Goal: Communication & Community: Answer question/provide support

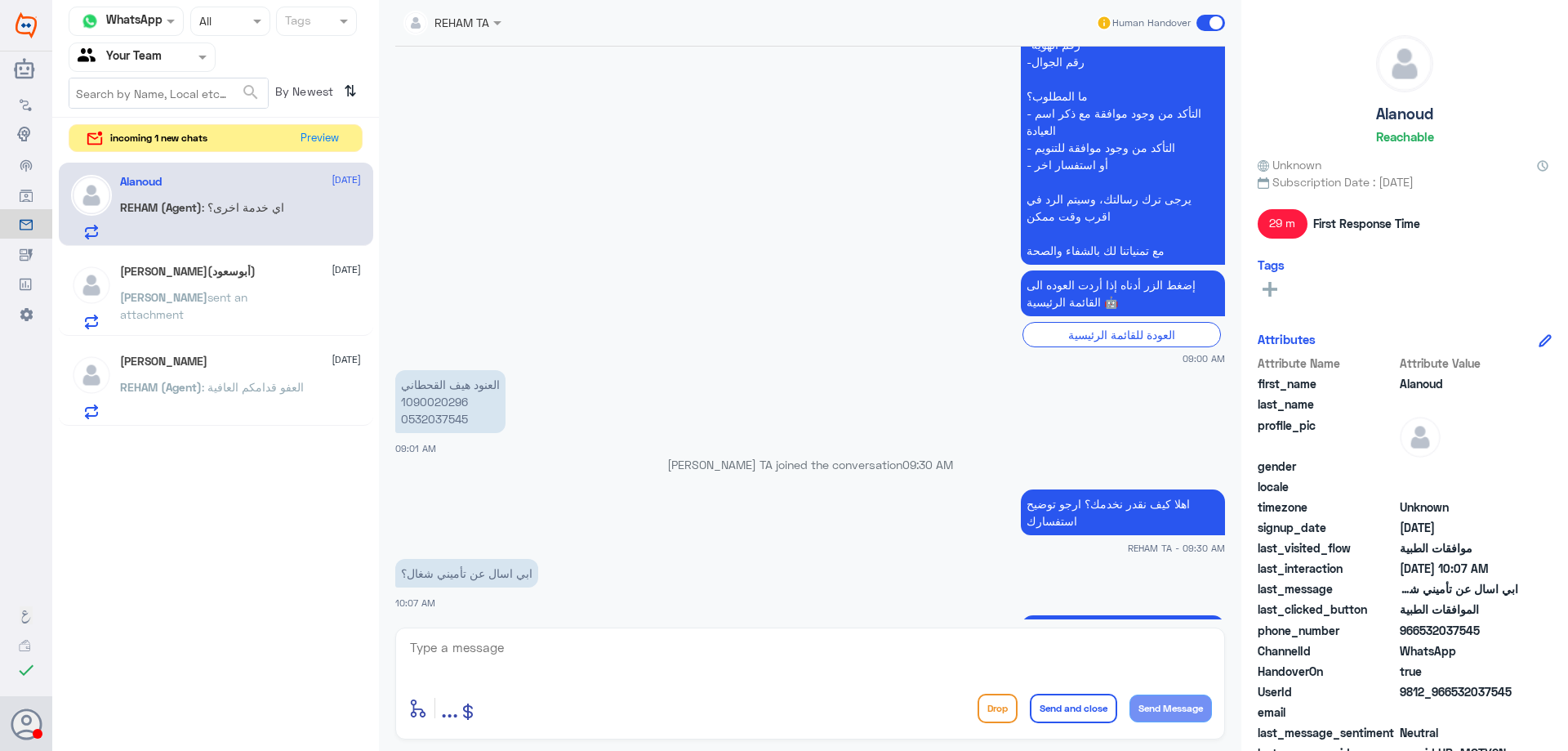
scroll to position [860, 0]
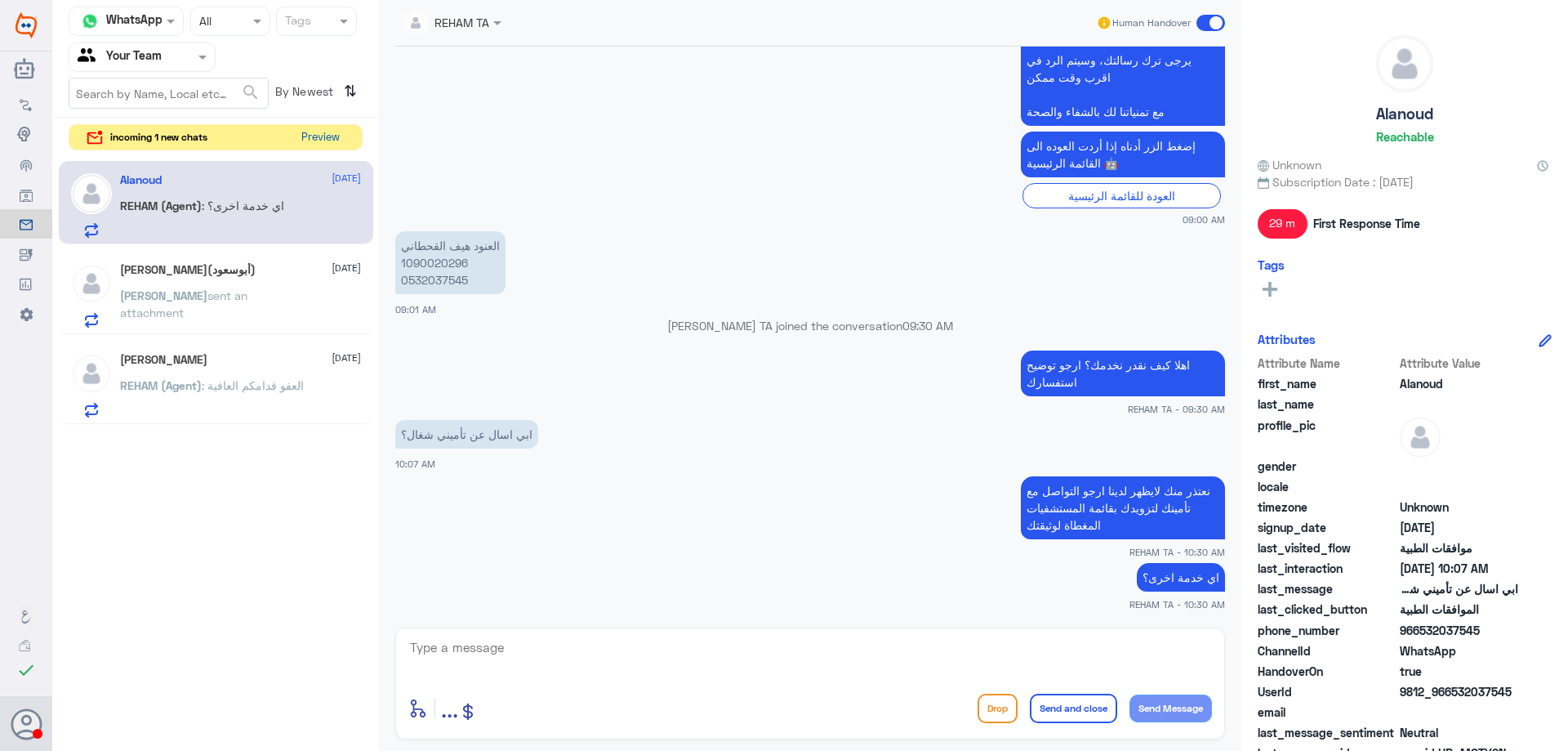
click at [323, 139] on button "Preview" at bounding box center [319, 137] width 51 height 26
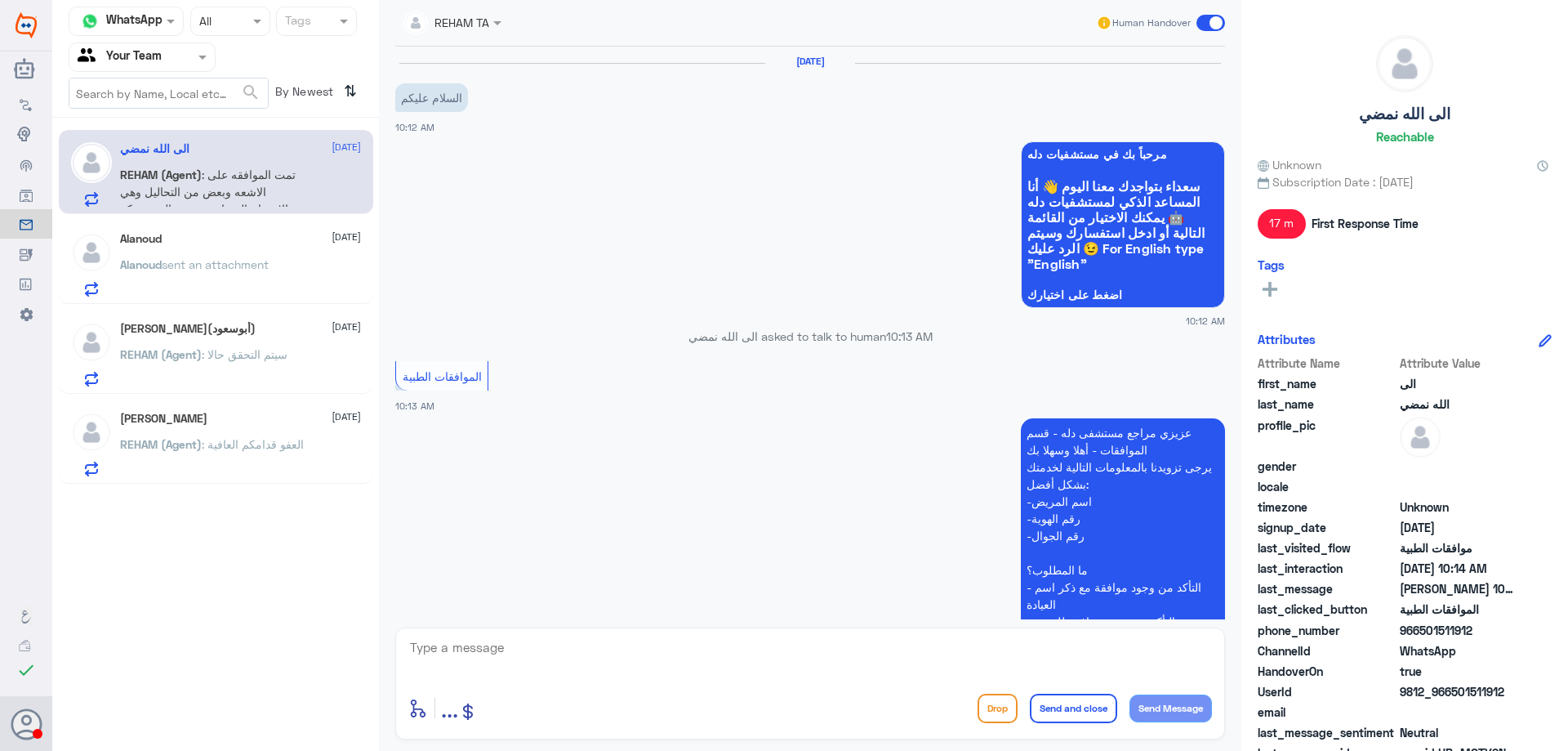
scroll to position [521, 0]
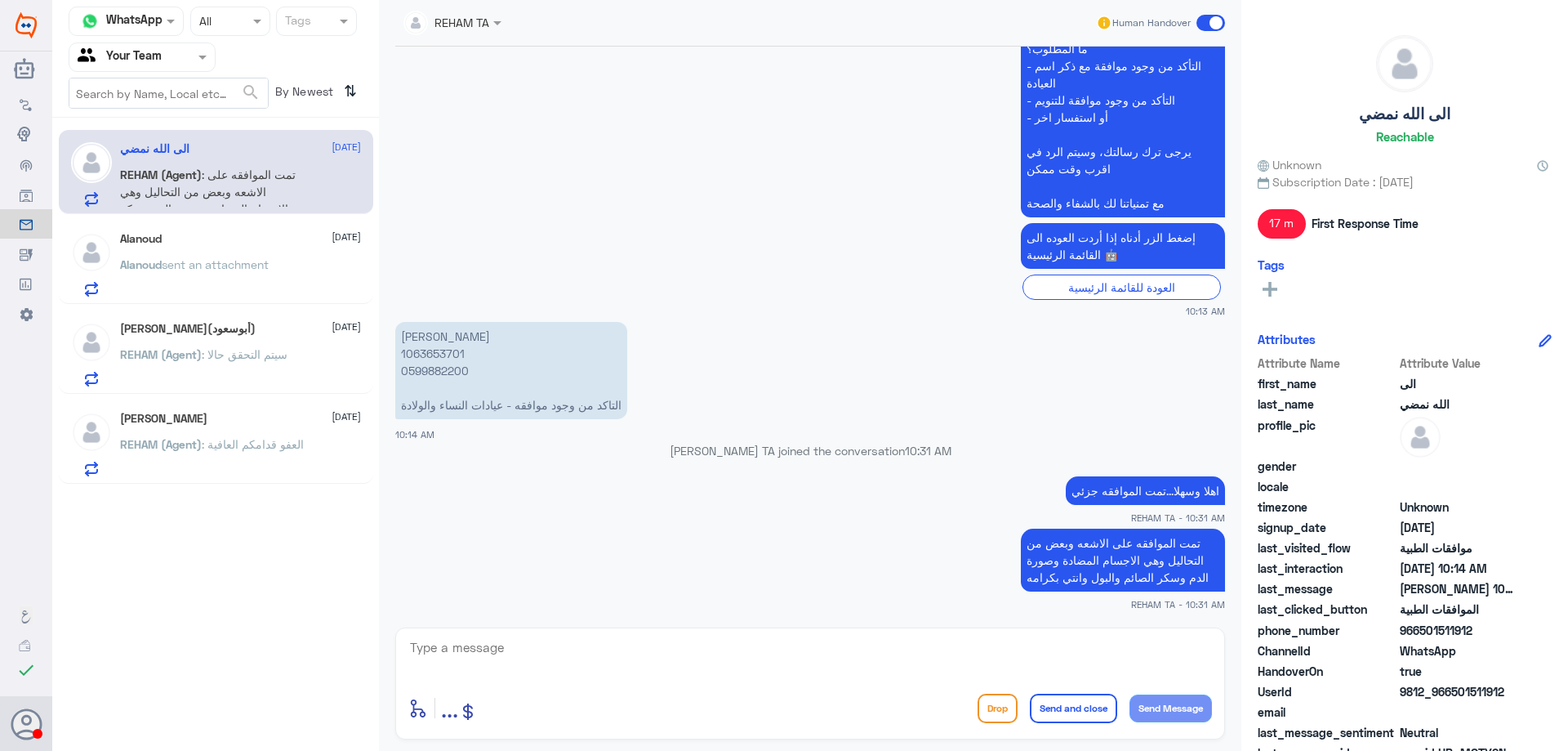
click at [243, 266] on span "sent an attachment" at bounding box center [215, 264] width 107 height 14
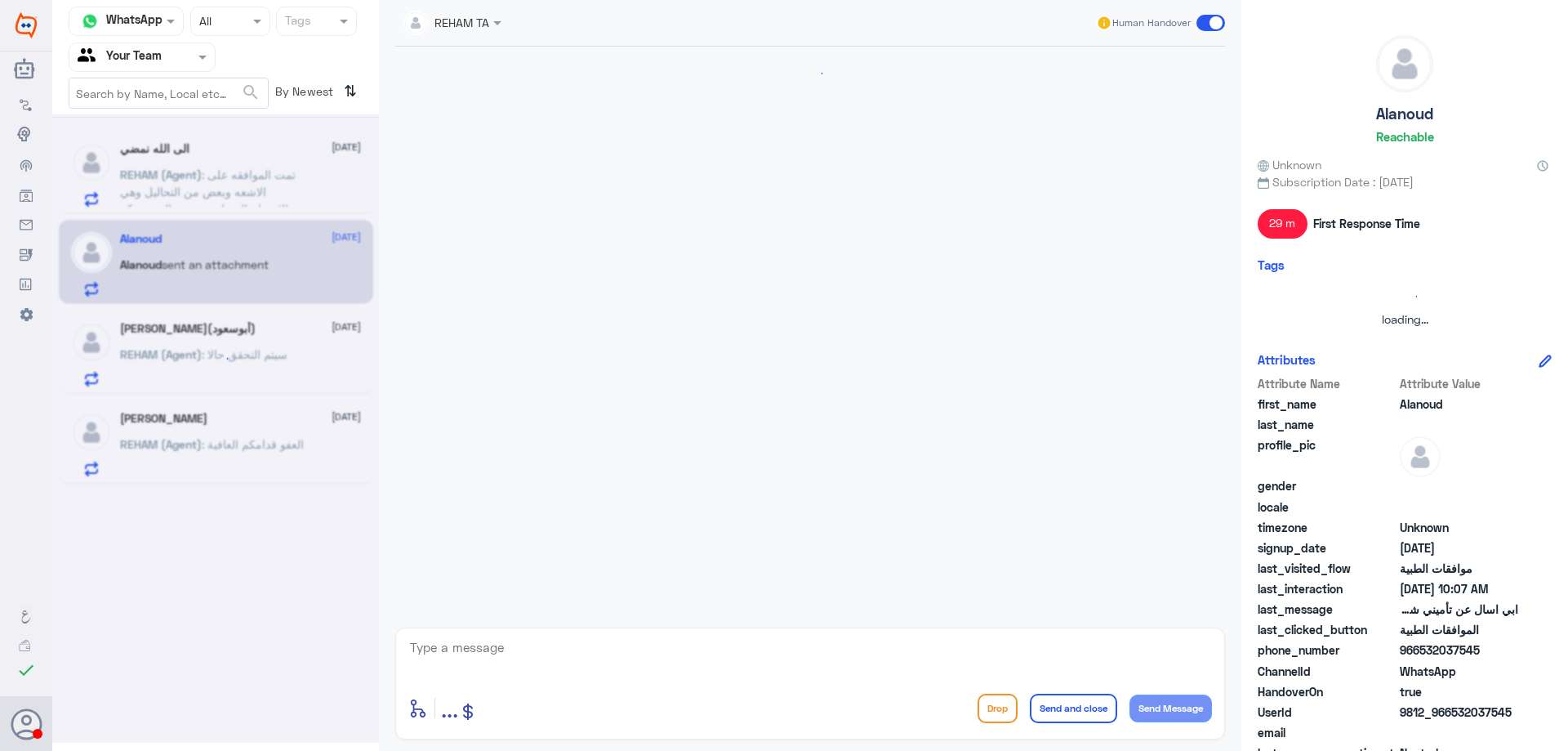
scroll to position [860, 0]
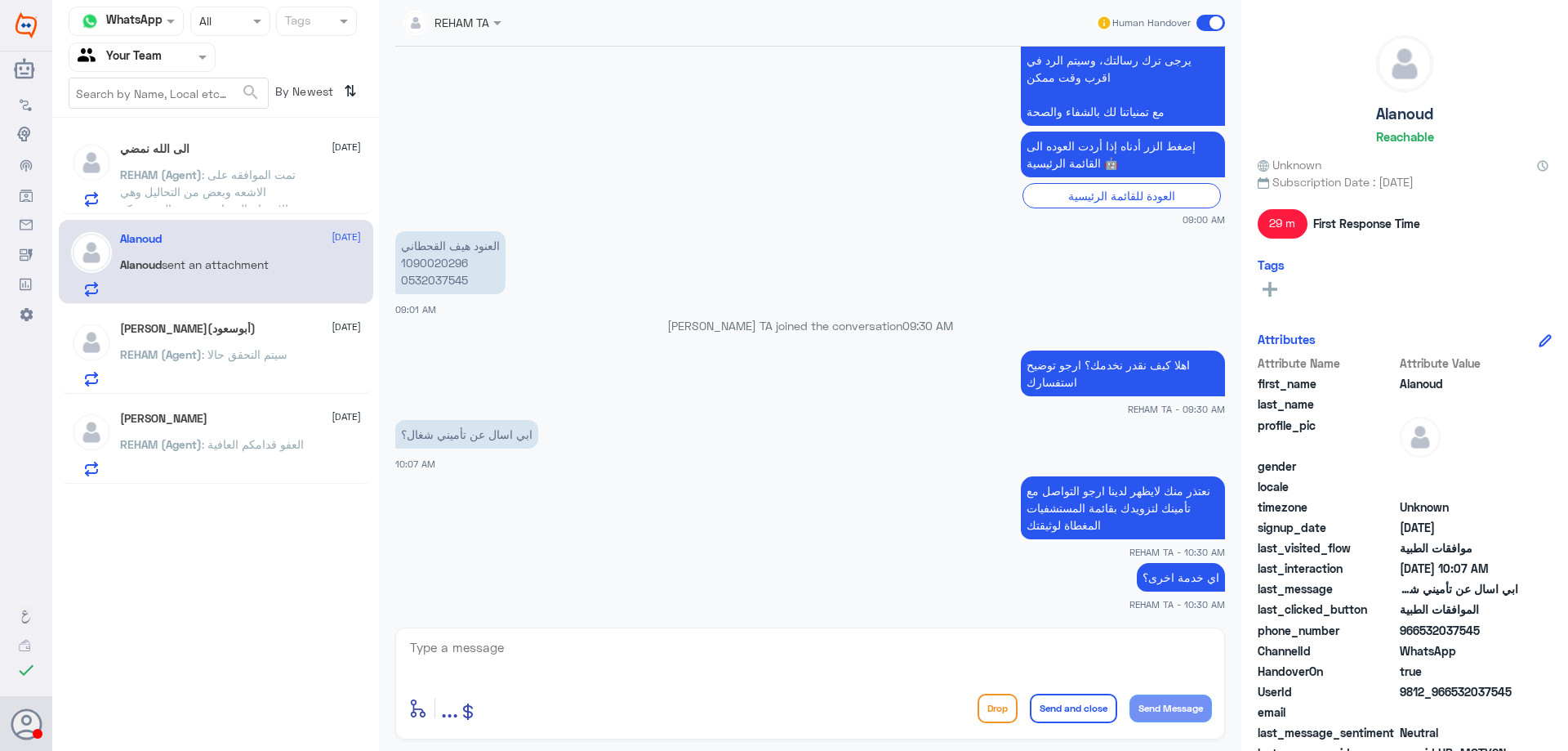
click at [233, 335] on h5 "سلمان التويجري(أبوسعود)" at bounding box center [188, 329] width 135 height 14
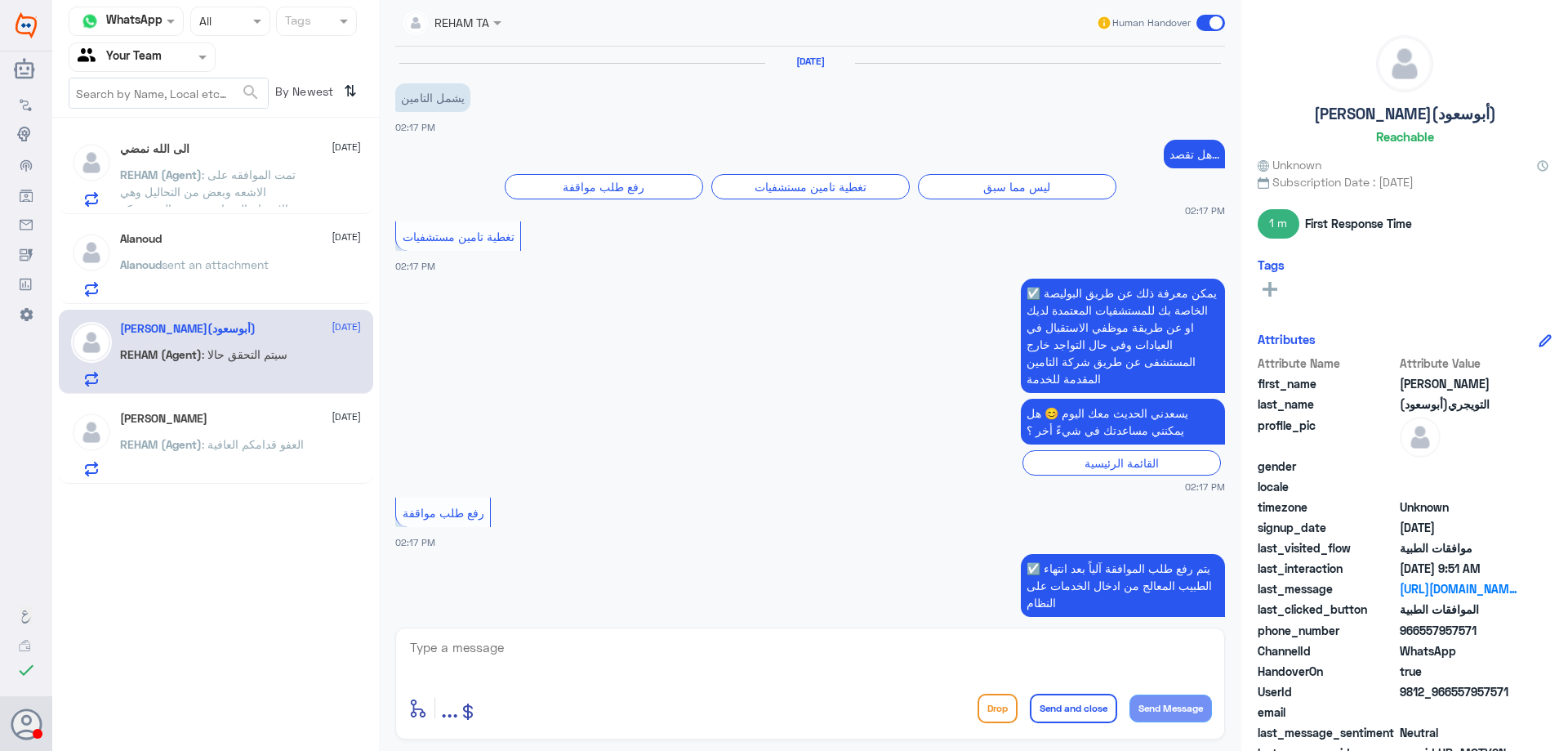
scroll to position [1522, 0]
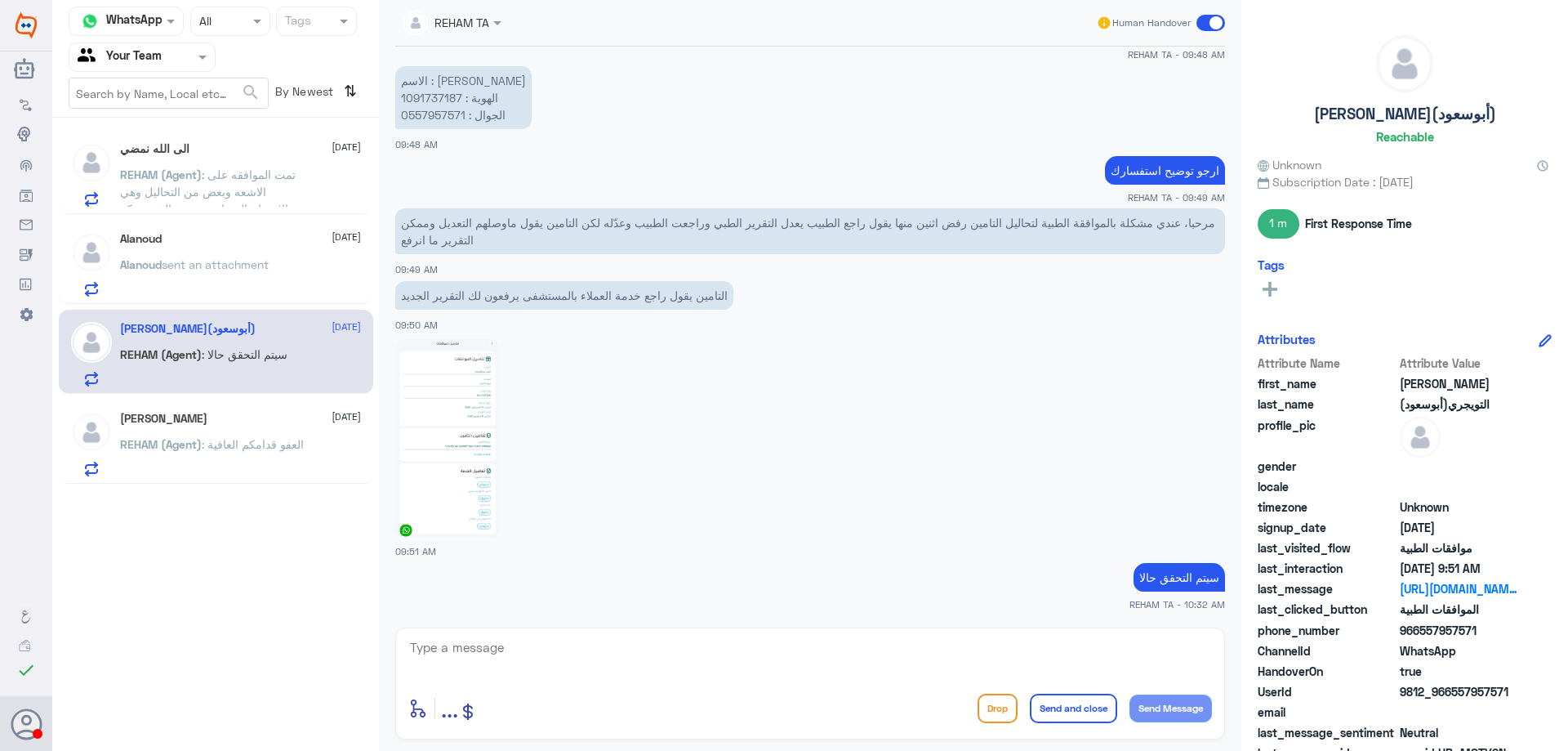
click at [218, 425] on div "Sara Alghannam 18 August" at bounding box center [240, 418] width 241 height 14
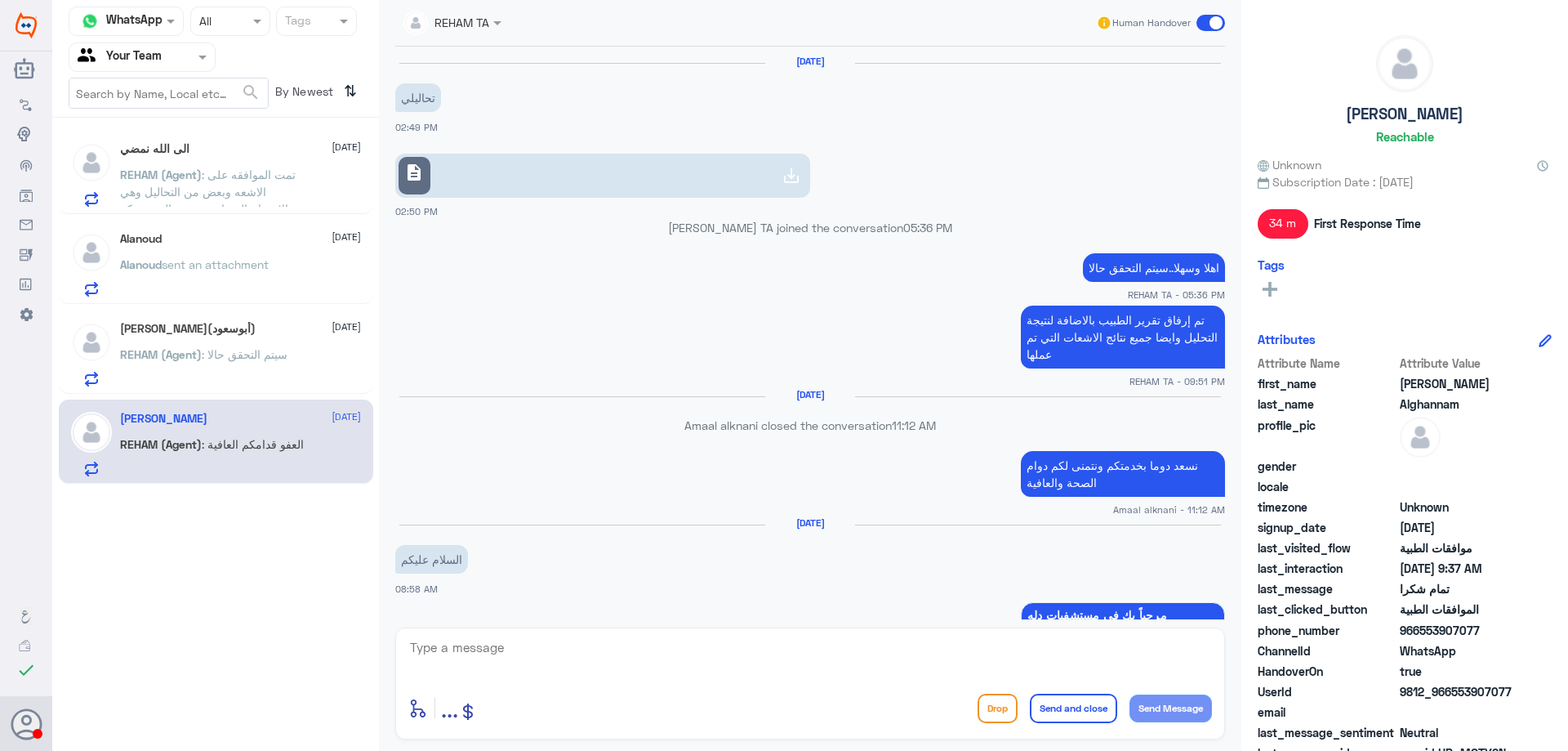
scroll to position [1164, 0]
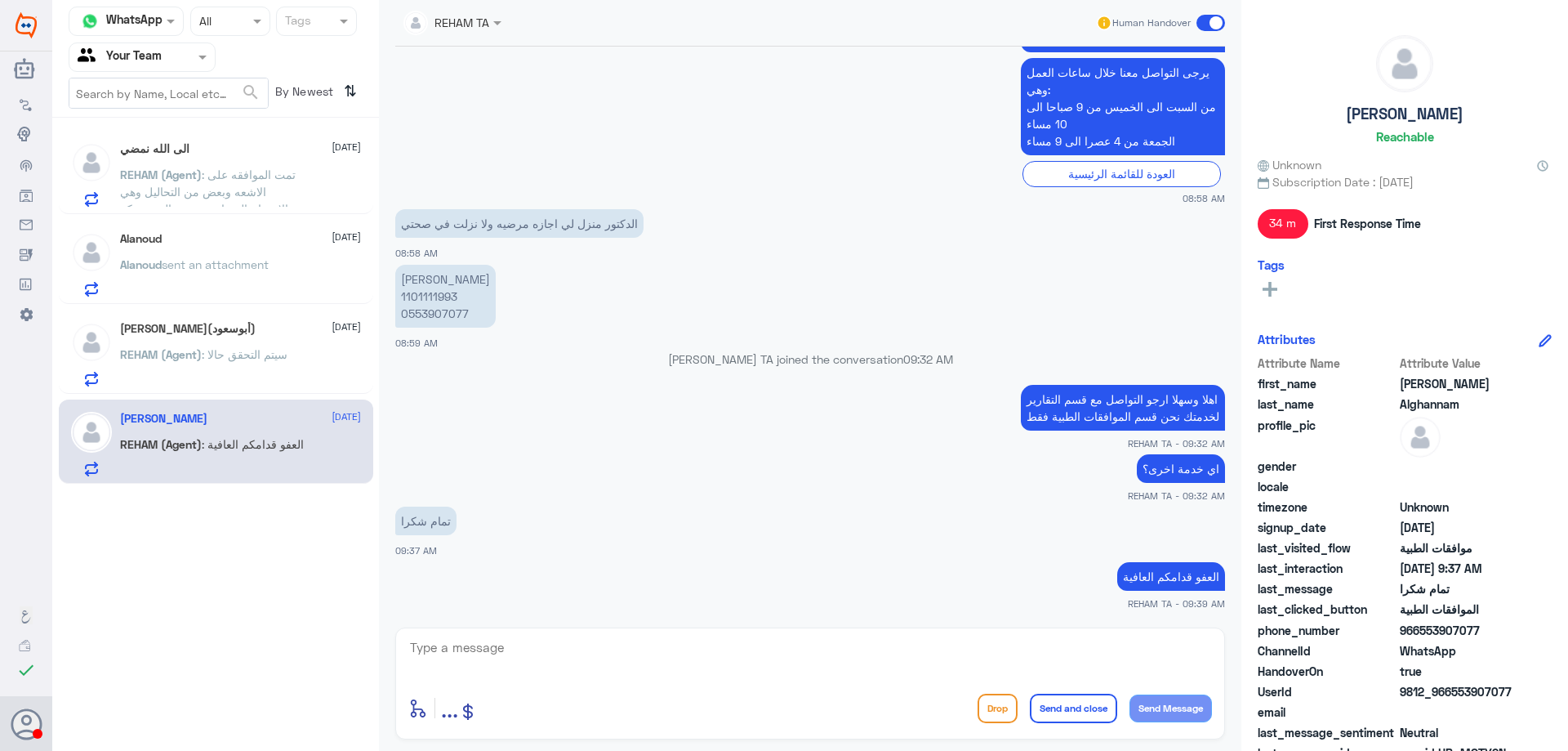
click at [240, 328] on h5 "سلمان التويجري(أبوسعود)" at bounding box center [188, 329] width 135 height 14
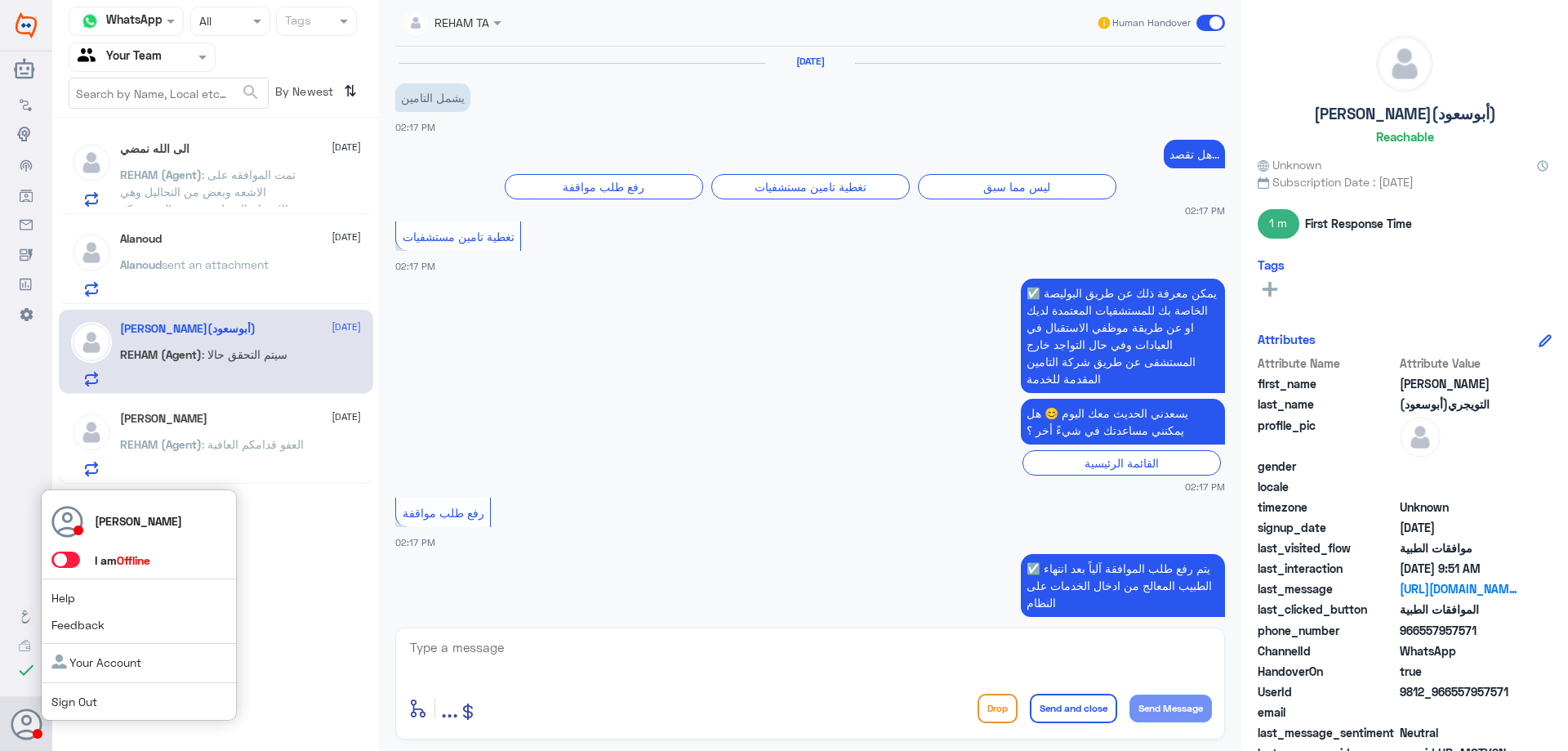
scroll to position [1522, 0]
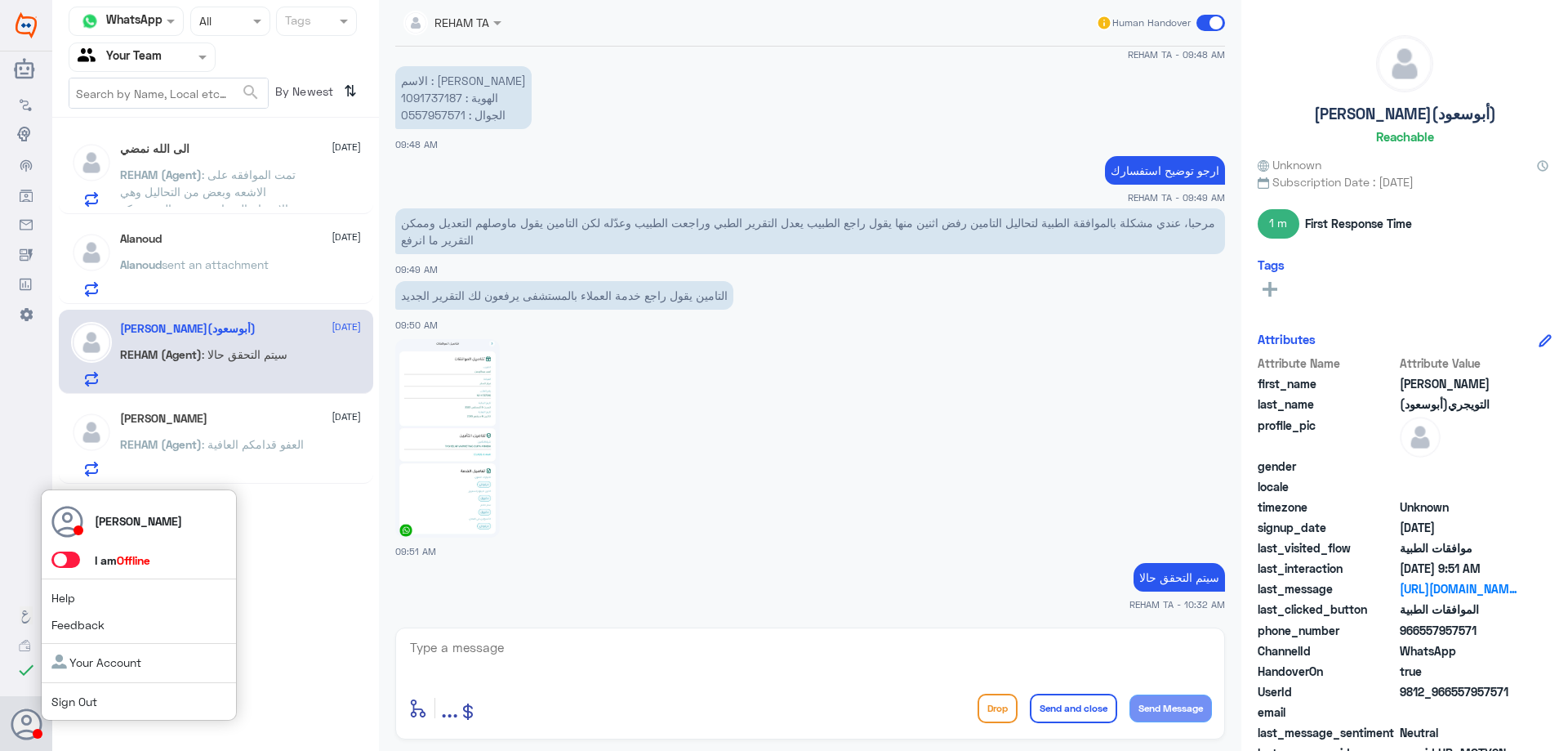
click at [71, 566] on span at bounding box center [66, 558] width 29 height 16
click at [0, 0] on input "checkbox" at bounding box center [0, 0] width 0 height 0
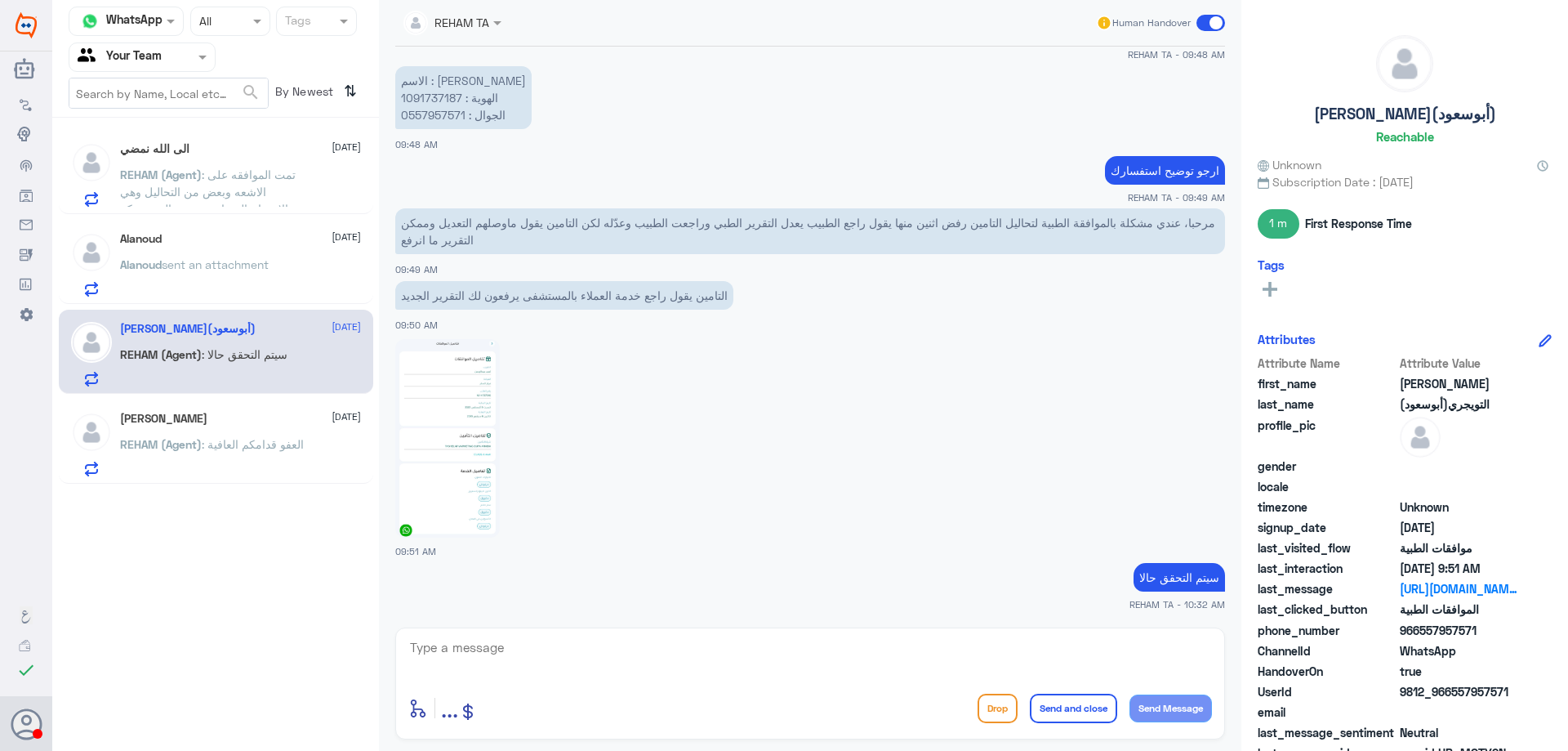
drag, startPoint x: 830, startPoint y: 601, endPoint x: 614, endPoint y: 516, distance: 232.1
click at [828, 601] on small "REHAM TA - 10:32 AM" at bounding box center [810, 603] width 830 height 14
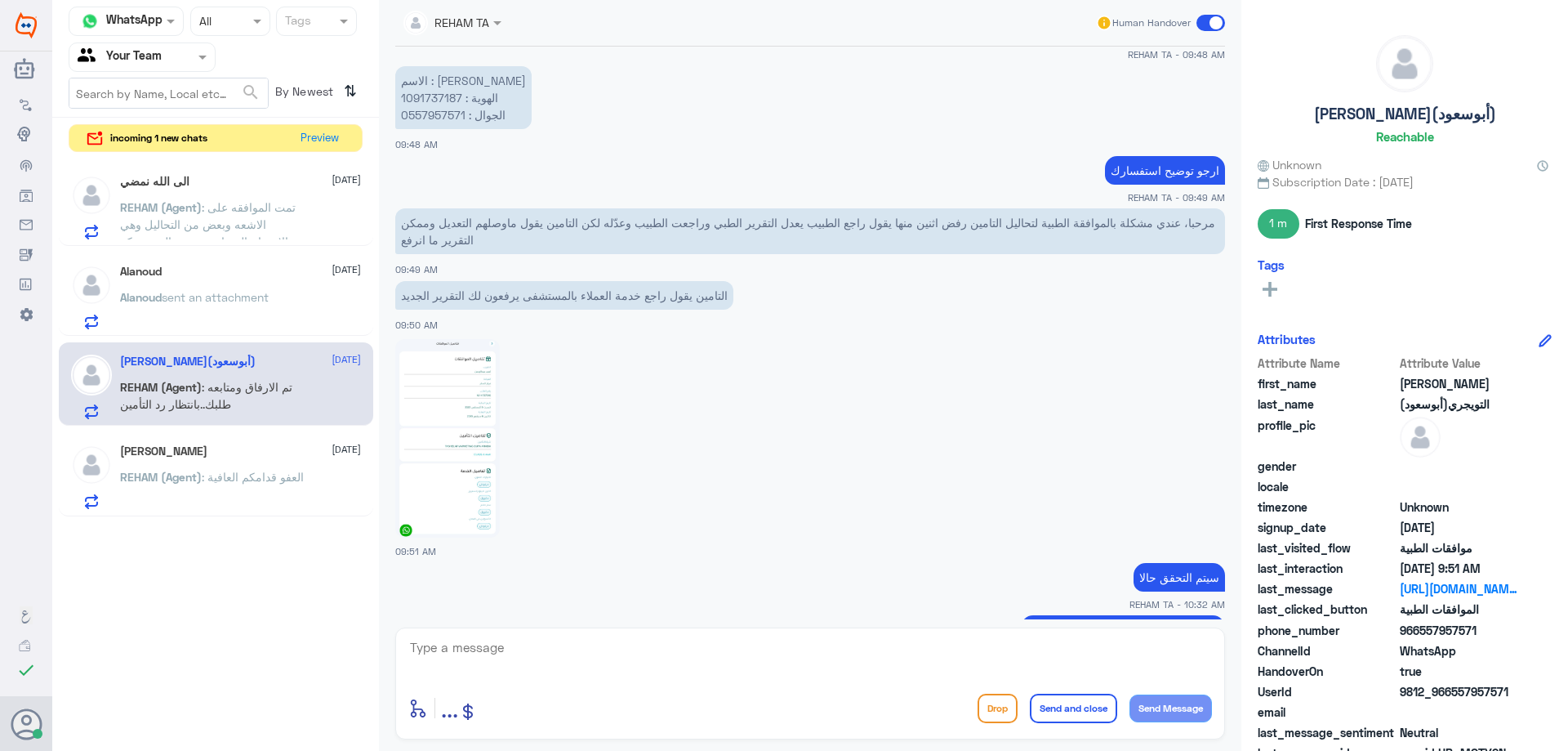
scroll to position [1592, 0]
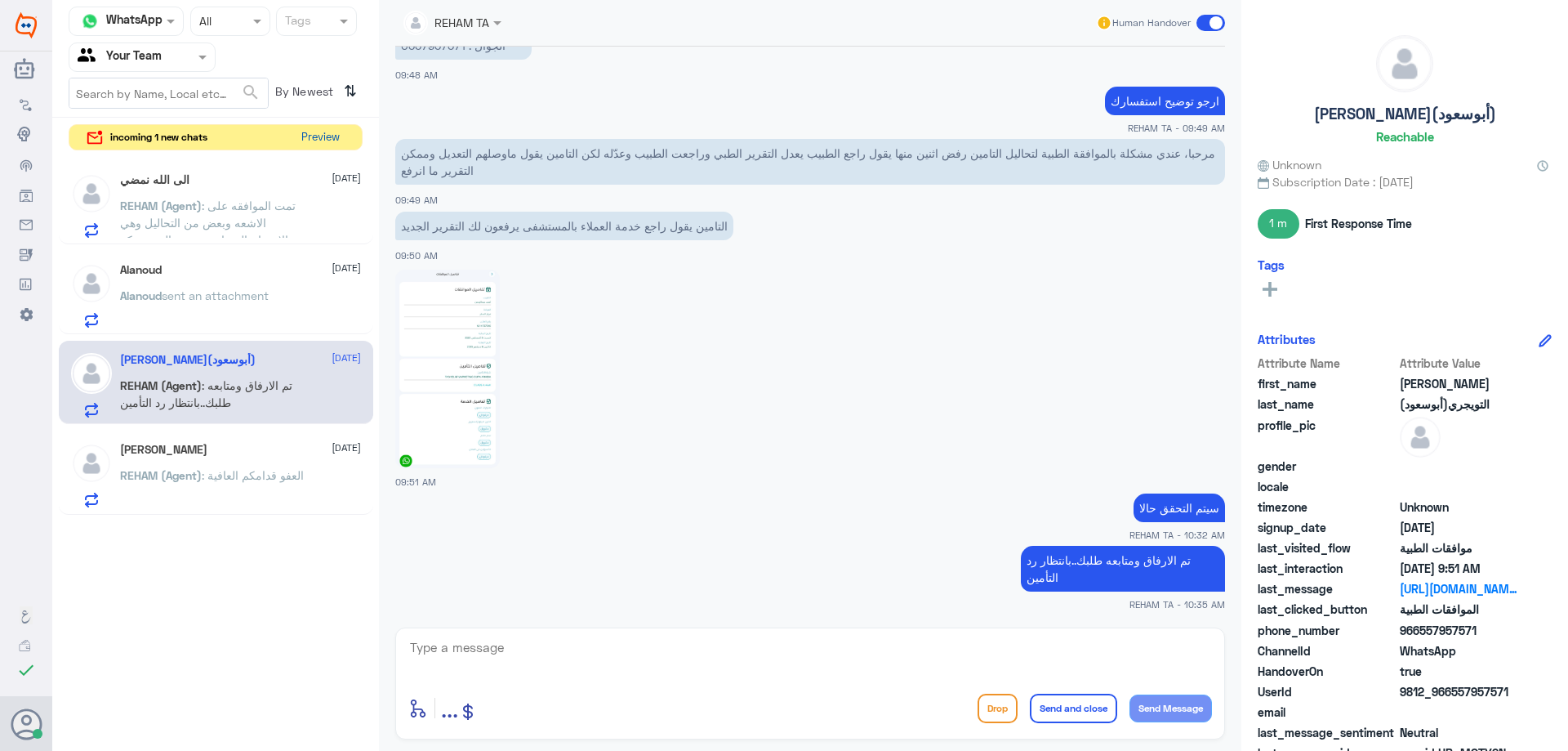
click at [311, 140] on button "Preview" at bounding box center [319, 137] width 51 height 26
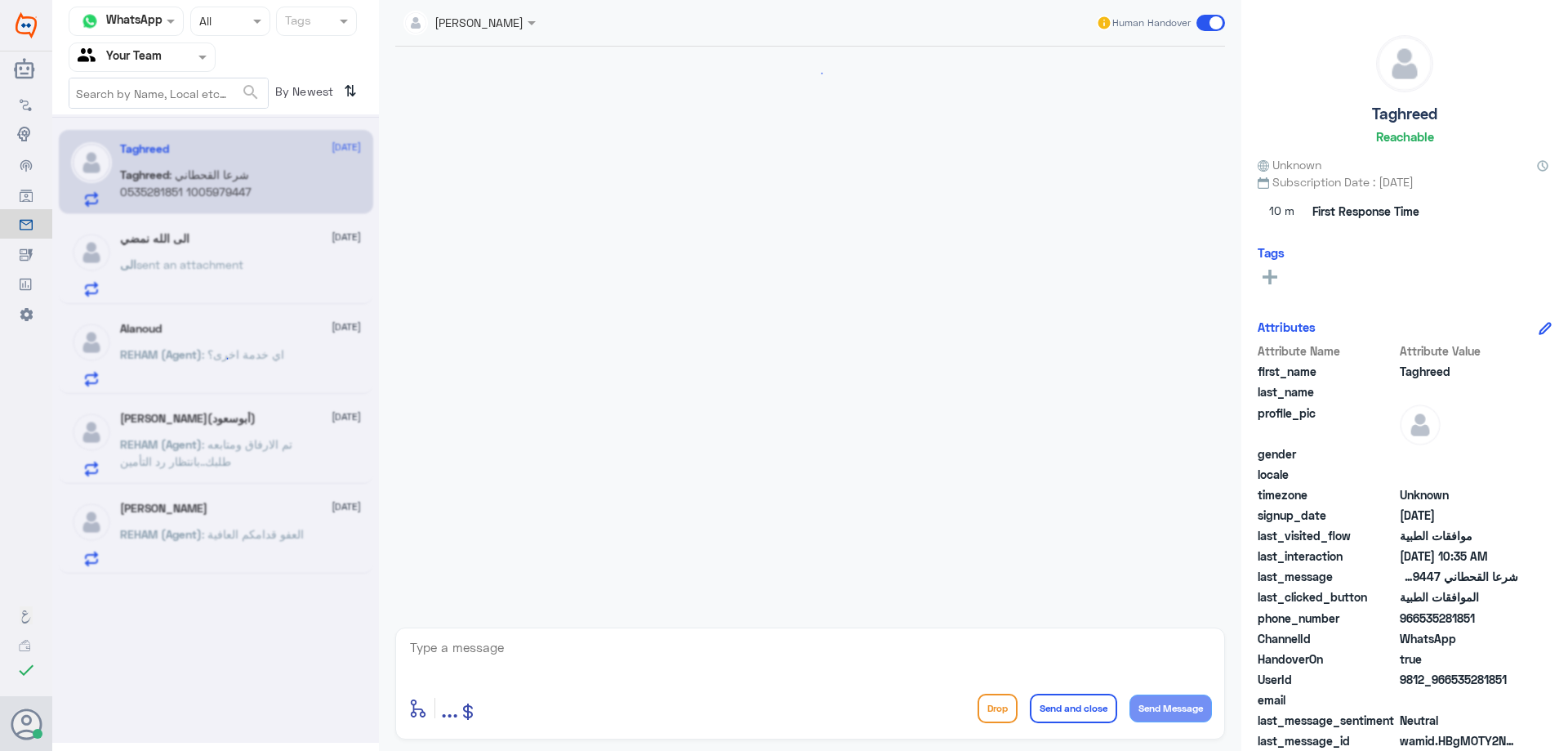
scroll to position [317, 0]
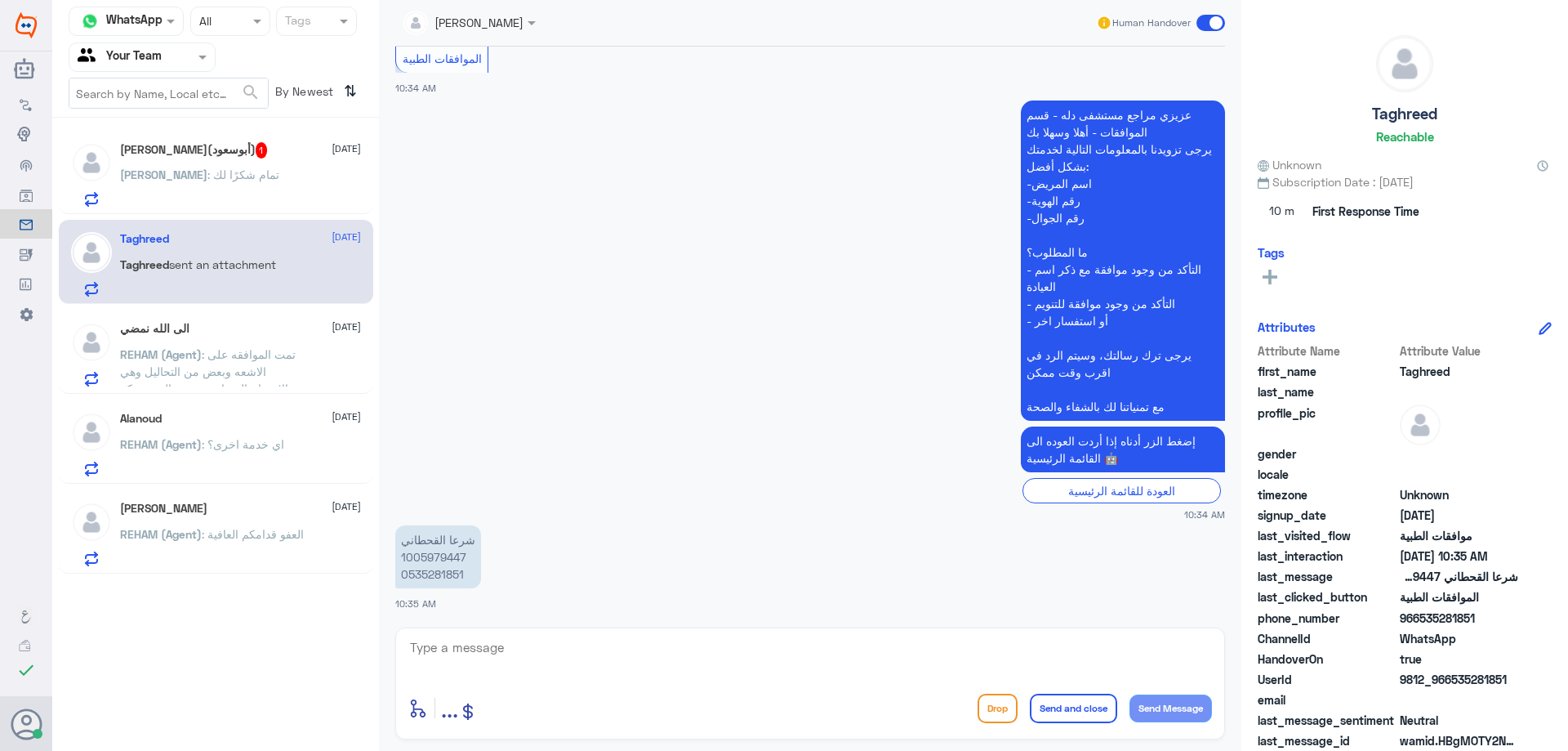
click at [274, 168] on div "سلمان التويجري(أبوسعود) 1 18 August سلمان : تمام شكرًا لك" at bounding box center [240, 174] width 241 height 65
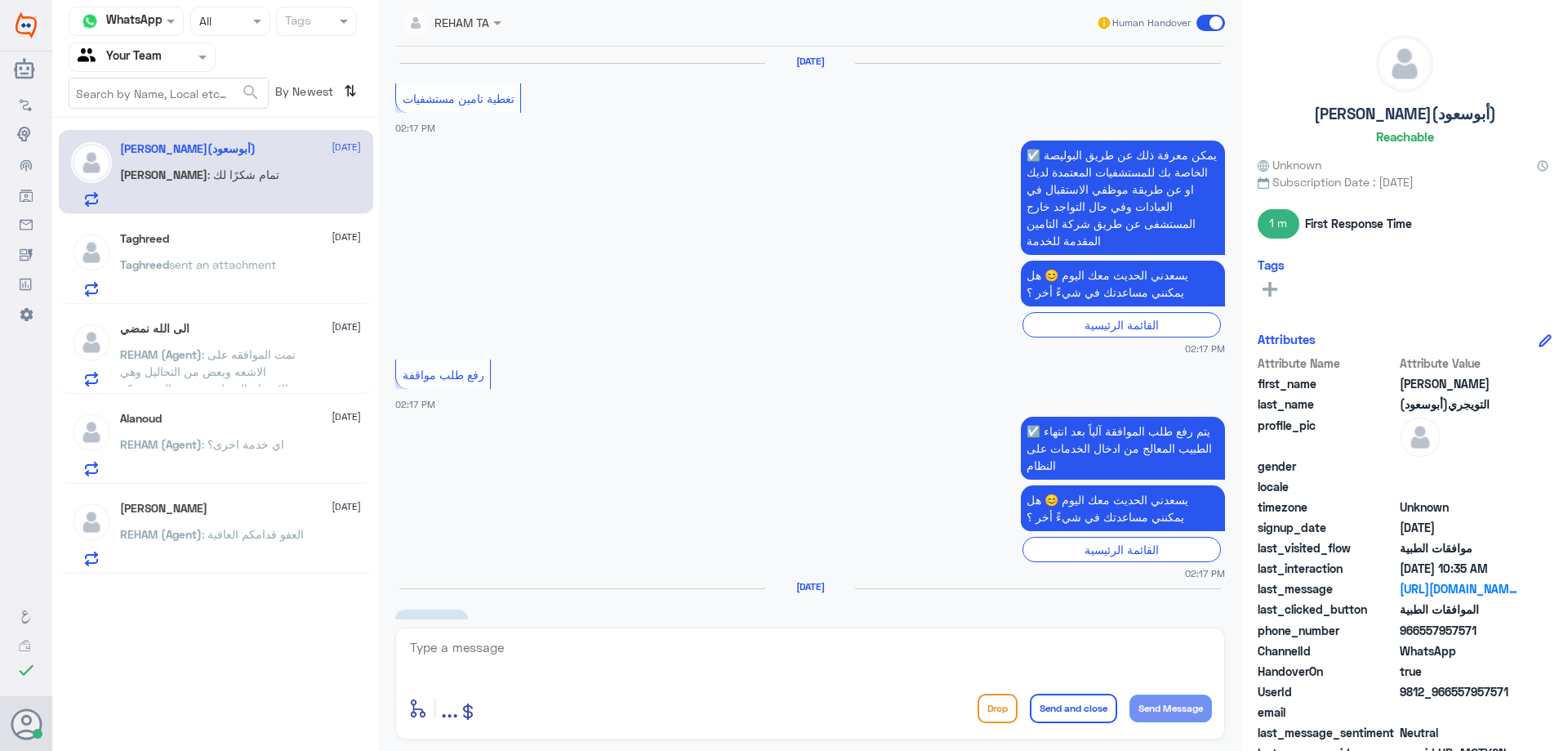
scroll to position [1511, 0]
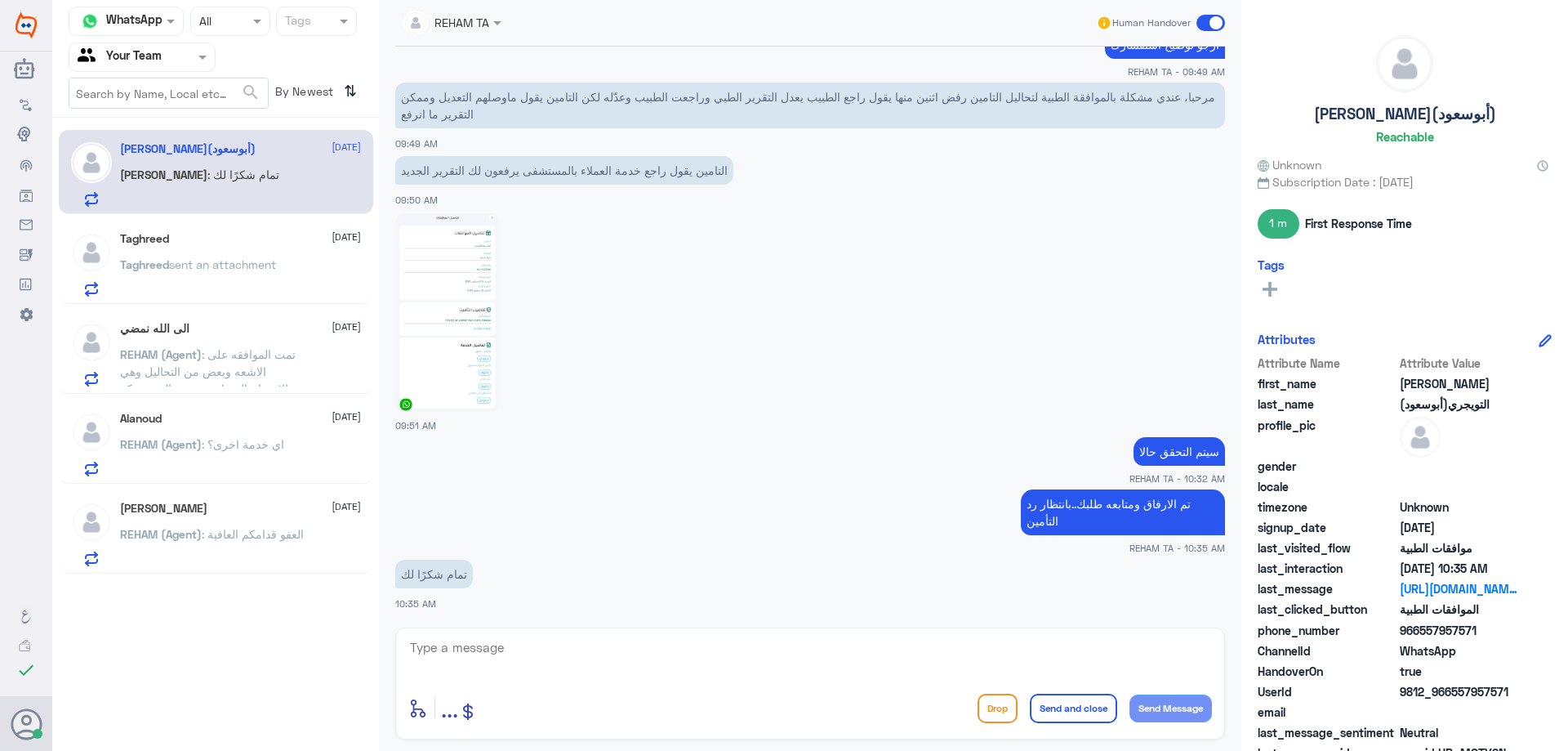
click at [247, 241] on div "Taghreed 18 August" at bounding box center [240, 238] width 241 height 14
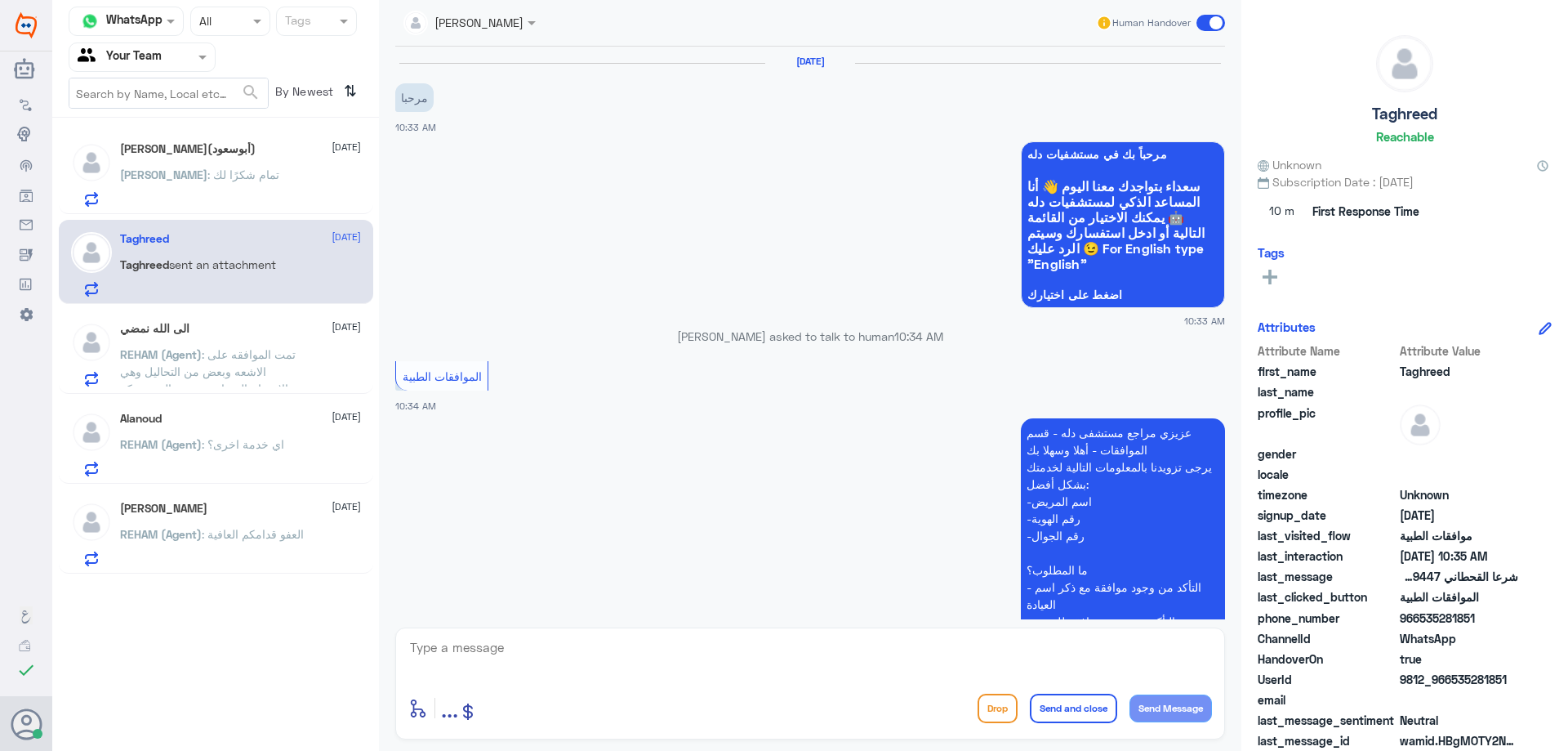
scroll to position [317, 0]
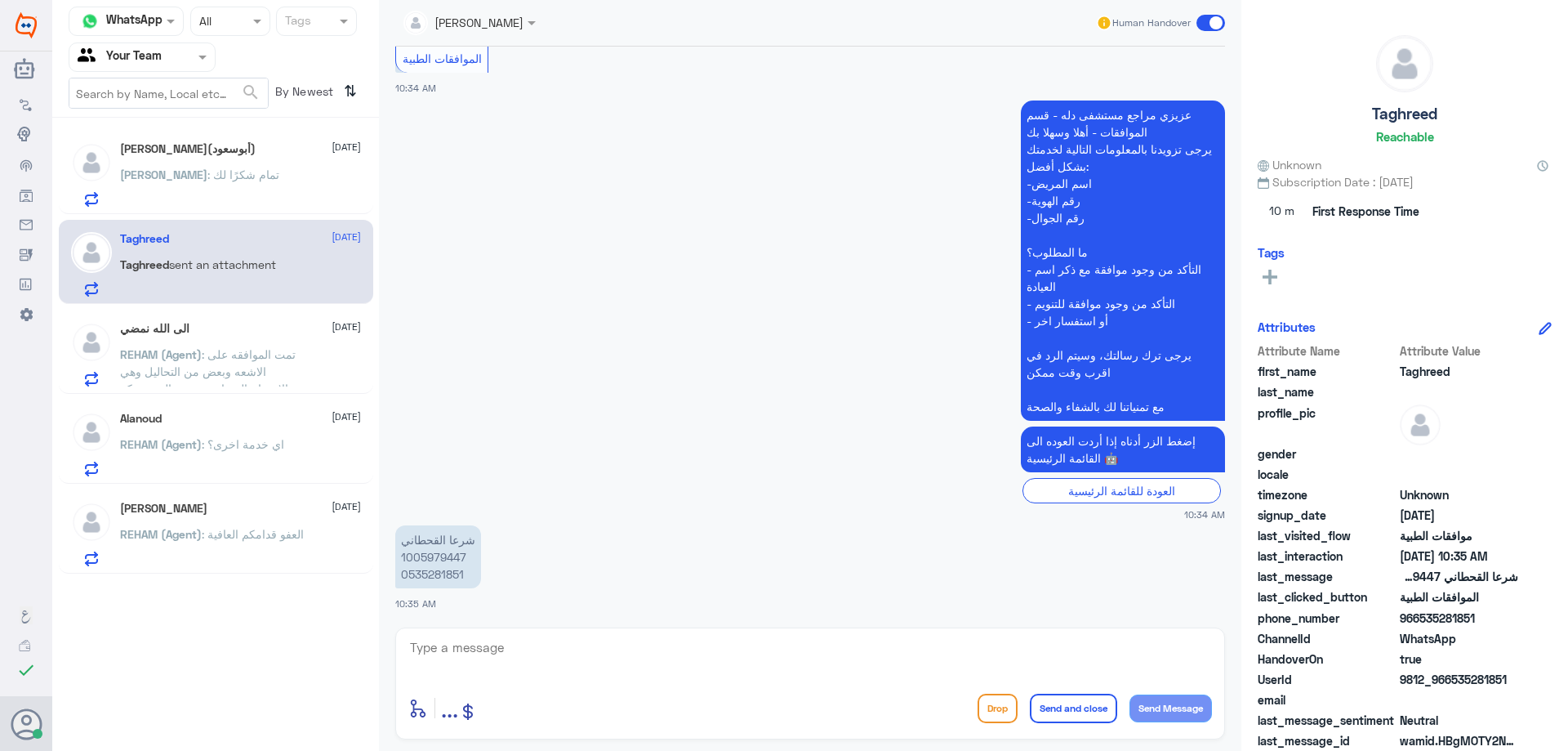
click at [456, 560] on p "شرعا القحطاني 1005979447 0535281851" at bounding box center [438, 557] width 86 height 63
copy p "1005979447"
click at [566, 642] on textarea at bounding box center [809, 657] width 804 height 40
type textarea "تفضل كيف اقدر اخدمك ؟"
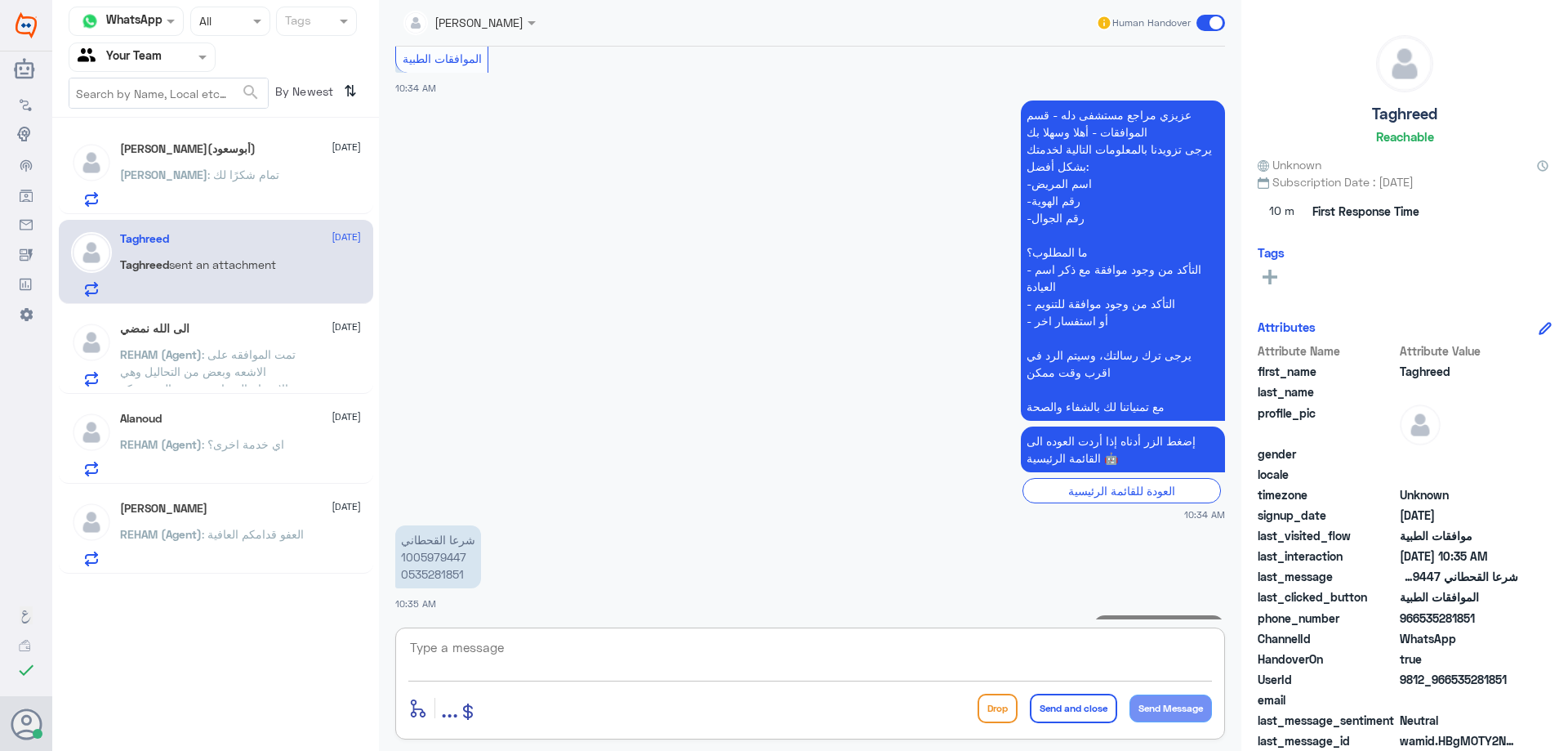
scroll to position [371, 0]
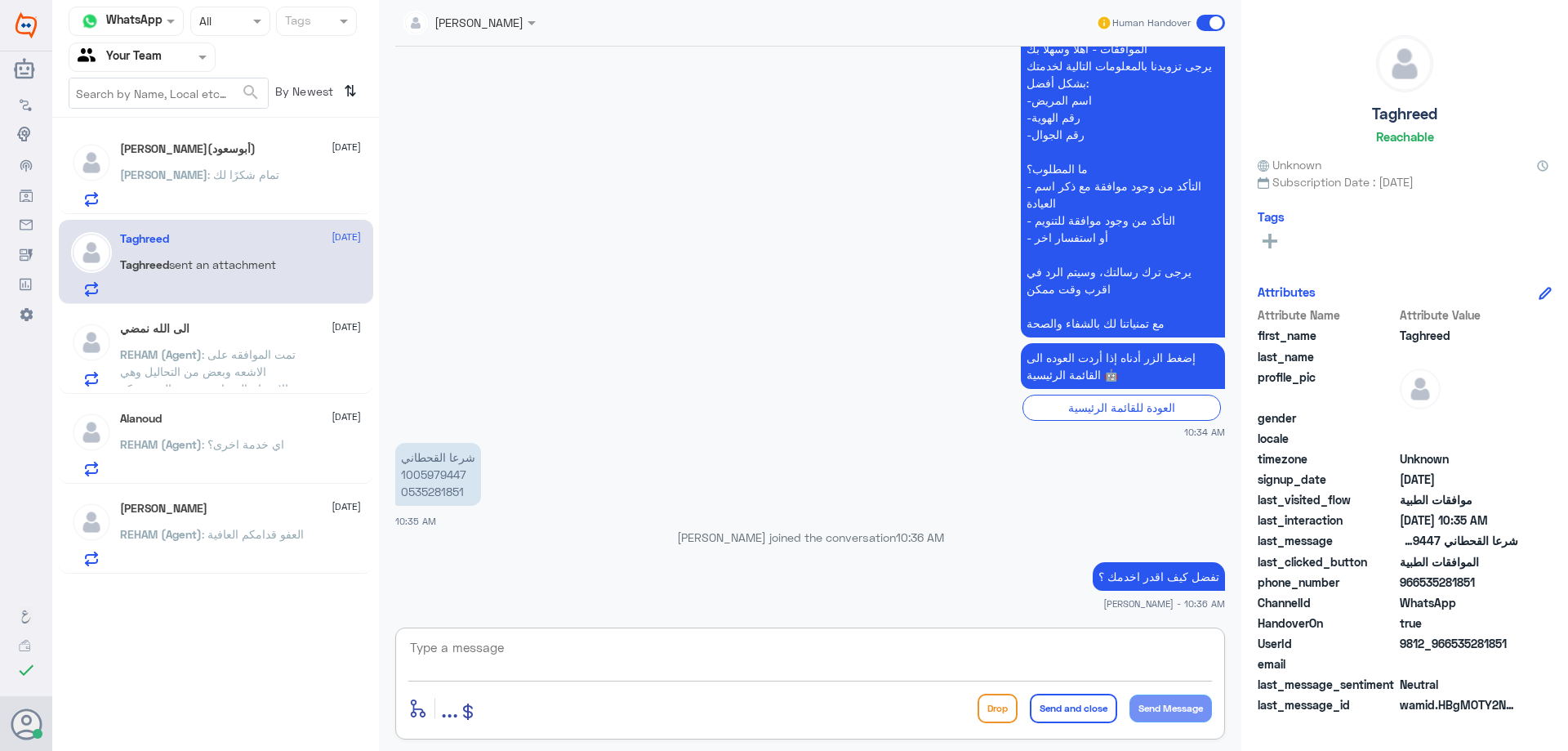
click at [250, 196] on div "سلمان : تمام شكرًا لك" at bounding box center [240, 188] width 241 height 37
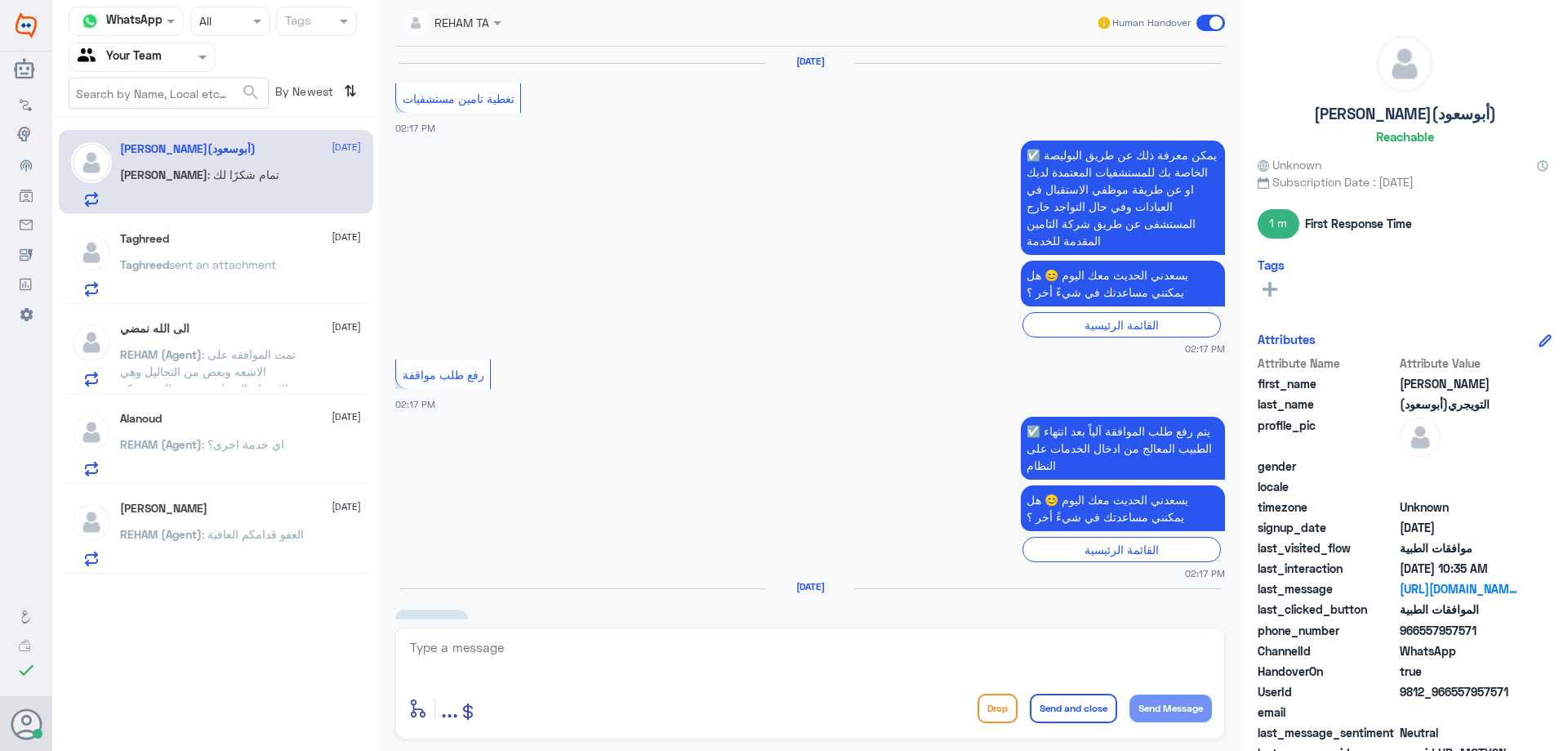
scroll to position [1511, 0]
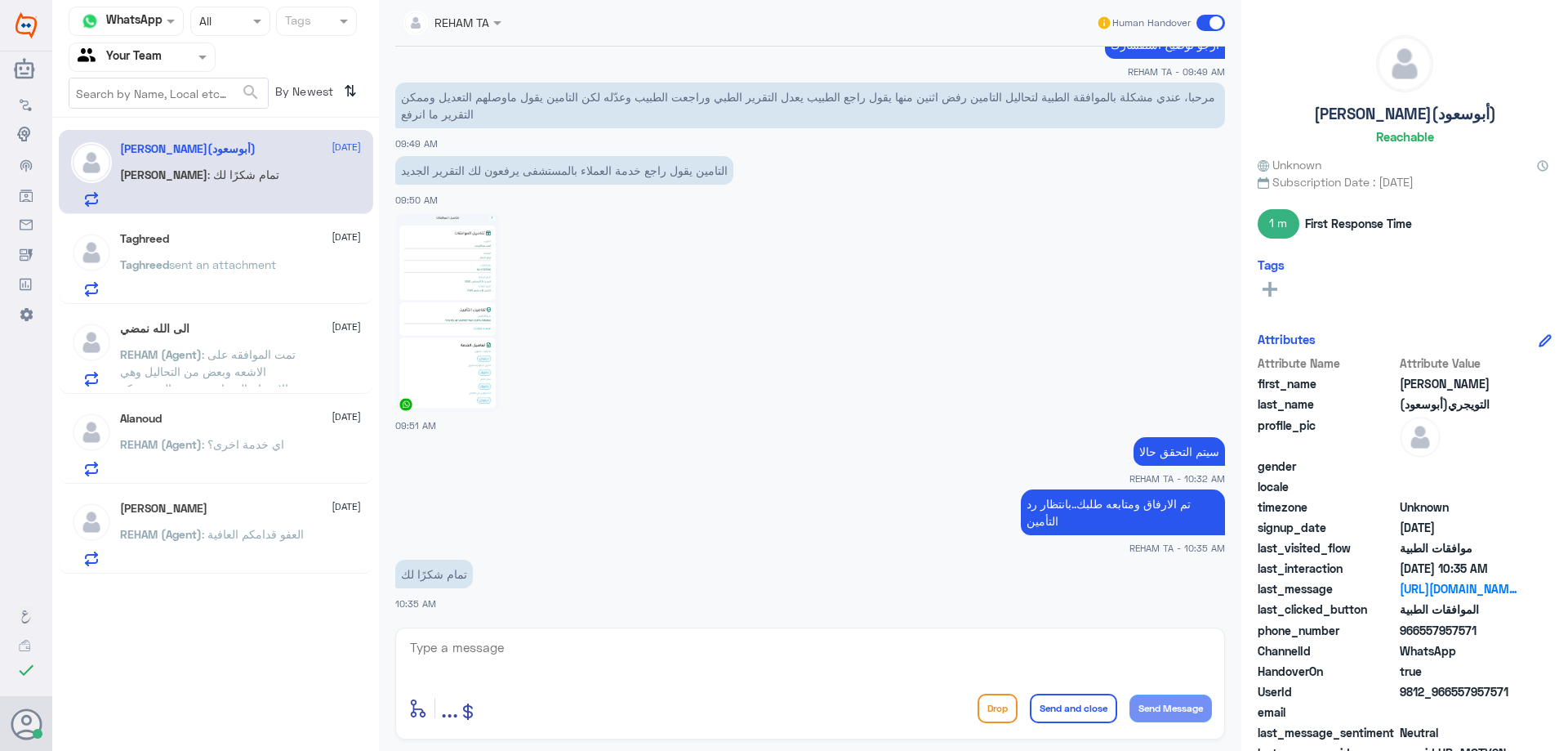
click at [242, 377] on span ": تمت الموافقه على الاشعه وبعض من التحاليل وهي الاجسام المضادة وصورة الدم وسكر …" at bounding box center [208, 379] width 175 height 66
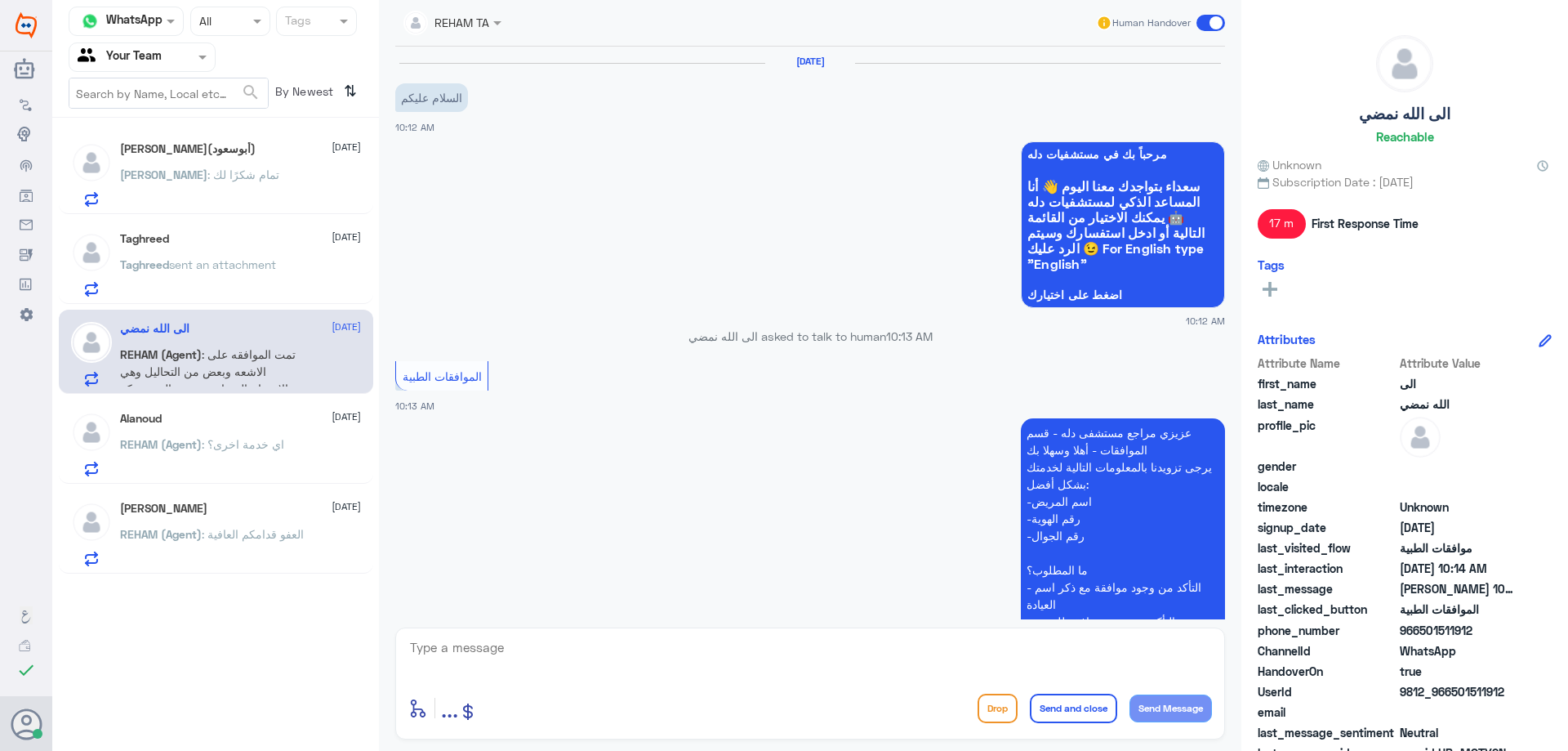
scroll to position [521, 0]
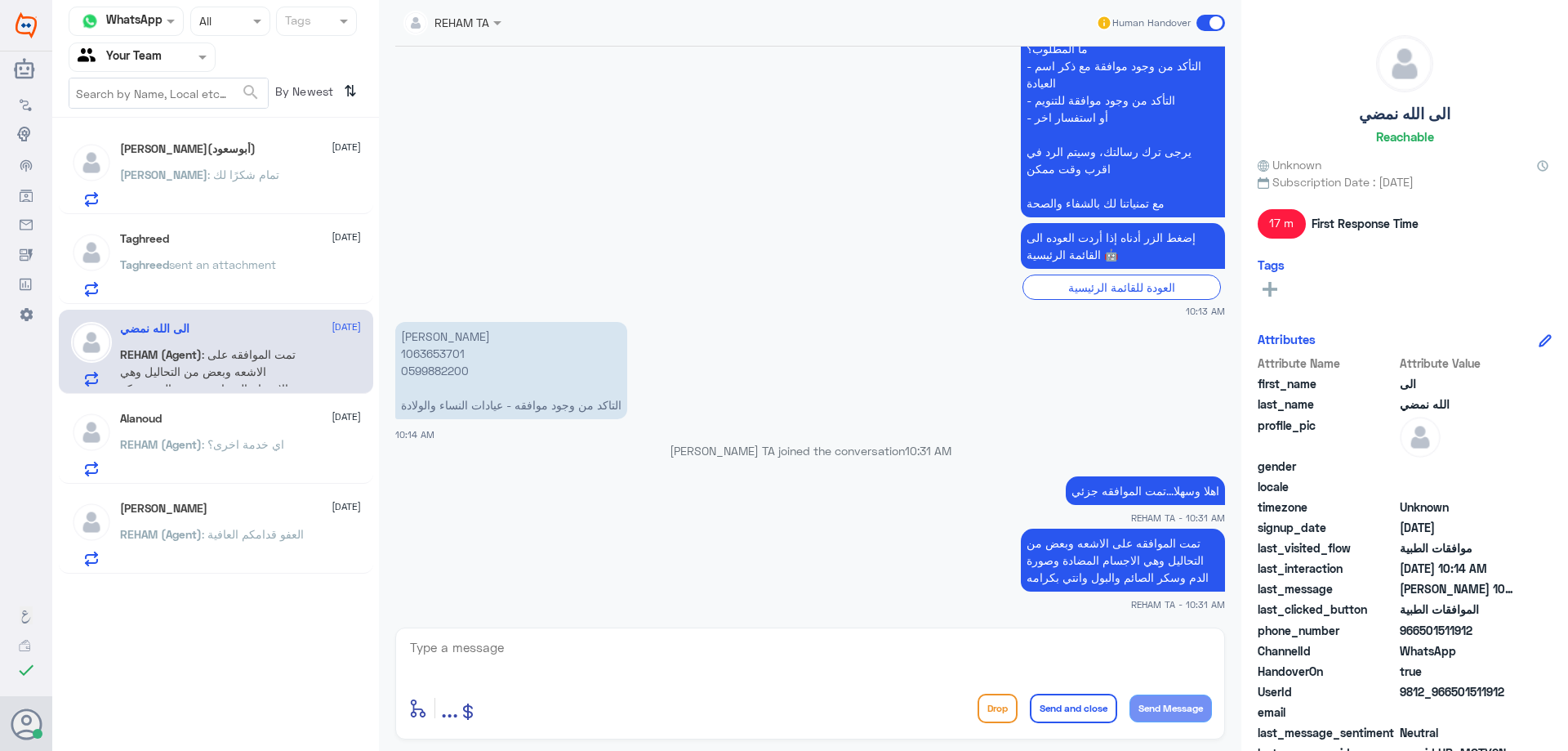
click at [237, 443] on span ": اي خدمة اخرى؟" at bounding box center [243, 443] width 83 height 14
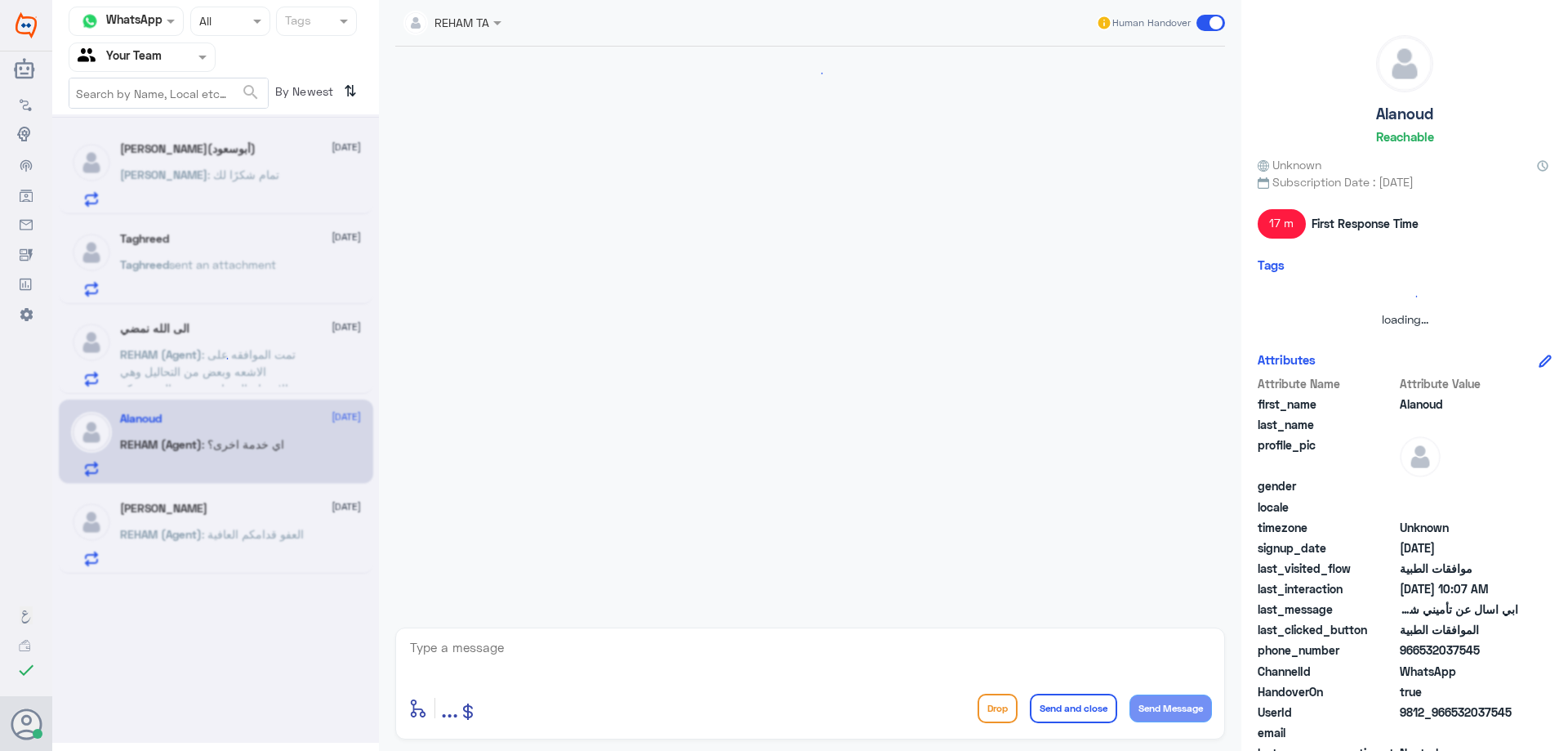
scroll to position [860, 0]
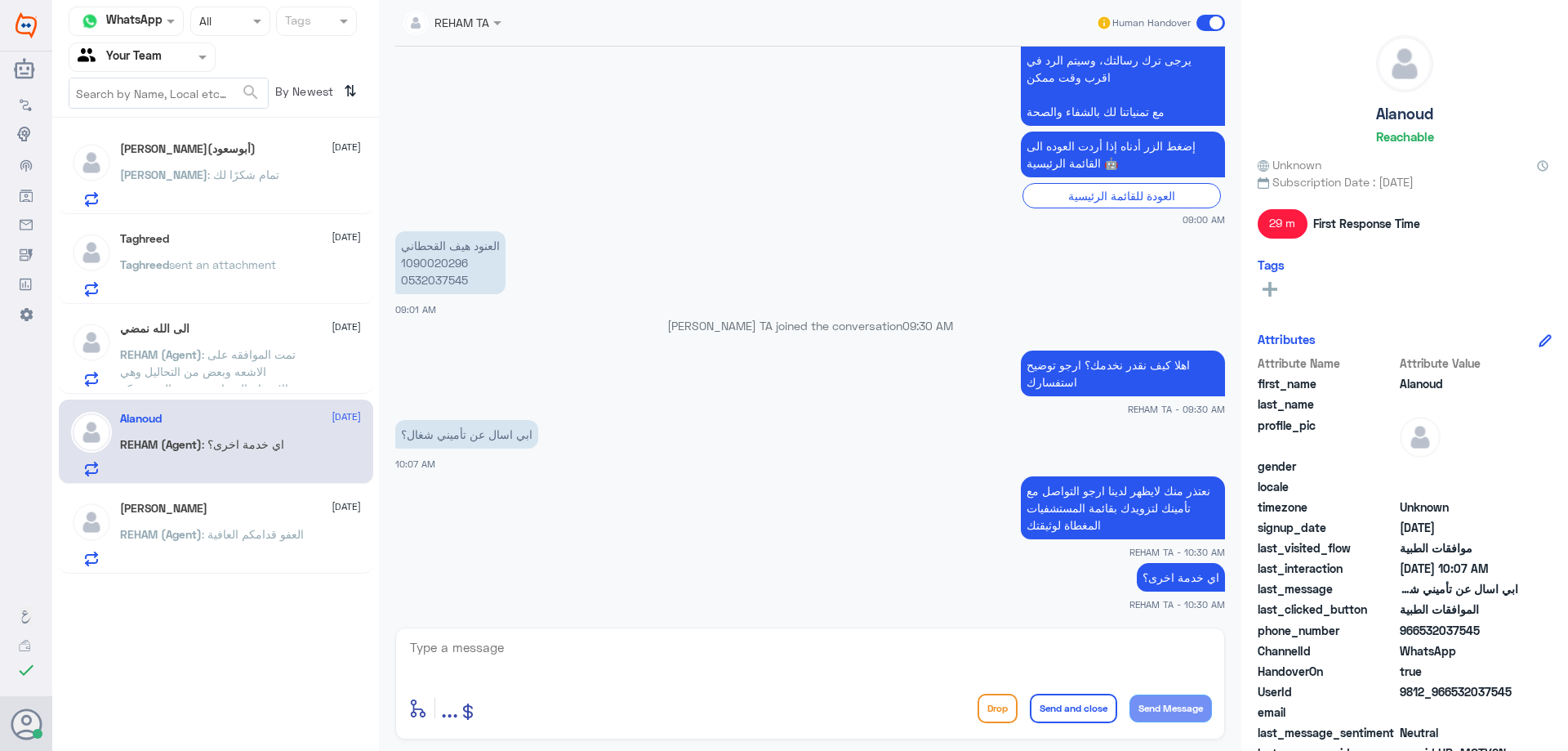
click at [222, 527] on span ": العفو قدامكم العافية" at bounding box center [253, 534] width 102 height 14
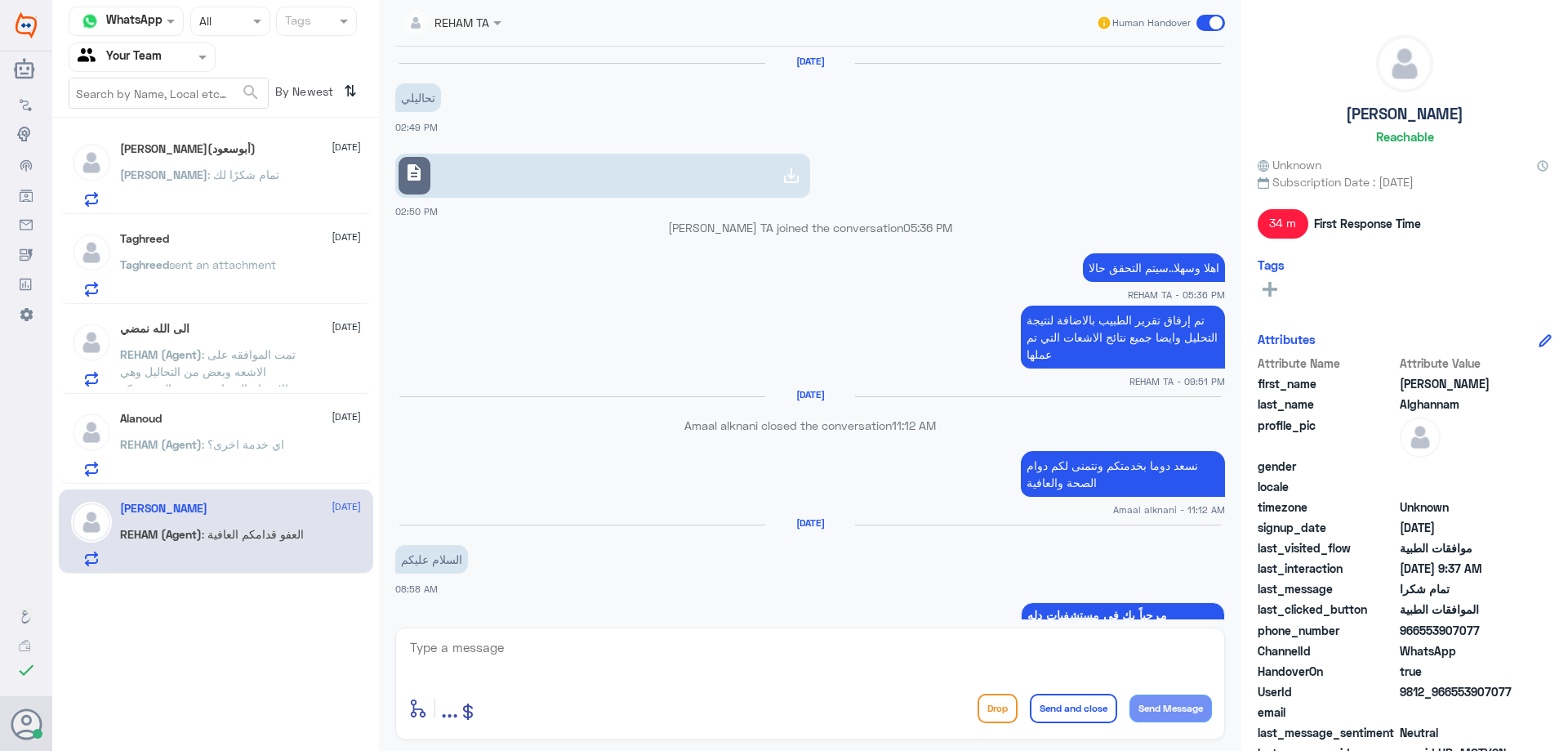
scroll to position [1164, 0]
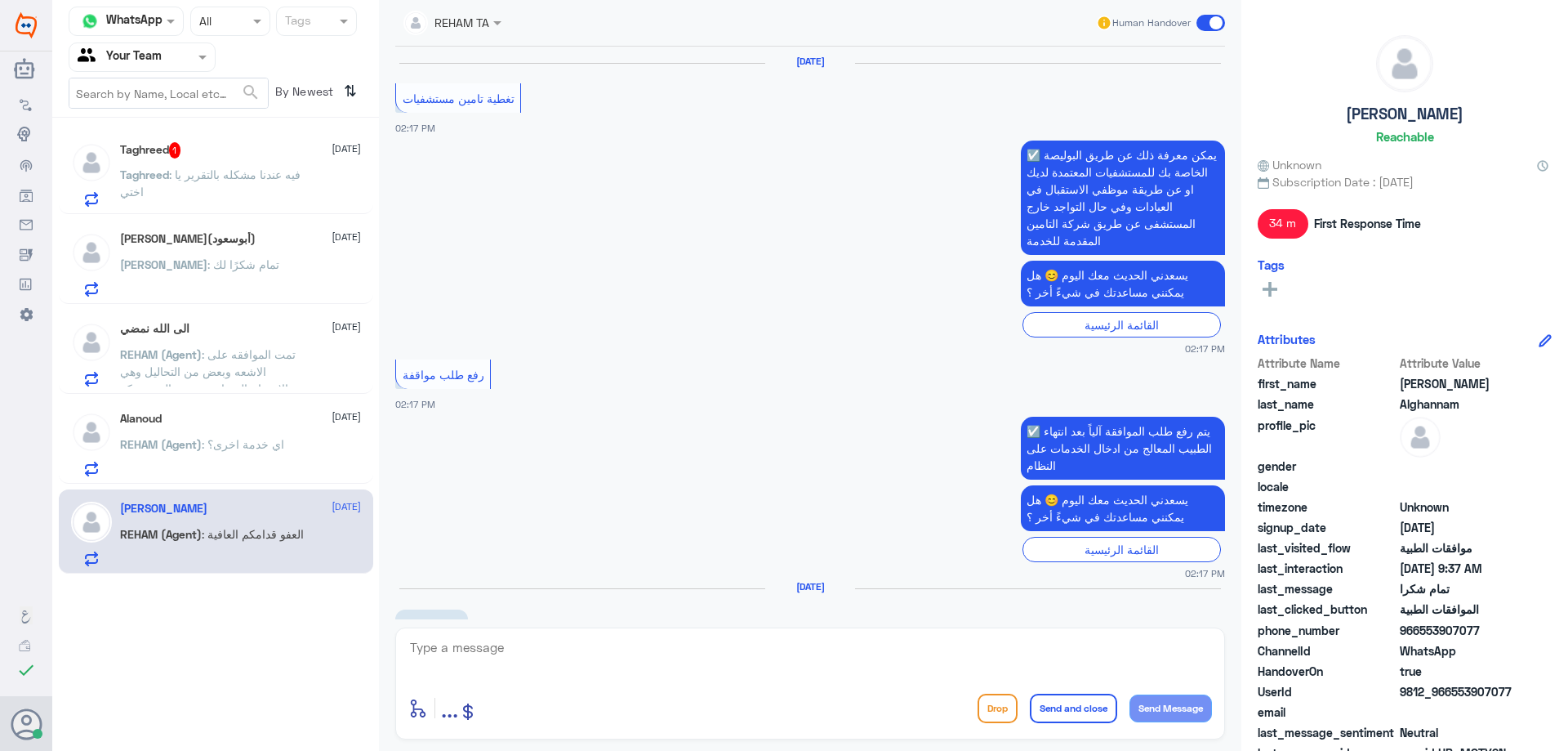
scroll to position [1511, 0]
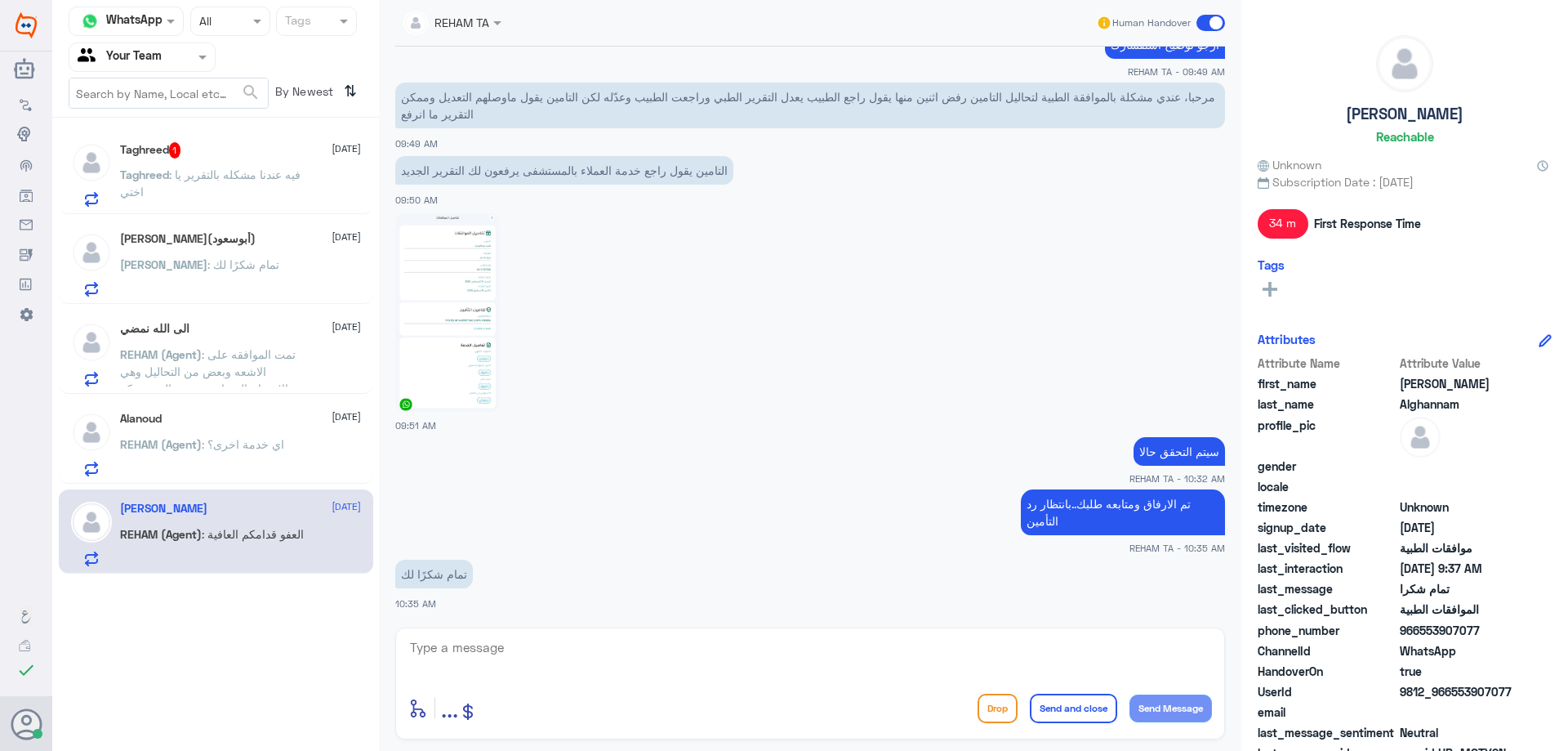
click at [251, 182] on p "Taghreed : فيه عندنا مشكله بالتقرير يا اختي" at bounding box center [212, 186] width 184 height 41
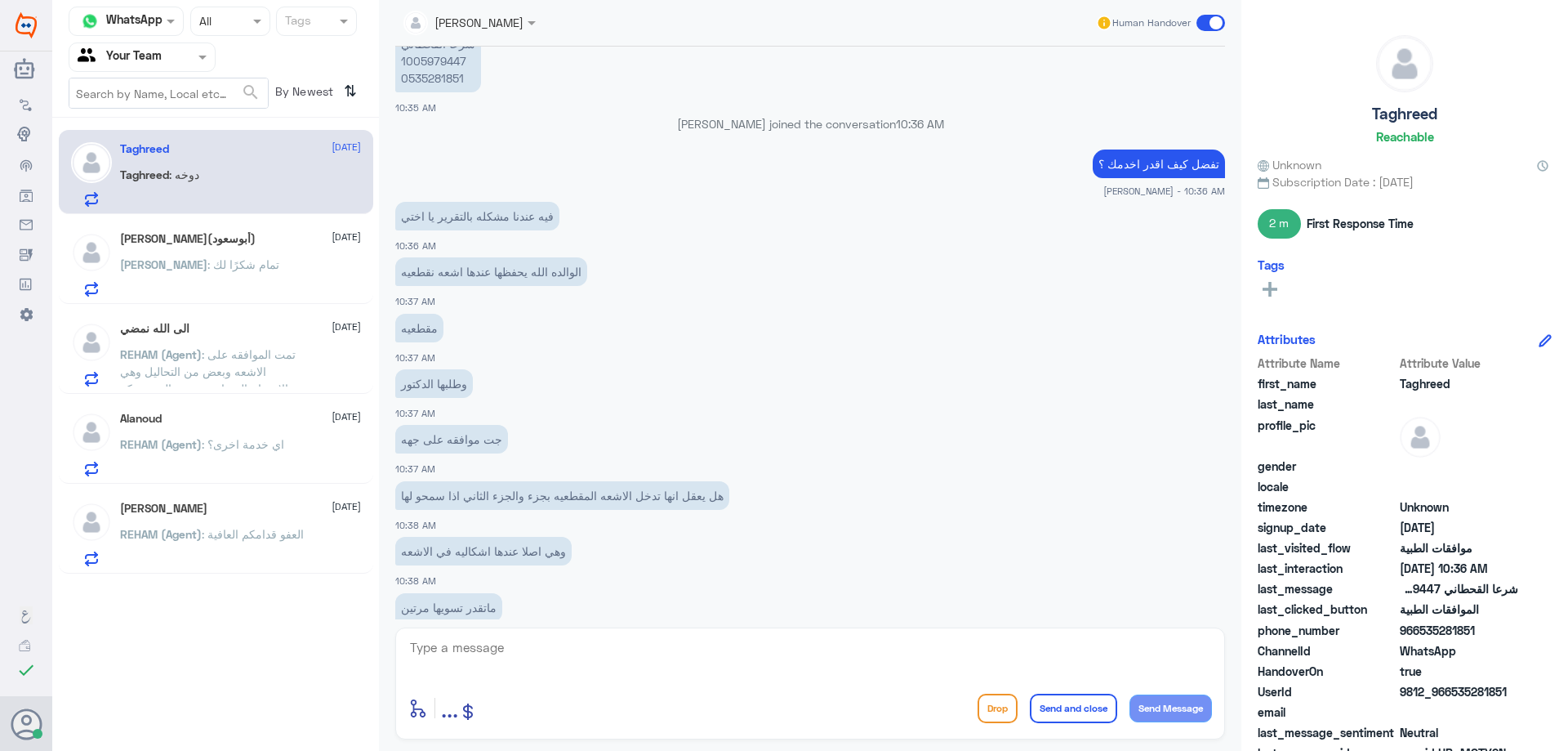
scroll to position [632, 0]
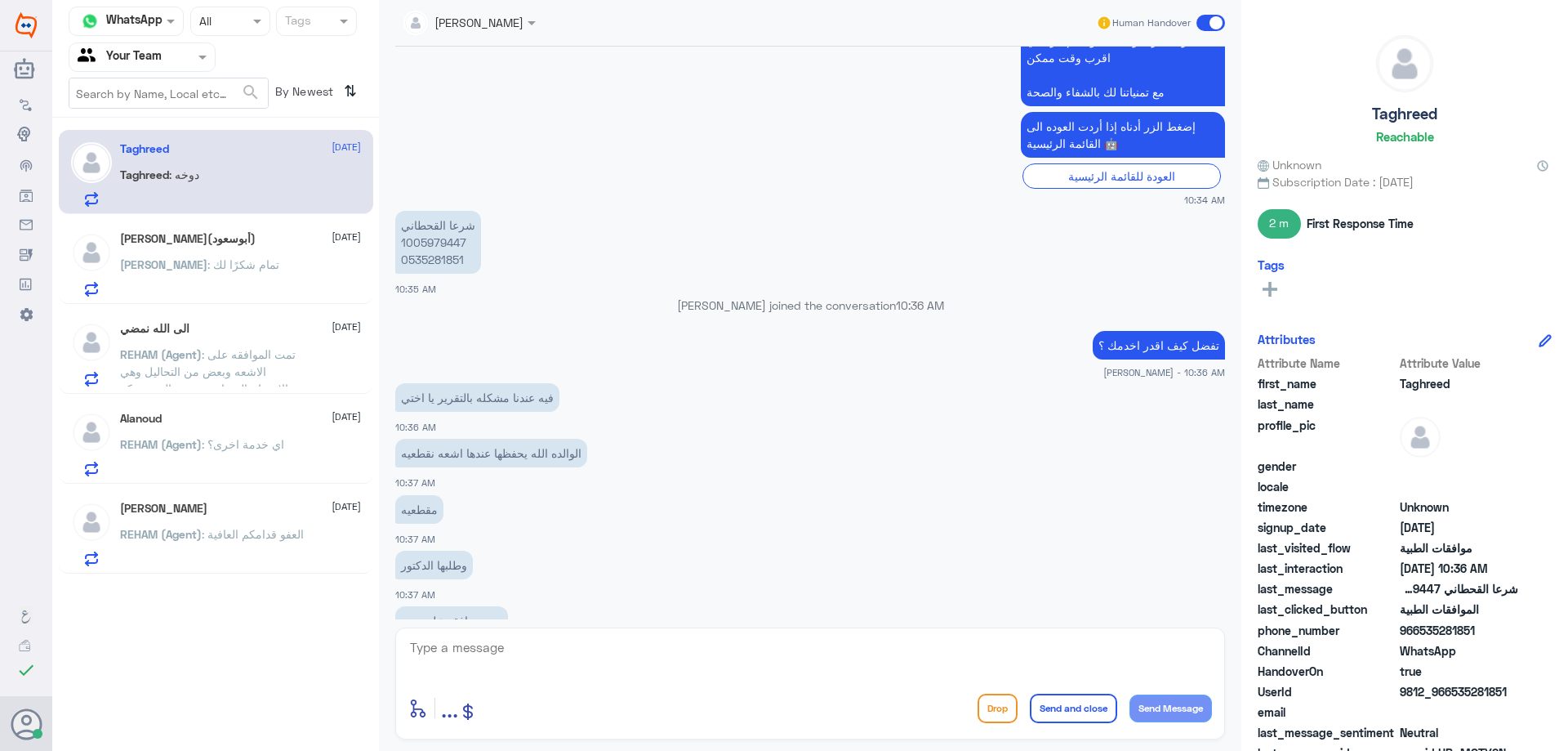
click at [448, 245] on p "شرعا القحطاني 1005979447 0535281851" at bounding box center [438, 242] width 86 height 63
copy p "1005979447"
click at [437, 254] on p "شرعا القحطاني 1005979447 0535281851" at bounding box center [438, 242] width 86 height 63
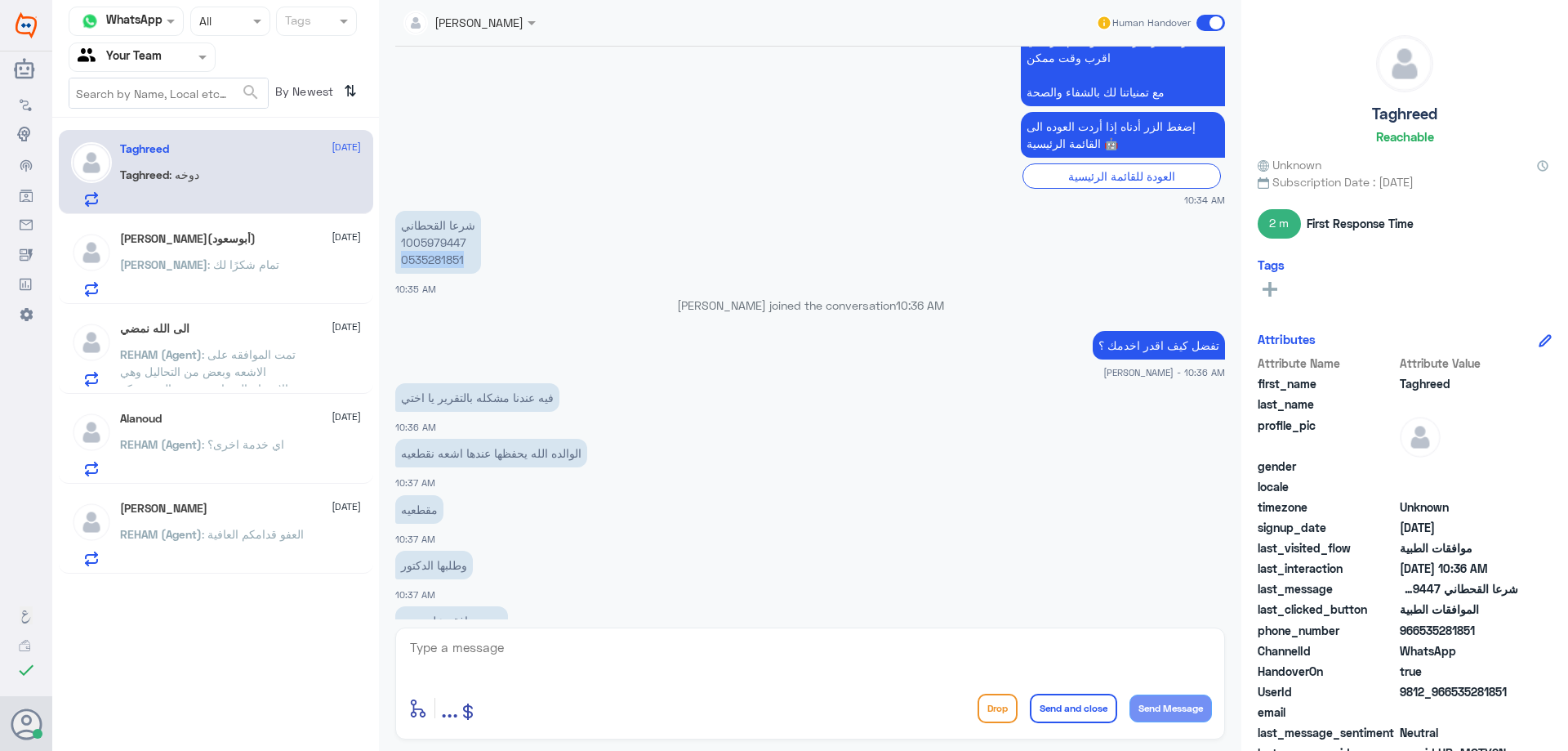
copy p "0535281851"
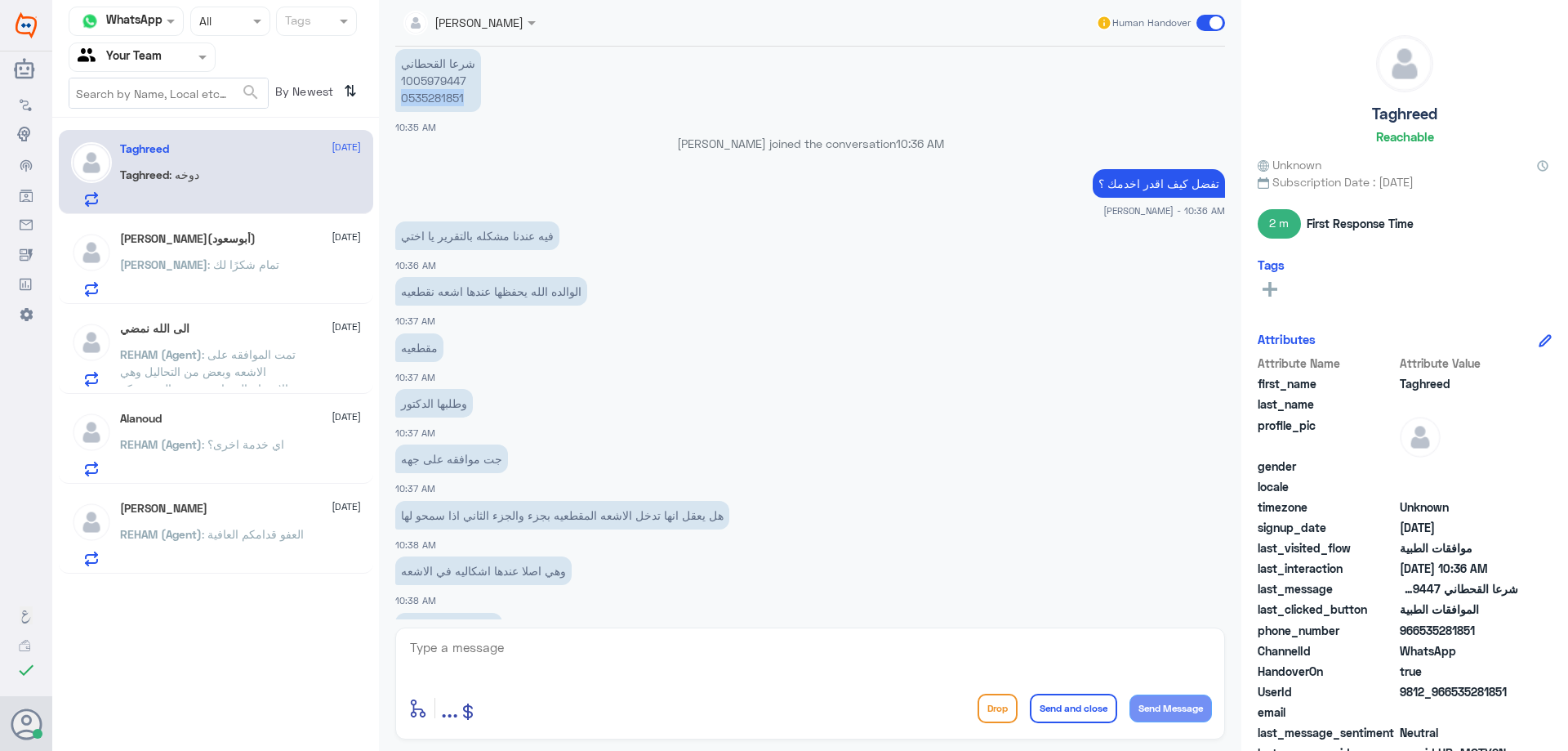
scroll to position [959, 0]
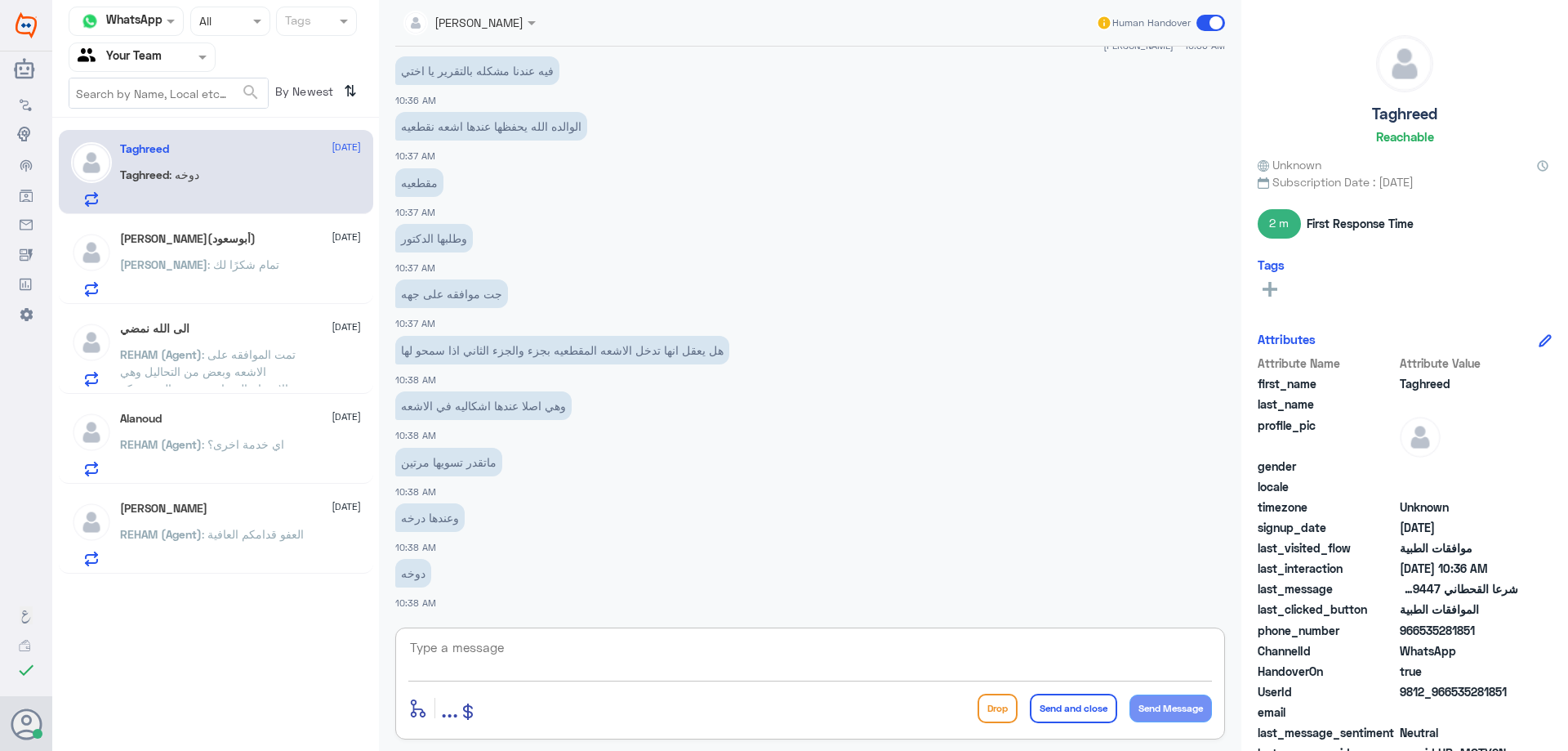
click at [624, 637] on textarea at bounding box center [809, 657] width 804 height 40
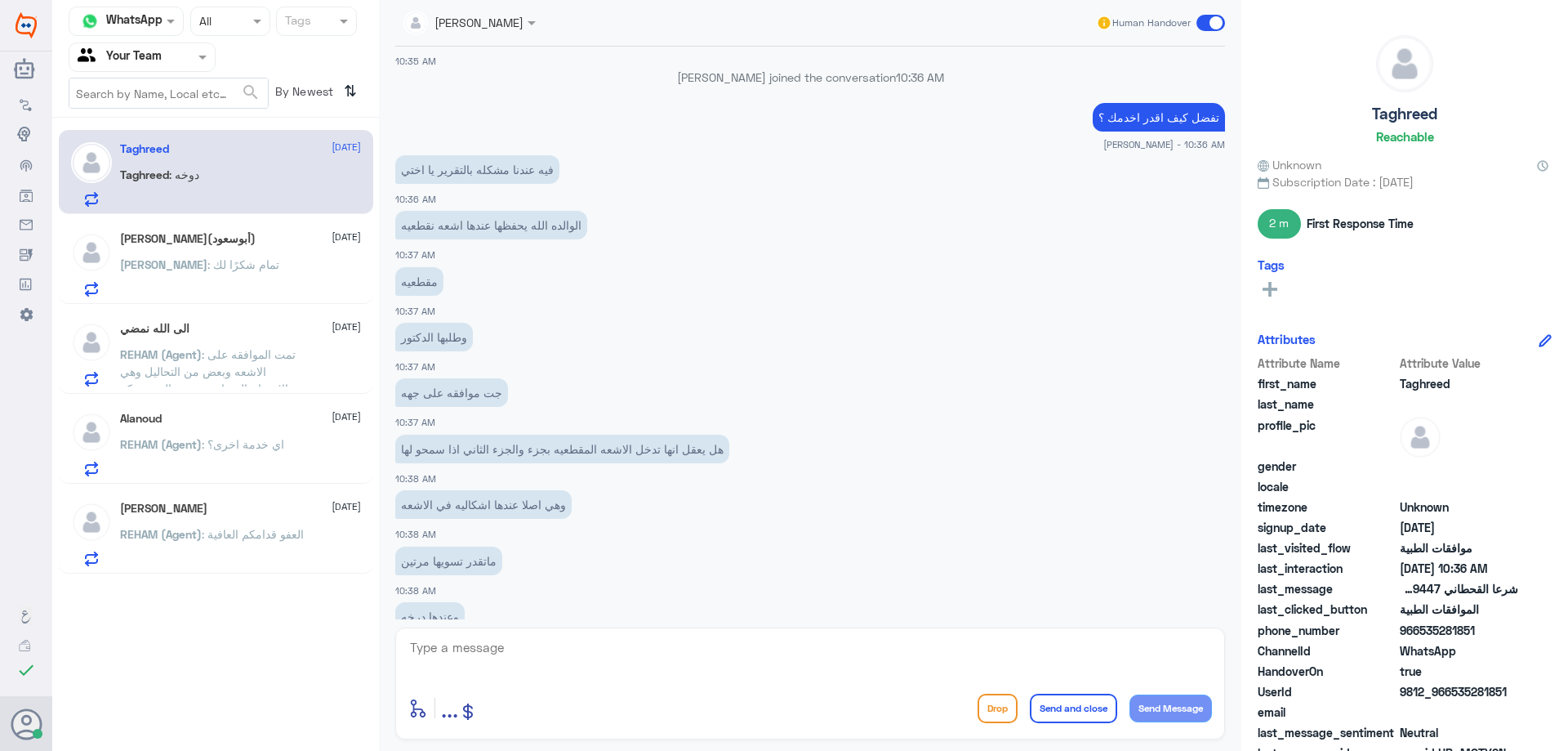
scroll to position [714, 0]
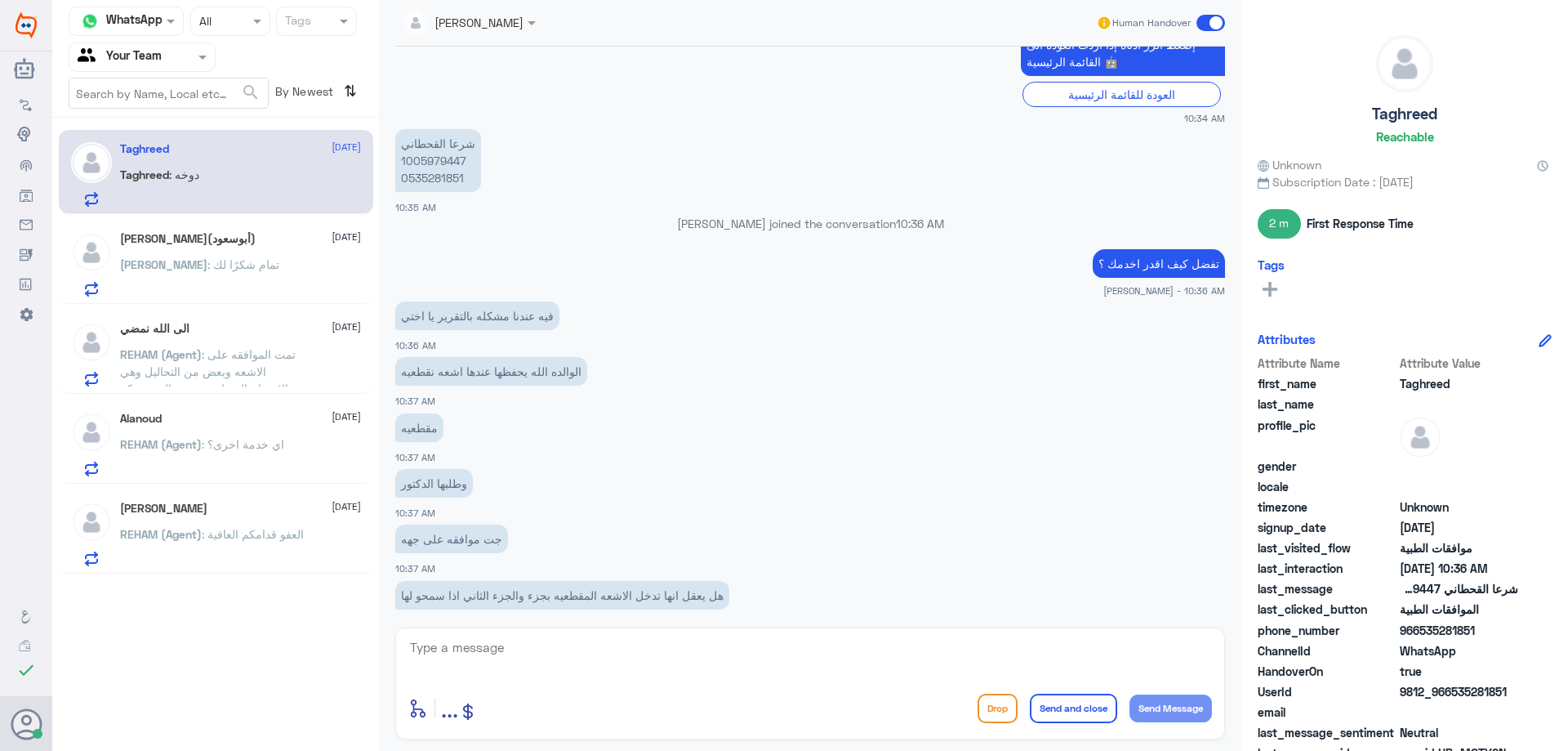
click at [430, 158] on p "شرعا القحطاني 1005979447 0535281851" at bounding box center [438, 160] width 86 height 63
copy p "1005979447"
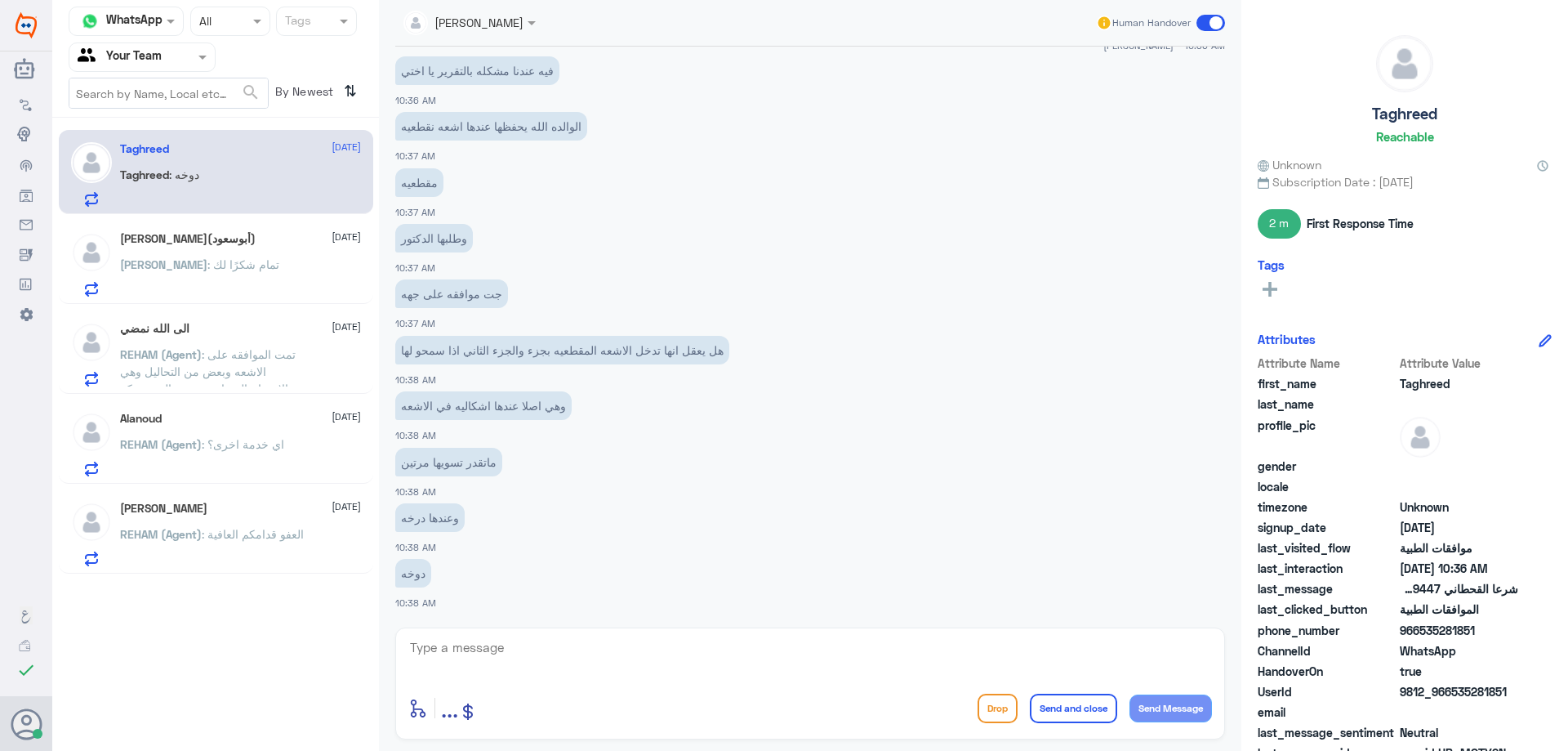
drag, startPoint x: 660, startPoint y: 625, endPoint x: 654, endPoint y: 638, distance: 14.3
click at [657, 631] on div "Nasser qirnas Human Handover 18 Aug 2025 مرحبا 10:33 AM مرحباً بك في مستشفيات د…" at bounding box center [810, 377] width 863 height 756
click at [654, 639] on textarea at bounding box center [809, 657] width 804 height 40
type textarea "لا يوجد طلب موافقة في دلة النخيل , هل الموافقة في دلة النخيل ام فرع اخر ؟"
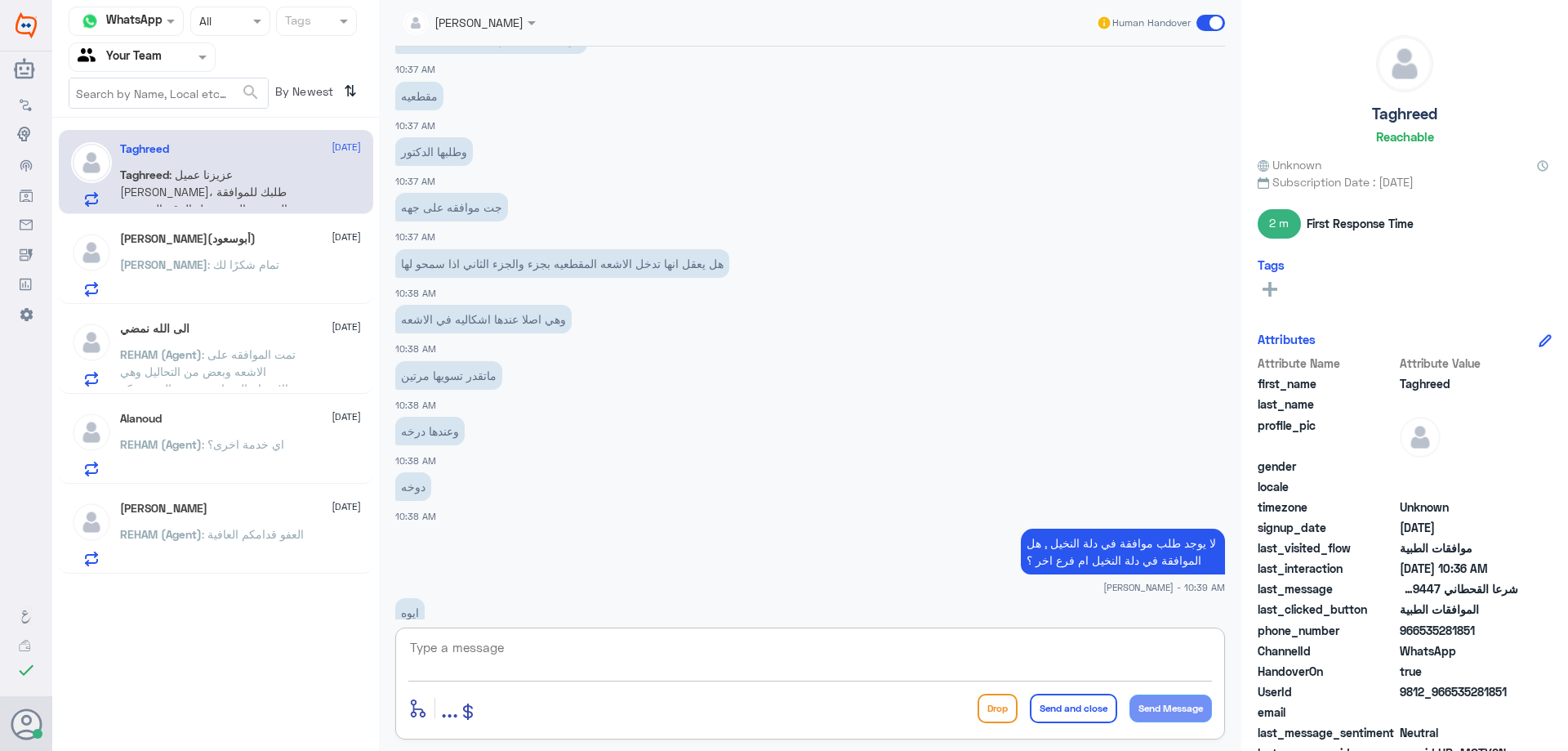
scroll to position [1191, 0]
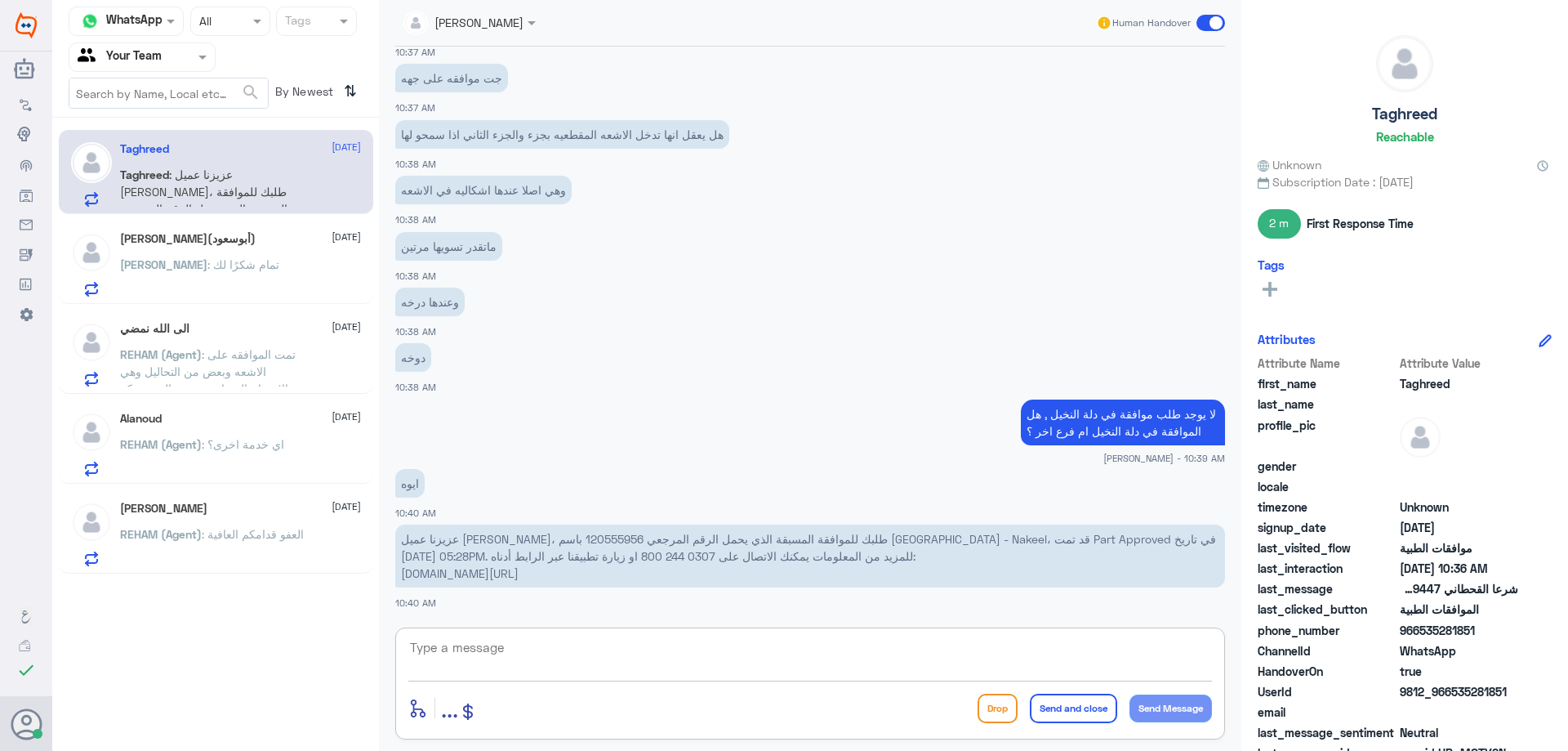
click at [453, 539] on p "عزيزنا عميل [PERSON_NAME]، طلبك للموافقة المسبقة الذي يحمل الرقم المرجعي 120555…" at bounding box center [810, 556] width 830 height 63
copy p "120555956"
click at [458, 540] on p "عزيزنا عميل [PERSON_NAME]، طلبك للموافقة المسبقة الذي يحمل الرقم المرجعي 120555…" at bounding box center [810, 556] width 830 height 63
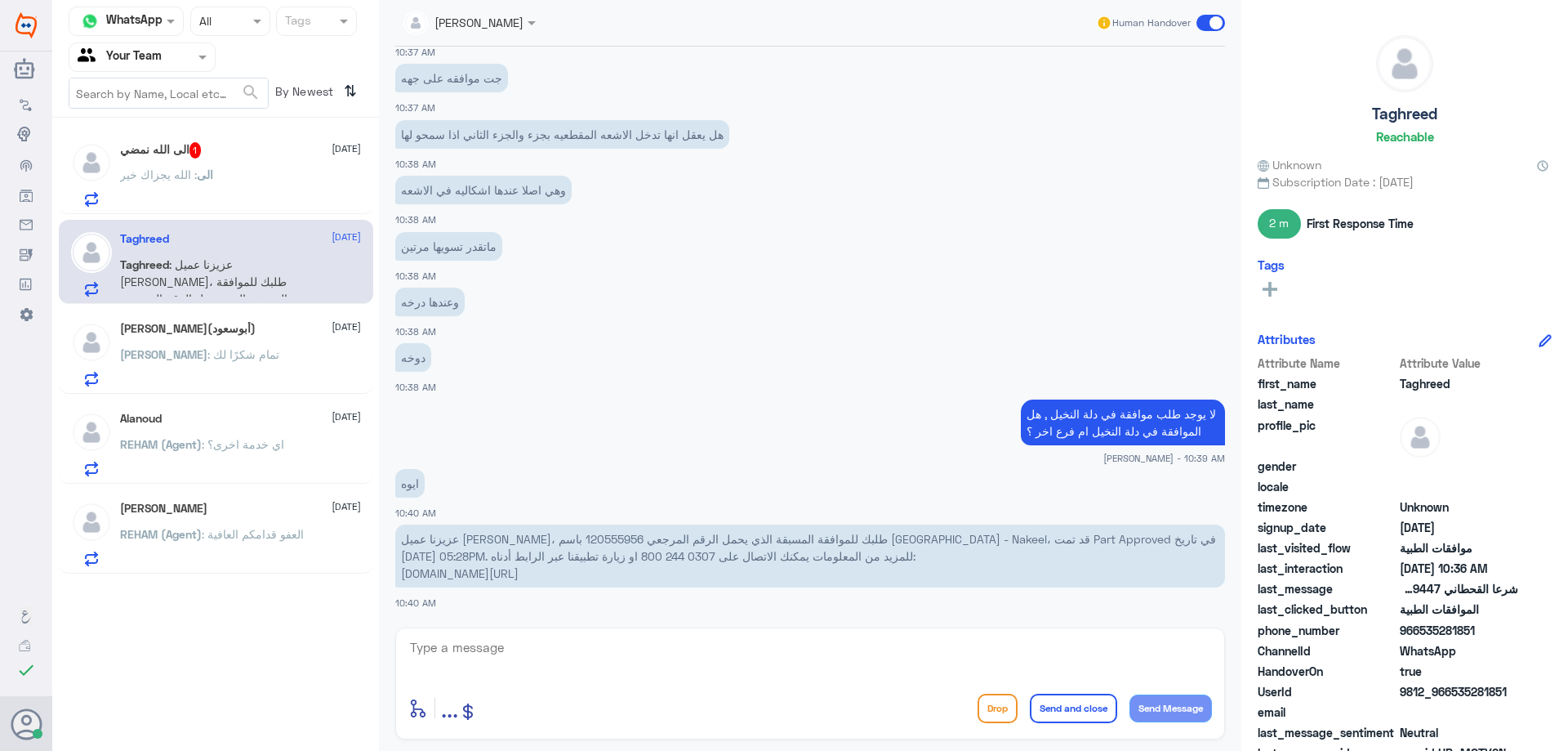
click at [236, 193] on div "الى : الله يجزاك خير" at bounding box center [240, 188] width 241 height 37
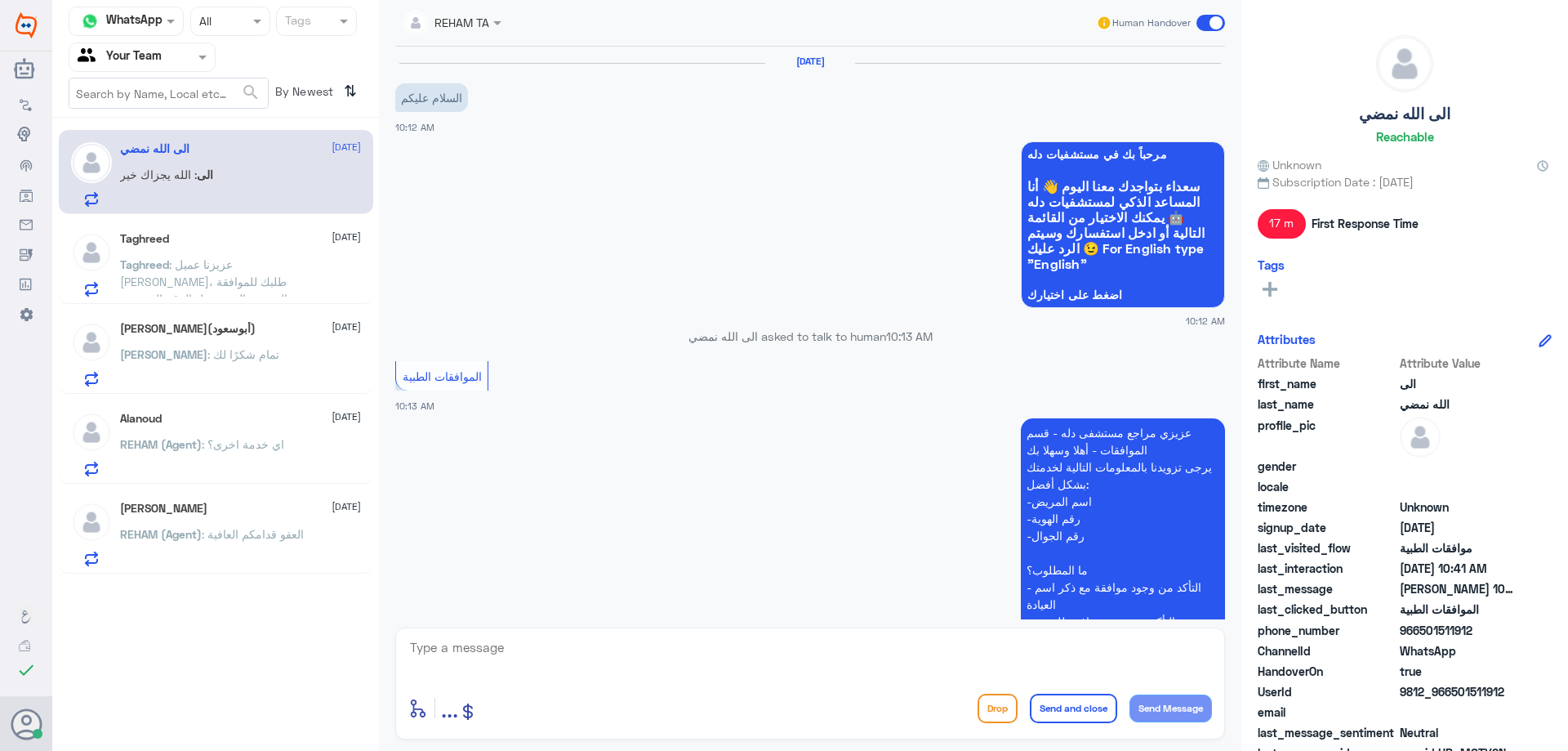
scroll to position [577, 0]
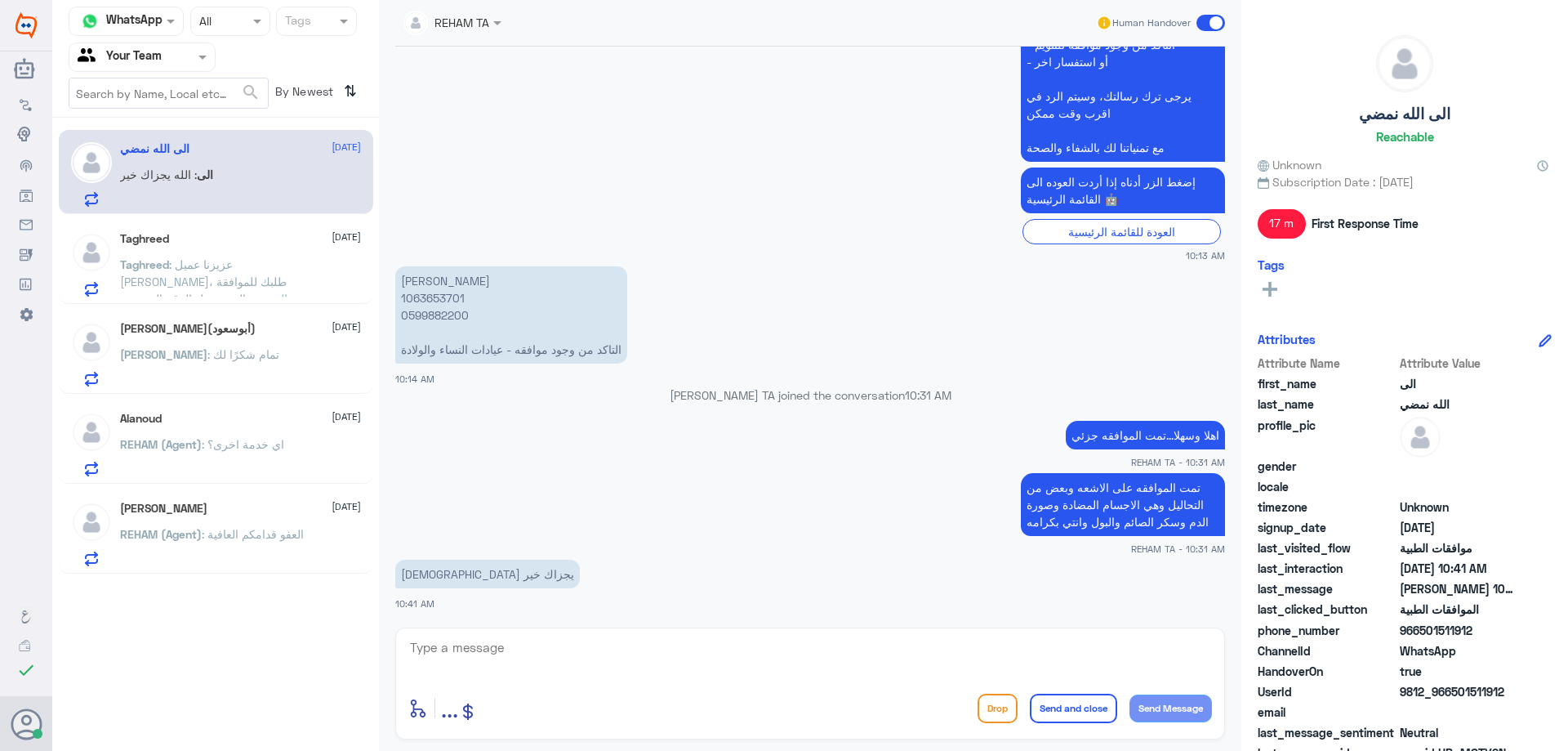
click at [224, 233] on div "Taghreed 18 August" at bounding box center [240, 238] width 241 height 14
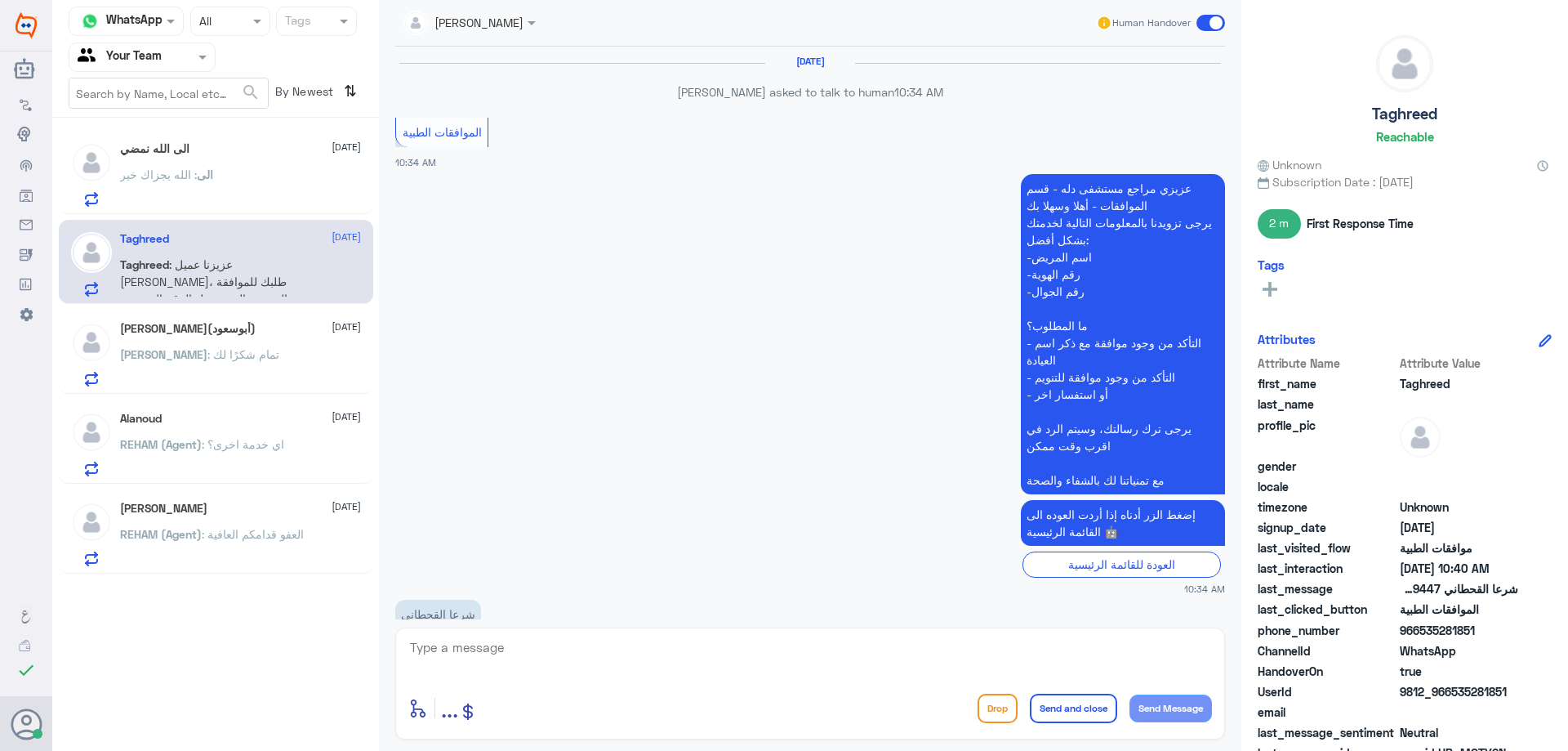
scroll to position [947, 0]
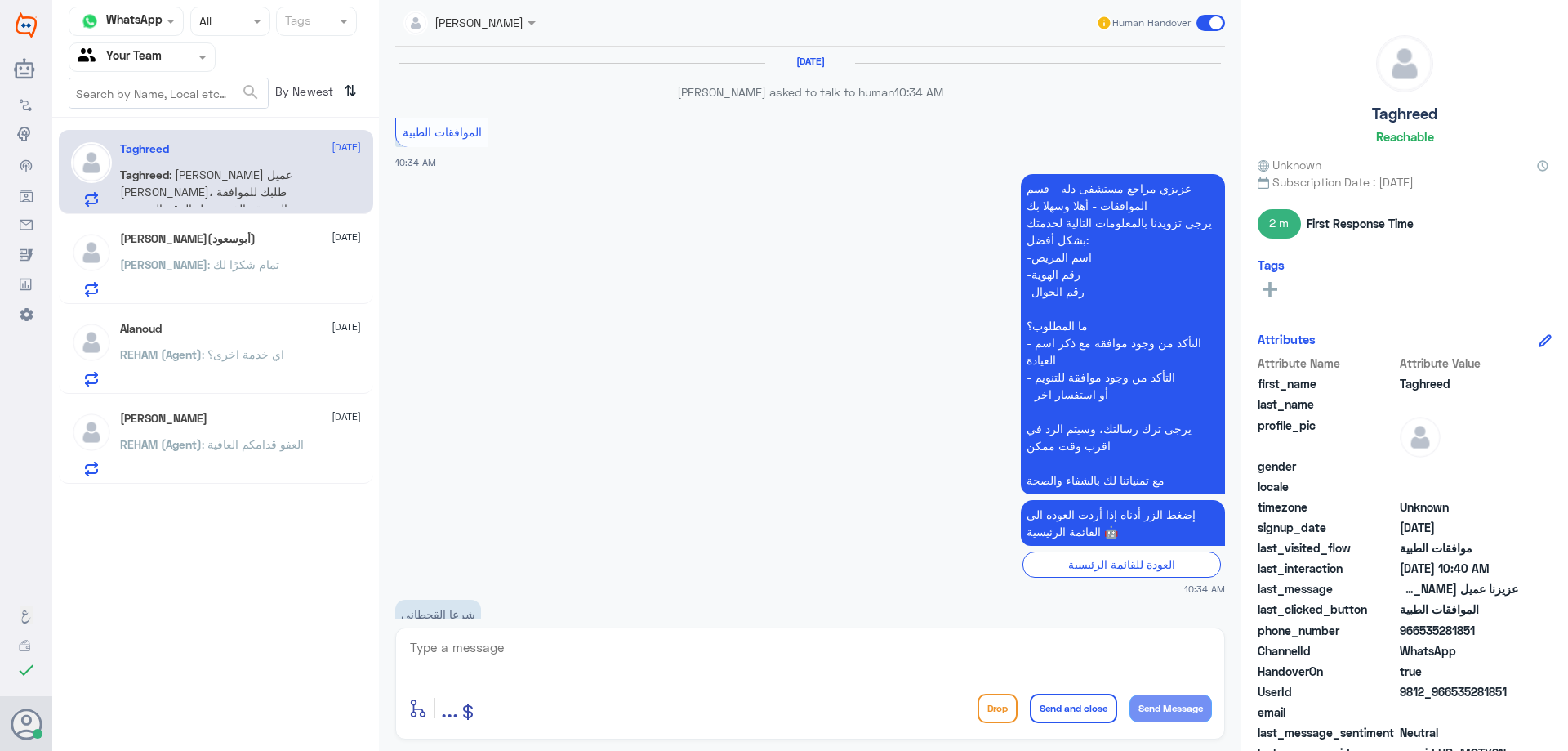
scroll to position [947, 0]
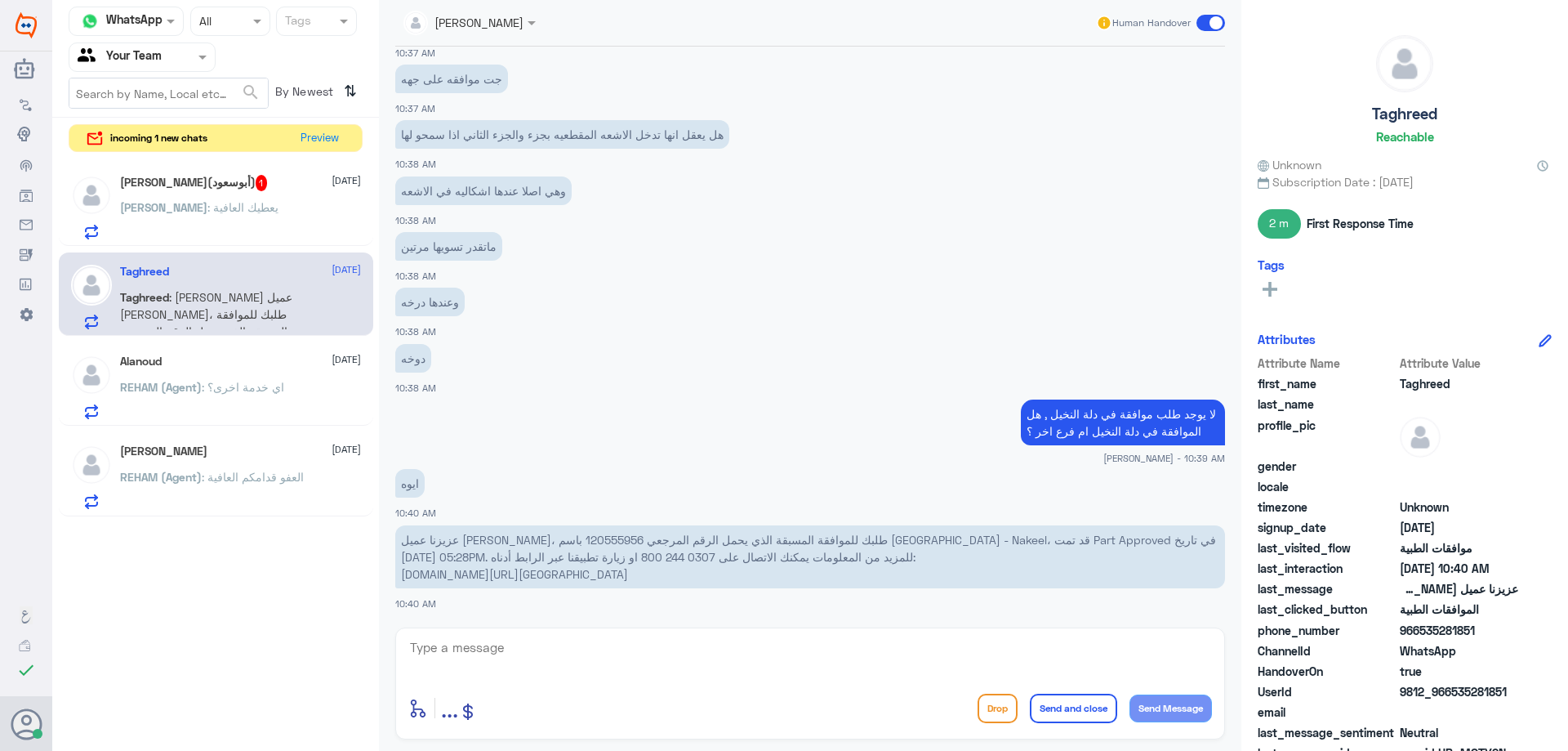
click at [564, 661] on textarea at bounding box center [809, 657] width 804 height 40
type textarea "تمت المتابعة مع اخرى , بانتظار رد التامين الان"
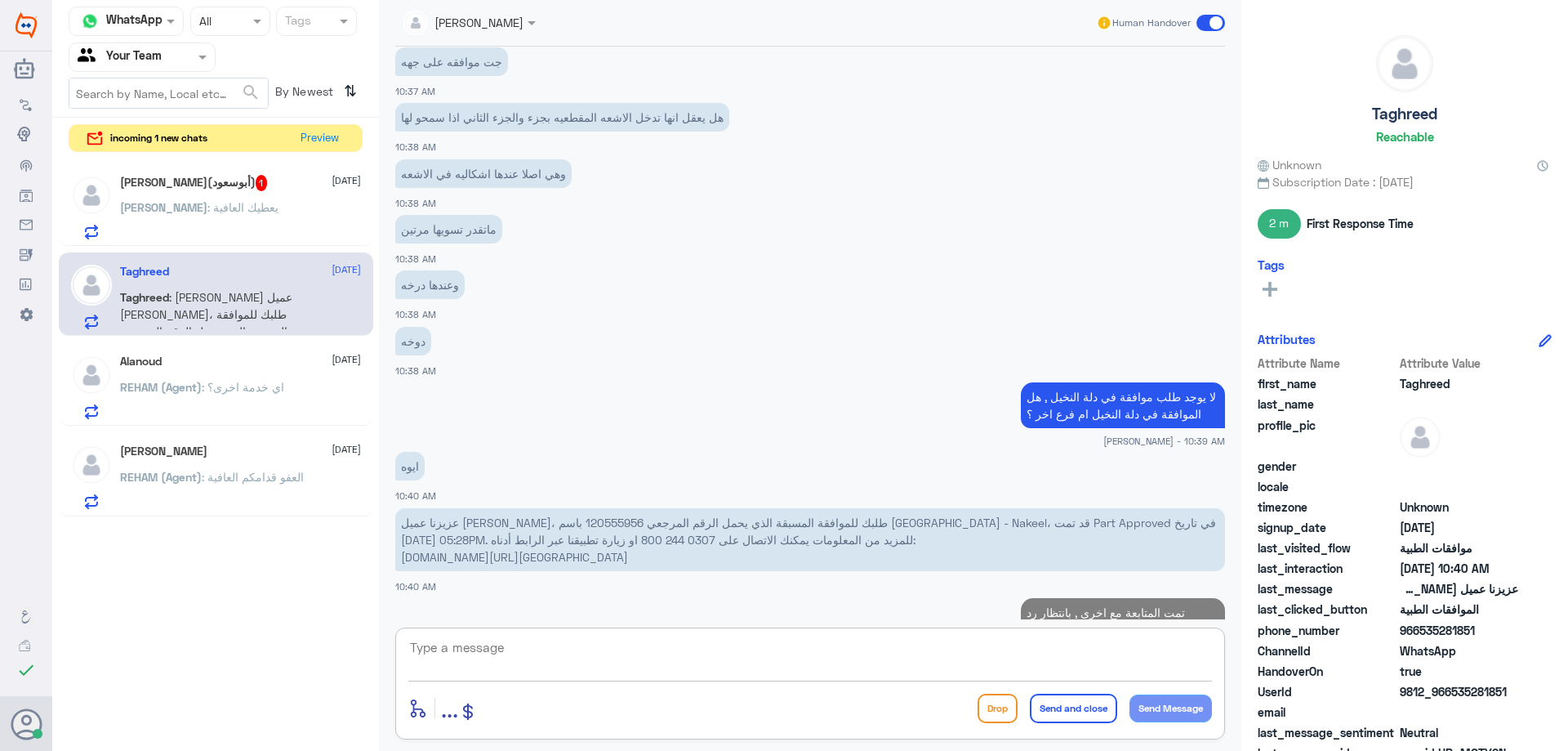
scroll to position [1017, 0]
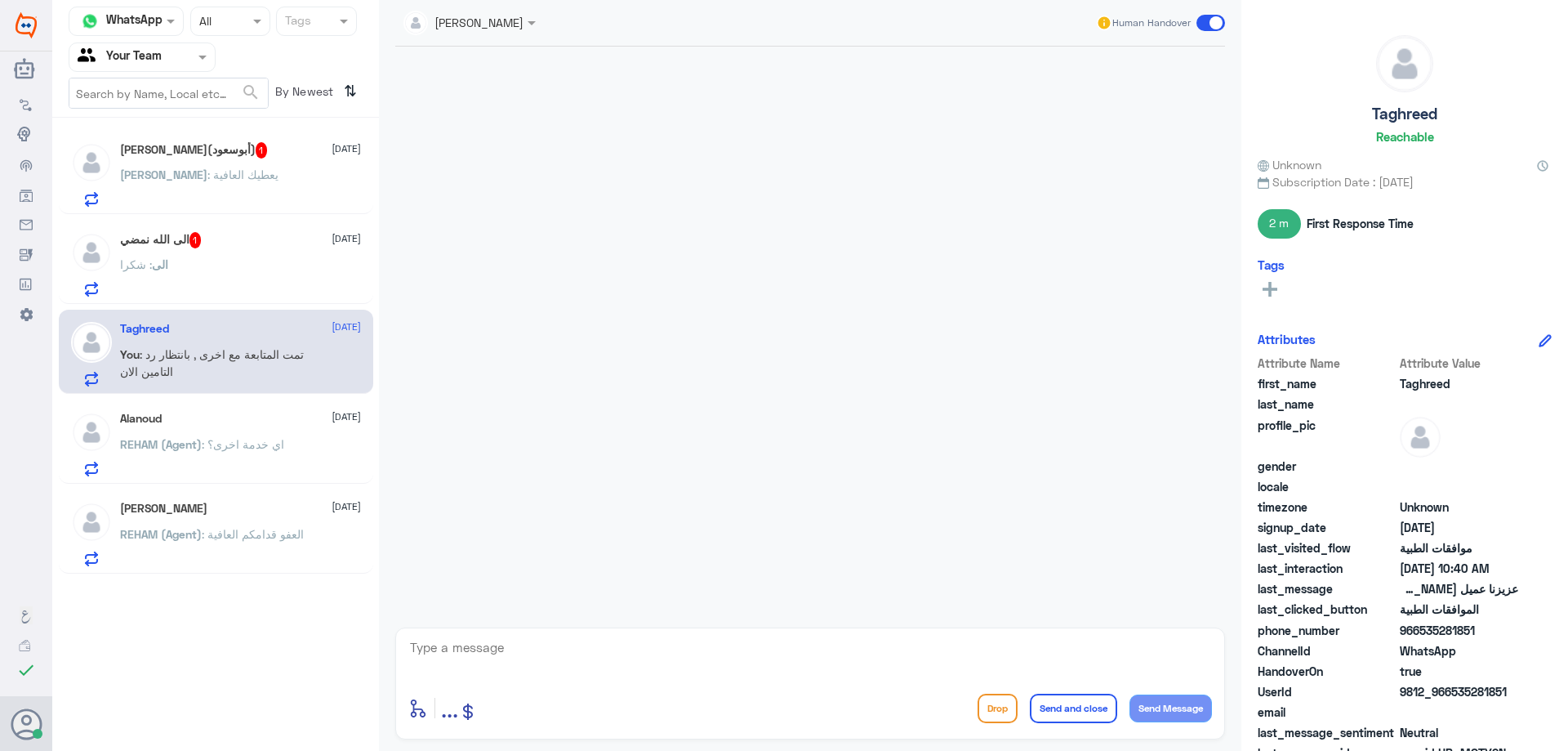
click at [237, 251] on div "الى الله نمضي 1 18 August الى : شكرا" at bounding box center [240, 264] width 241 height 65
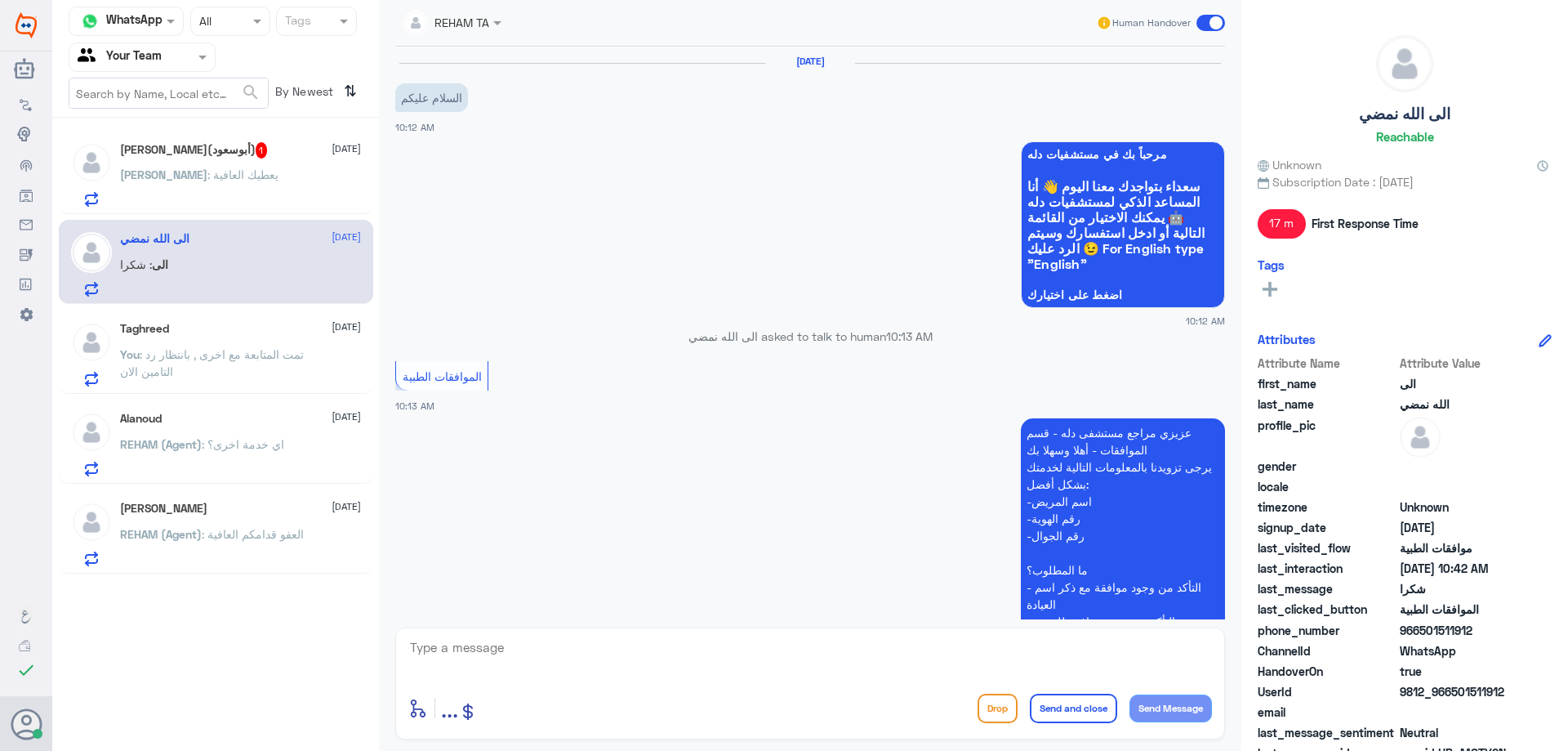
scroll to position [685, 0]
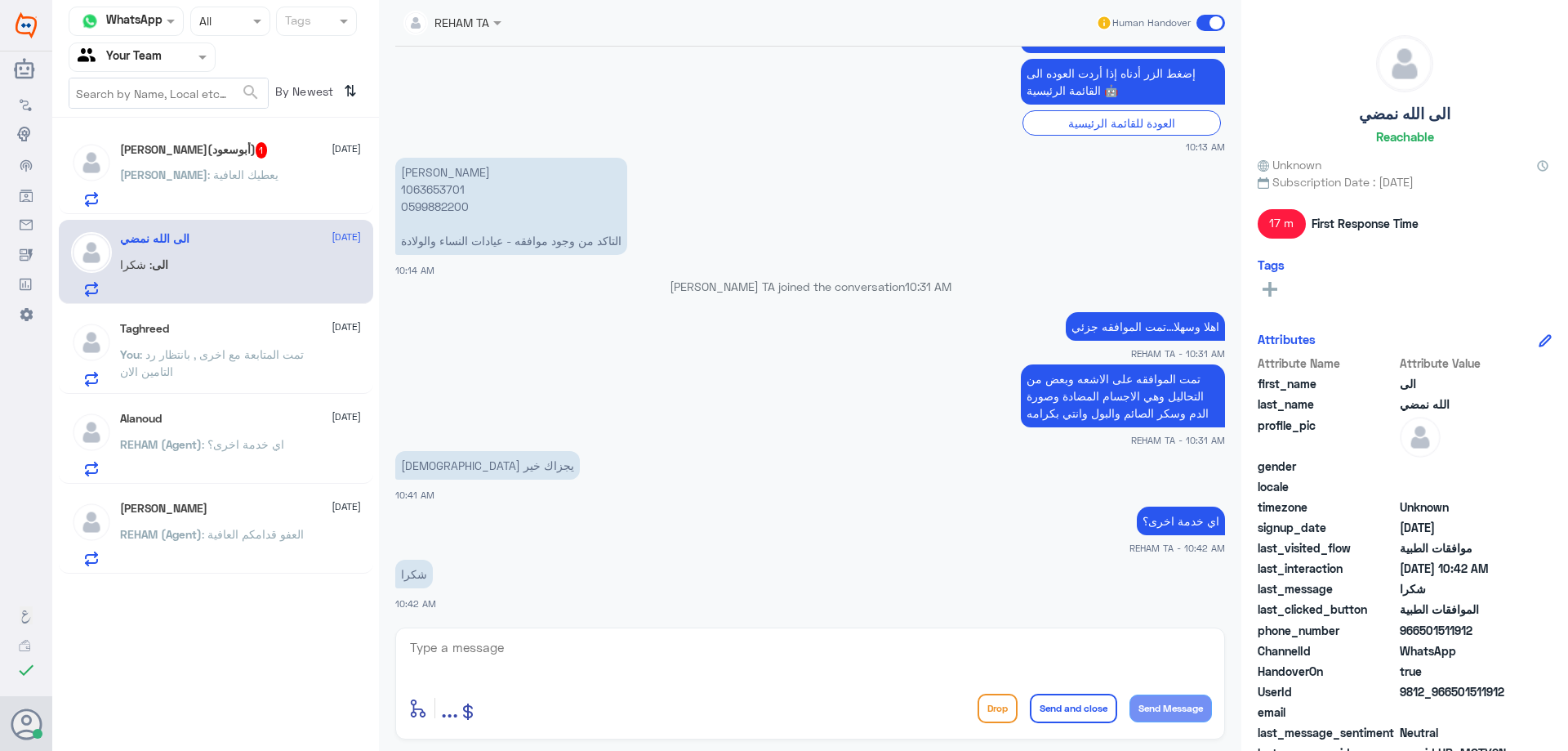
click at [258, 182] on div "سلمان : يعطيك العافية" at bounding box center [240, 188] width 241 height 37
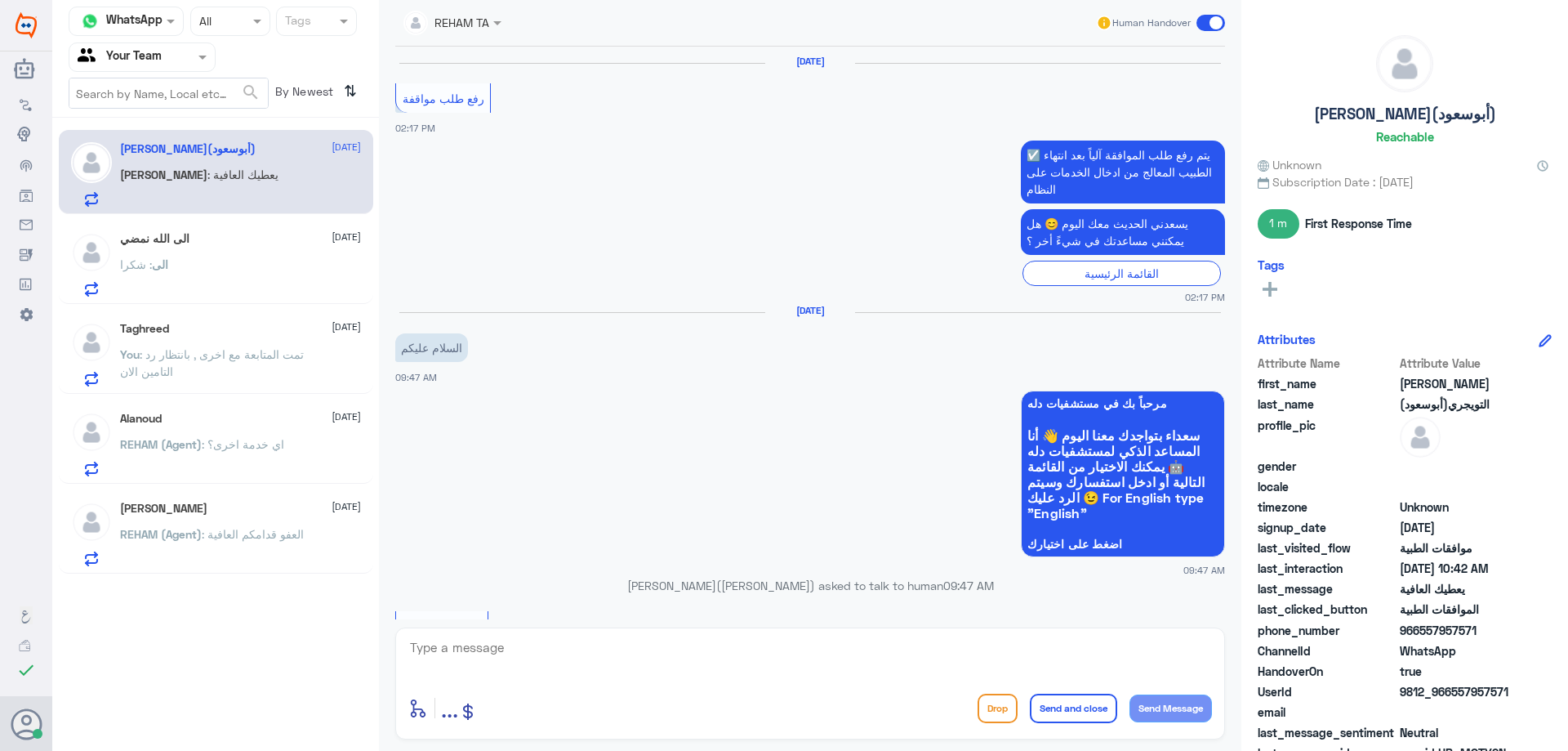
scroll to position [1343, 0]
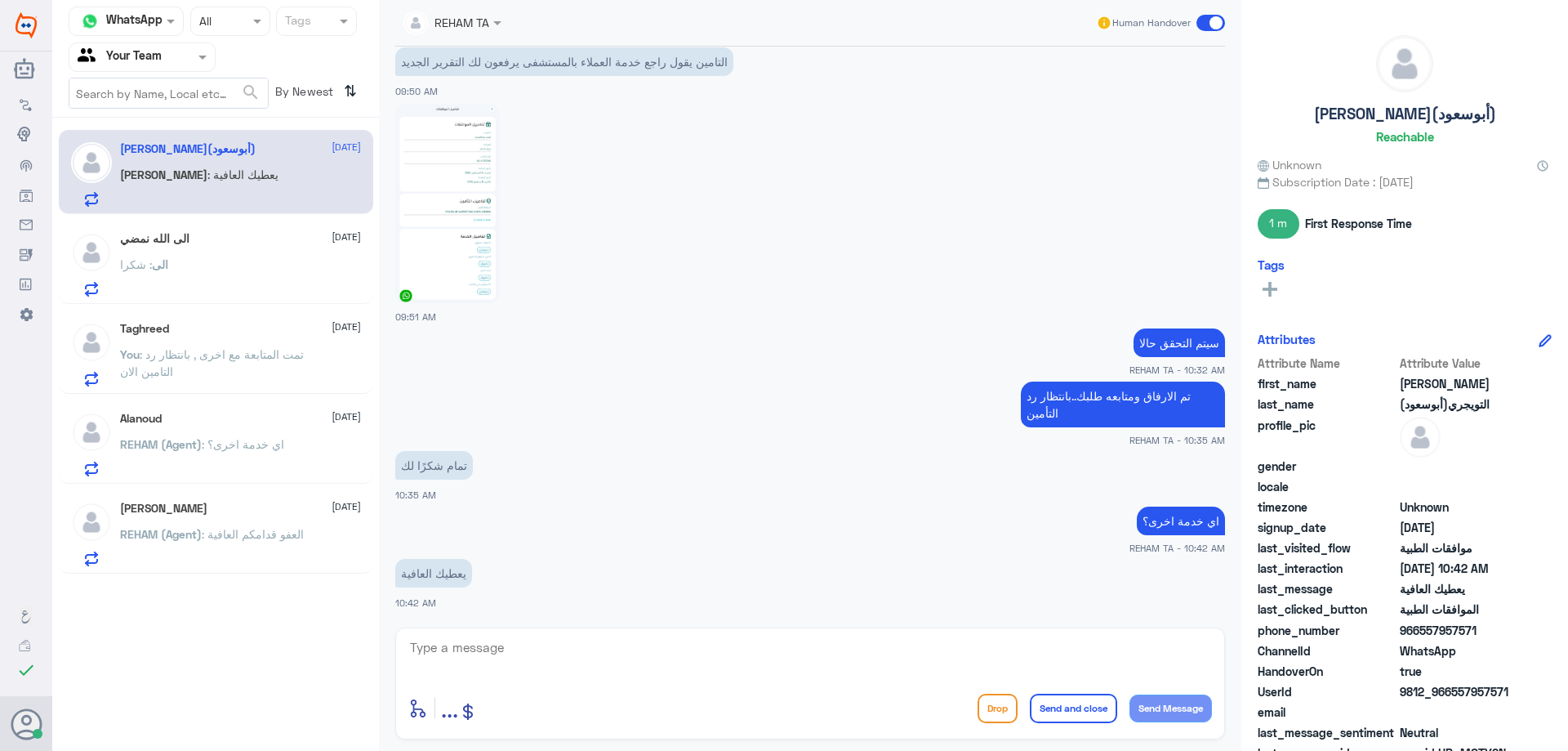
click at [263, 359] on span ": تمت المتابعة مع اخرى , بانتظار رد التامين الان" at bounding box center [212, 362] width 184 height 31
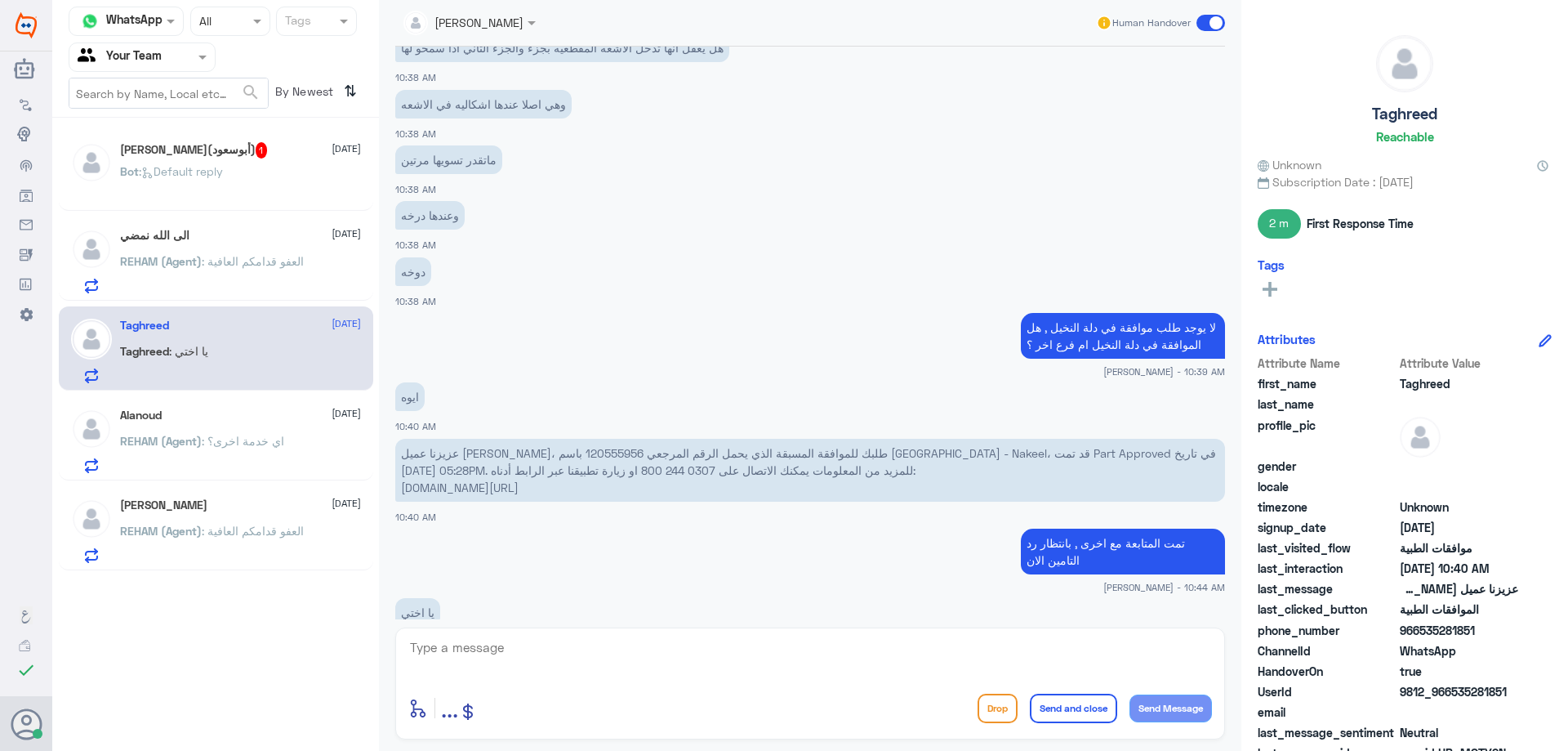
scroll to position [1073, 0]
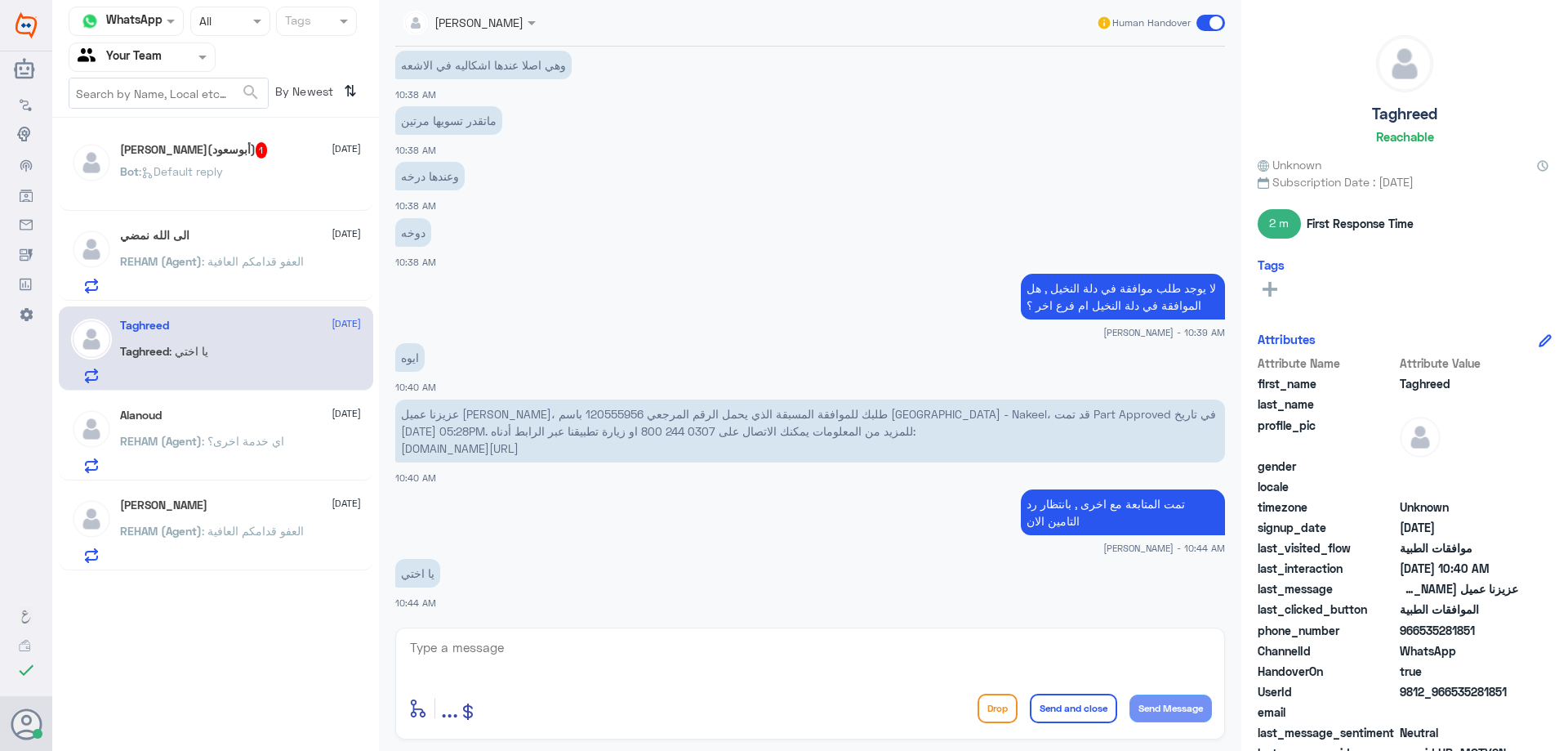
click at [469, 414] on p "عزيزنا عميل [PERSON_NAME]، طلبك للموافقة المسبقة الذي يحمل الرقم المرجعي 120555…" at bounding box center [810, 431] width 830 height 63
copy p "120555956"
click at [256, 173] on div "Bot : Default reply" at bounding box center [240, 185] width 241 height 37
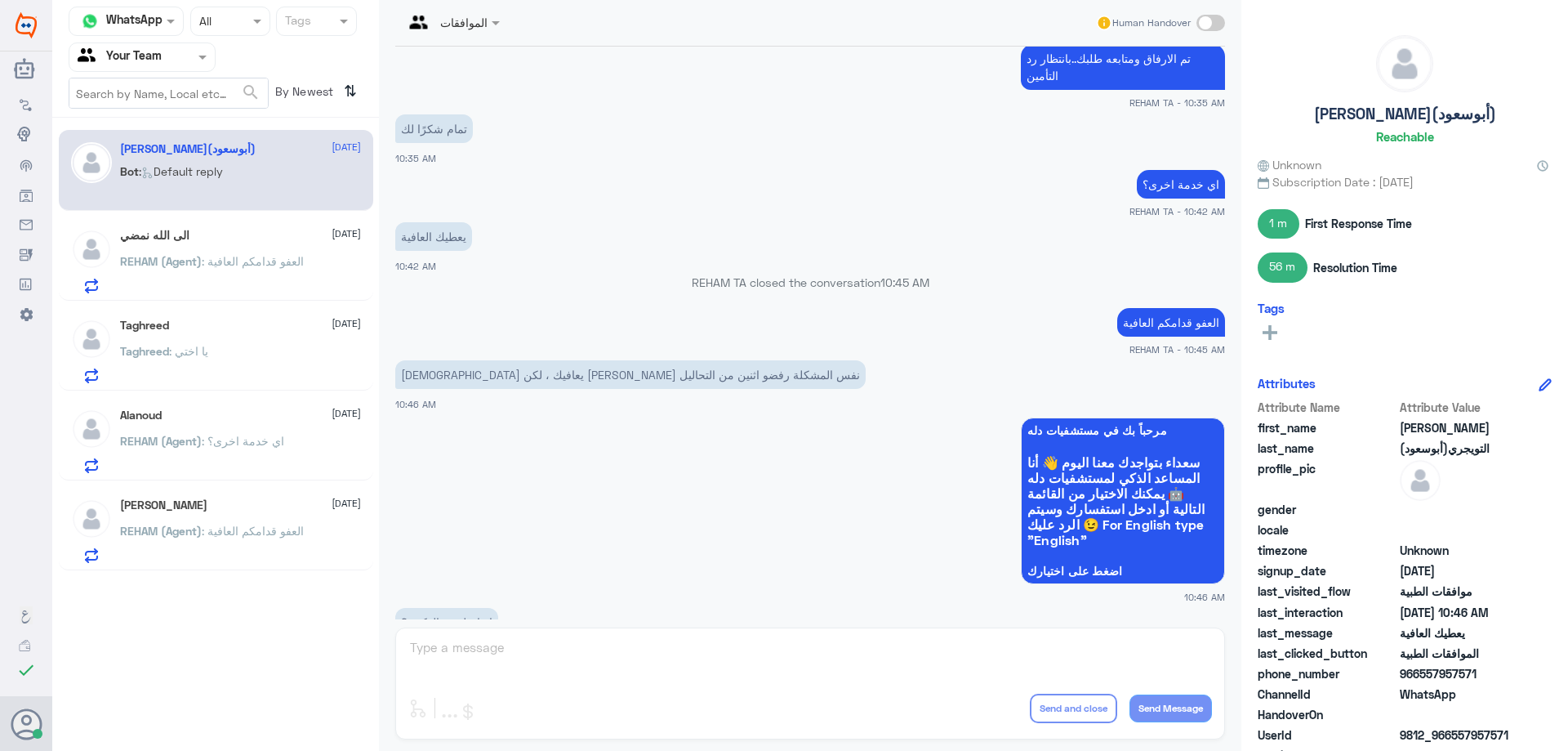
scroll to position [1148, 0]
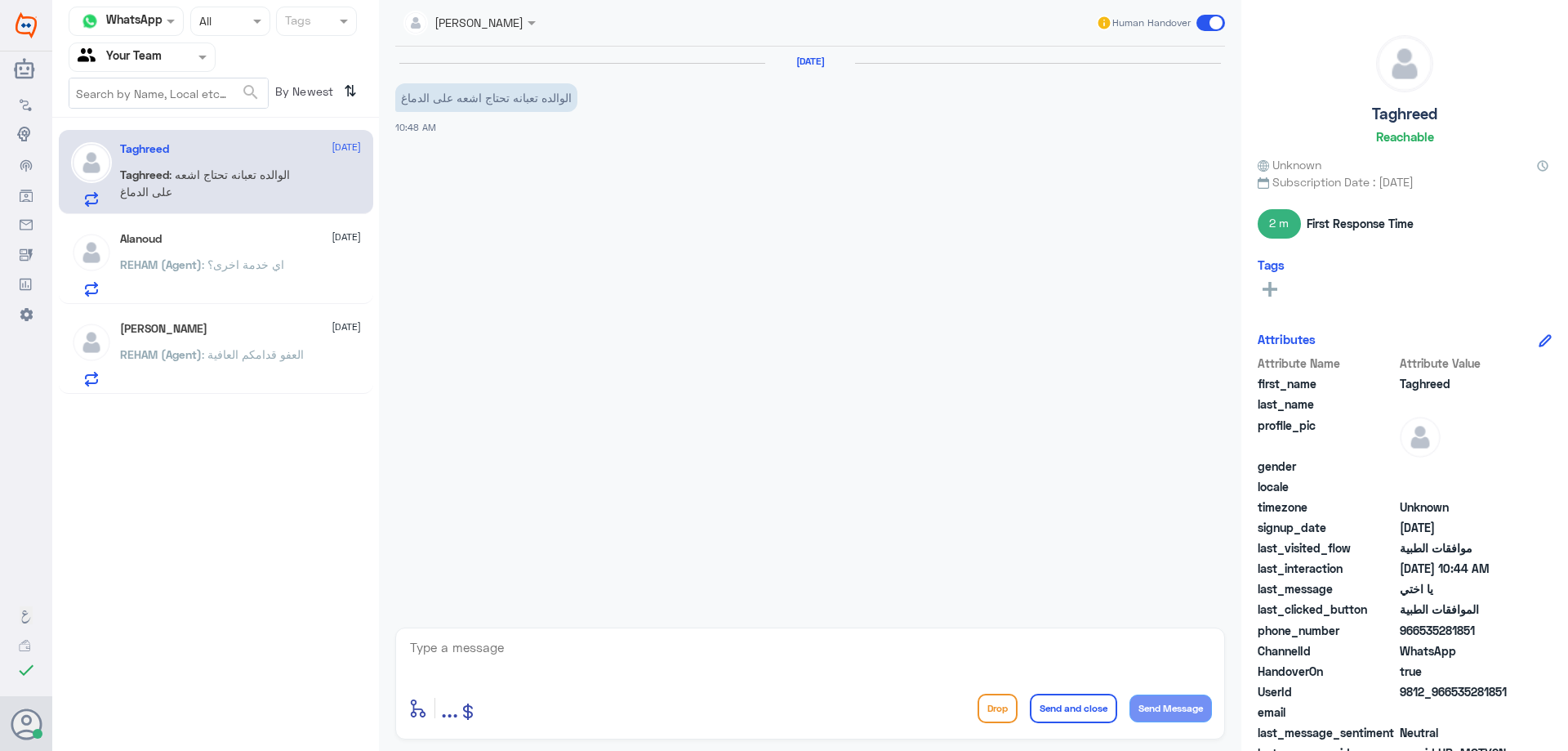
click at [235, 236] on div "Alanoud [DATE]" at bounding box center [240, 238] width 241 height 14
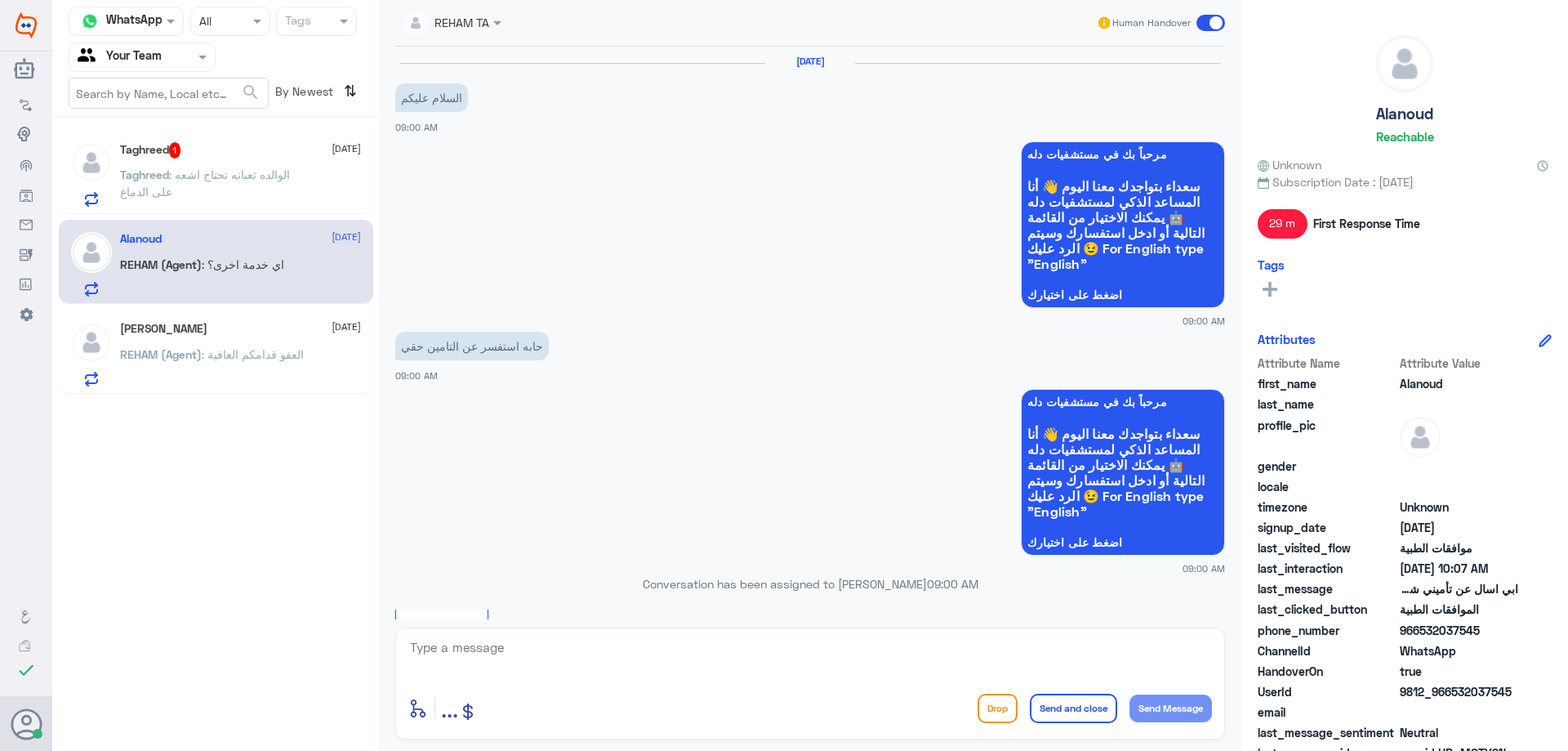
scroll to position [860, 0]
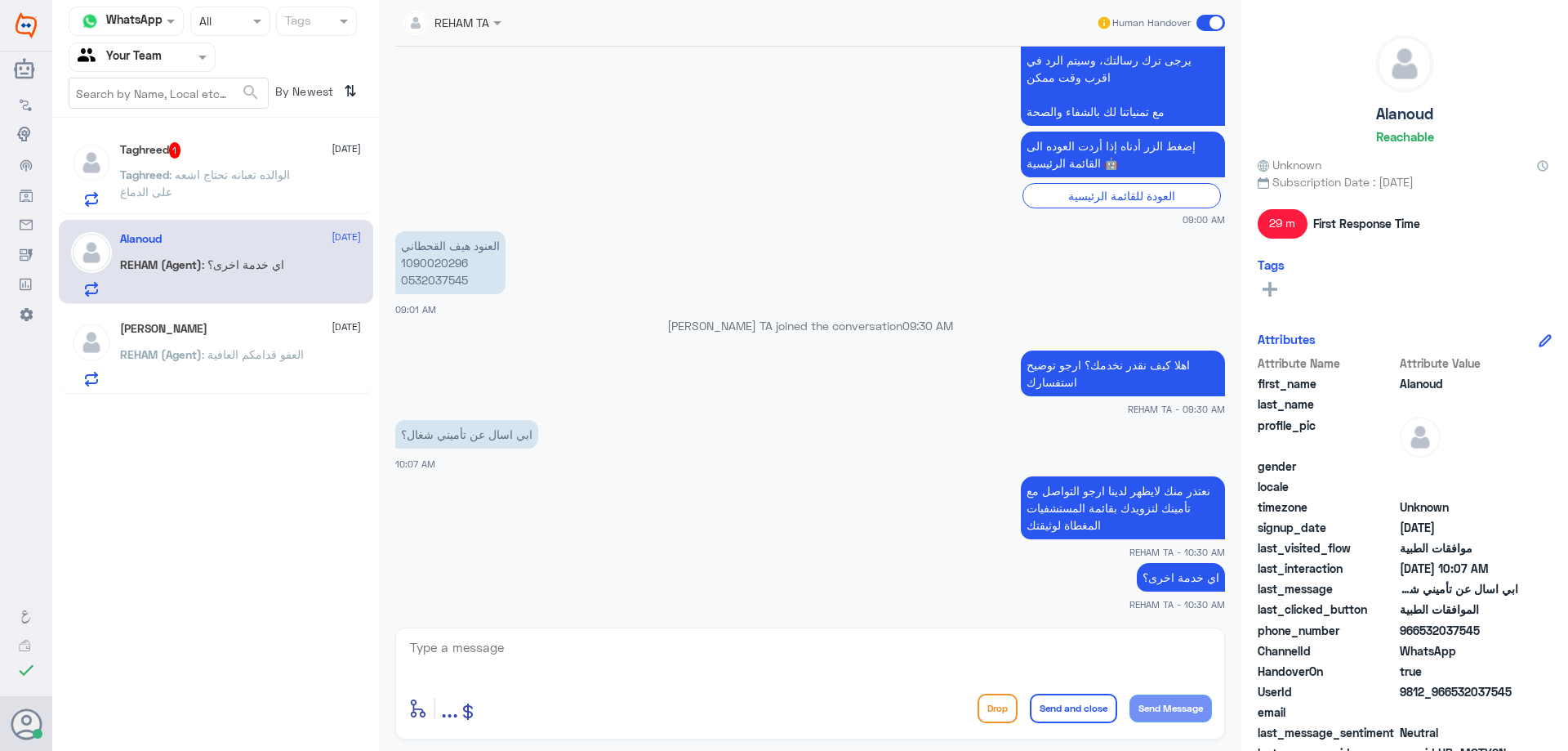
click at [236, 188] on p "Taghreed : الوالده تعبانه تحتاج اشعه على الدماغ" at bounding box center [212, 186] width 184 height 41
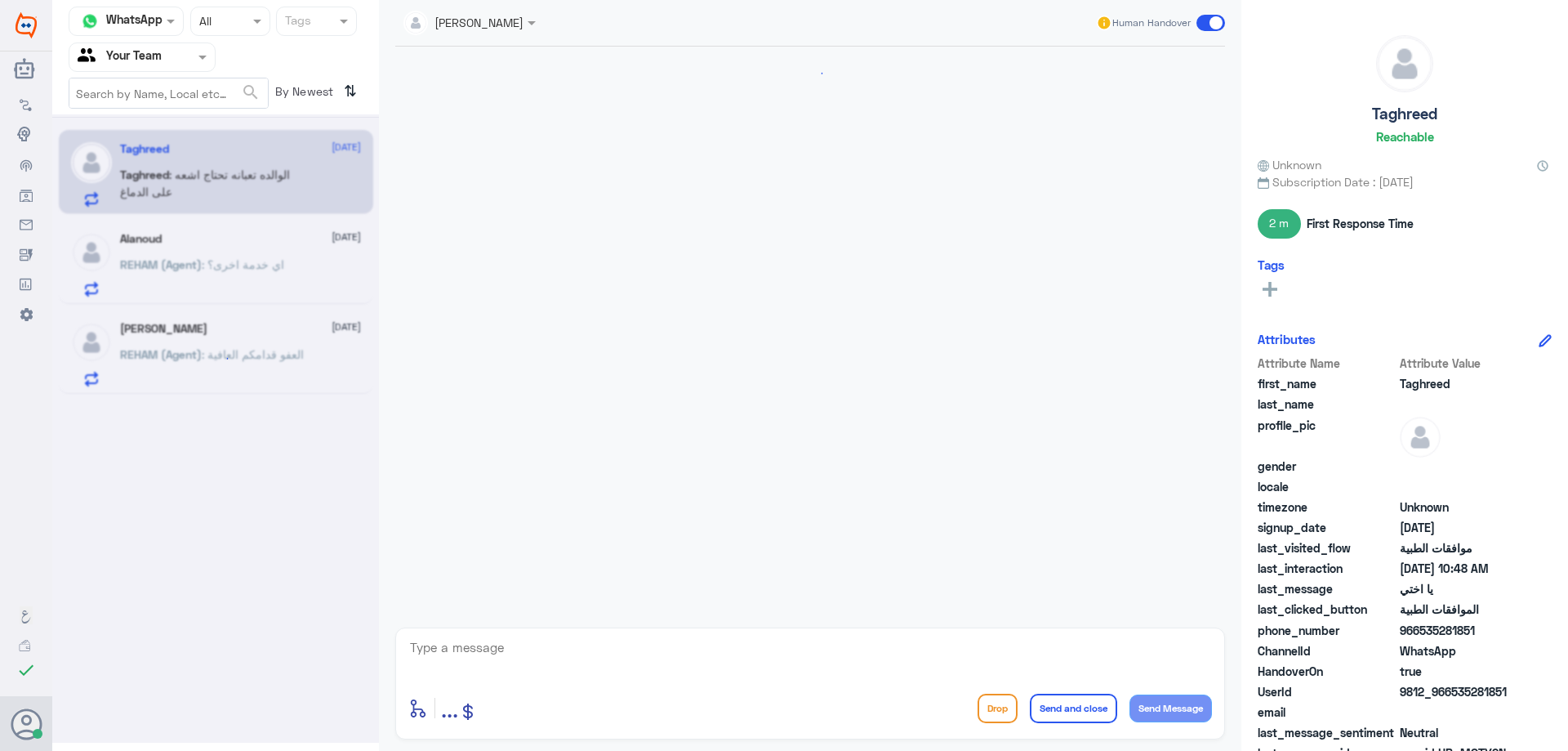
scroll to position [1038, 0]
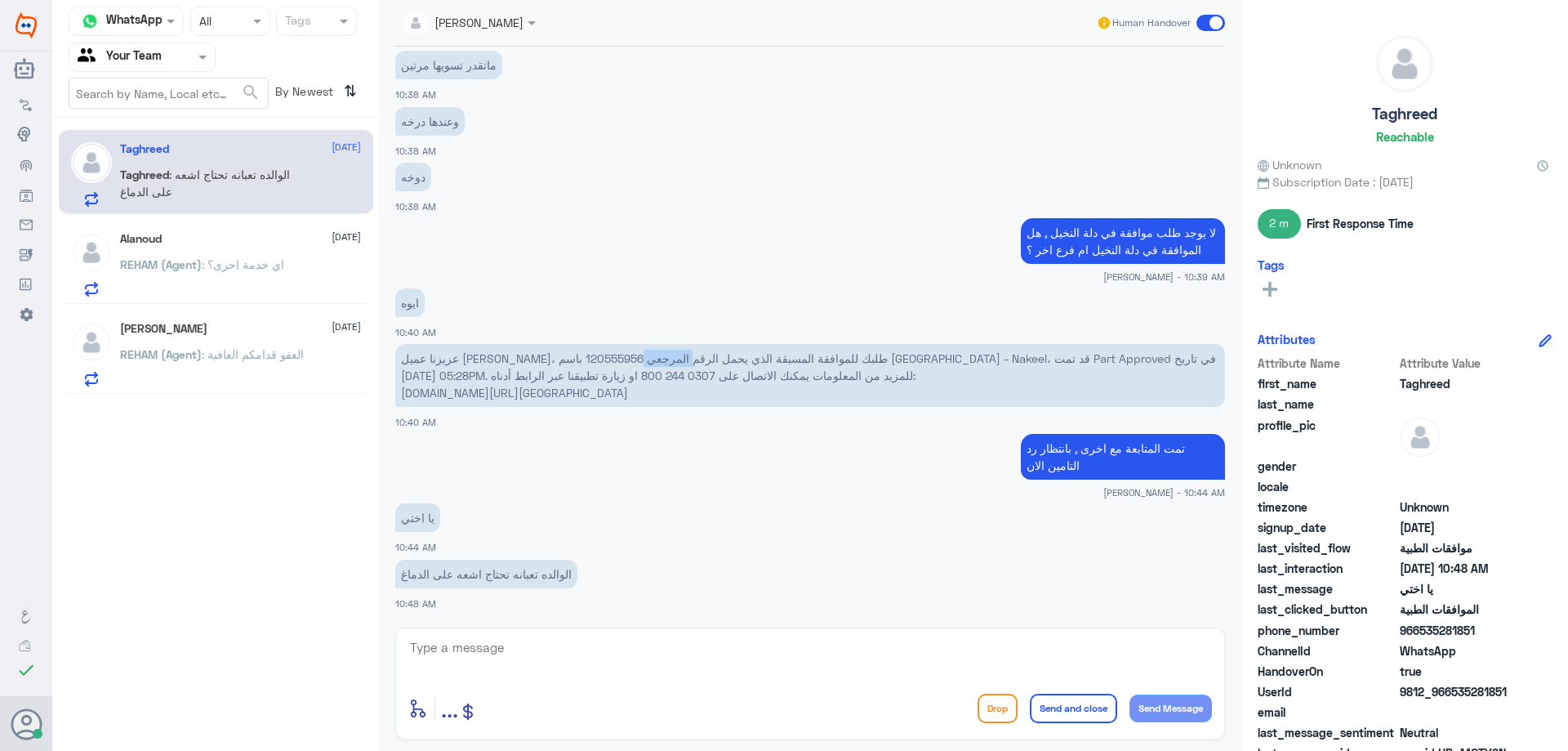
drag, startPoint x: 426, startPoint y: 352, endPoint x: 484, endPoint y: 354, distance: 58.0
click at [484, 354] on p "عزيزنا عميل [PERSON_NAME]، طلبك للموافقة المسبقة الذي يحمل الرقم المرجعي 120555…" at bounding box center [810, 376] width 830 height 63
copy p "120555956"
click at [843, 664] on textarea at bounding box center [809, 657] width 804 height 40
type textarea "ونحن سوف نحاول الحصول على الموافقة عليها , الموضوع معلق مع التامين"
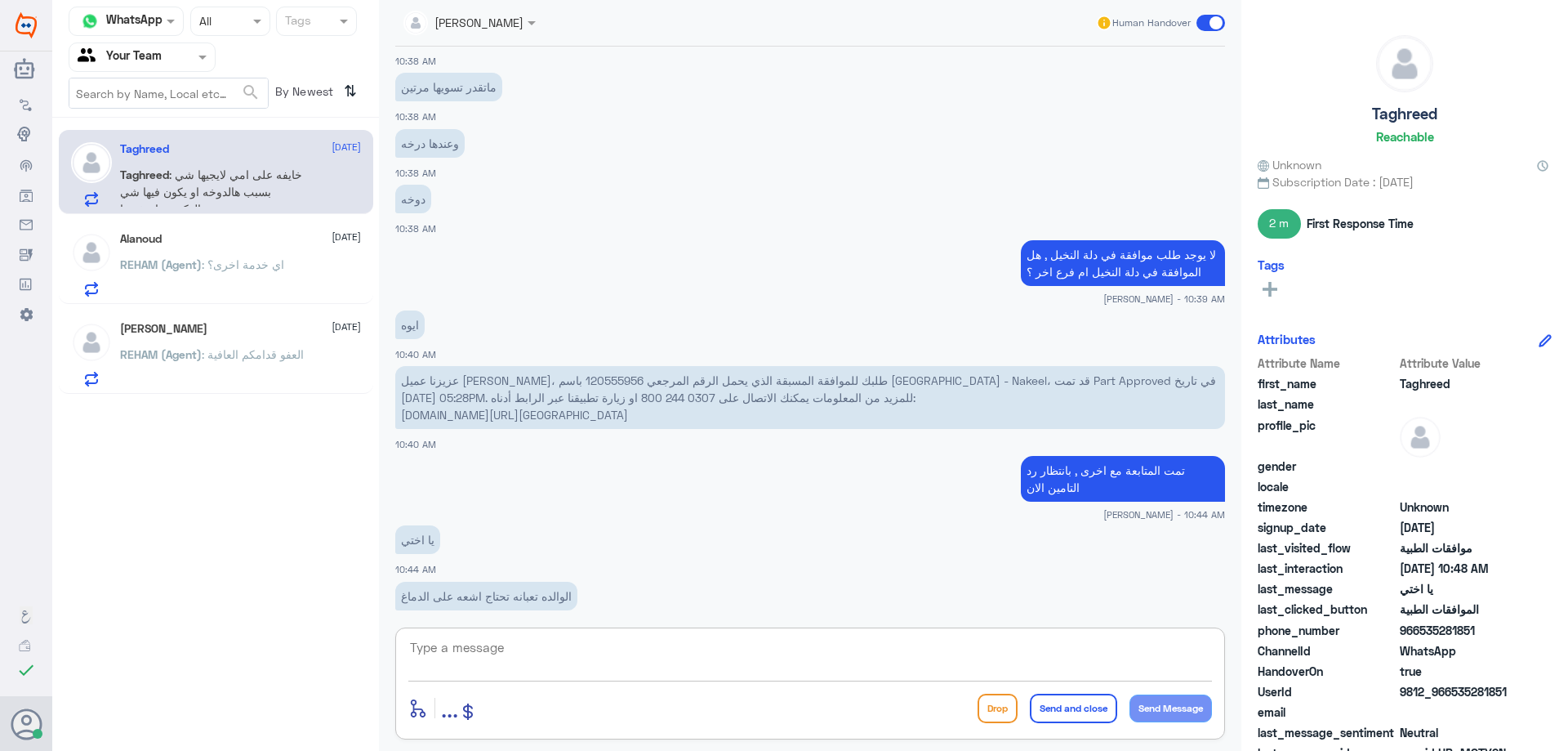
scroll to position [996, 0]
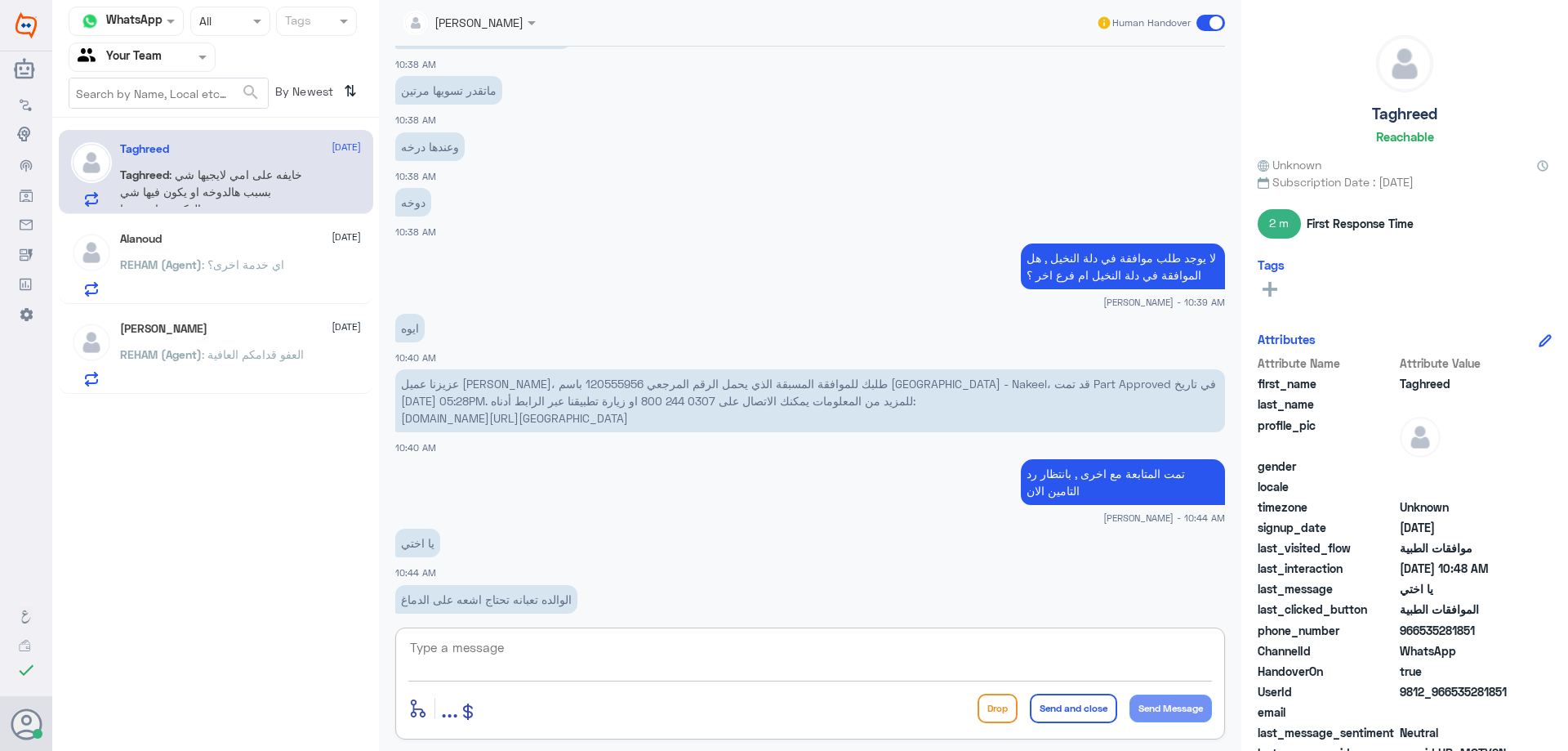
click at [461, 395] on p "عزيزنا عميل [PERSON_NAME]، طلبك للموافقة المسبقة الذي يحمل الرقم المرجعي 120555…" at bounding box center [810, 400] width 830 height 63
copy p "120555956"
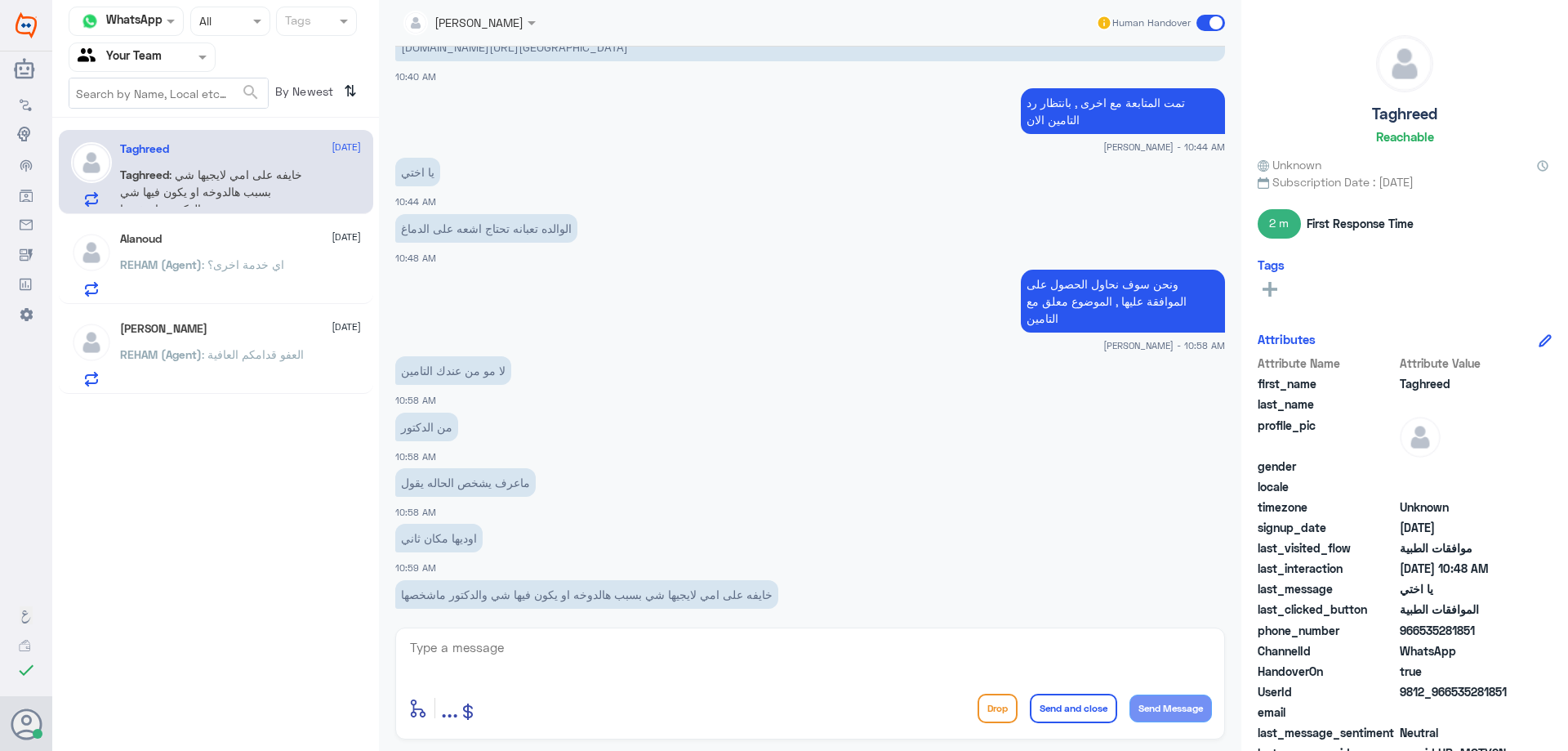
scroll to position [1404, 0]
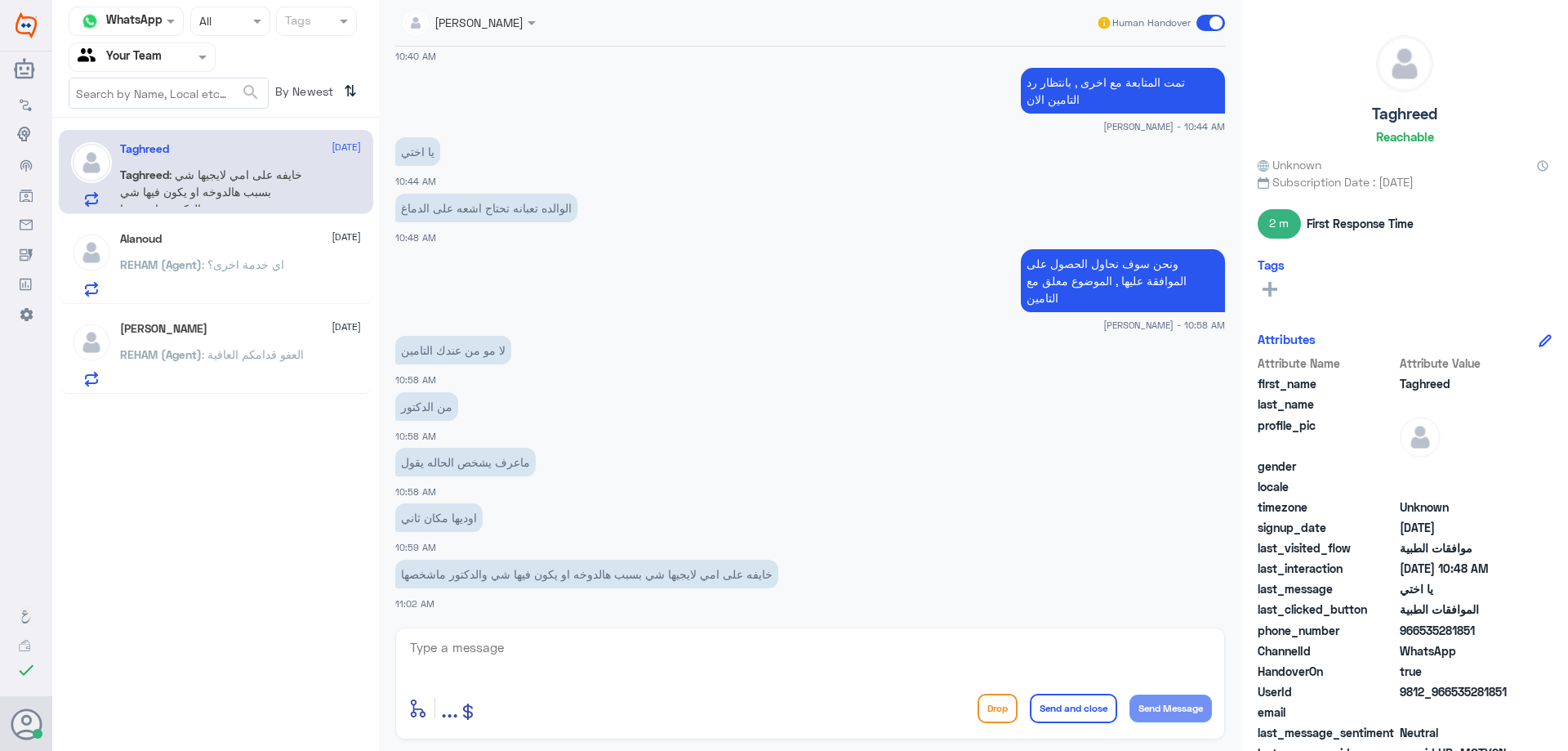
click at [636, 656] on textarea at bounding box center [809, 657] width 804 height 40
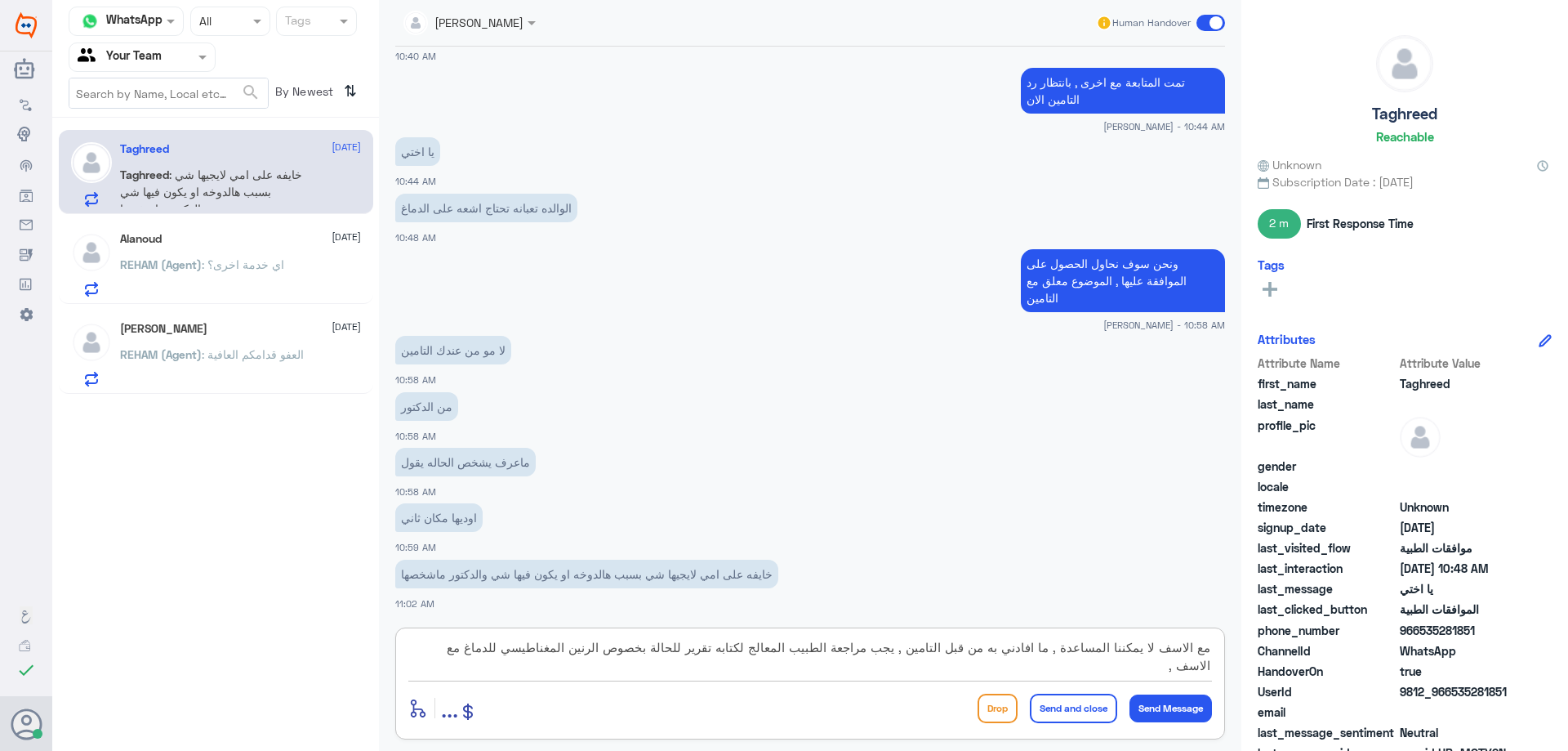
click at [935, 649] on textarea "مع الاسف لا يمكننا المساعدة , ما افادني به من قبل التامين , يجب مراجعة الطبيب ا…" at bounding box center [809, 657] width 804 height 40
click at [863, 650] on textarea "مع الاسف لا يمكننا المساعدة , ما افادني به من قبل مندوب التامين , يجب مراجعة ال…" at bounding box center [809, 657] width 804 height 40
click at [911, 673] on textarea "مع الاسف لا يمكننا المساعدة , ما افادني به من قبل مندوب ال[PERSON_NAME] يجب مرا…" at bounding box center [809, 657] width 804 height 40
type textarea "مع الاسف لا يمكننا المساعدة , ما افادني به من قبل مندوب ال[PERSON_NAME] يجب مرا…"
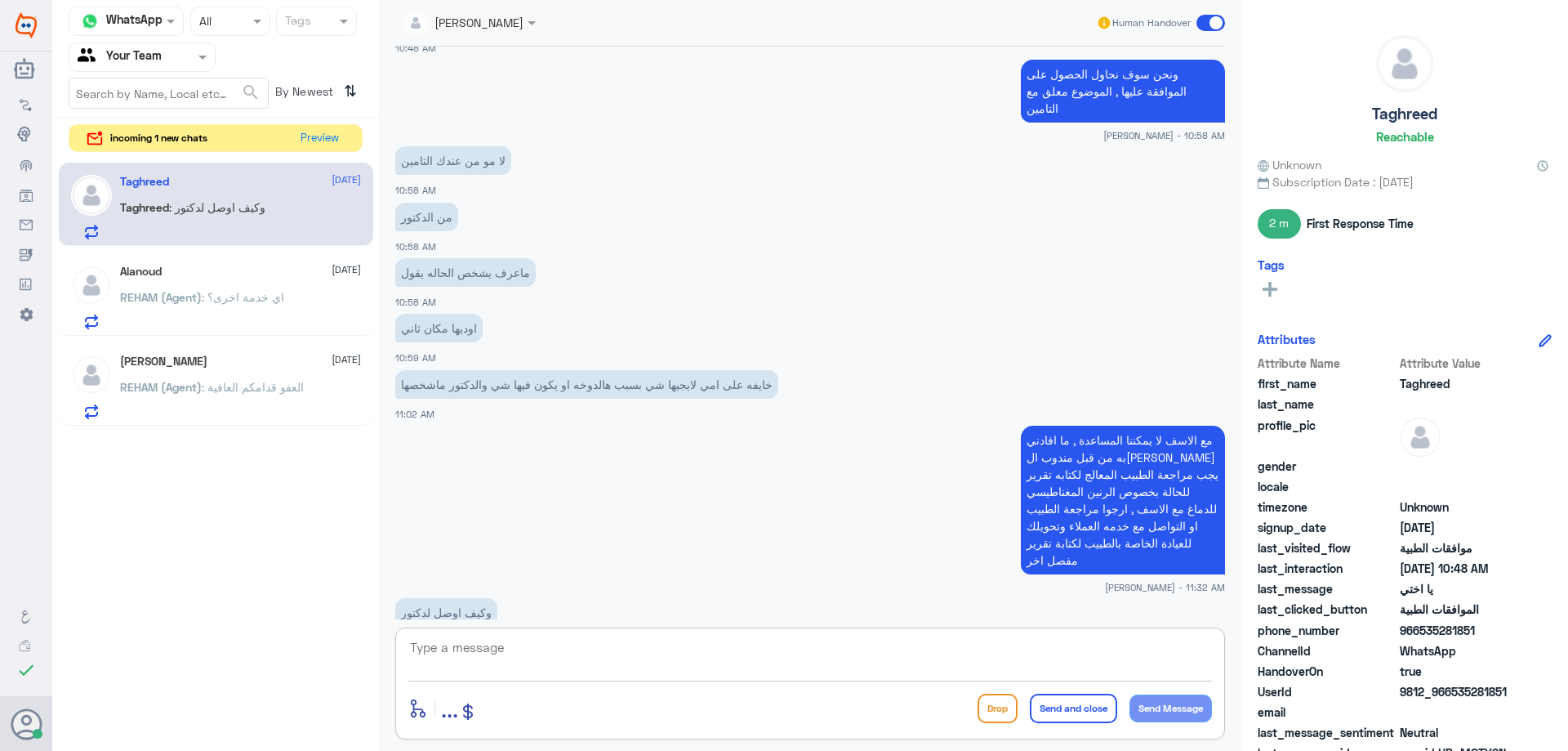
scroll to position [1633, 0]
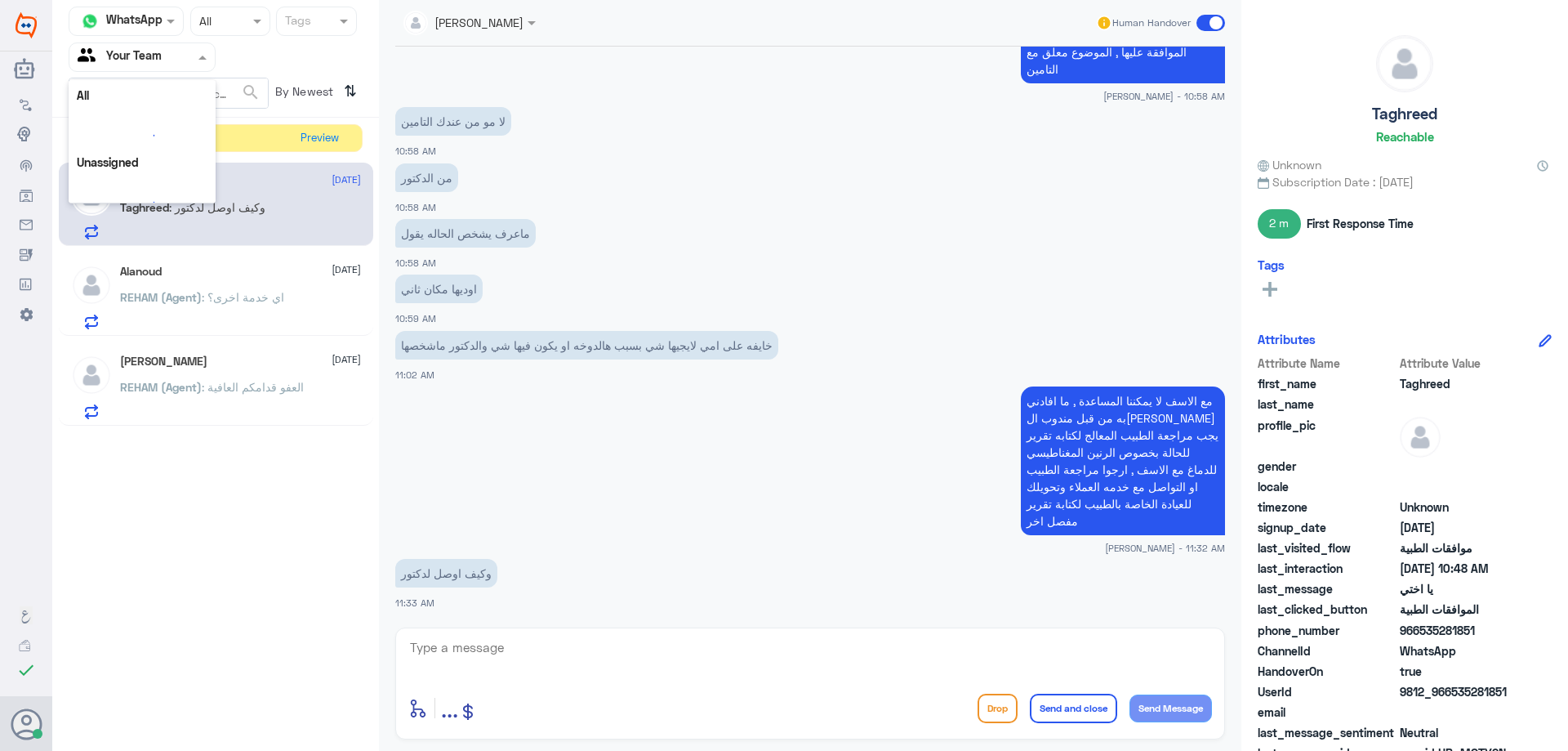
click at [129, 49] on input "text" at bounding box center [122, 57] width 90 height 19
click at [174, 170] on div "Your Team" at bounding box center [142, 183] width 147 height 37
click at [334, 134] on button "Preview" at bounding box center [319, 137] width 51 height 26
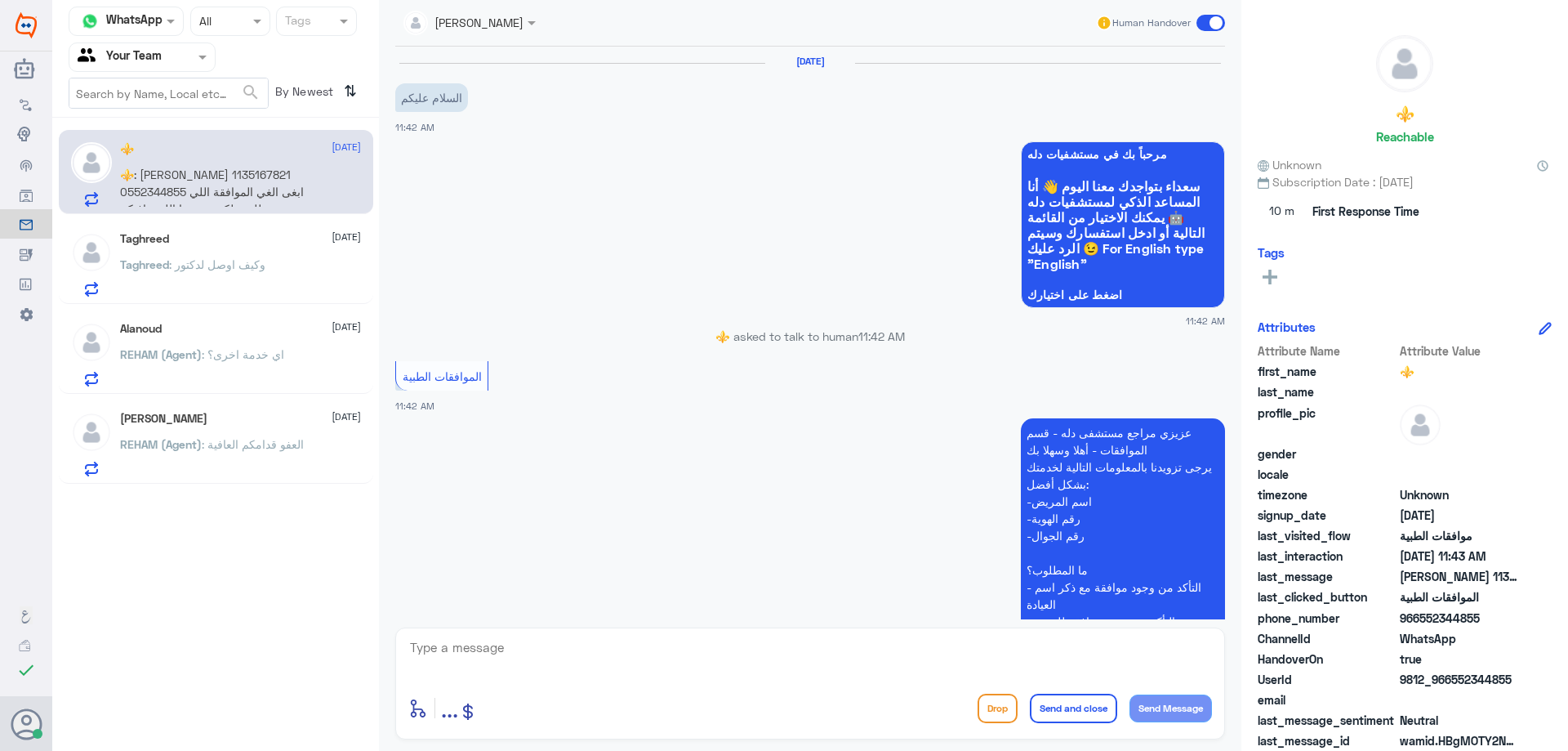
scroll to position [352, 0]
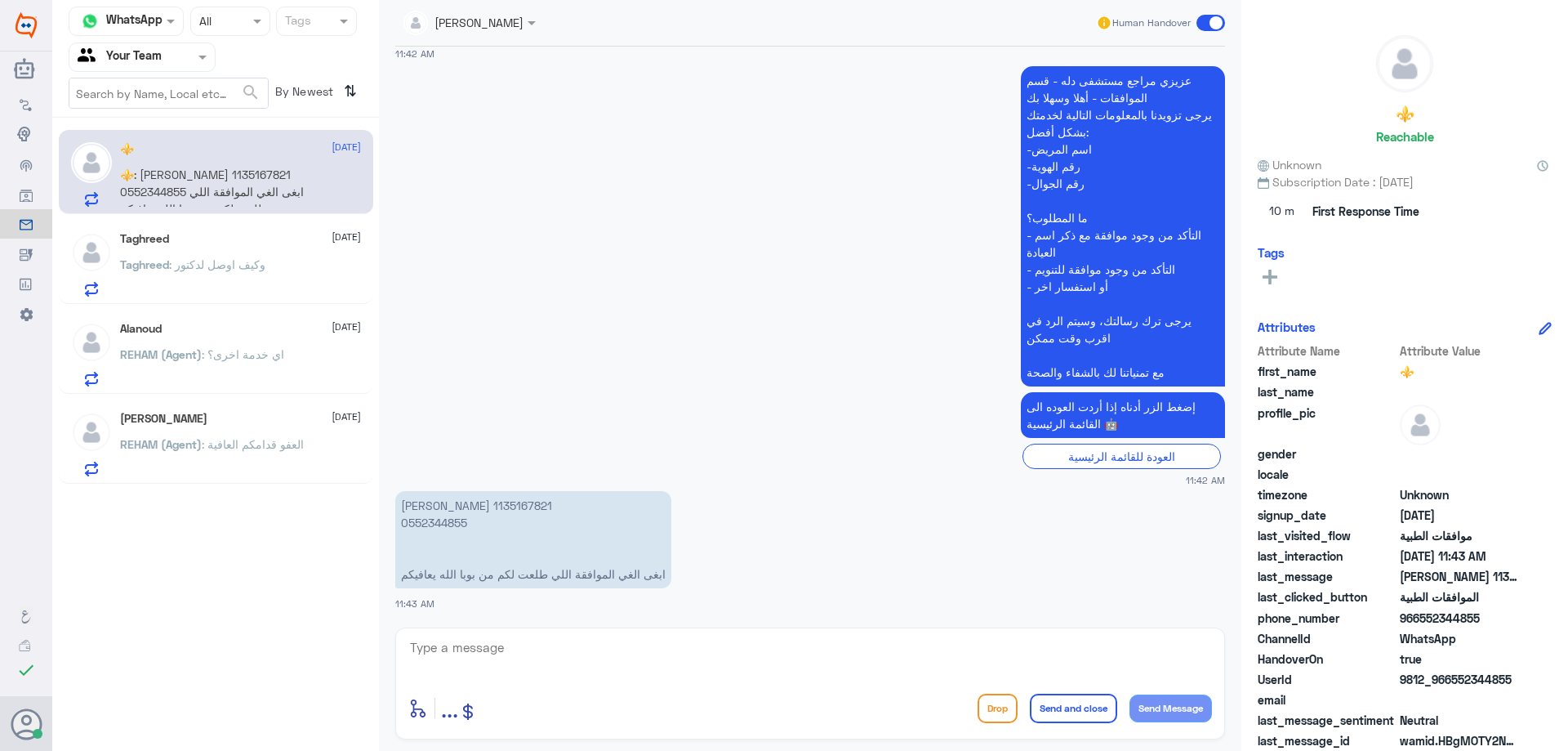
click at [153, 254] on div "Taghreed [DATE][PERSON_NAME] : وكيف اوصل لدكتور" at bounding box center [240, 264] width 241 height 65
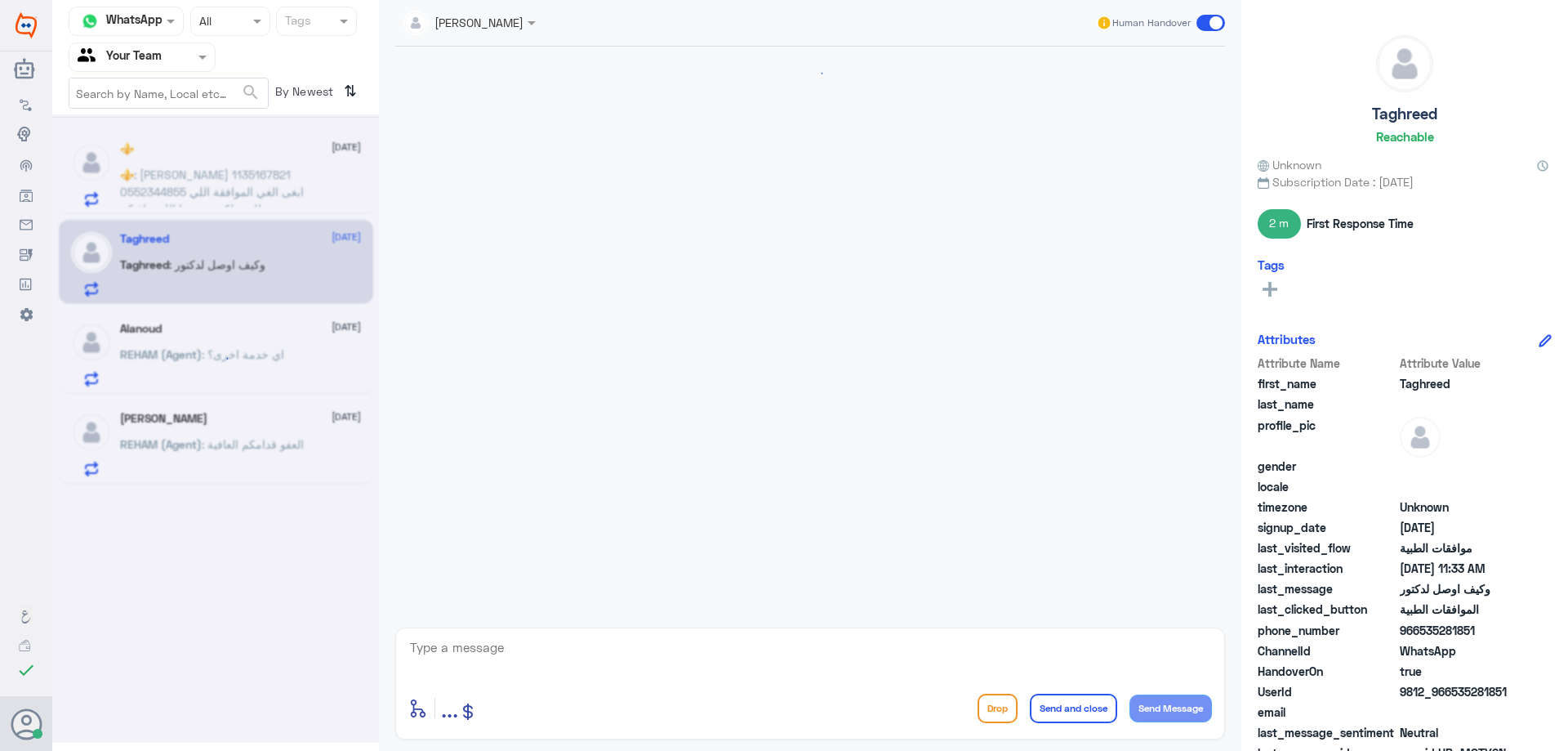
scroll to position [812, 0]
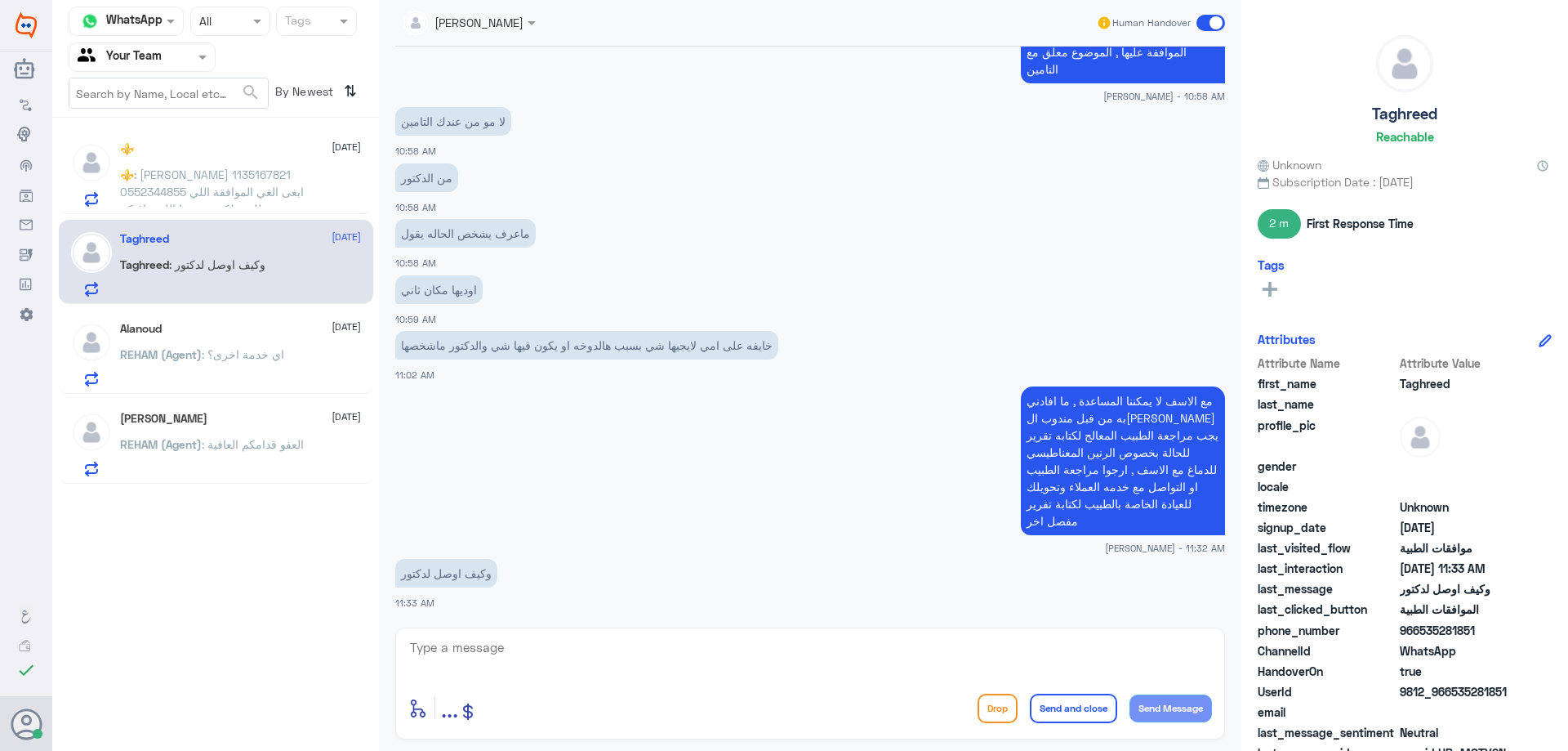
click at [192, 180] on span ": سعود الشمري 1135167821 0552344855 ابغى الغي الموافقة اللي طلعت لكم من بوبا ال…" at bounding box center [212, 192] width 184 height 49
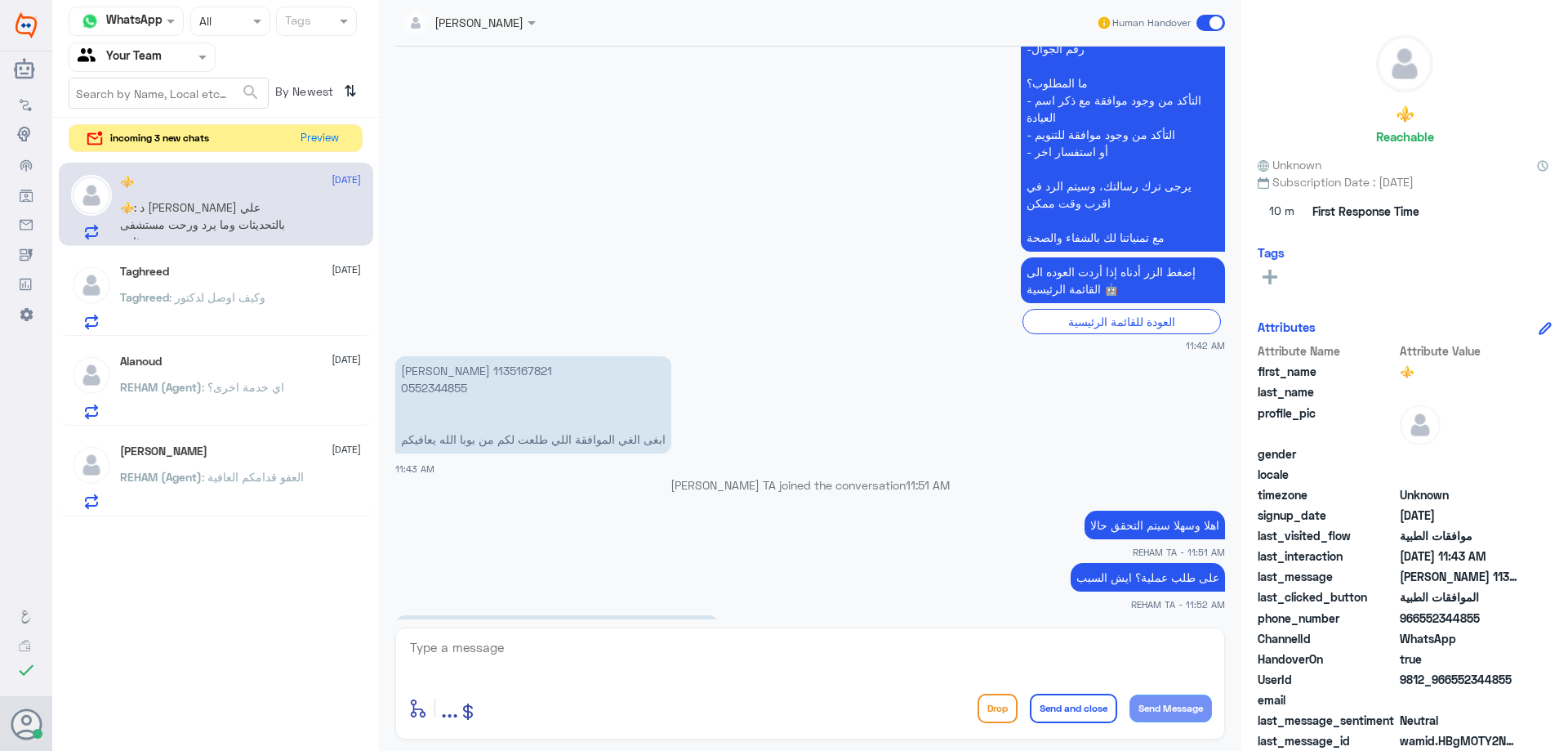
scroll to position [542, 0]
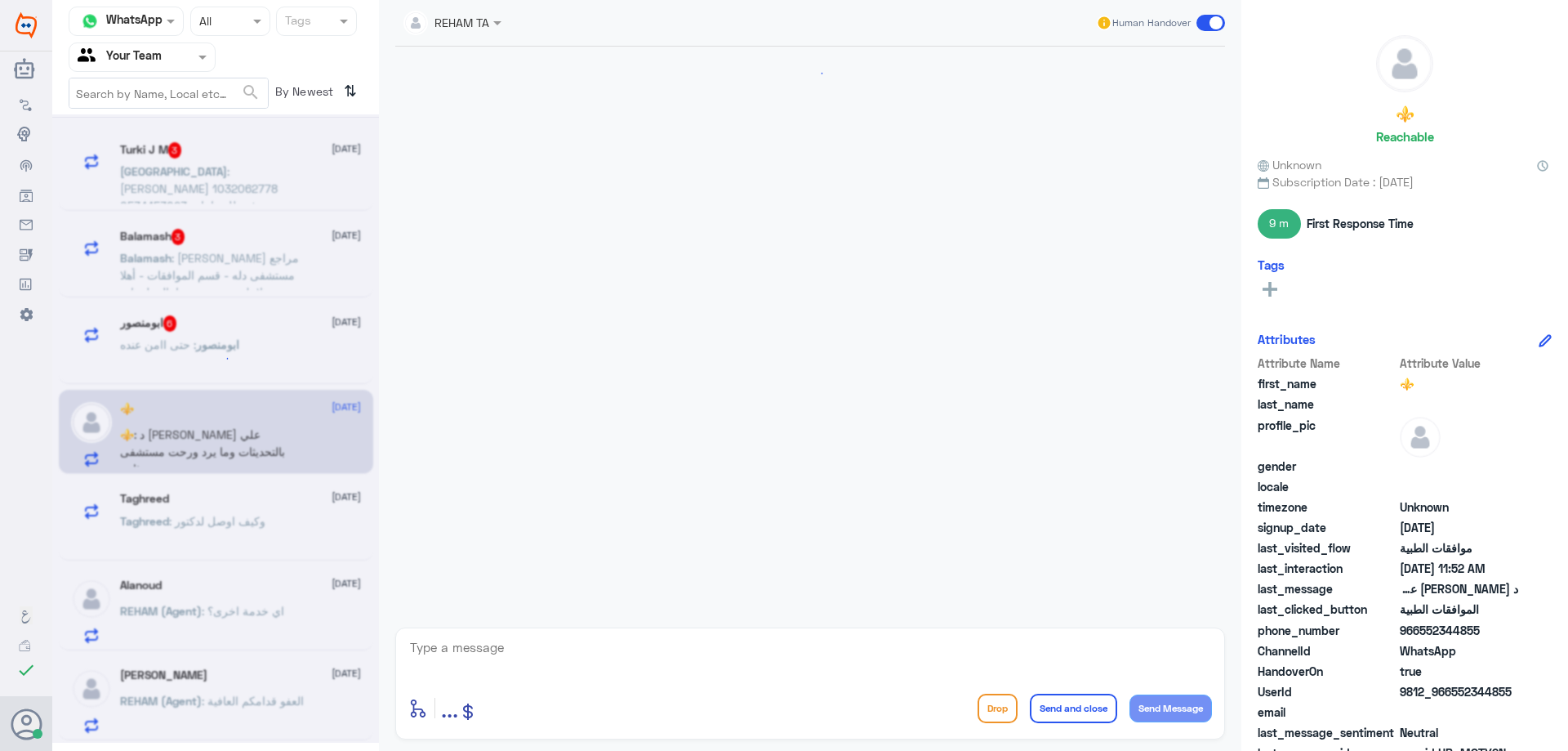
scroll to position [386, 0]
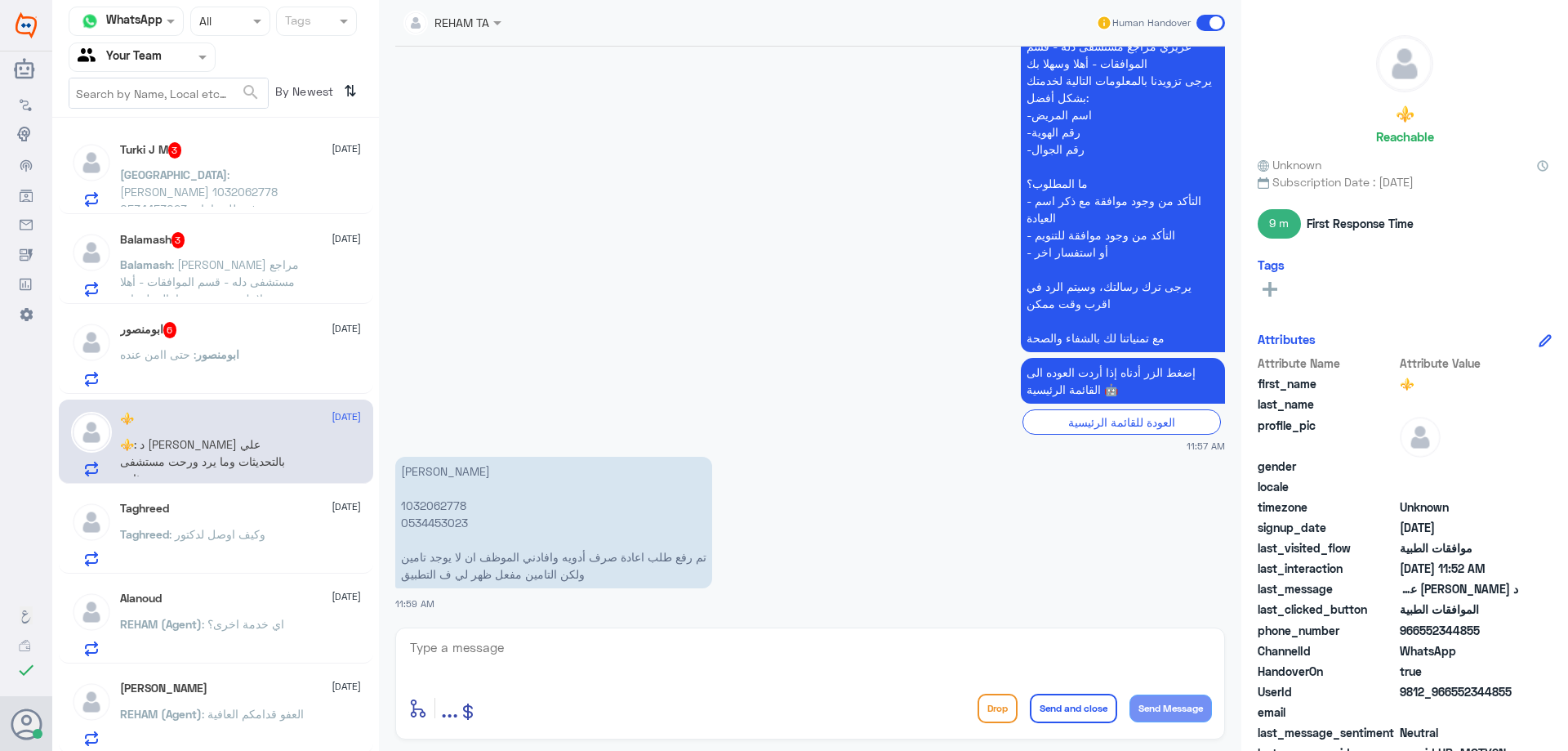
click at [180, 351] on span ": حتى اامن عنده" at bounding box center [158, 354] width 76 height 14
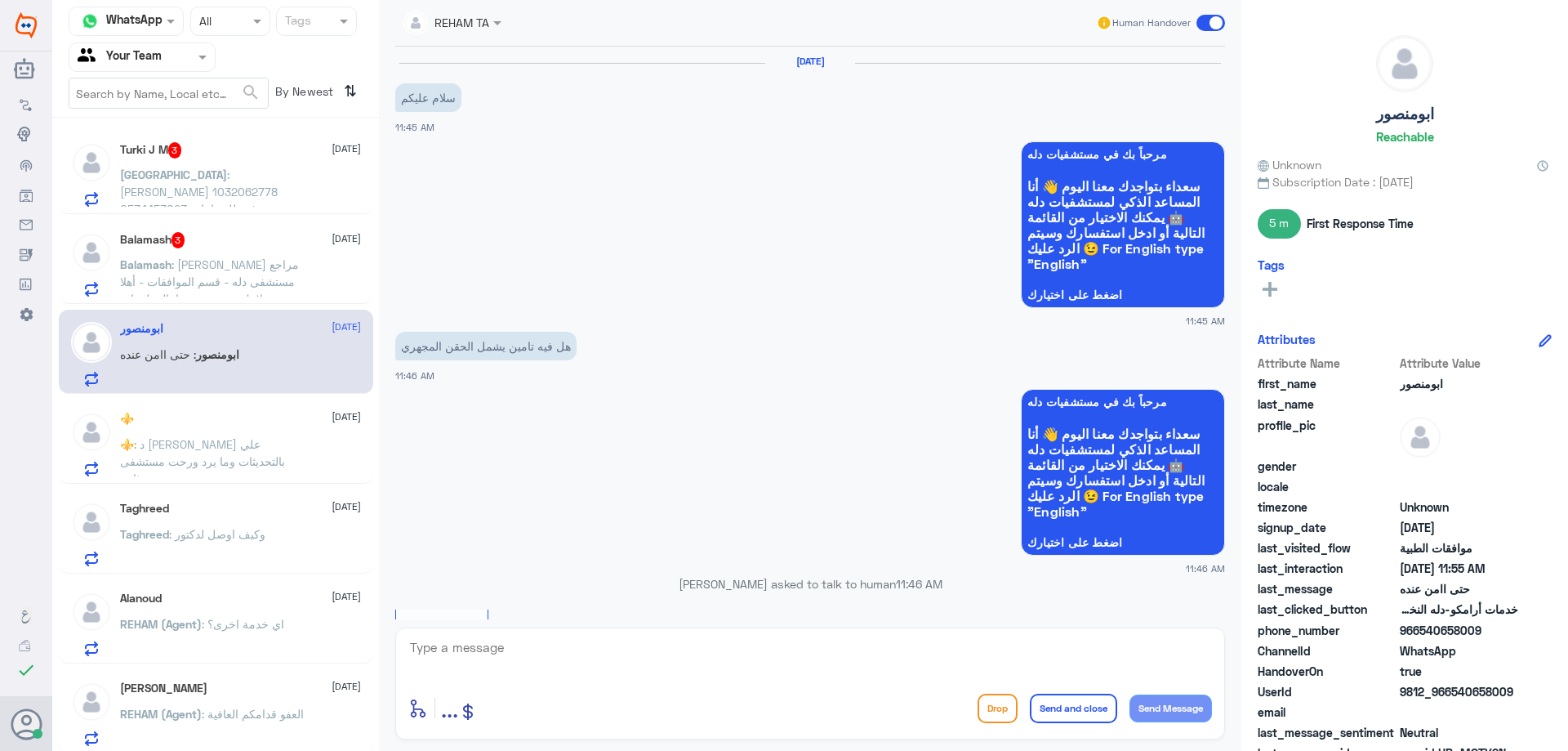
scroll to position [1196, 0]
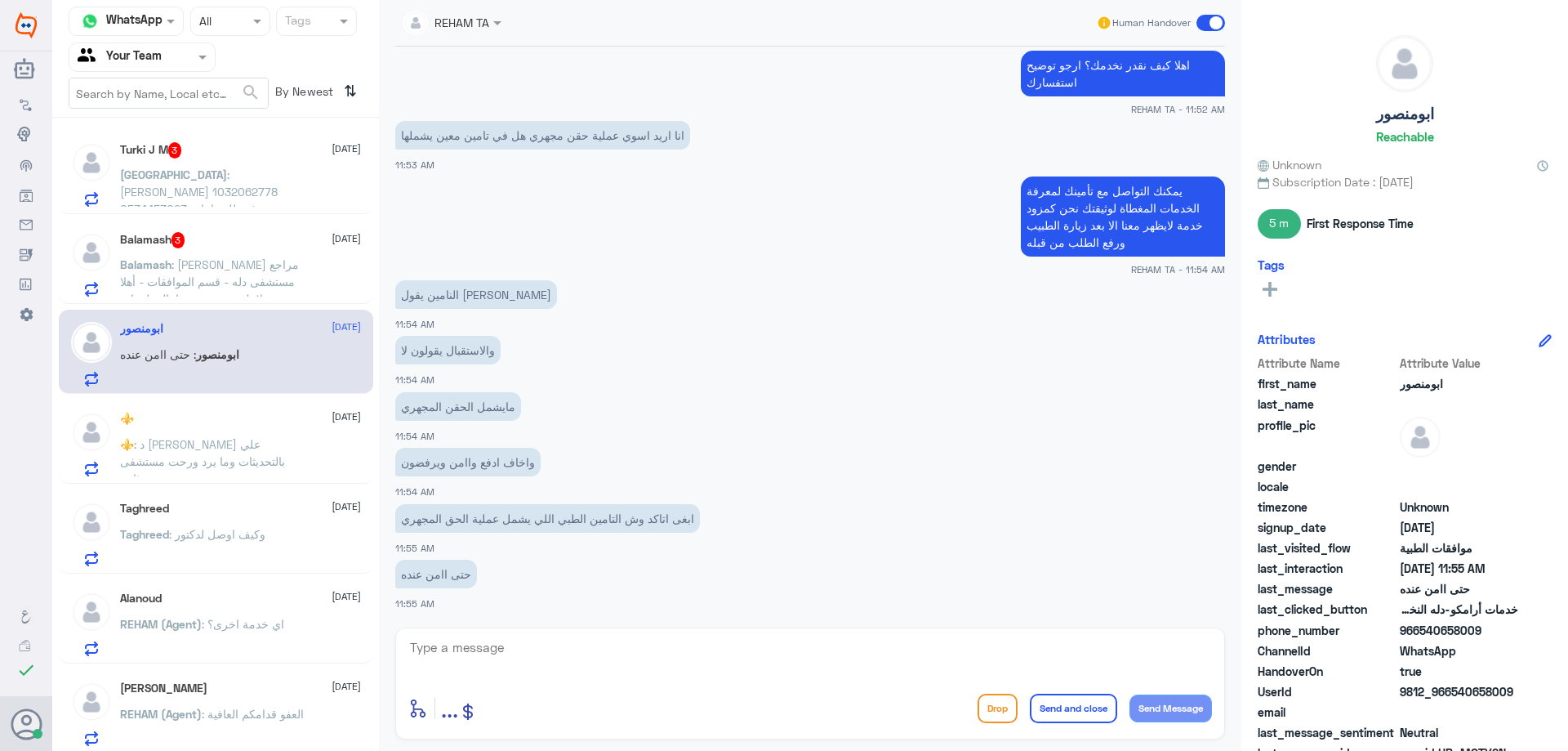
click at [197, 286] on span ": عزيزي مراجع مستشفى دله - قسم الموافقات - أهلا وسهلا بك يرجى تزويدنا بالمعلوما…" at bounding box center [211, 376] width 182 height 237
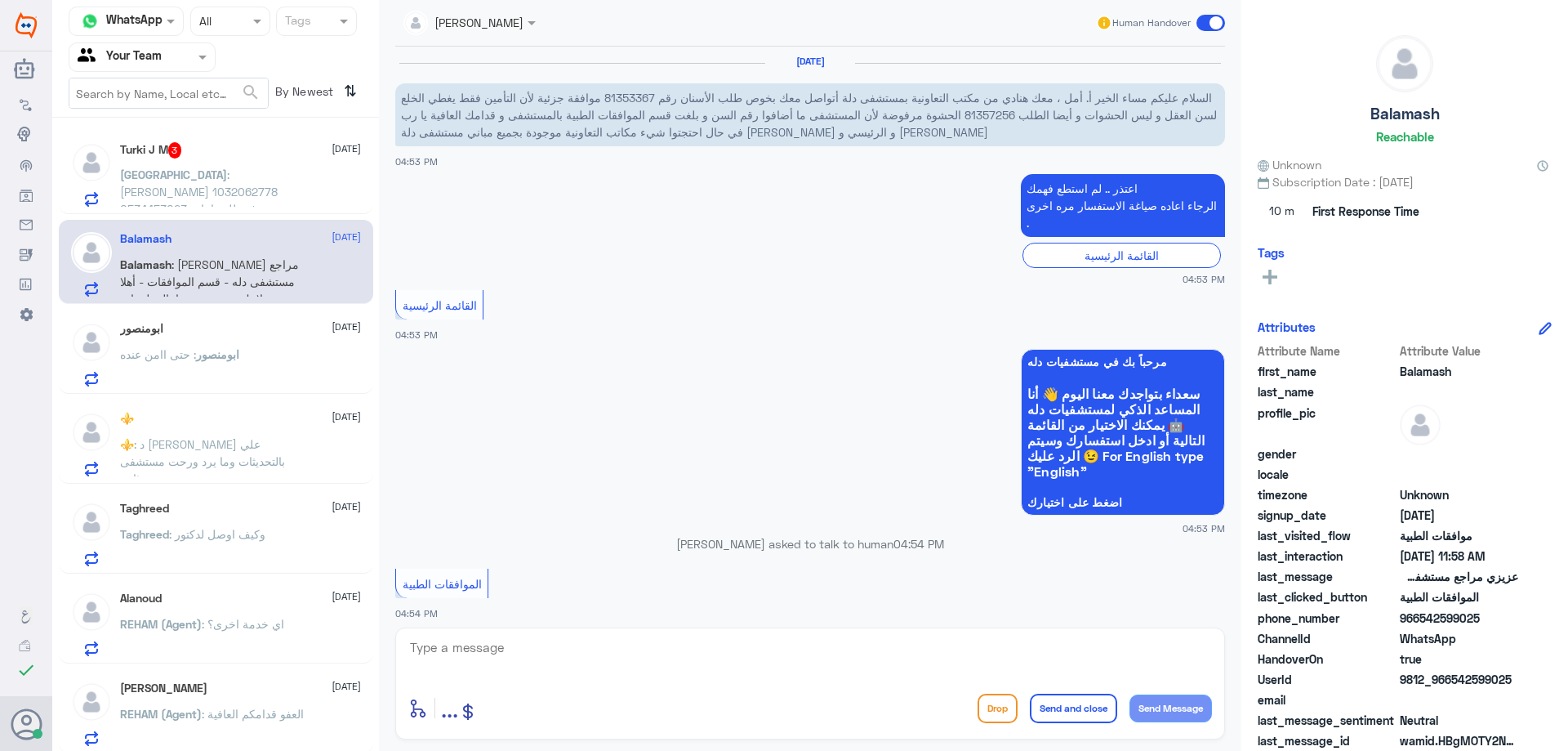
scroll to position [1777, 0]
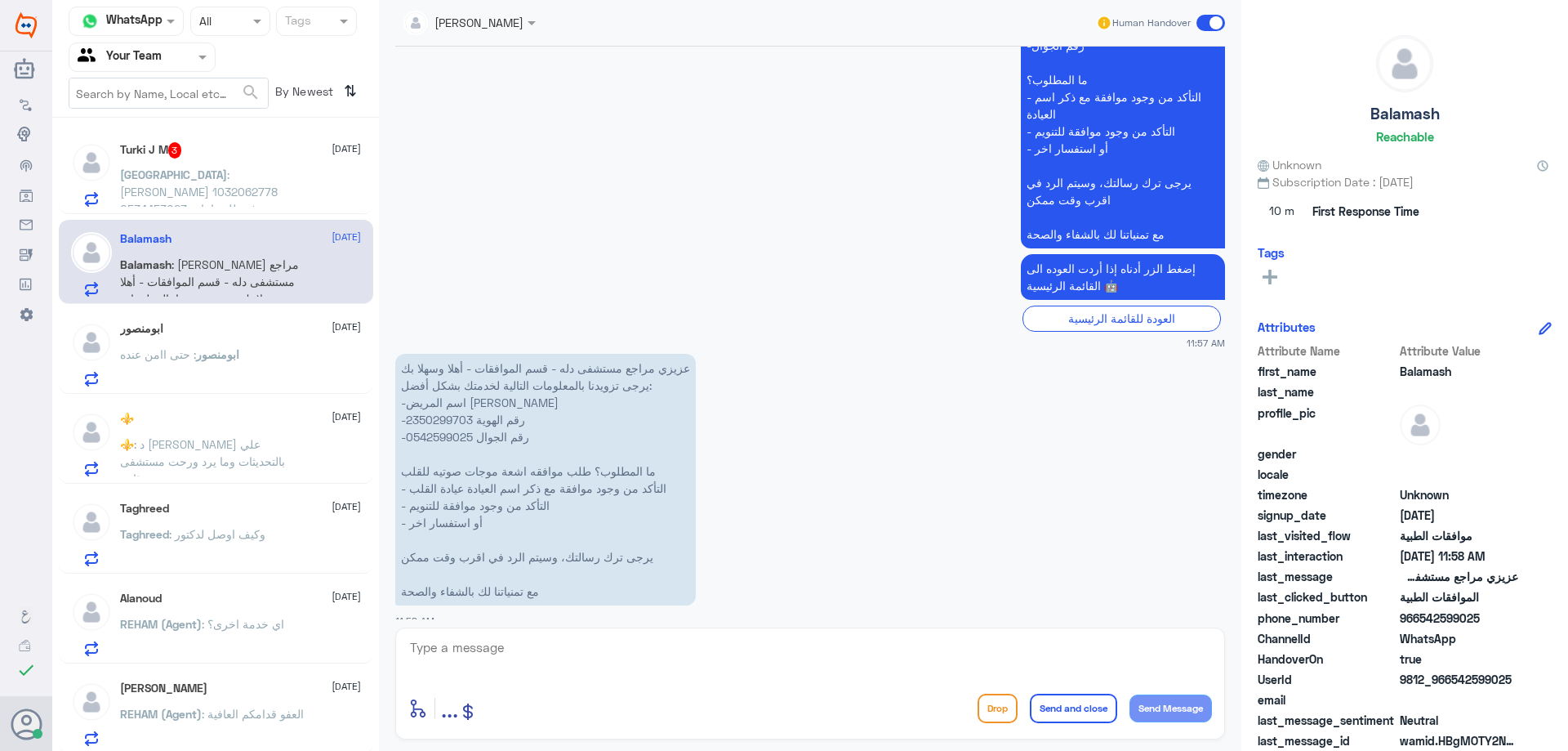
click at [158, 60] on input "text" at bounding box center [122, 57] width 90 height 19
click at [163, 168] on div "Your Inbox" at bounding box center [142, 166] width 147 height 37
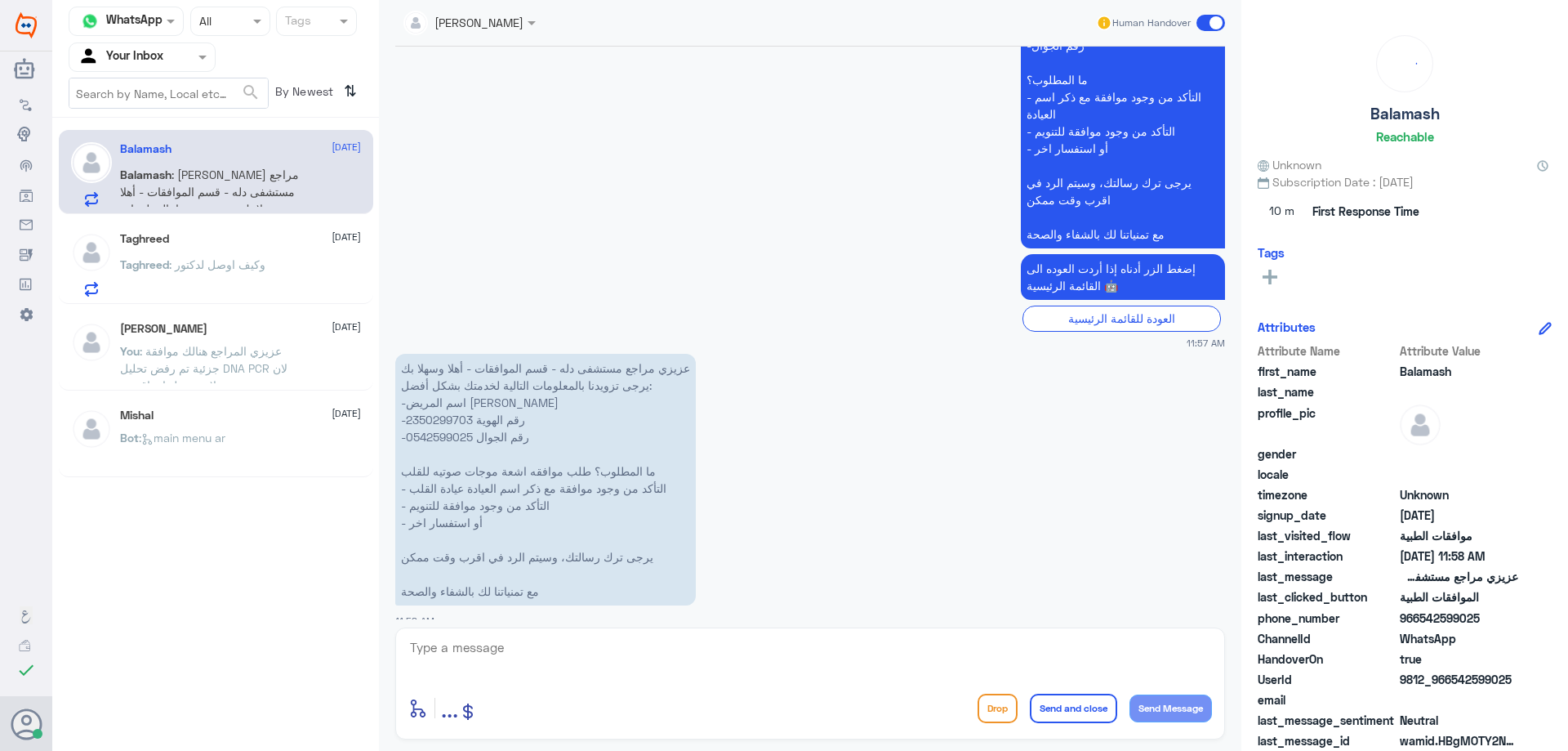
click at [205, 340] on div "[PERSON_NAME] [DATE] You : عزيزي المراجع هنالك موافقة جزئية تم رفض تحليل DNA PC…" at bounding box center [240, 353] width 241 height 61
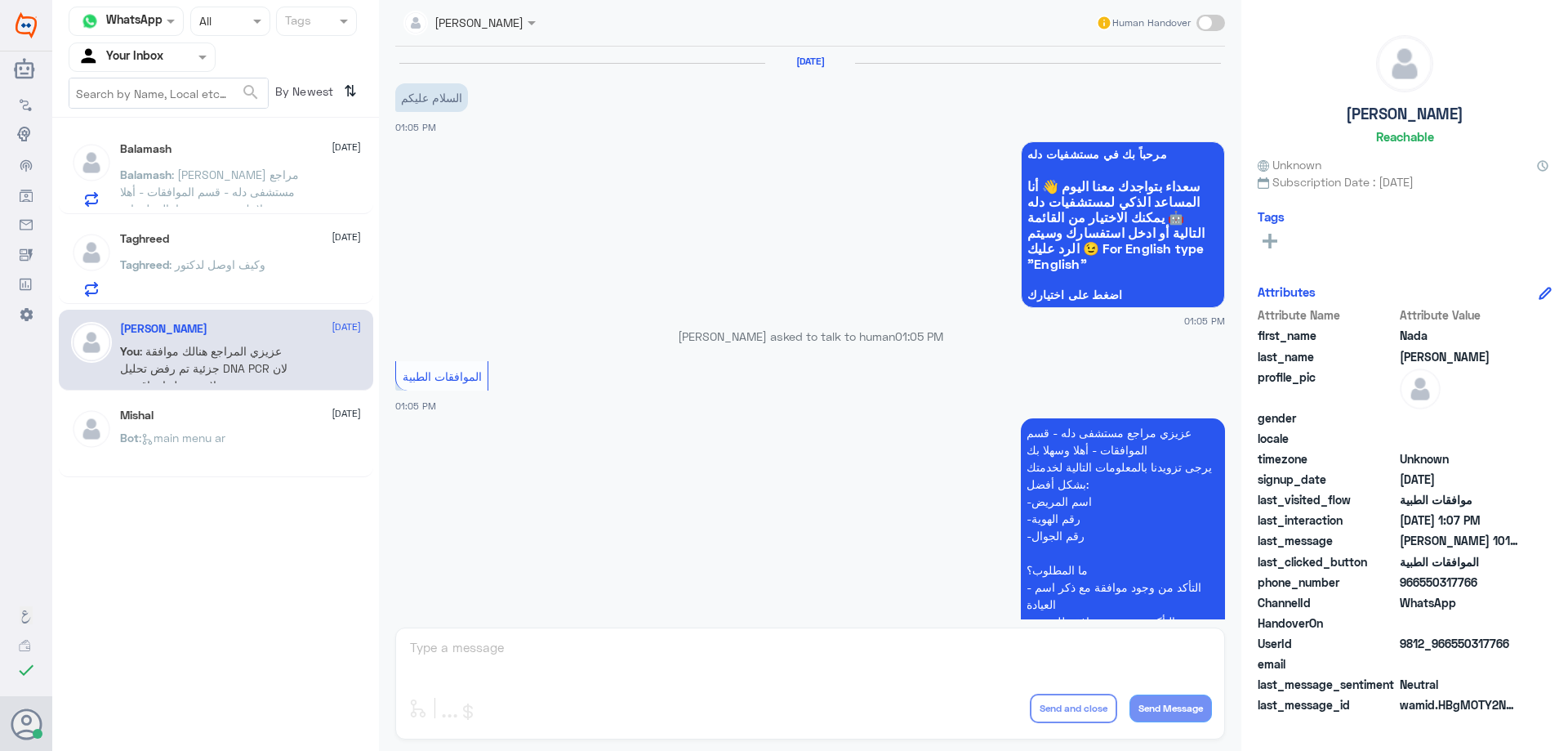
scroll to position [715, 0]
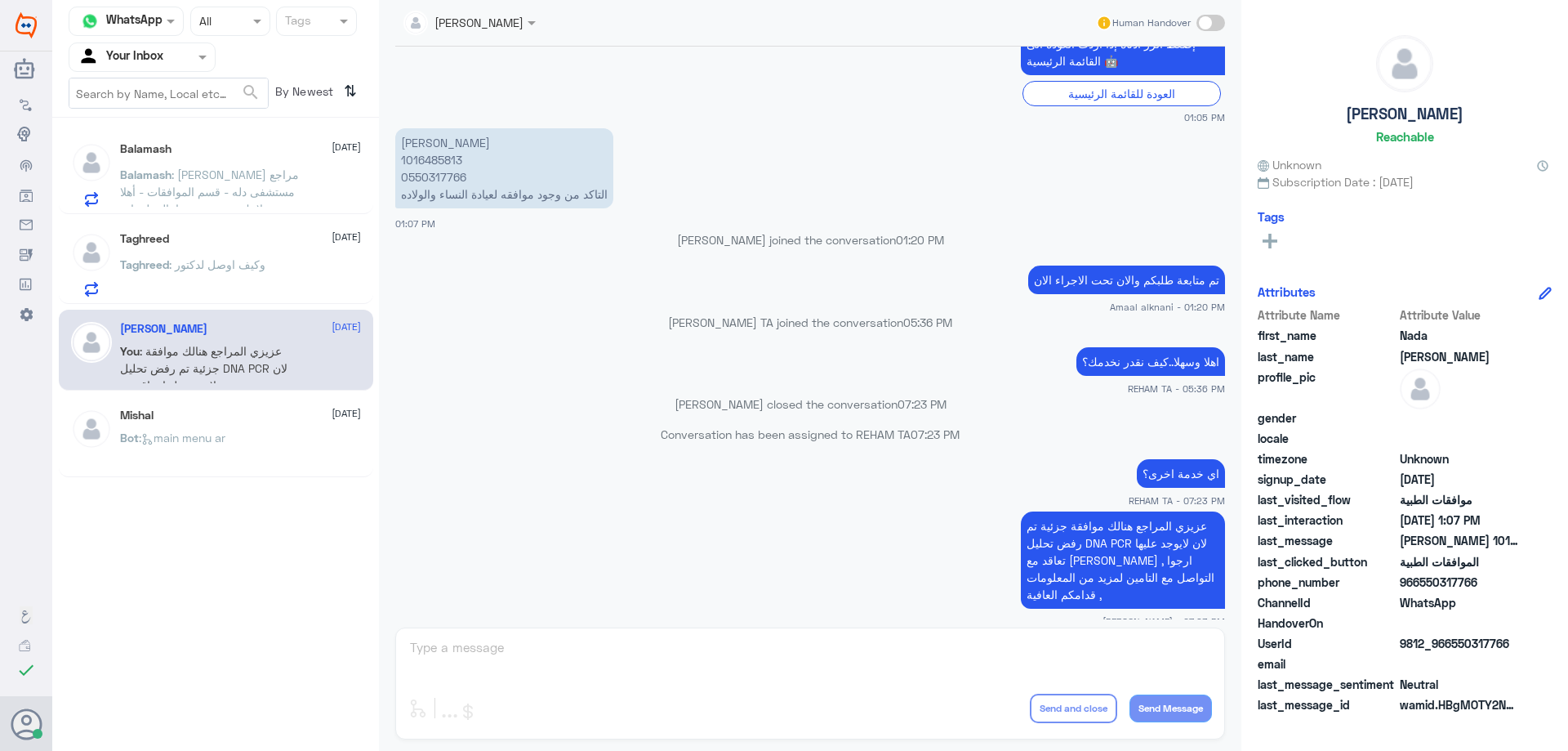
click at [234, 173] on span ": عزيزي مراجع مستشفى دله - قسم الموافقات - أهلا وسهلا بك يرجى تزويدنا بالمعلوما…" at bounding box center [211, 286] width 182 height 237
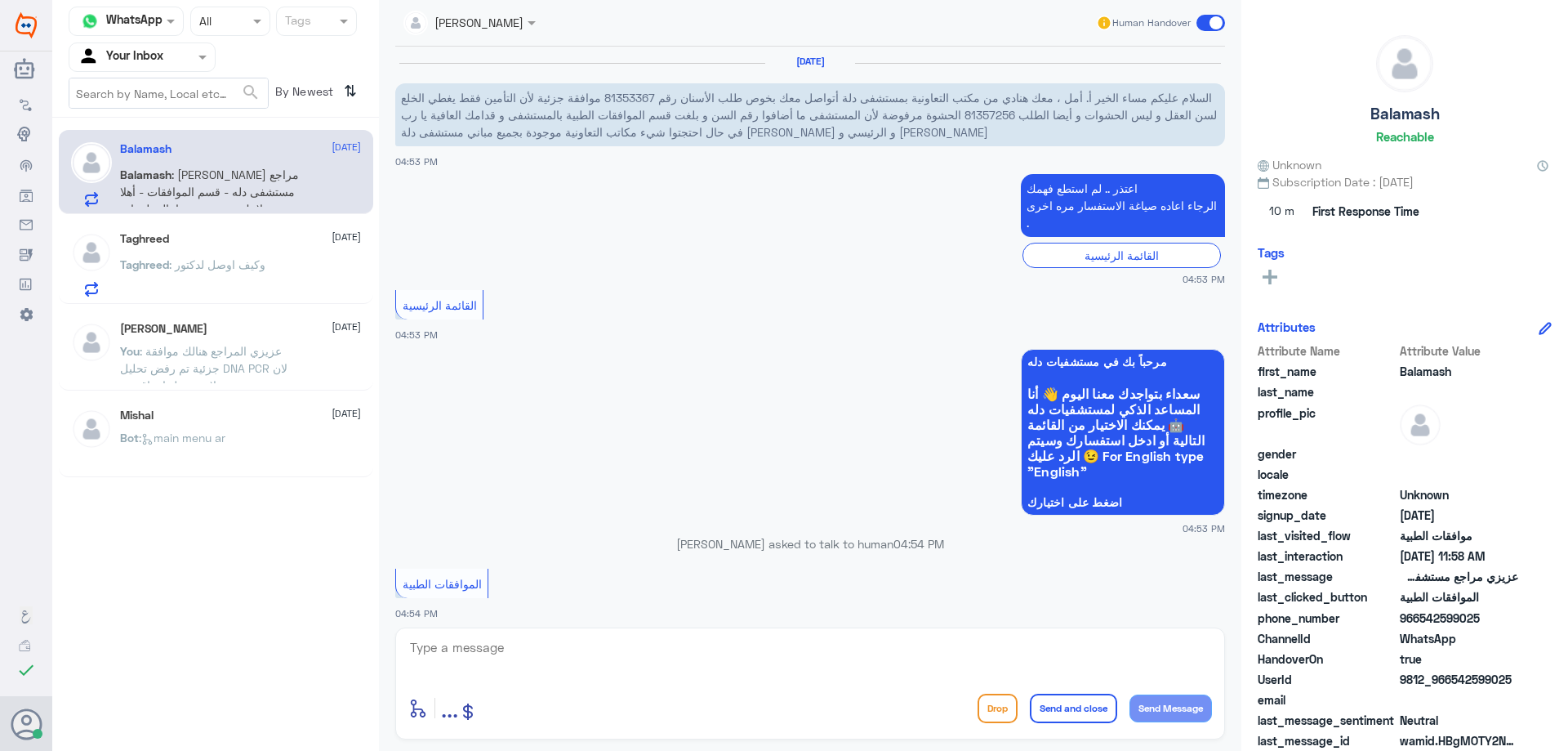
scroll to position [1777, 0]
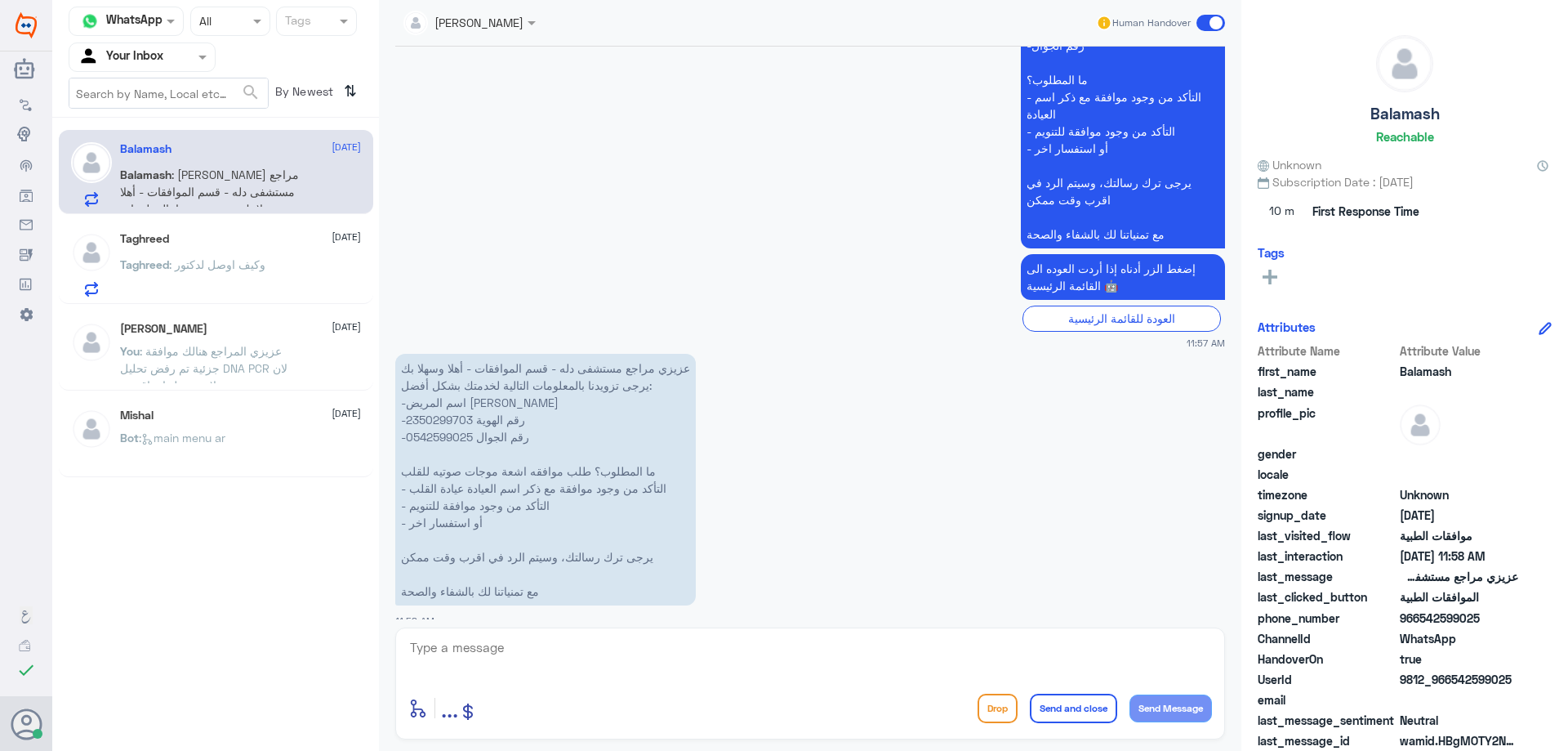
click at [442, 406] on p "عزيزي مراجع مستشفى دله - قسم الموافقات - أهلا وسهلا بك يرجى تزويدنا بالمعلومات …" at bounding box center [545, 479] width 300 height 252
copy p "2350299703"
click at [451, 406] on p "عزيزي مراجع مستشفى دله - قسم الموافقات - أهلا وسهلا بك يرجى تزويدنا بالمعلومات …" at bounding box center [545, 479] width 300 height 252
click at [448, 405] on p "عزيزي مراجع مستشفى دله - قسم الموافقات - أهلا وسهلا بك يرجى تزويدنا بالمعلومات …" at bounding box center [545, 479] width 300 height 252
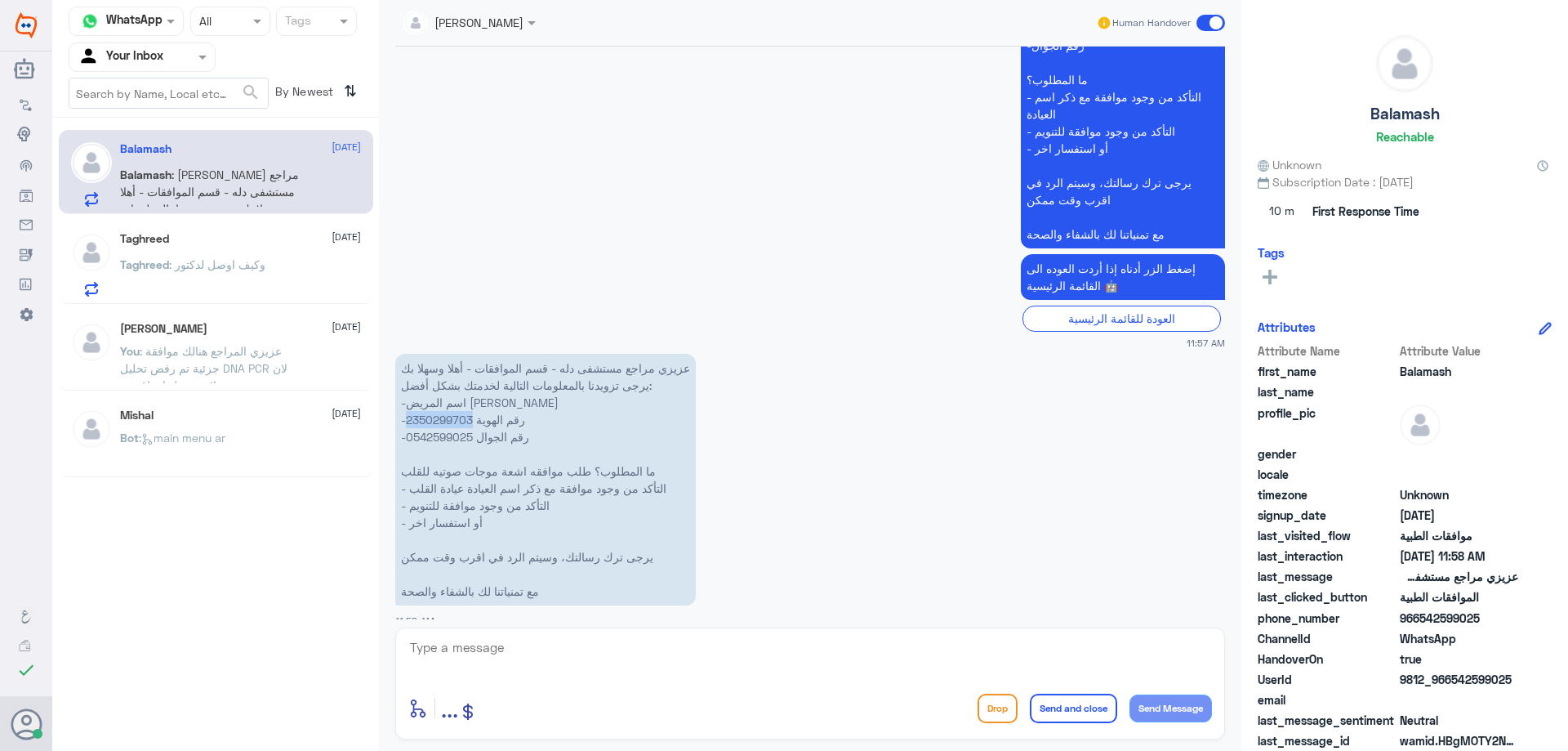
click at [448, 405] on p "عزيزي مراجع مستشفى دله - قسم الموافقات - أهلا وسهلا بك يرجى تزويدنا بالمعلومات …" at bounding box center [545, 479] width 300 height 252
copy p "2350299703"
click at [614, 680] on div at bounding box center [809, 659] width 804 height 45
click at [605, 654] on textarea at bounding box center [809, 657] width 804 height 40
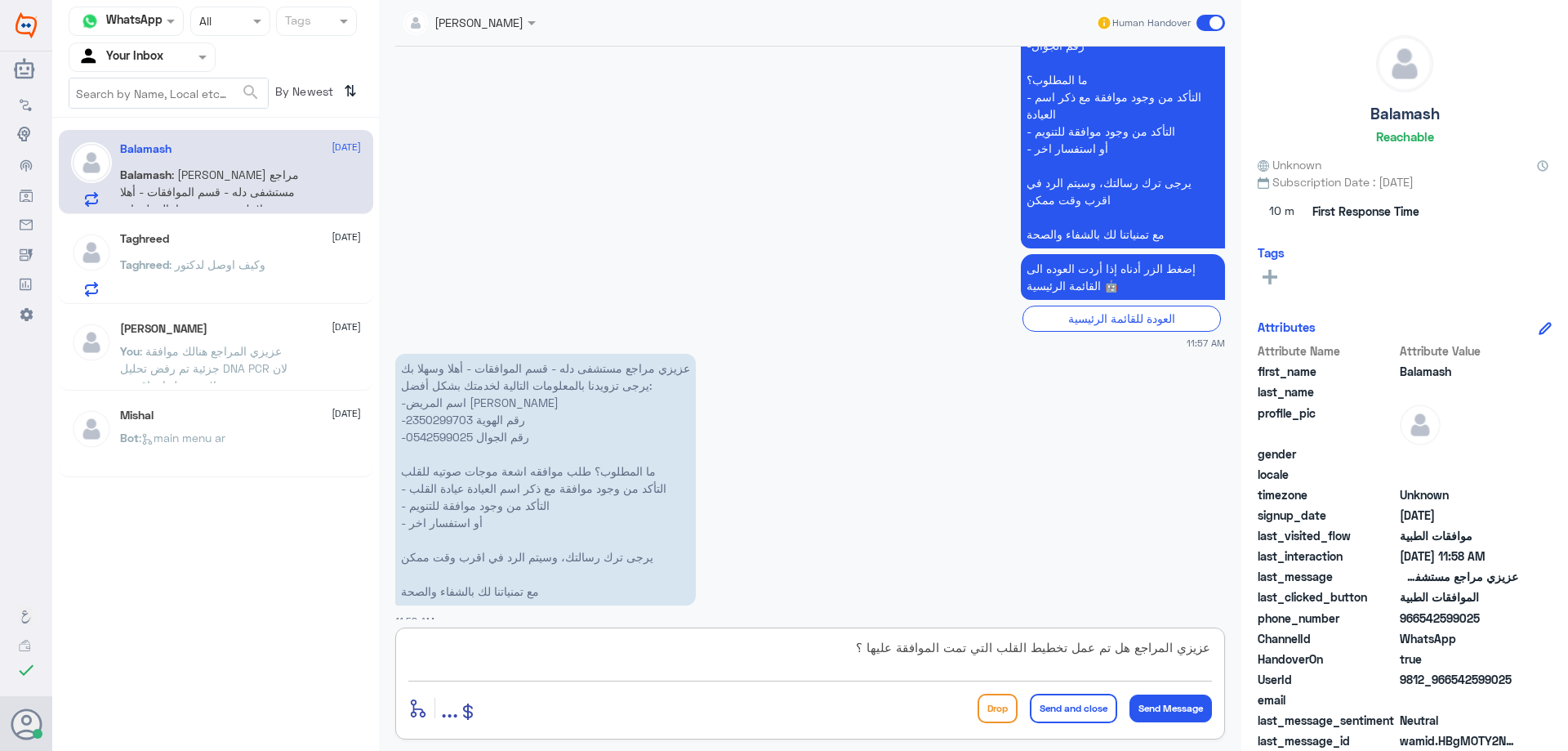
type textarea "عزيزي المراجع هل تم عمل تخطيط القلب التي تمت الموافقة عليها ؟"
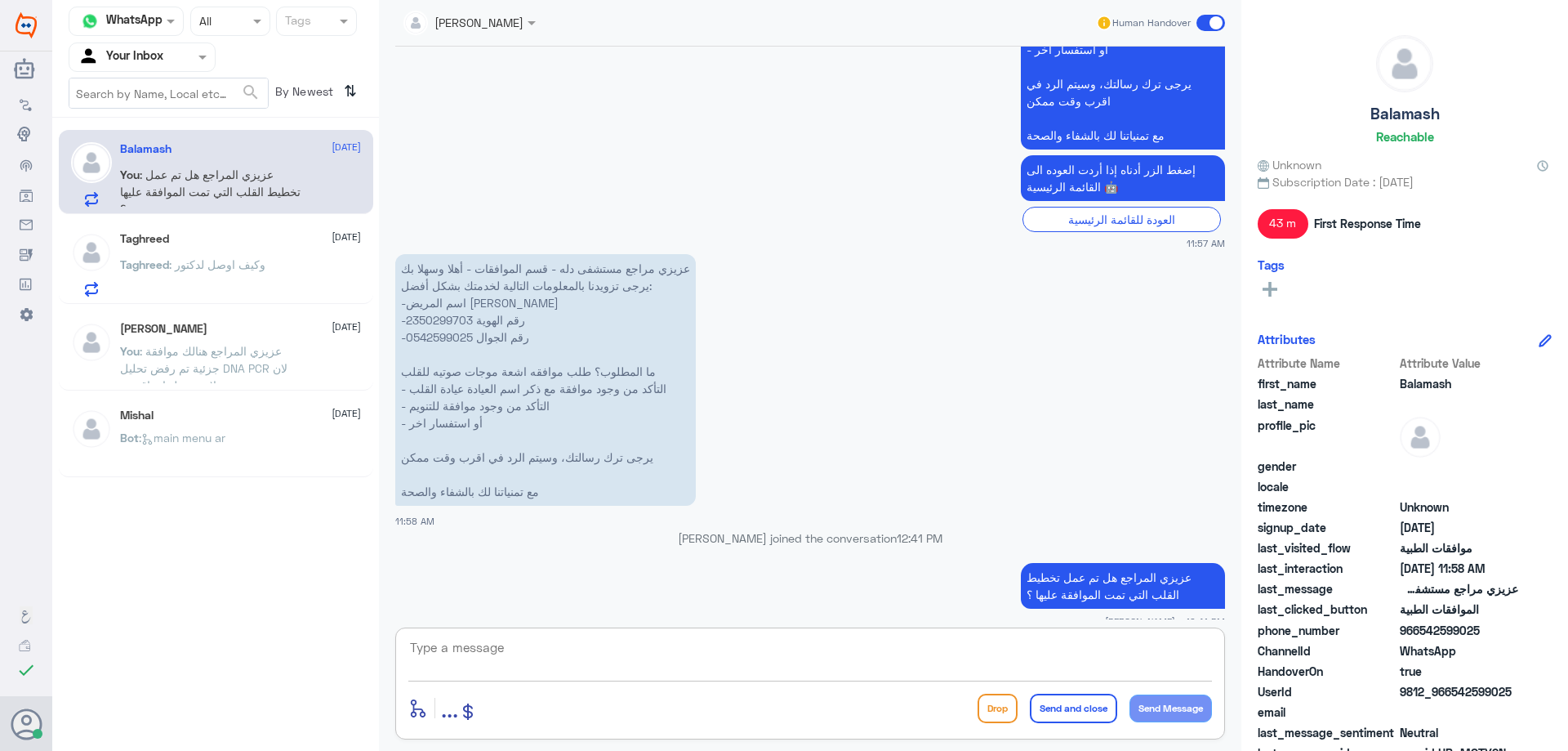
click at [263, 277] on p "Taghreed : وكيف اوصل لدكتور" at bounding box center [193, 275] width 146 height 41
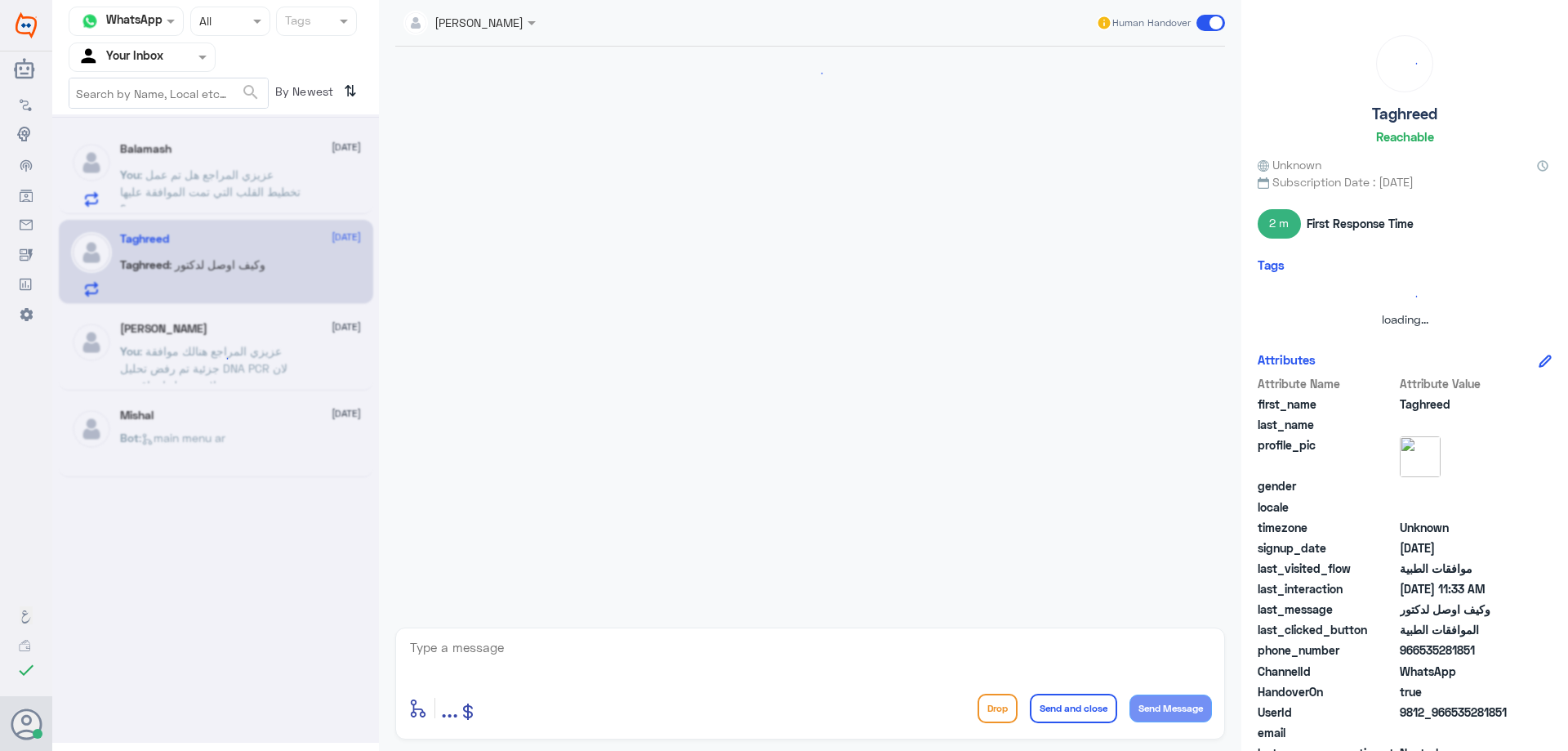
scroll to position [812, 0]
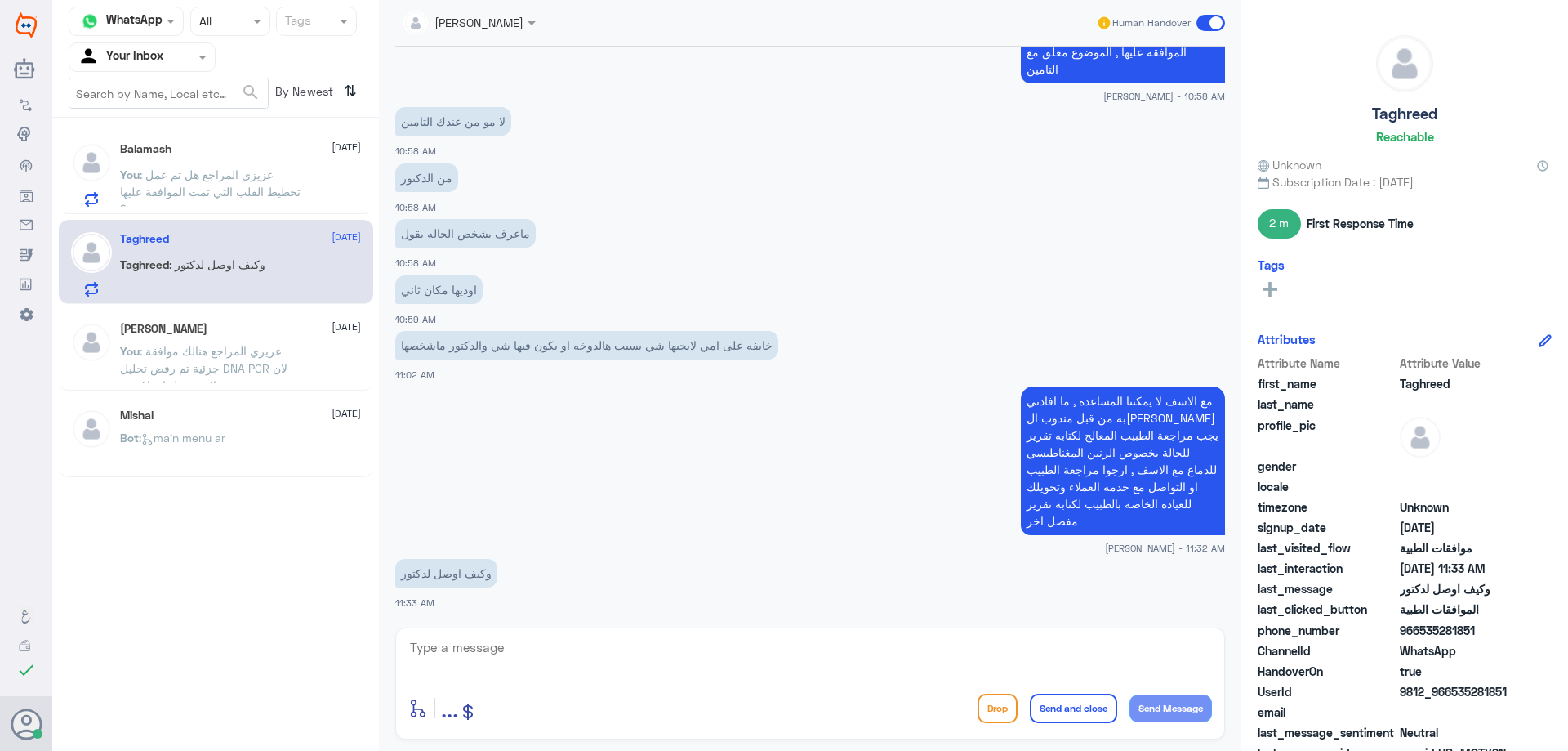
click at [473, 627] on div "Nasser qirnas Human Handover 18 Aug 2025 جت موافقه على جهه 10:37 AM هل يعقل انه…" at bounding box center [810, 377] width 863 height 756
click at [610, 683] on div "enter flow name ... Drop Send and close Send Message" at bounding box center [810, 682] width 830 height 112
click at [630, 663] on textarea at bounding box center [809, 657] width 804 height 40
type textarea "من قبل خدمه العملاء وتحويلك للعيادة , اذا الطبيب متوفر سوف يتم تحويلك له"
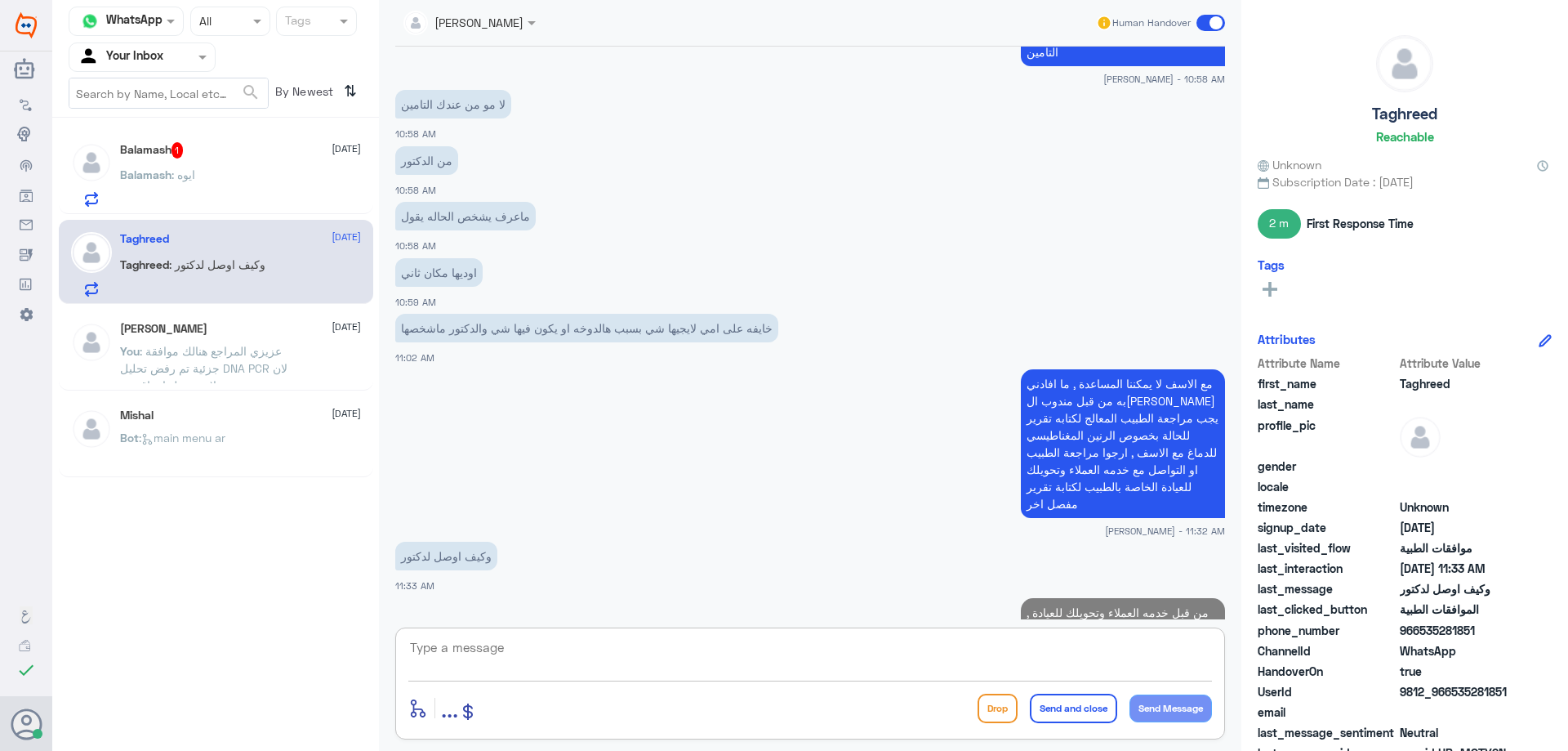
scroll to position [882, 0]
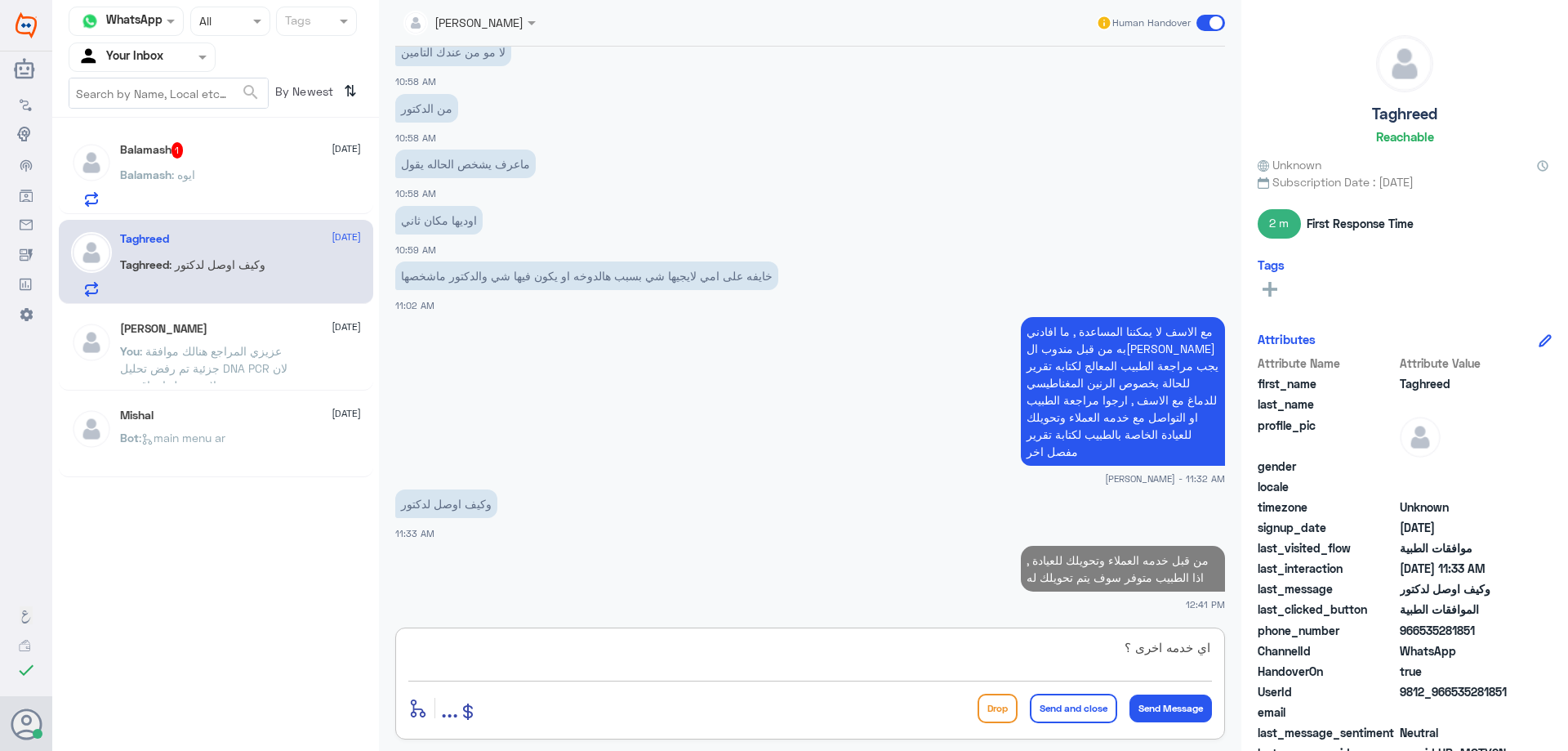
type textarea "اي خدمه اخرى ؟"
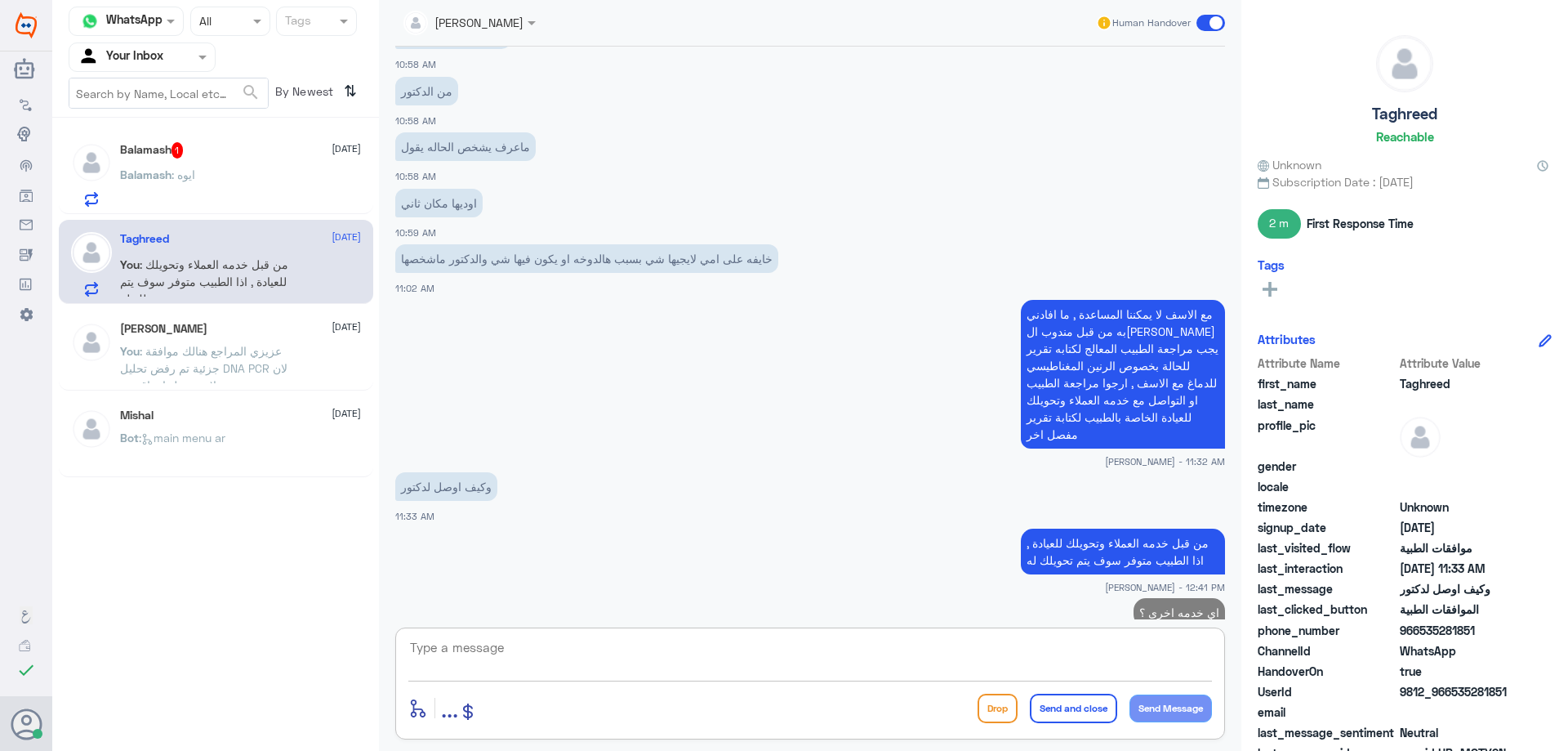
scroll to position [934, 0]
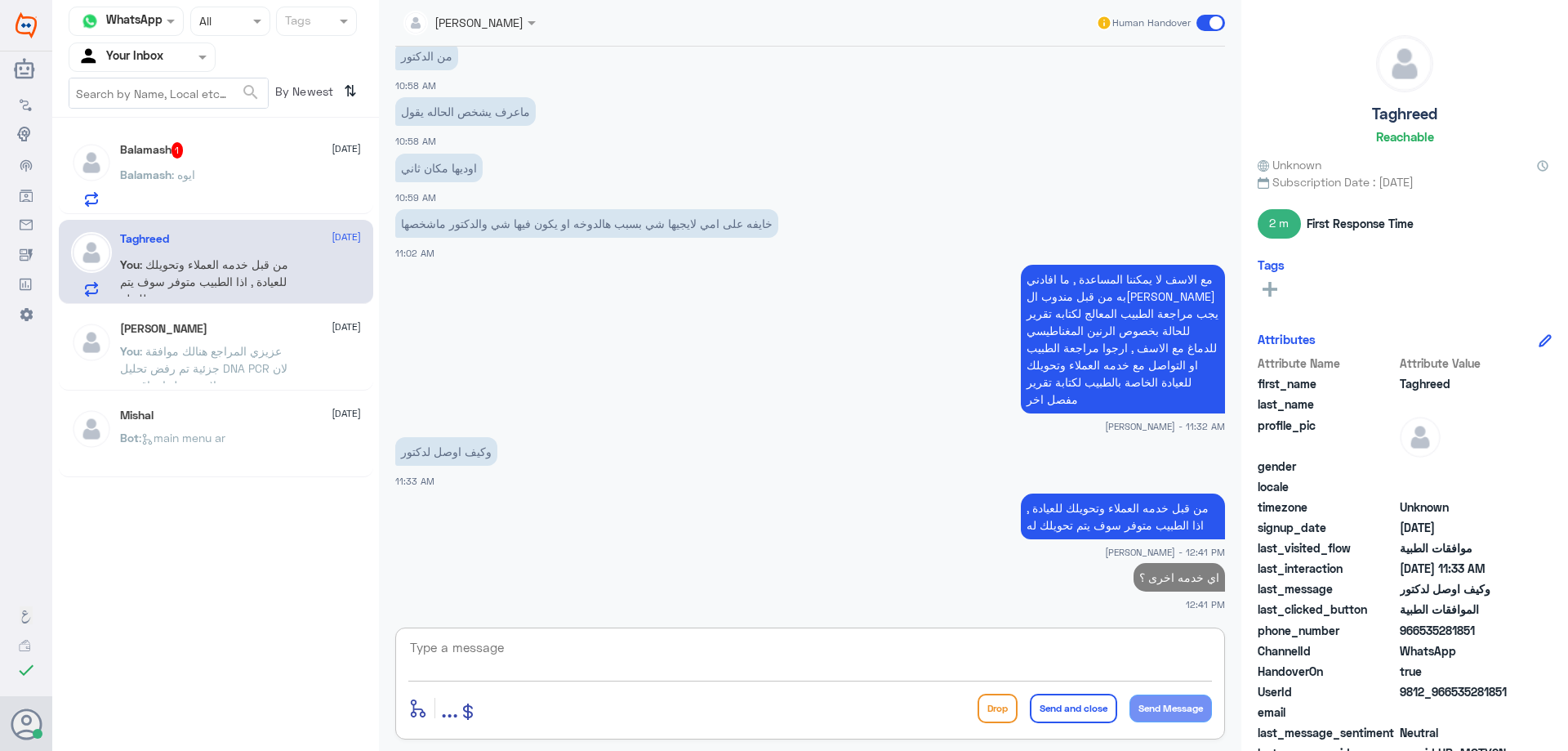
click at [209, 204] on div "Balamash : ايوه" at bounding box center [240, 188] width 241 height 37
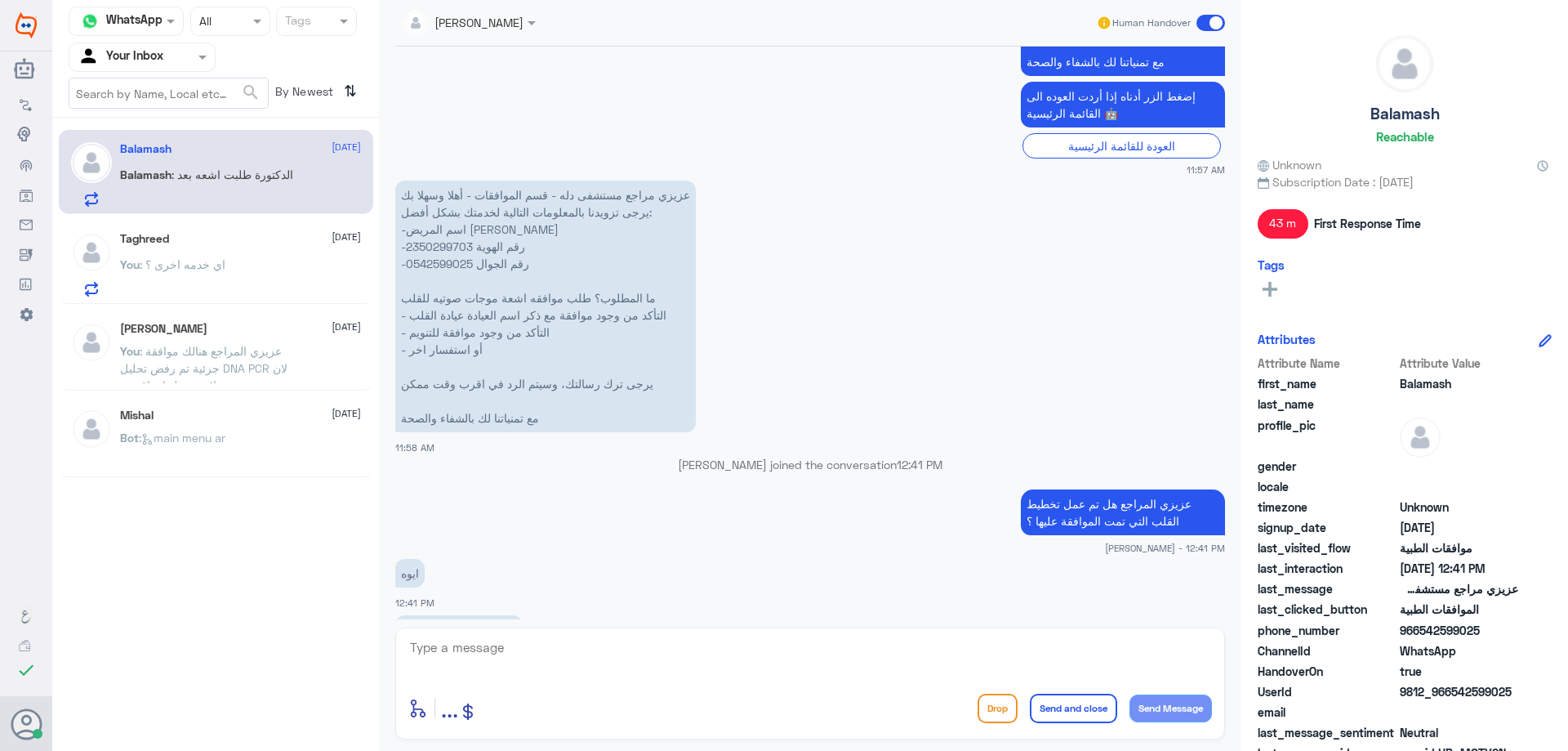
scroll to position [1742, 0]
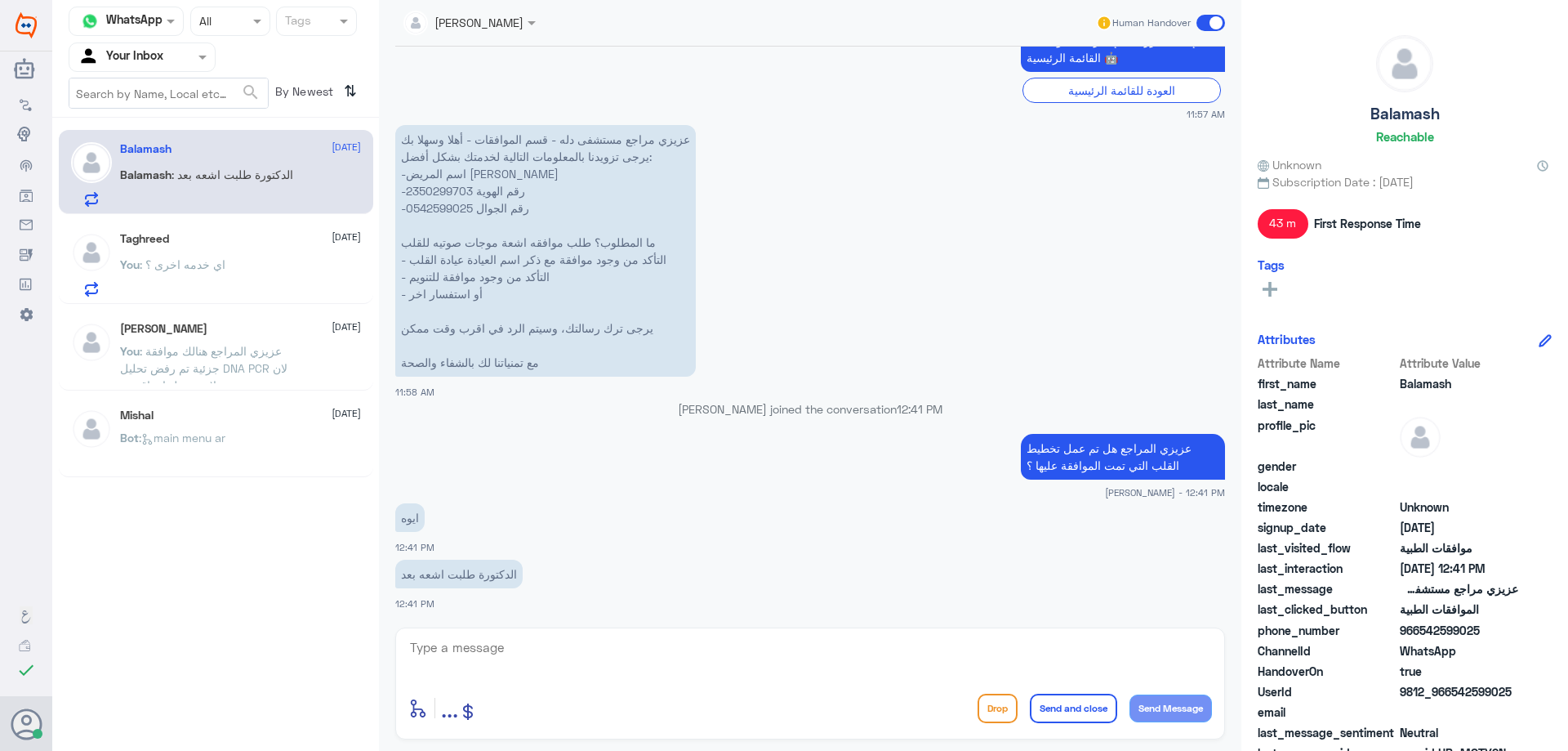
click at [540, 661] on textarea at bounding box center [809, 657] width 804 height 40
type textarea "تمت متابعة اشعة القلب , بارفاق نتيجة التخطيط مع تقرير الطبيب , ارجوا انتظار رد …"
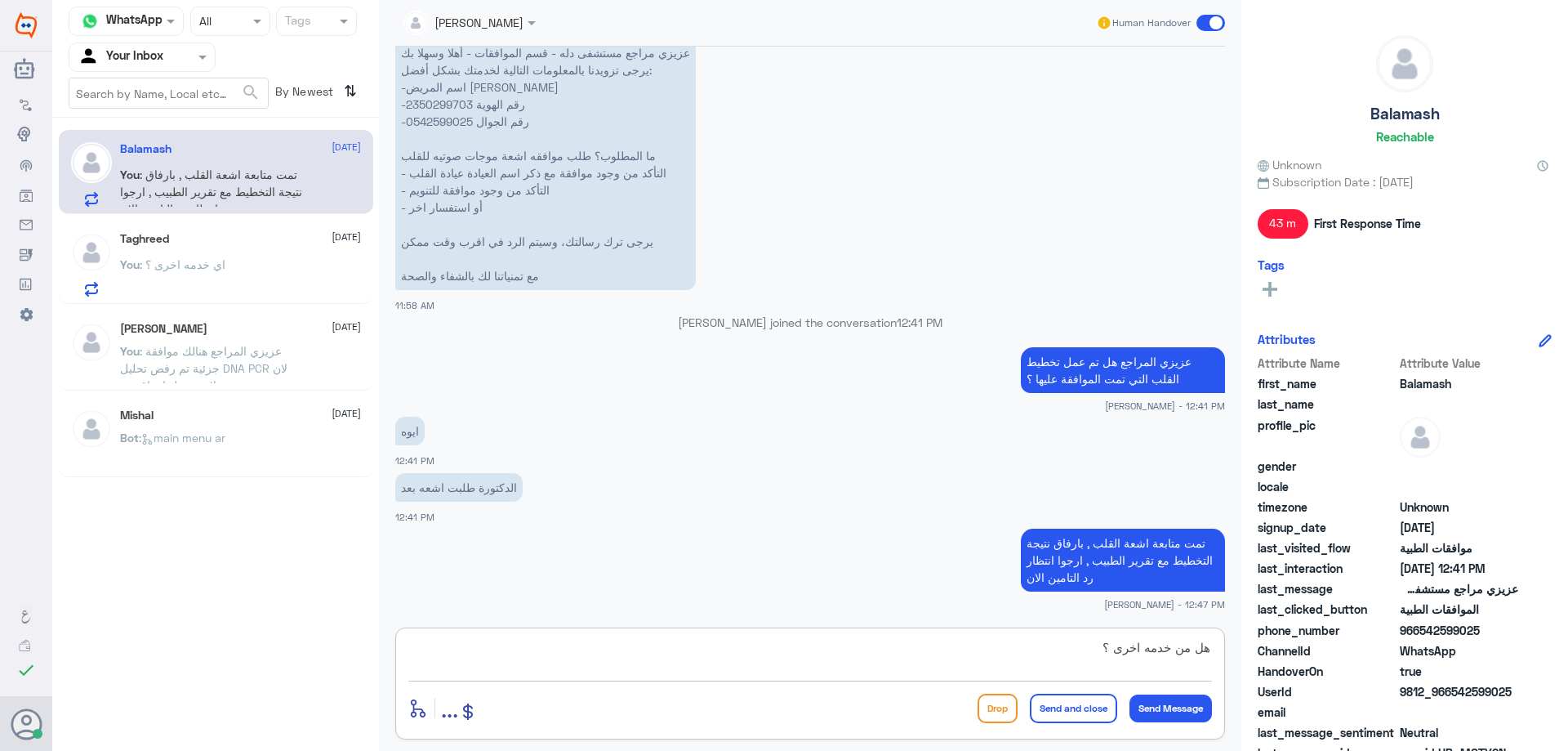
type textarea "هل من خدمه اخرى ؟"
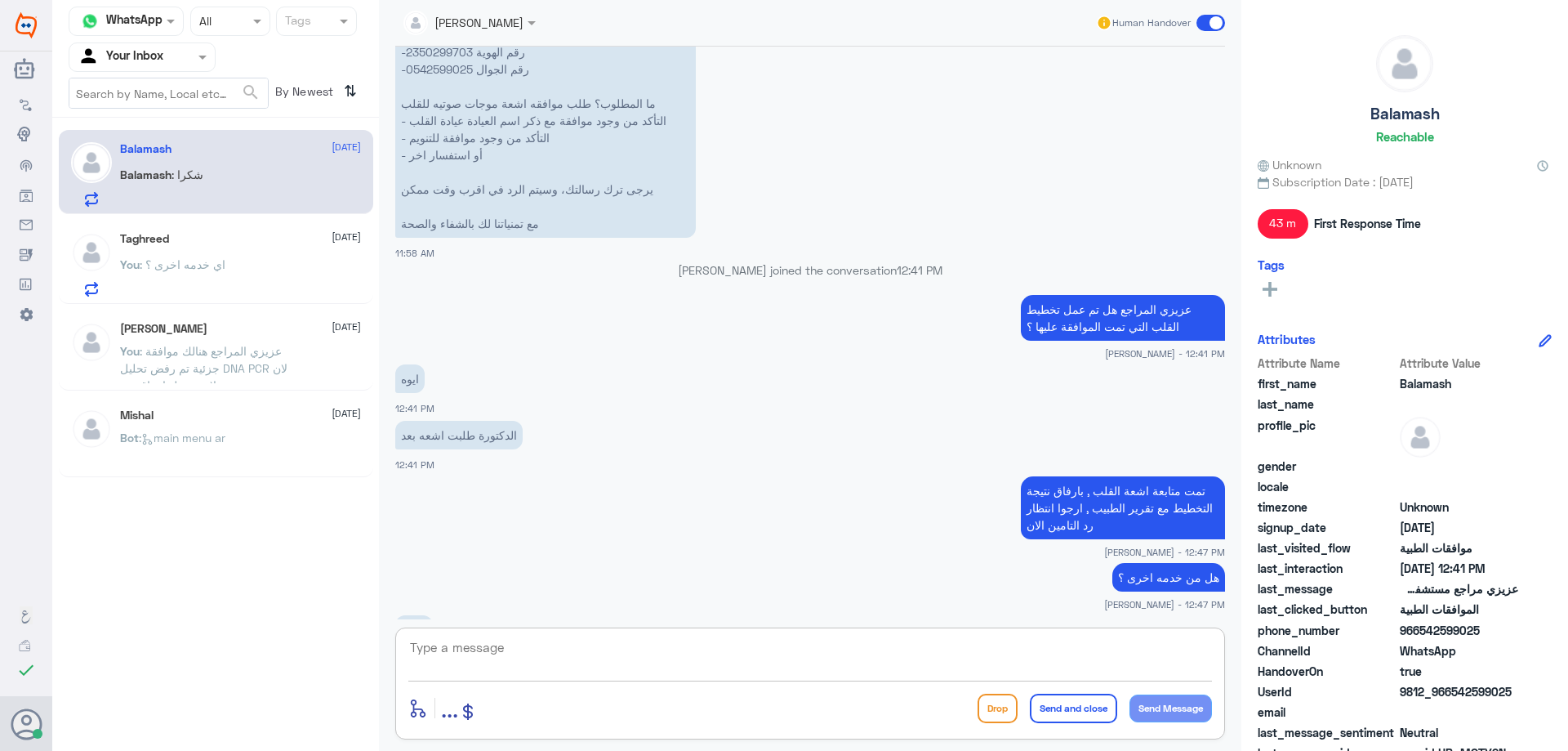
scroll to position [1938, 0]
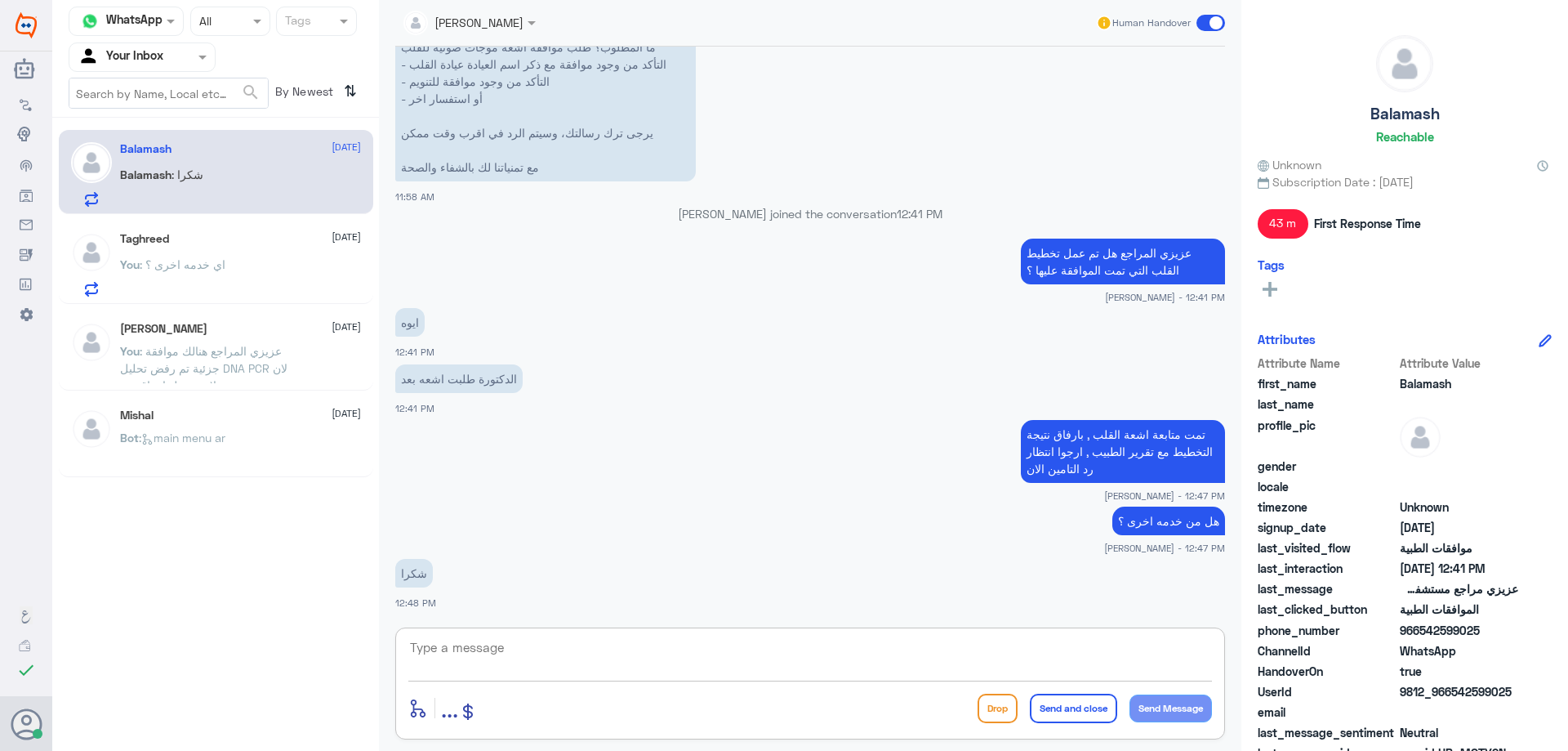
click at [607, 648] on textarea at bounding box center [809, 657] width 804 height 40
type textarea "العفو قدامكم العافية"
click at [1085, 712] on button "Send and close" at bounding box center [1074, 708] width 88 height 30
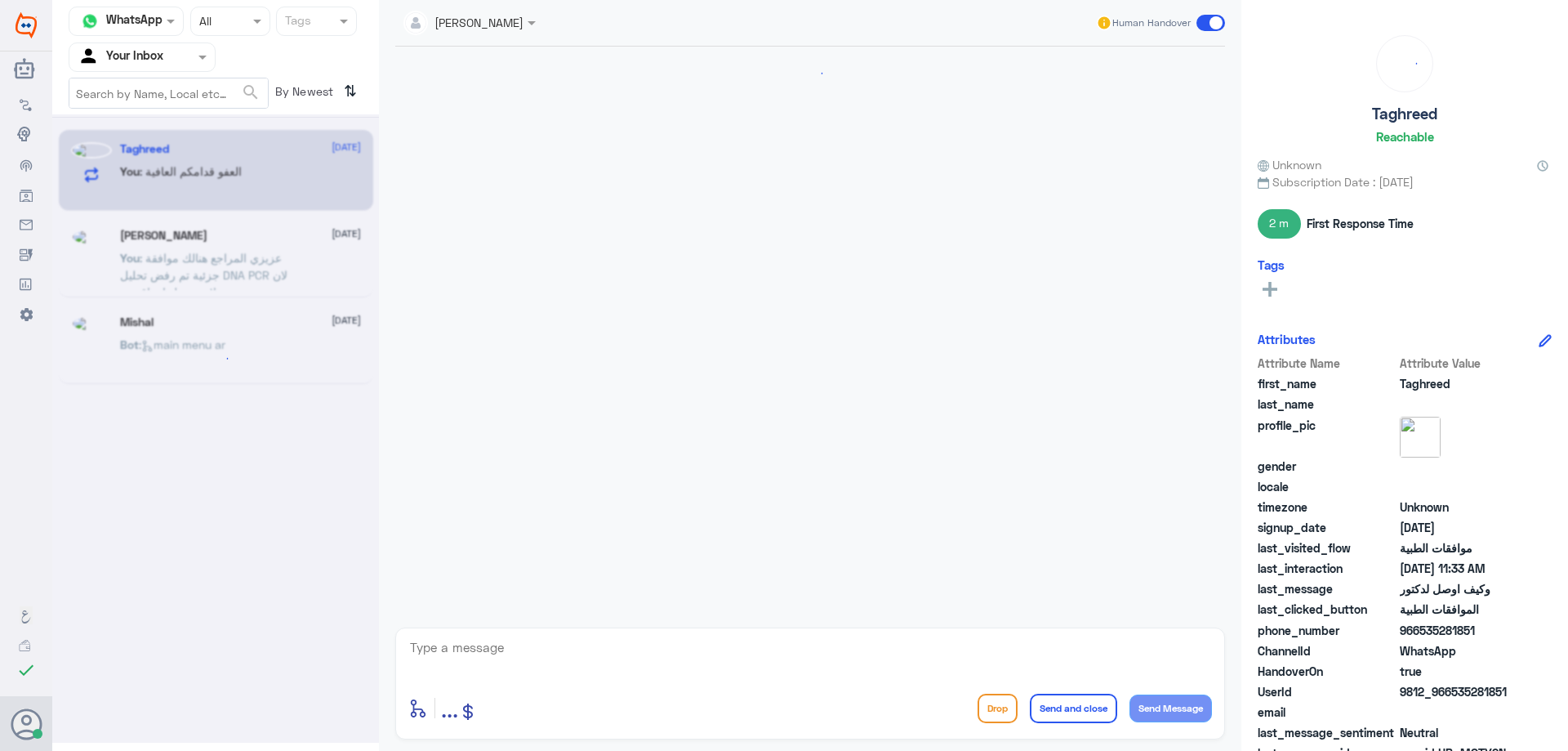
scroll to position [822, 0]
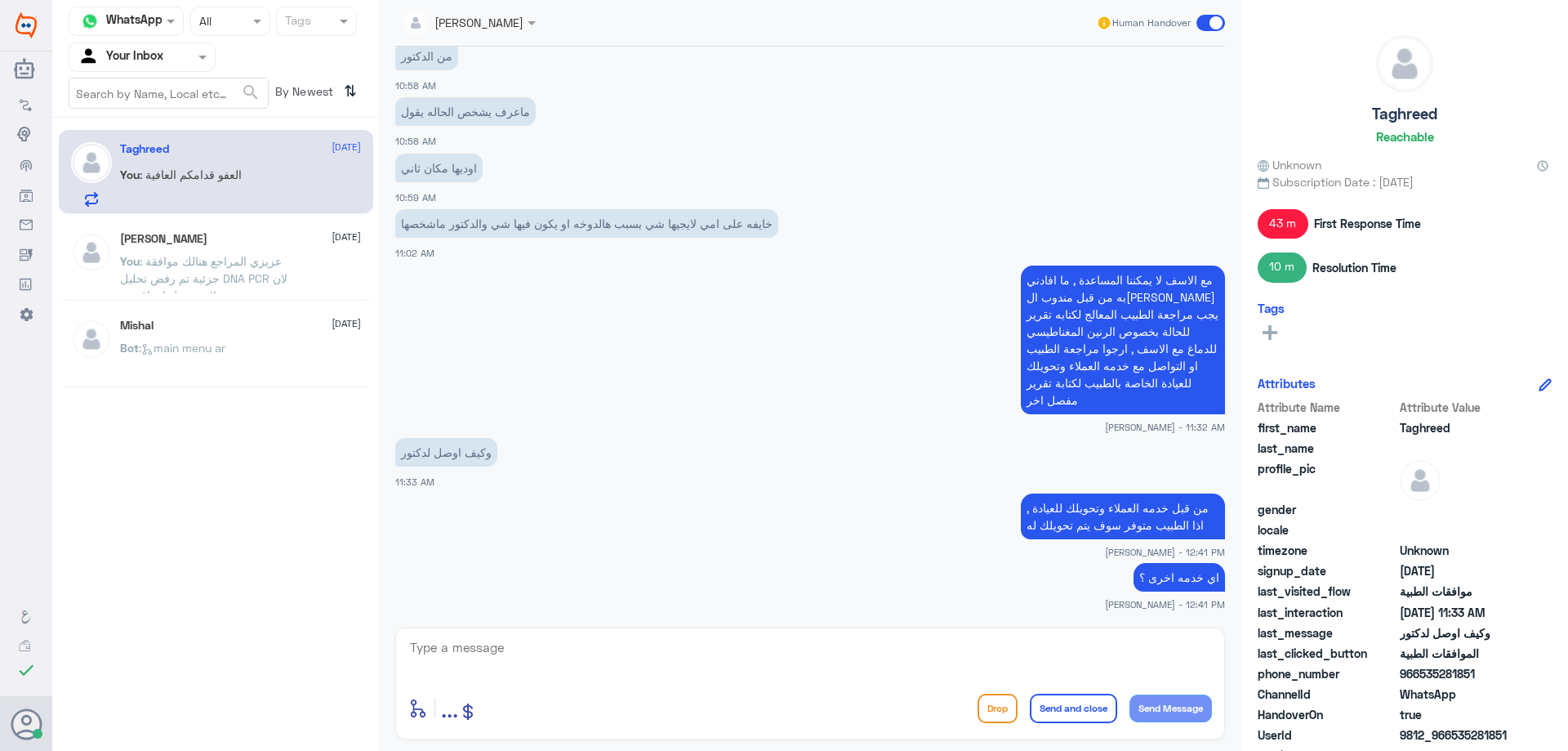
click at [134, 49] on input "text" at bounding box center [122, 57] width 90 height 19
click at [157, 171] on div "Your Team" at bounding box center [142, 183] width 147 height 37
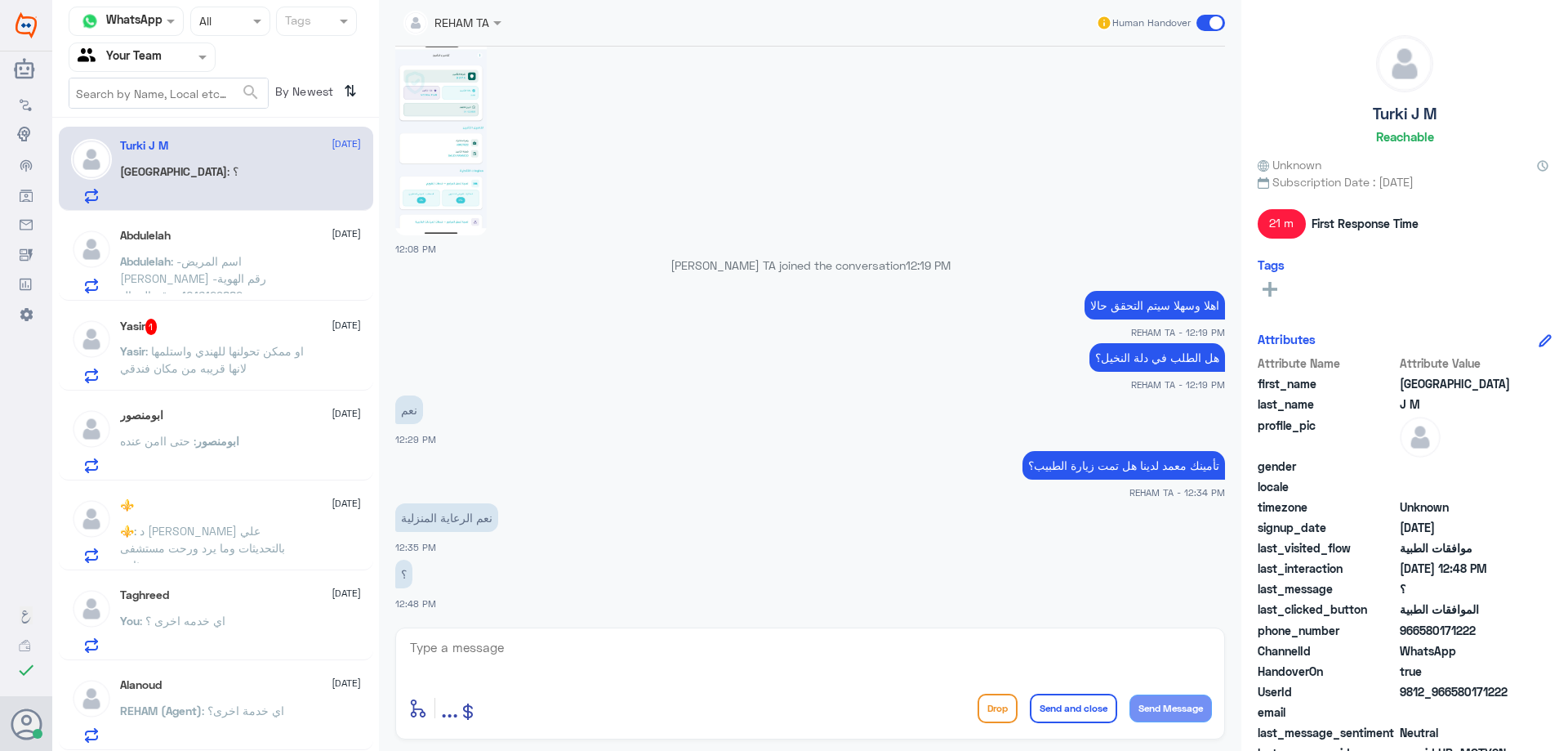
scroll to position [0, 0]
click at [249, 268] on span ": -اسم المريض عبدالاله الموسى -رقم الهوية 1016129882 -رقم الجوال 0505416115 ما …" at bounding box center [203, 324] width 166 height 134
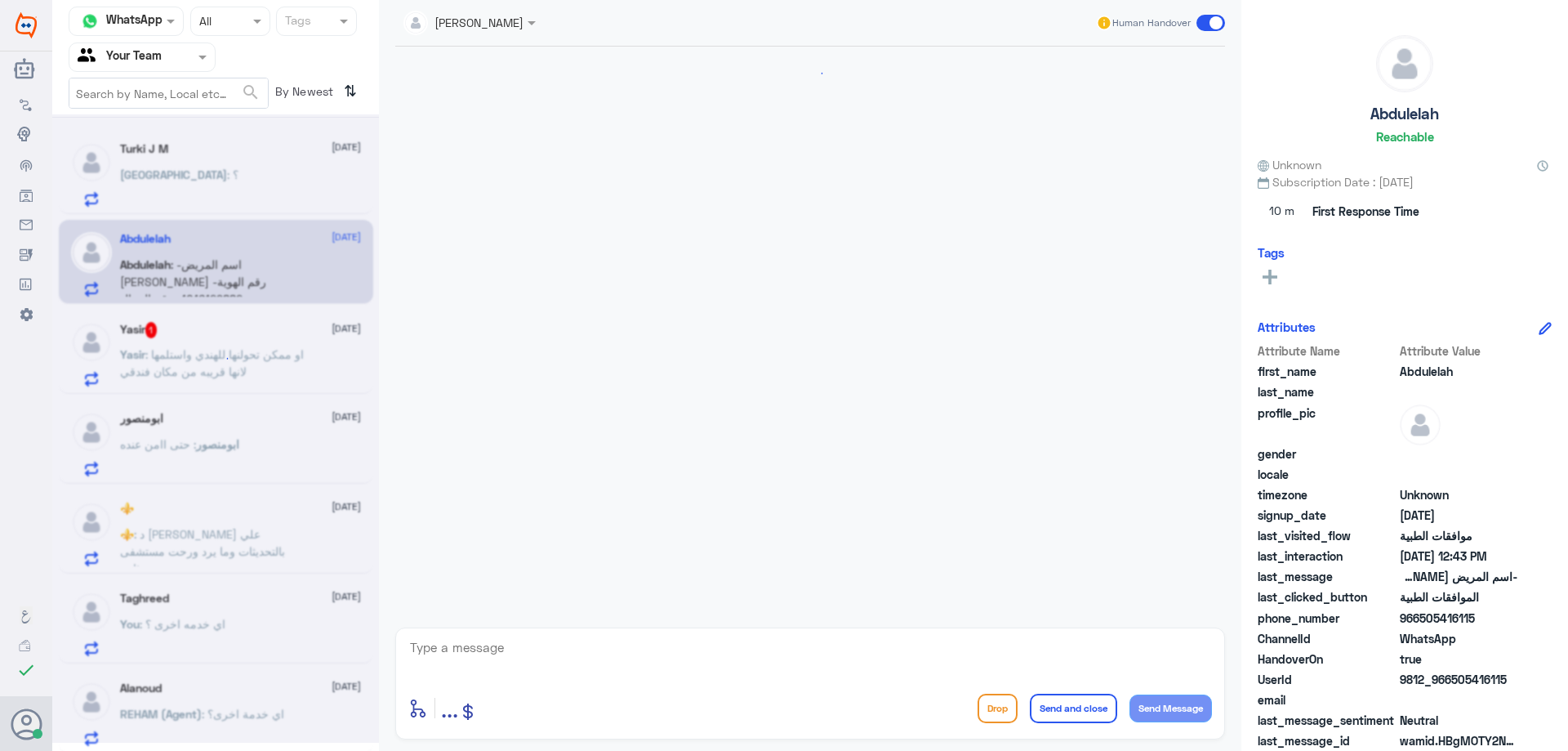
scroll to position [1602, 0]
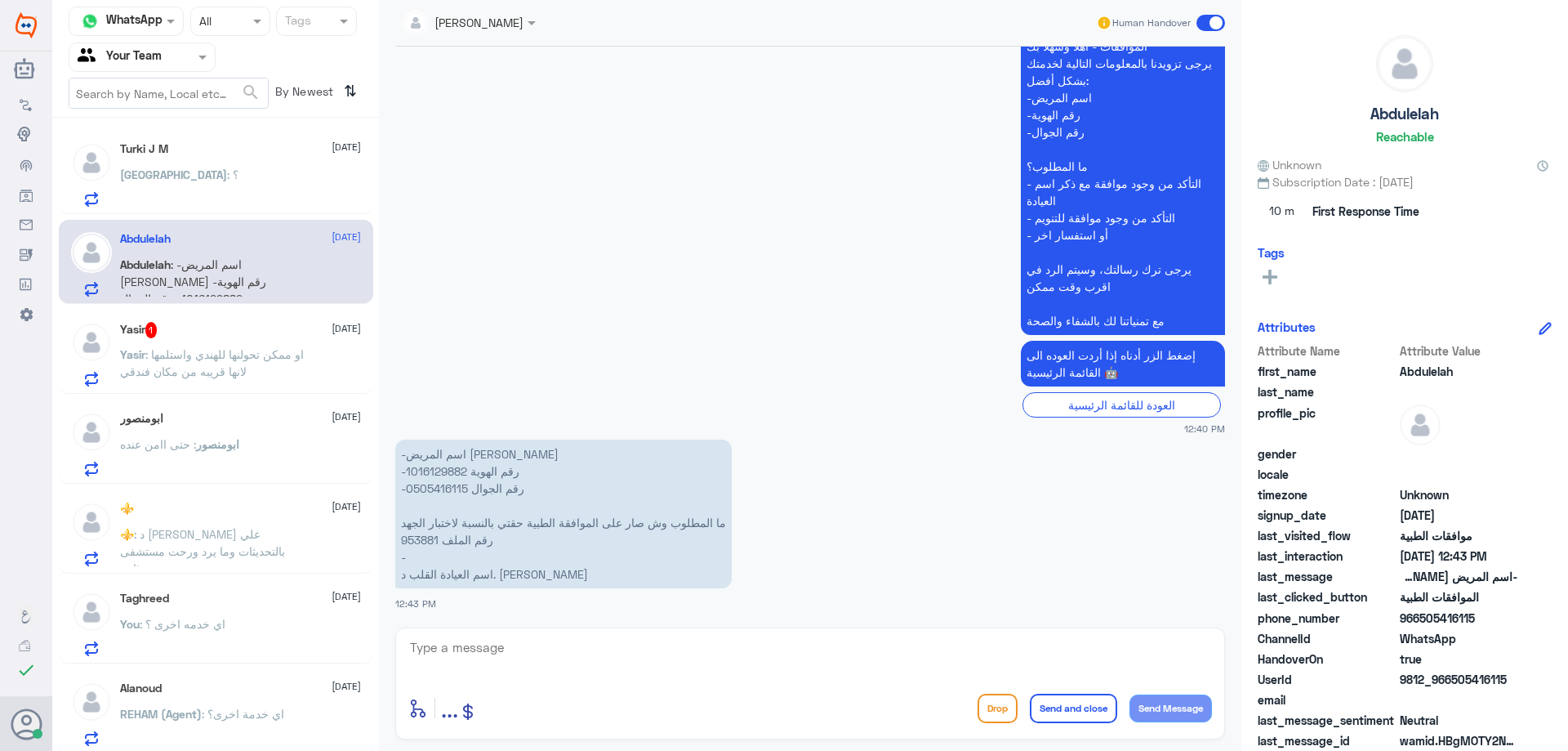
click at [421, 545] on p "-اسم المريض عبدالاله الموسى -رقم الهوية 1016129882 -رقم الجوال 0505416115 ما ال…" at bounding box center [563, 514] width 336 height 149
click at [420, 545] on p "-اسم المريض عبدالاله الموسى -رقم الهوية 1016129882 -رقم الجوال 0505416115 ما ال…" at bounding box center [563, 514] width 336 height 149
copy p "953881"
click at [580, 642] on textarea at bounding box center [809, 657] width 804 height 40
type textarea "هنالك موافقة لاختبار الجهد , يمكنك الاطلاع عليها من خلال تطبيق التامين , ارجوا …"
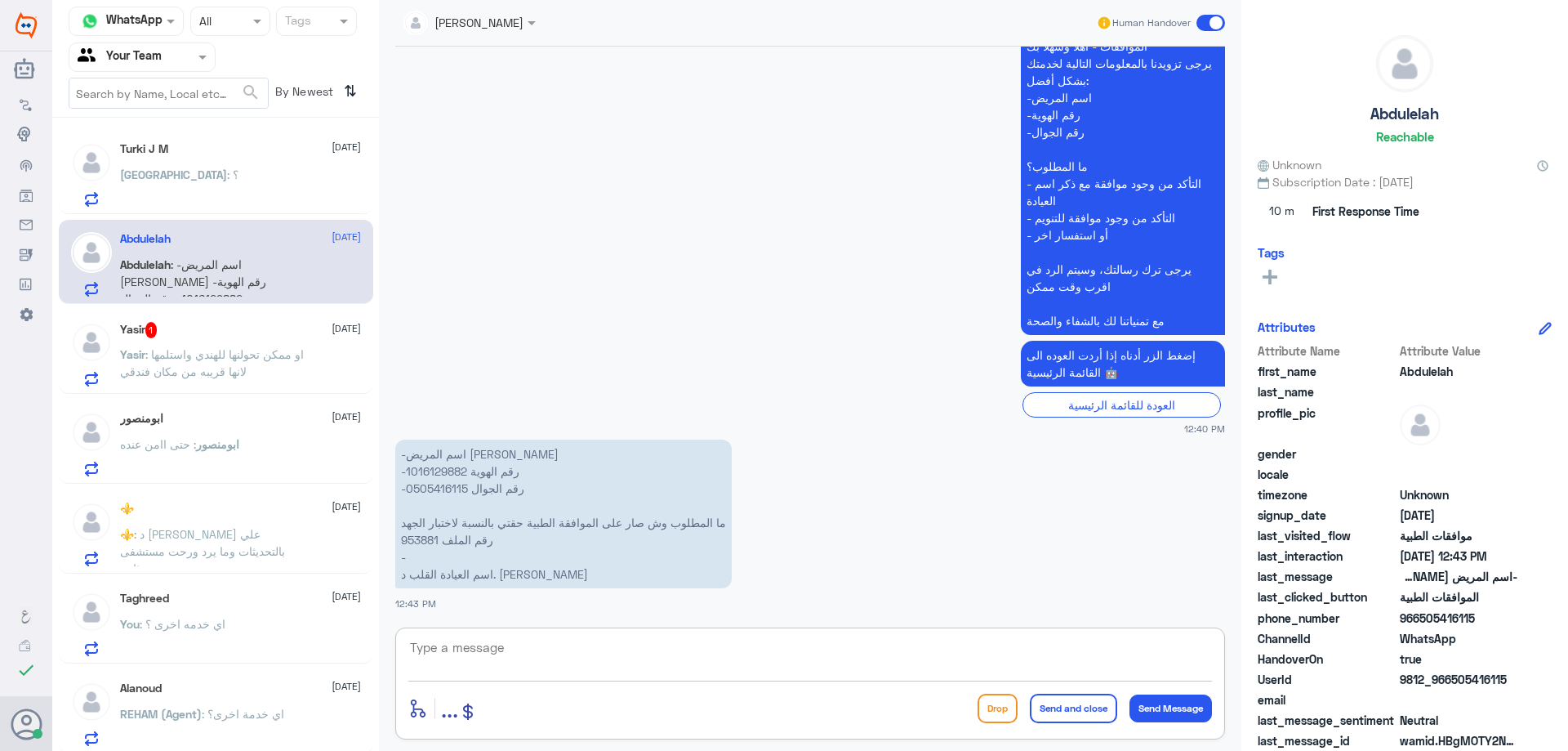
scroll to position [1690, 0]
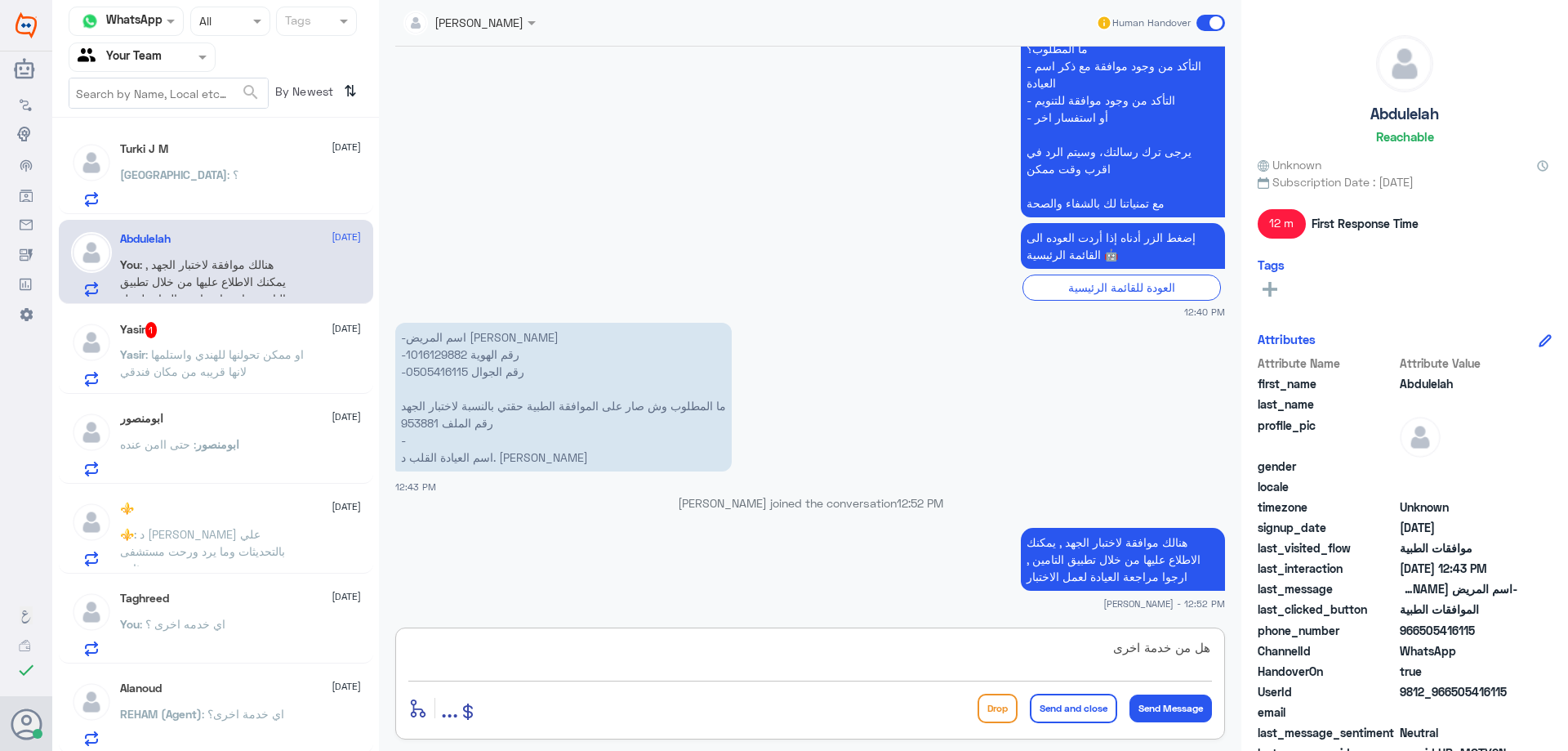
type textarea "هل من خدمة اخرى ؟"
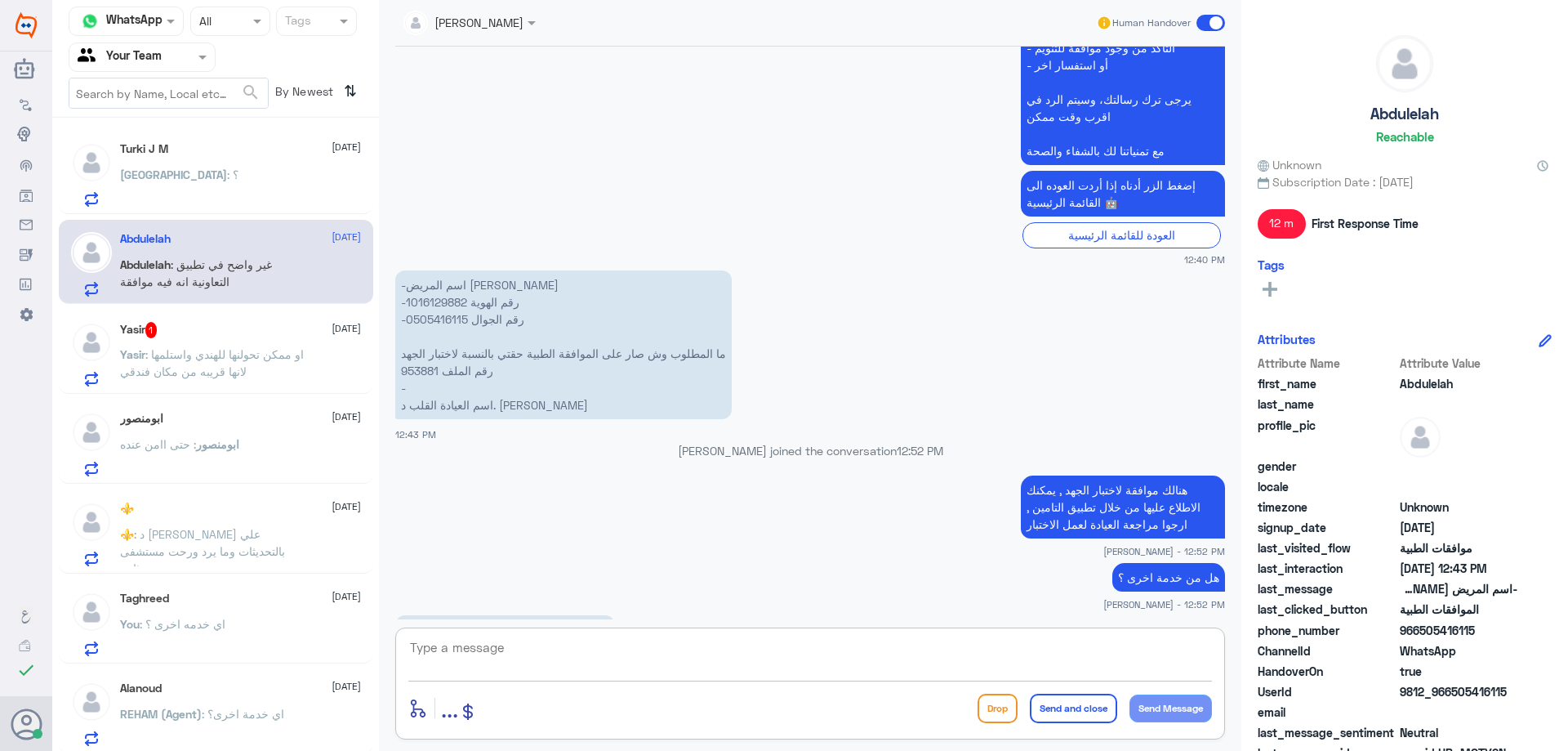
scroll to position [1797, 0]
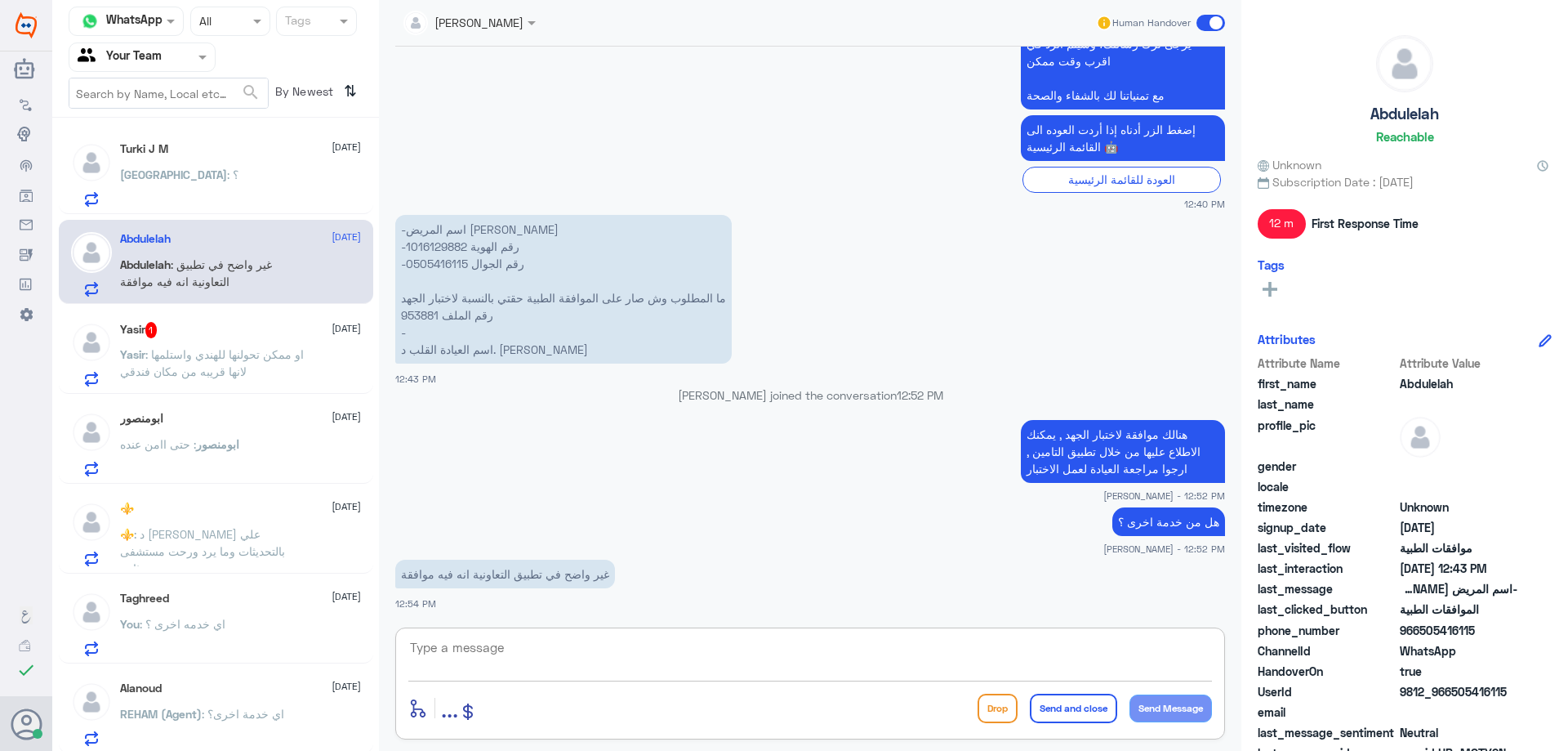
click at [416, 315] on p "-اسم المريض عبدالاله الموسى -رقم الهوية 1016129882 -رقم الجوال 0505416115 ما ال…" at bounding box center [563, 289] width 336 height 149
copy p "953881"
drag, startPoint x: 679, startPoint y: 631, endPoint x: 681, endPoint y: 643, distance: 12.2
click at [680, 632] on div "enter flow name ... Drop Send and close Send Message" at bounding box center [810, 682] width 830 height 112
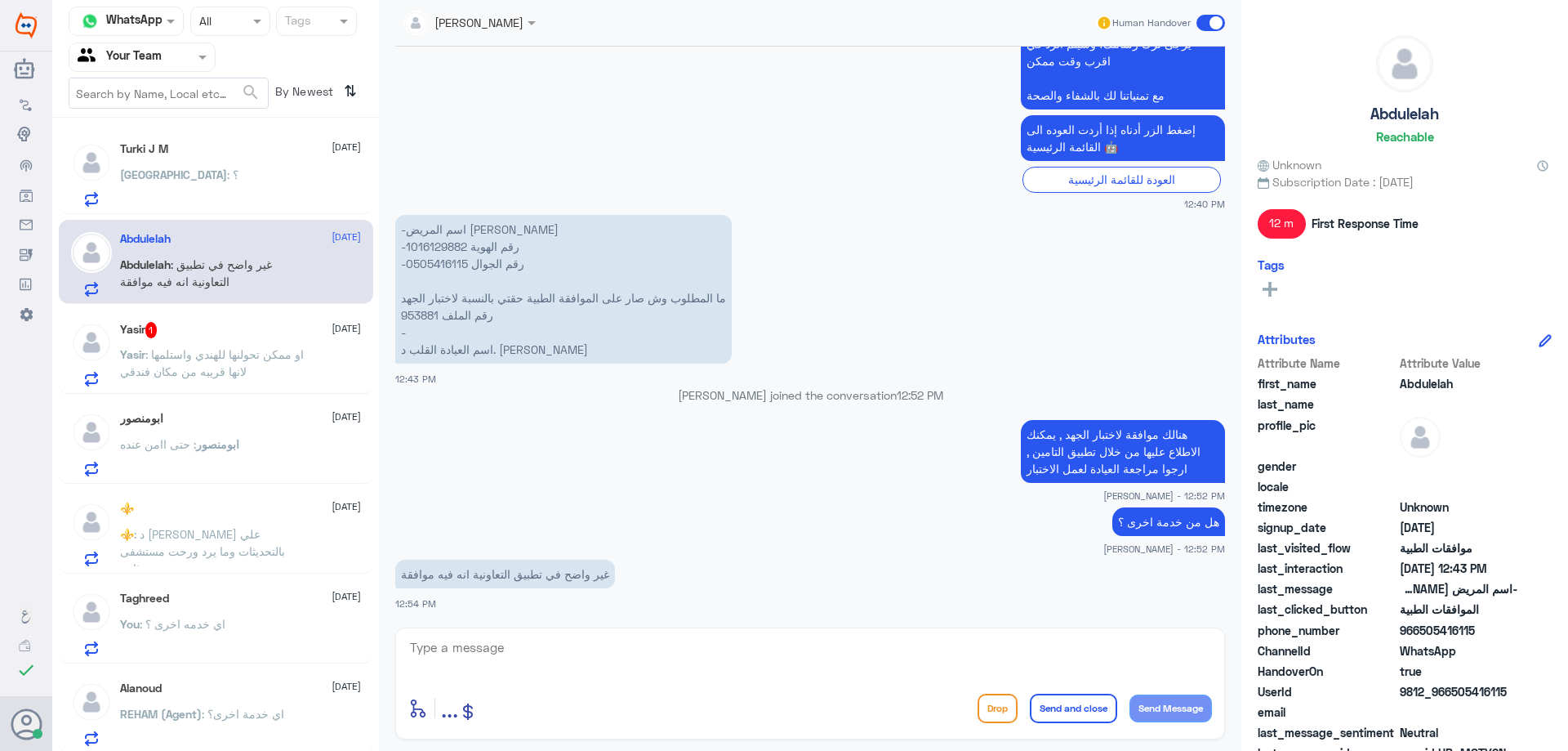
click at [681, 643] on textarea at bounding box center [809, 657] width 804 height 40
paste textarea "ECG W/EXERCISE & MED.ATTENTION"
type textarea "هنالك موافقة على اختبار الجهد ( ECG W/EXERCISE & MED.ATTENTION ) يمكنك مراجعة ا…"
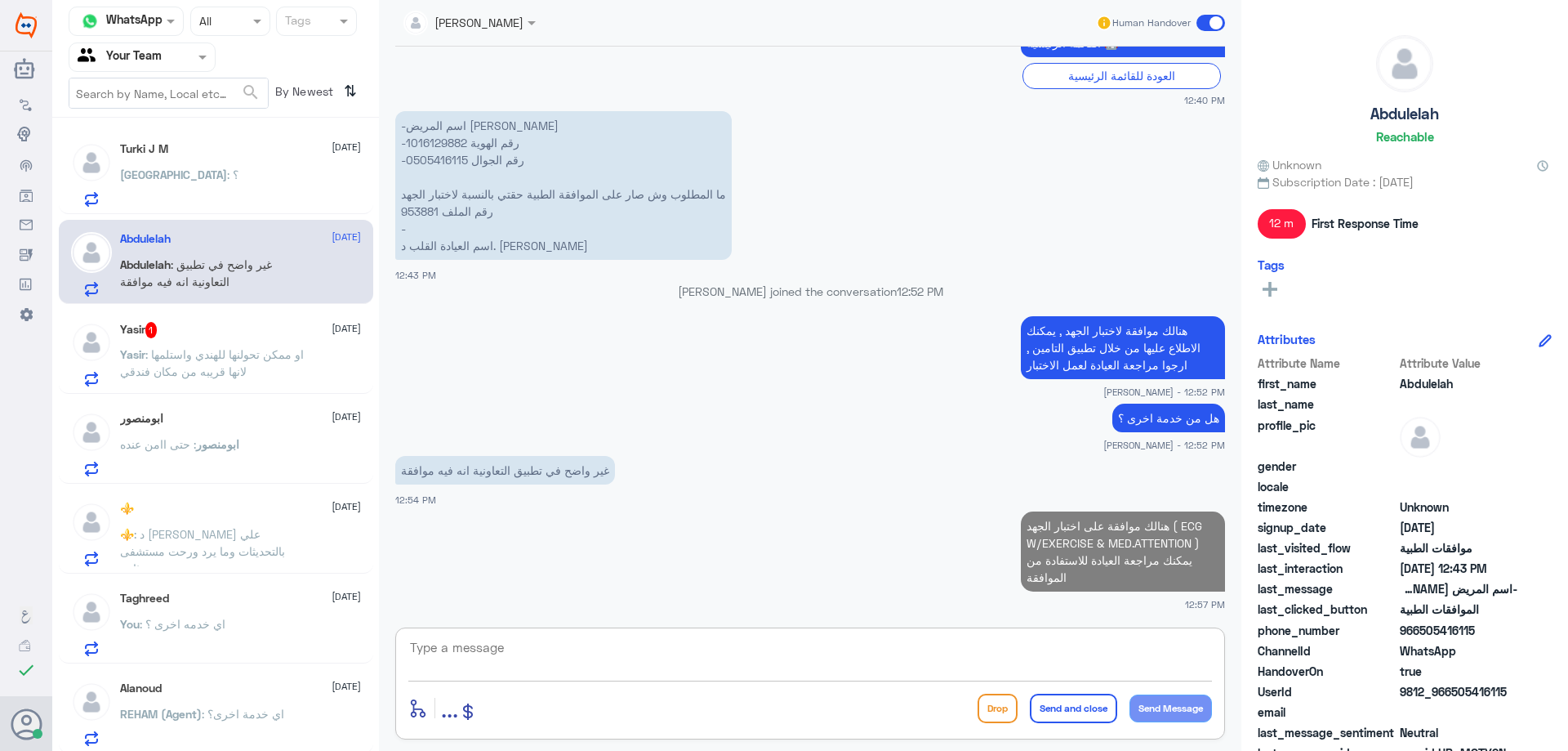
click at [314, 360] on div "Yasir : او ممكن تحولنها للهندي واستلمها لانها قريبه من مكان فندقي" at bounding box center [240, 368] width 241 height 37
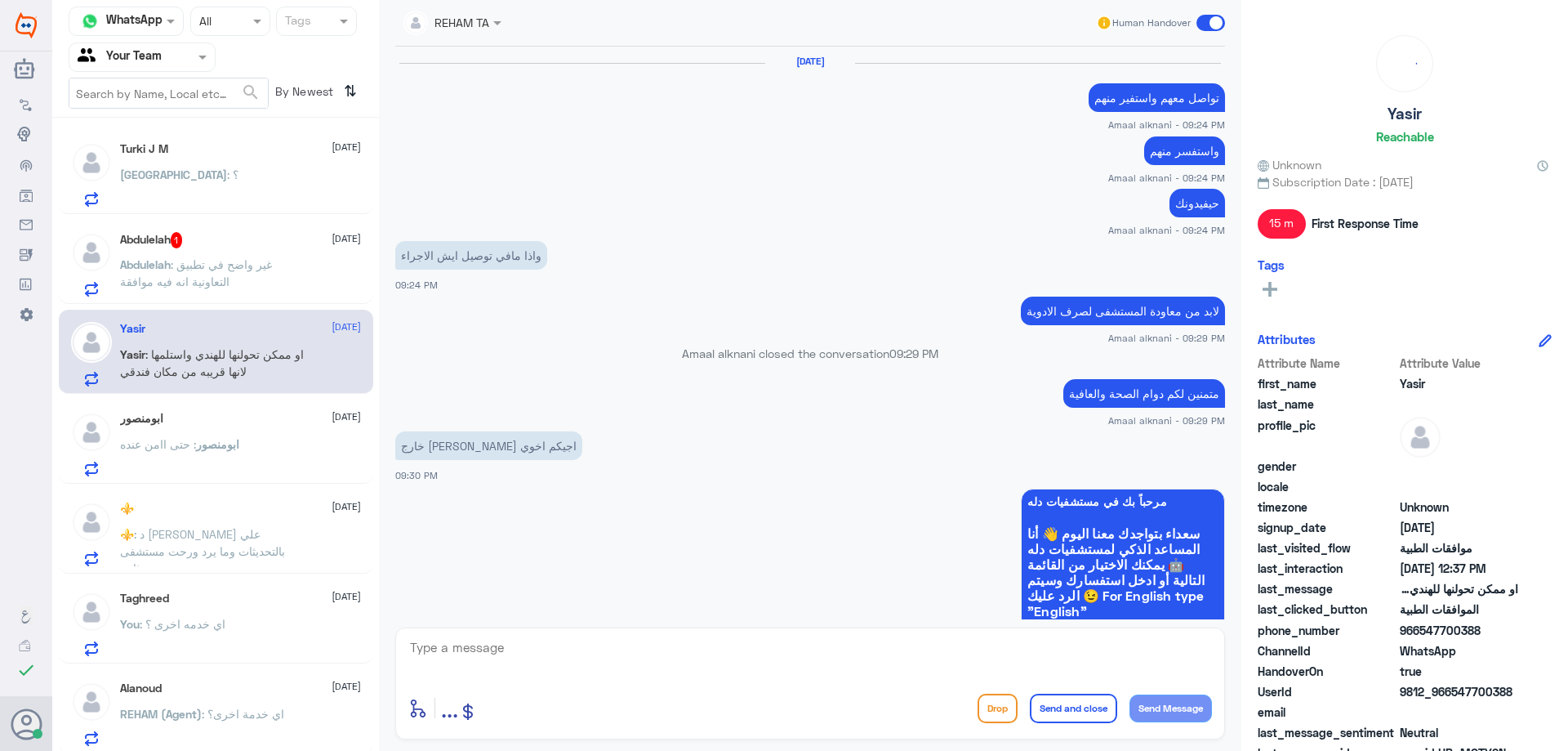
scroll to position [1221, 0]
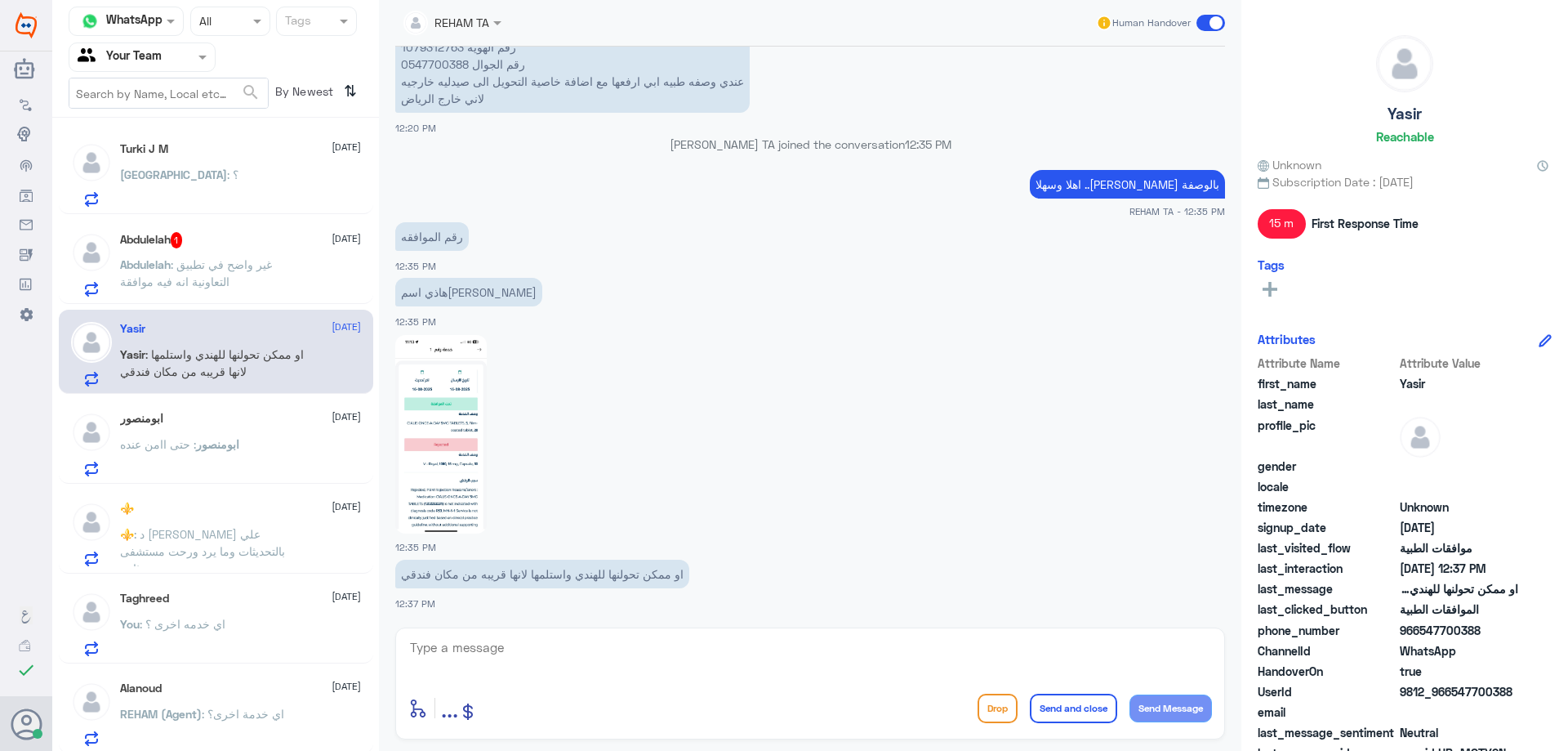
click at [214, 244] on div "Abdulelah 1 18 August" at bounding box center [240, 239] width 241 height 16
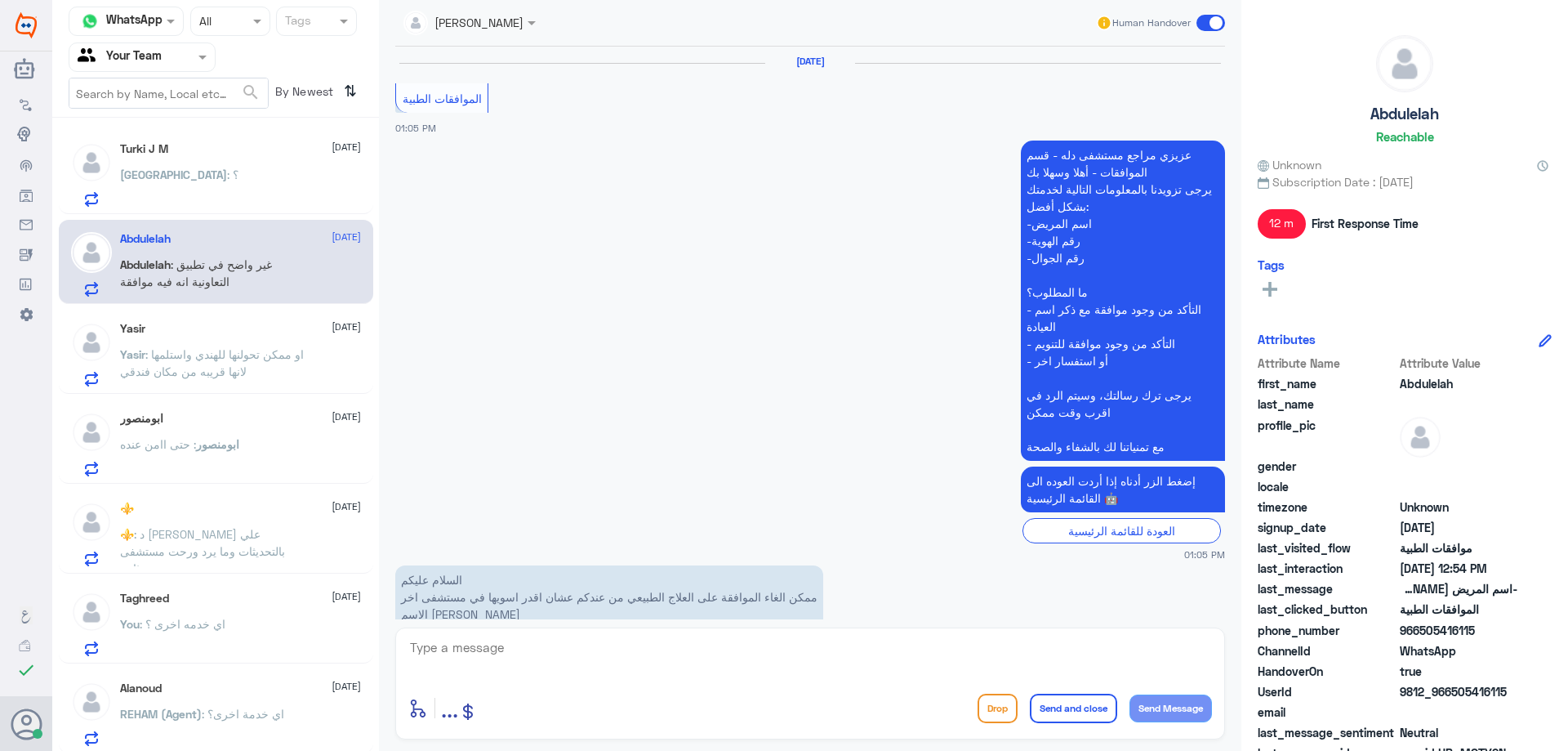
scroll to position [1654, 0]
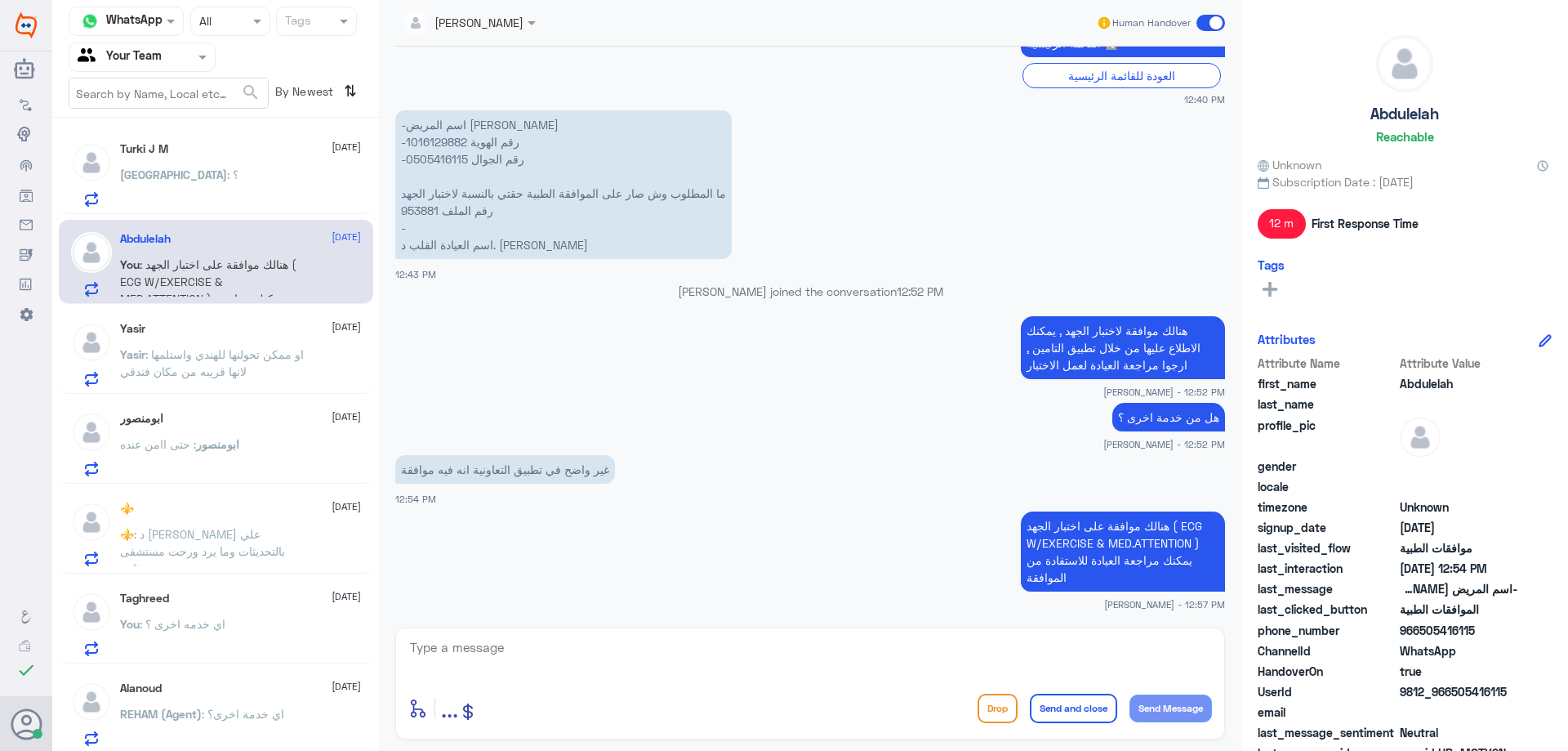
click at [209, 197] on div "Turki : ؟" at bounding box center [240, 188] width 241 height 37
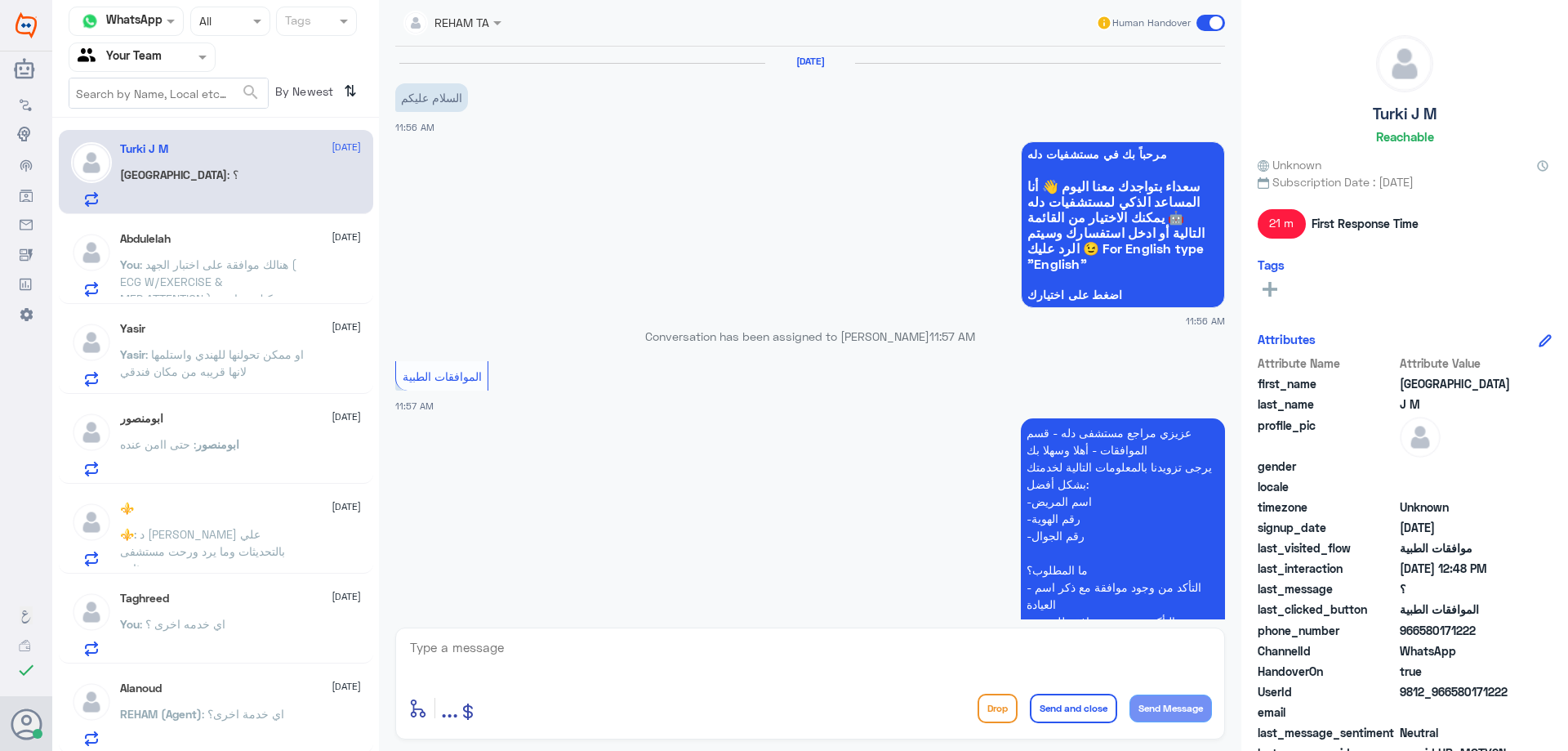
scroll to position [1023, 0]
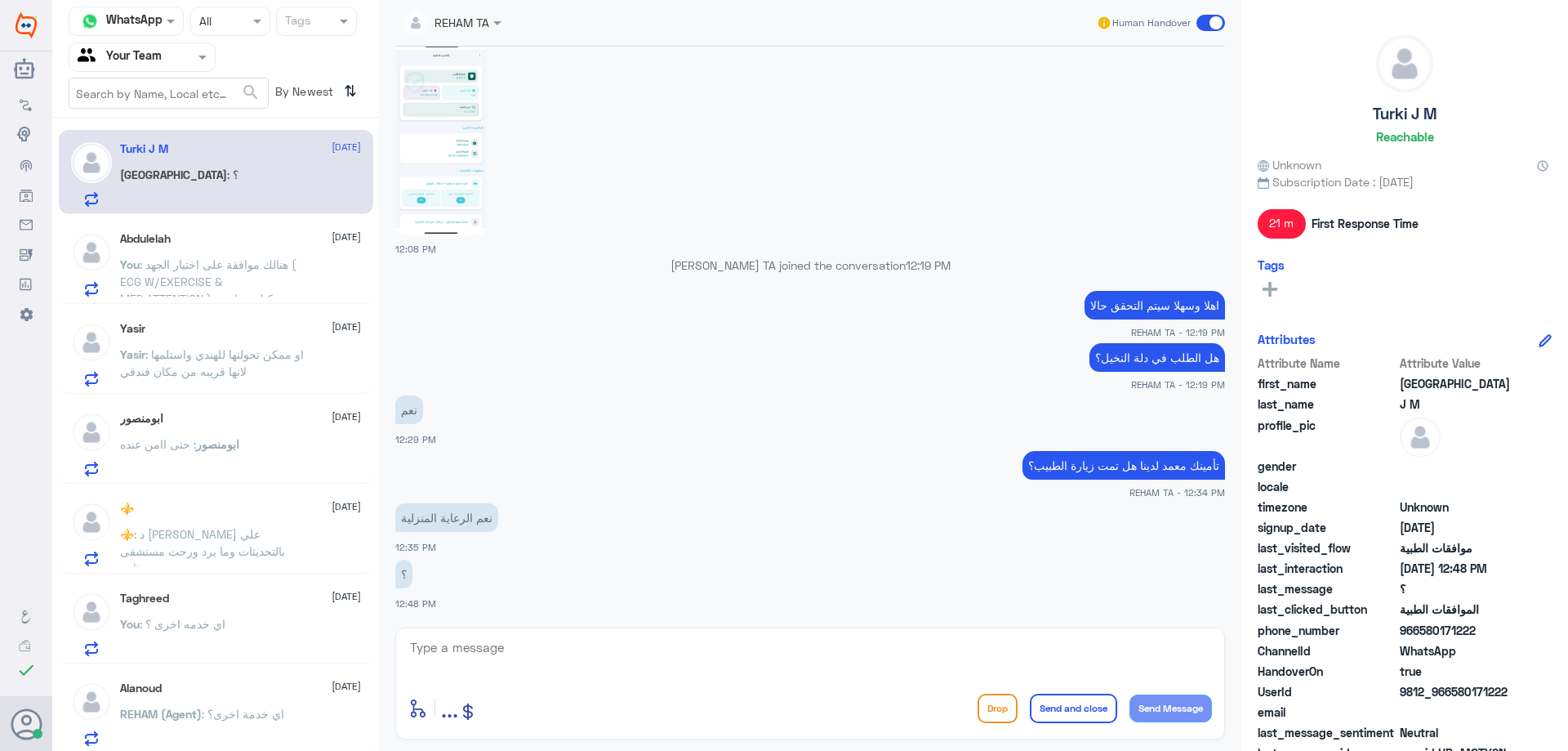
click at [223, 331] on div "Yasir 18 August" at bounding box center [240, 329] width 241 height 14
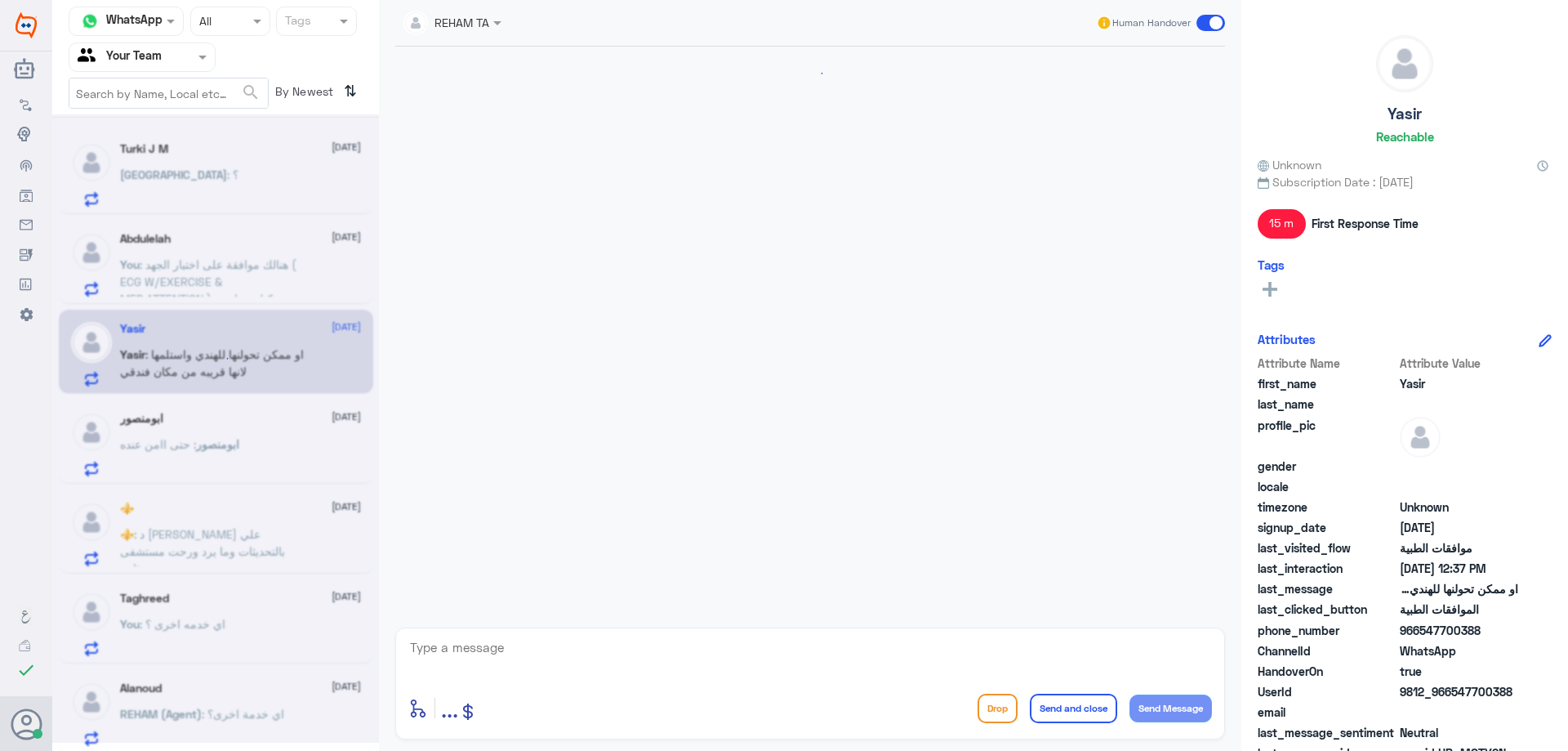
scroll to position [1221, 0]
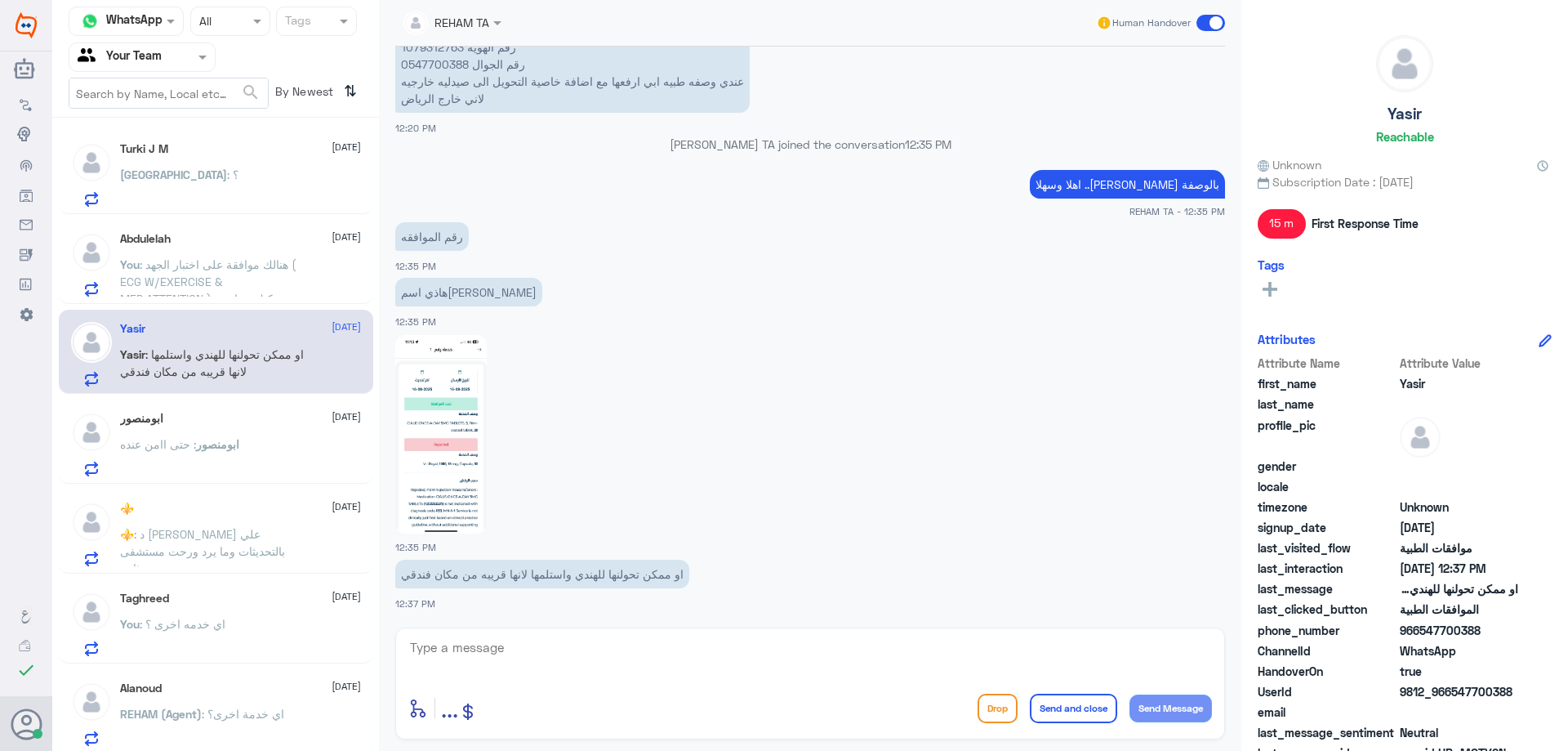
click at [214, 431] on div "ابومنصور 18 August ابومنصور : حتى اامن عنده" at bounding box center [240, 444] width 241 height 65
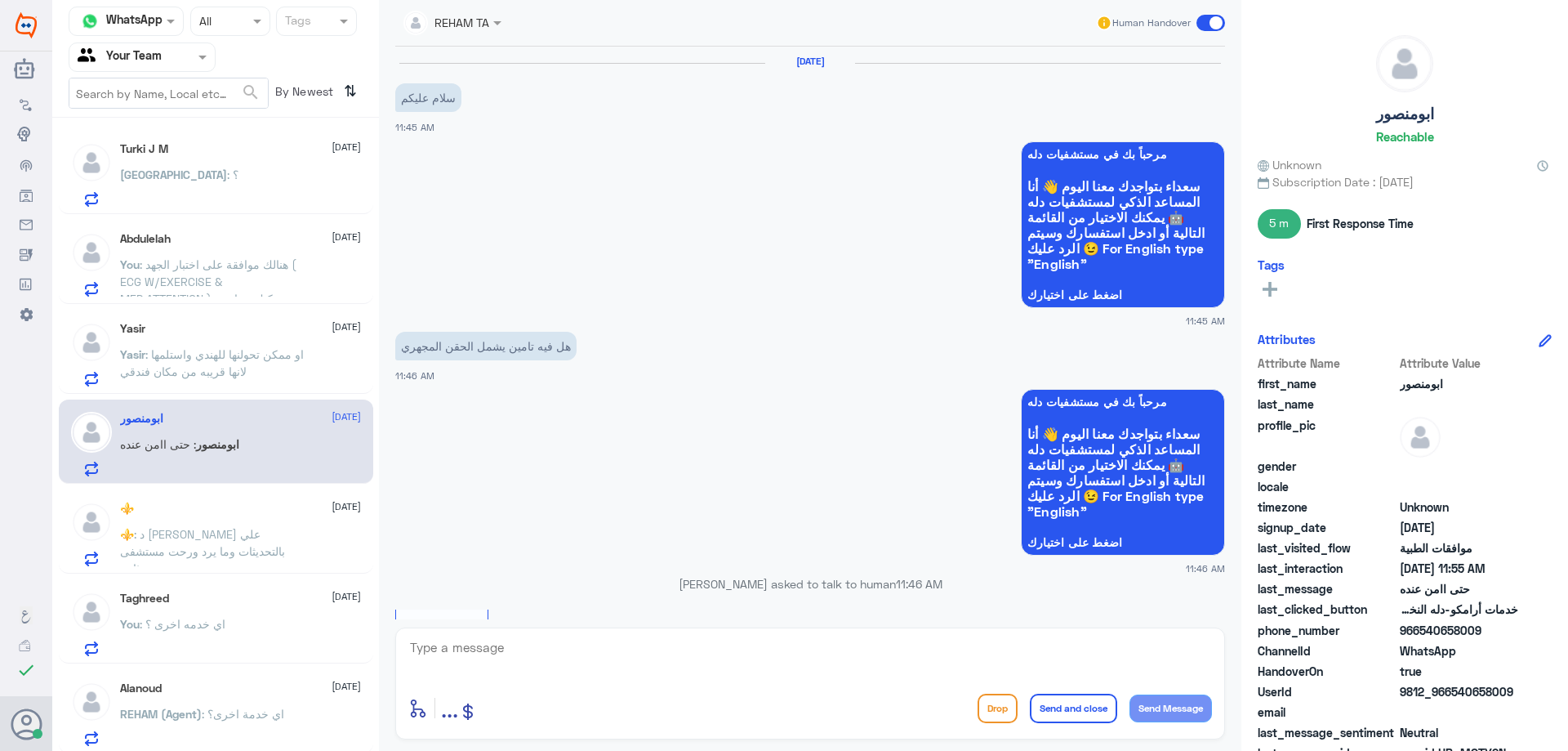
scroll to position [1196, 0]
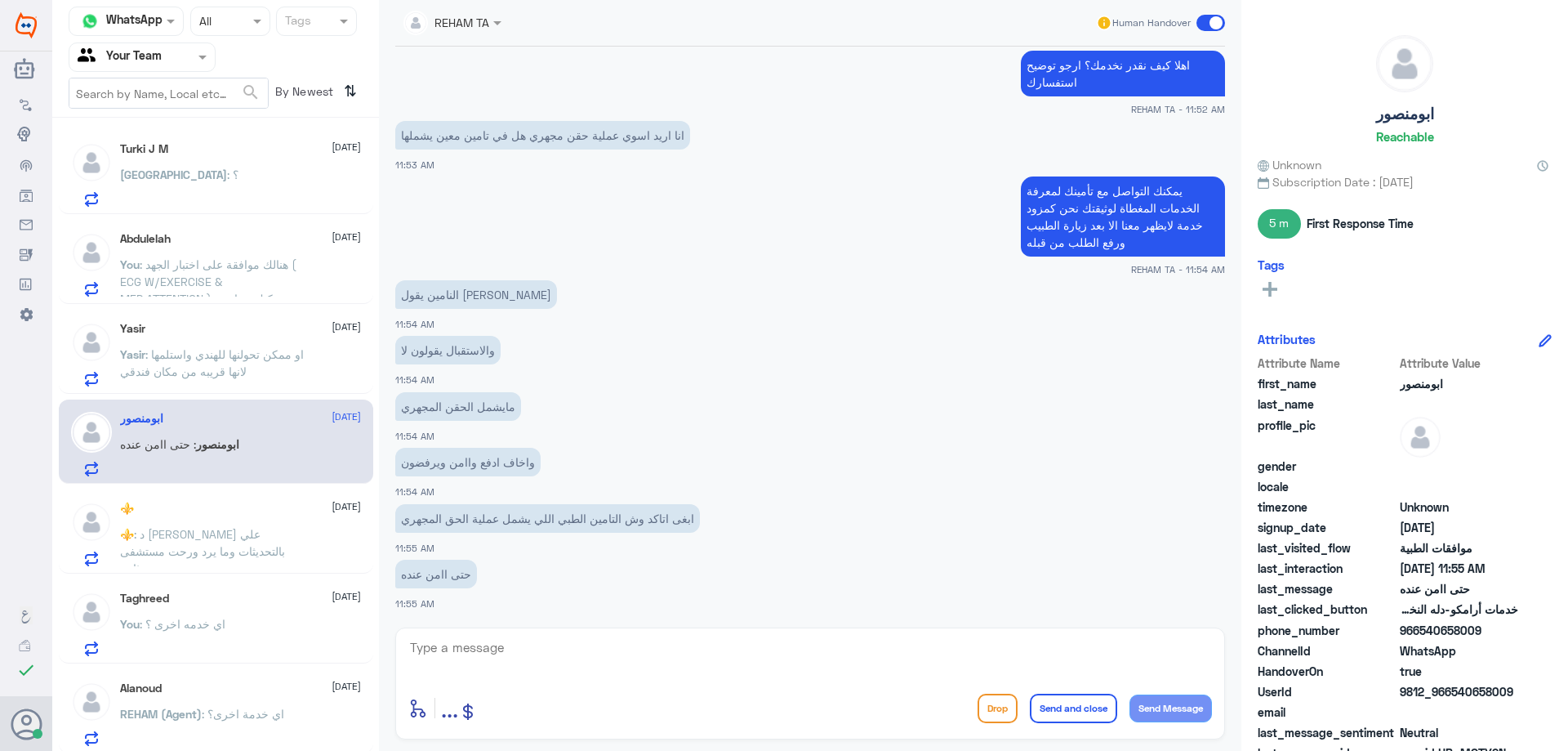
click at [296, 528] on p "⚜️ : د ماجد طول علي بالتحديثات وما يرد ورحت مستشفى ثاني" at bounding box center [212, 545] width 184 height 41
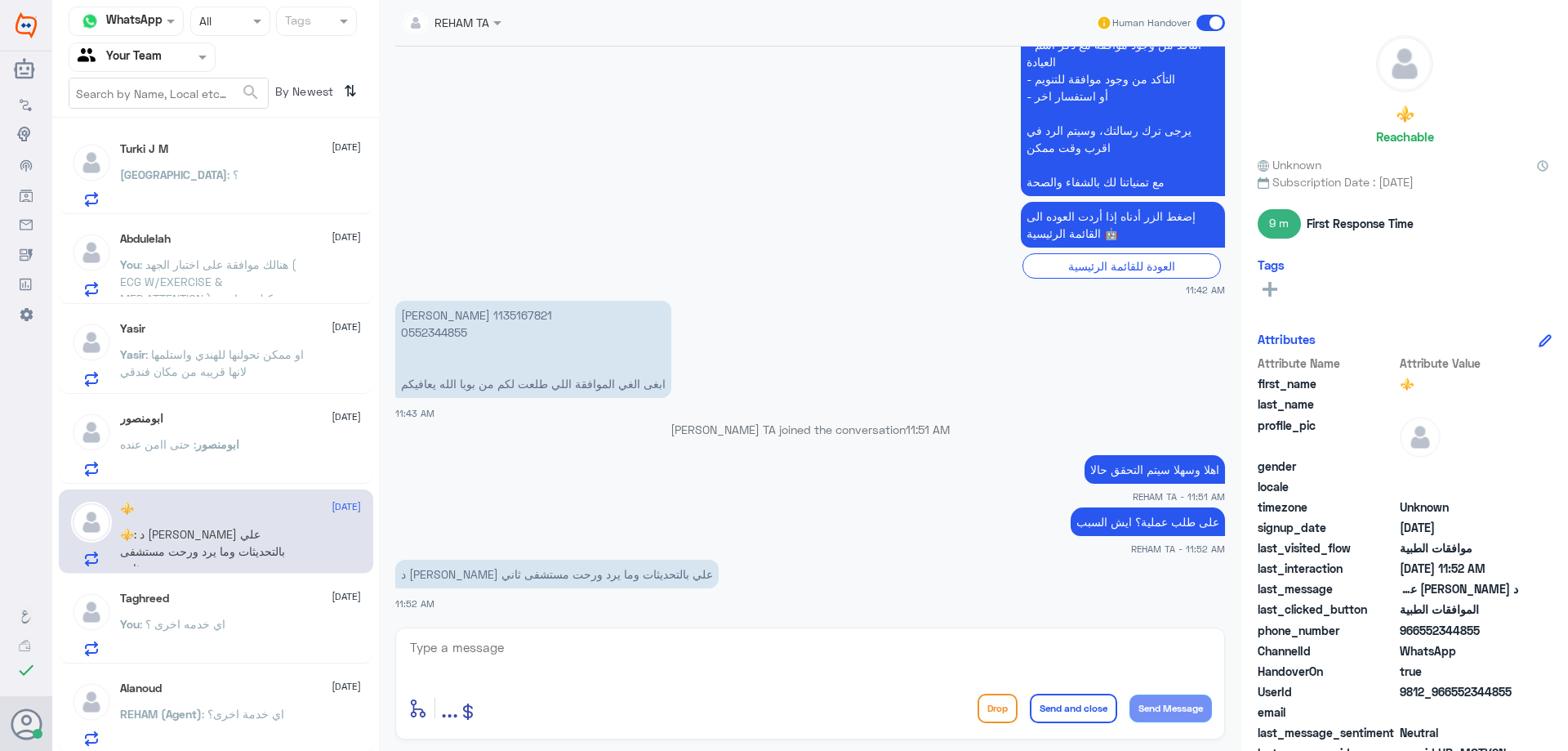
click at [240, 196] on div "Turki : ؟" at bounding box center [240, 188] width 241 height 37
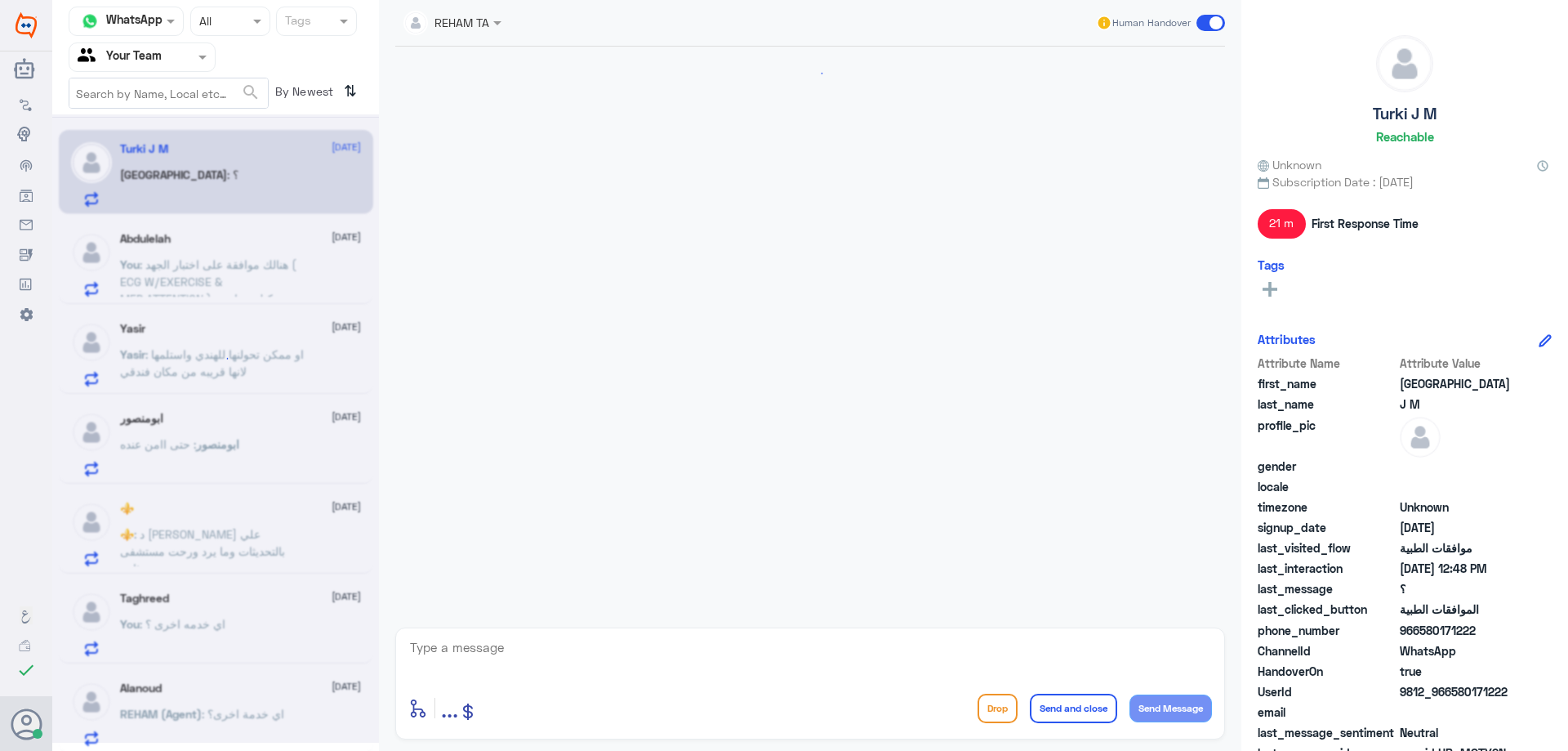
scroll to position [1023, 0]
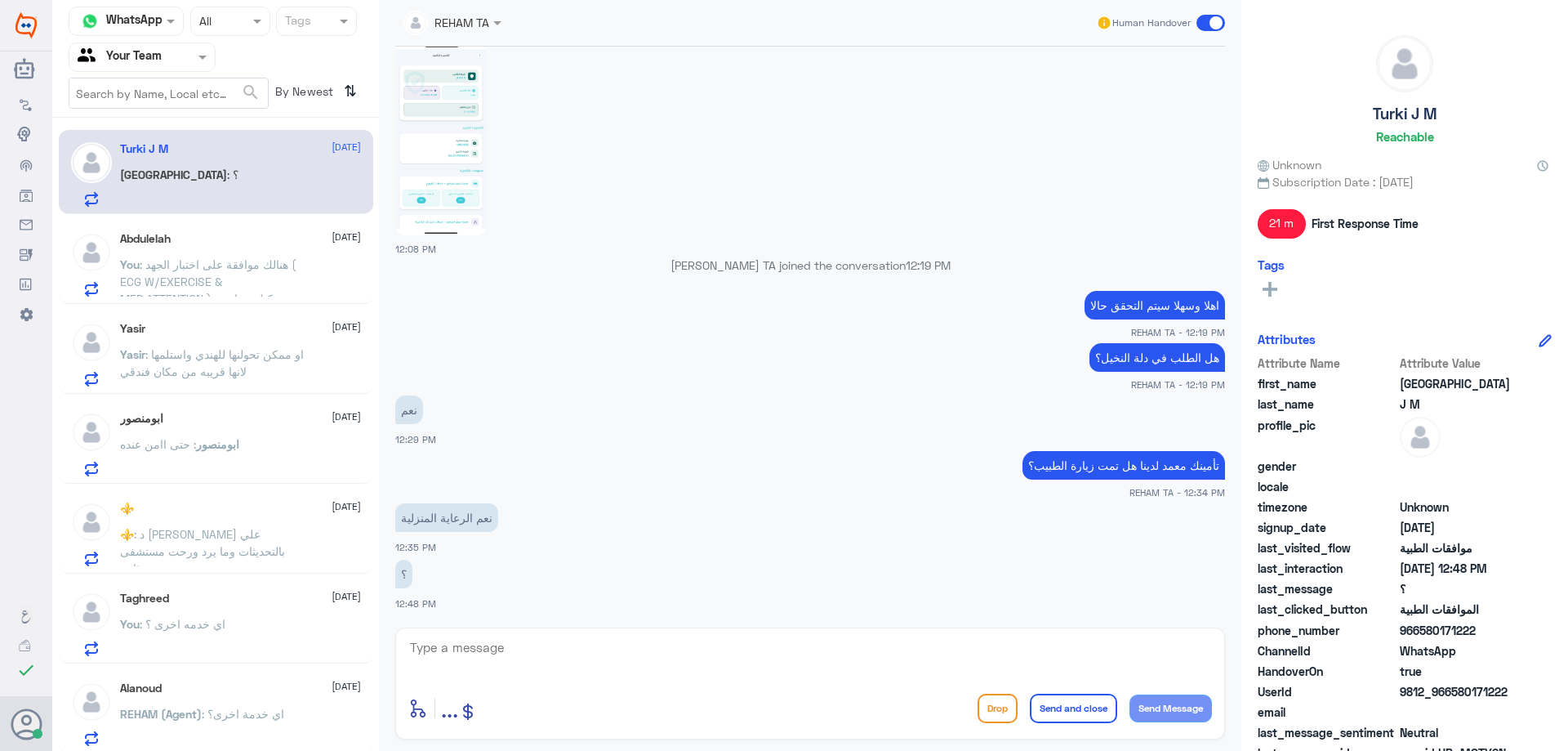
click at [225, 265] on span ": هنالك موافقة على اختبار الجهد ( ECG W/EXERCISE & MED.ATTENTION ) يمكنك مراجعة…" at bounding box center [208, 290] width 176 height 66
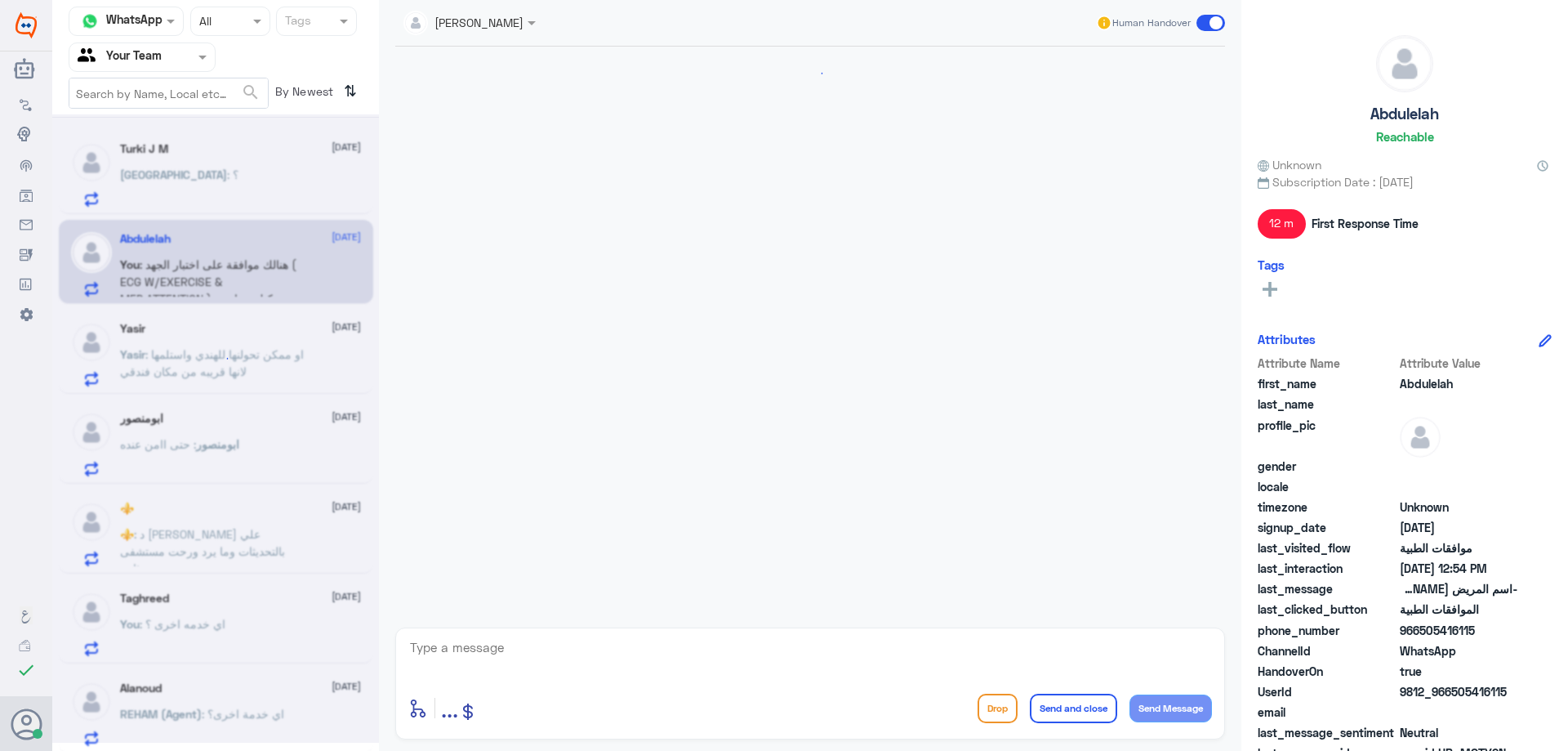
scroll to position [1596, 0]
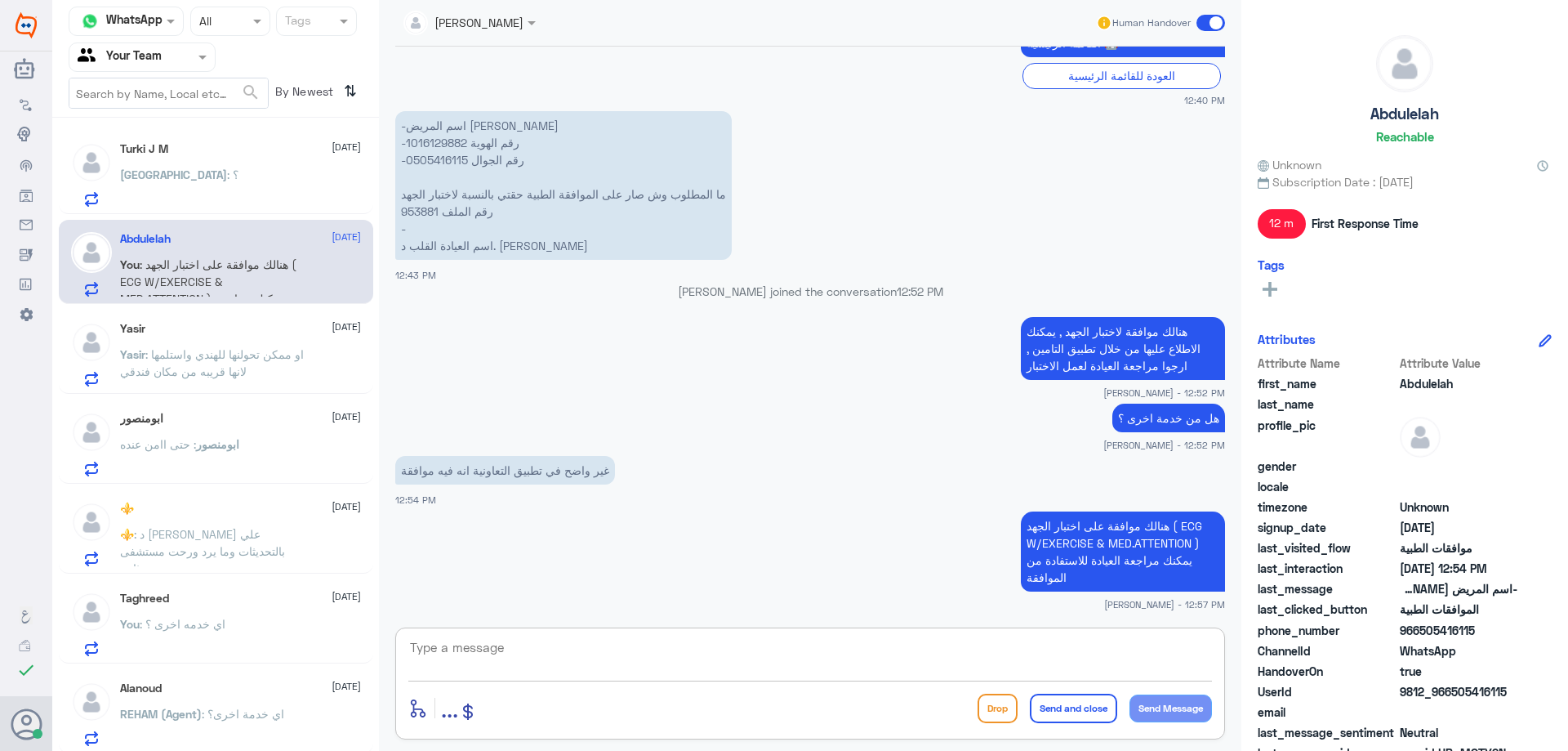
click at [548, 646] on textarea at bounding box center [809, 657] width 804 height 40
type textarea "هل من خدمه اخرى ؟"
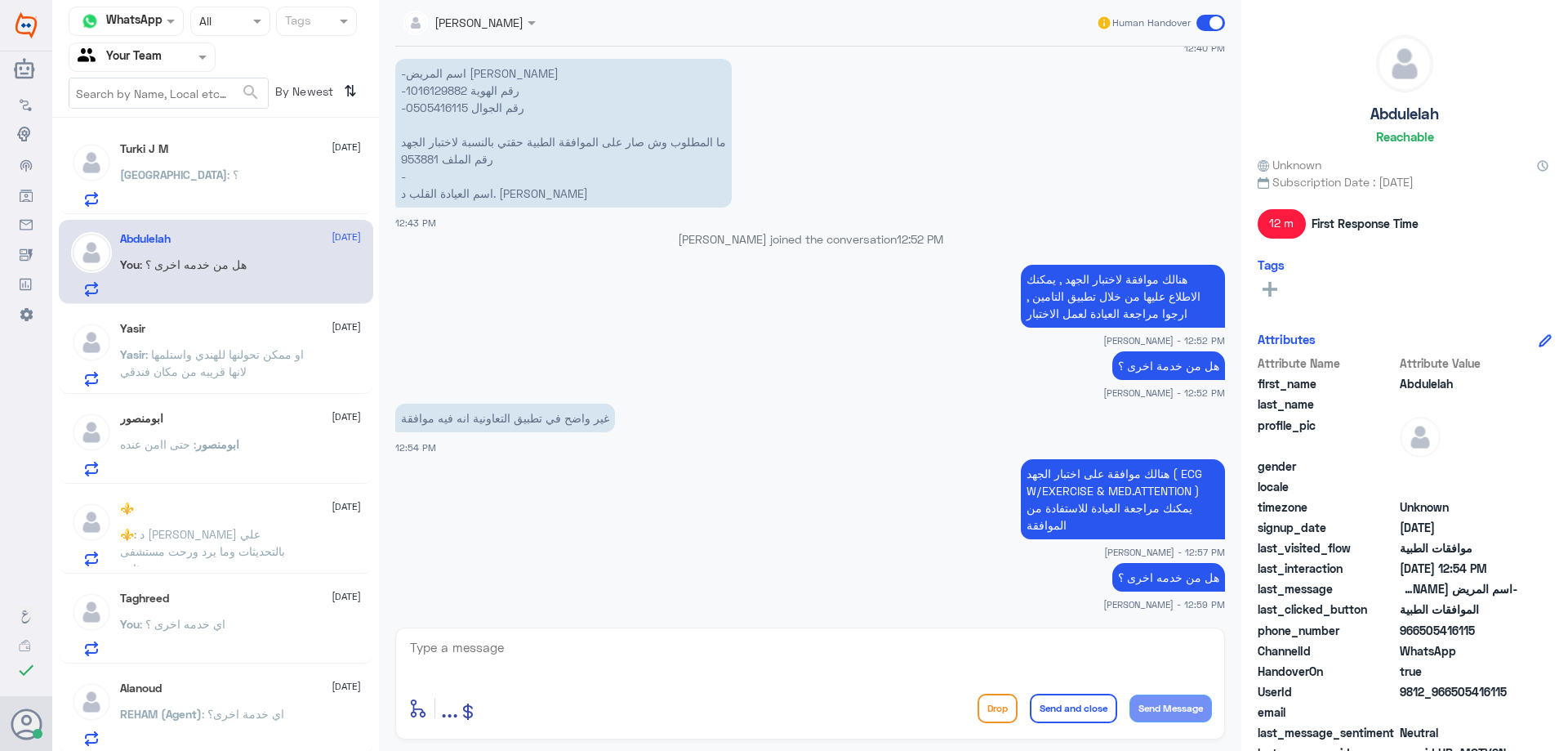
click at [665, 43] on div "Nasser qirnas Human Handover" at bounding box center [810, 23] width 830 height 47
click at [173, 66] on div "Agent Filter Your Team" at bounding box center [132, 57] width 125 height 25
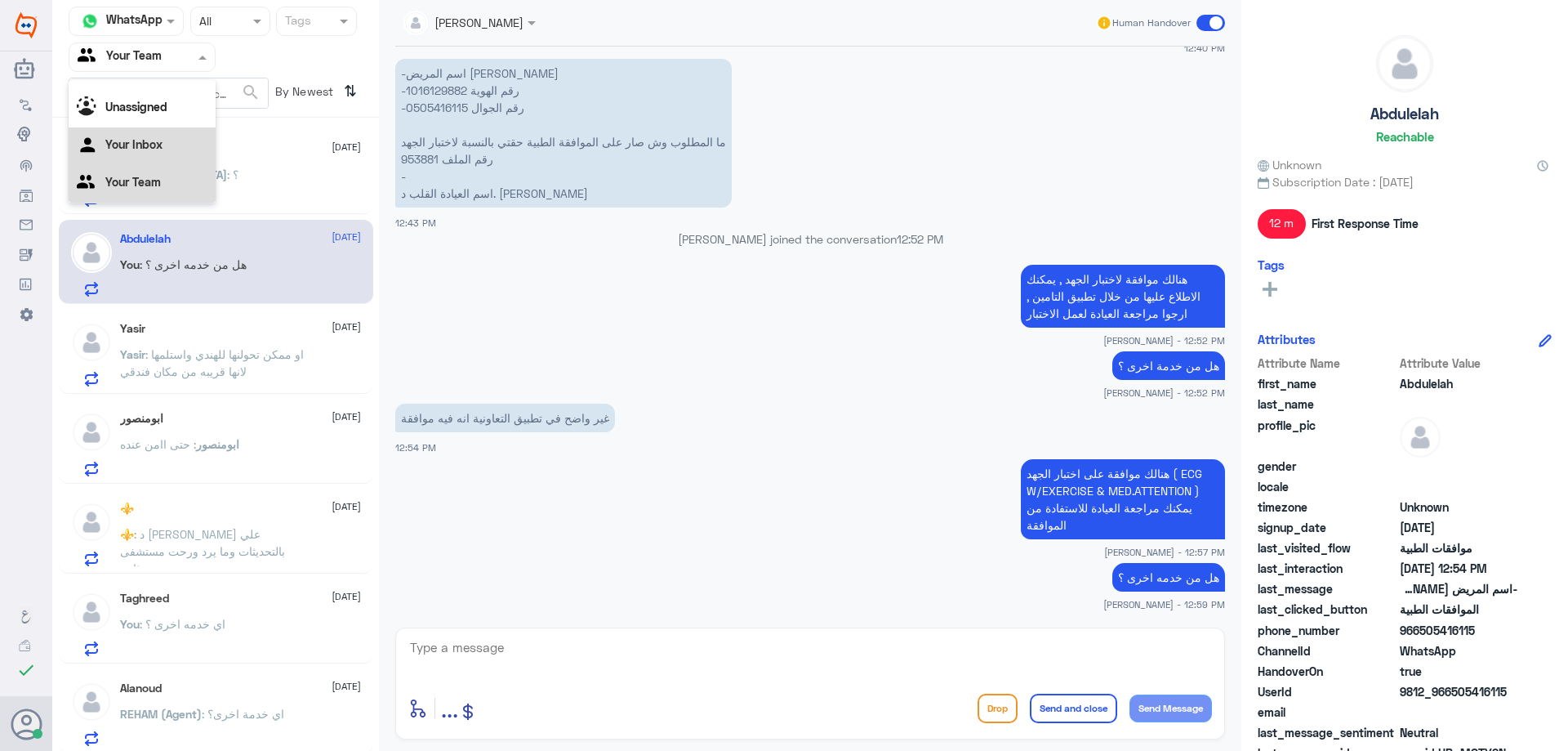
click at [152, 149] on Inbox "Your Inbox" at bounding box center [134, 144] width 57 height 14
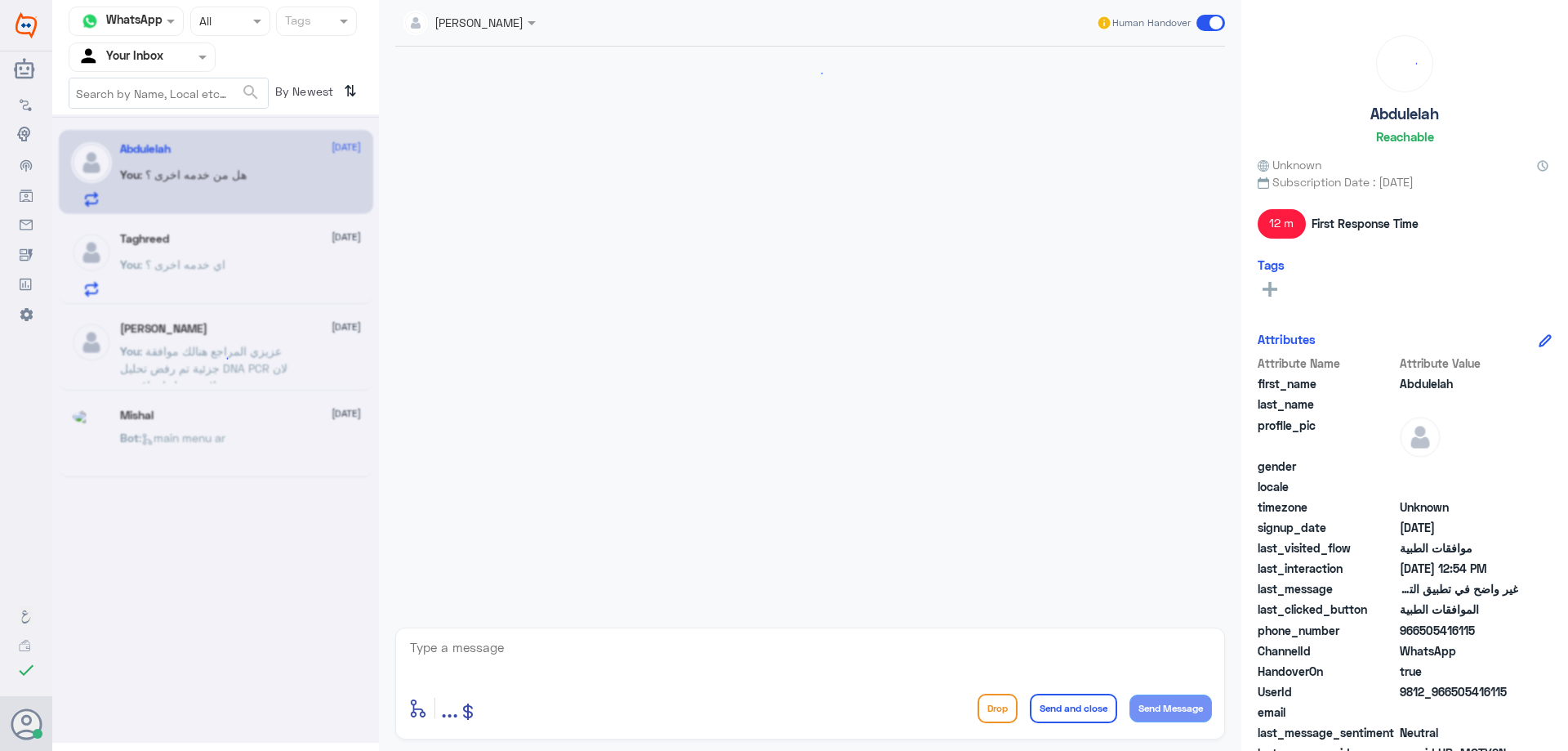
scroll to position [1224, 0]
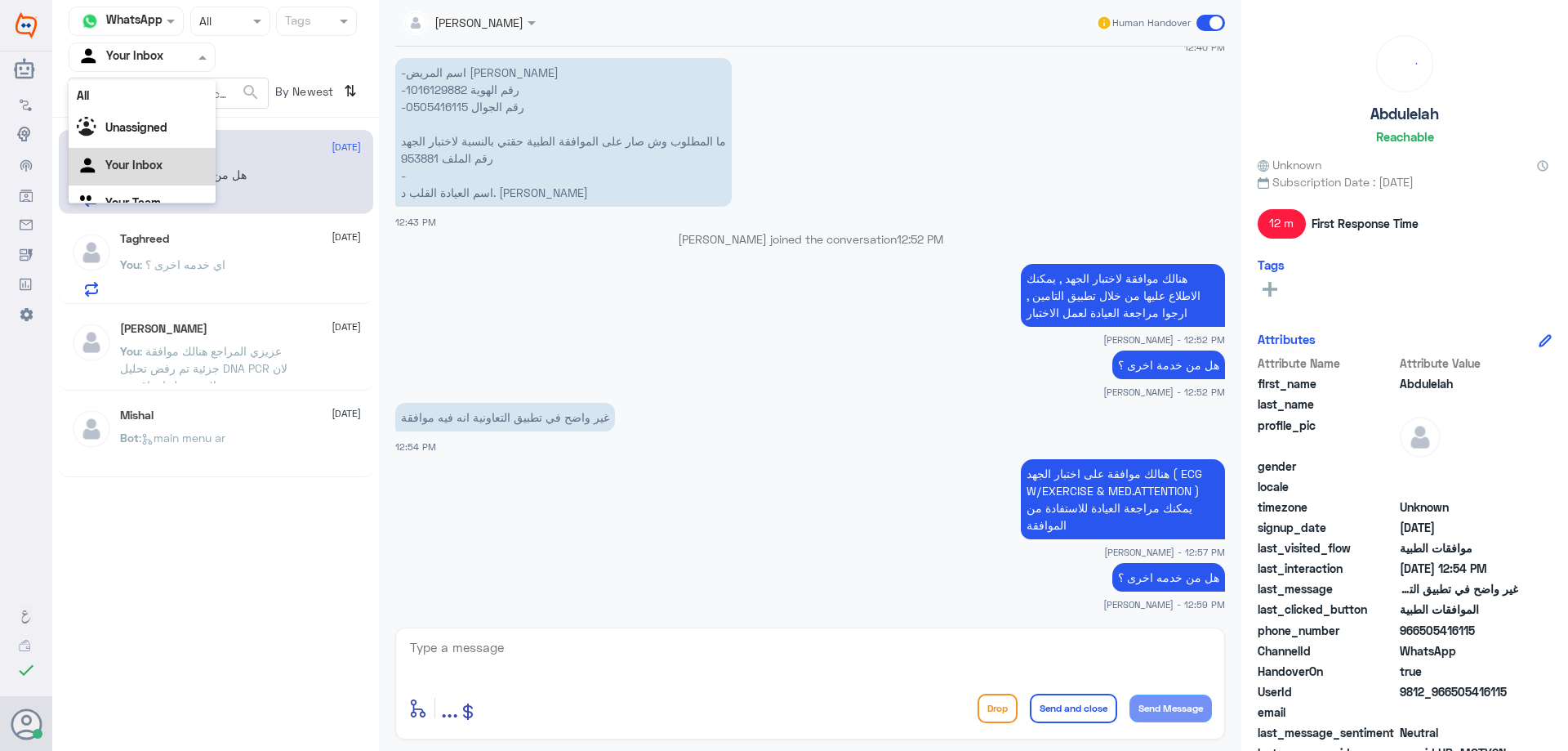
click at [180, 66] on div at bounding box center [142, 57] width 146 height 19
click at [174, 181] on div "Your Team" at bounding box center [142, 183] width 147 height 37
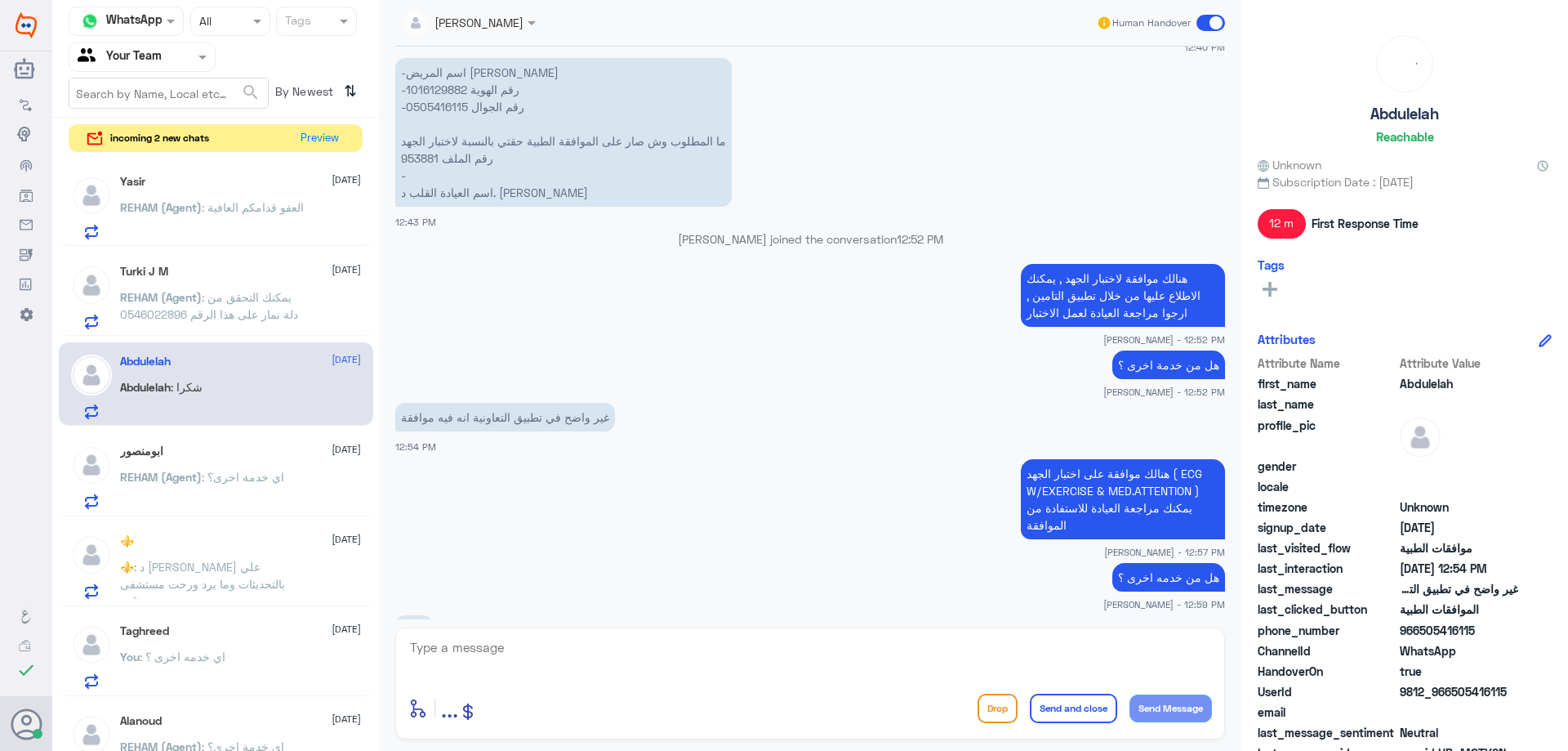
scroll to position [1279, 0]
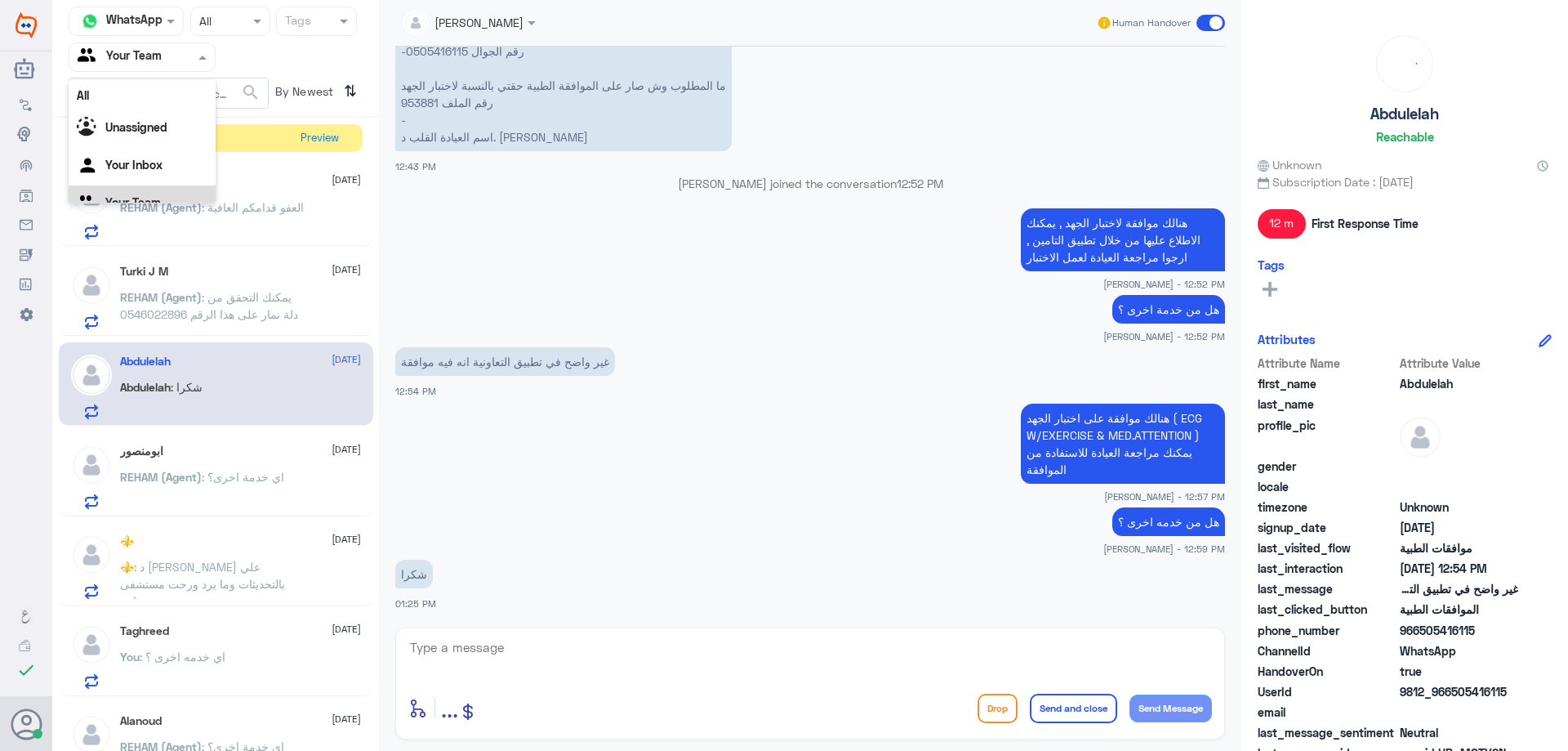
click at [191, 49] on div at bounding box center [142, 57] width 146 height 19
click at [168, 136] on div "Your Inbox" at bounding box center [142, 146] width 147 height 37
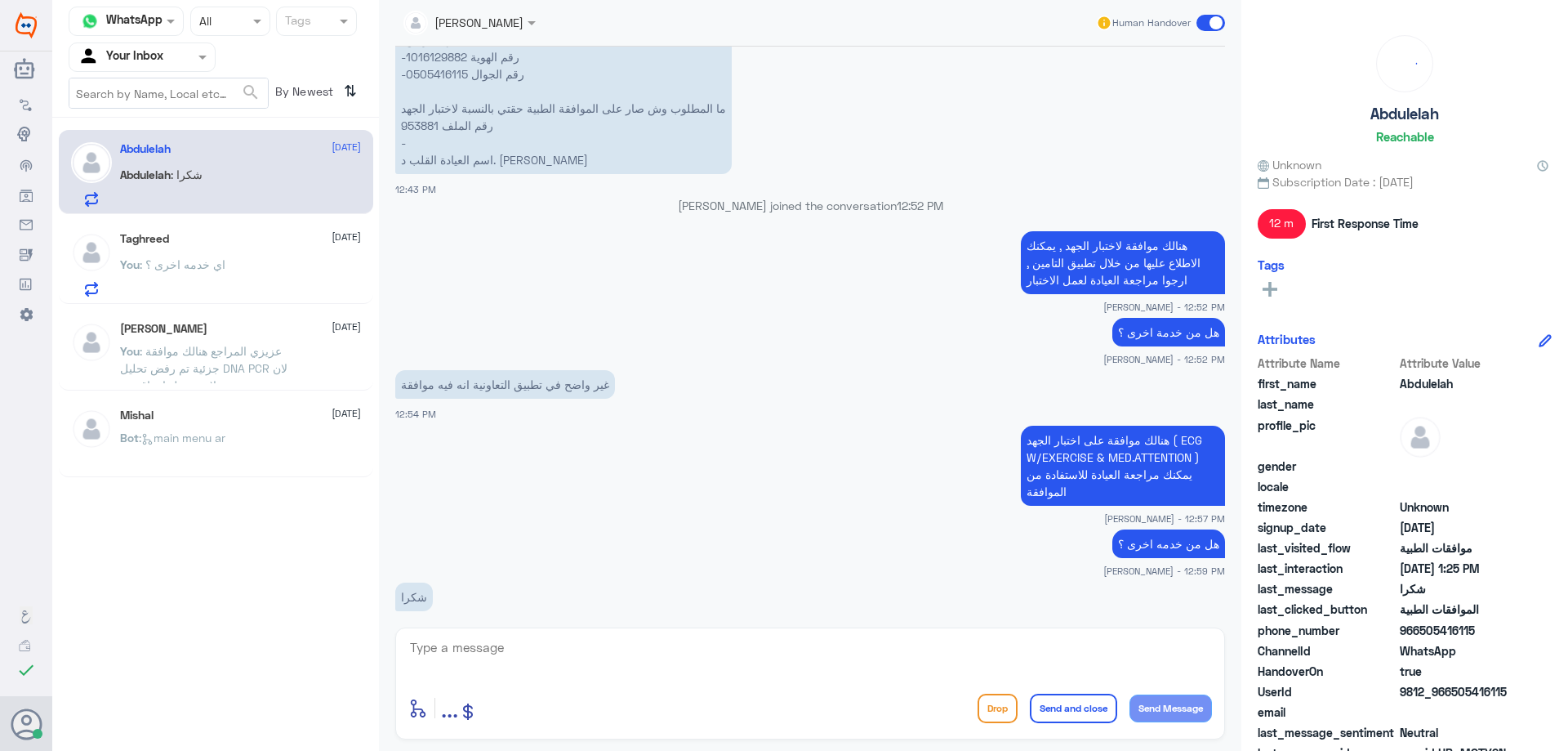
scroll to position [1159, 0]
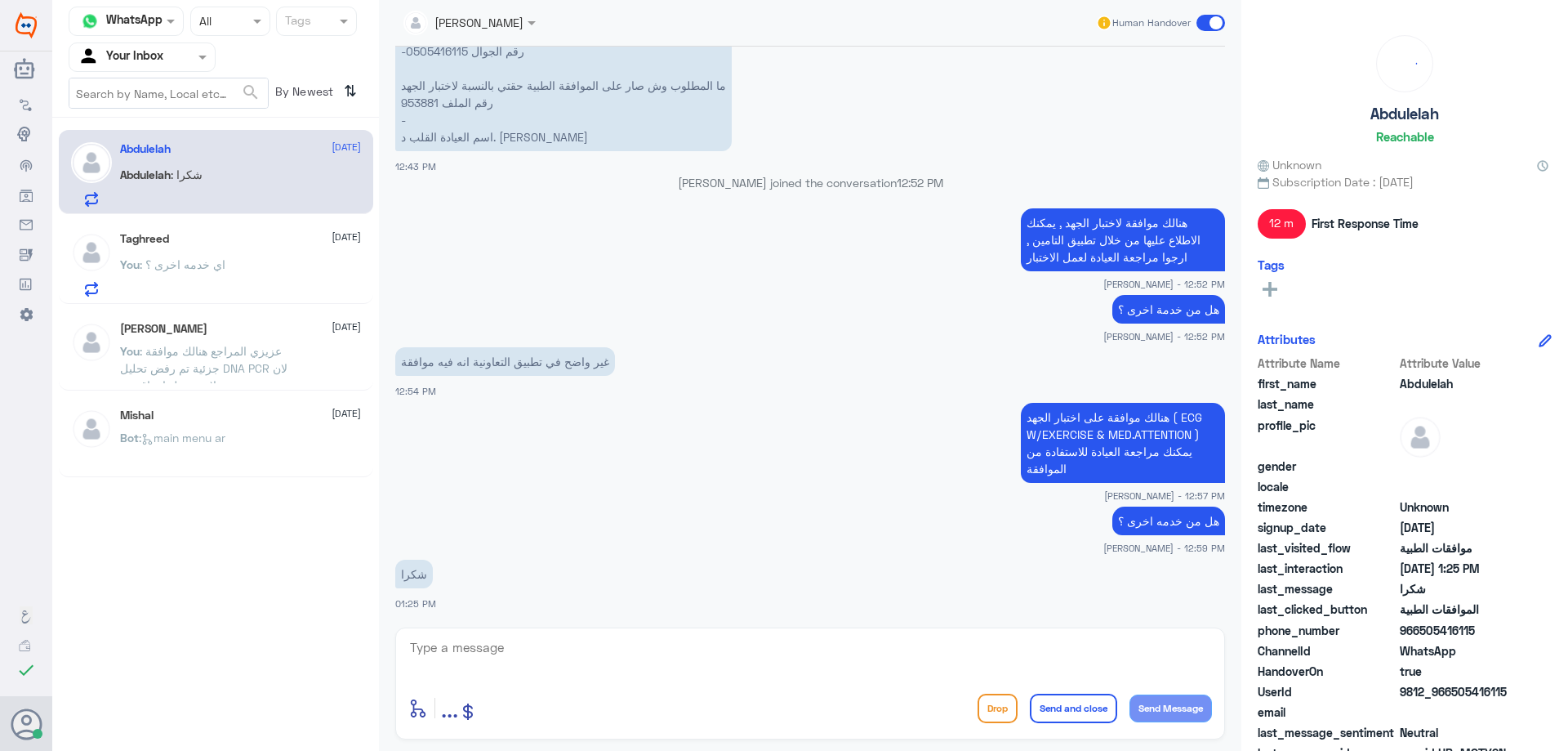
click at [642, 650] on textarea at bounding box center [809, 657] width 804 height 40
type textarea "العفو قدامكم العافية"
click at [1052, 687] on div "العفو قدامكم العافية enter flow name ... Drop Send and close Send Message" at bounding box center [810, 682] width 830 height 112
drag, startPoint x: 1063, startPoint y: 713, endPoint x: 1044, endPoint y: 692, distance: 28.3
click at [1063, 712] on button "Send and close" at bounding box center [1074, 708] width 88 height 30
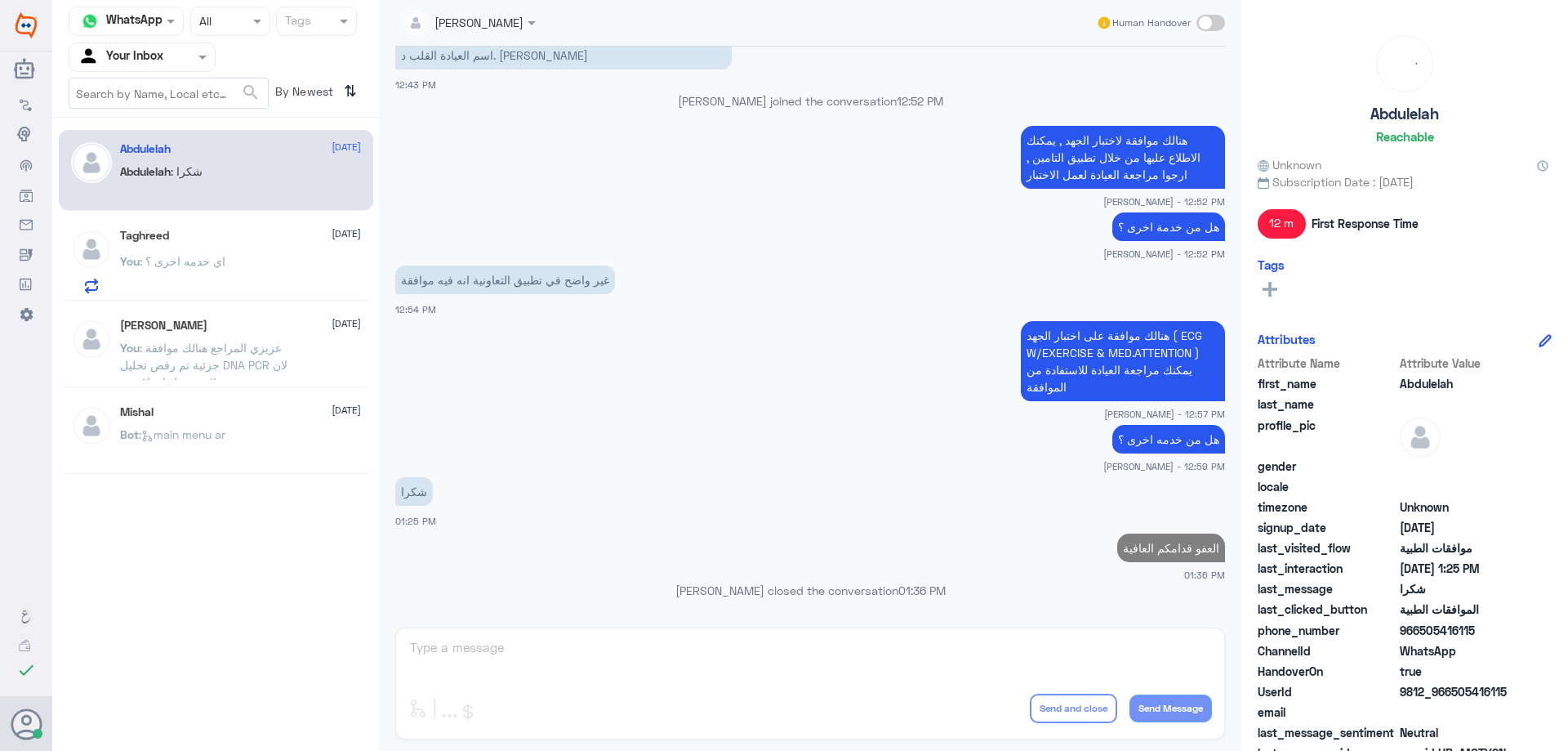
scroll to position [1208, 0]
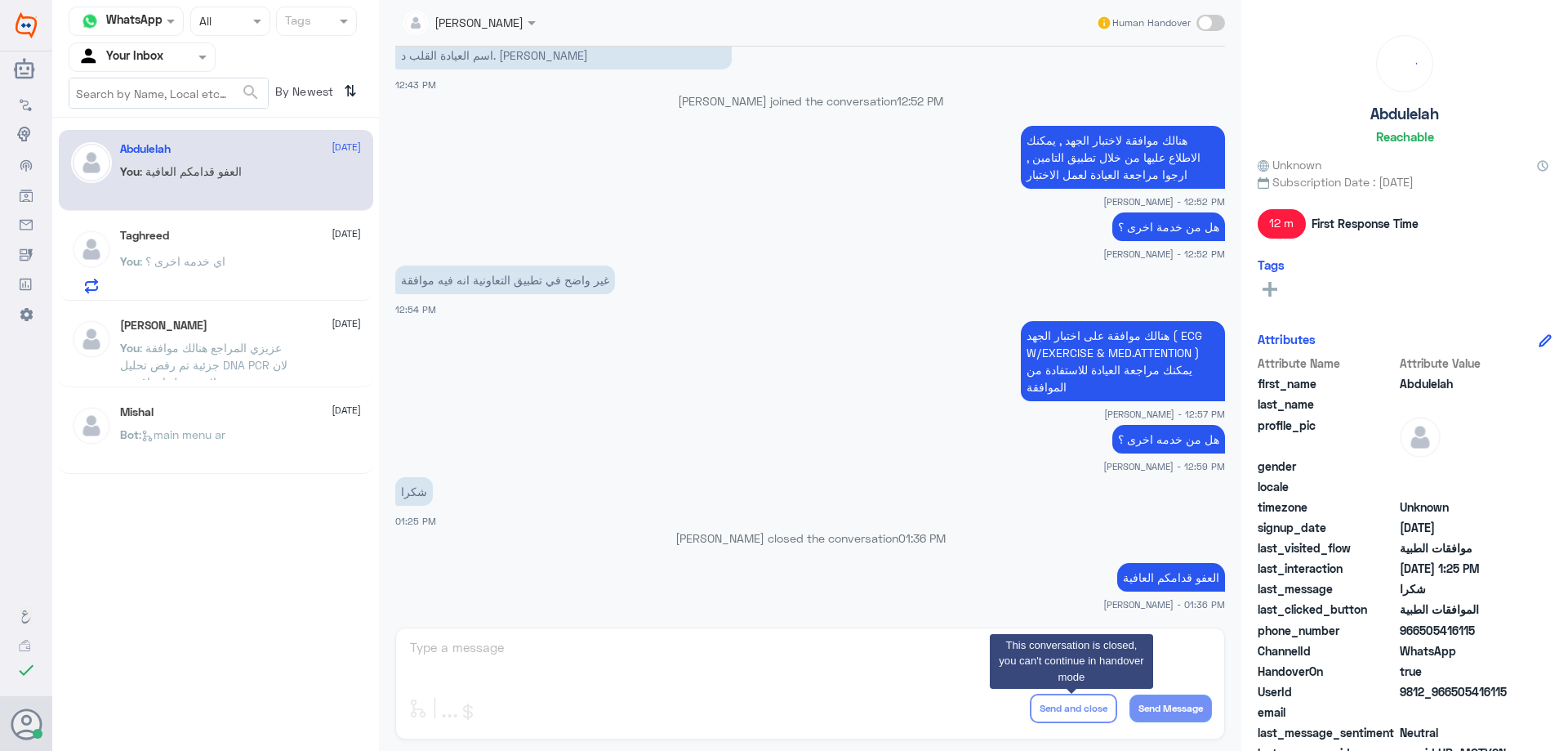
click at [158, 62] on input "text" at bounding box center [122, 57] width 90 height 19
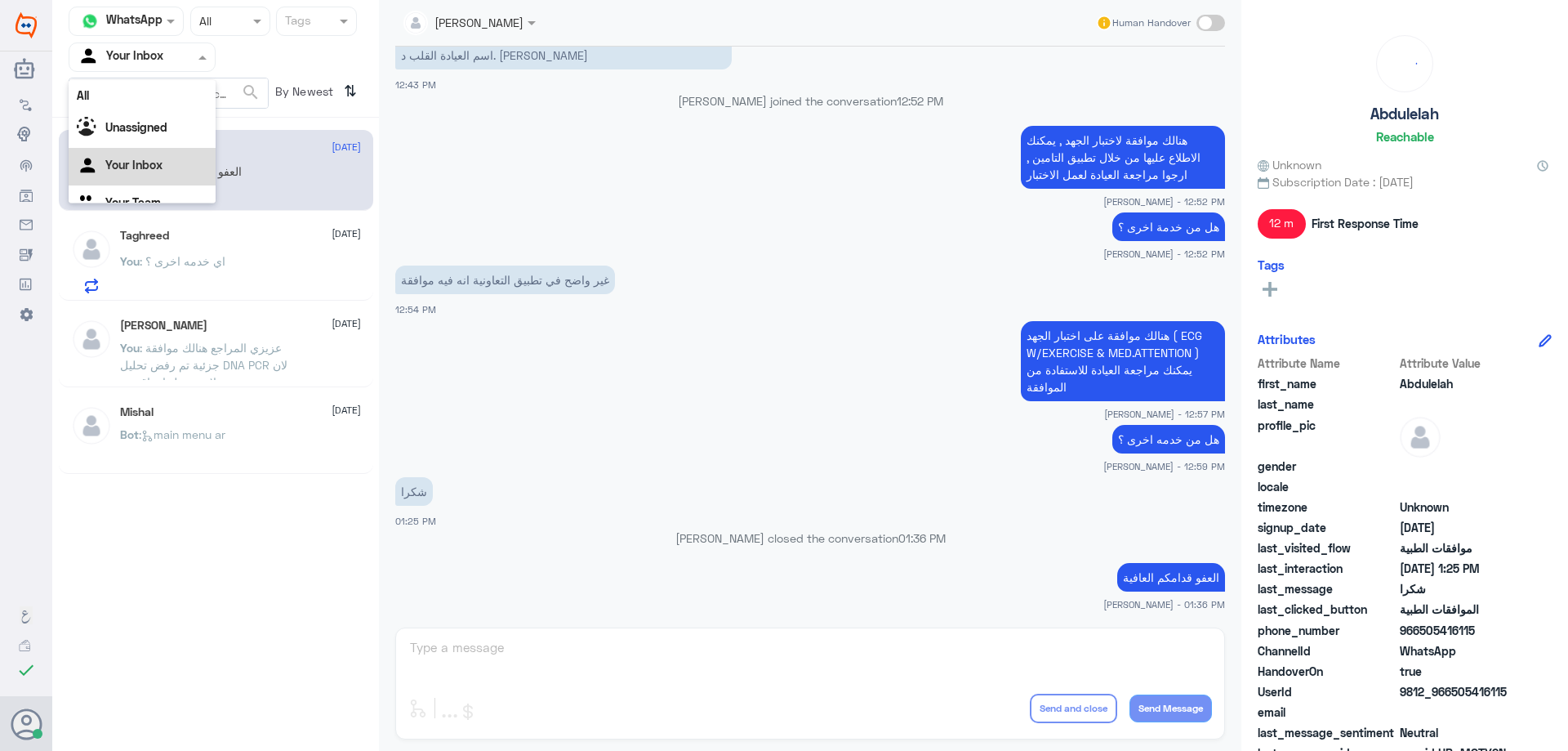
scroll to position [20, 0]
click at [132, 180] on Team "Your Team" at bounding box center [133, 181] width 55 height 14
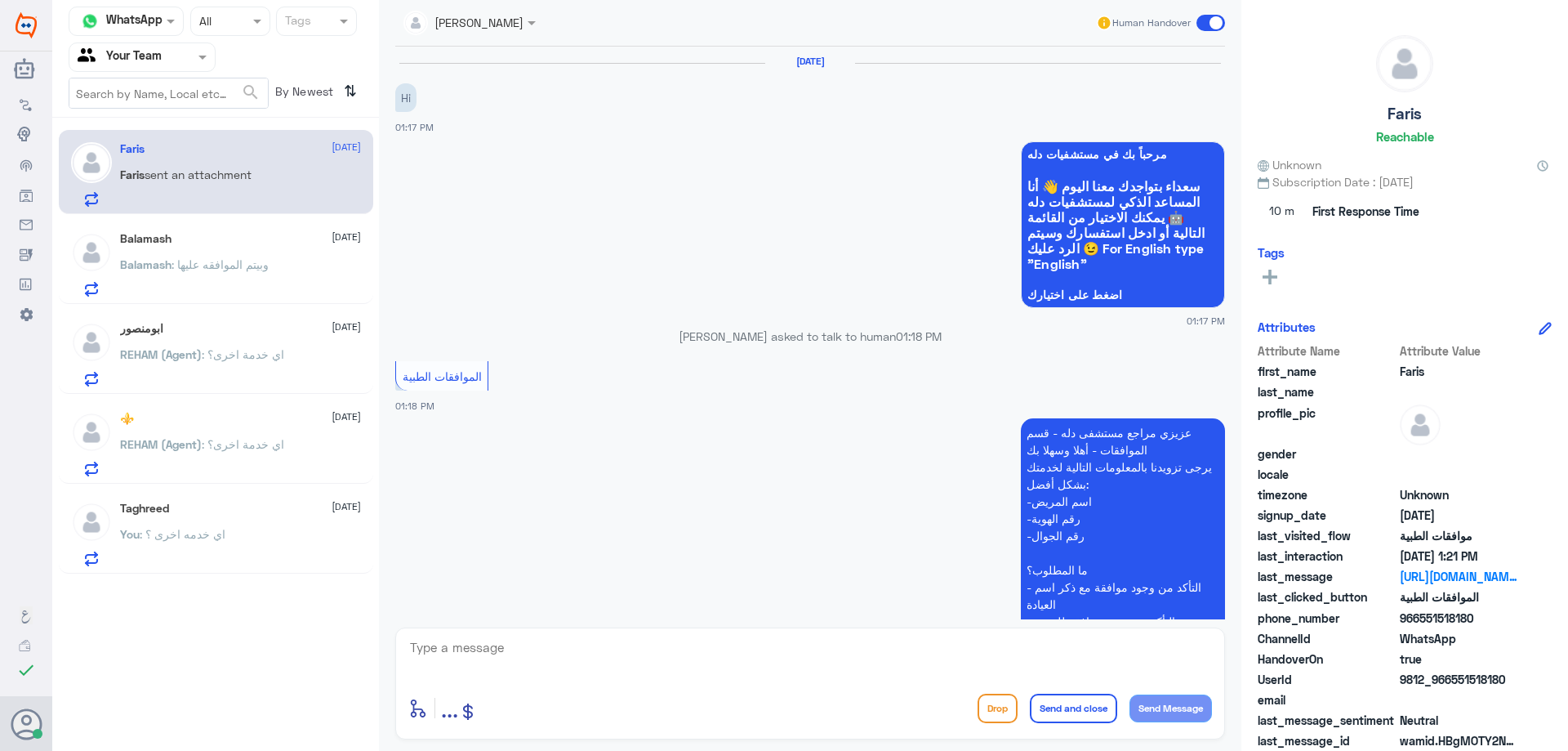
scroll to position [599, 0]
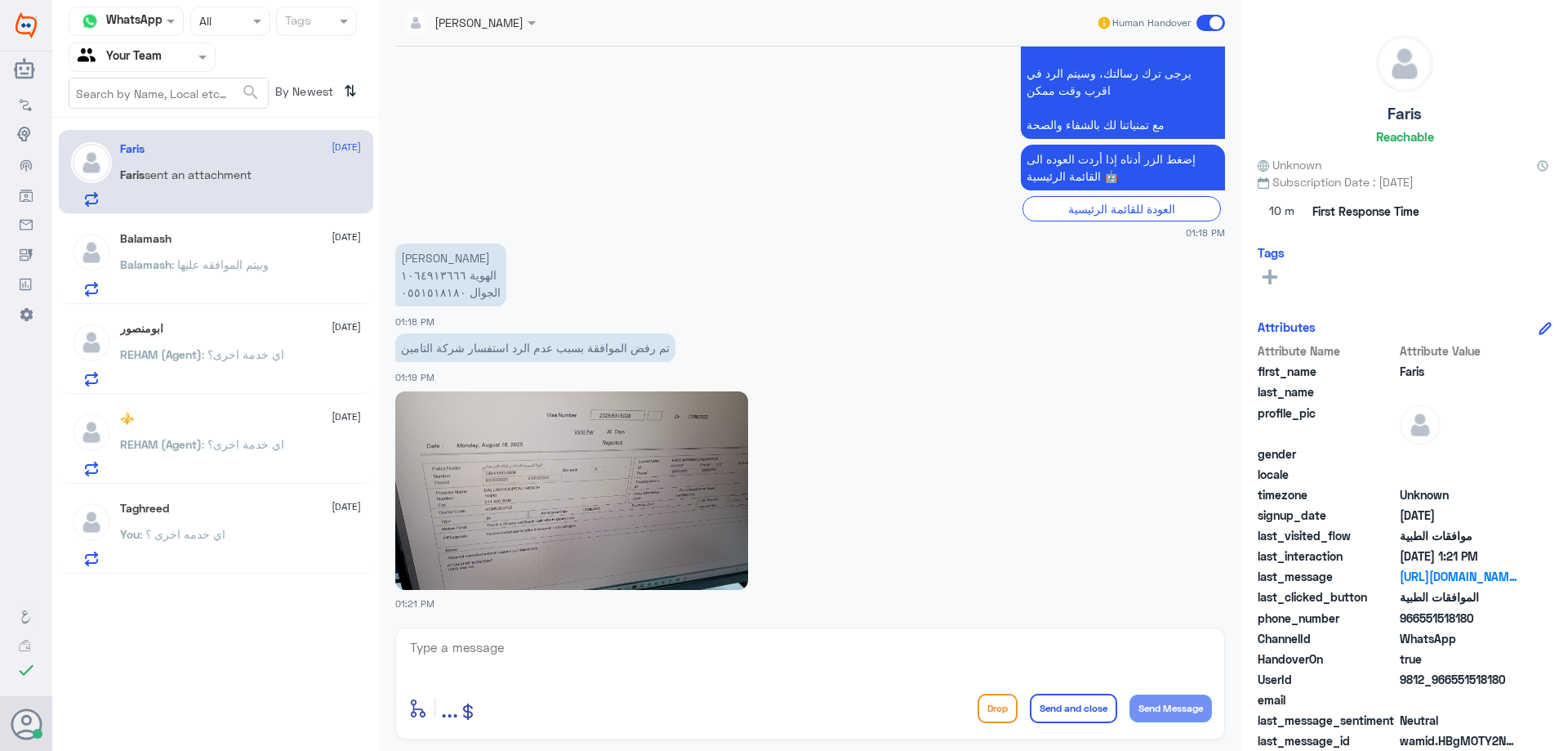
click at [527, 444] on img at bounding box center [572, 491] width 353 height 198
click at [266, 274] on p "Balamash : وبيتم الموافقه عليها" at bounding box center [194, 275] width 149 height 41
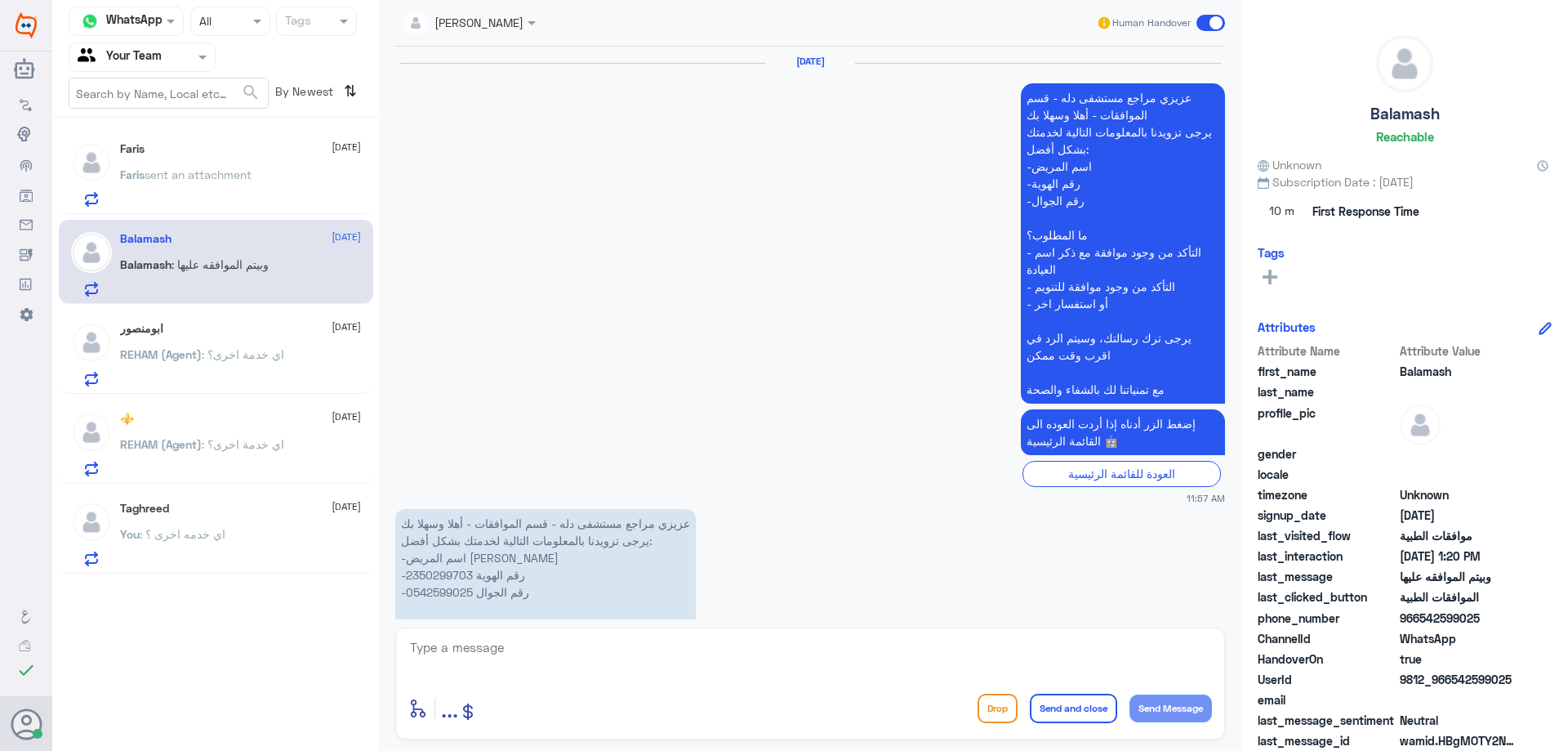
scroll to position [1810, 0]
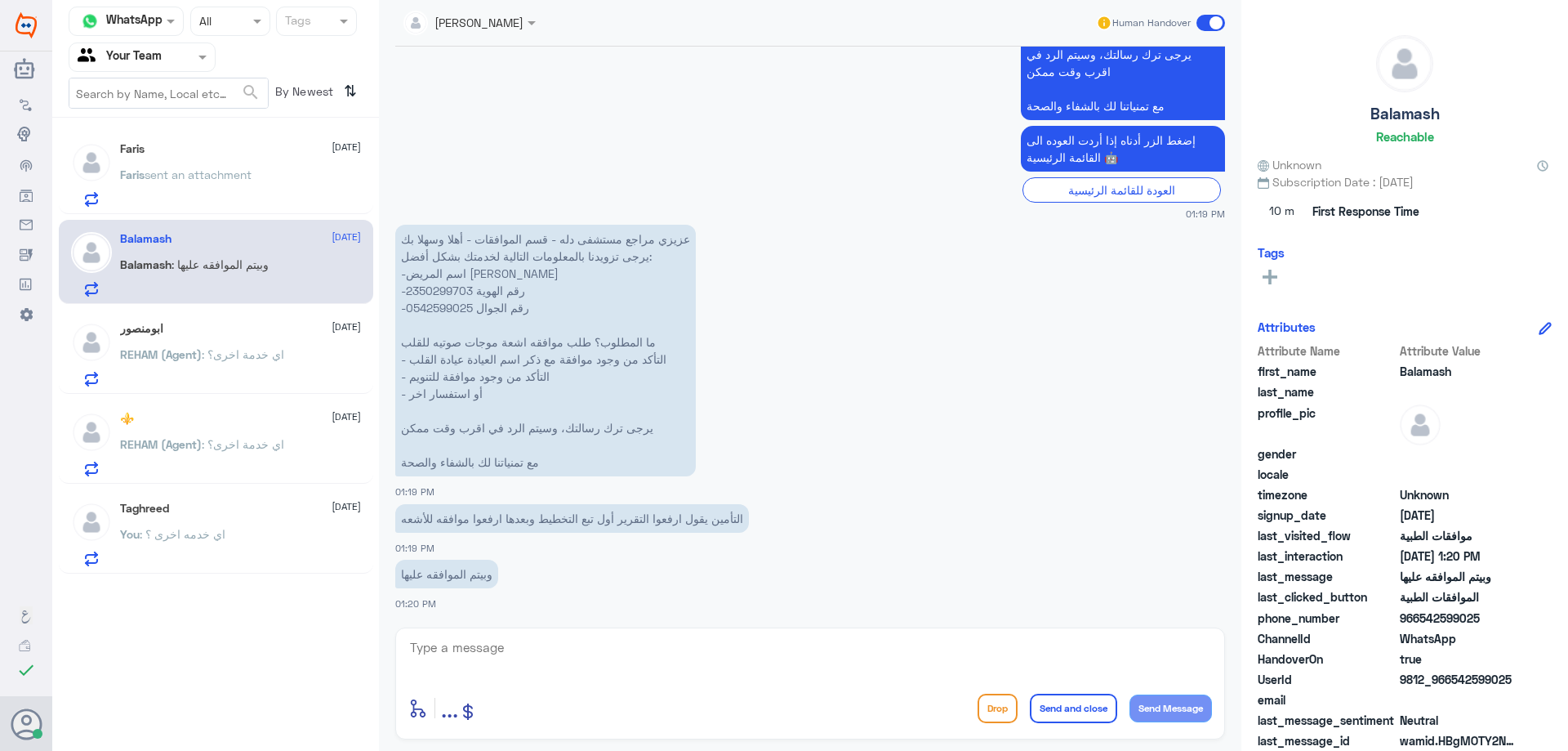
click at [469, 28] on input "text" at bounding box center [449, 22] width 92 height 19
click at [127, 60] on input "text" at bounding box center [122, 57] width 90 height 19
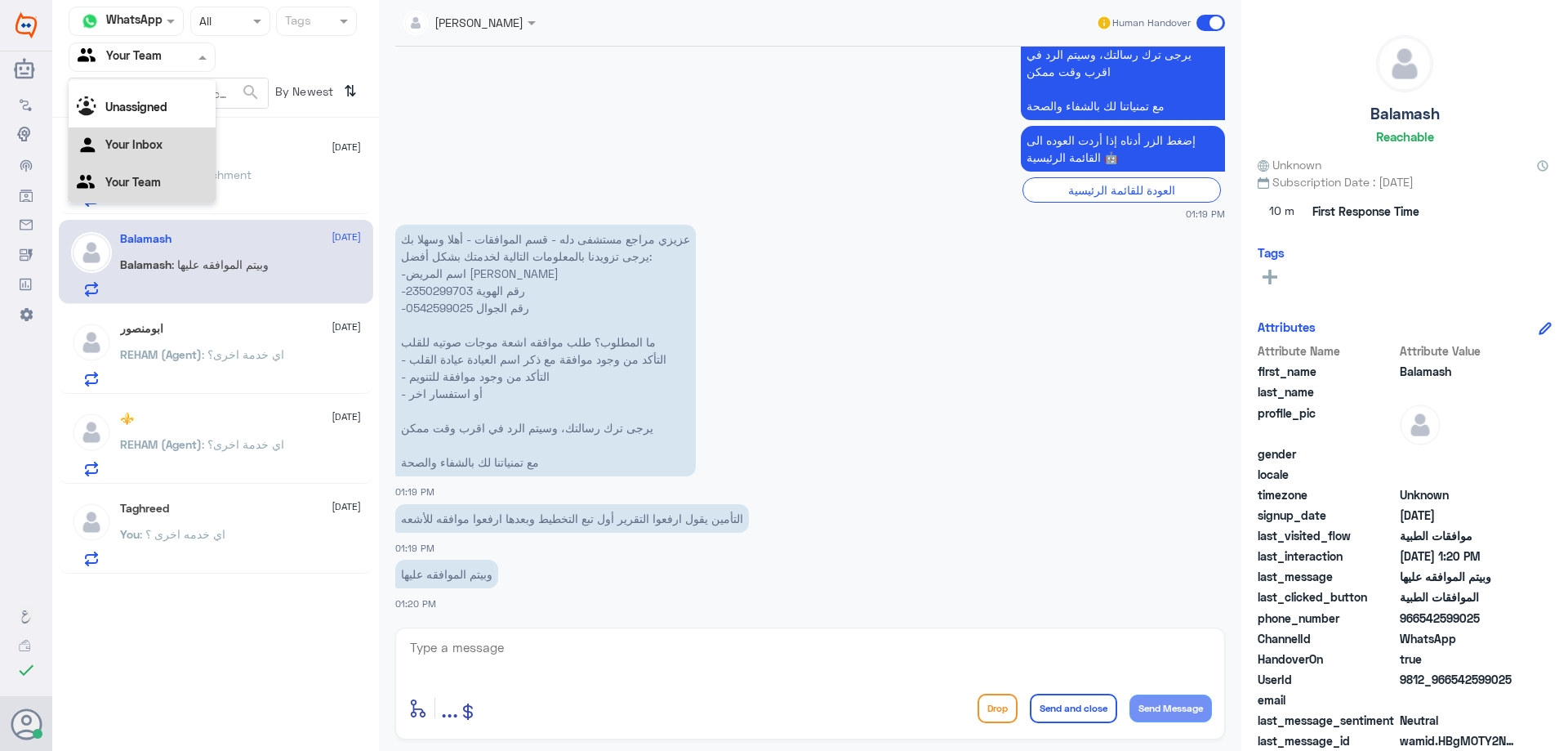
click at [169, 142] on div "Your Inbox" at bounding box center [142, 146] width 147 height 37
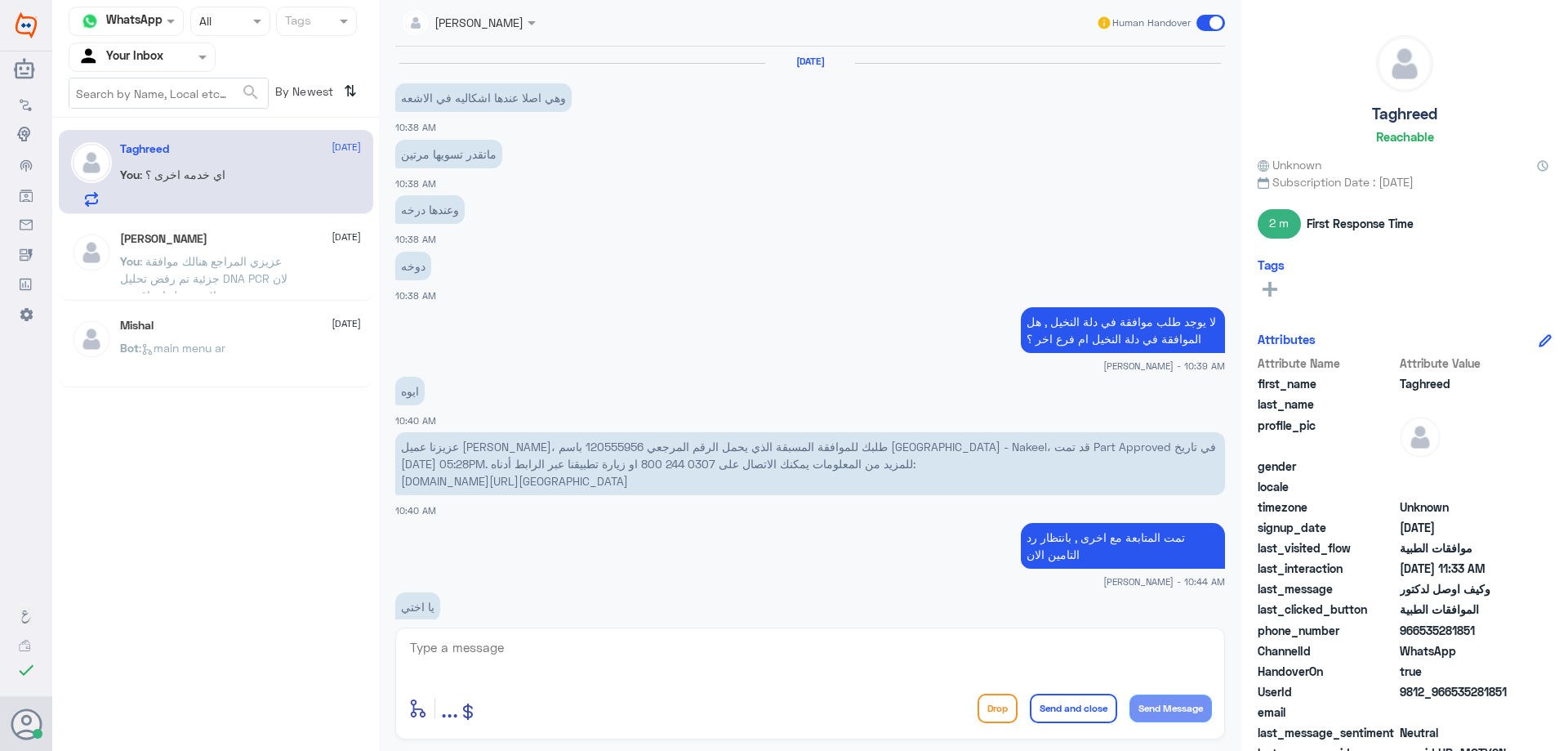
scroll to position [822, 0]
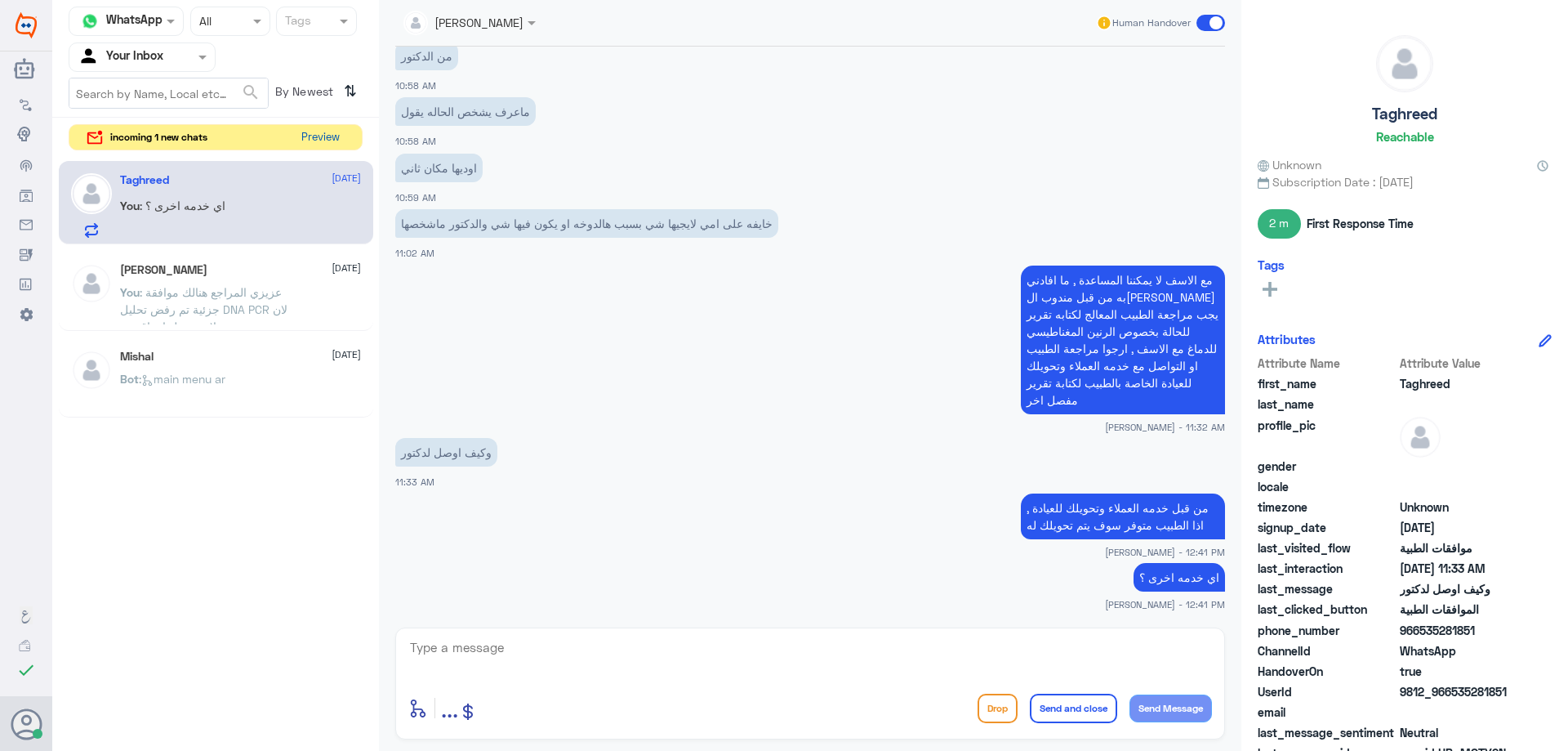
click at [316, 134] on button "Preview" at bounding box center [319, 137] width 51 height 26
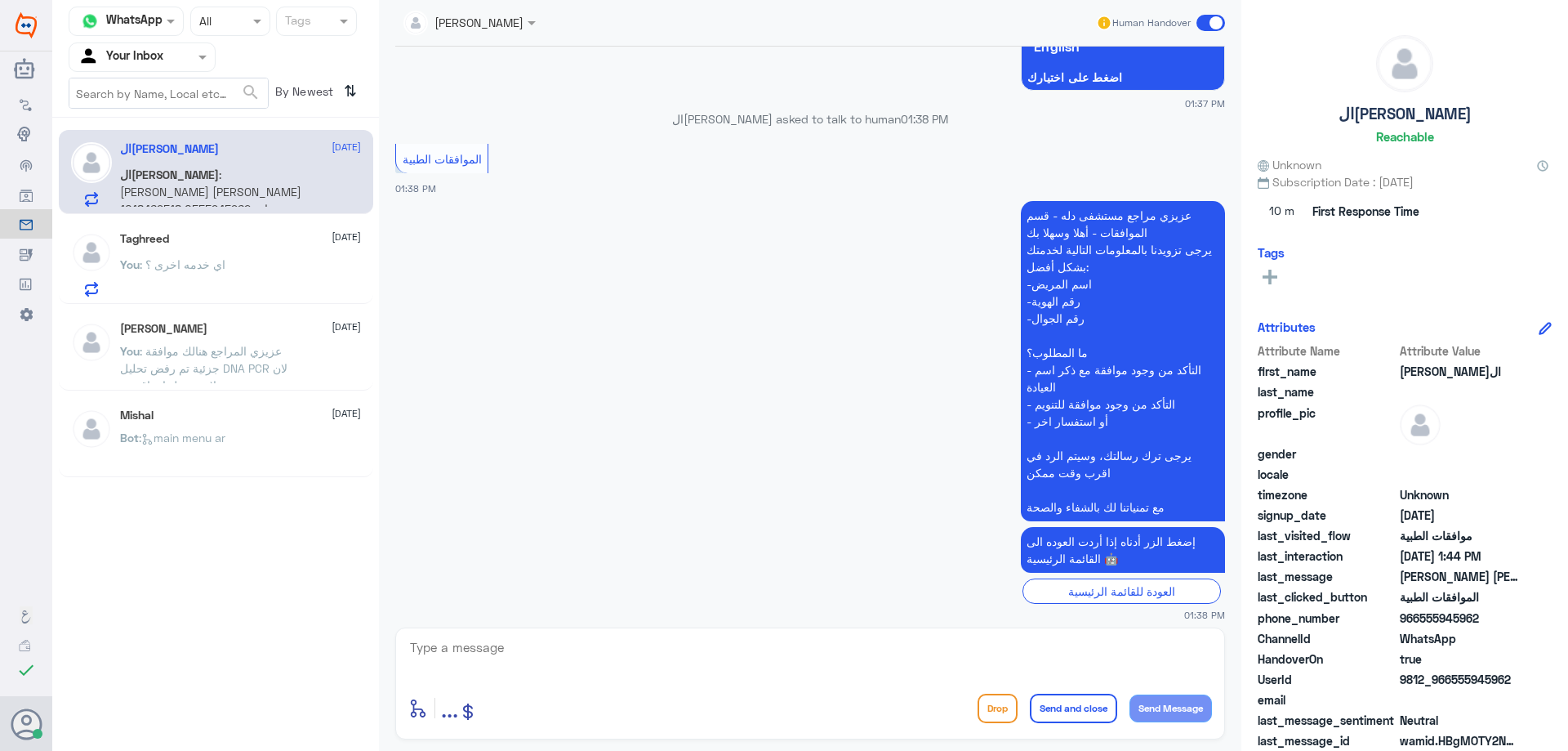
scroll to position [386, 0]
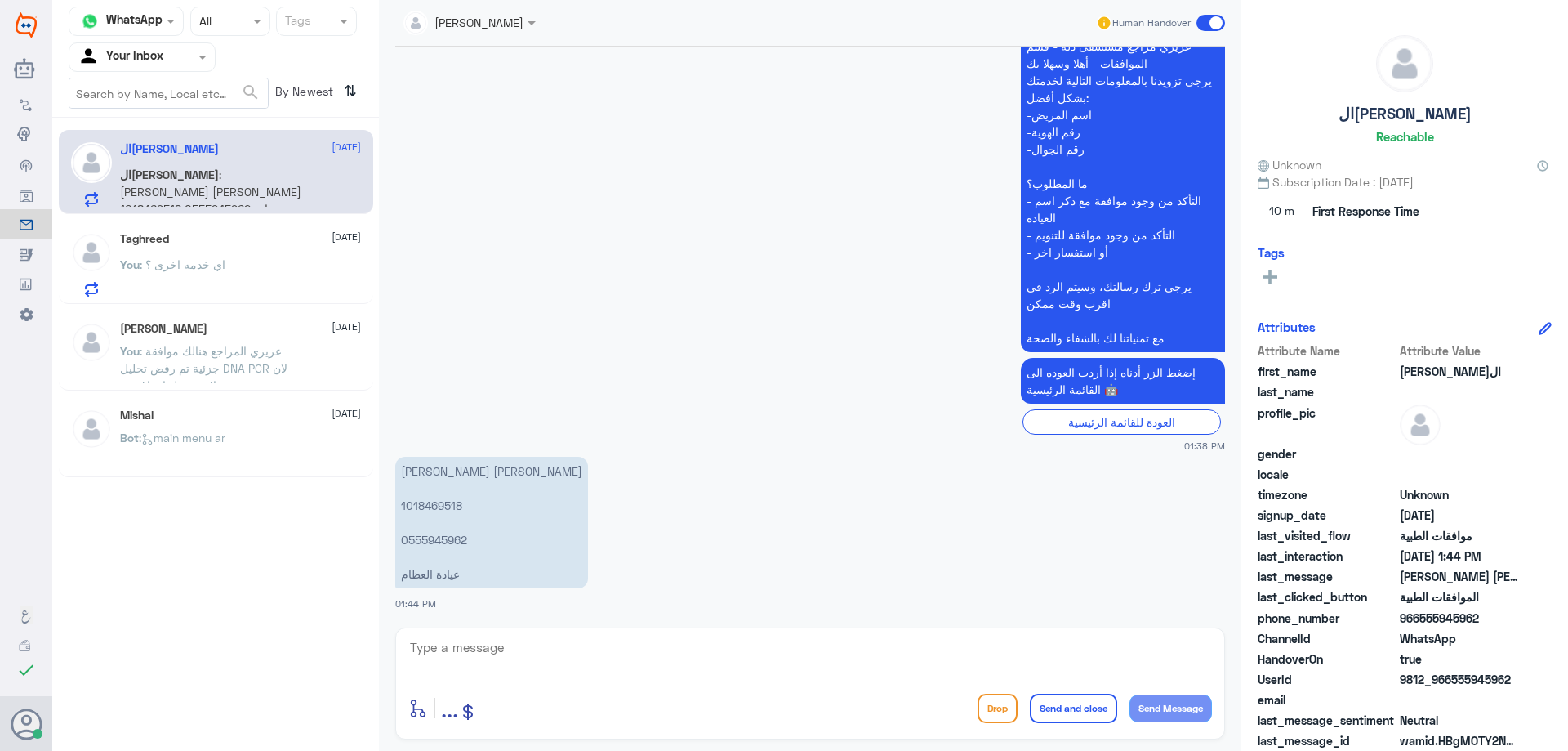
click at [452, 507] on p "سامي احمد علي الحمدان 1018469518 0555945962 عيادة العظام" at bounding box center [492, 522] width 193 height 132
copy p "1018469518"
click at [503, 648] on textarea at bounding box center [809, 657] width 804 height 40
type textarea "تفضل كيف اقدر اخدمك ؟"
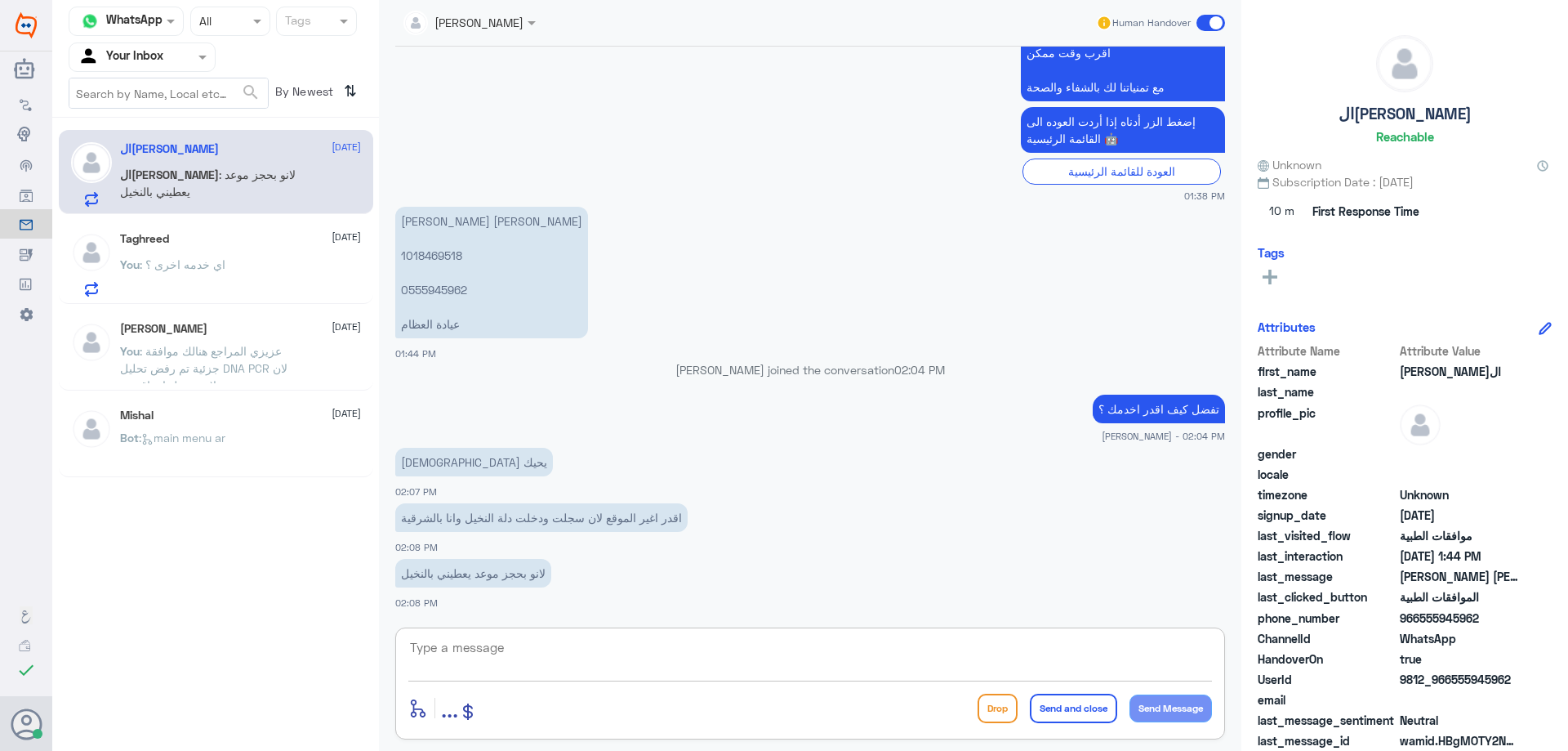
scroll to position [662, 0]
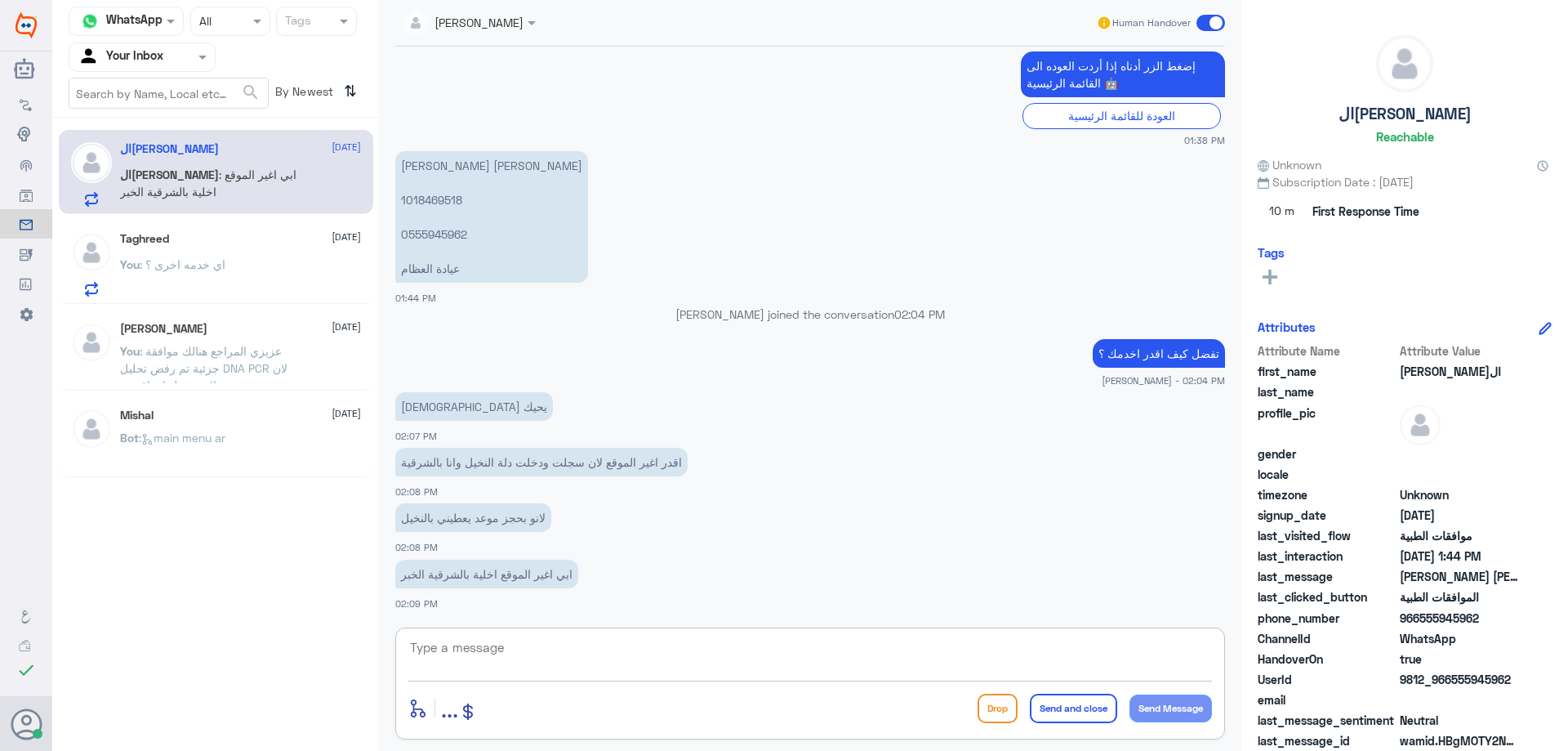
click at [510, 640] on textarea at bounding box center [809, 657] width 804 height 40
type textarea "هذا الرقم مخصص فقط لدلة النخيل ,"
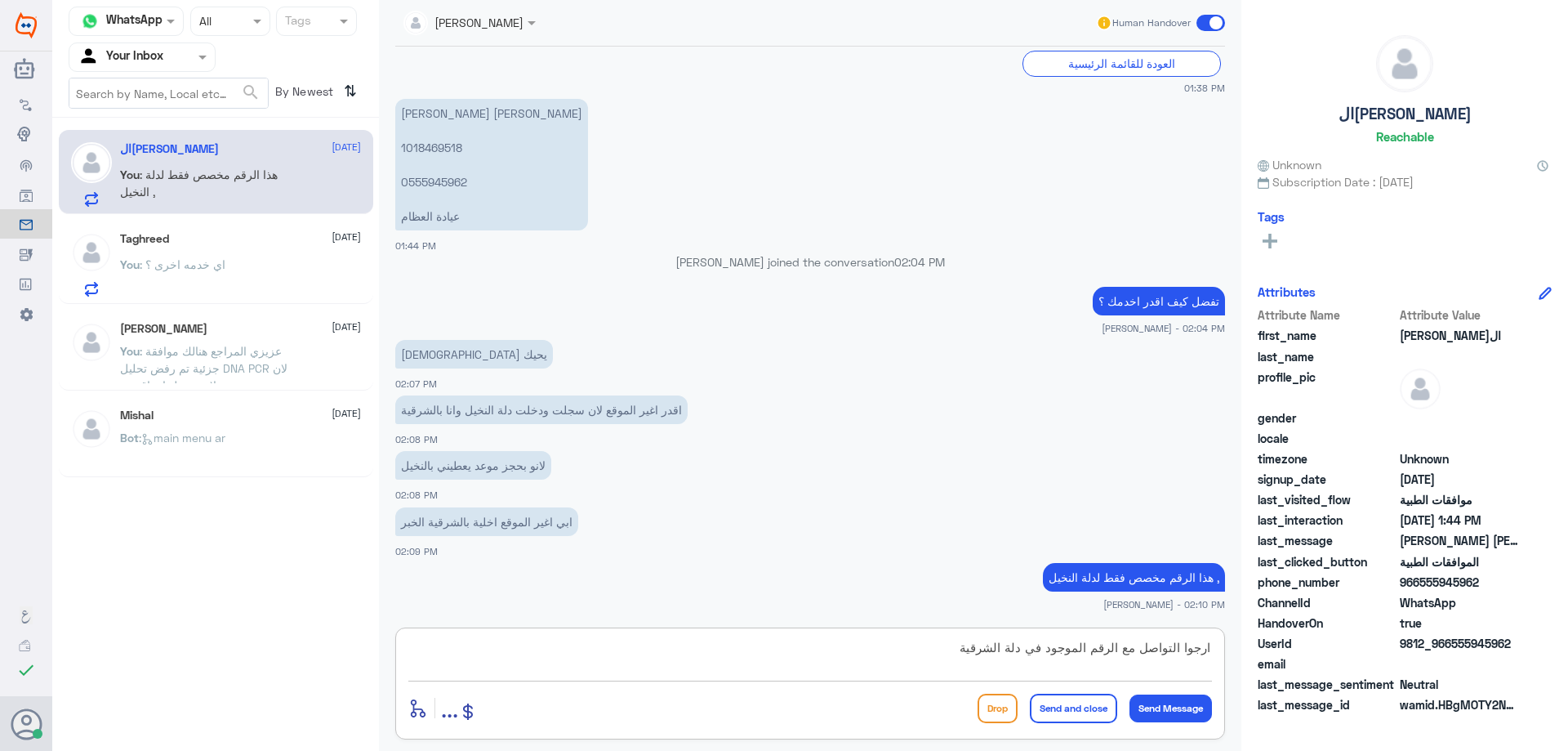
type textarea "ارجوا التواصل مع الرقم الموجود في دلة الشرقية"
click at [1059, 715] on button "Send and close" at bounding box center [1074, 708] width 88 height 30
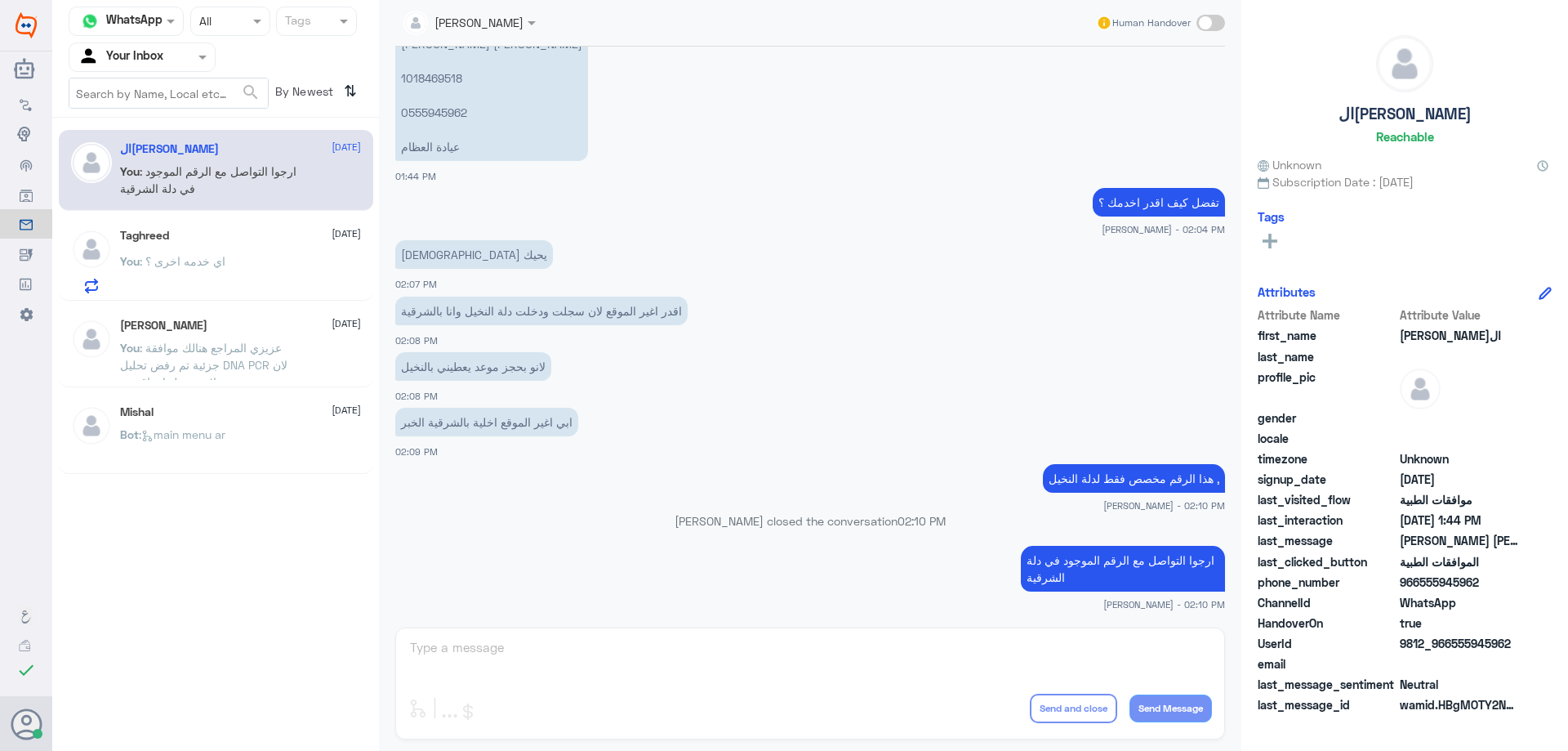
scroll to position [1032, 0]
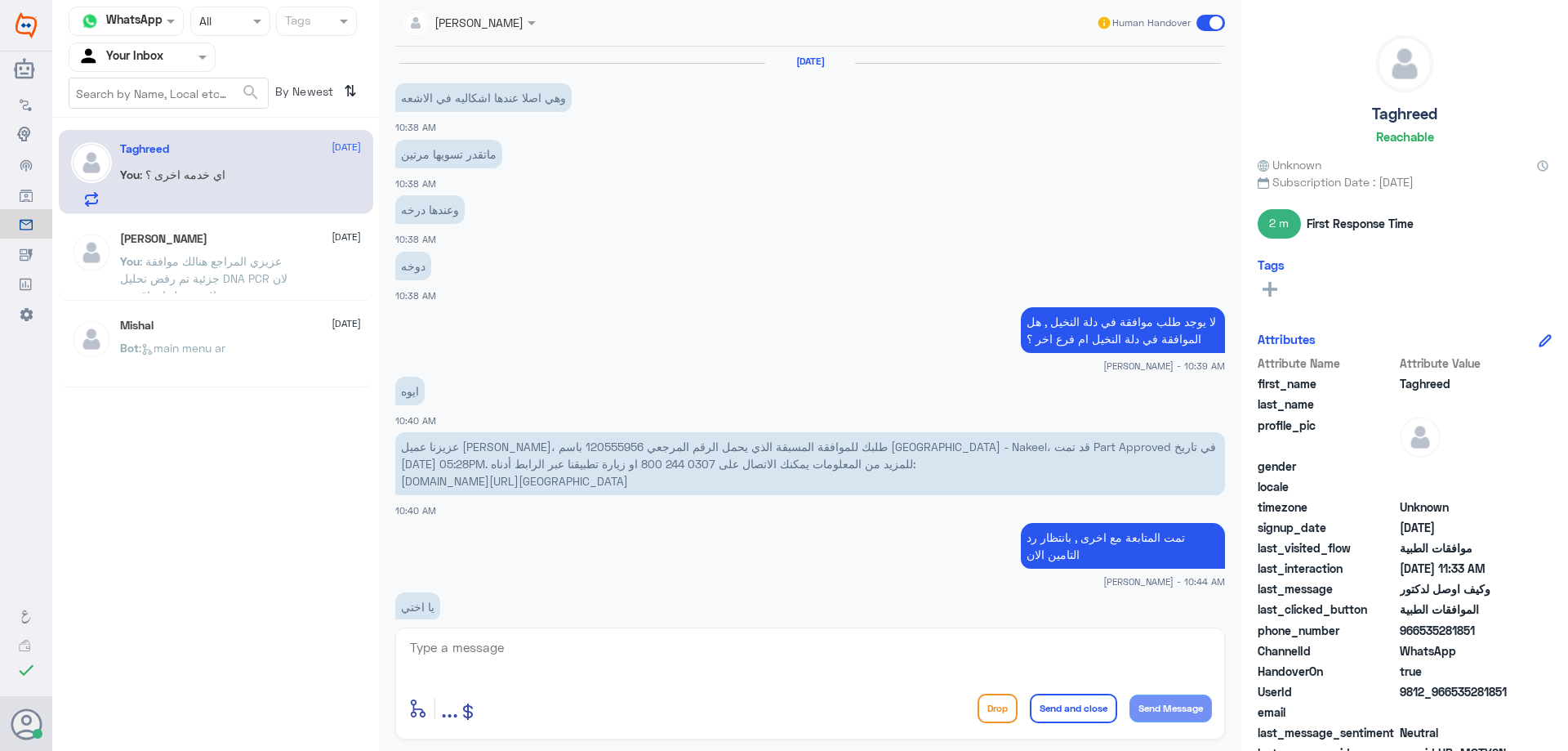
scroll to position [822, 0]
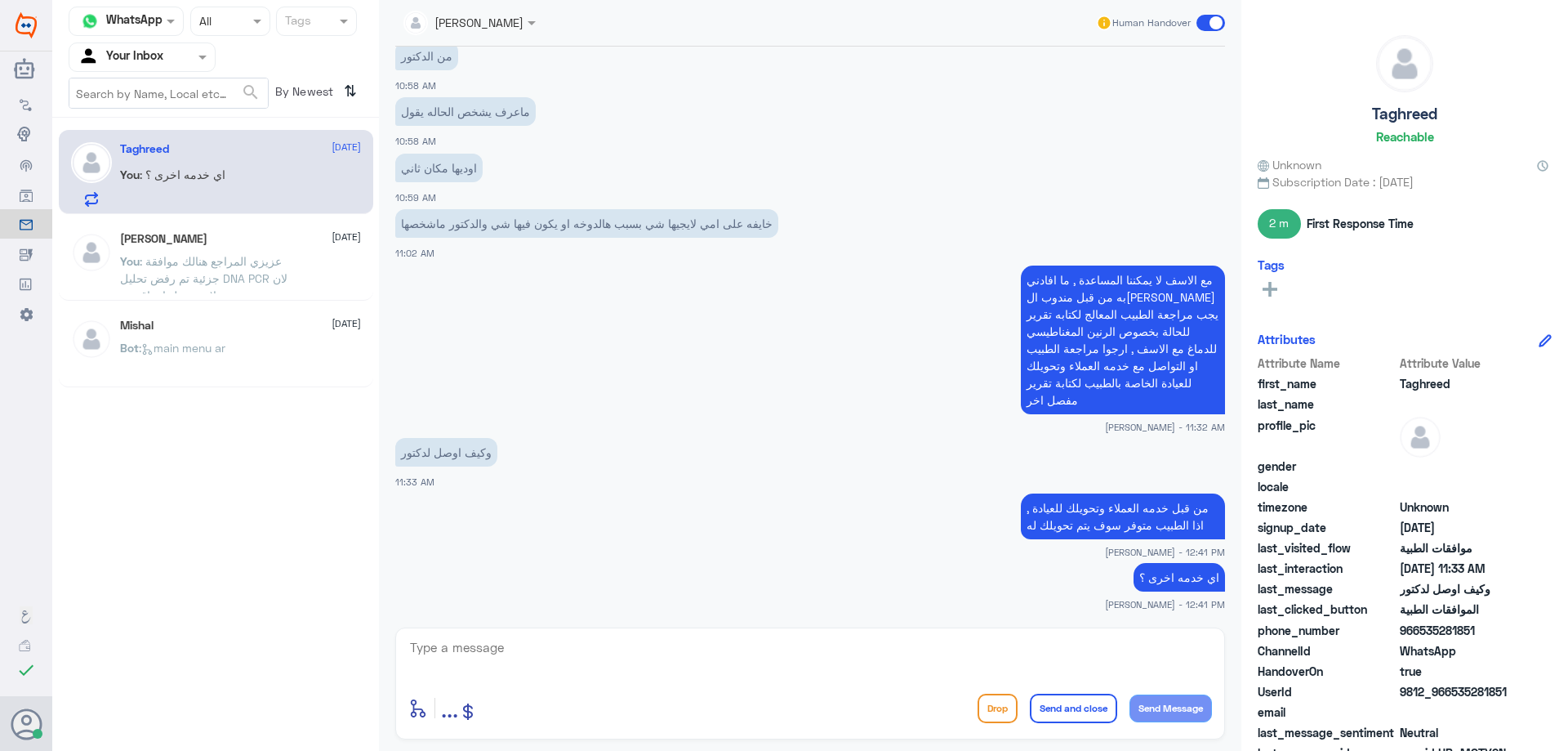
click at [155, 58] on input "text" at bounding box center [122, 57] width 90 height 19
click at [157, 194] on div "Your Team" at bounding box center [142, 204] width 147 height 37
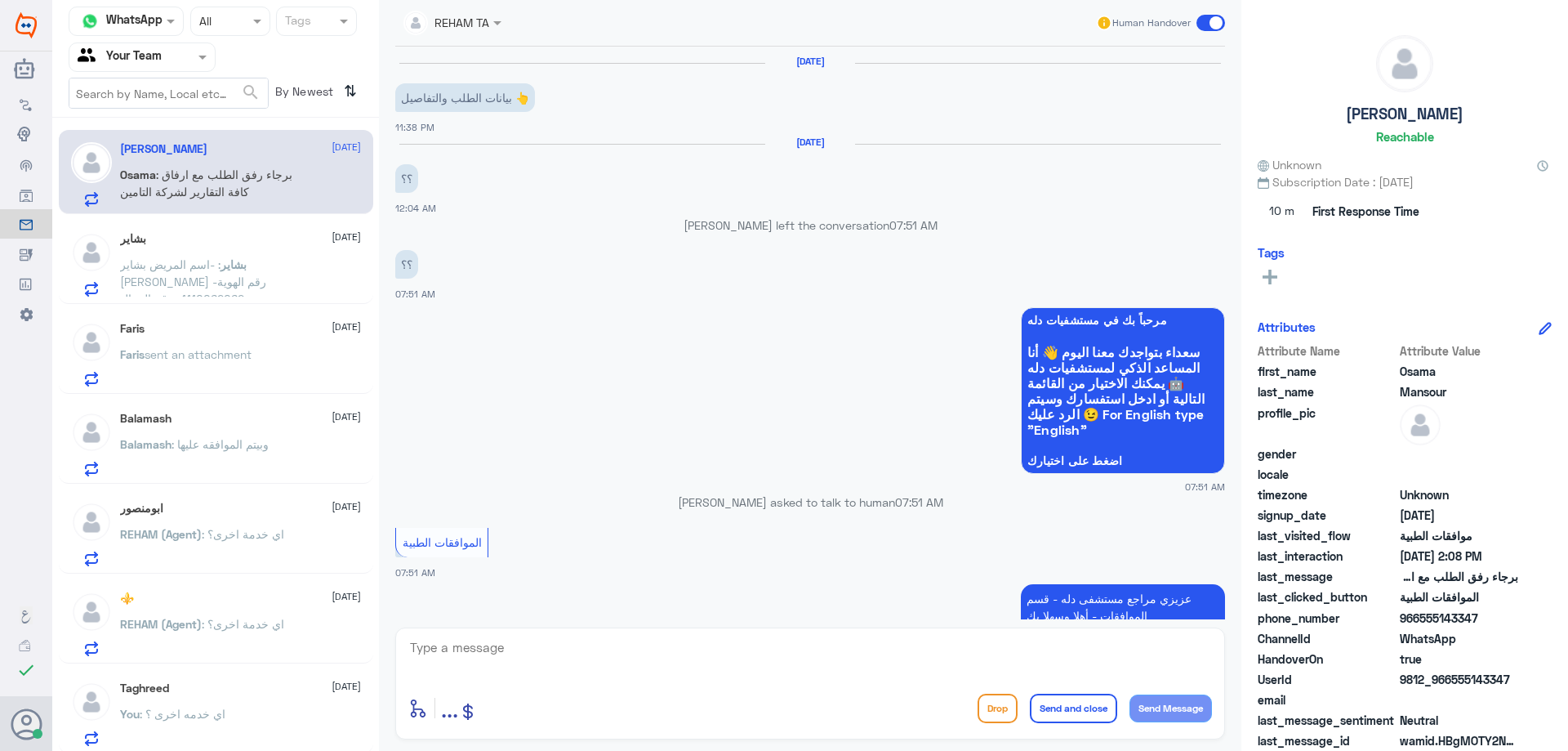
scroll to position [1479, 0]
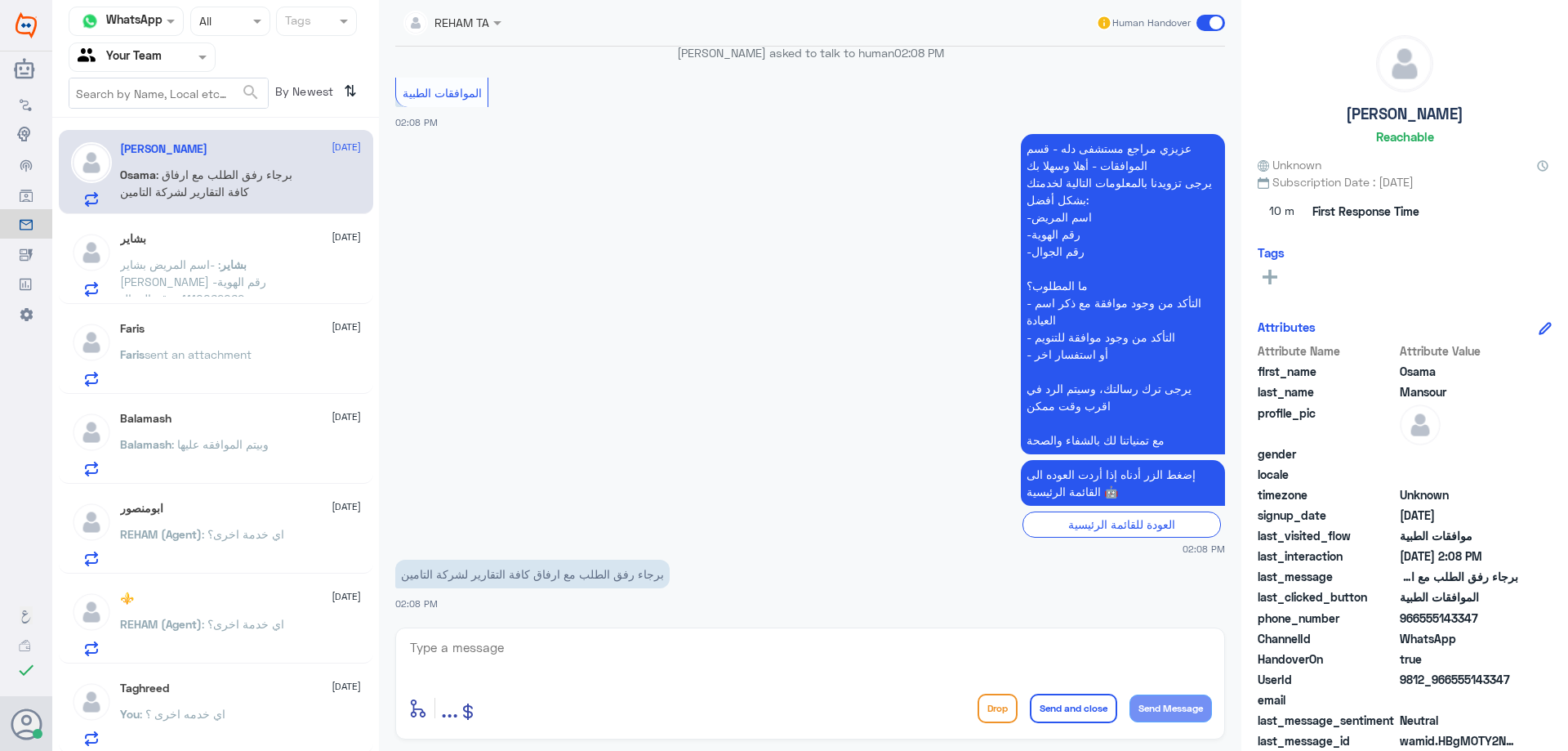
click at [175, 272] on p "بشاير : -اسم المريض [PERSON_NAME] -رقم الهوية 1110062062 -رقم الجوال 0503178567…" at bounding box center [212, 275] width 184 height 41
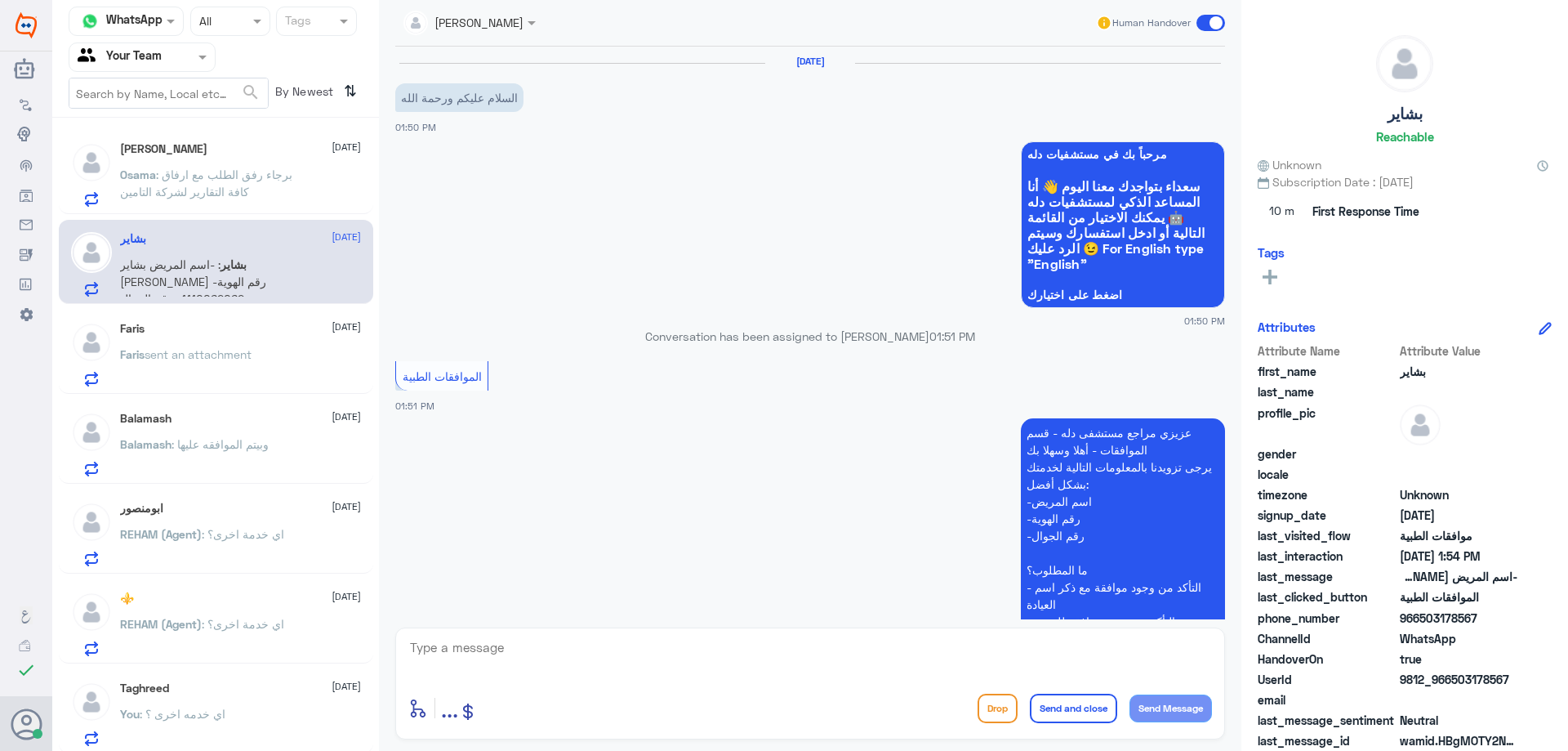
scroll to position [403, 0]
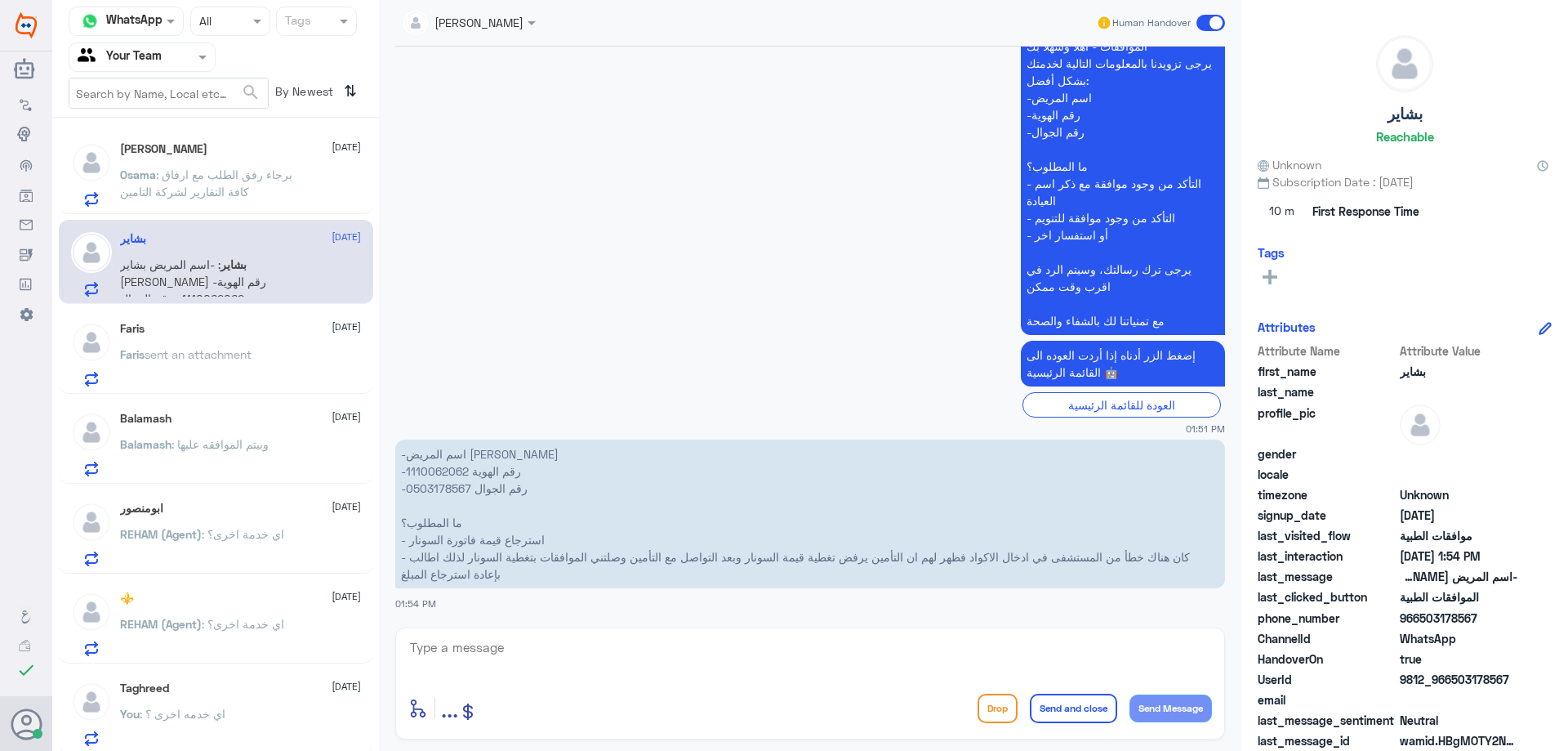
click at [202, 363] on p "Faris sent an attachment" at bounding box center [186, 366] width 132 height 41
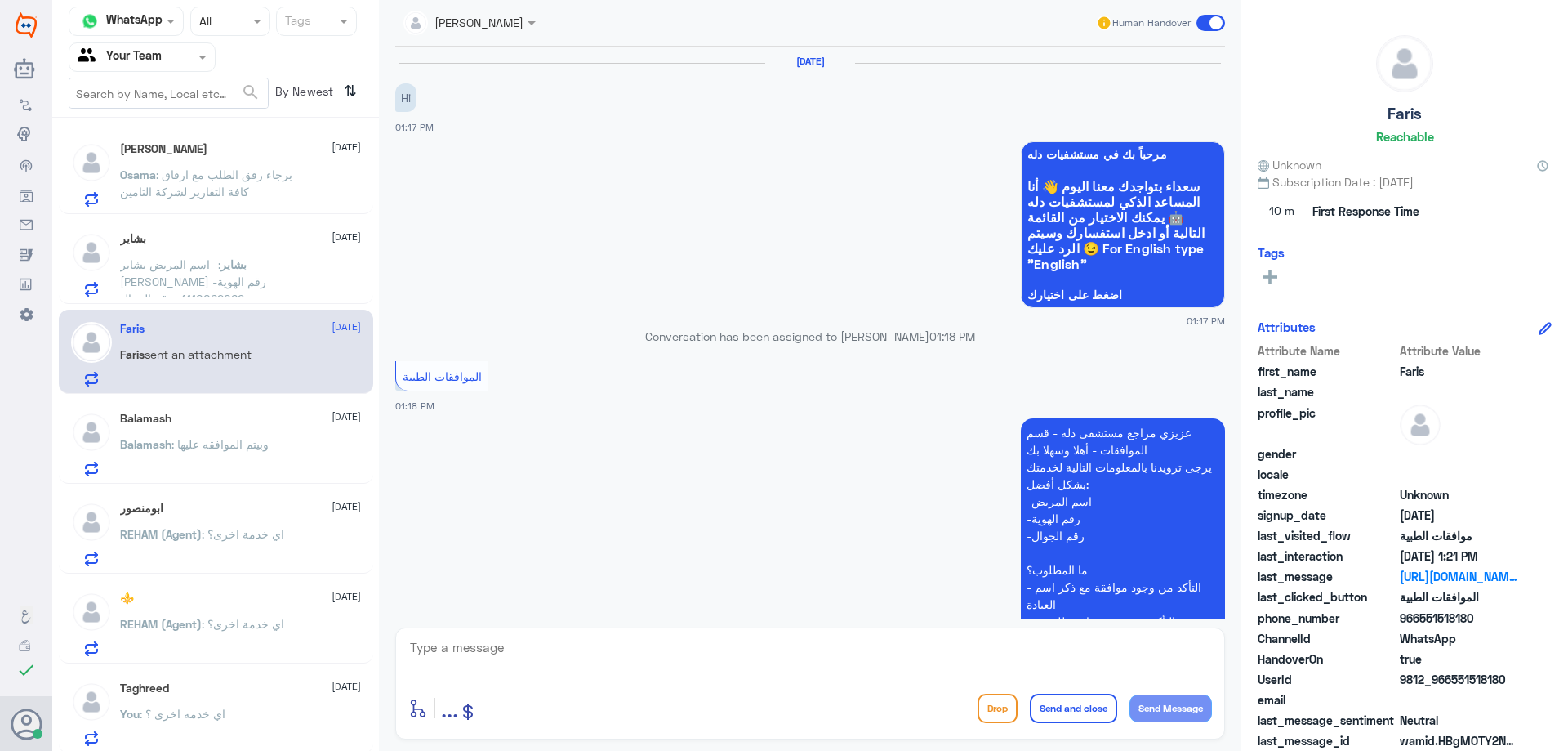
scroll to position [599, 0]
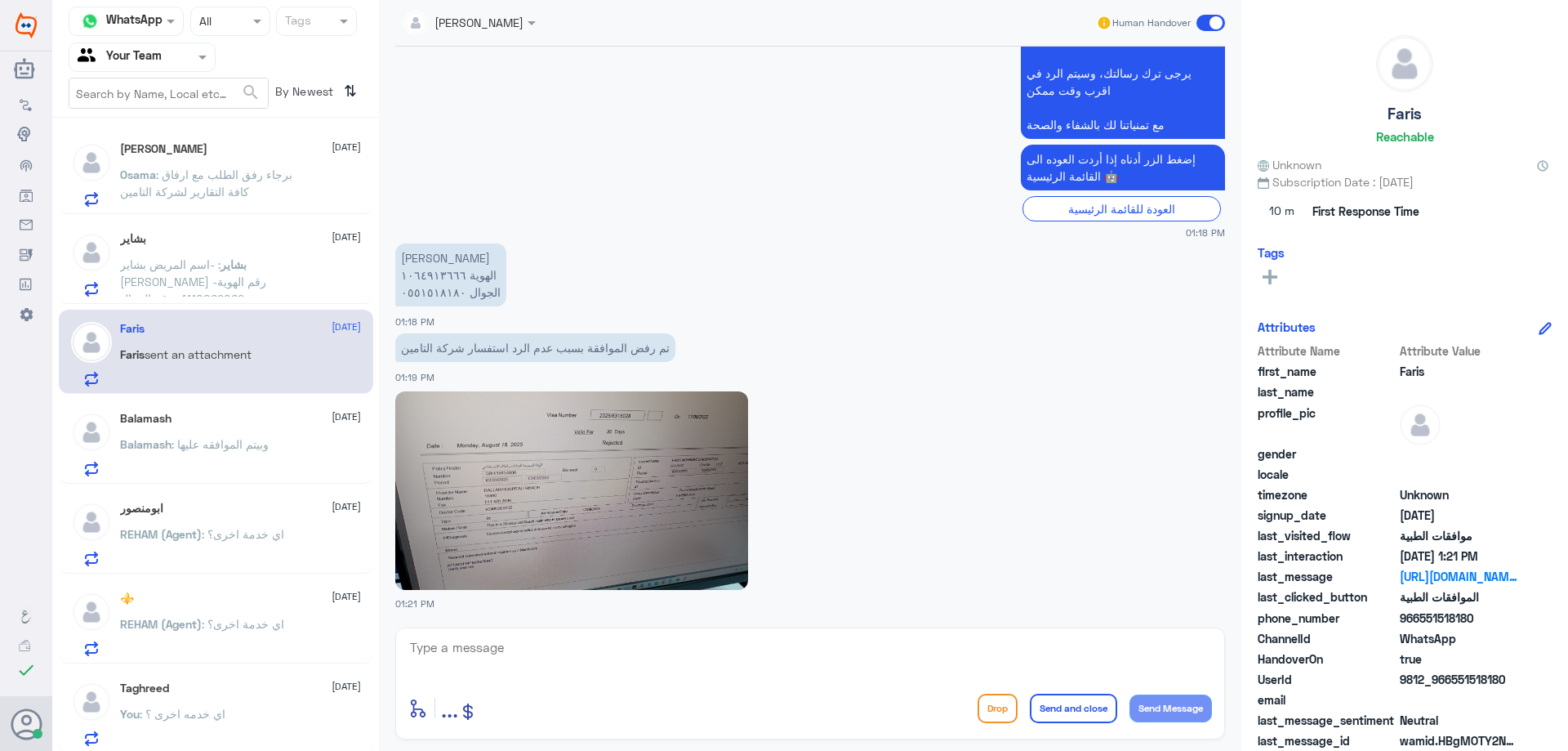
click at [241, 450] on span ": وبيتم الموافقه عليها" at bounding box center [220, 443] width 97 height 14
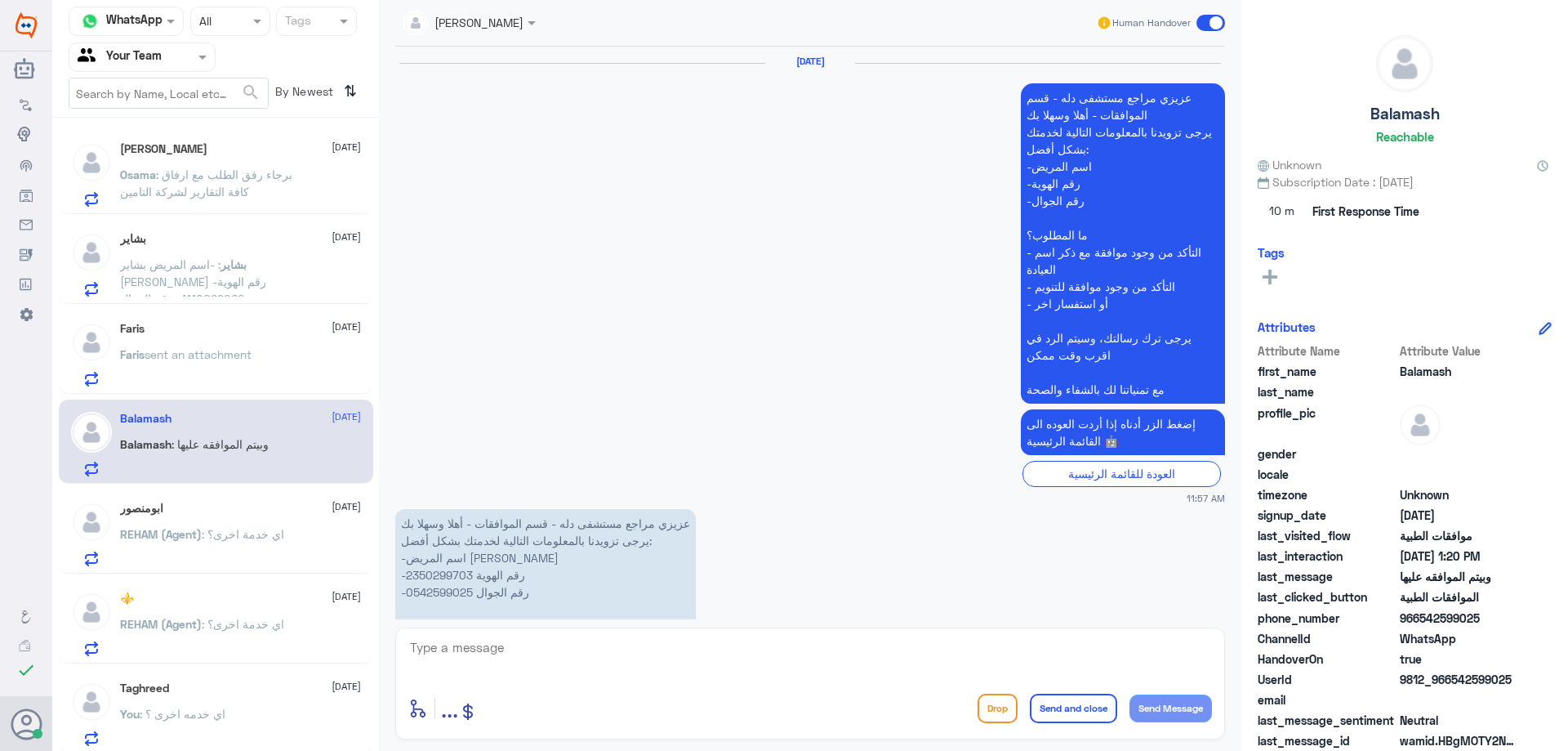
scroll to position [1810, 0]
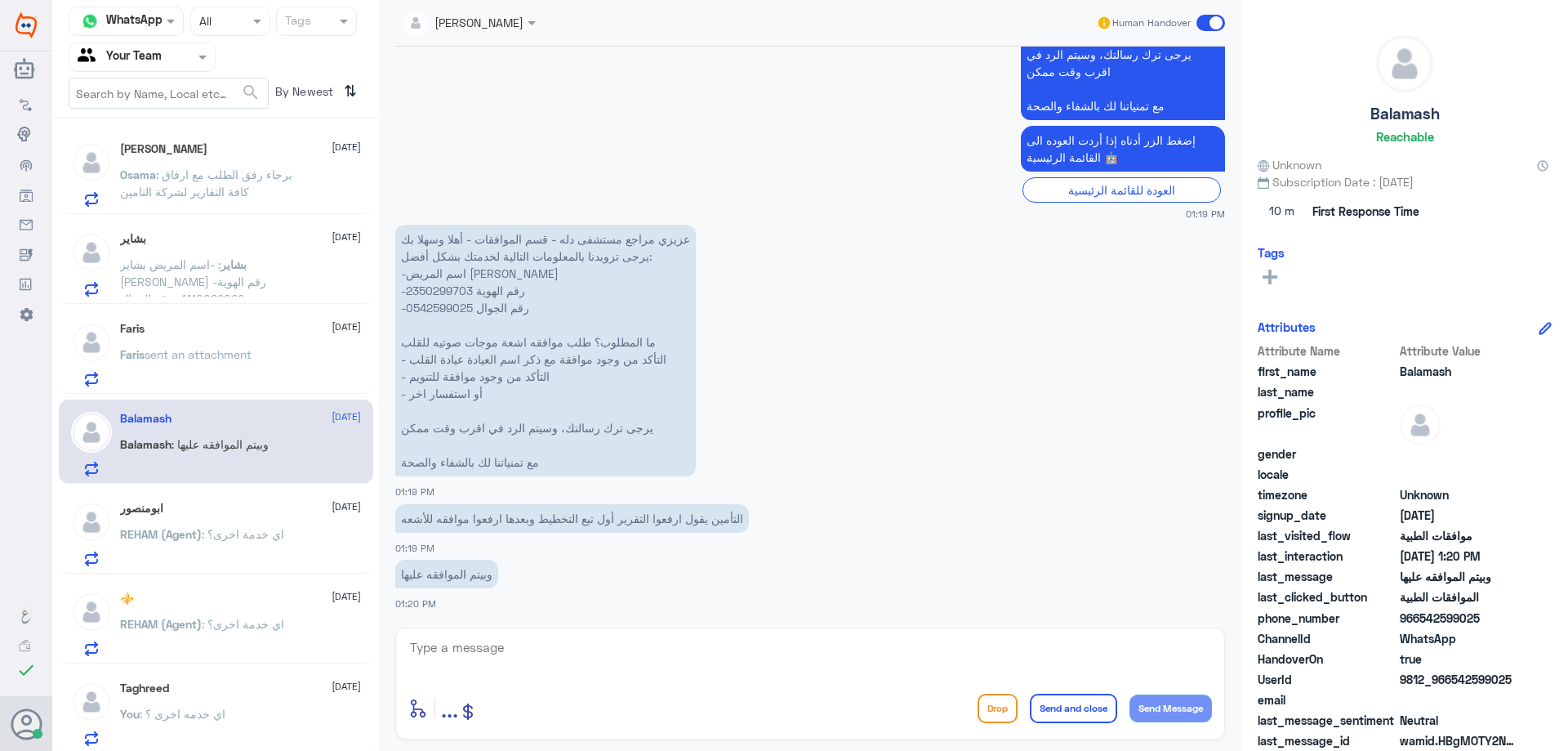
click at [180, 59] on div at bounding box center [142, 57] width 146 height 19
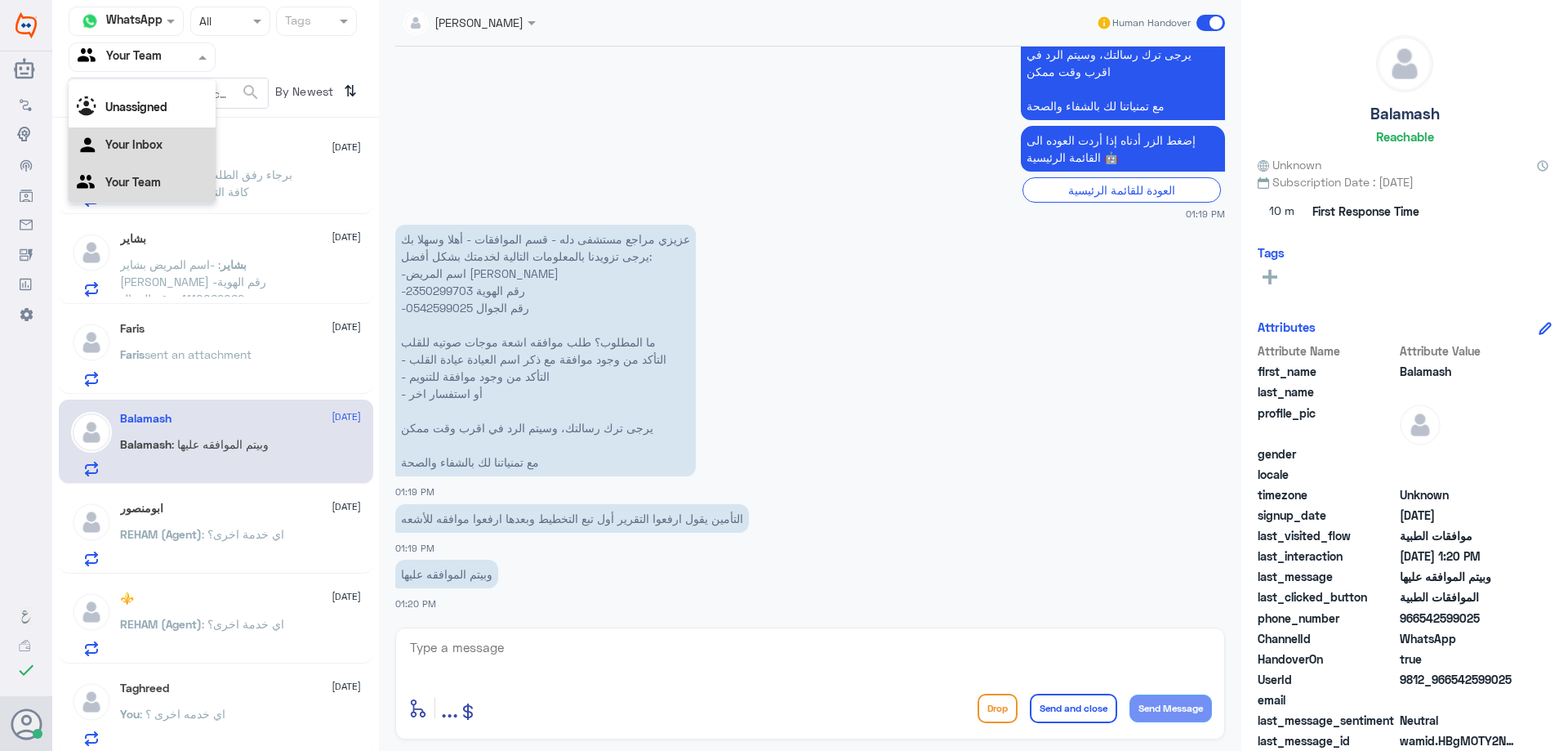
click at [168, 144] on div "Your Inbox" at bounding box center [142, 146] width 147 height 37
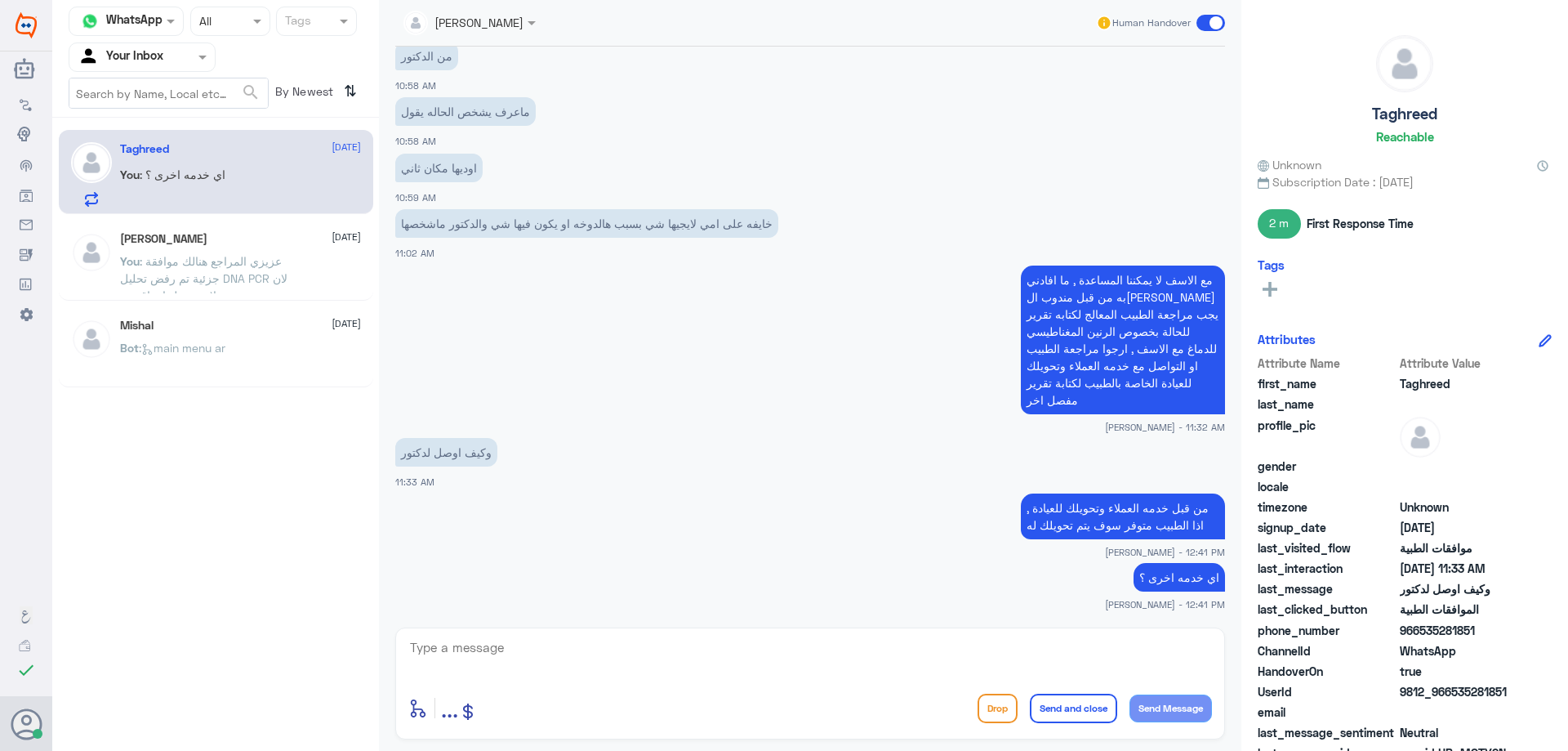
scroll to position [822, 0]
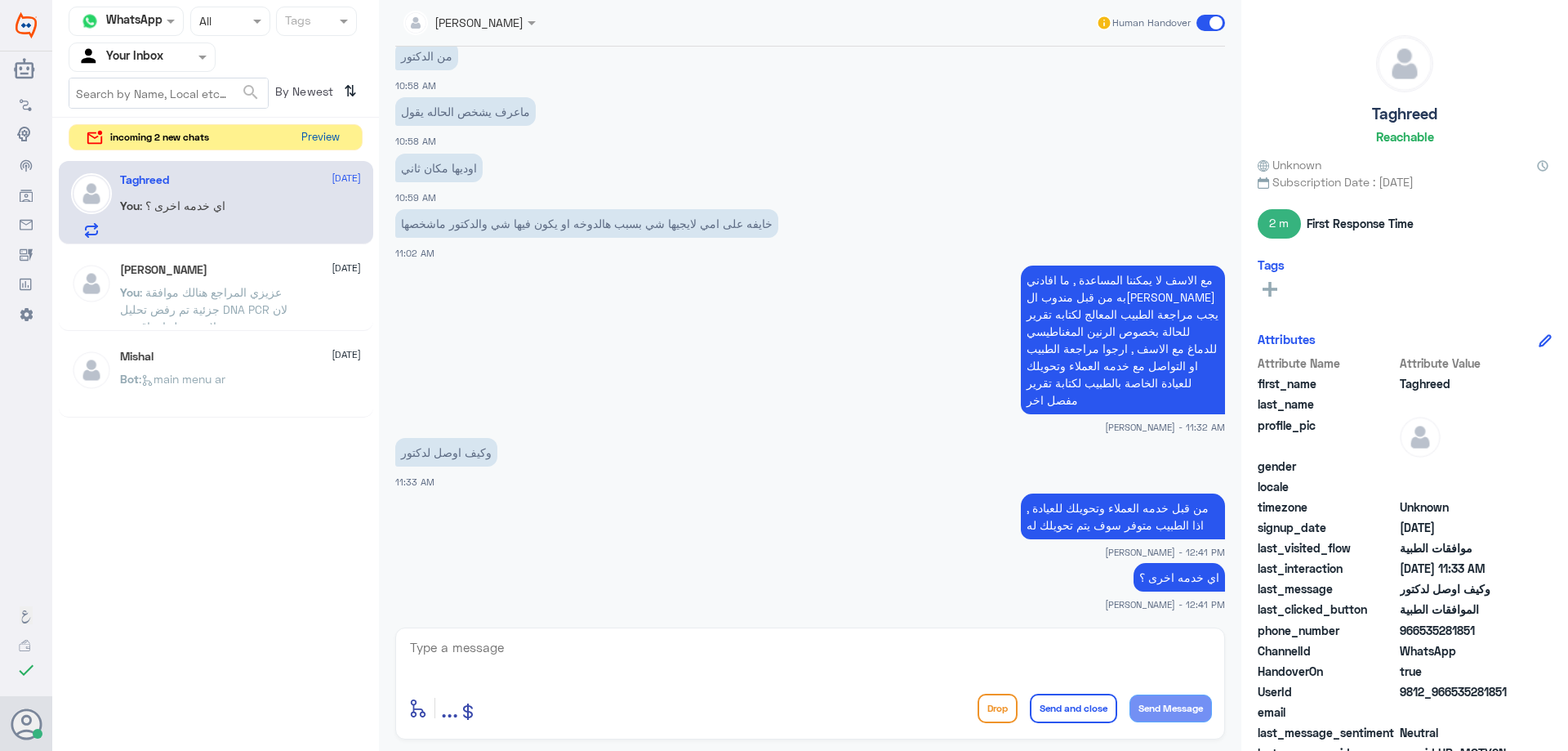
click at [312, 140] on button "Preview" at bounding box center [319, 137] width 51 height 26
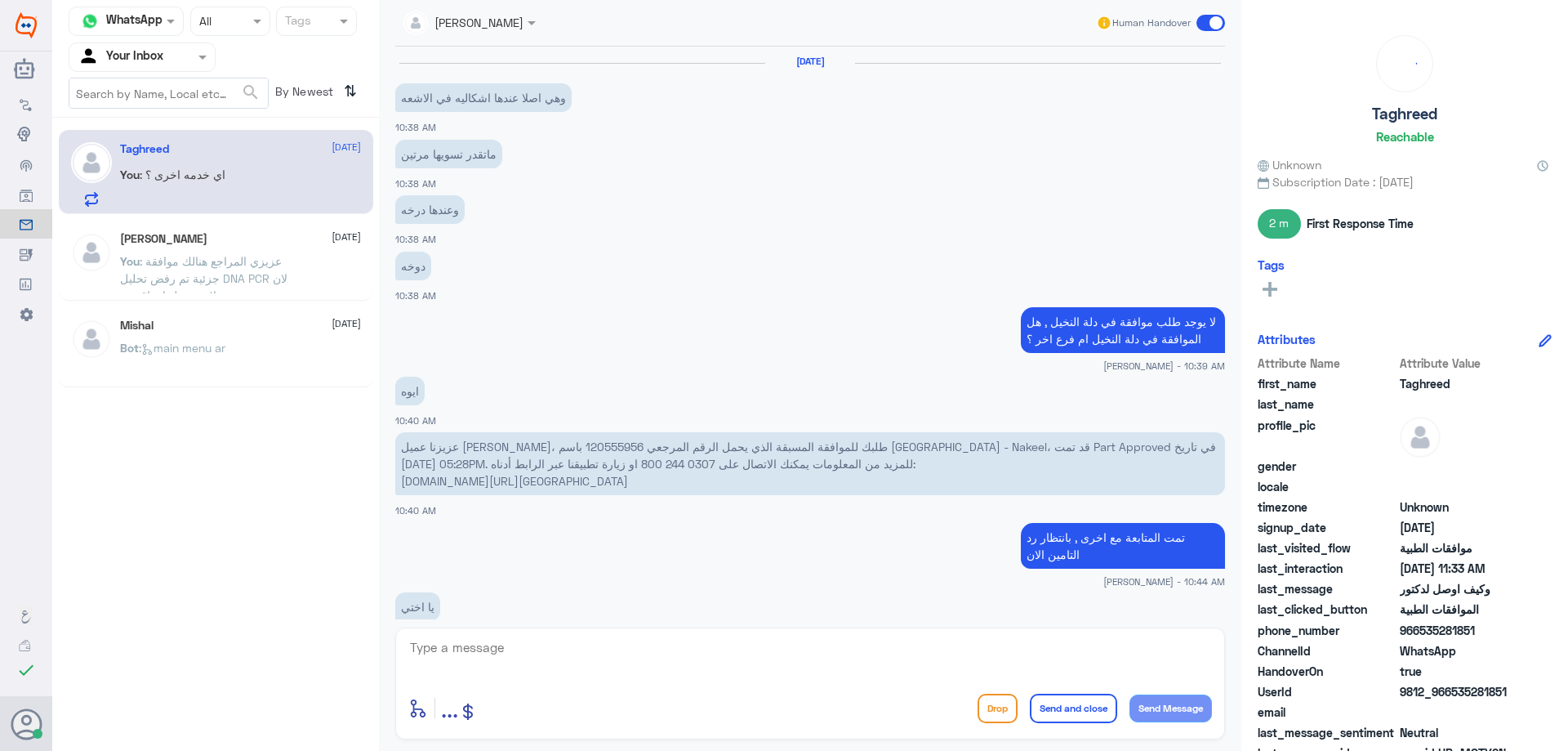
scroll to position [822, 0]
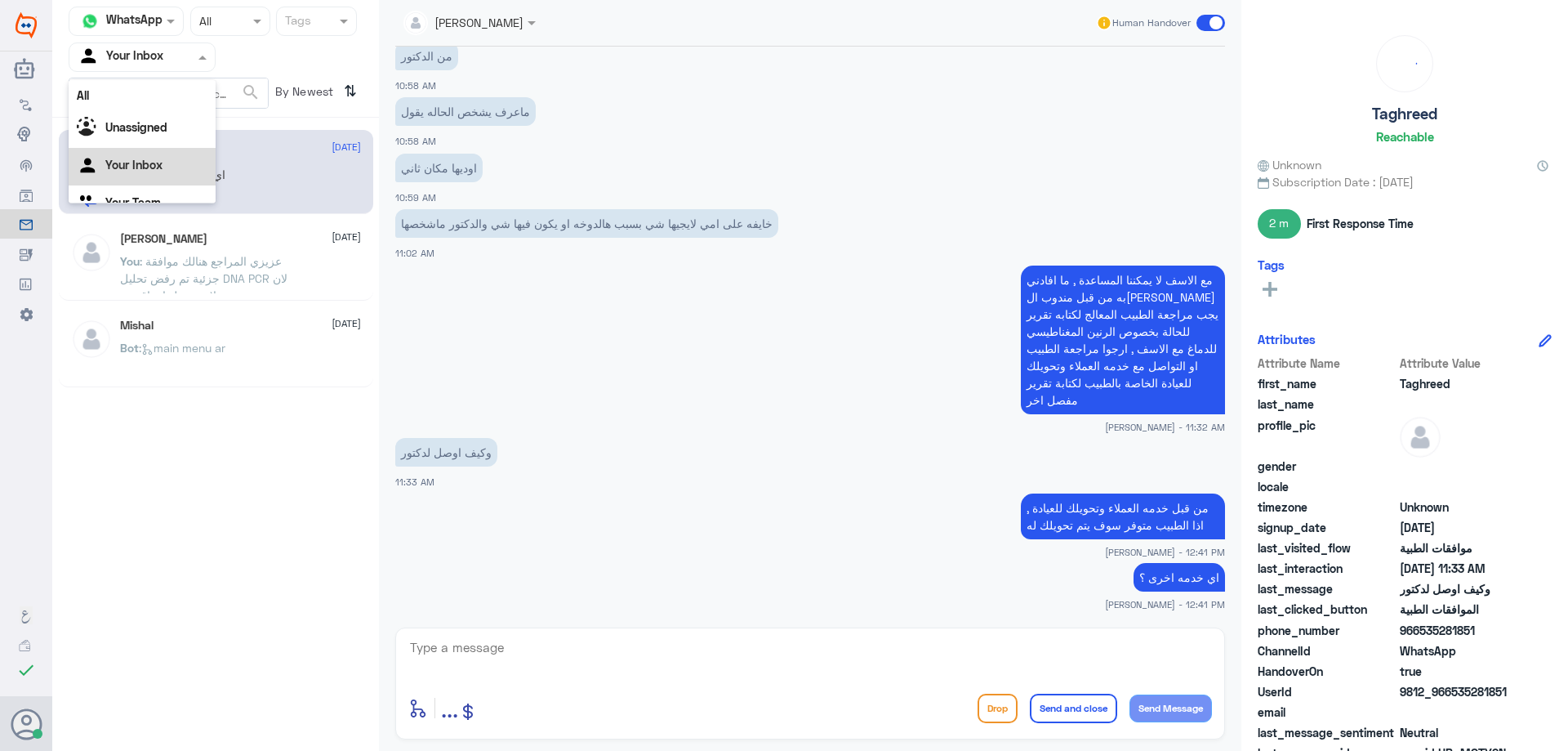
click at [122, 58] on input "text" at bounding box center [122, 57] width 90 height 19
click at [146, 196] on div "Your Team" at bounding box center [142, 183] width 147 height 37
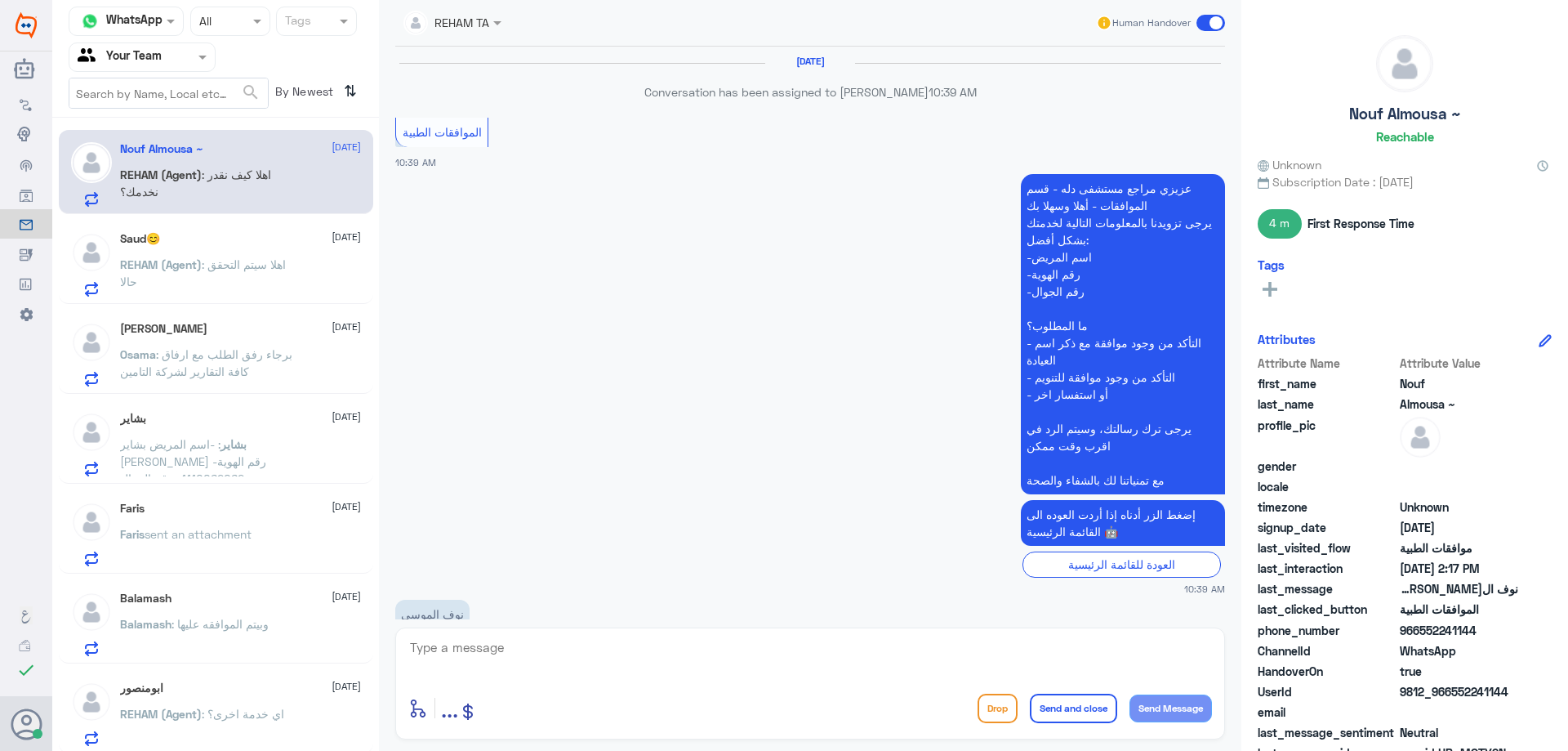
scroll to position [1303, 0]
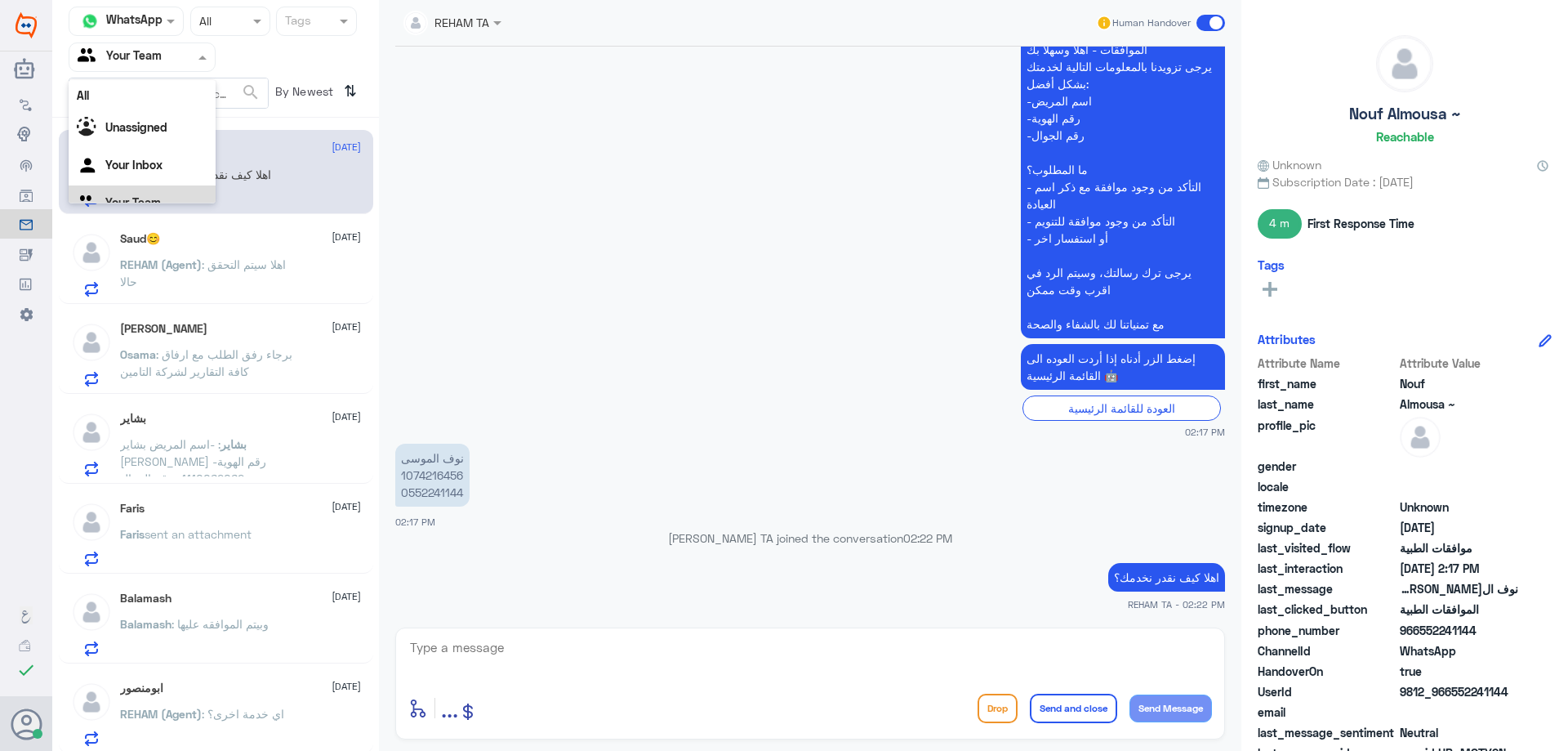
click at [143, 54] on input "text" at bounding box center [122, 57] width 90 height 19
drag, startPoint x: 146, startPoint y: 139, endPoint x: 114, endPoint y: 25, distance: 118.4
click at [146, 131] on div "Your Inbox" at bounding box center [142, 146] width 147 height 37
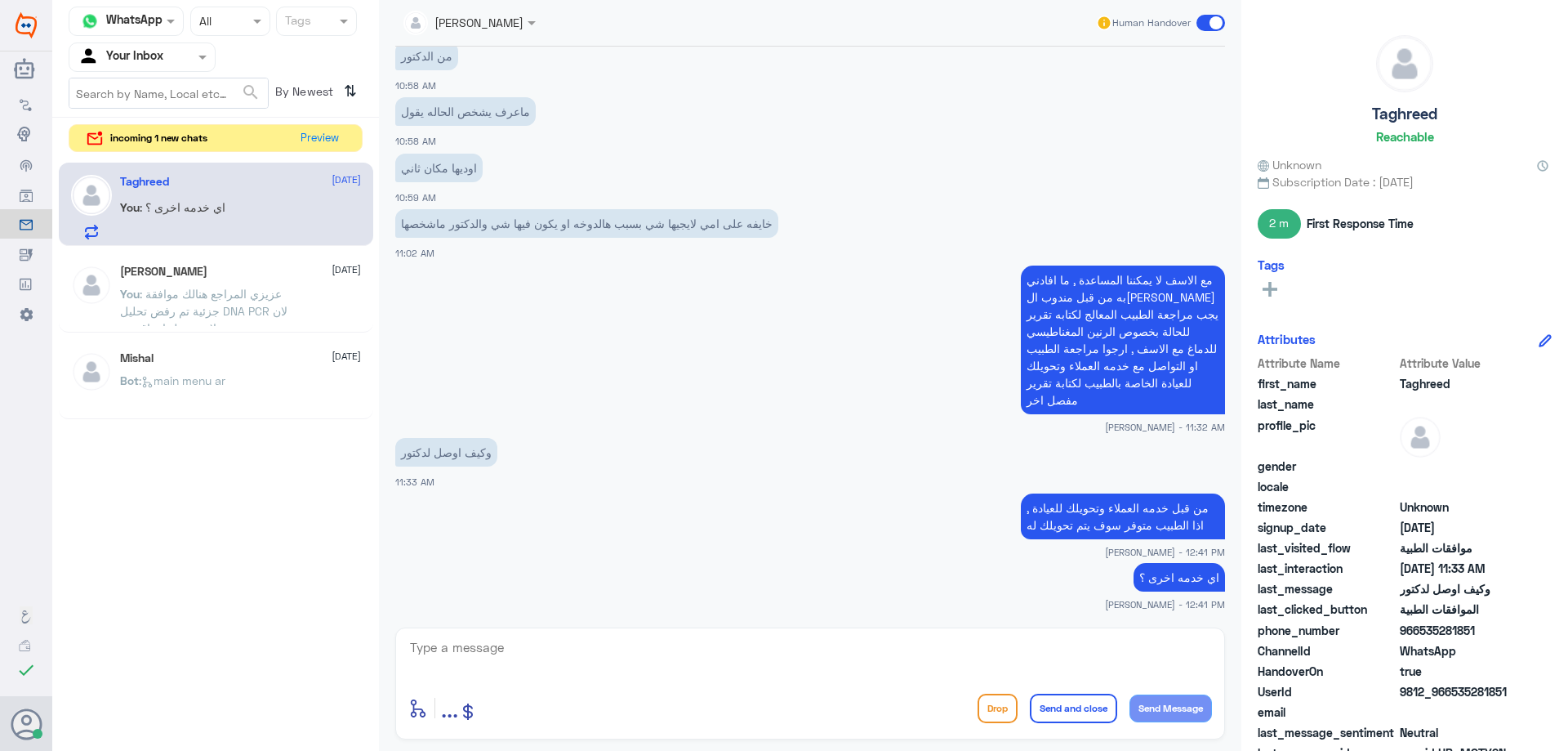
scroll to position [822, 0]
click at [324, 145] on button "Preview" at bounding box center [319, 137] width 51 height 26
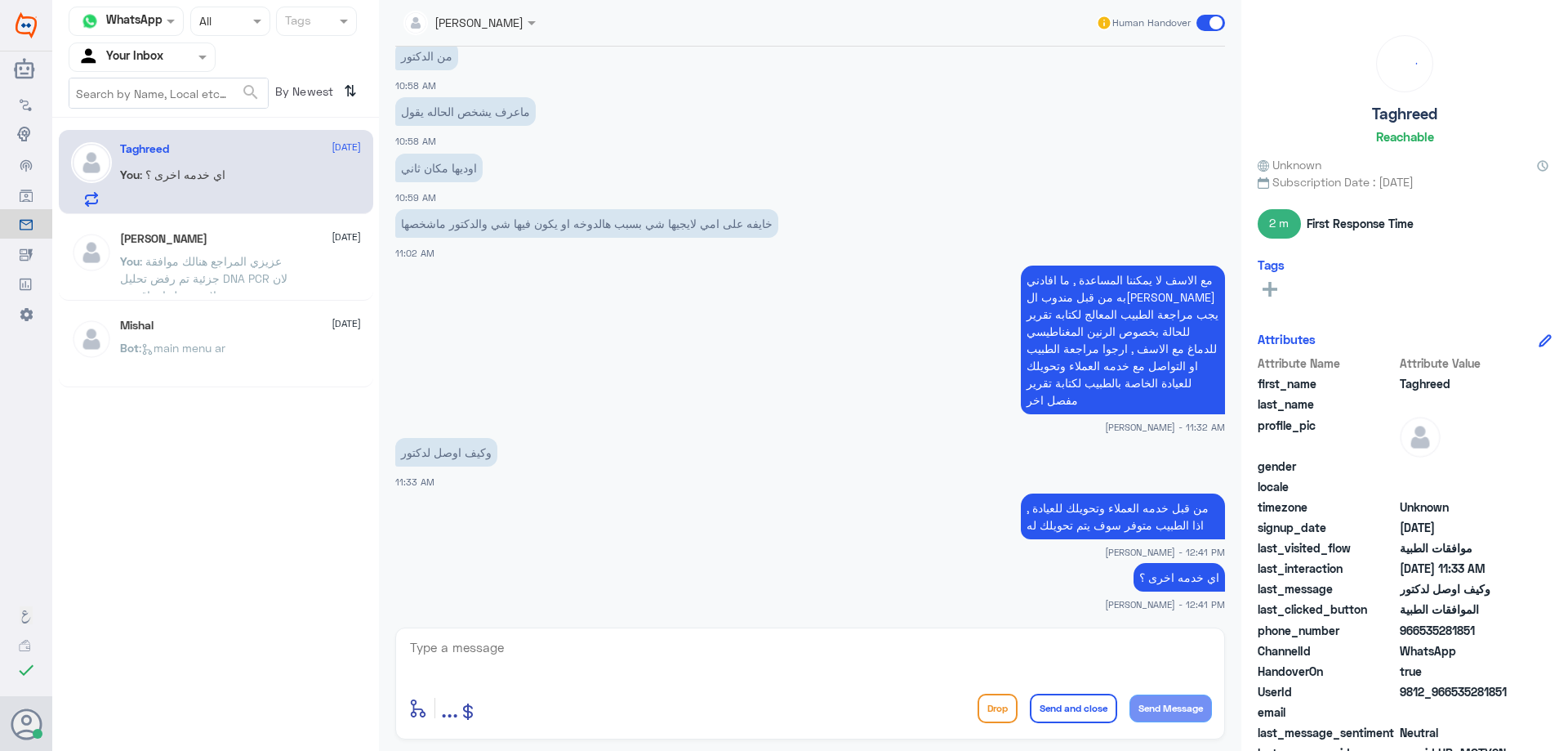
click at [132, 63] on input "text" at bounding box center [122, 57] width 90 height 19
click at [142, 181] on Team "Your Team" at bounding box center [133, 181] width 55 height 14
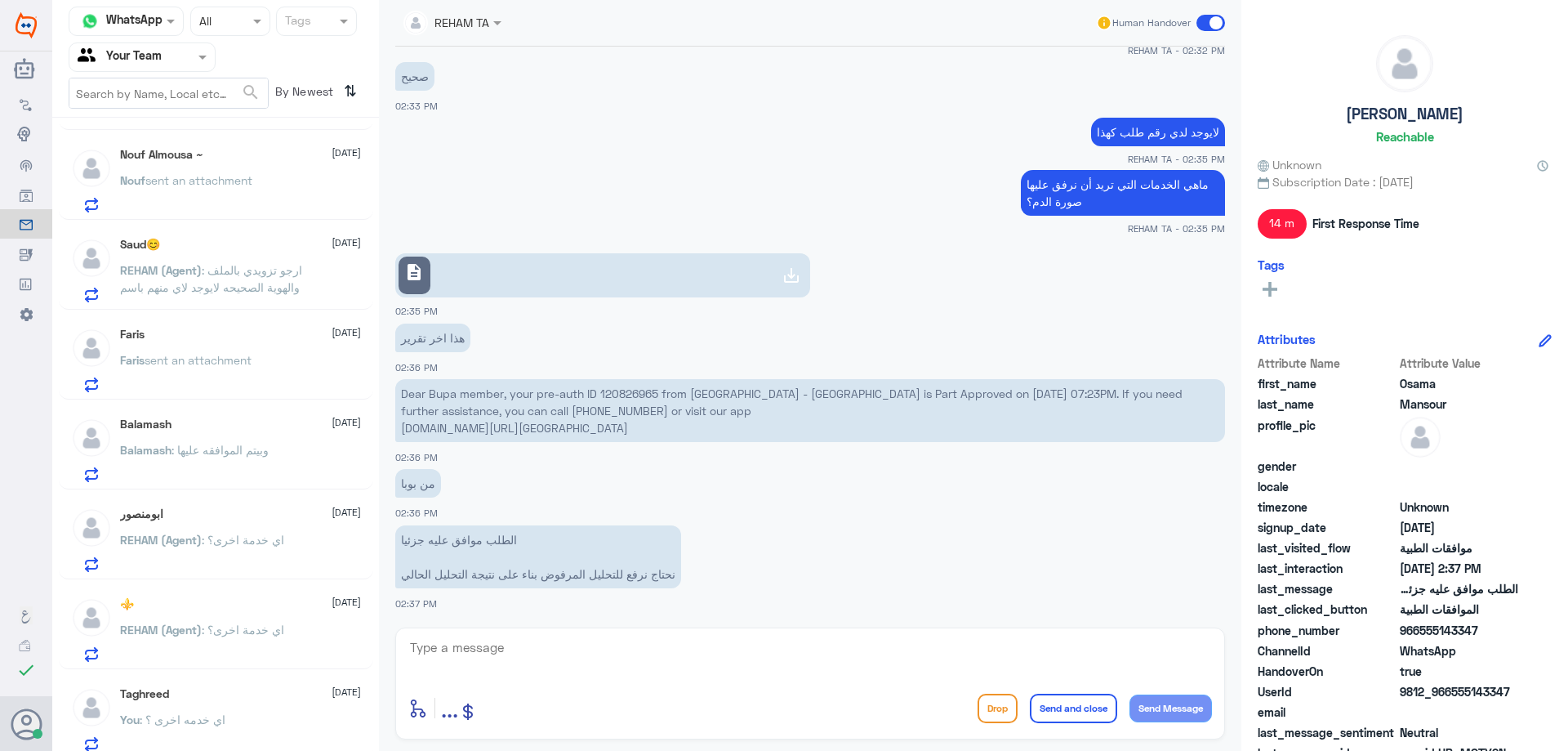
scroll to position [183, 0]
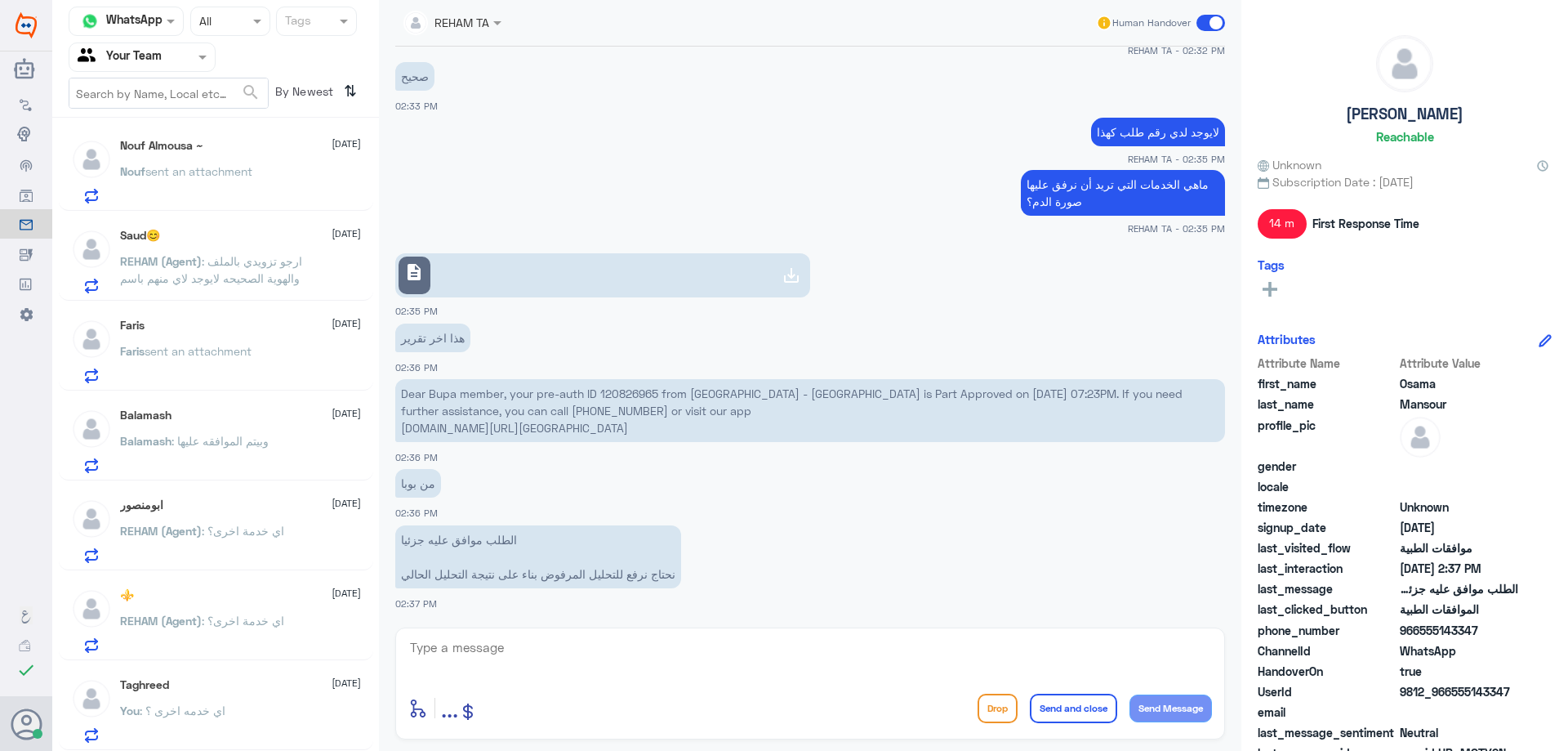
click at [220, 328] on div "Faris [DATE]" at bounding box center [240, 325] width 241 height 14
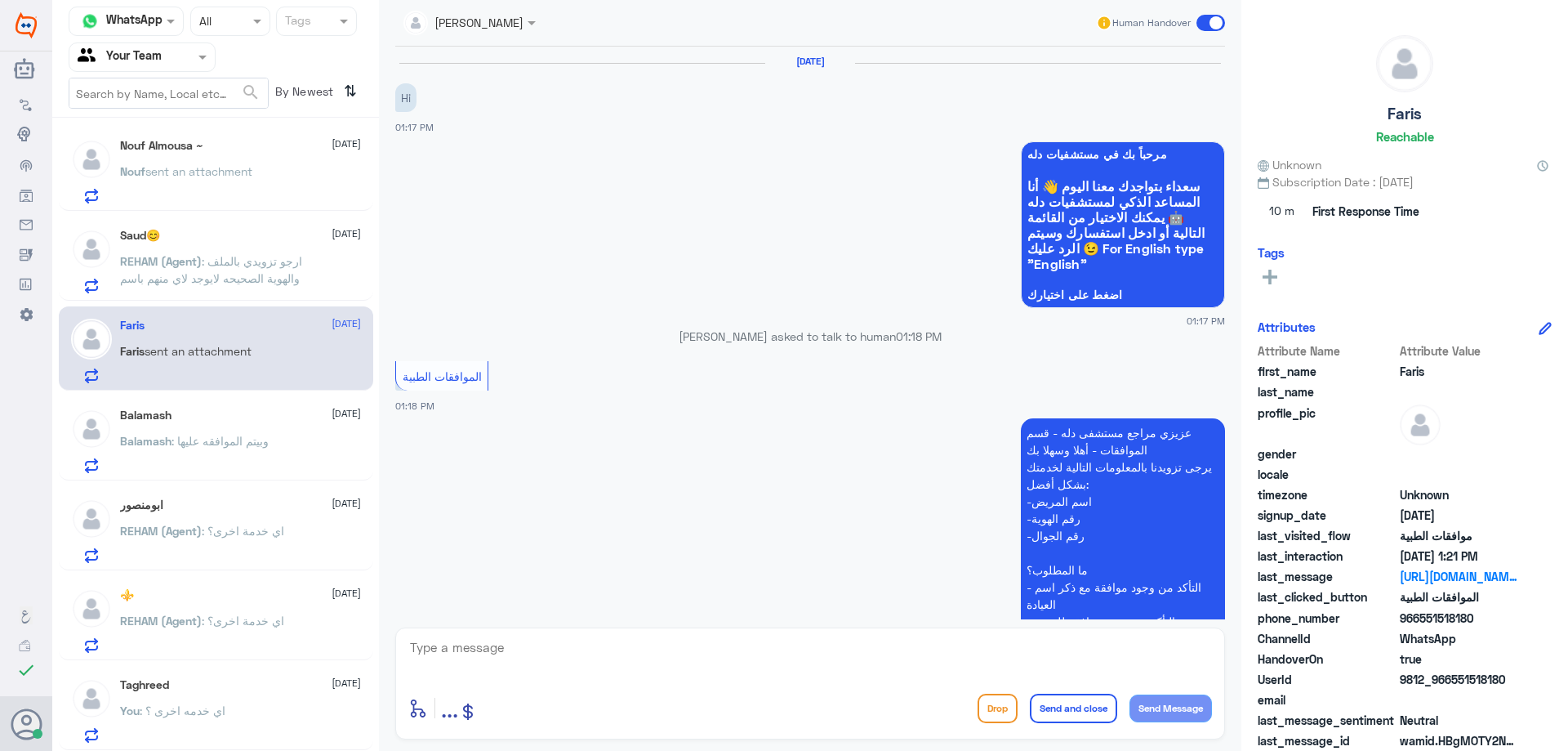
scroll to position [599, 0]
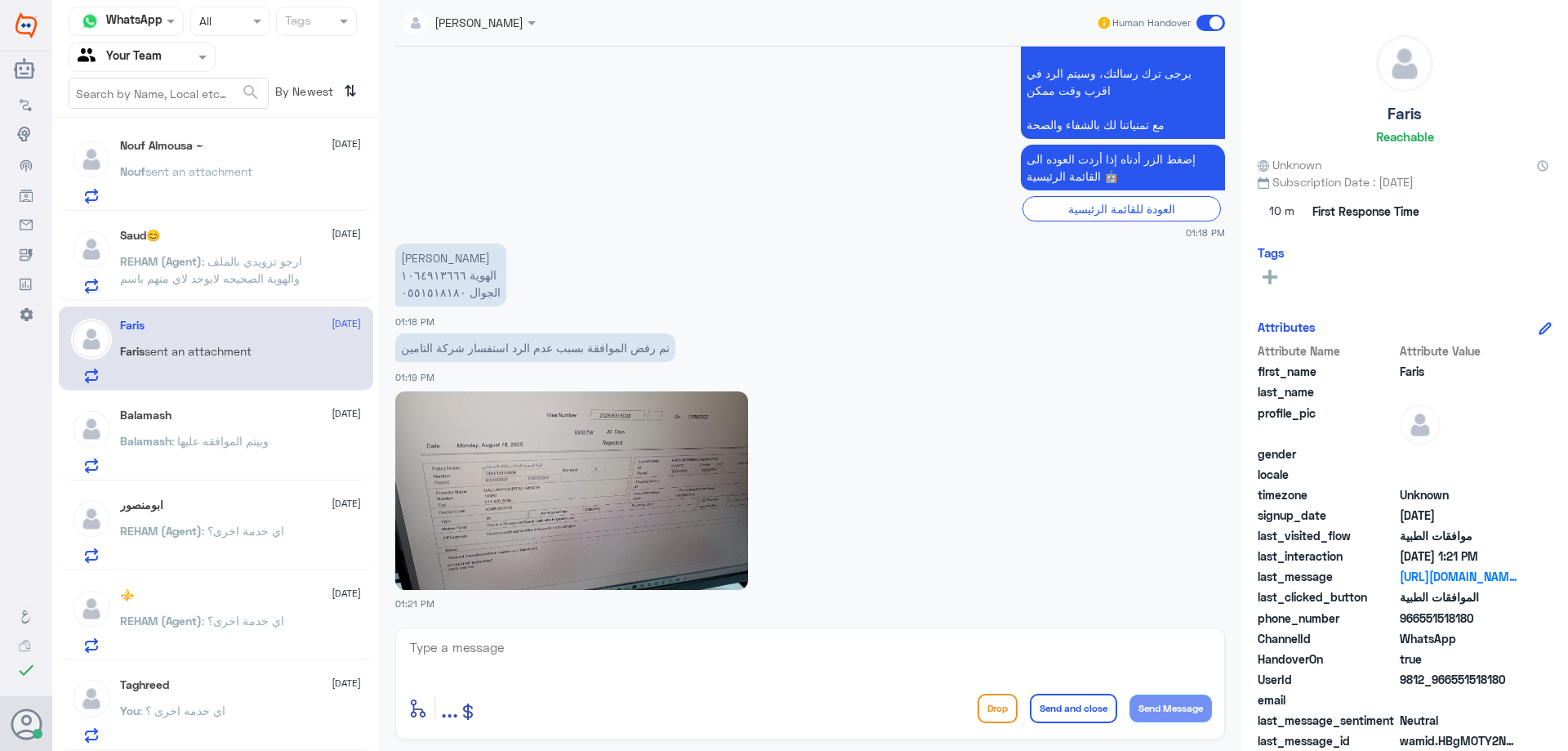
click at [235, 432] on p "Balamash : وبيتم الموافقه عليها" at bounding box center [194, 452] width 149 height 41
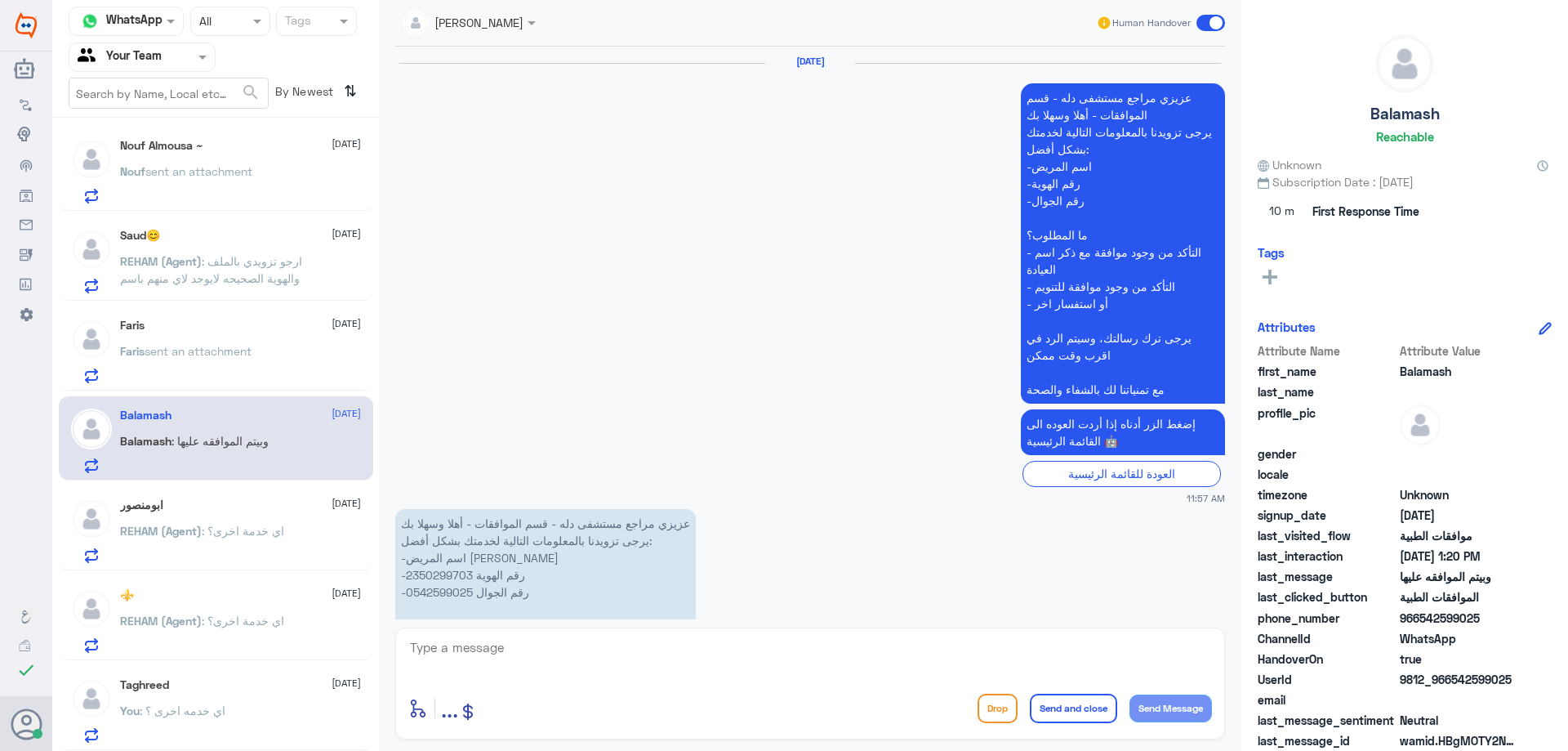
scroll to position [1810, 0]
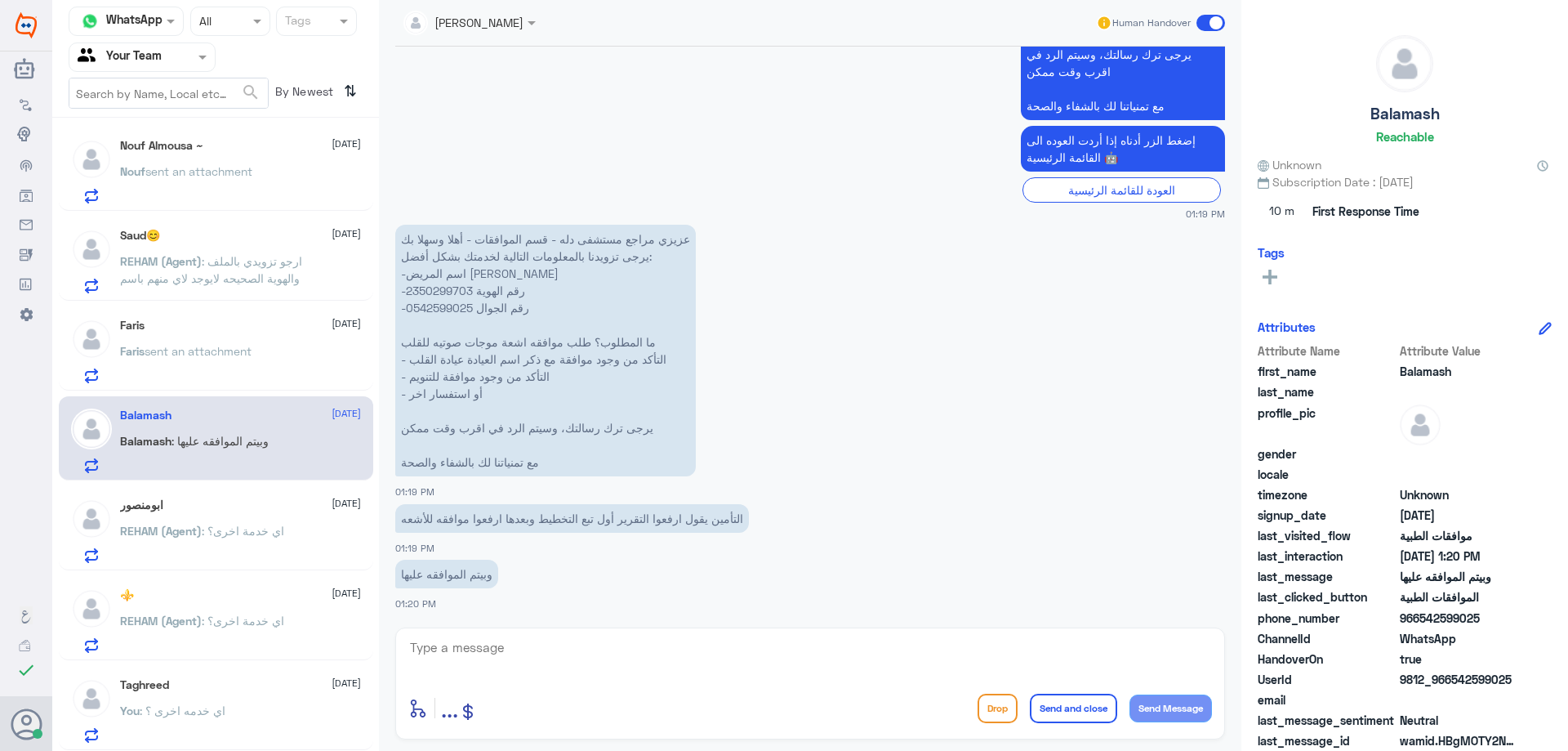
click at [247, 369] on p "Faris sent an attachment" at bounding box center [186, 362] width 132 height 41
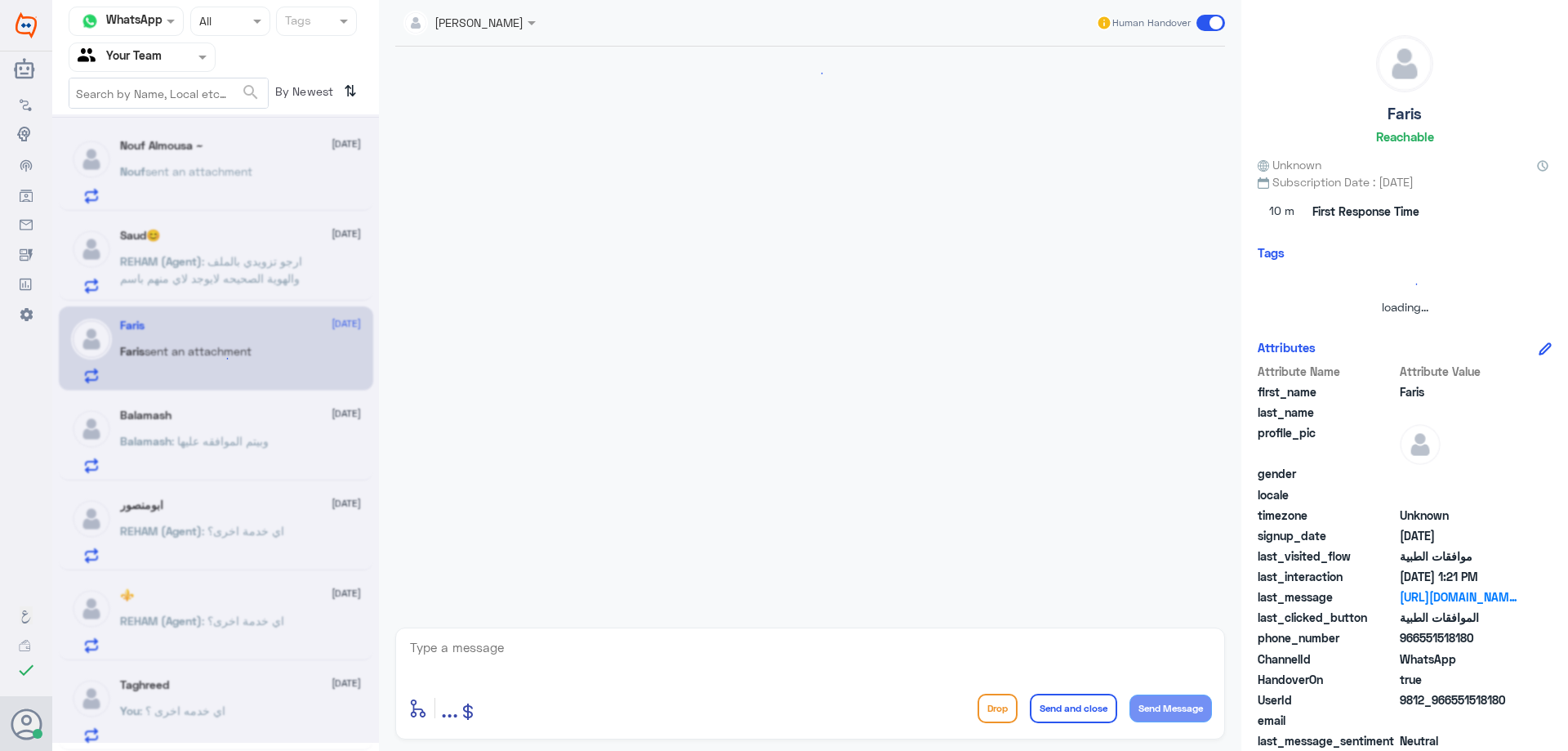
scroll to position [599, 0]
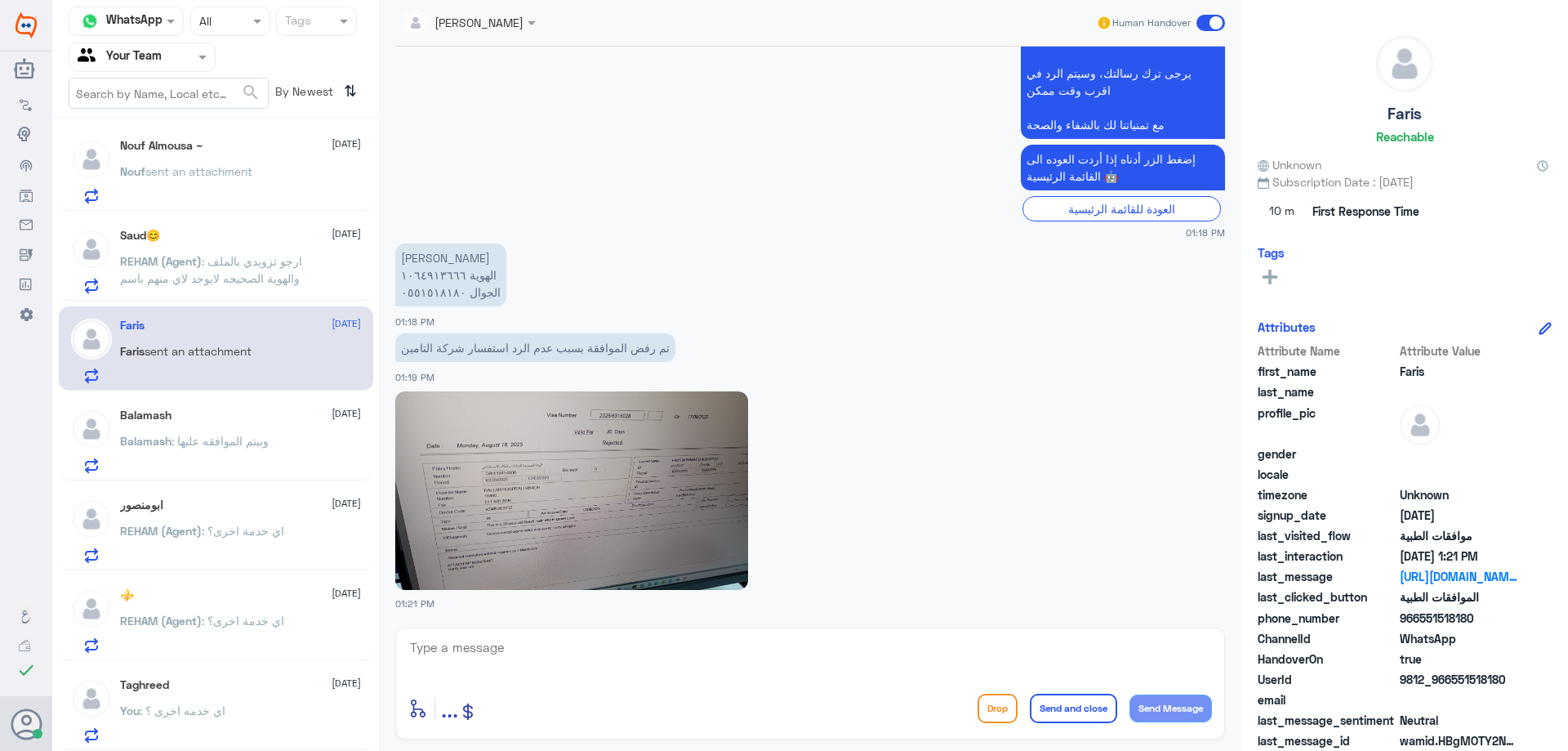
click at [222, 415] on div "Balamash [DATE]" at bounding box center [240, 415] width 241 height 14
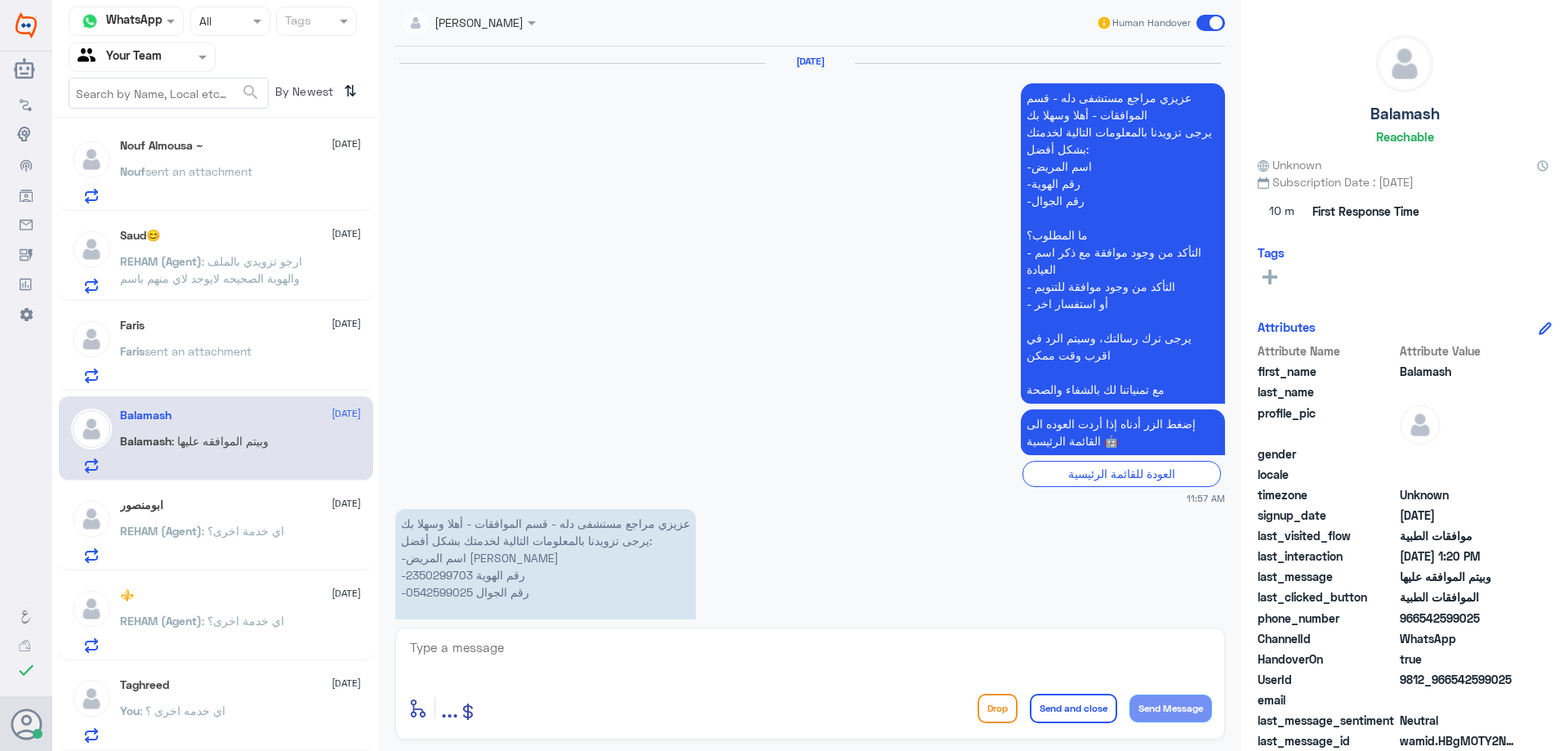
scroll to position [1810, 0]
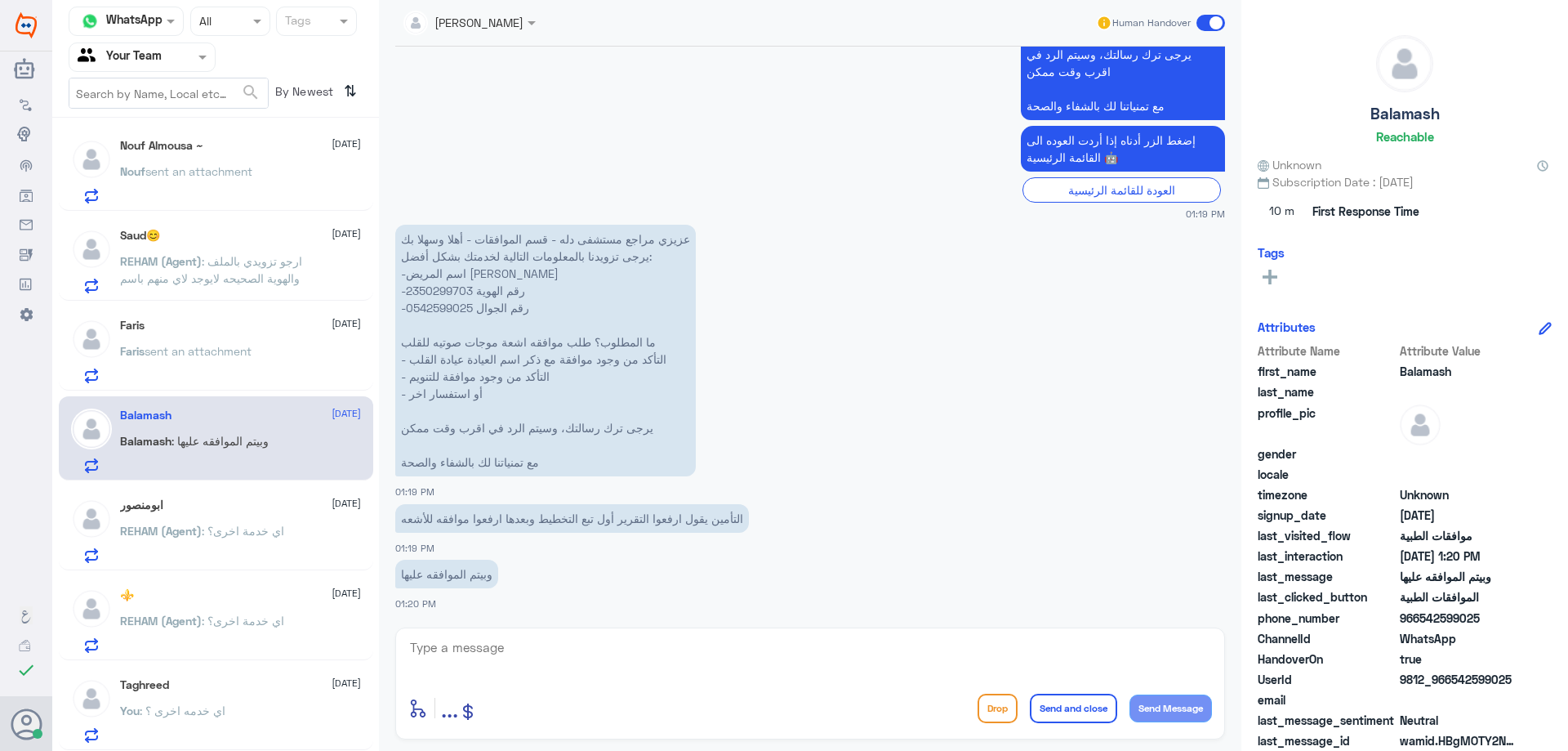
click at [197, 514] on div "ابومنصور [DATE][PERSON_NAME] (Agent) : اي خدمة اخرى؟" at bounding box center [240, 531] width 241 height 65
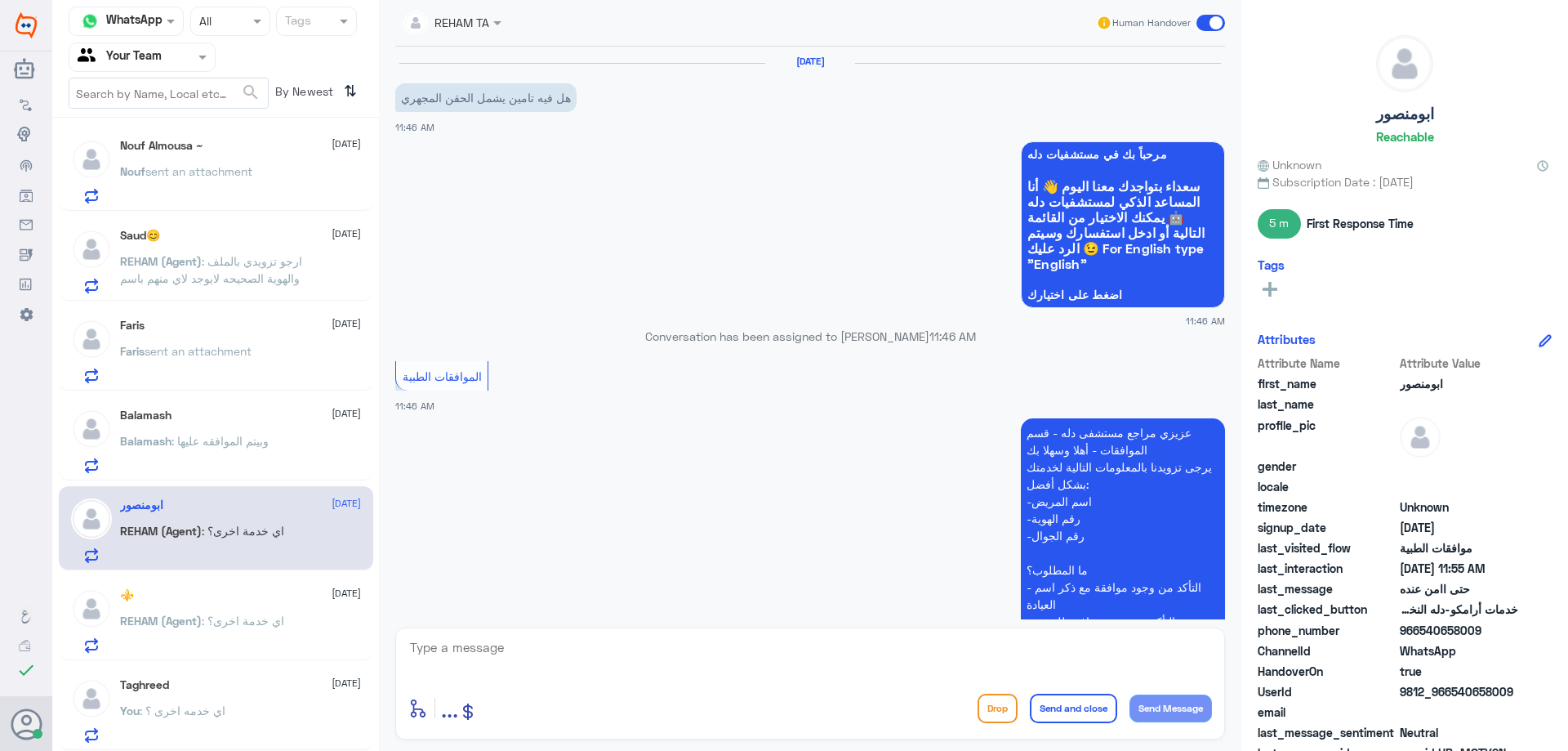
scroll to position [1087, 0]
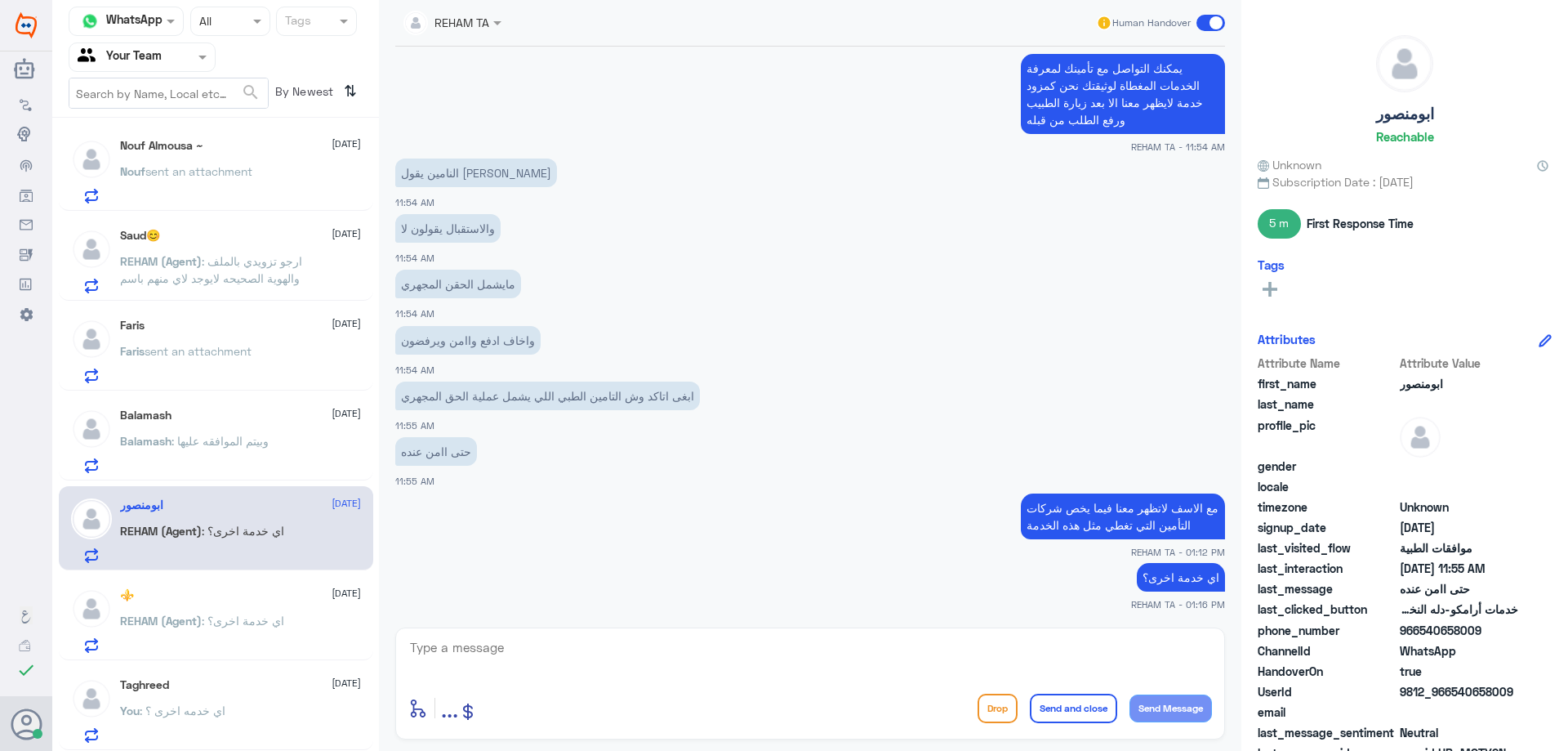
click at [226, 445] on span ": وبيتم الموافقه عليها" at bounding box center [220, 440] width 97 height 14
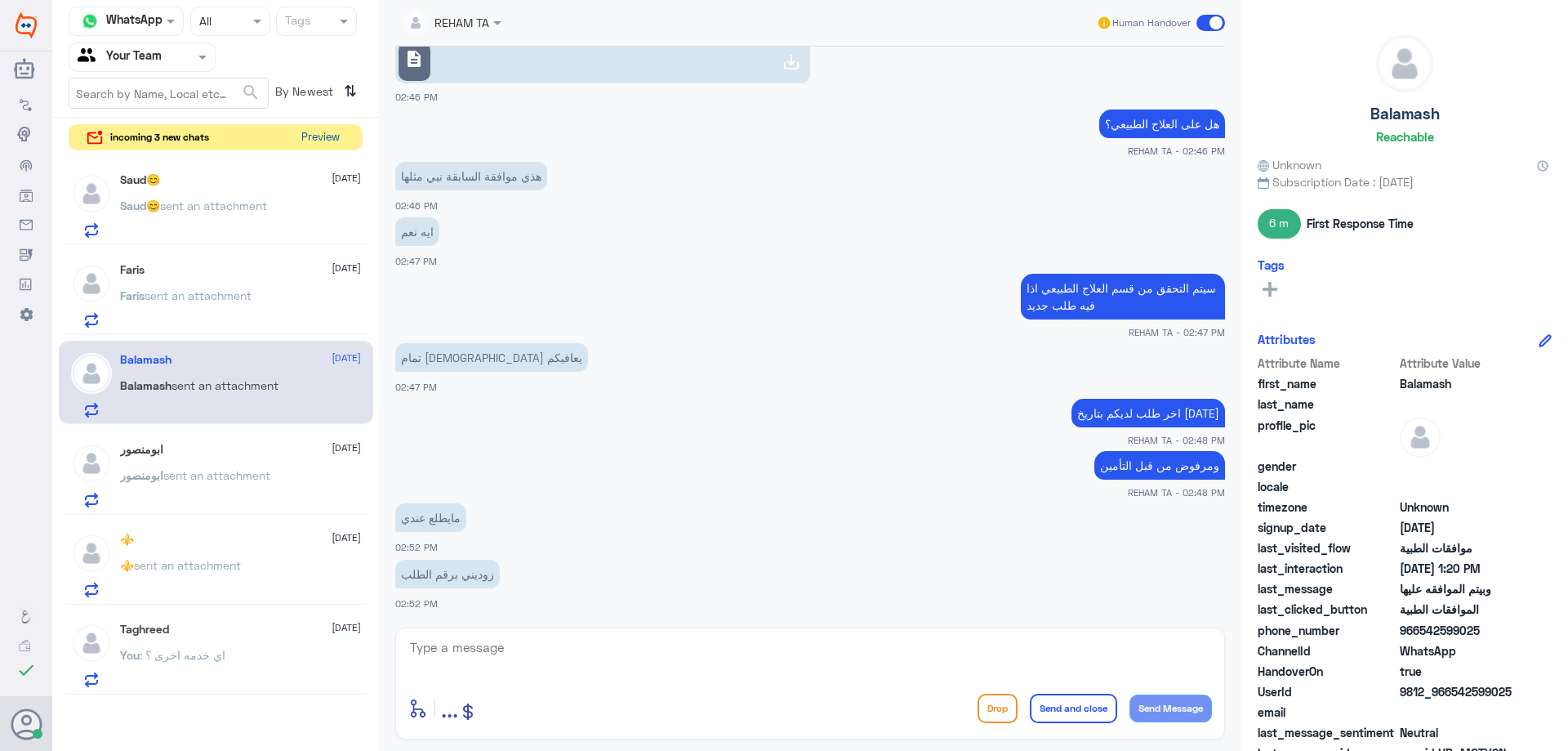
click at [324, 129] on button "Preview" at bounding box center [319, 137] width 51 height 26
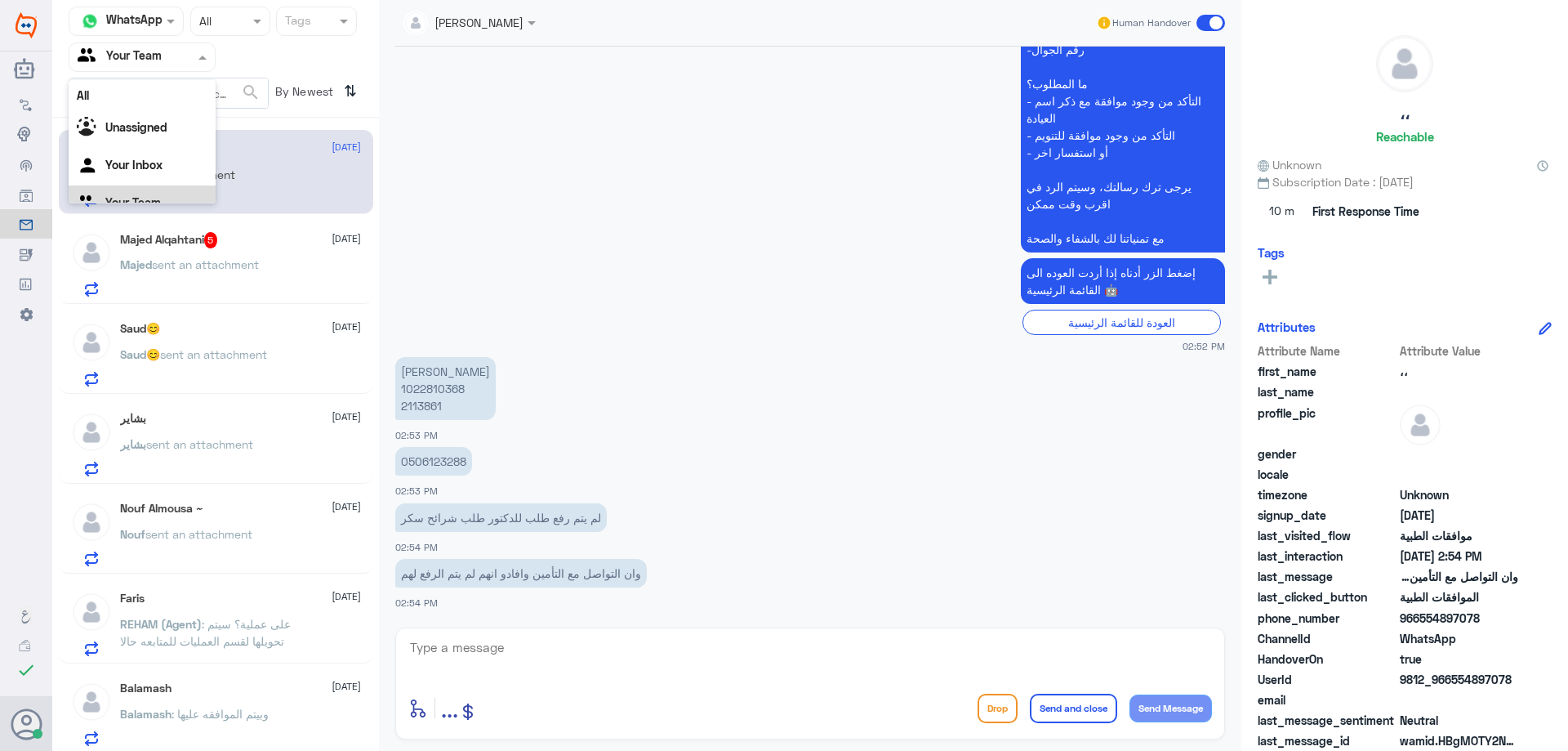
click at [129, 54] on input "text" at bounding box center [122, 57] width 90 height 19
click at [164, 153] on div "Your Inbox" at bounding box center [142, 146] width 147 height 37
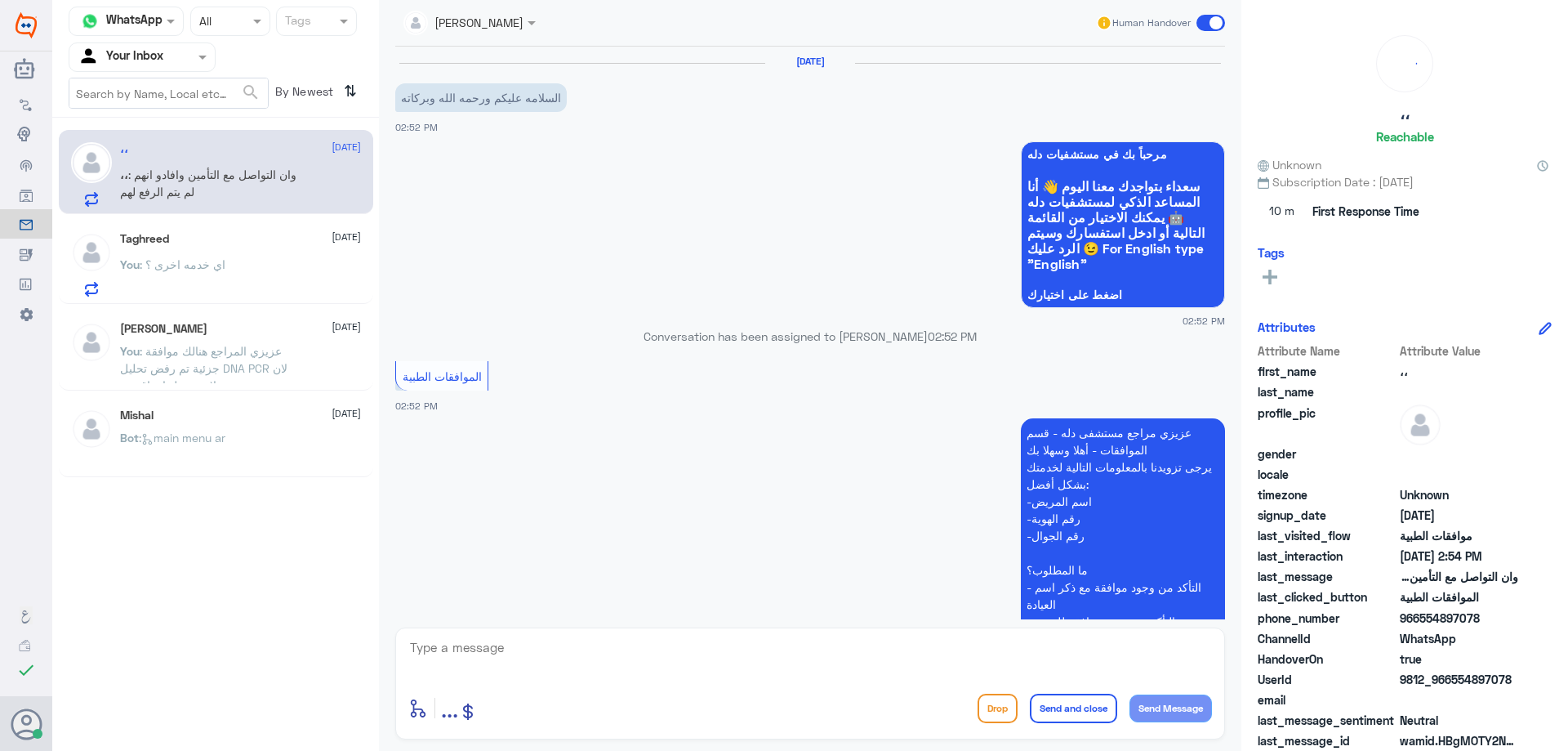
scroll to position [486, 0]
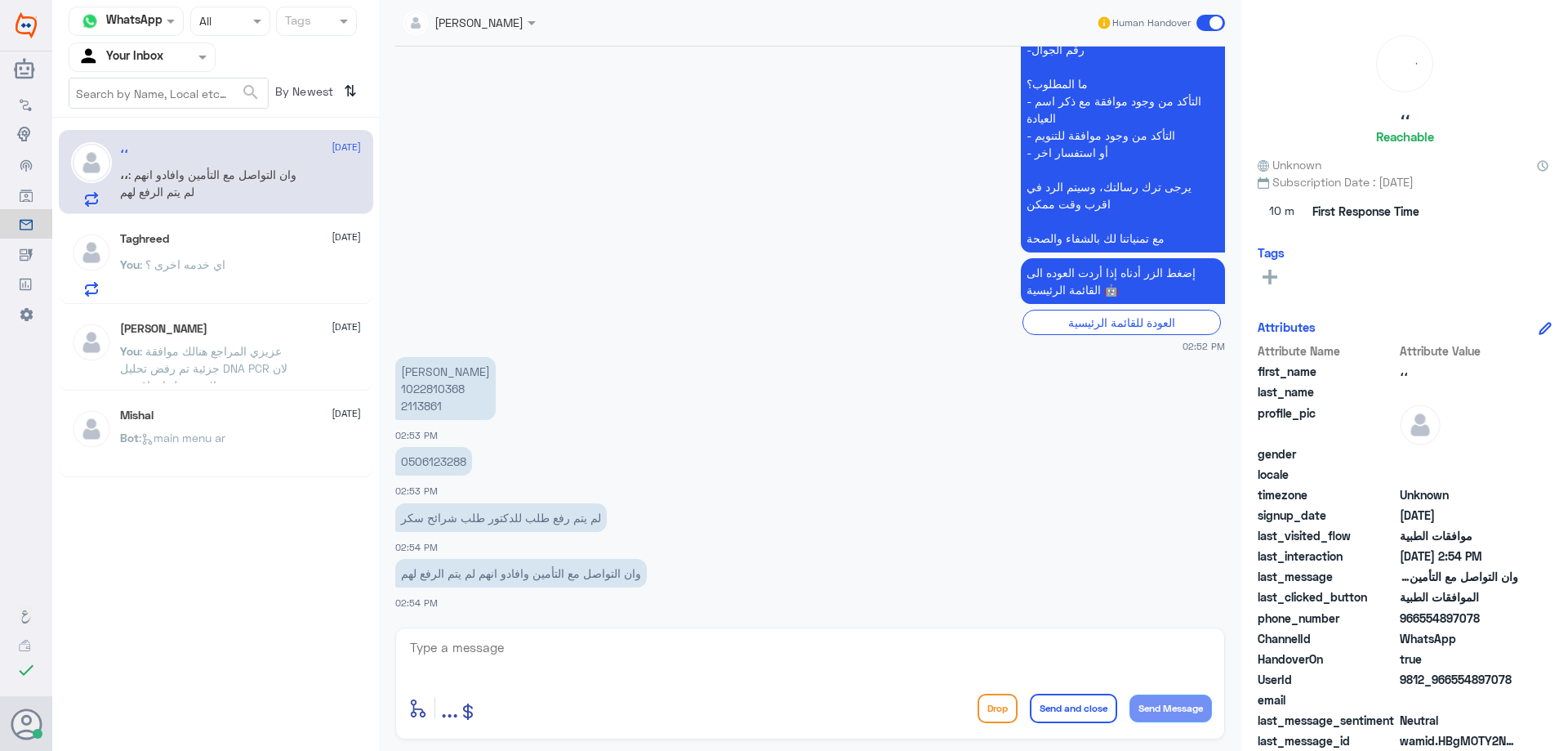
click at [427, 393] on p "[PERSON_NAME] 1022810368 2113861" at bounding box center [445, 389] width 100 height 63
click at [425, 404] on p "[PERSON_NAME] 1022810368 2113861" at bounding box center [445, 389] width 100 height 63
copy p "2113861"
click at [425, 404] on p "[PERSON_NAME] 1022810368 2113861" at bounding box center [445, 389] width 100 height 63
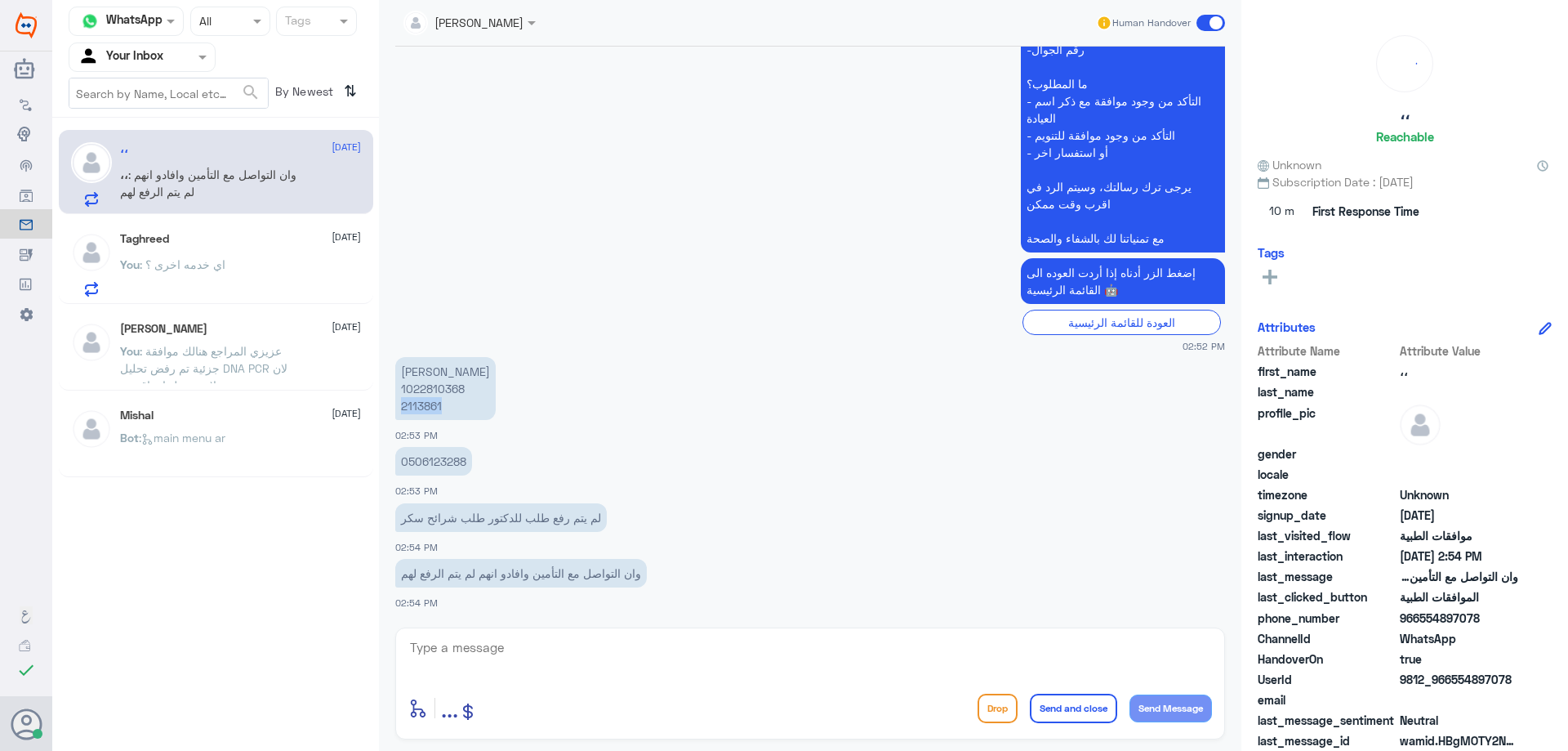
click at [437, 402] on p "[PERSON_NAME] 1022810368 2113861" at bounding box center [445, 389] width 100 height 63
click at [667, 671] on textarea at bounding box center [809, 657] width 804 height 40
type textarea "لا يوجد اي مطالبة لشرائح السكر , هل تم مراجعة الصيدلية لرفعها للتامين"
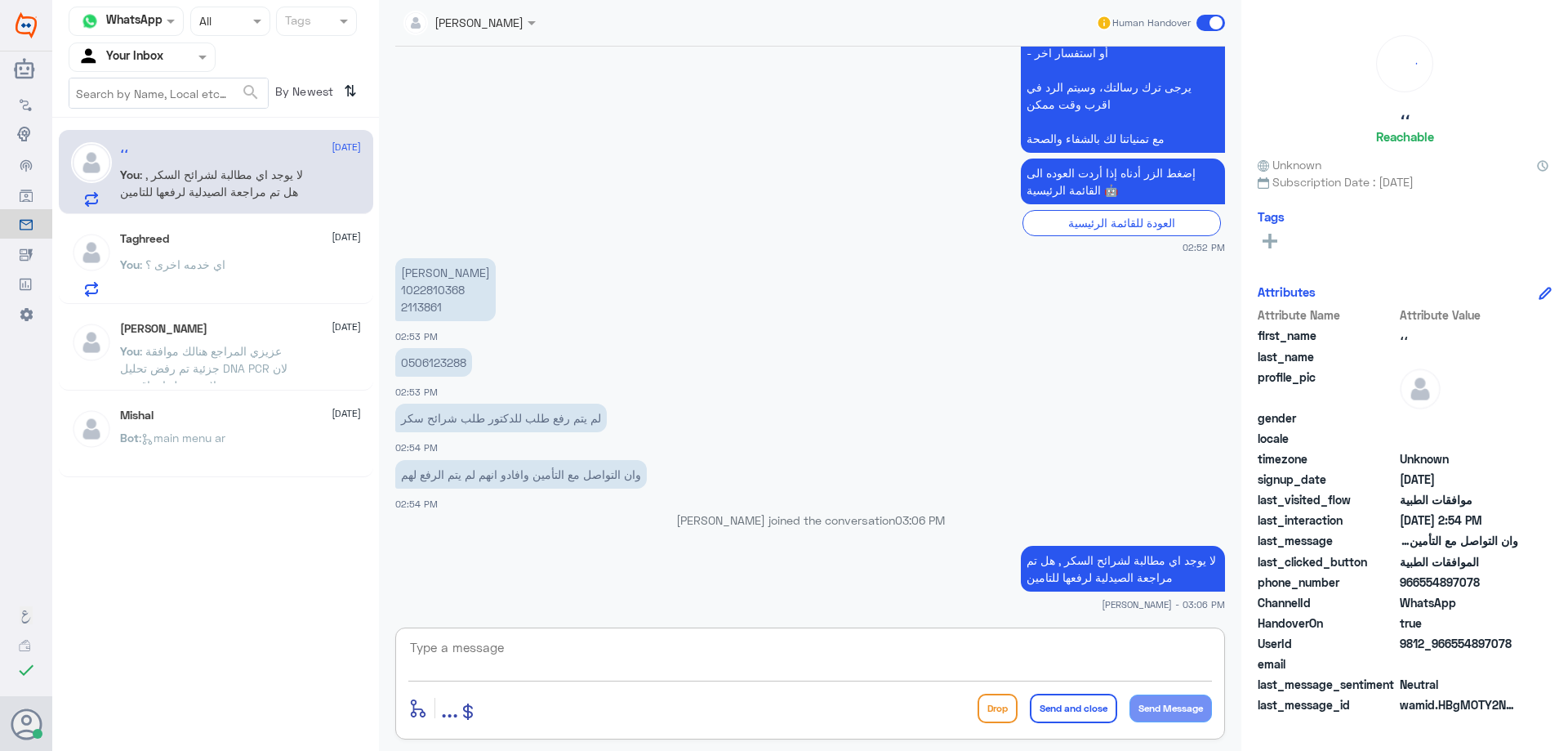
type textarea "؟"
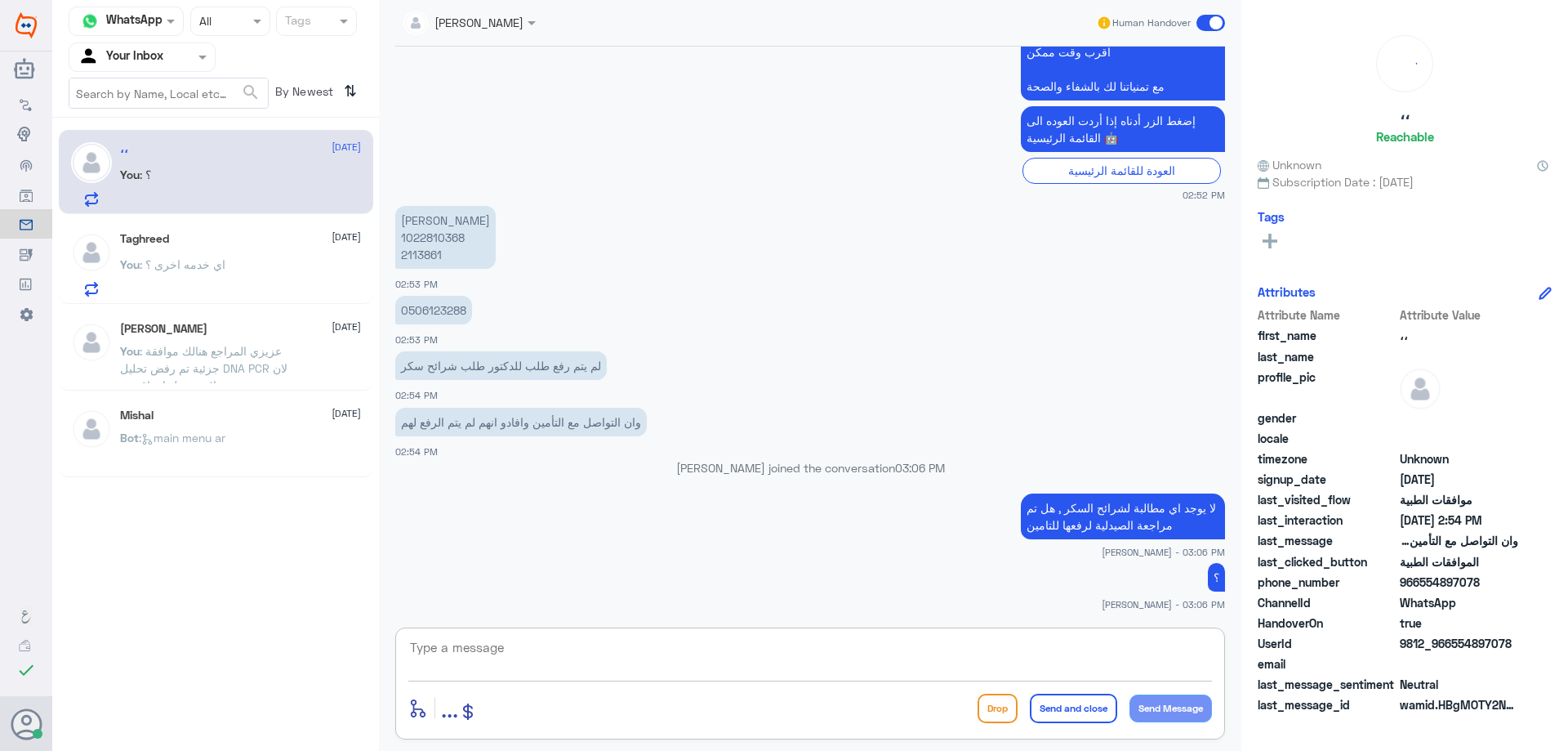
click at [875, 223] on app-msgs-text "[PERSON_NAME] 1022810368 2113861" at bounding box center [810, 238] width 830 height 65
click at [258, 263] on div "You : اي خدمه اخرى ؟" at bounding box center [240, 278] width 241 height 37
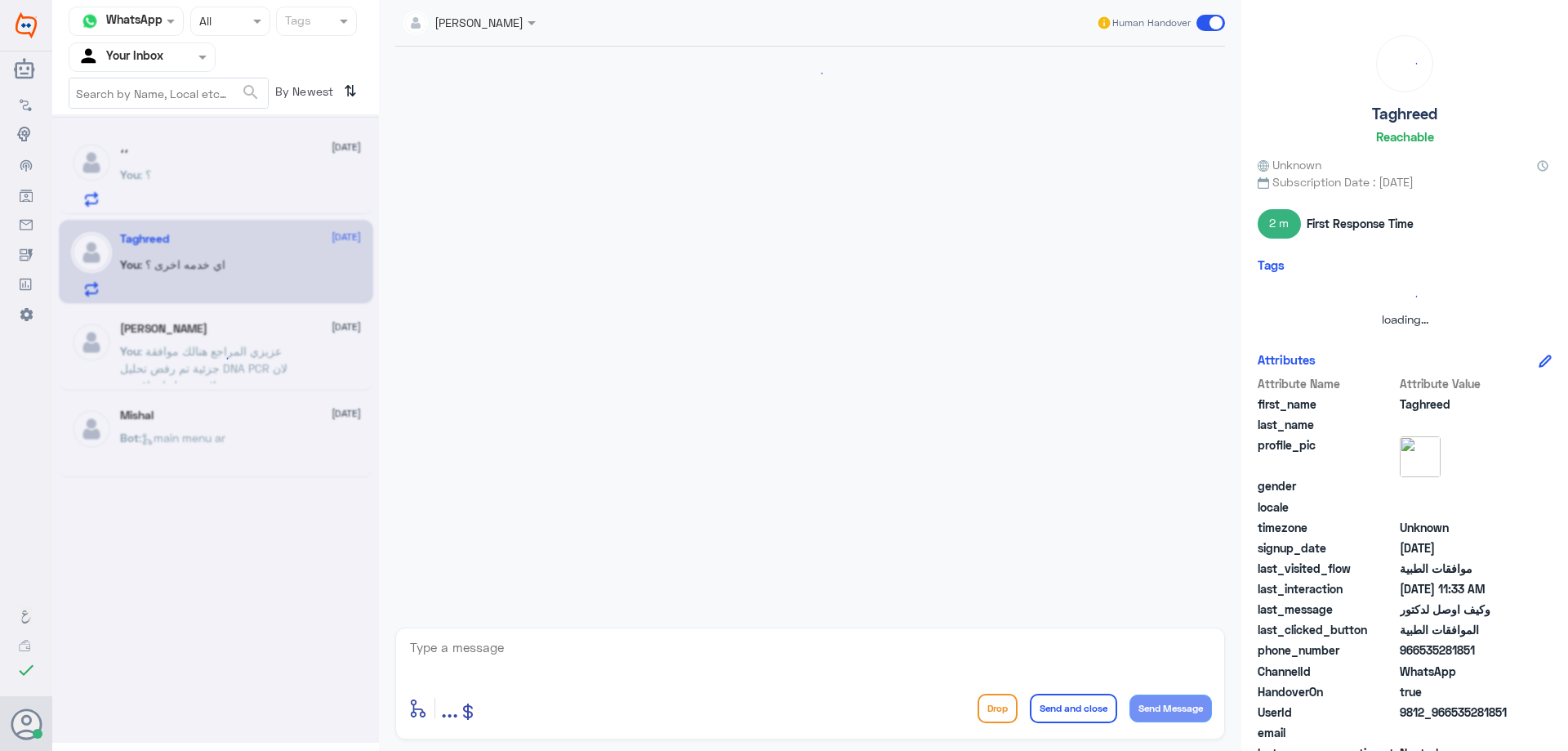
scroll to position [822, 0]
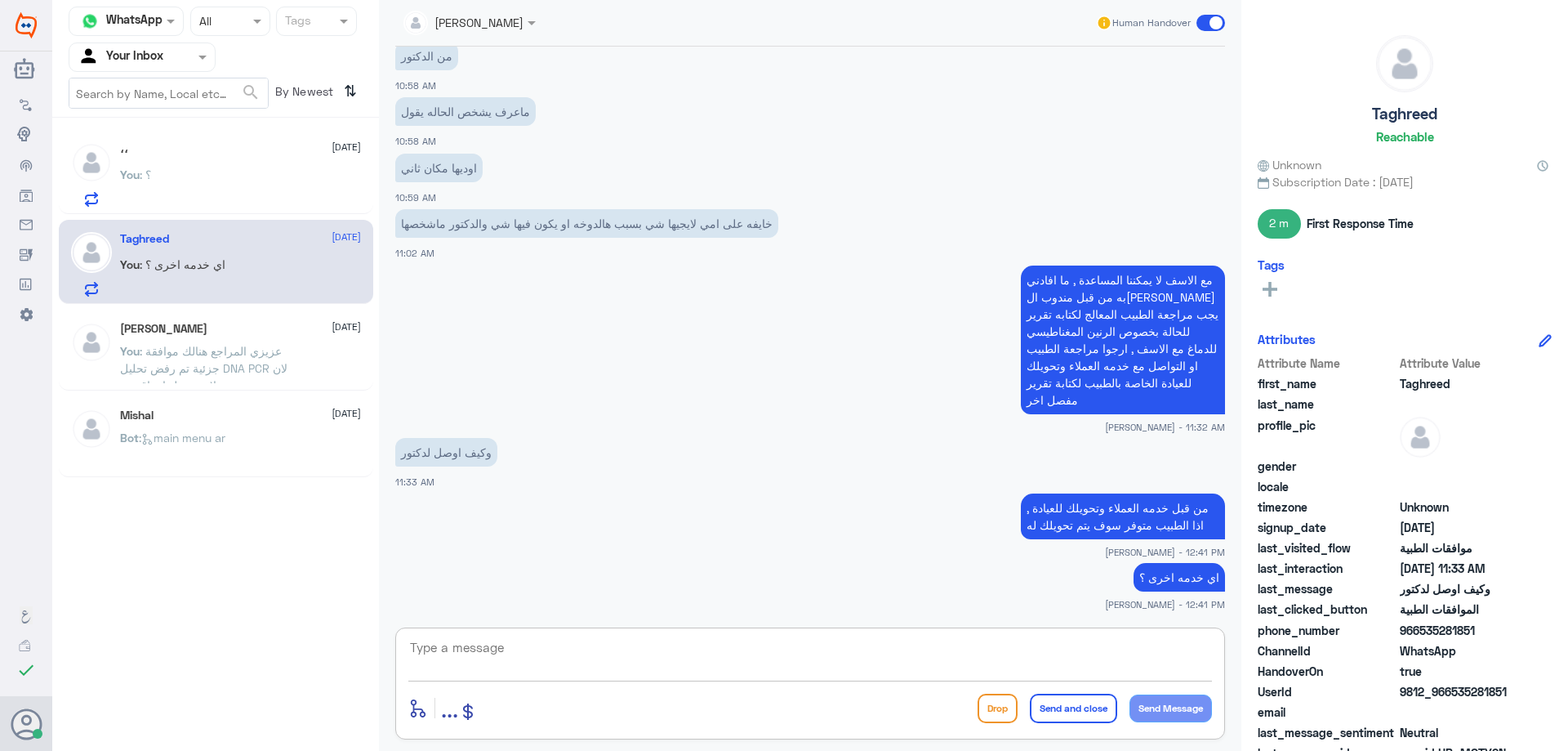
click at [656, 671] on textarea at bounding box center [809, 657] width 804 height 40
type textarea "ق"
type textarea "قدامكم العافية"
click at [1048, 713] on button "Send and close" at bounding box center [1074, 708] width 88 height 30
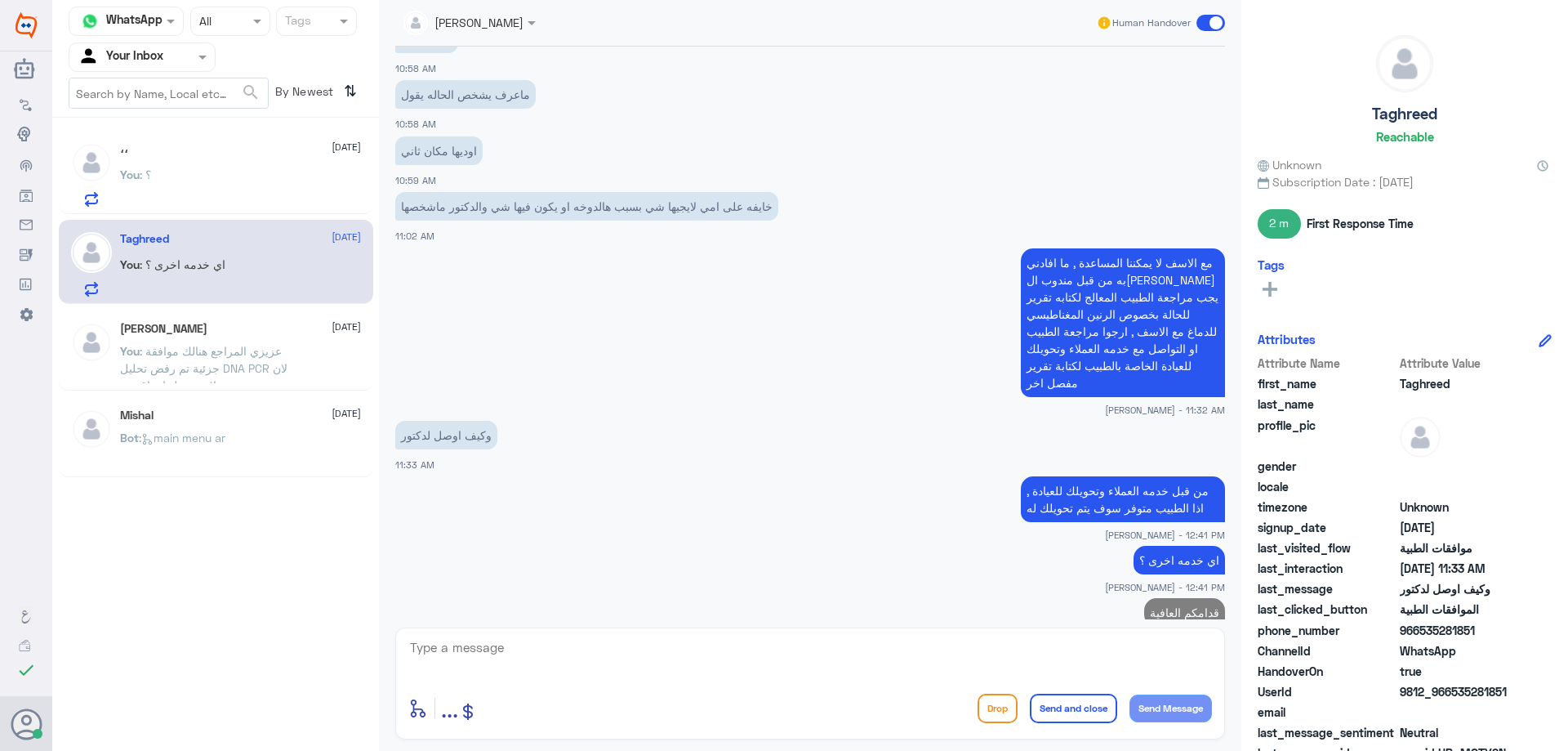
scroll to position [874, 0]
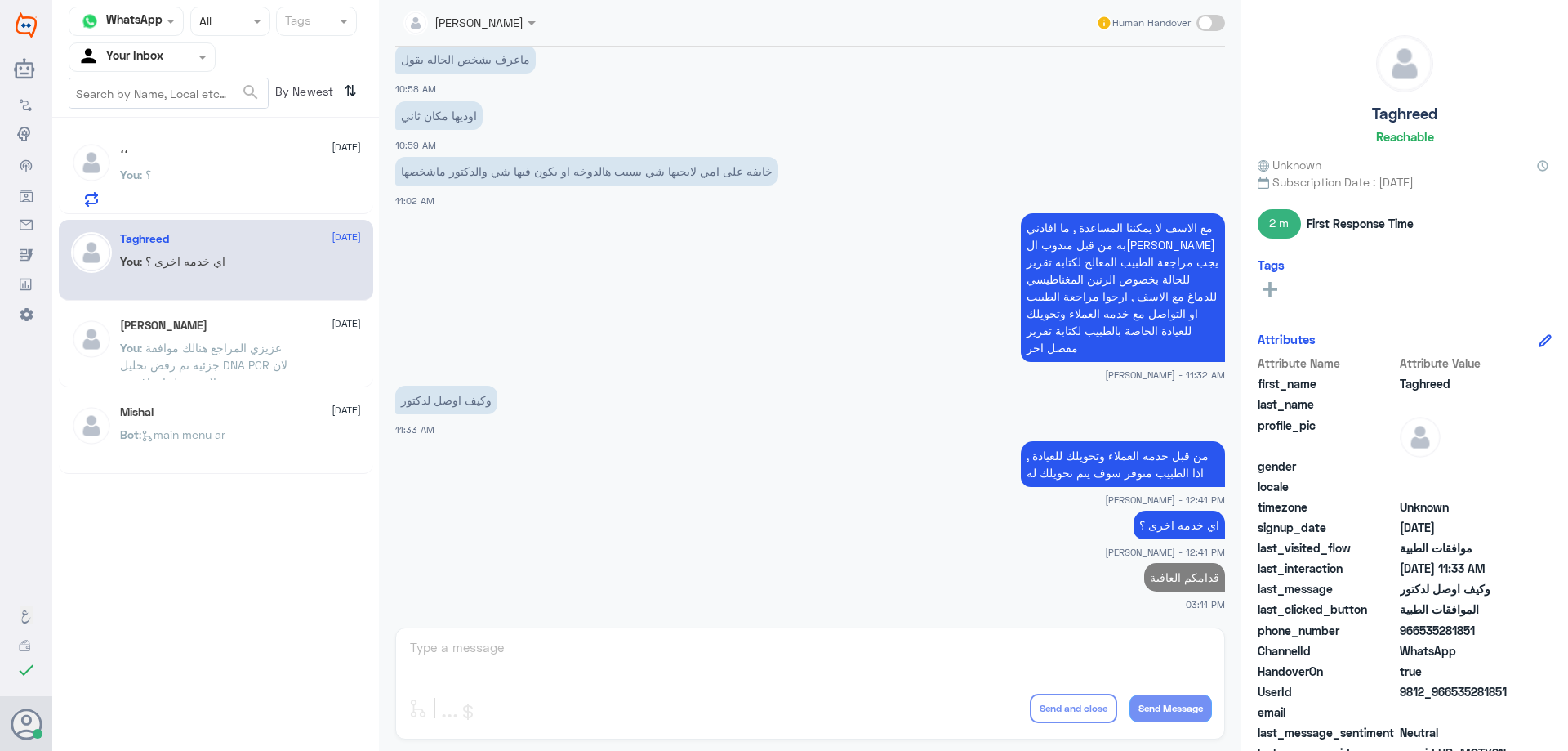
click at [133, 53] on input "text" at bounding box center [122, 57] width 90 height 19
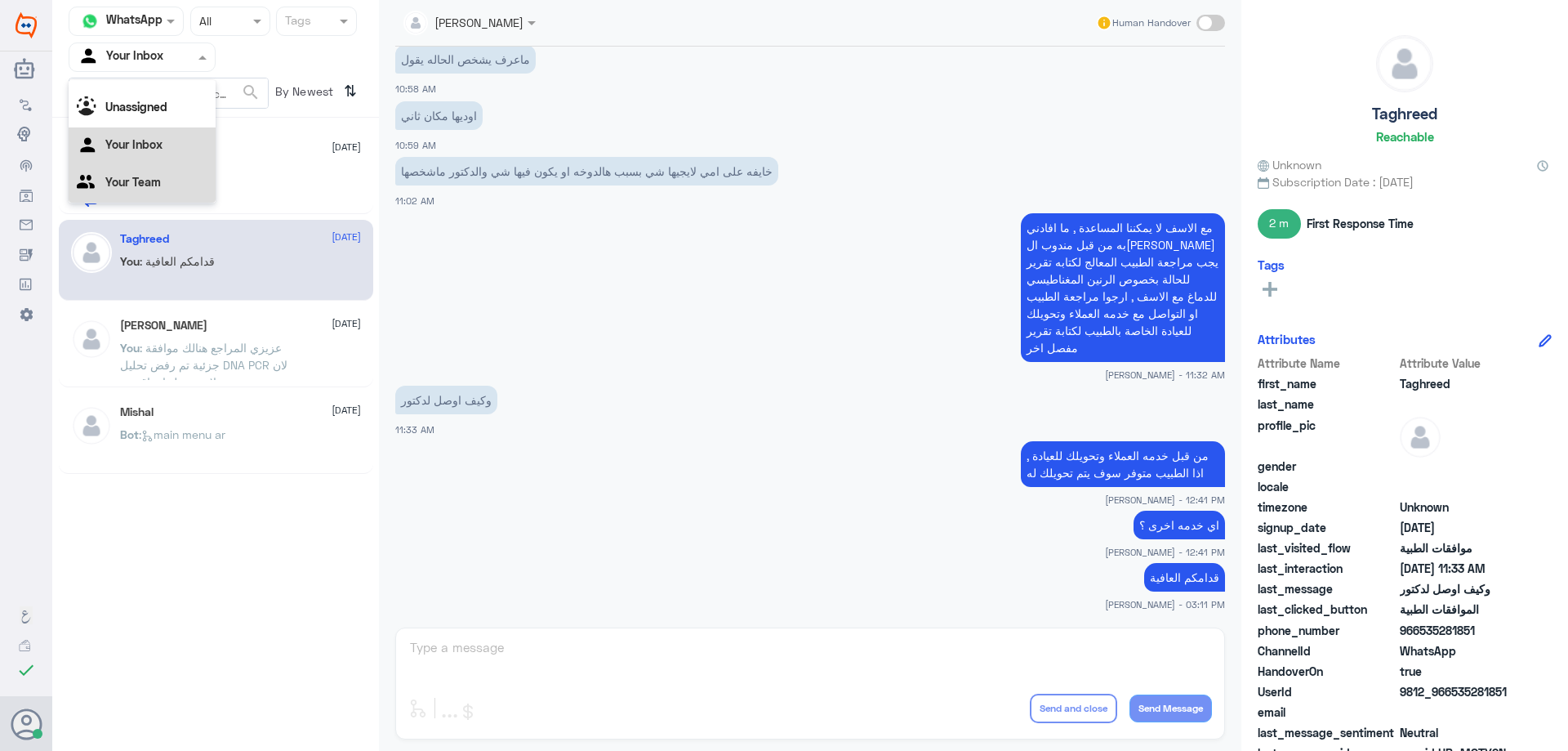
click at [126, 176] on Team "Your Team" at bounding box center [133, 181] width 55 height 14
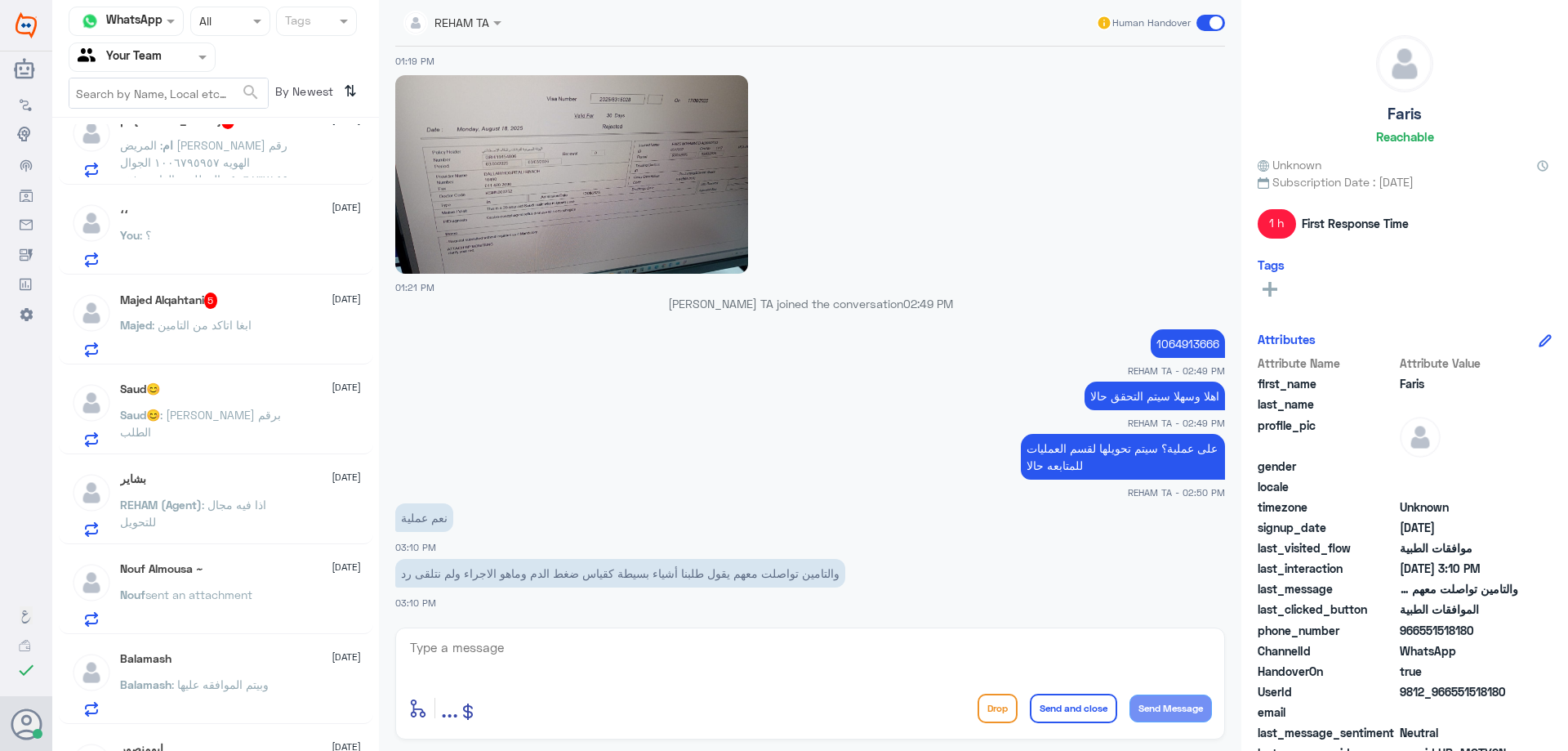
scroll to position [273, 0]
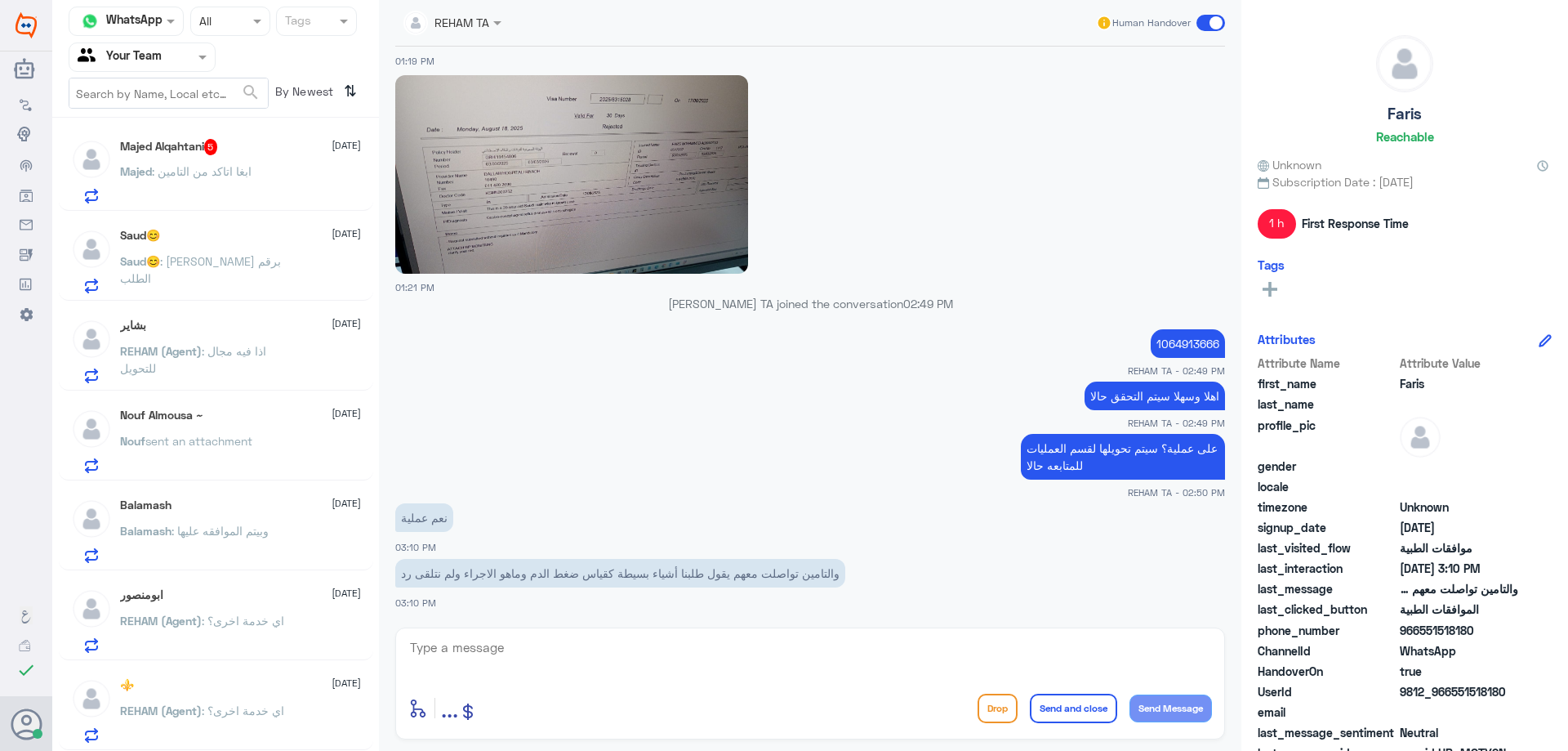
click at [270, 260] on div "Saud😊 : [PERSON_NAME] برقم الطلب" at bounding box center [240, 274] width 241 height 37
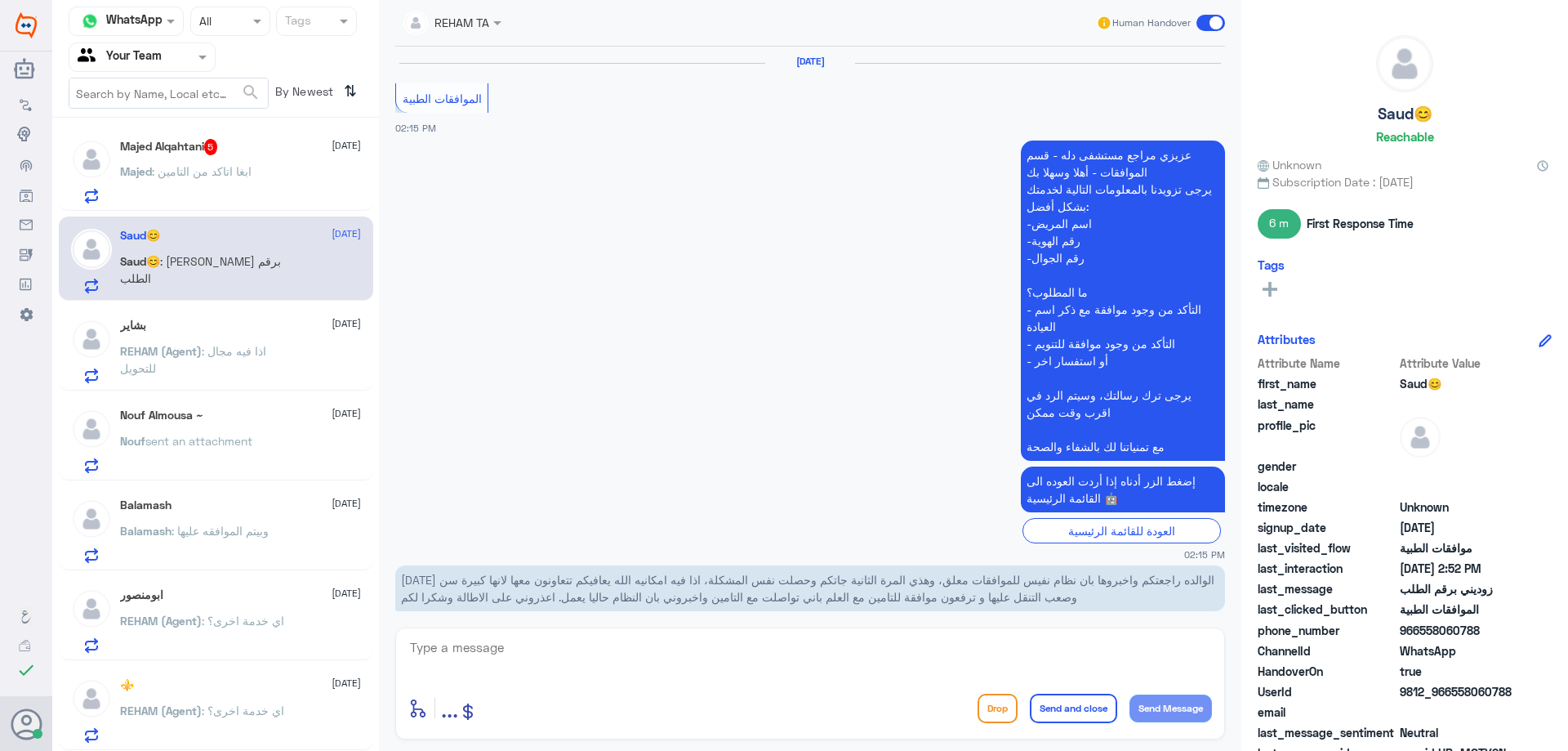
scroll to position [1019, 0]
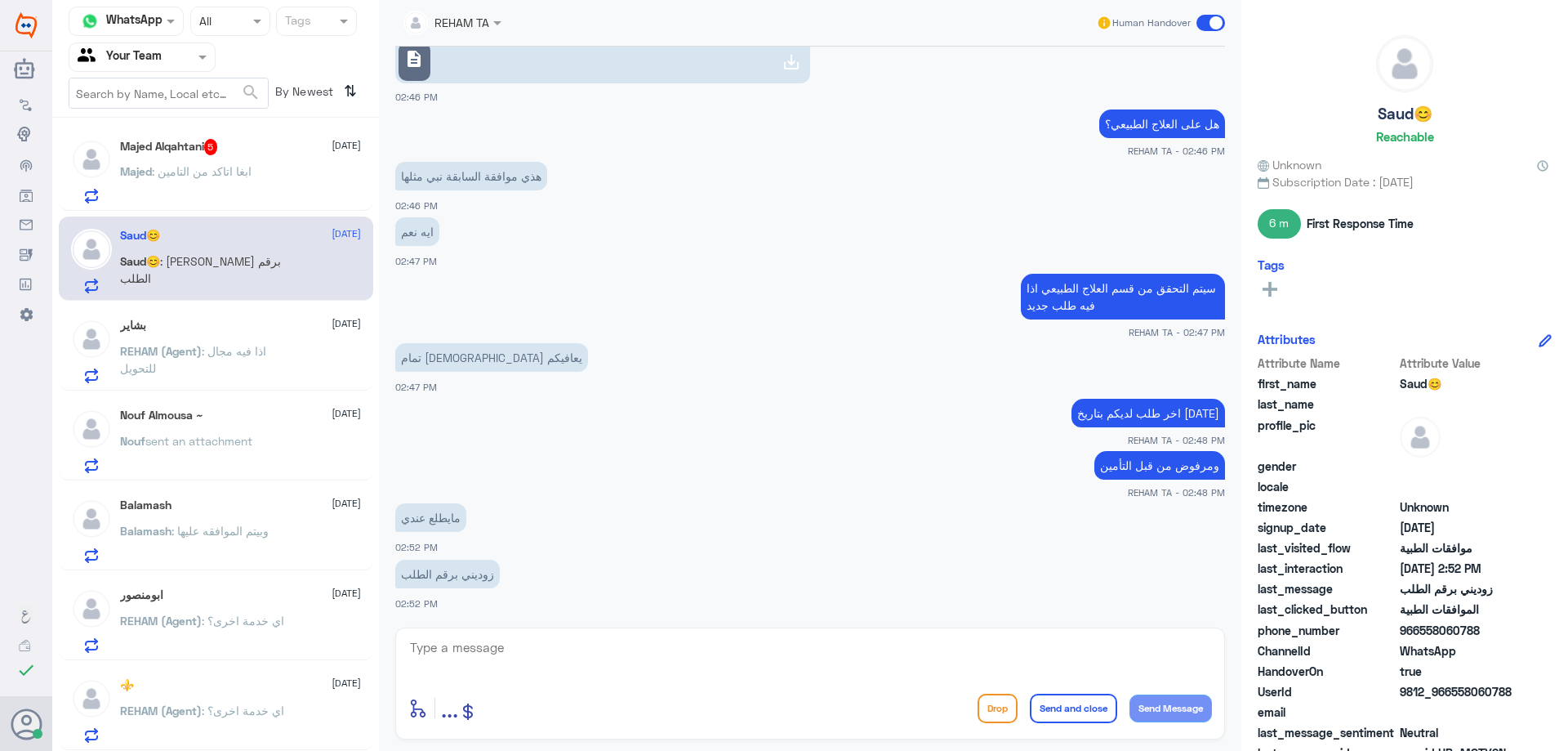
click at [245, 181] on p "Majed : ابغا اتاكد من التامين" at bounding box center [186, 183] width 132 height 41
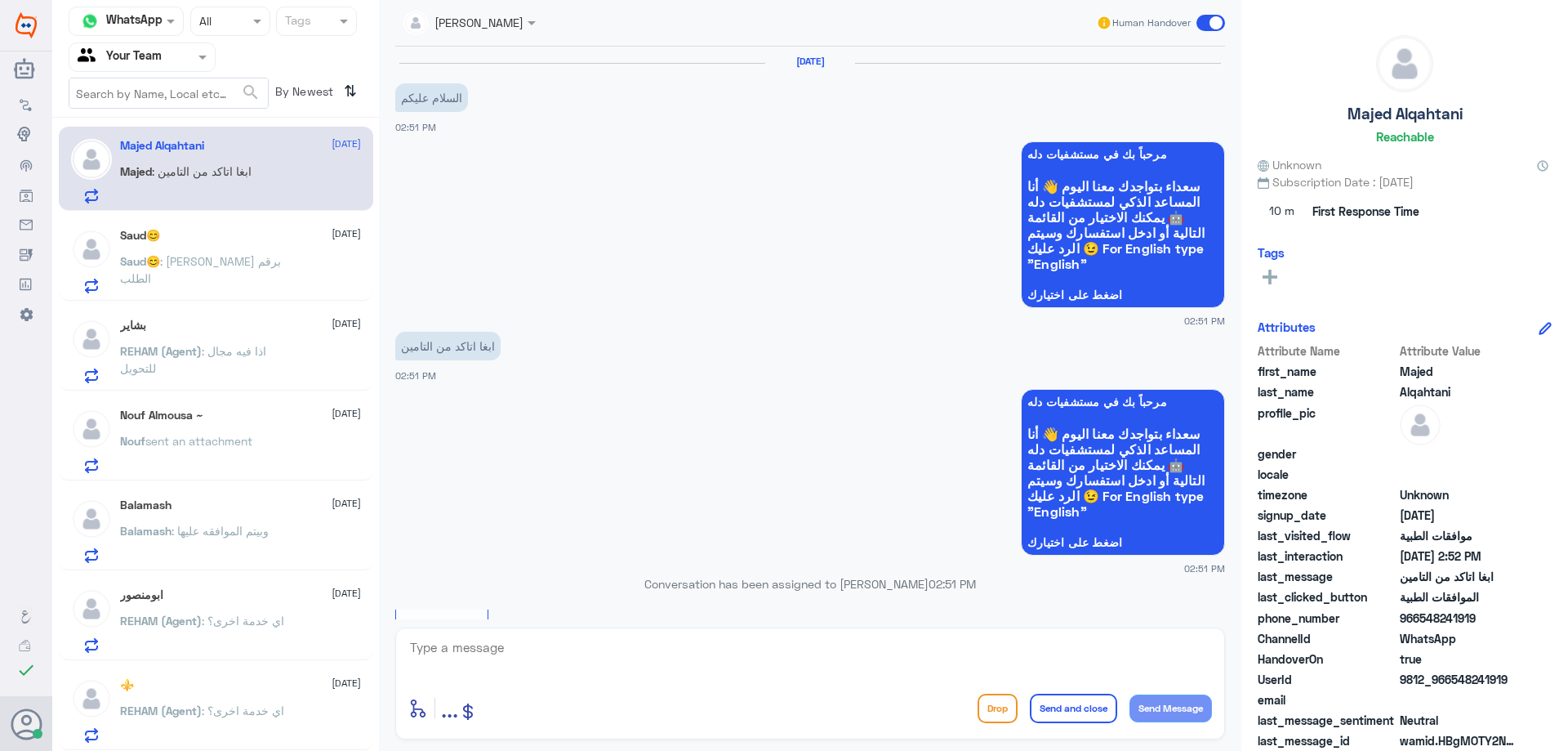
scroll to position [621, 0]
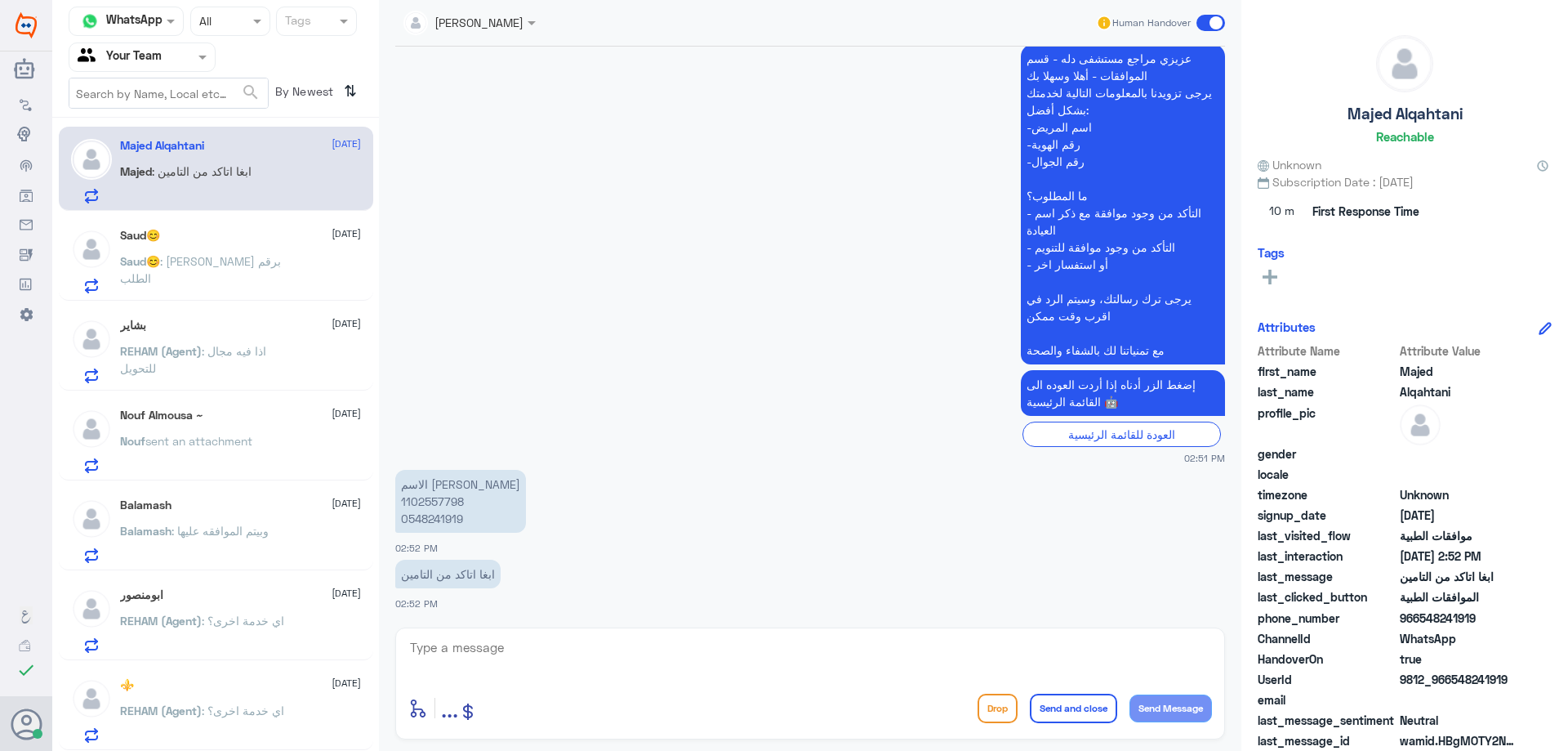
click at [430, 502] on p "الاسم [PERSON_NAME] 1102557798 0548241919" at bounding box center [460, 501] width 131 height 63
copy p "1102557798"
click at [562, 637] on textarea at bounding box center [809, 657] width 804 height 40
type textarea "ارجوا التوضيح اذا ممكن"
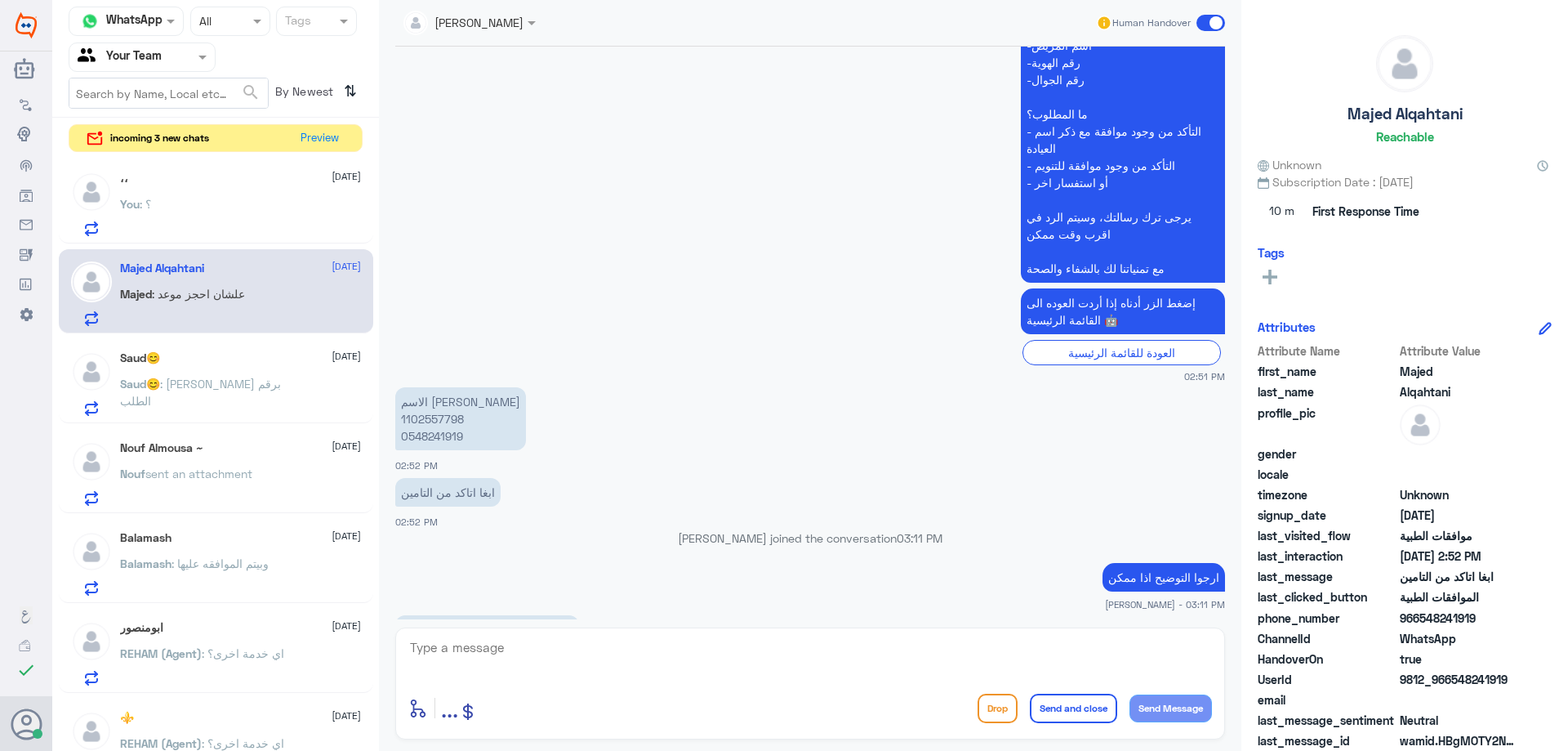
scroll to position [785, 0]
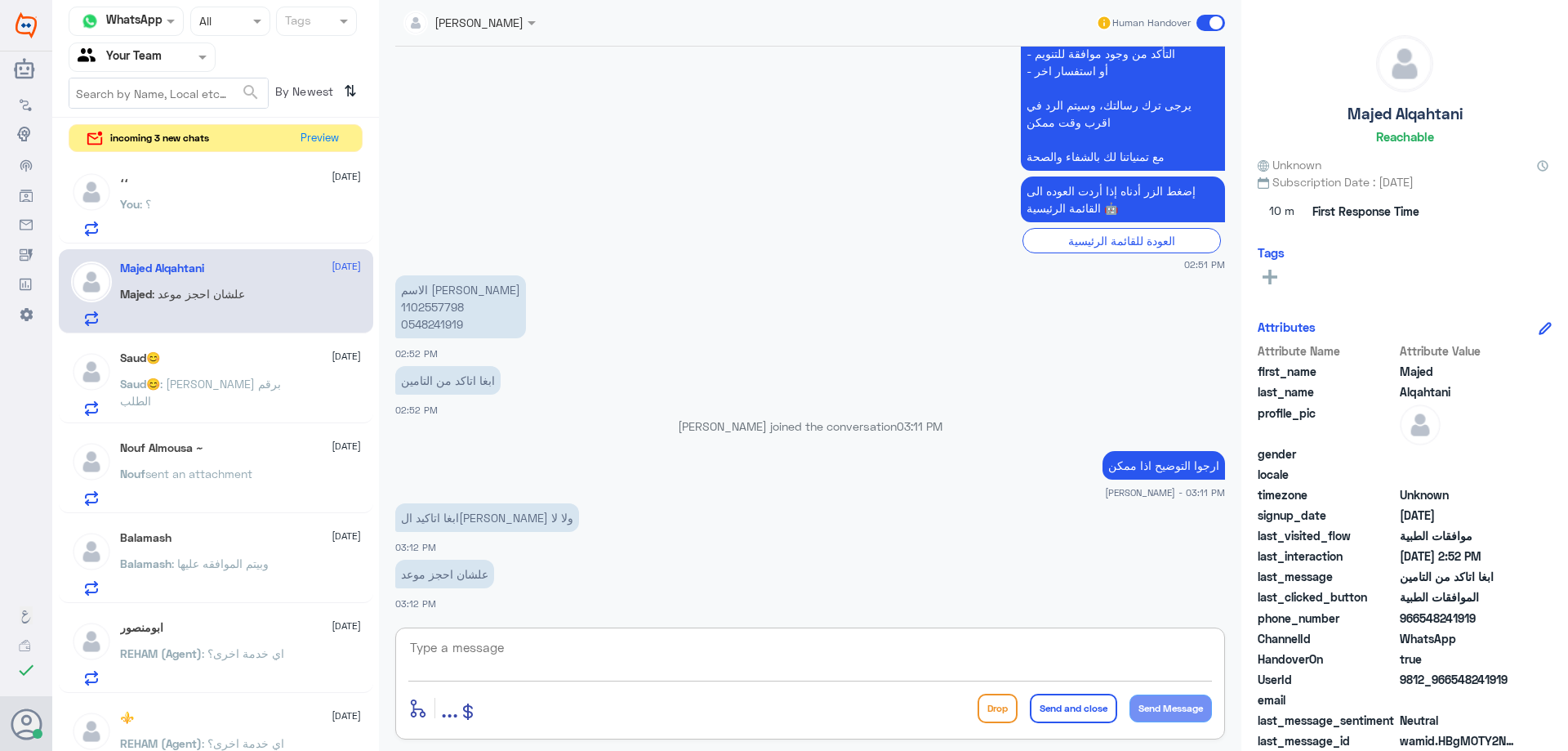
click at [401, 312] on p "الاسم [PERSON_NAME] 1102557798 0548241919" at bounding box center [460, 307] width 131 height 63
click at [402, 312] on p "الاسم [PERSON_NAME] 1102557798 0548241919" at bounding box center [460, 307] width 131 height 63
copy p "1102557798"
click at [664, 664] on textarea at bounding box center [809, 657] width 804 height 40
click at [514, 631] on div "enter flow name ... Drop Send and close Send Message" at bounding box center [810, 682] width 830 height 112
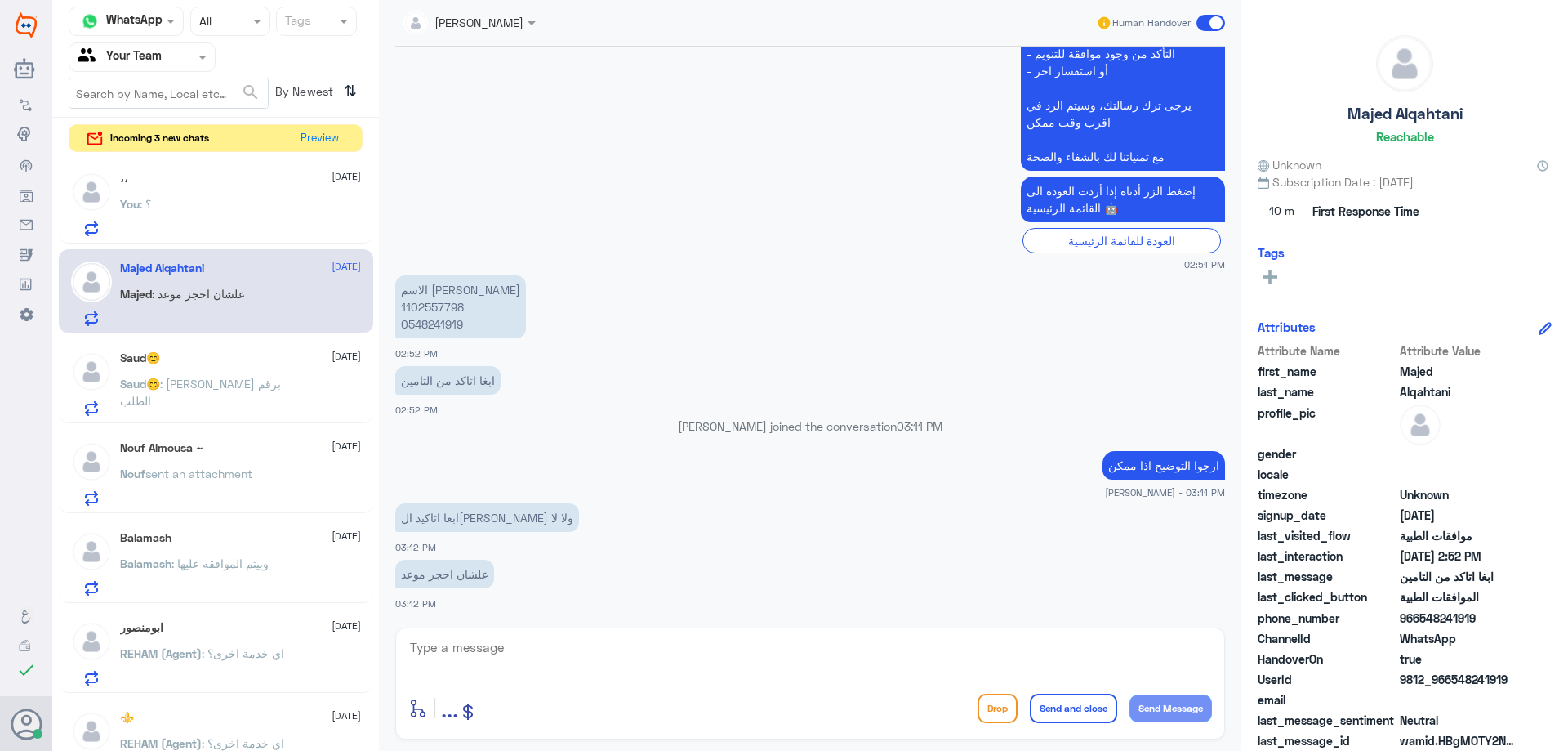
click at [515, 646] on textarea at bounding box center [809, 657] width 804 height 40
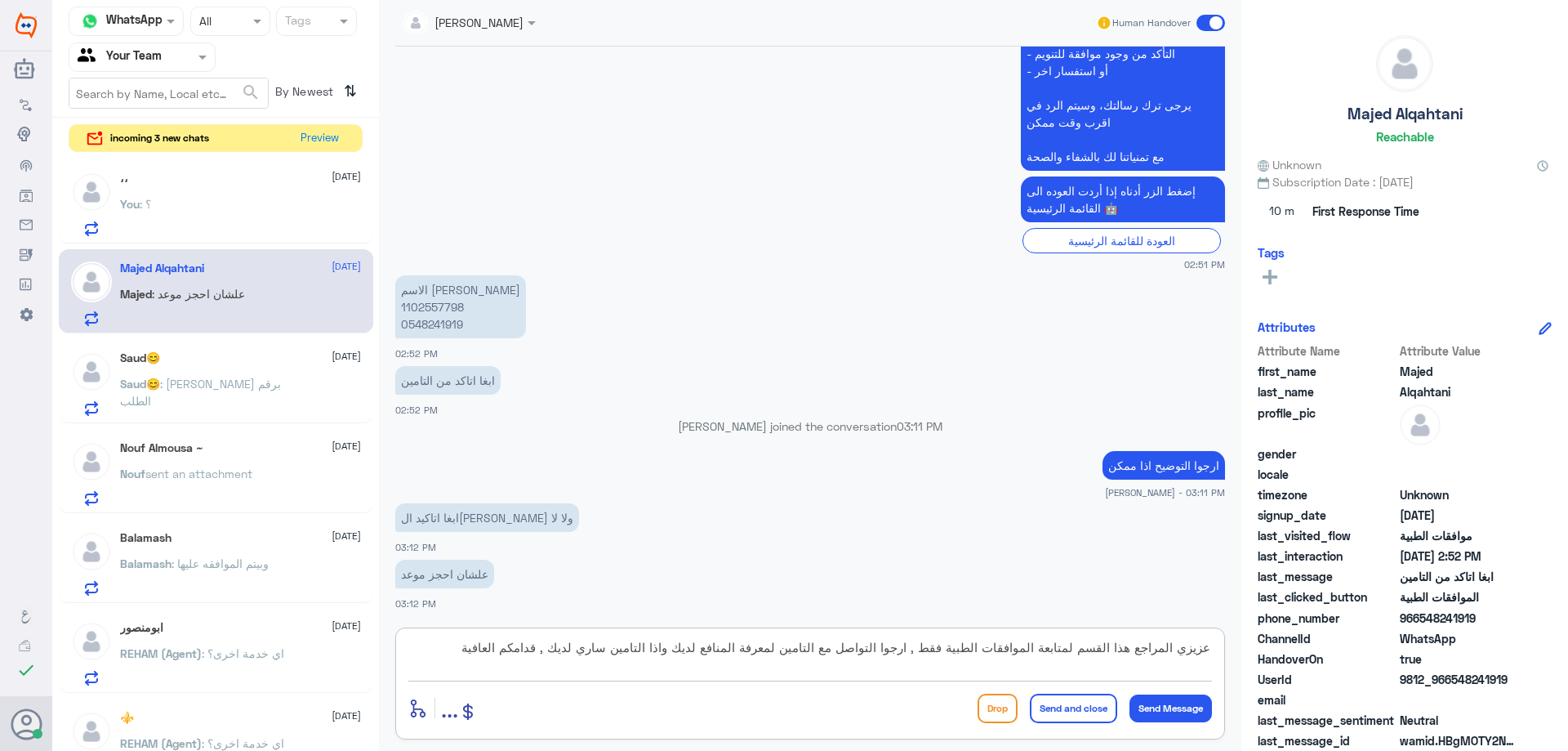
type textarea "عزيزي المراجع هذا القسم لمتابعة الموافقات الطبية فقط , ارجوا التواصل مع التامين…"
click at [1084, 703] on button "Send and close" at bounding box center [1074, 708] width 88 height 30
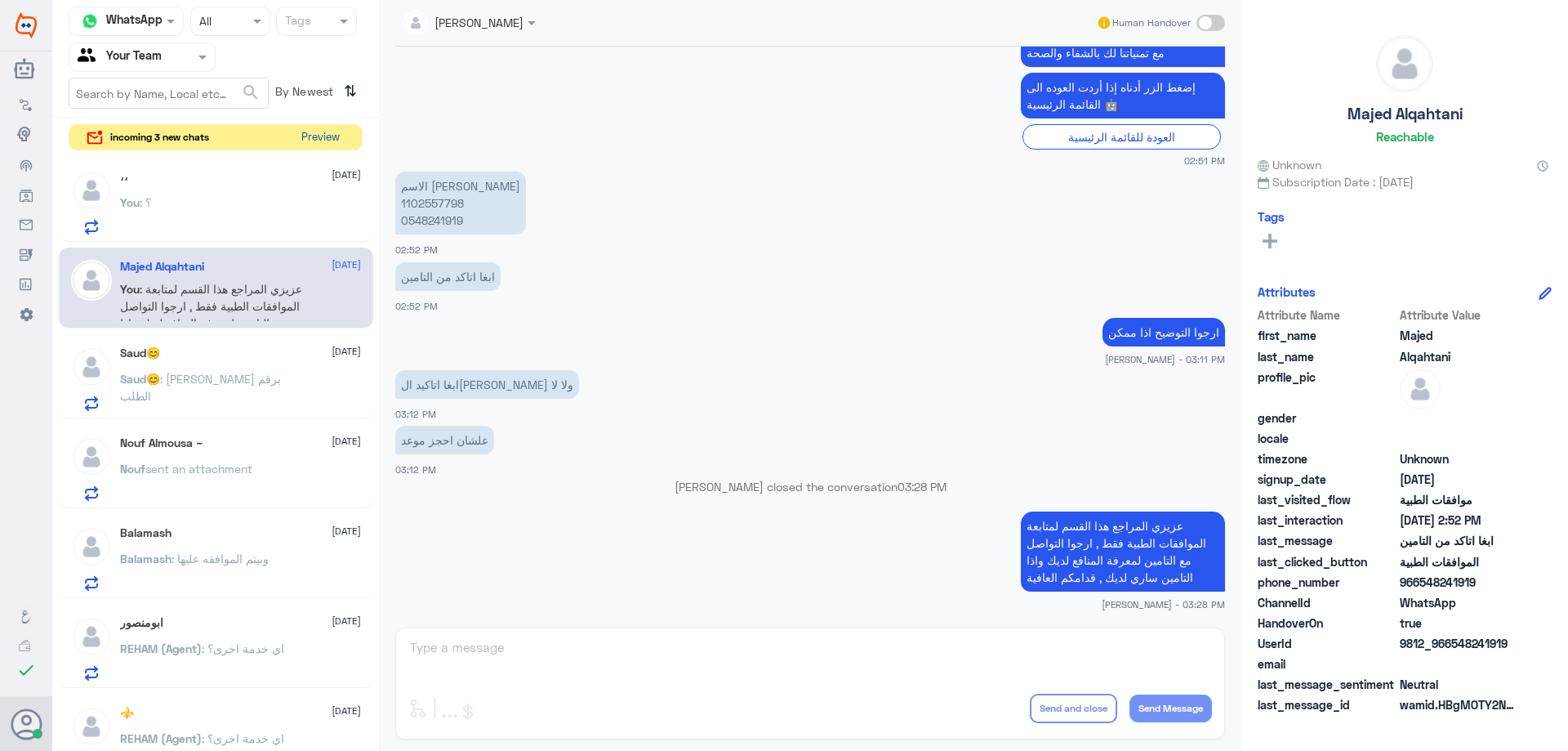
click at [332, 144] on button "Preview" at bounding box center [319, 137] width 51 height 26
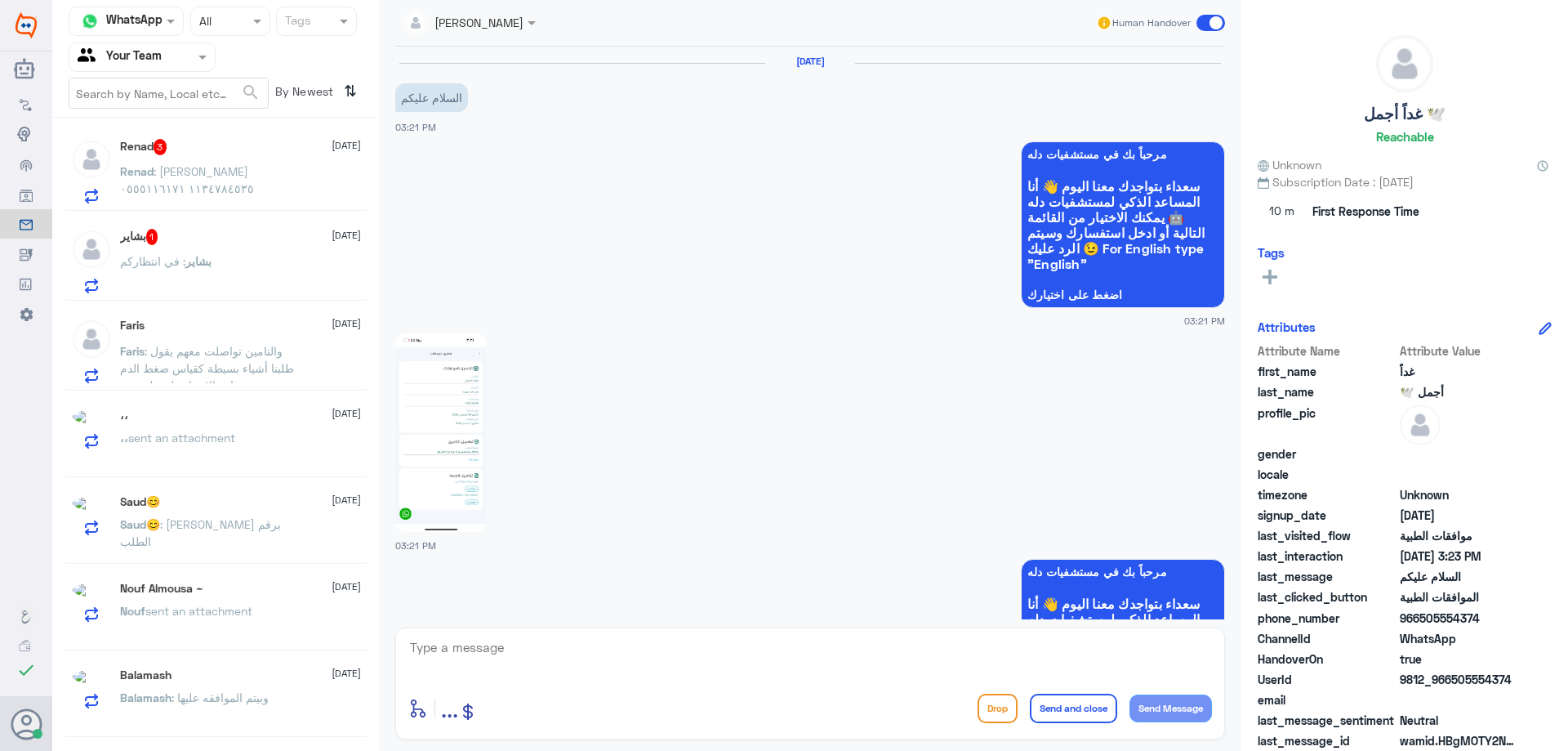
scroll to position [1335, 0]
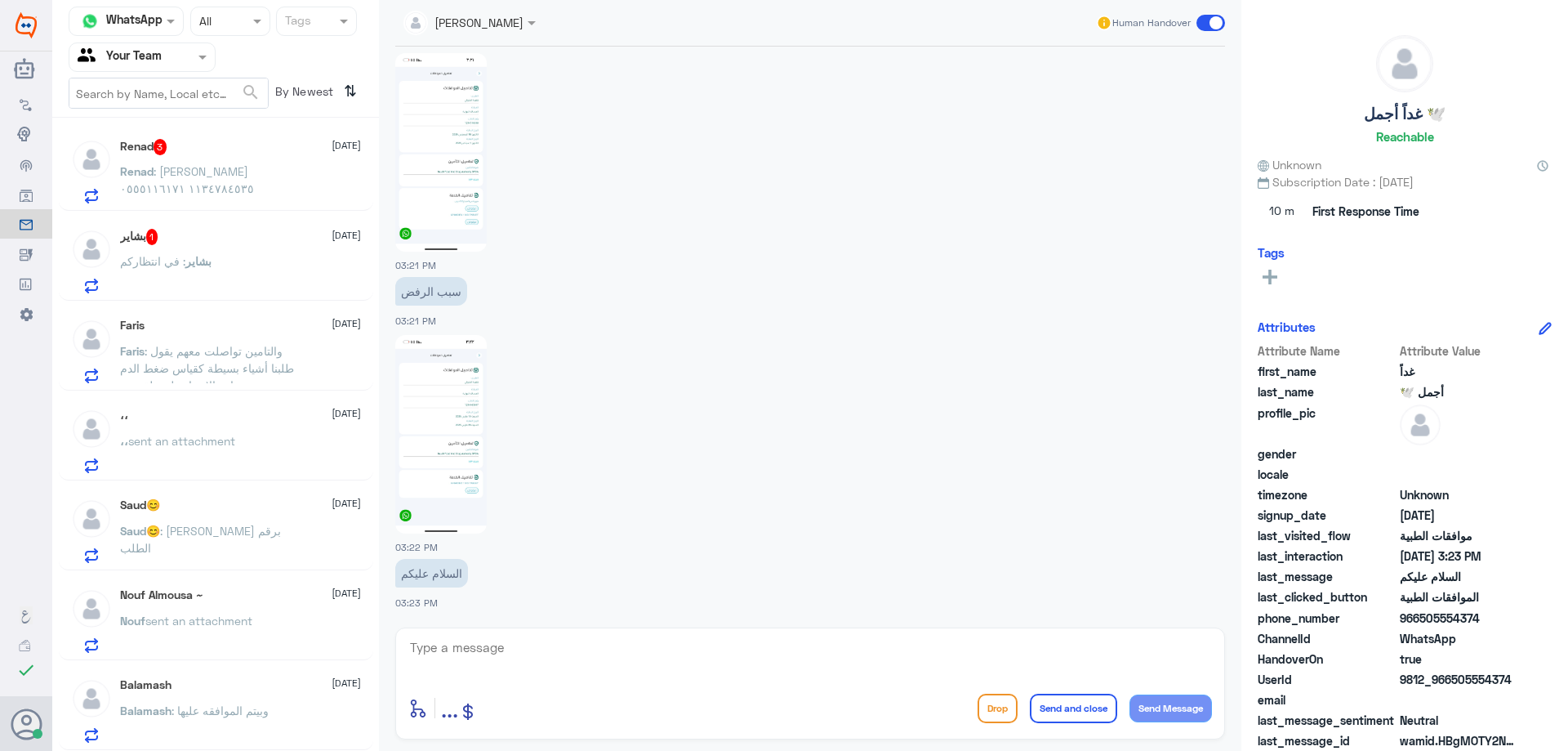
click at [260, 361] on span ": والتامين تواصلت معهم يقول طلبنا أشياء بسيطة كقياس ضغط الدم وماهو الاجراء ولم …" at bounding box center [207, 368] width 174 height 49
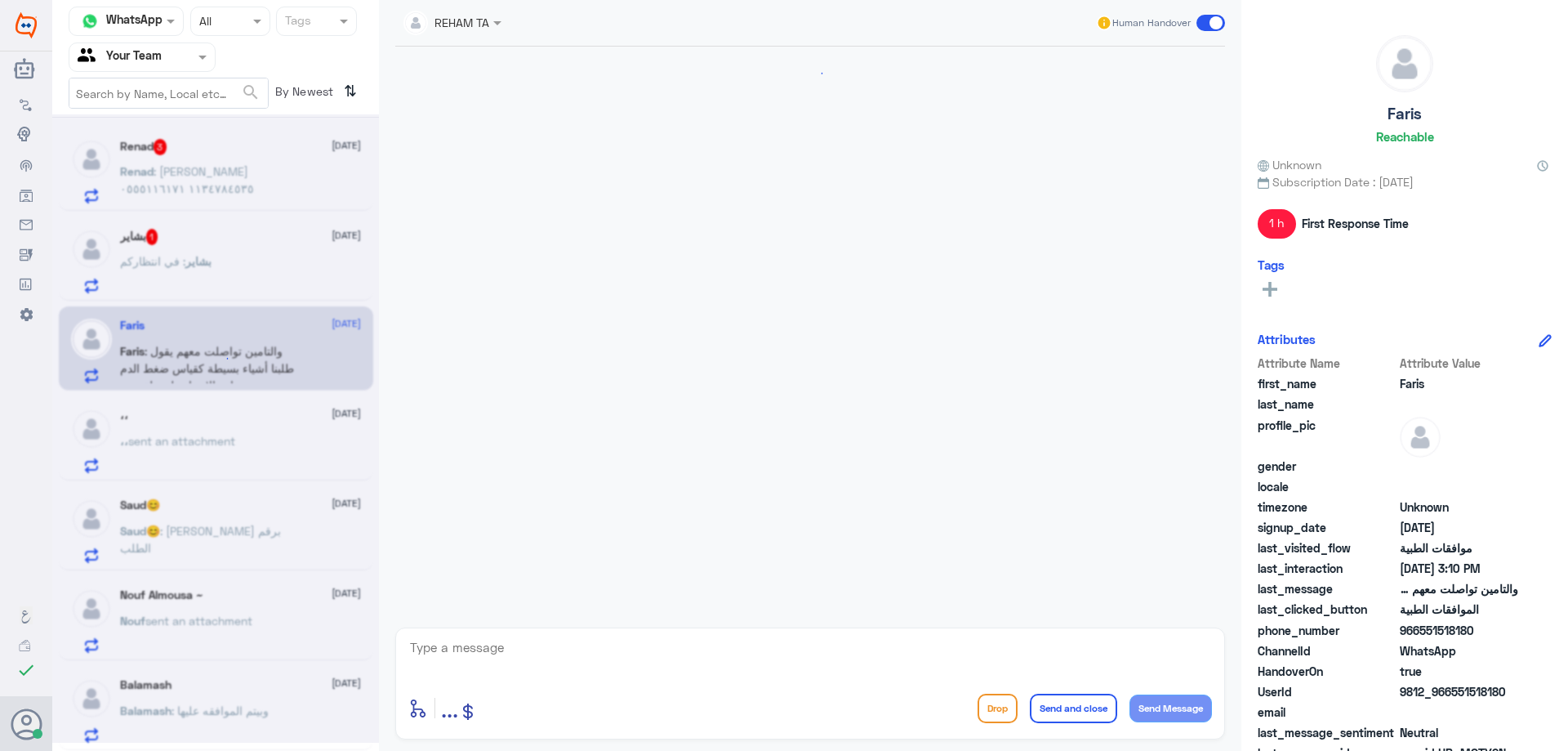
scroll to position [916, 0]
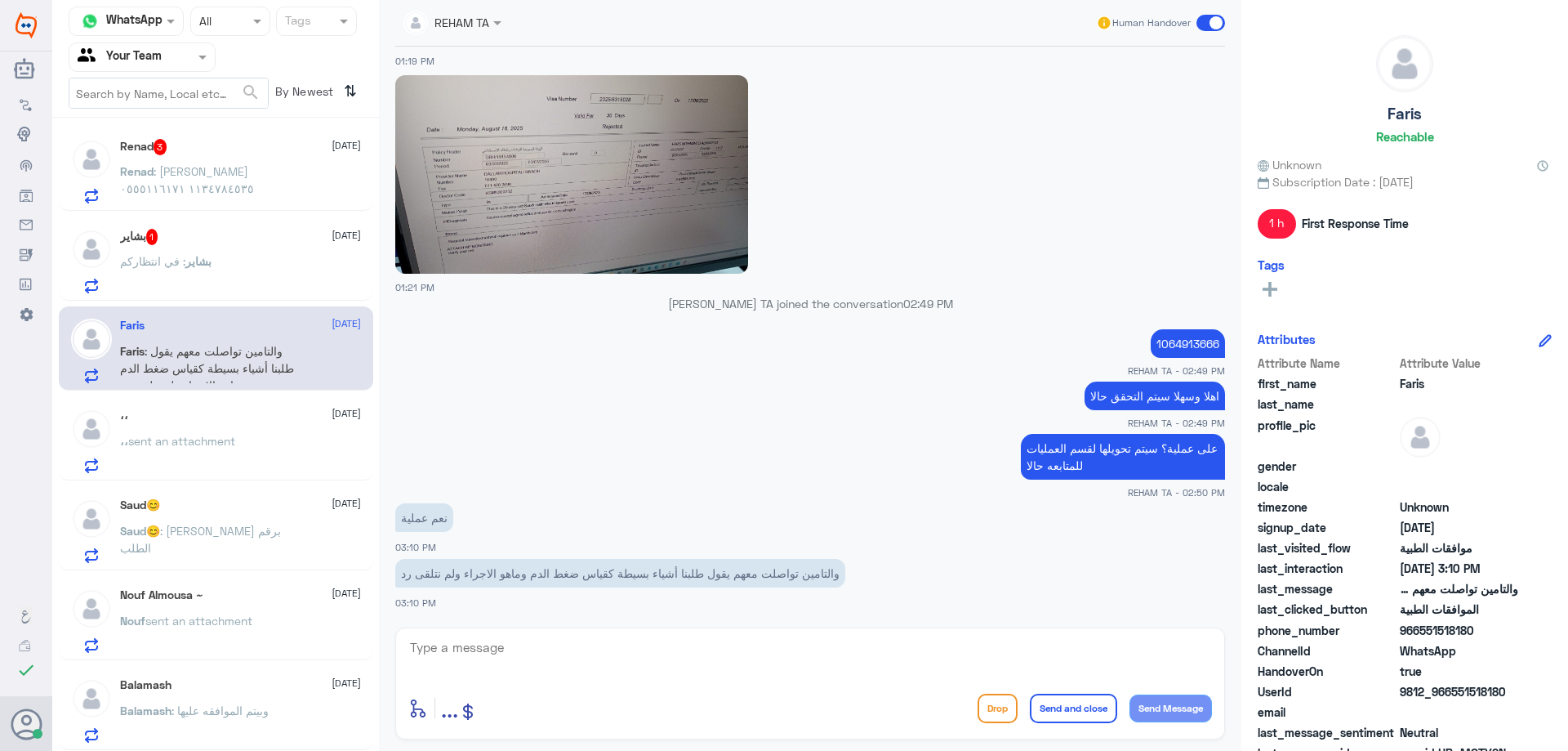
click at [226, 459] on p "،، sent an attachment" at bounding box center [177, 452] width 115 height 41
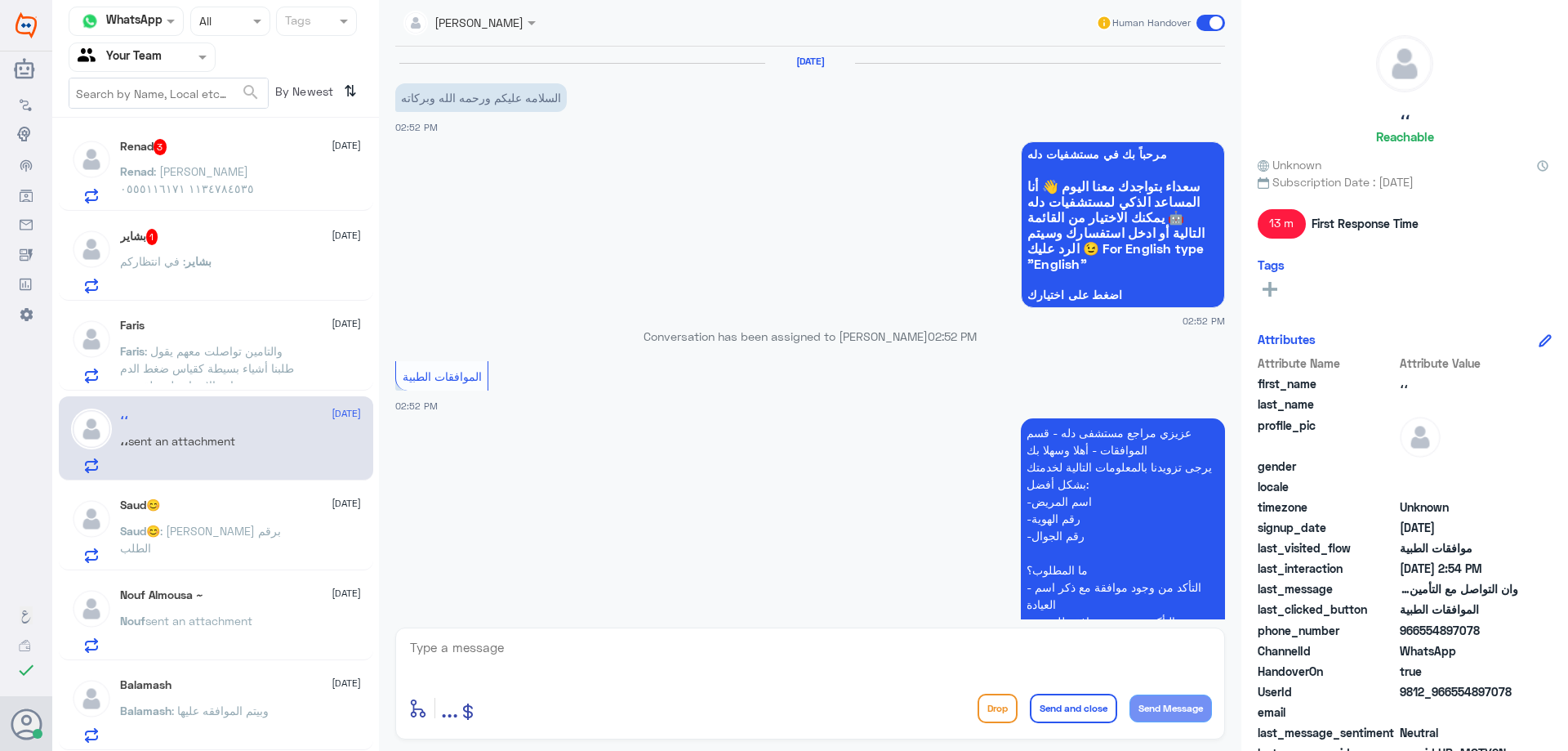
scroll to position [637, 0]
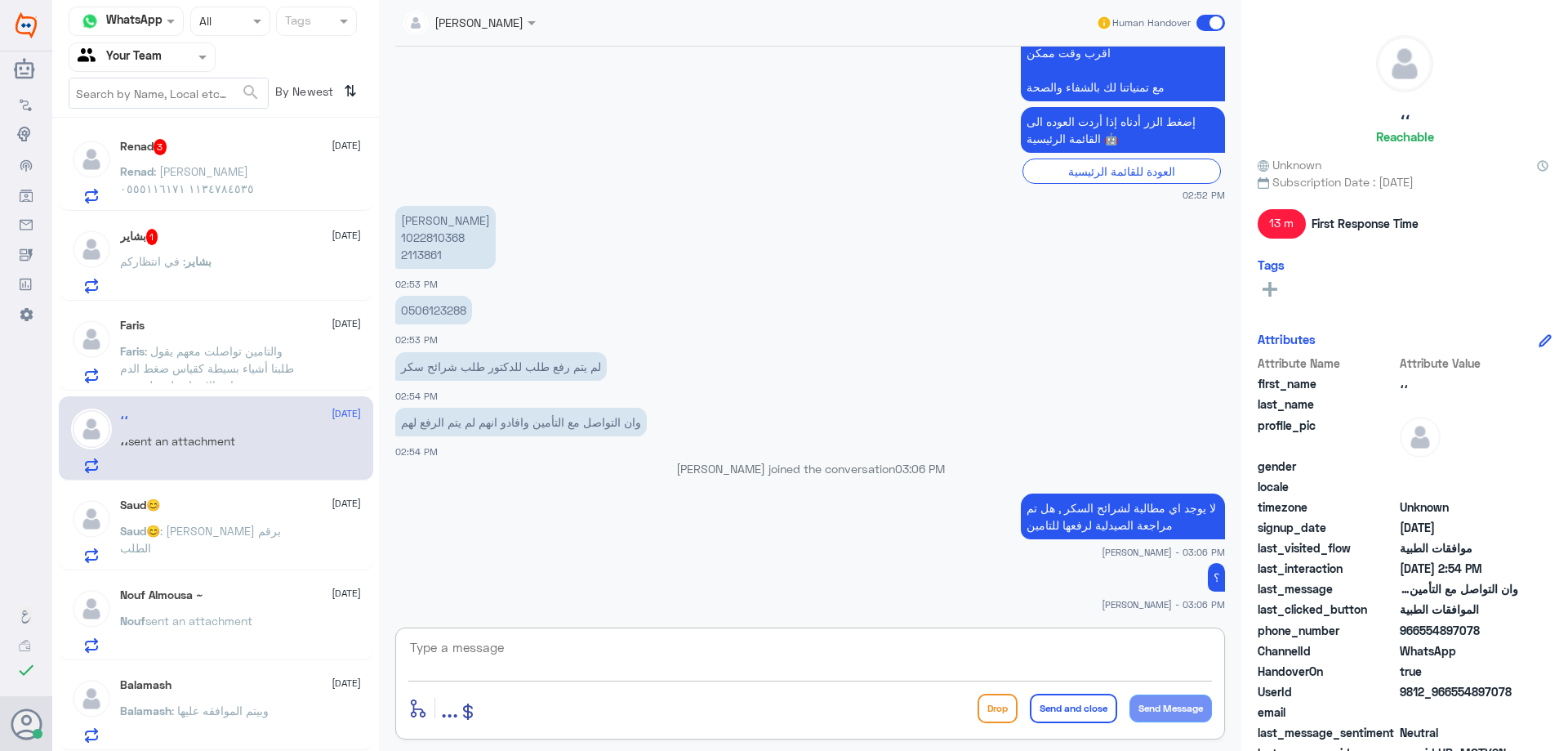
click at [589, 664] on textarea at bounding box center [809, 657] width 804 height 40
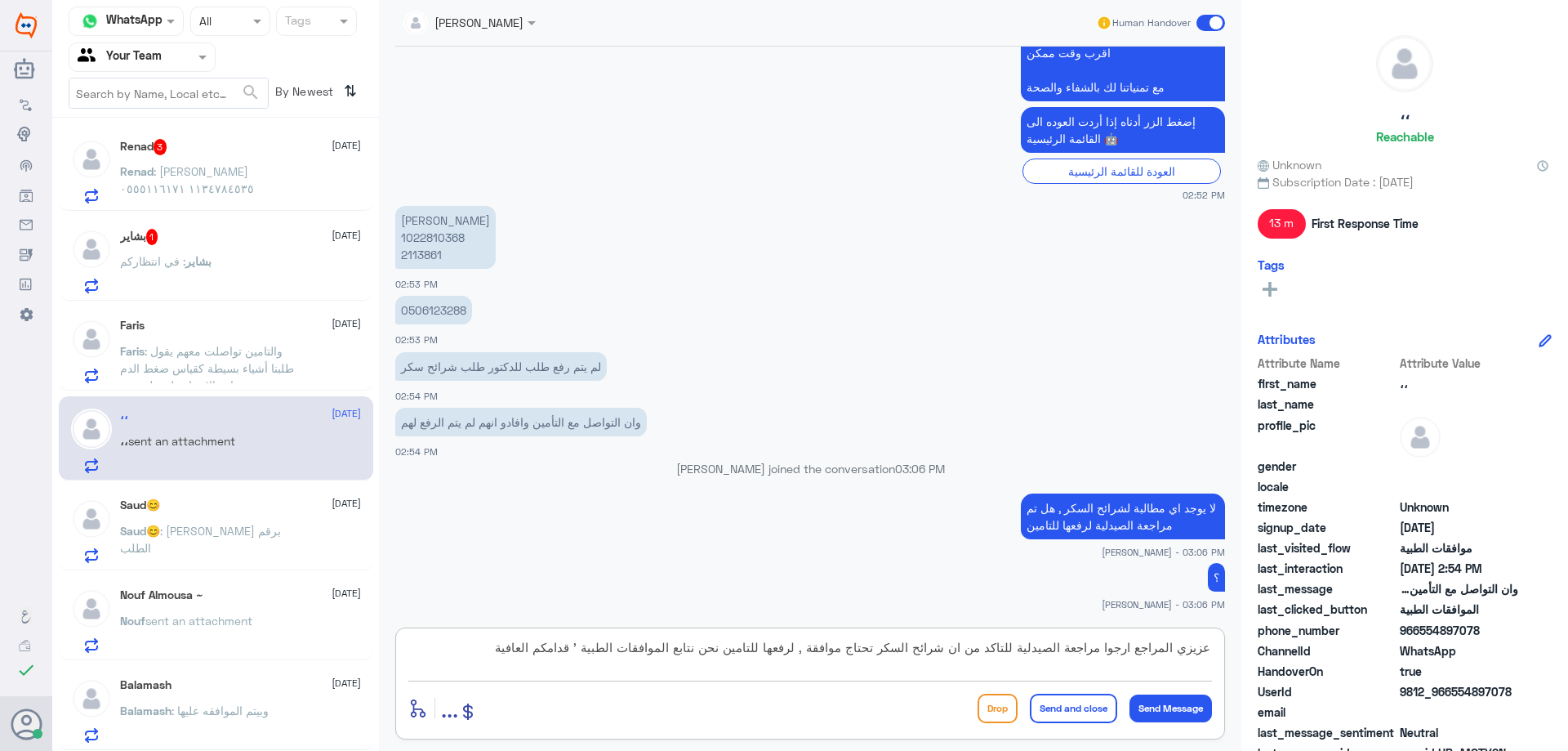
type textarea "عزيزي المراجع ارجوا مراجعة الصيدلية للتاكد من ان شرائح السكر تحتاج موافقة , لرف…"
click at [1083, 717] on button "Send and close" at bounding box center [1074, 708] width 88 height 30
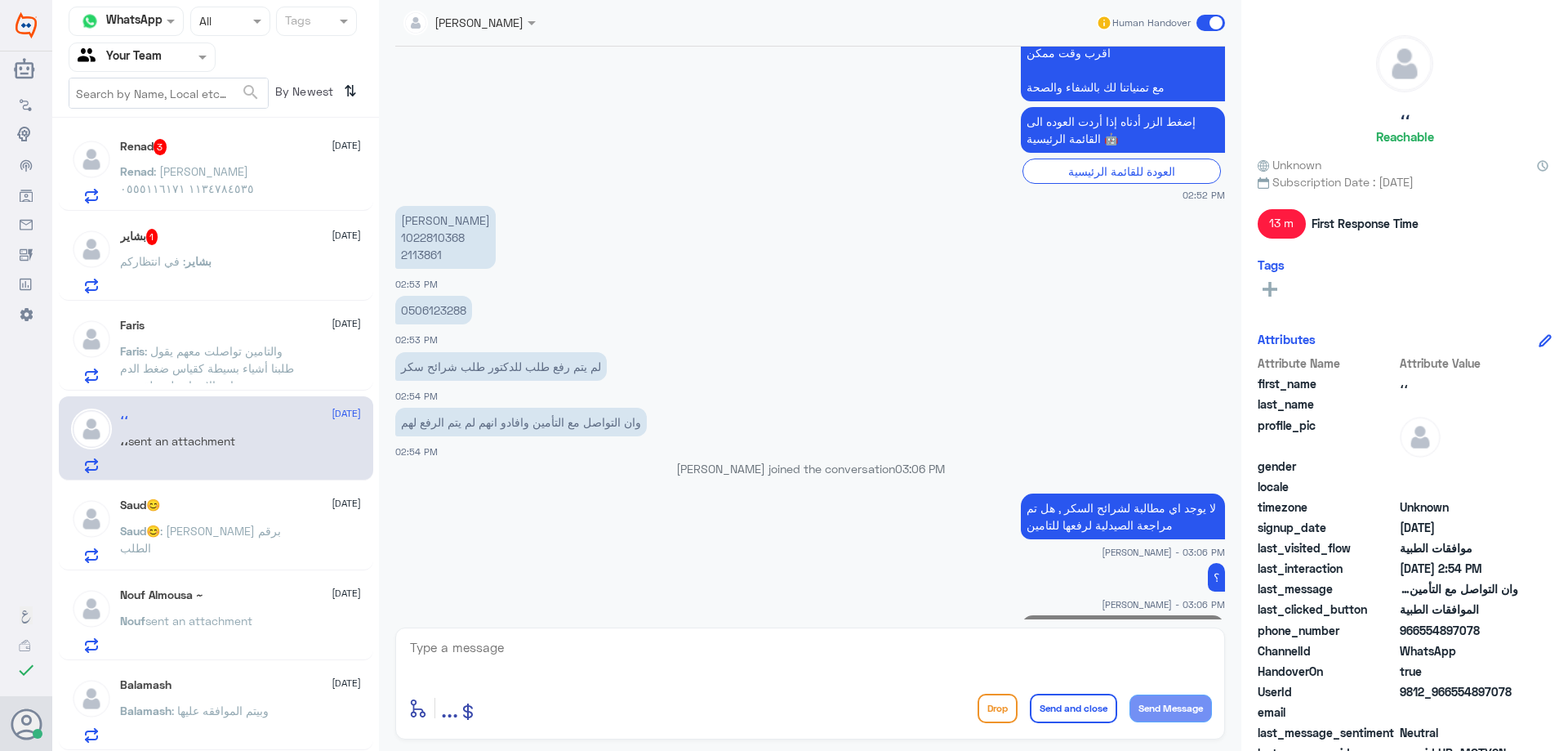
scroll to position [741, 0]
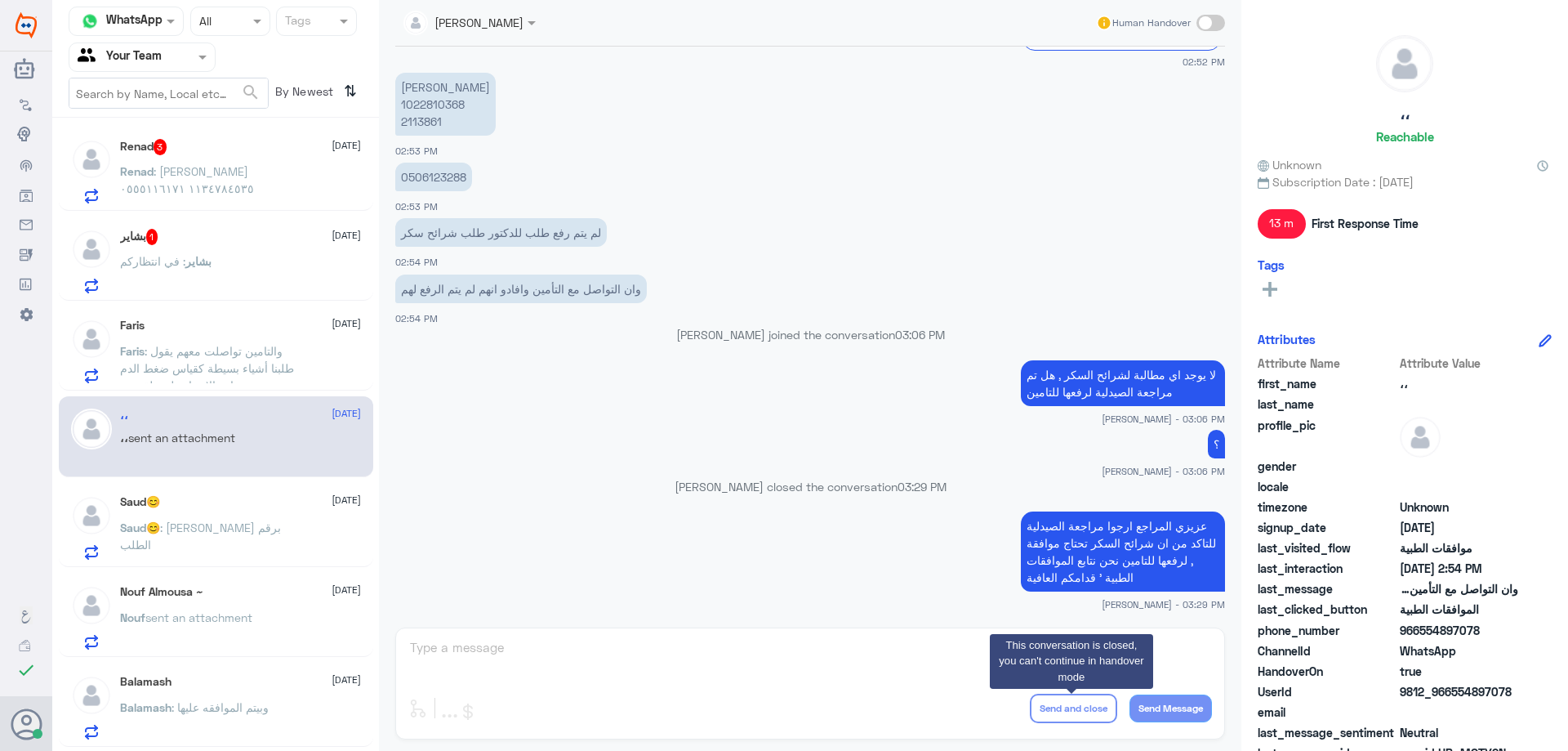
click at [275, 363] on span ": والتامين تواصلت معهم يقول طلبنا أشياء بسيطة كقياس ضغط الدم وماهو الاجراء ولم …" at bounding box center [207, 368] width 174 height 49
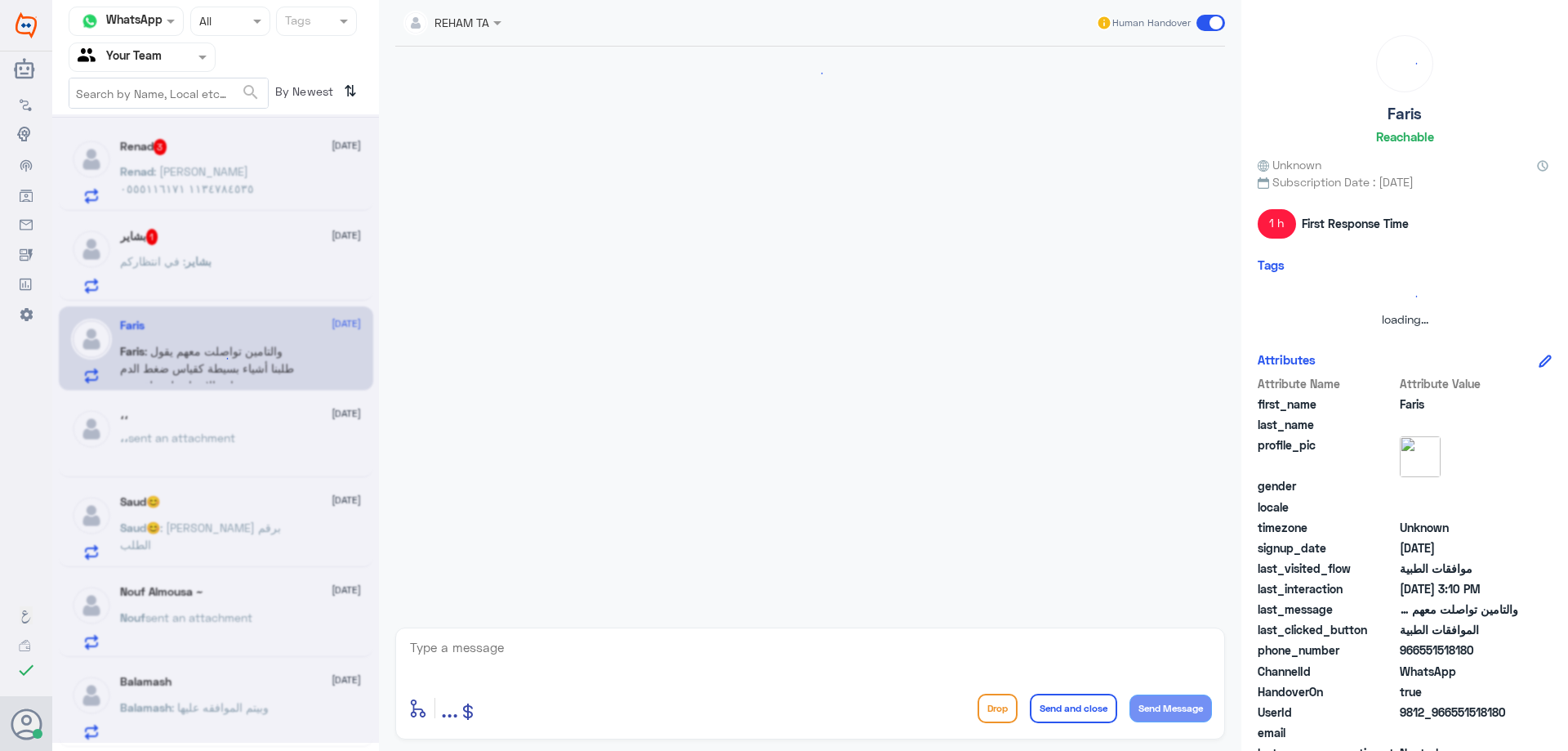
scroll to position [916, 0]
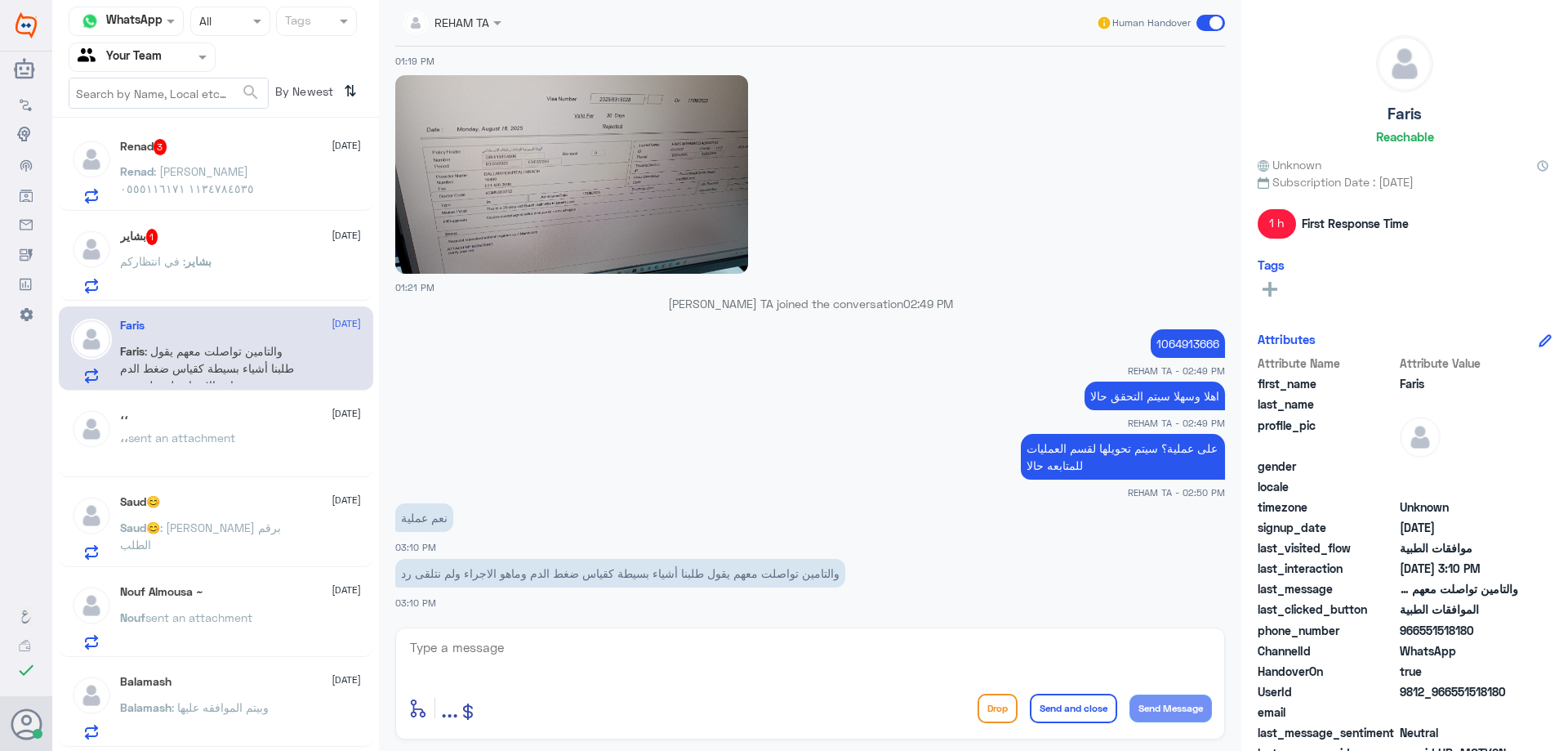
click at [260, 449] on div "،، sent an attachment" at bounding box center [240, 451] width 241 height 37
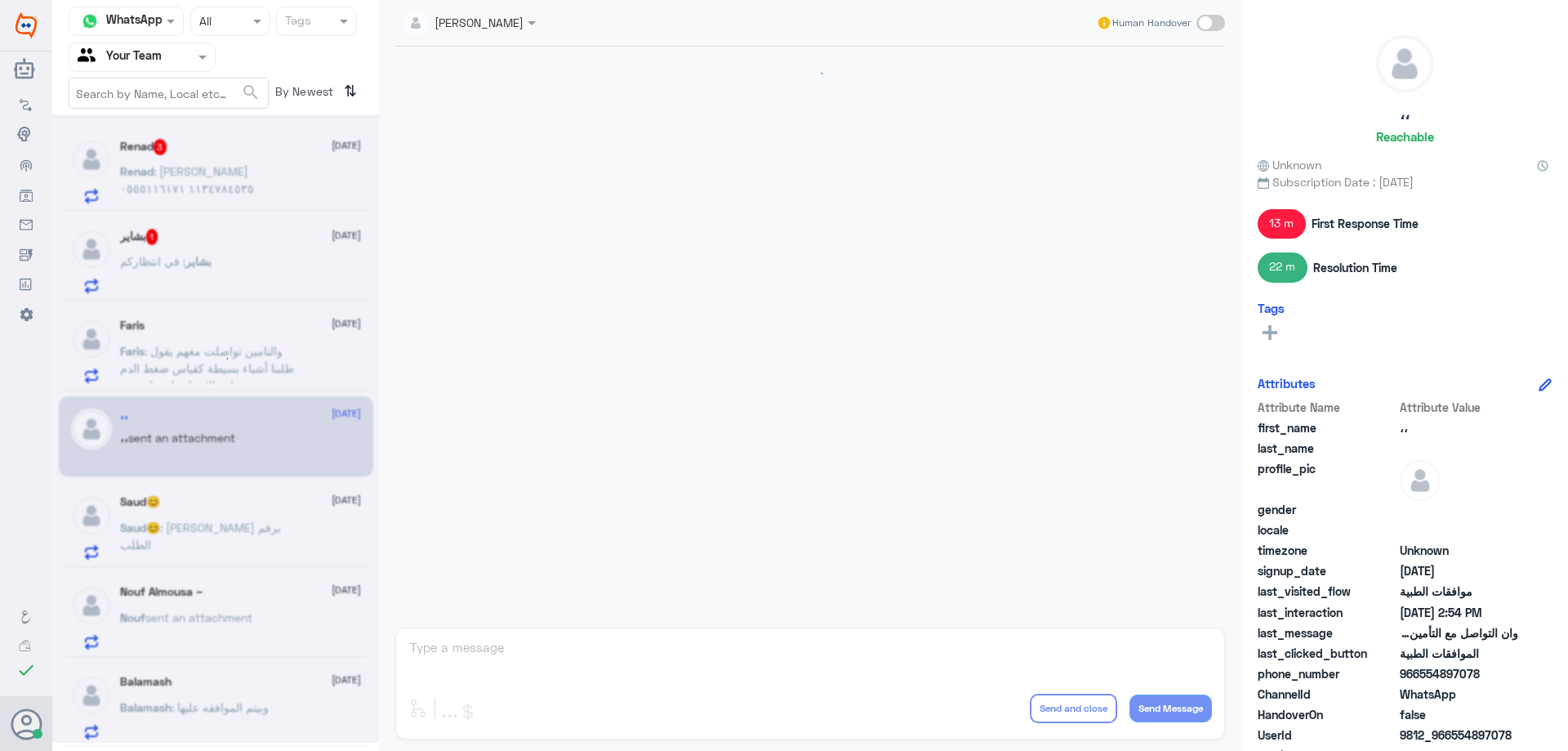
scroll to position [771, 0]
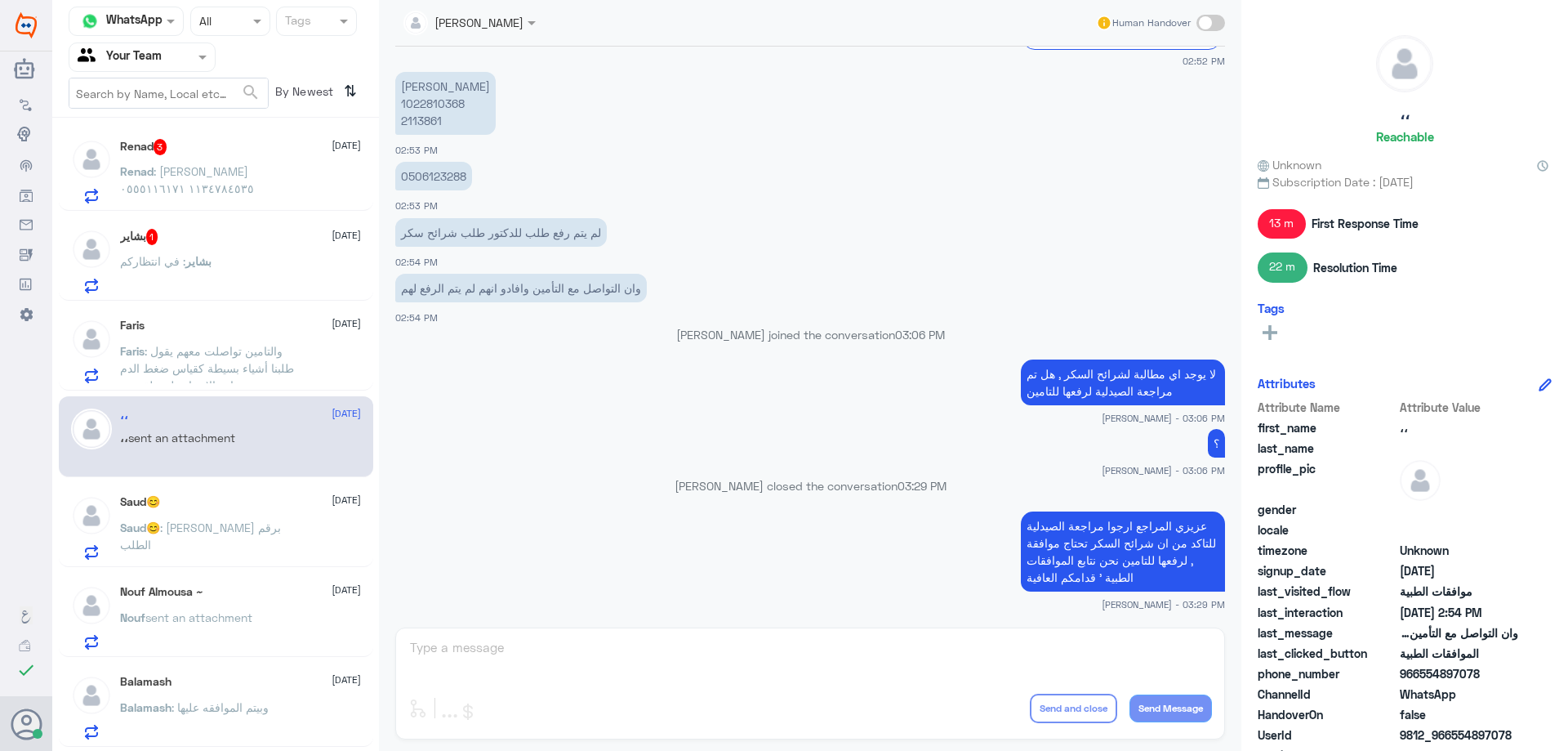
click at [258, 528] on div "Saud😊 : [PERSON_NAME] برقم الطلب" at bounding box center [240, 540] width 241 height 37
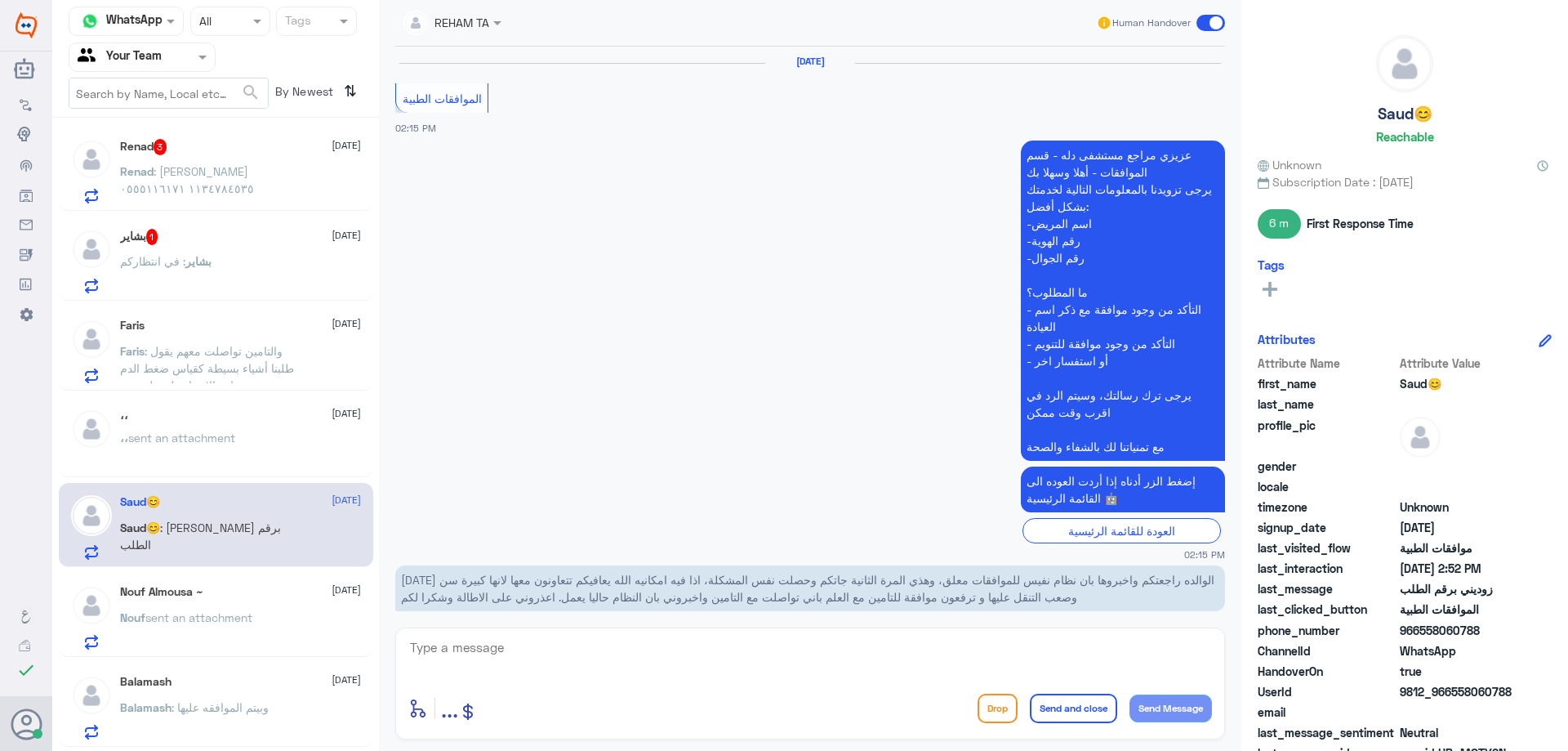
scroll to position [1019, 0]
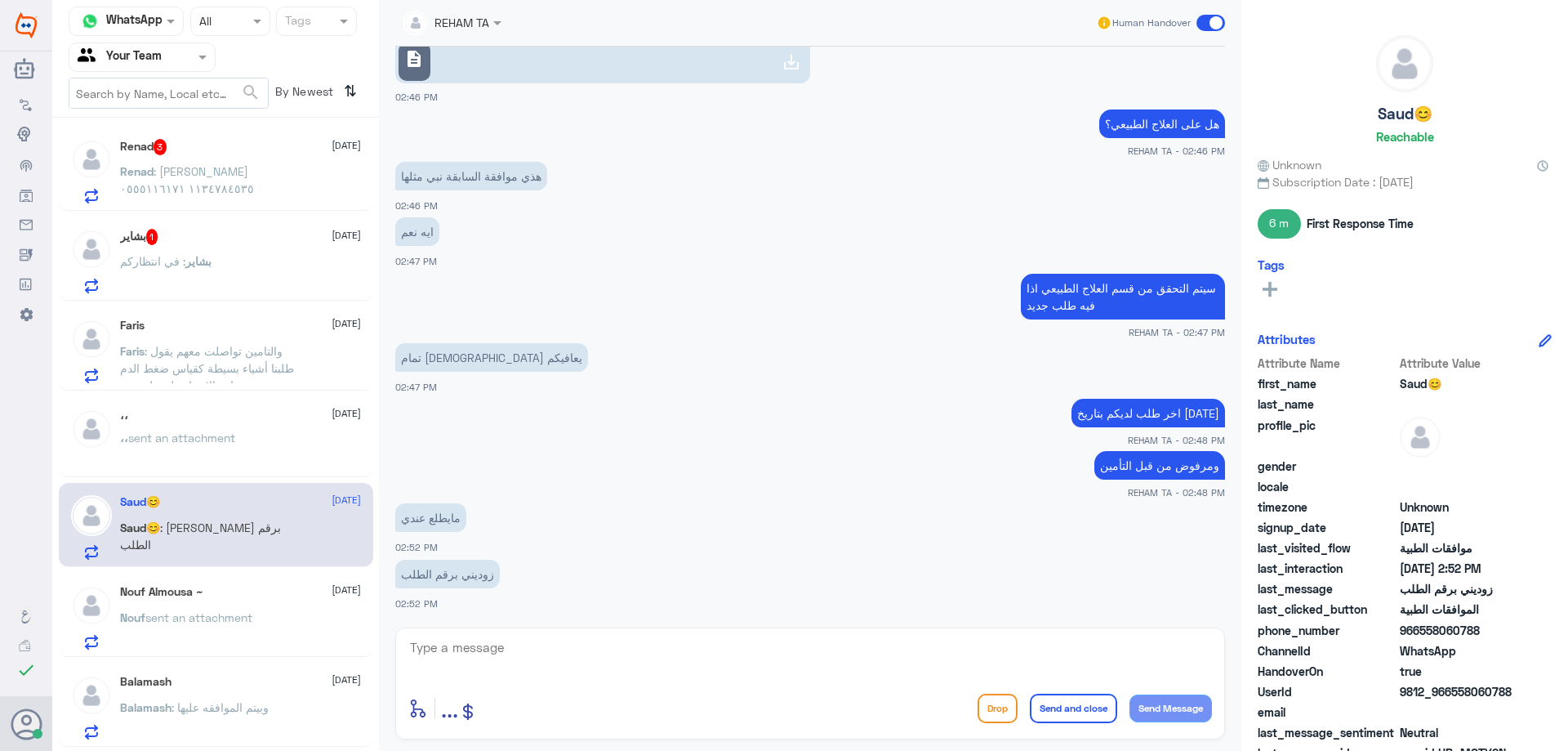
click at [172, 55] on div at bounding box center [142, 57] width 146 height 19
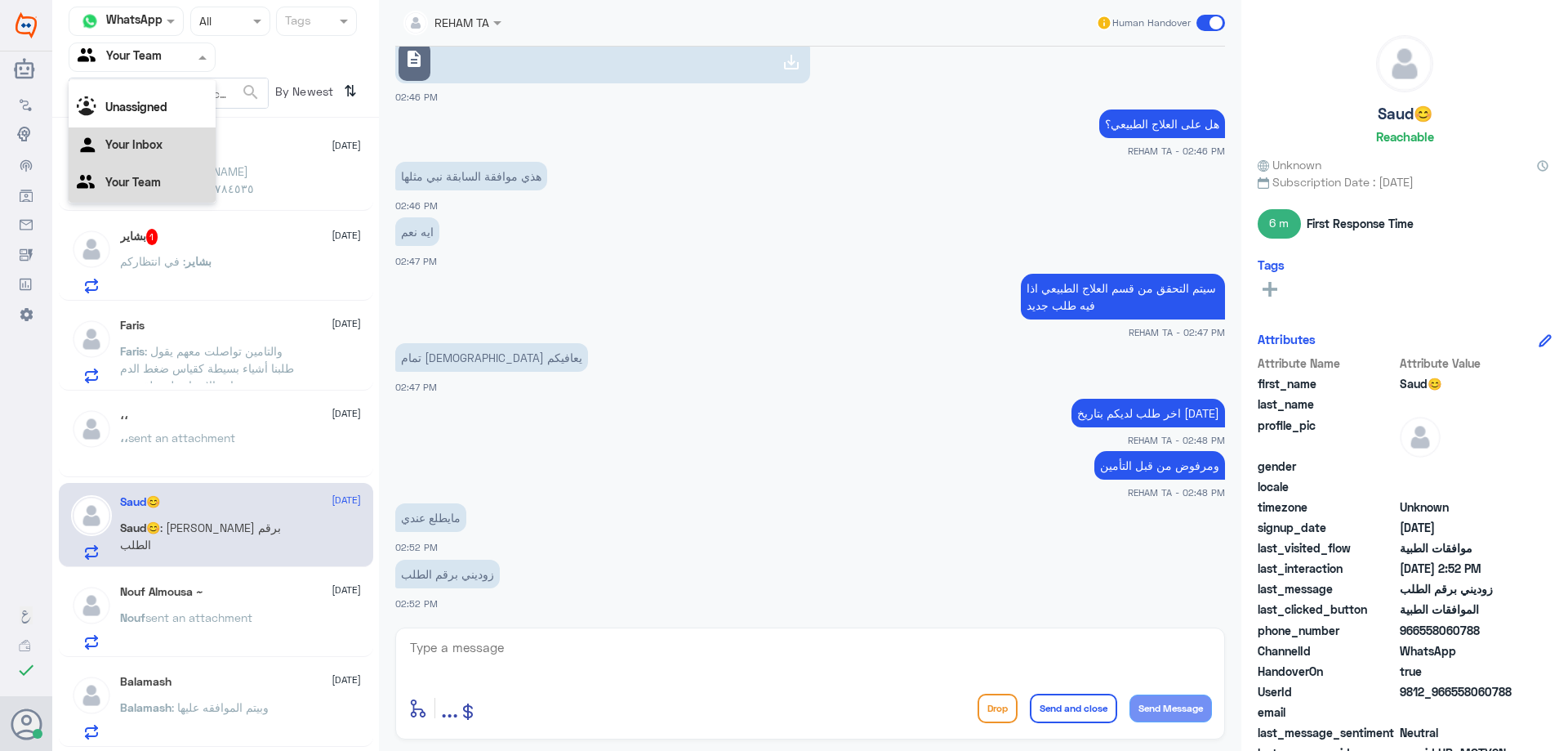
click at [278, 180] on p "Renad : [PERSON_NAME] ١١٣٤٧٨٤٥٣٥ ٠٥٥٥١١٦١٧١" at bounding box center [212, 183] width 184 height 41
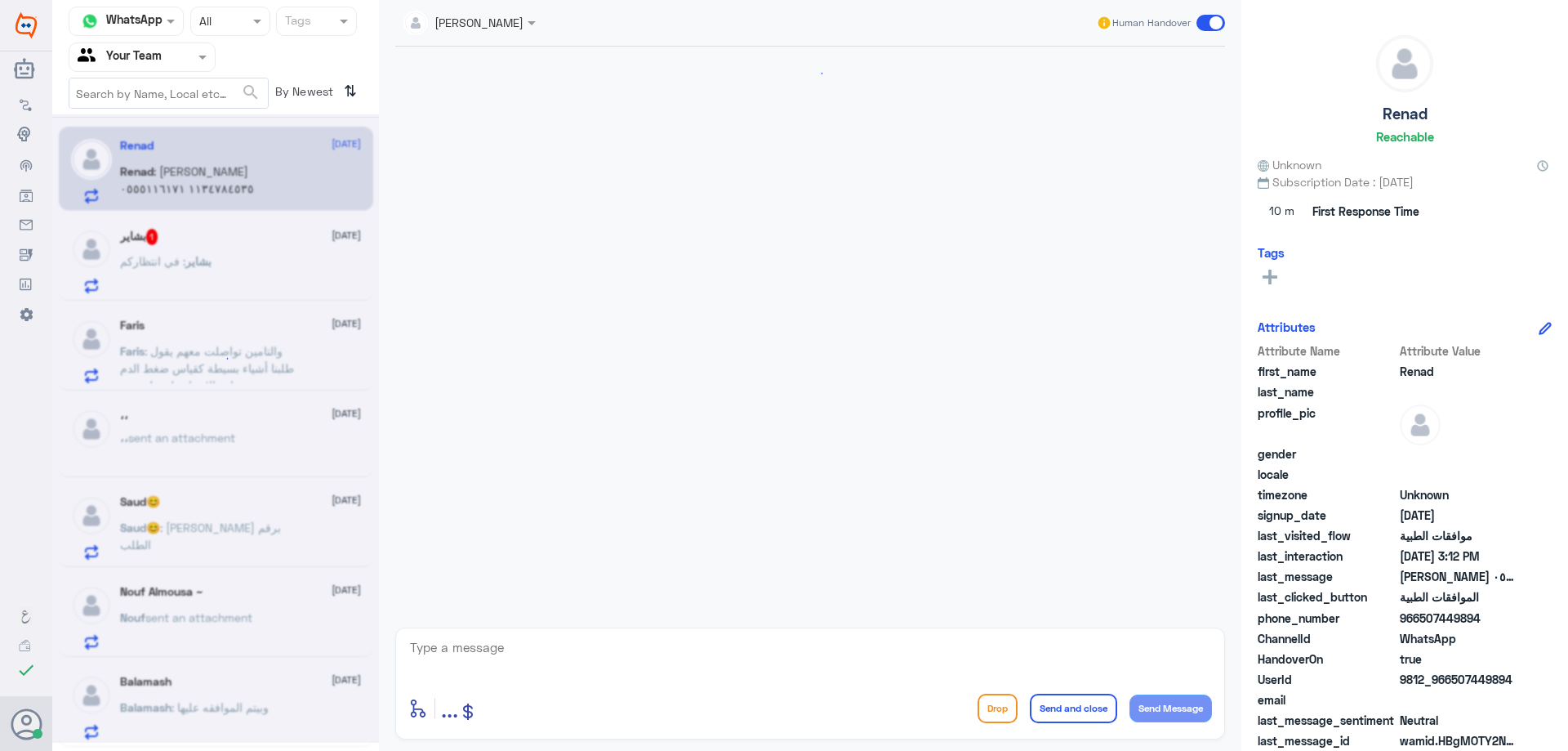
scroll to position [317, 0]
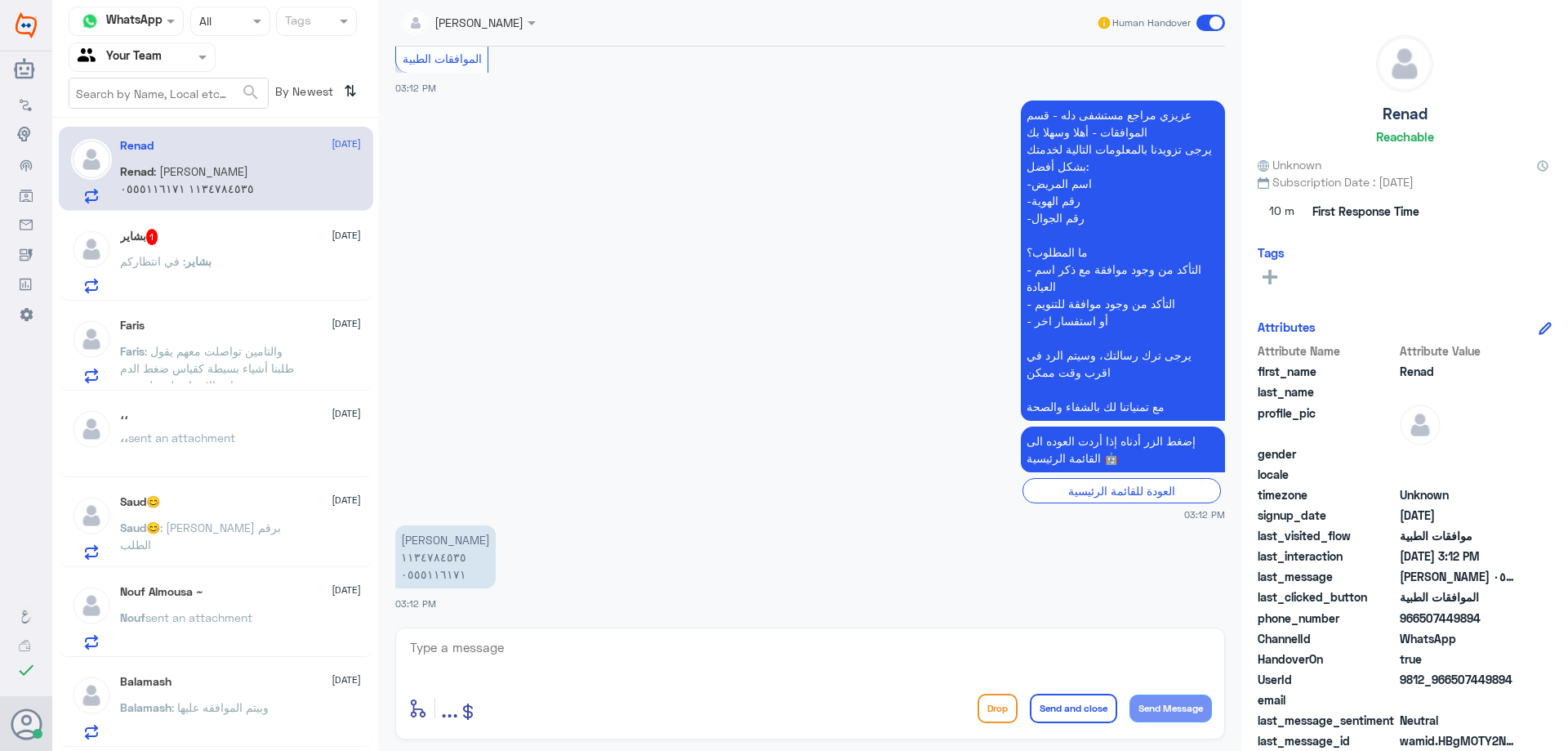
click at [270, 239] on div "بشاير 1 [DATE]" at bounding box center [240, 236] width 241 height 16
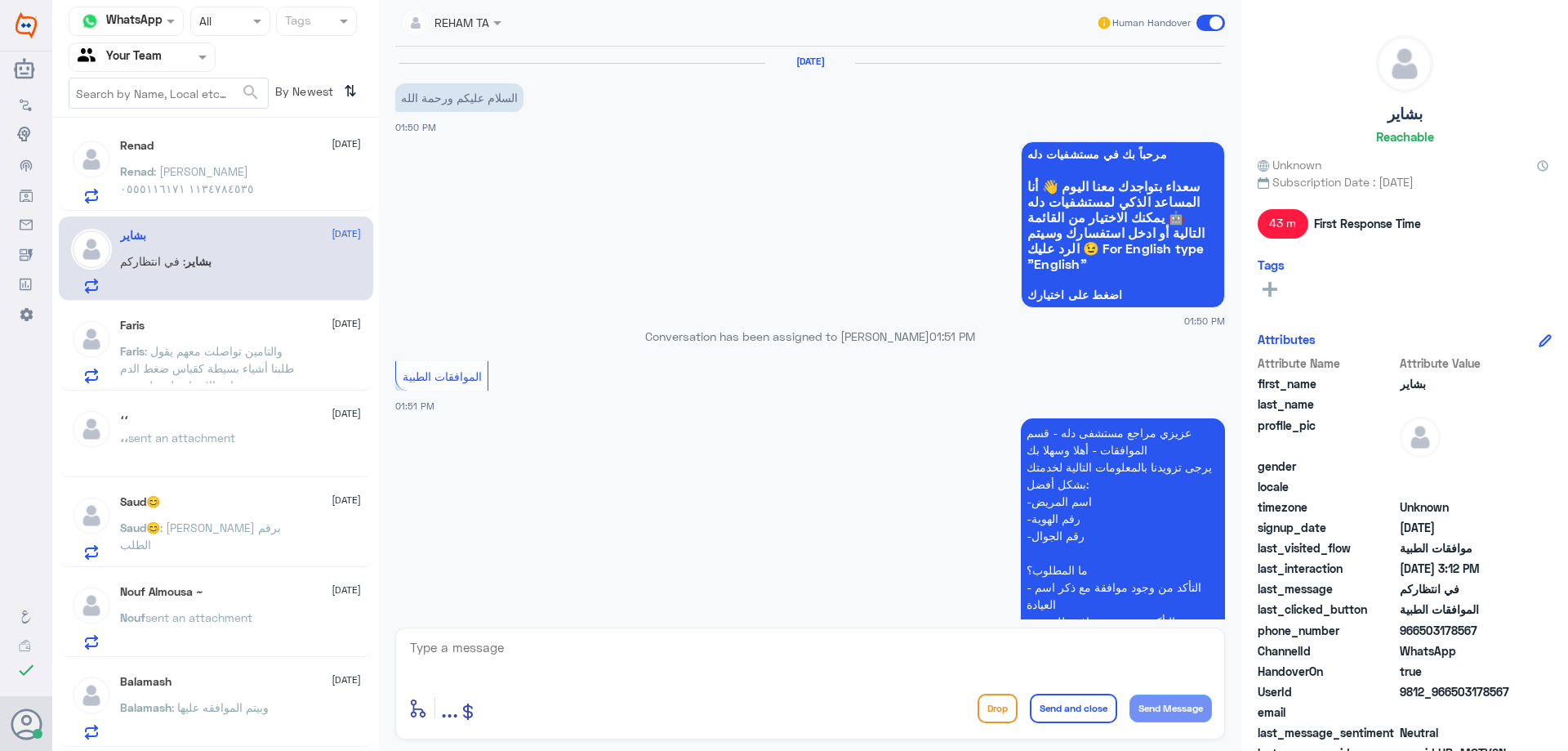
scroll to position [963, 0]
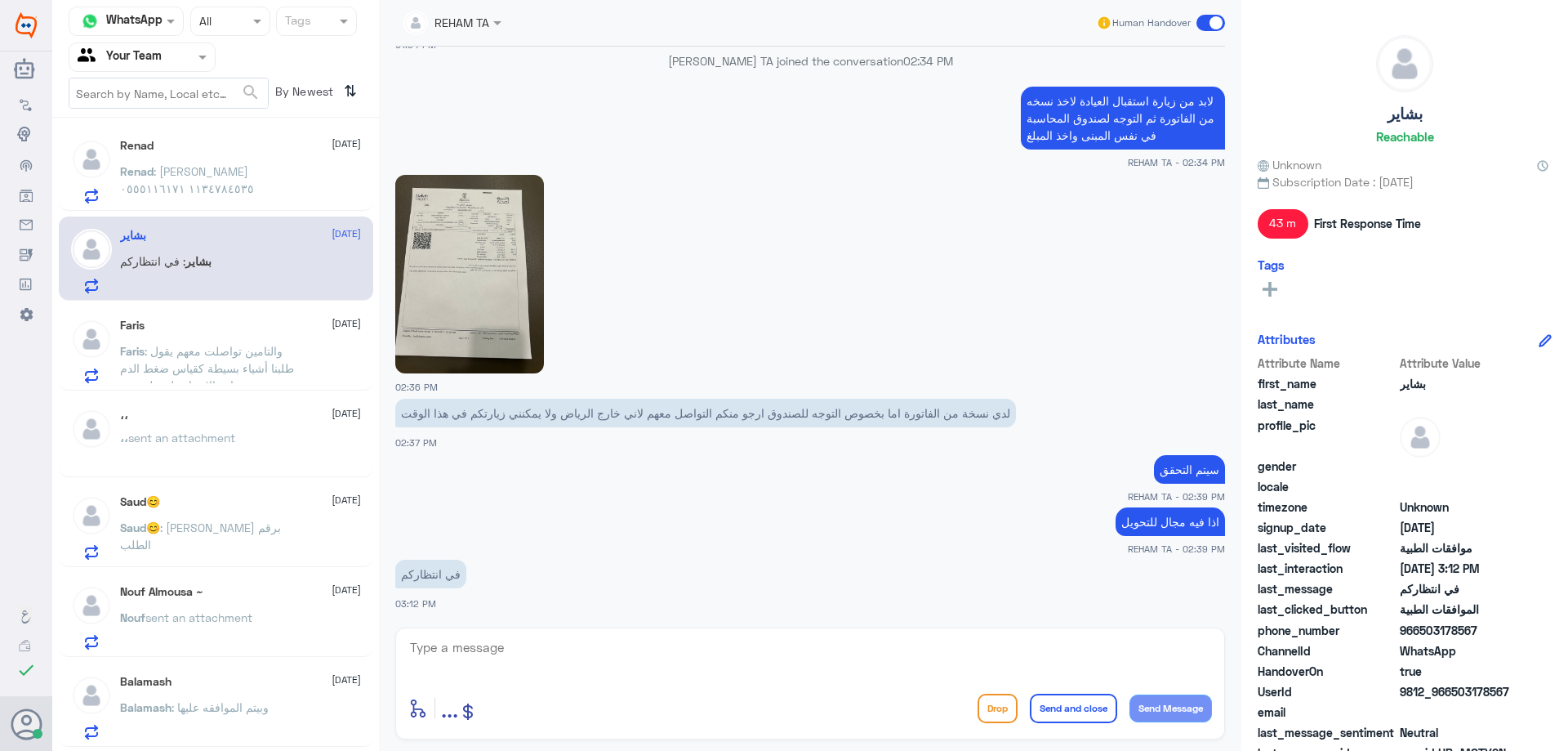
click at [164, 44] on div "Agent Filter Your Team" at bounding box center [142, 57] width 147 height 30
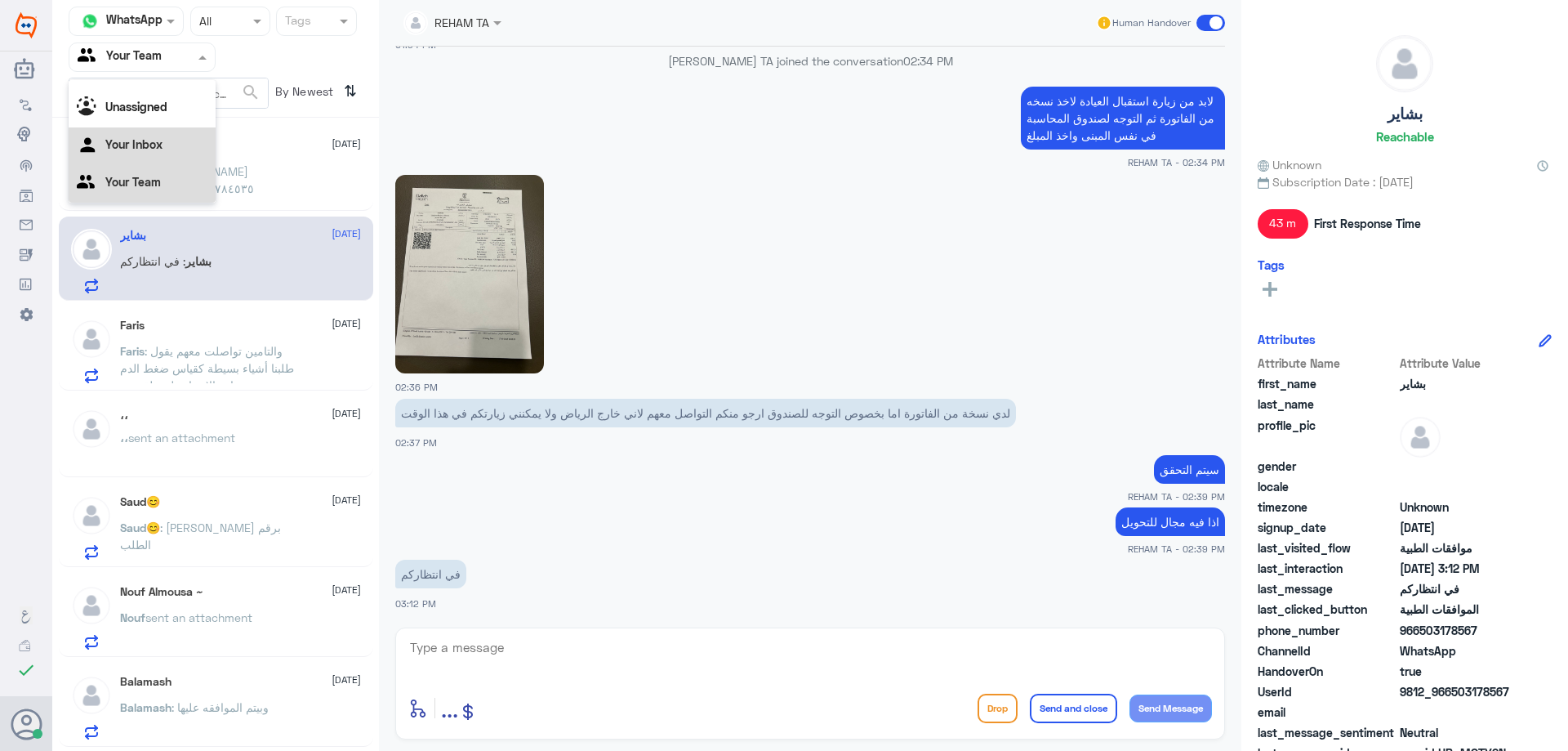
click at [173, 141] on div "Your Inbox" at bounding box center [142, 146] width 147 height 37
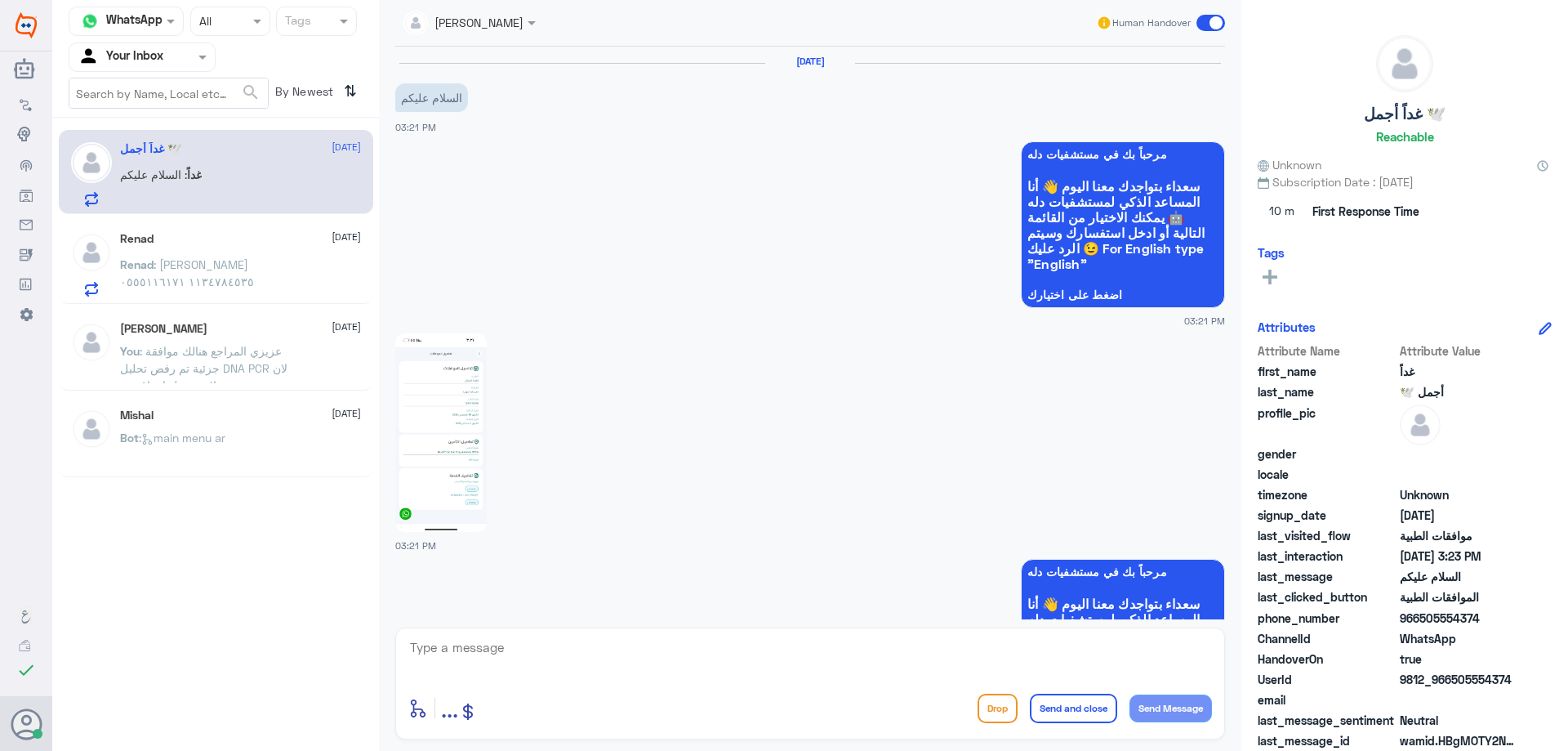
scroll to position [1335, 0]
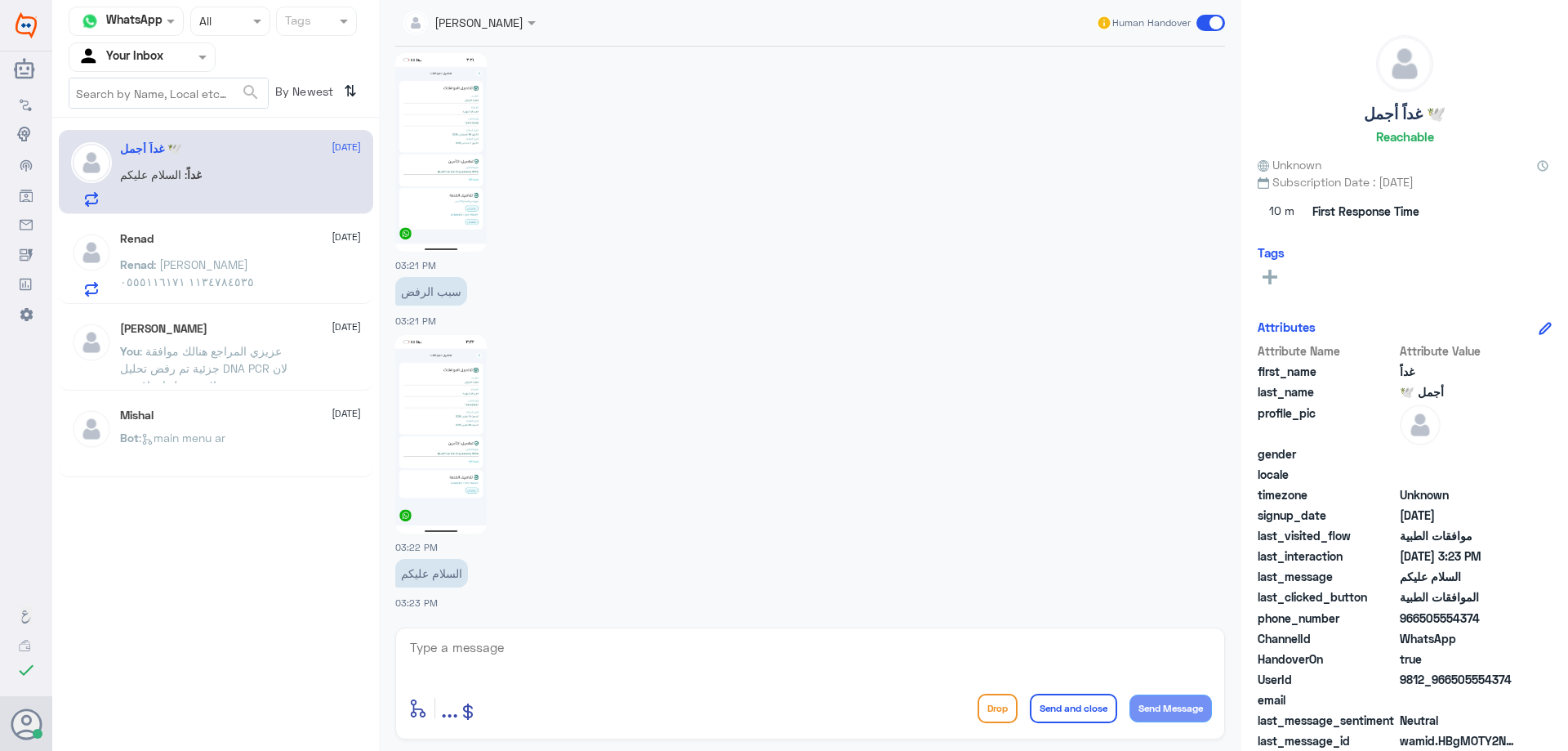
click at [209, 260] on span ": [PERSON_NAME] ١١٣٤٧٨٤٥٣٥ ٠٥٥٥١١٦١٧١" at bounding box center [187, 273] width 134 height 31
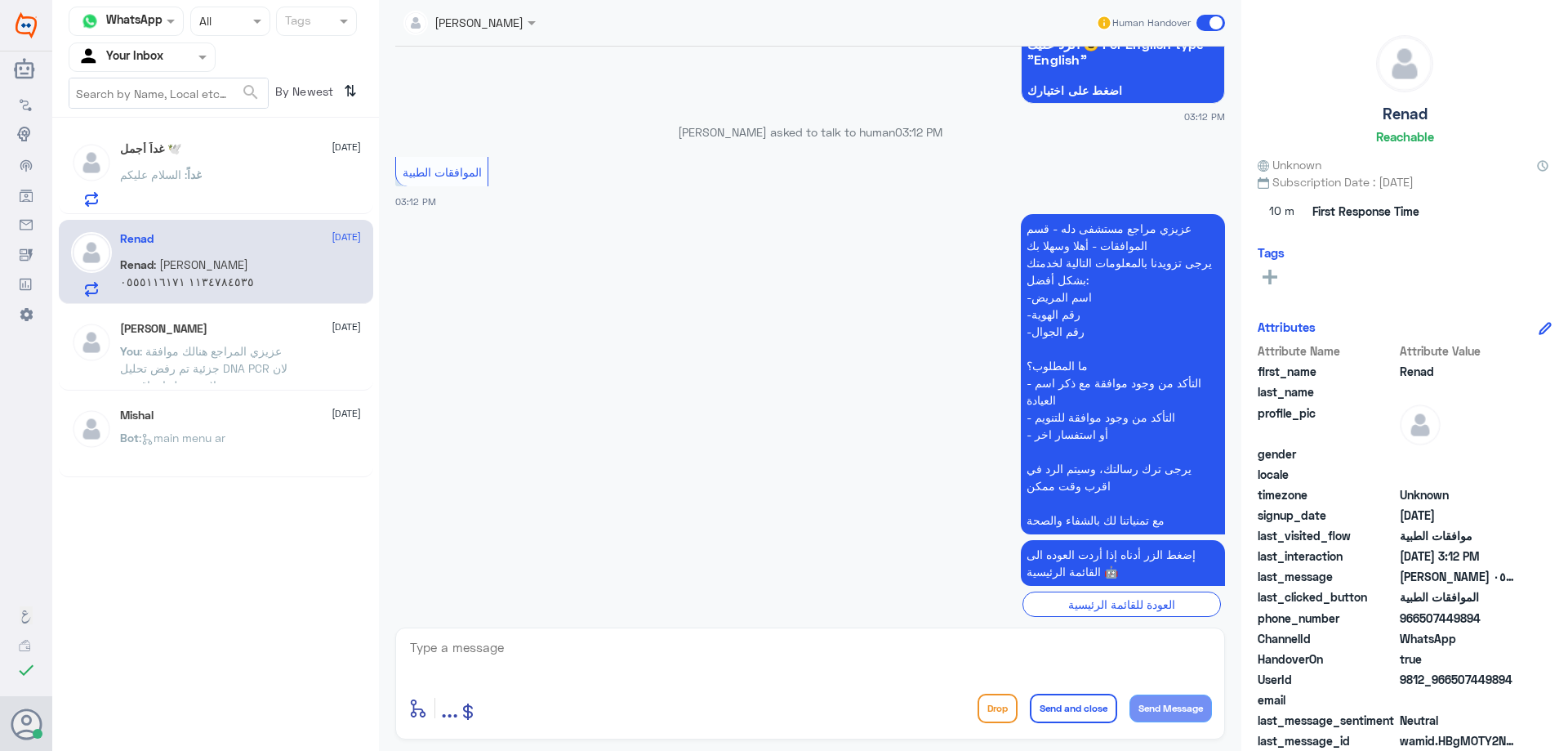
scroll to position [317, 0]
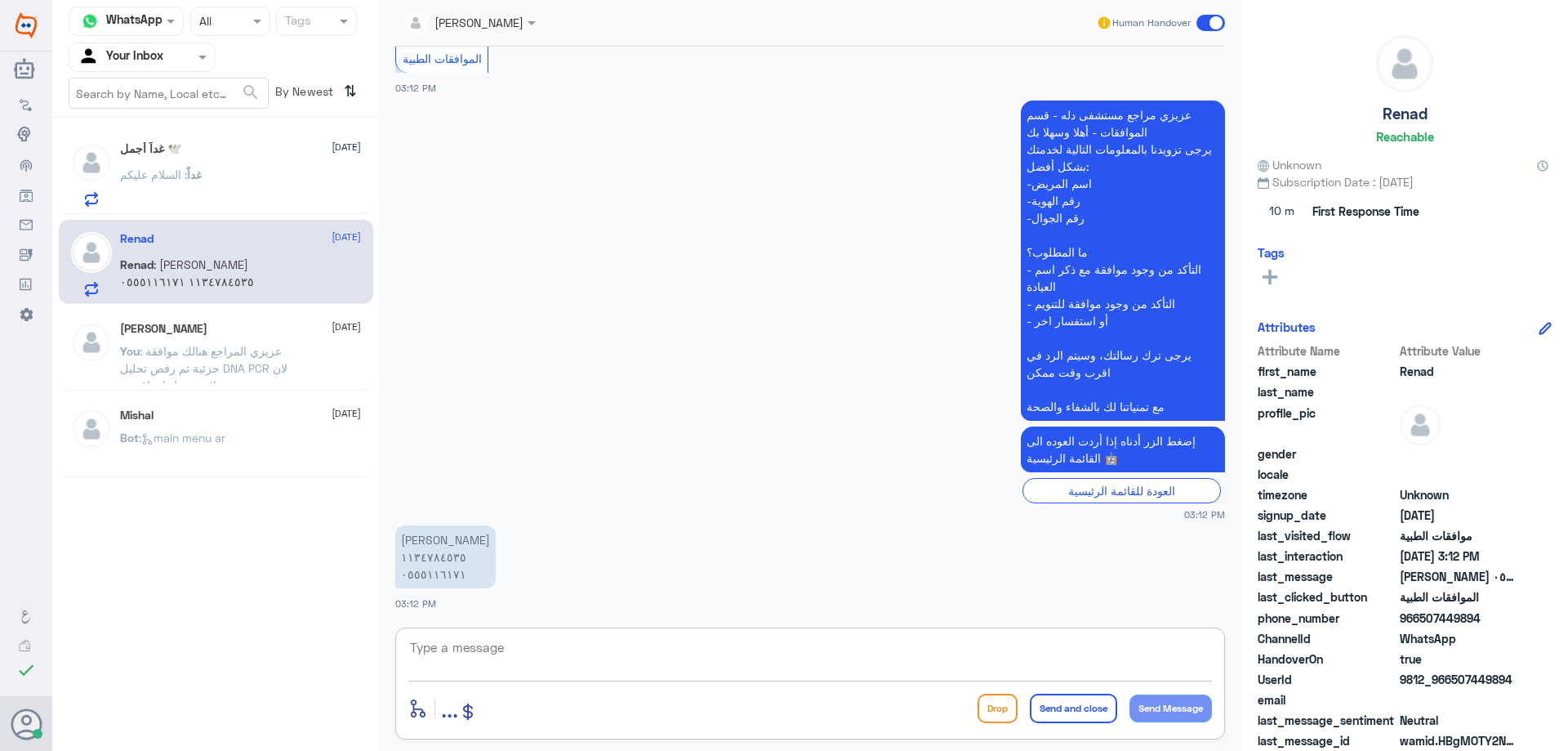
click at [614, 648] on textarea at bounding box center [809, 657] width 804 height 40
type textarea "تفضل كيف اقدر اخدمك ؟"
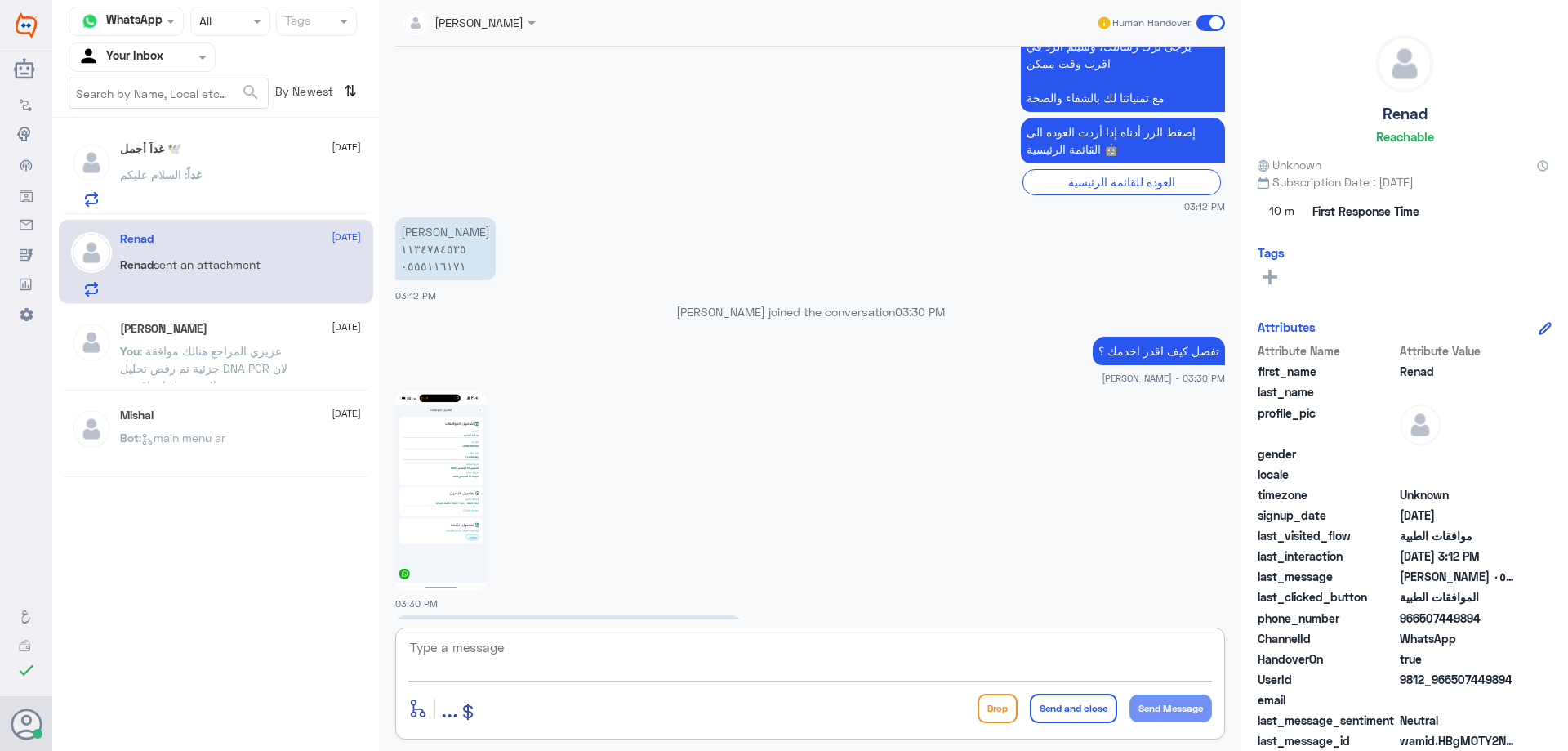
scroll to position [652, 0]
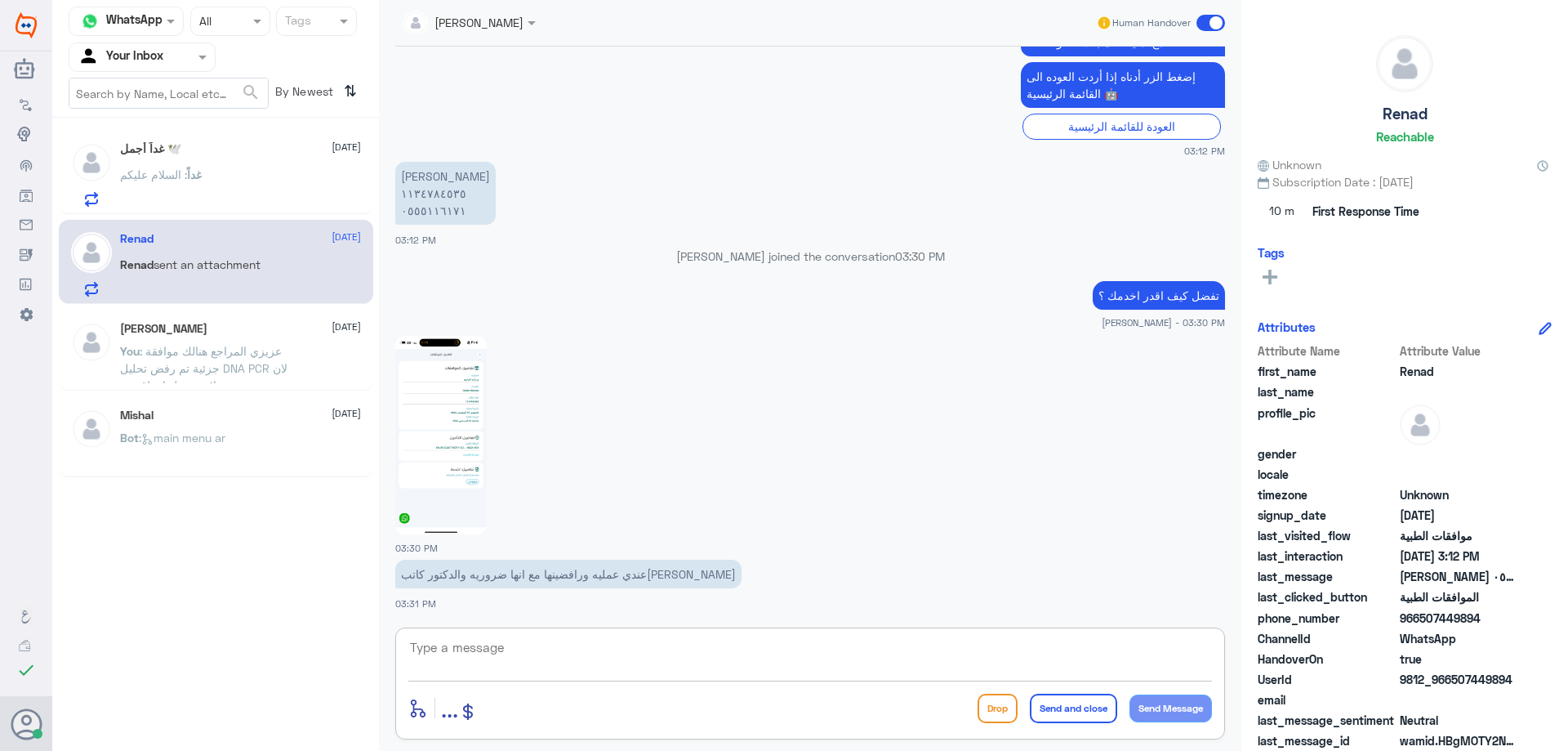
click at [217, 173] on div "غداً : السلام عليكم" at bounding box center [240, 188] width 241 height 37
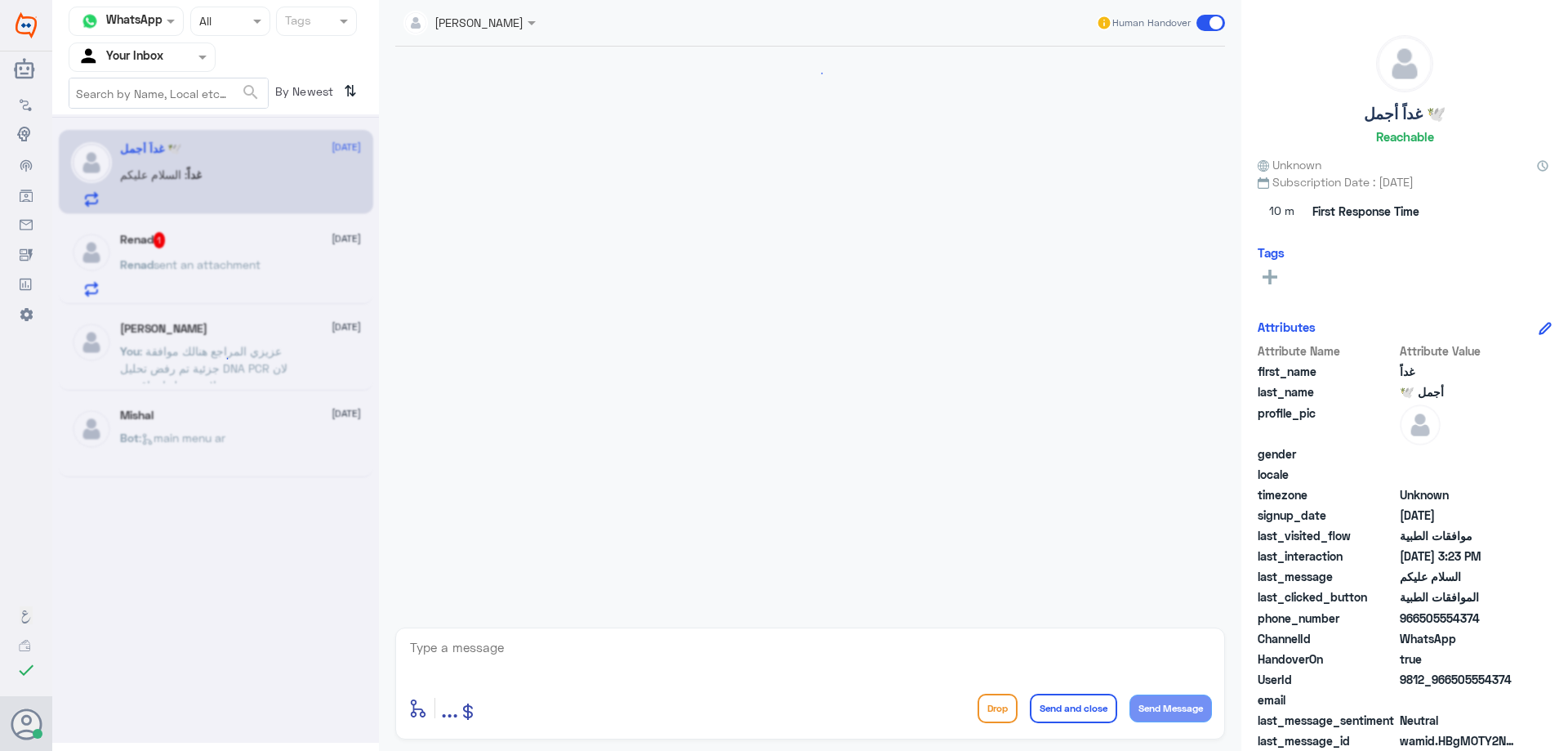
scroll to position [1335, 0]
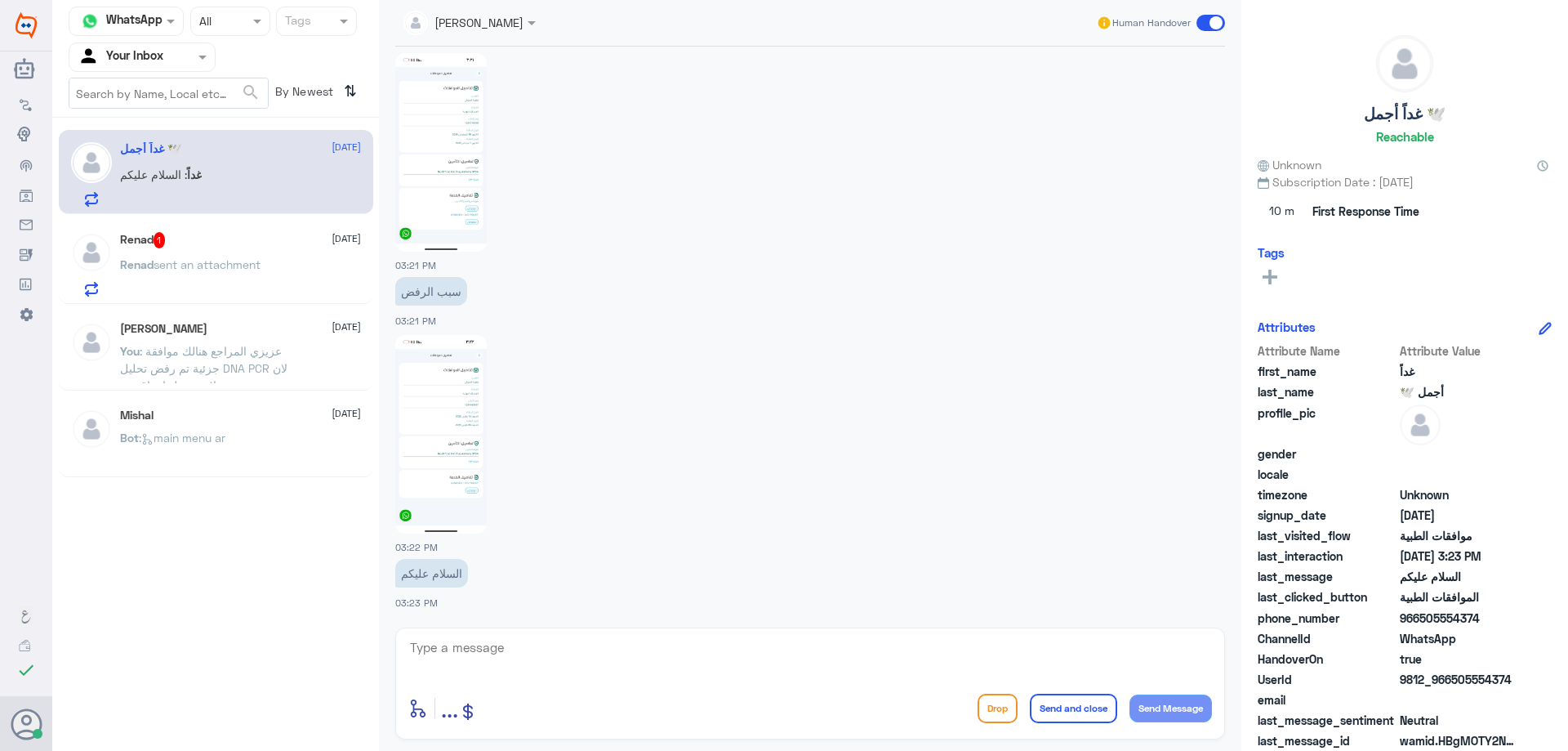
click at [440, 193] on img at bounding box center [441, 152] width 92 height 198
click at [470, 196] on img at bounding box center [441, 152] width 92 height 198
click at [241, 314] on div "[PERSON_NAME] [DATE] You : عزيزي المراجع هنالك موافقة جزئية تم رفض تحليل DNA PC…" at bounding box center [216, 350] width 315 height 81
click at [260, 279] on p "Renad sent an attachment" at bounding box center [190, 275] width 140 height 41
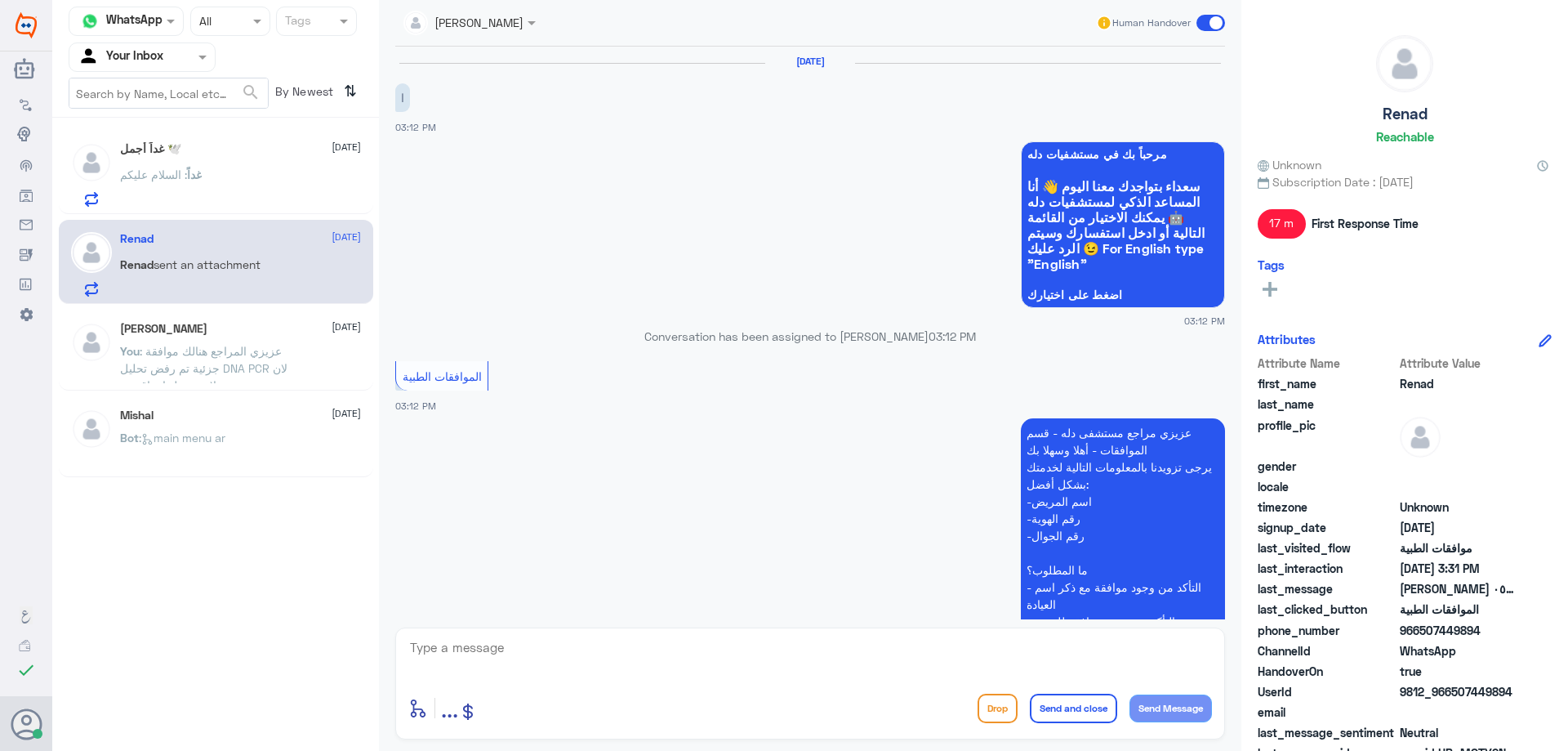
scroll to position [682, 0]
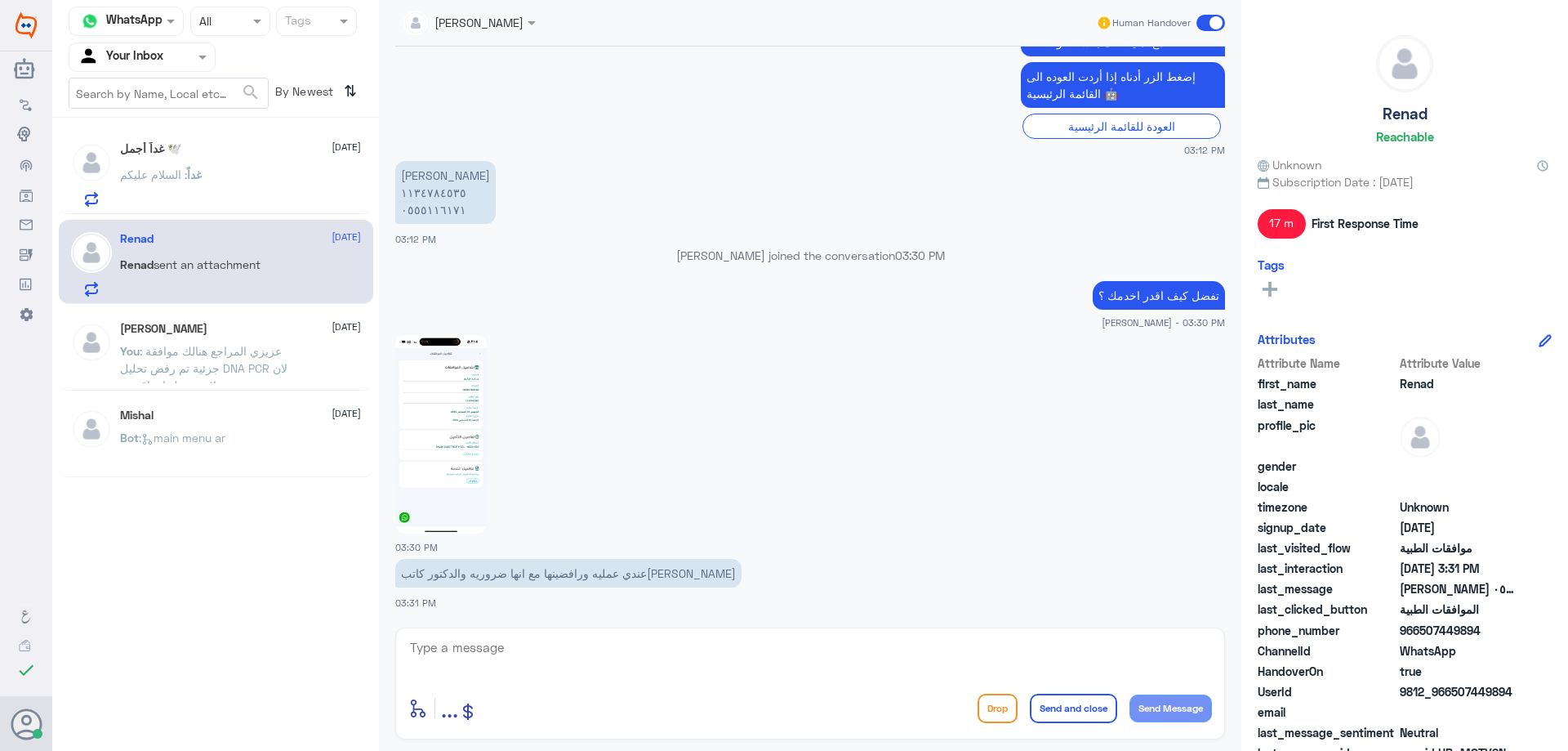
click at [439, 433] on img at bounding box center [441, 434] width 92 height 198
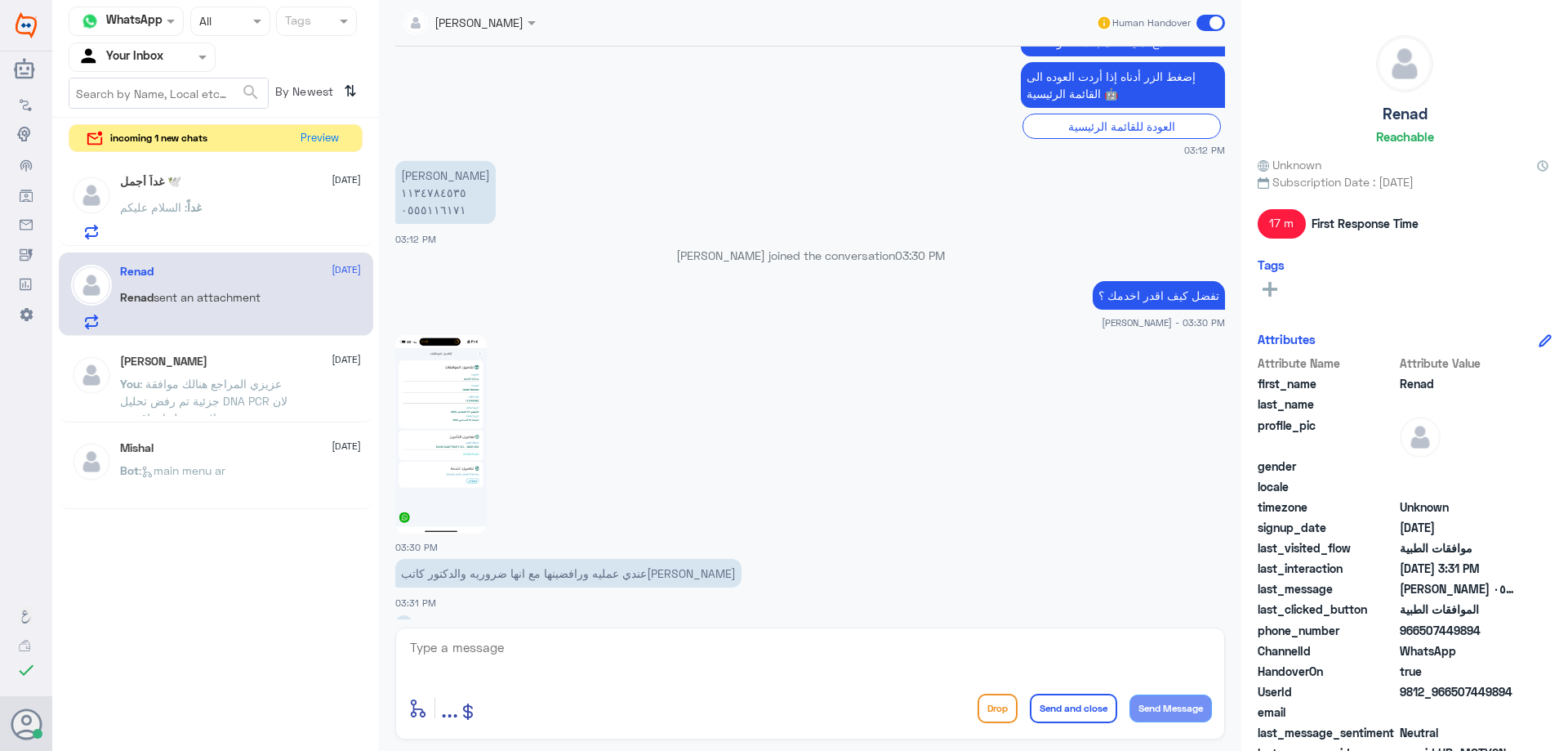
scroll to position [738, 0]
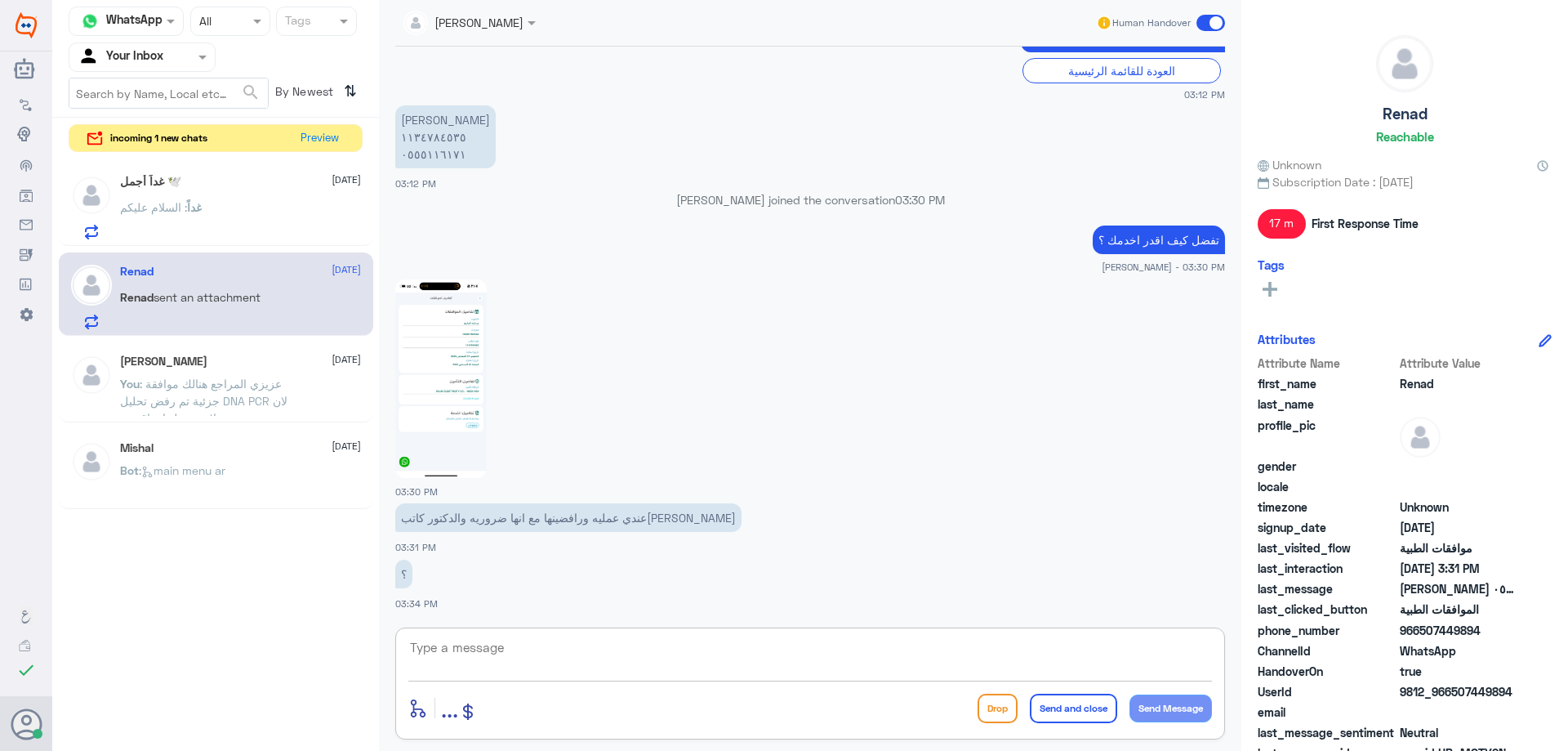
click at [518, 642] on textarea at bounding box center [809, 657] width 804 height 40
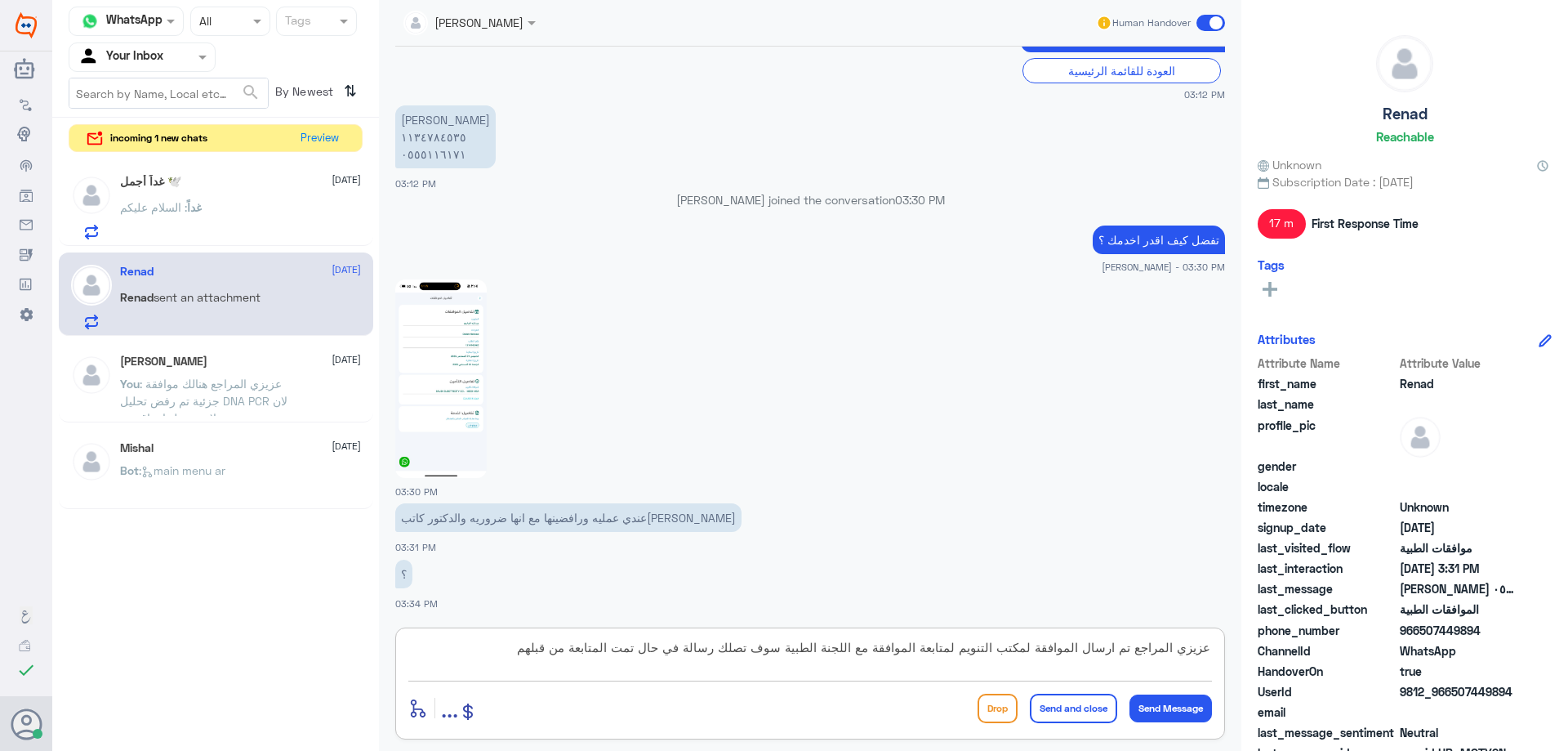
type textarea "عزيزي المراجع تم ارسال الموافقة لمكتب التنويم لمتابعة الموافقة مع اللجنة الطبية…"
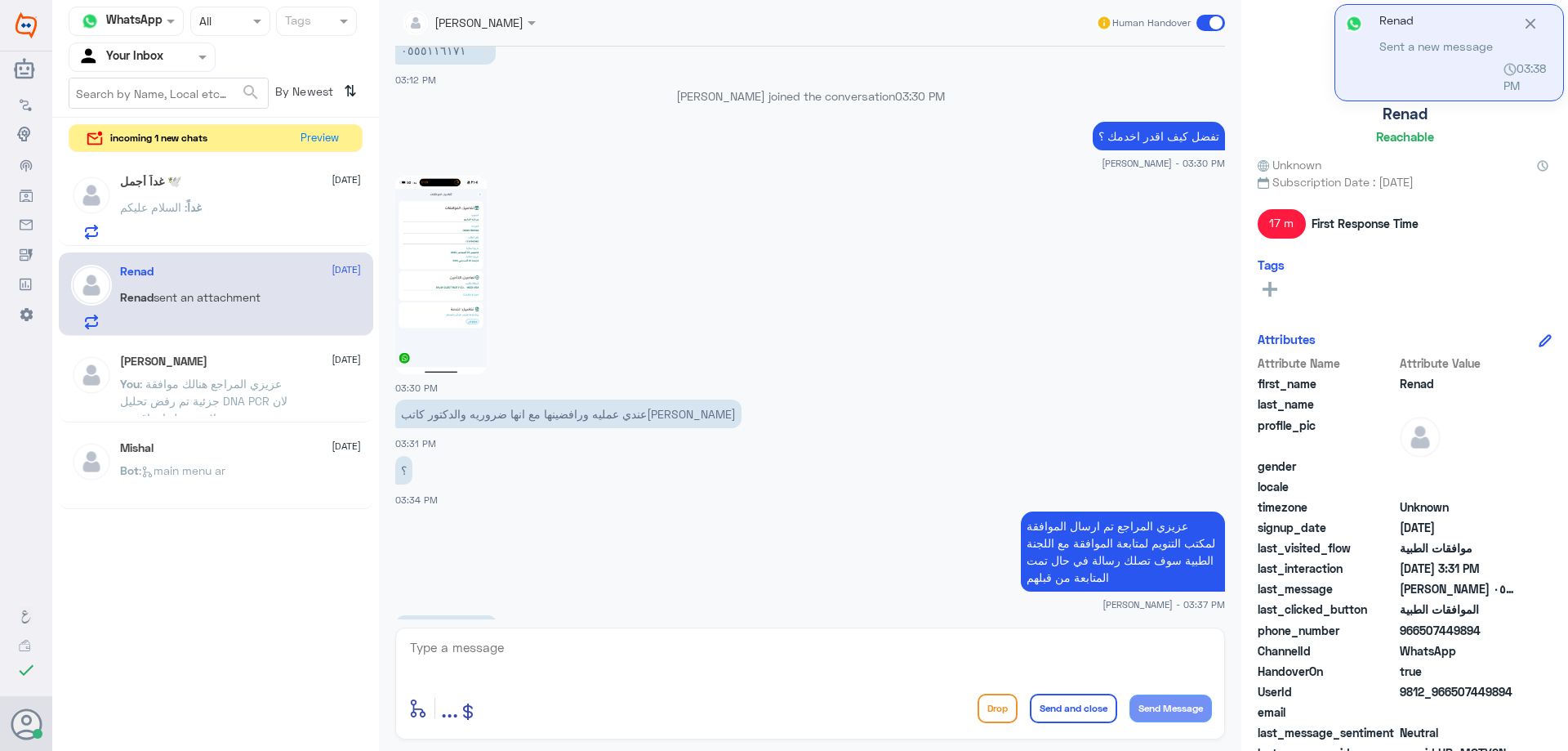
scroll to position [953, 0]
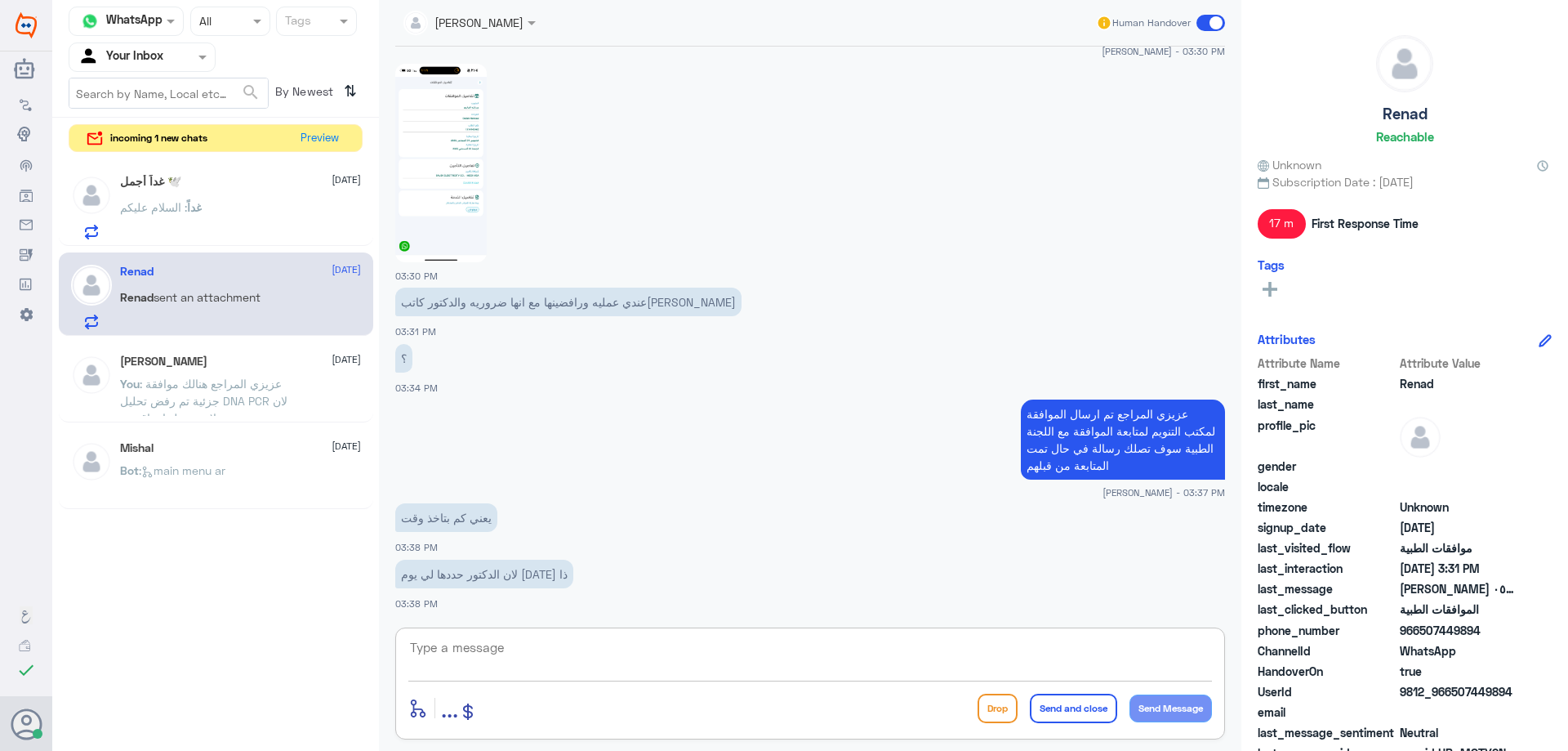
click at [563, 645] on textarea at bounding box center [809, 657] width 804 height 40
click at [202, 212] on span "غداً" at bounding box center [193, 207] width 14 height 14
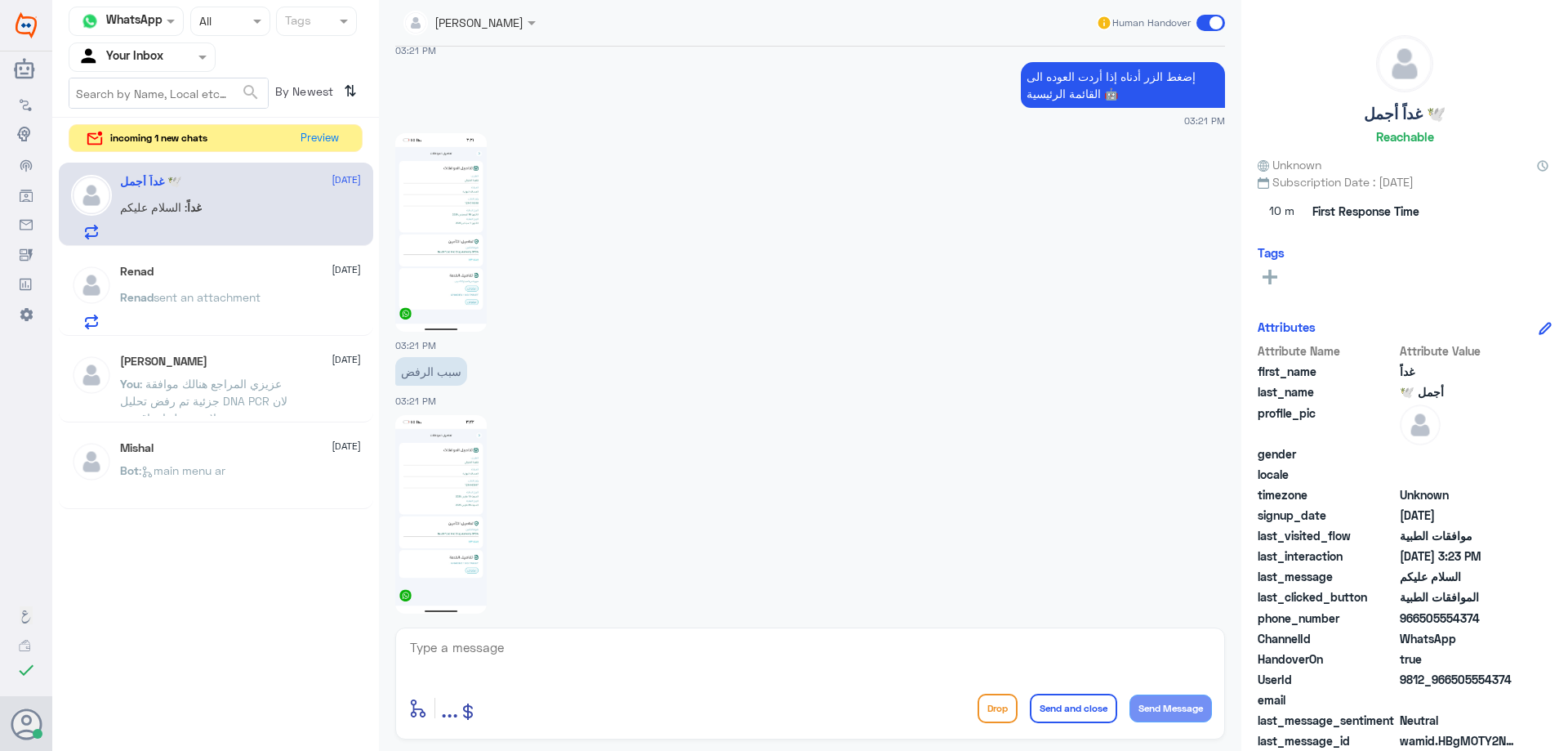
scroll to position [1335, 0]
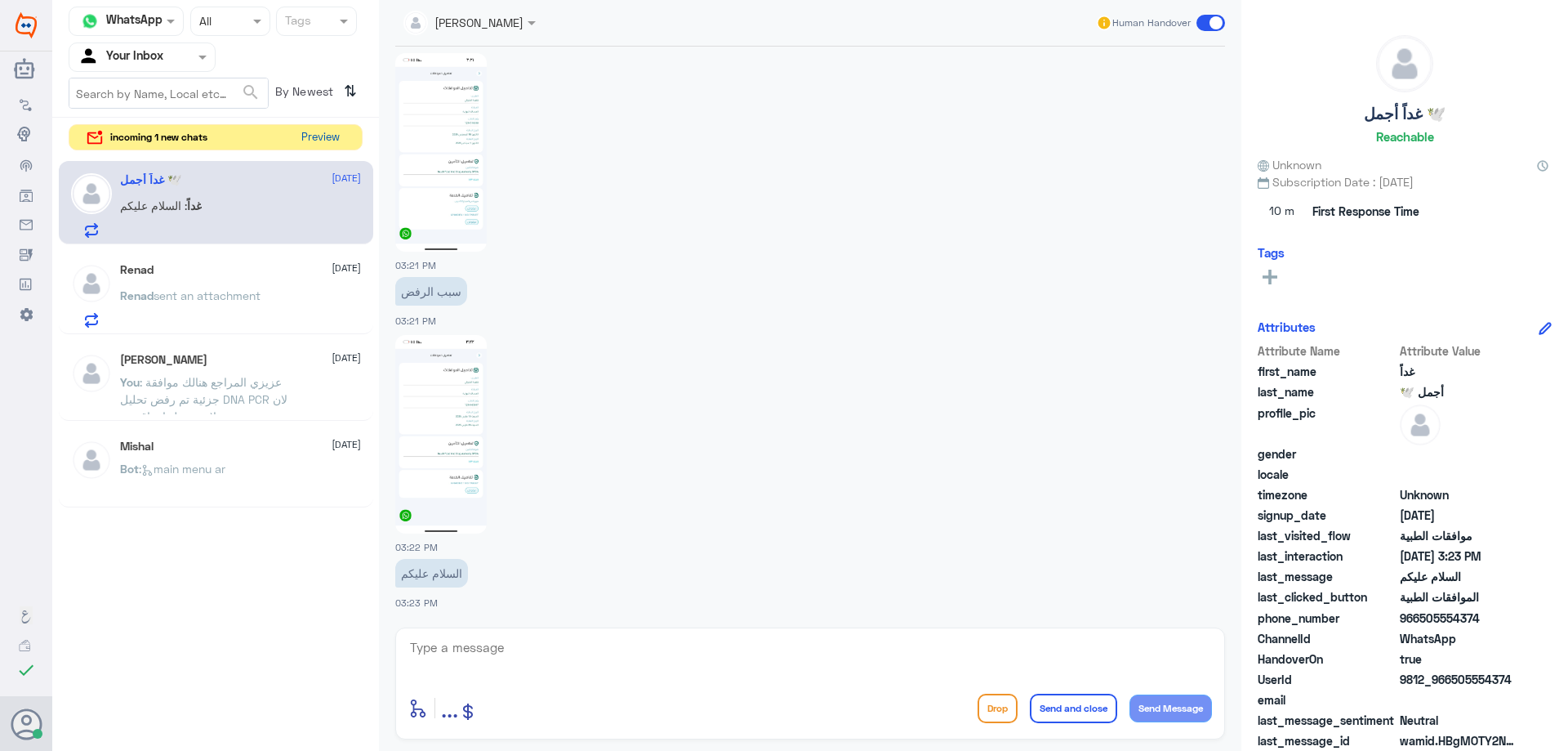
click at [332, 132] on button "Preview" at bounding box center [319, 137] width 51 height 26
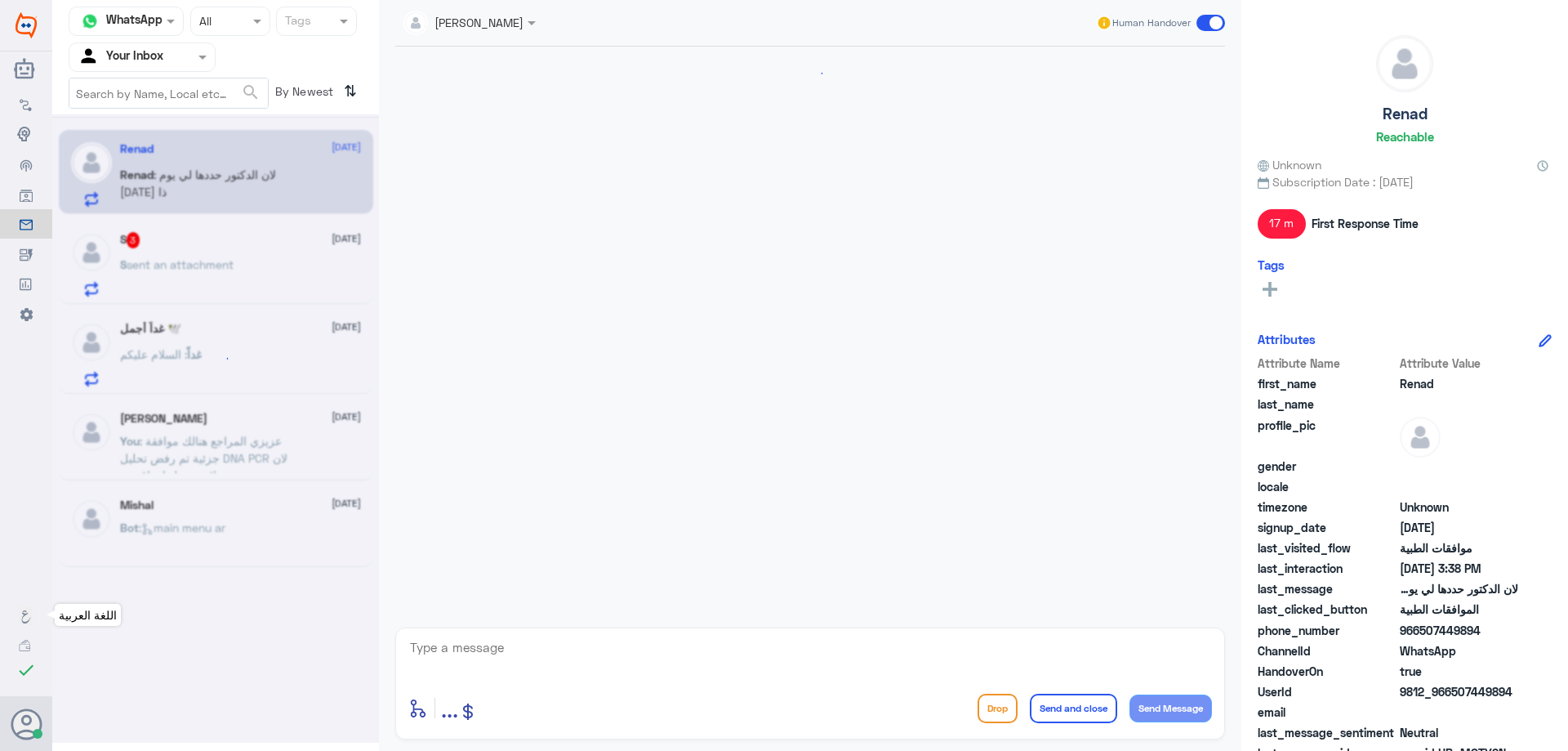
scroll to position [953, 0]
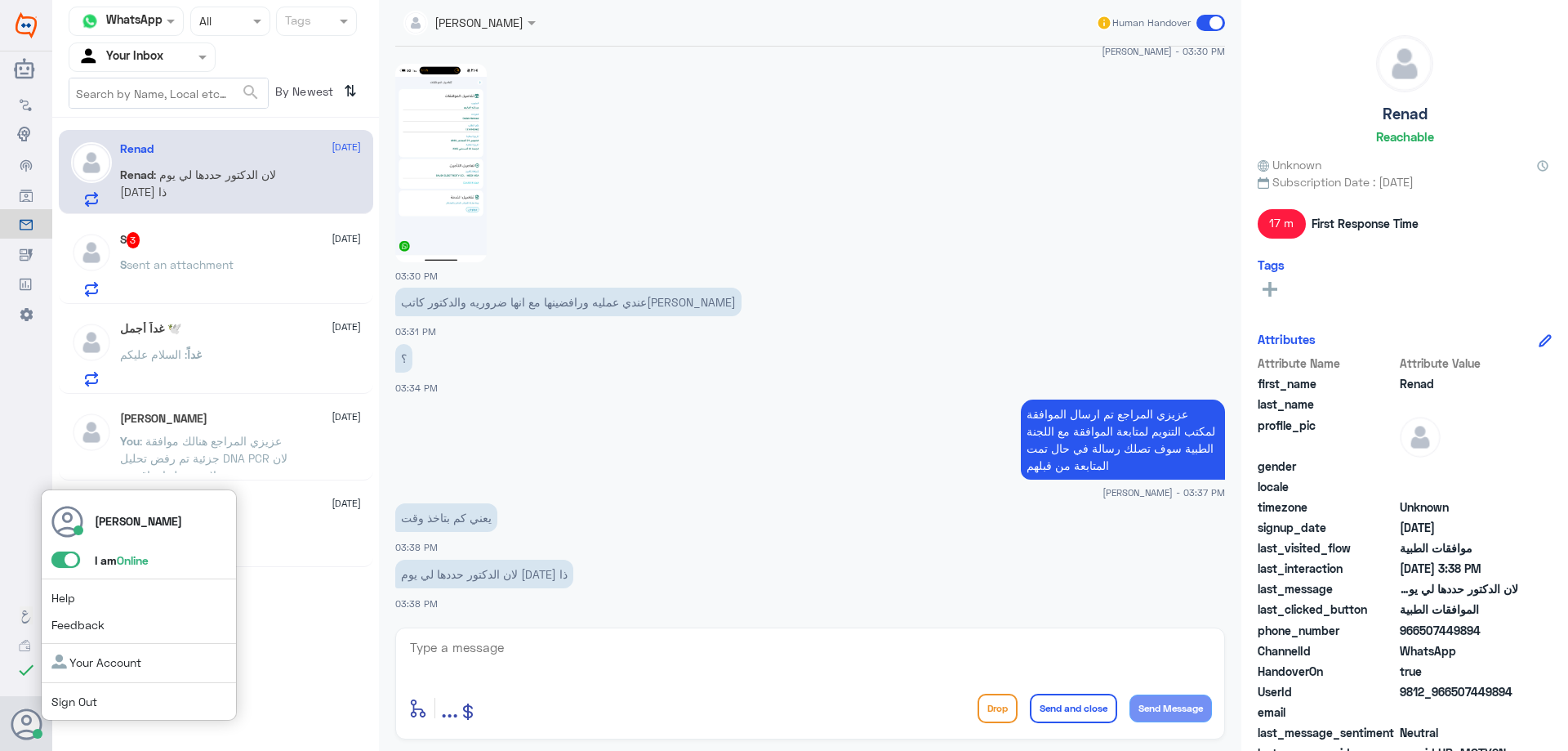
click at [60, 563] on span at bounding box center [66, 558] width 29 height 16
click at [0, 0] on input "checkbox" at bounding box center [0, 0] width 0 height 0
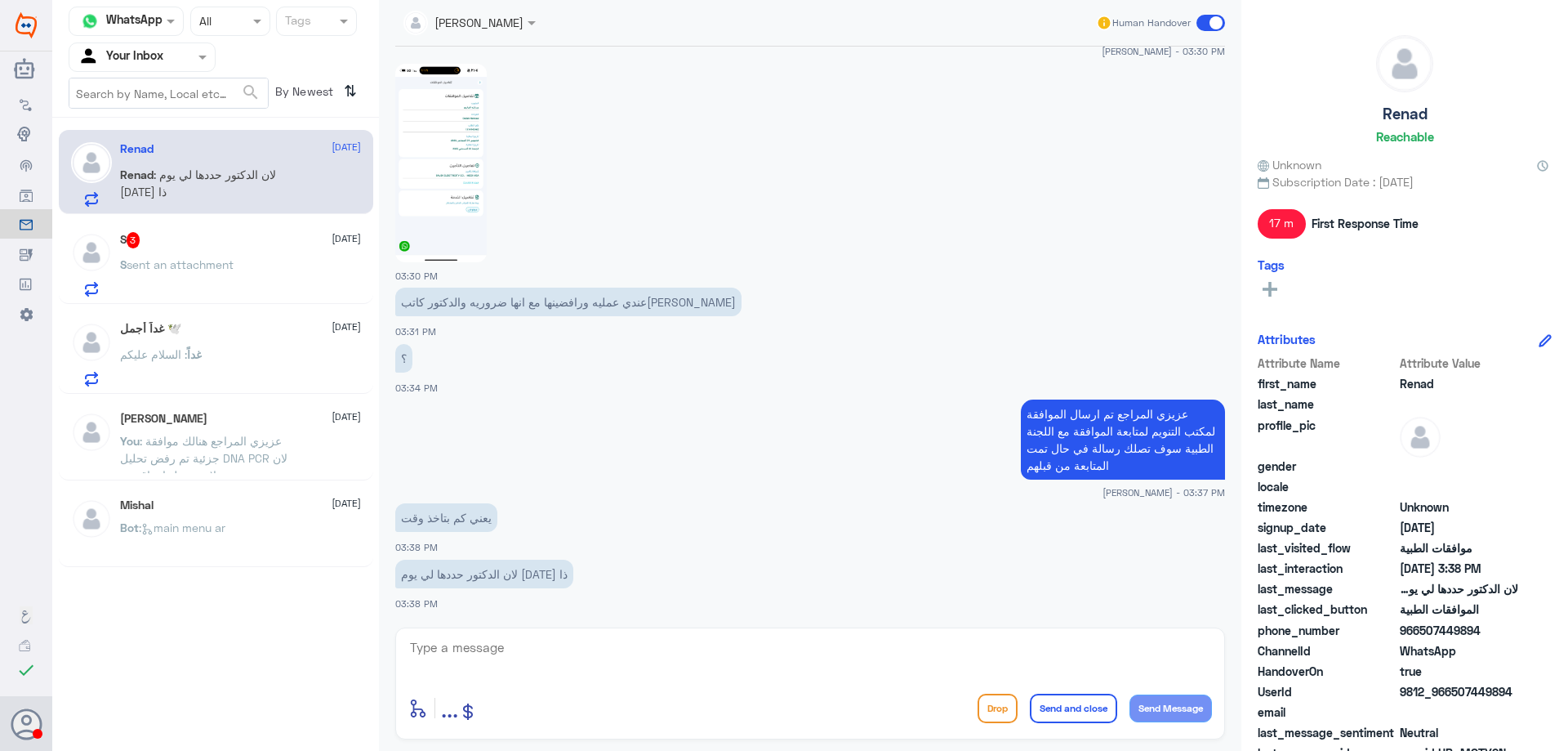
click at [790, 525] on app-msgs-text "يعني كم بتاخذ وقت" at bounding box center [810, 518] width 830 height 30
click at [637, 655] on textarea at bounding box center [809, 657] width 804 height 40
type textarea "راح يتم المتابعة من قبلهم ارجوا الانتظار"
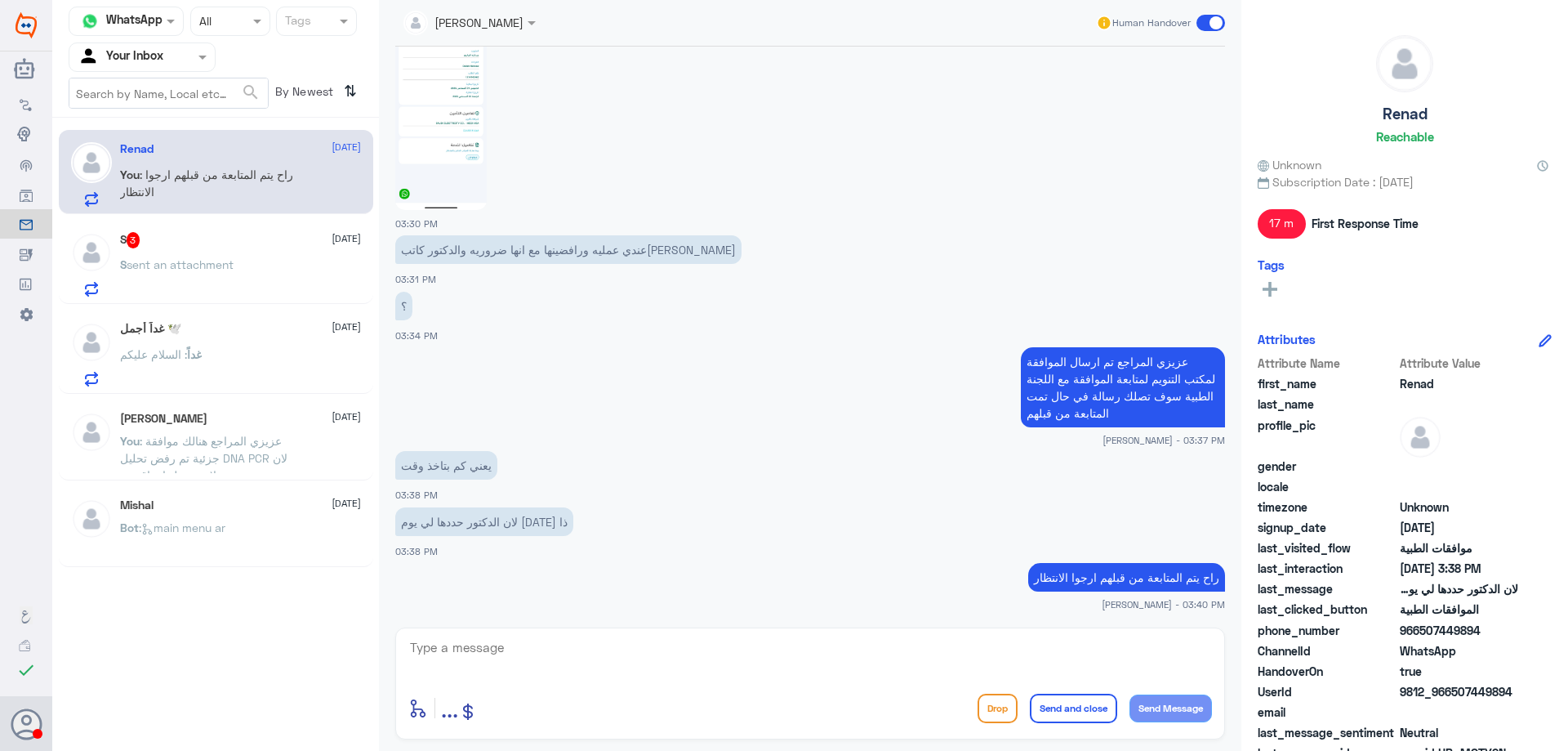
click at [277, 625] on div "Channel WhatsApp Status × All Tags Agent Filter Your Inbox search By Newest ⇅ R…" at bounding box center [215, 377] width 327 height 756
